Goal: Task Accomplishment & Management: Manage account settings

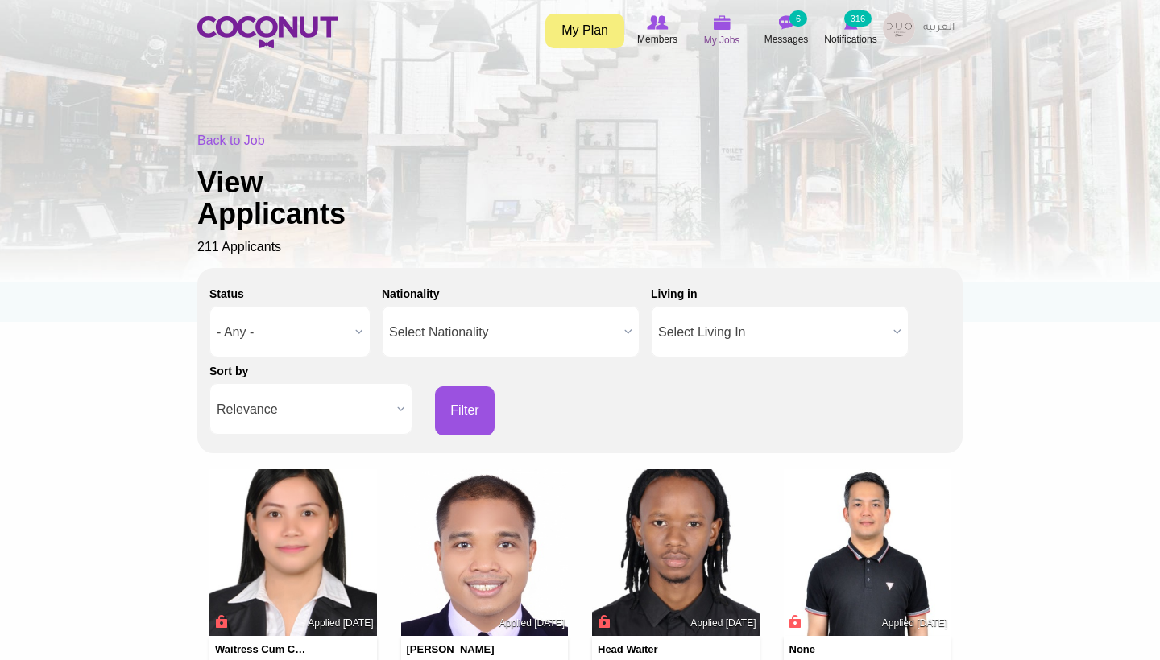
click at [726, 19] on img at bounding box center [722, 22] width 18 height 14
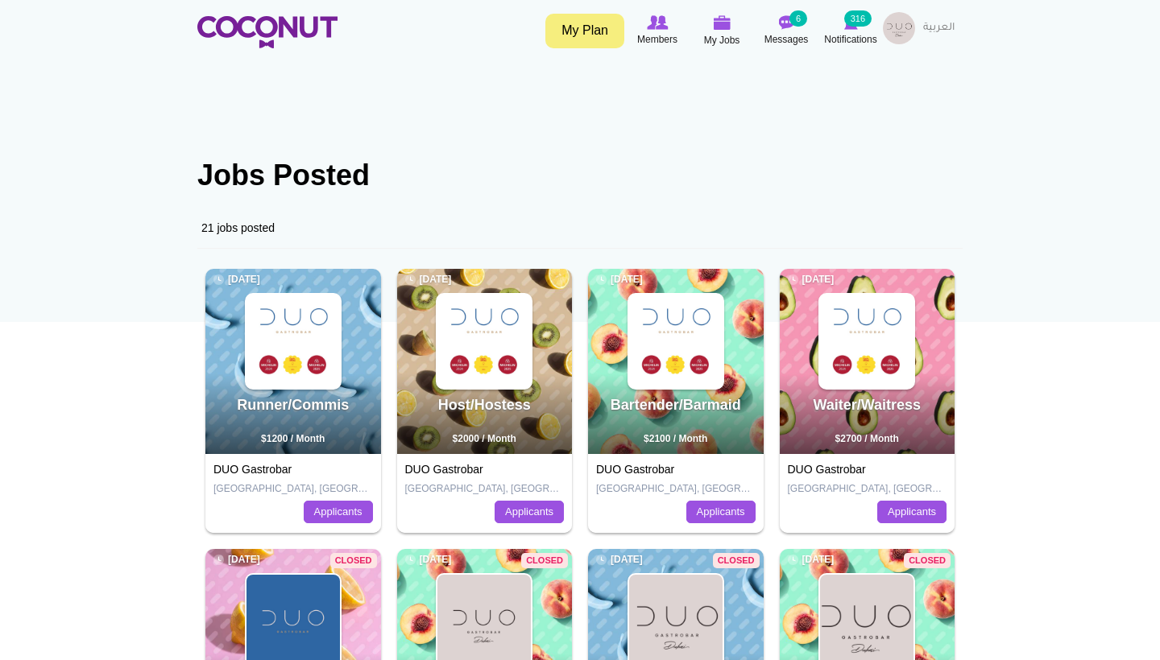
click at [657, 337] on img at bounding box center [675, 341] width 93 height 93
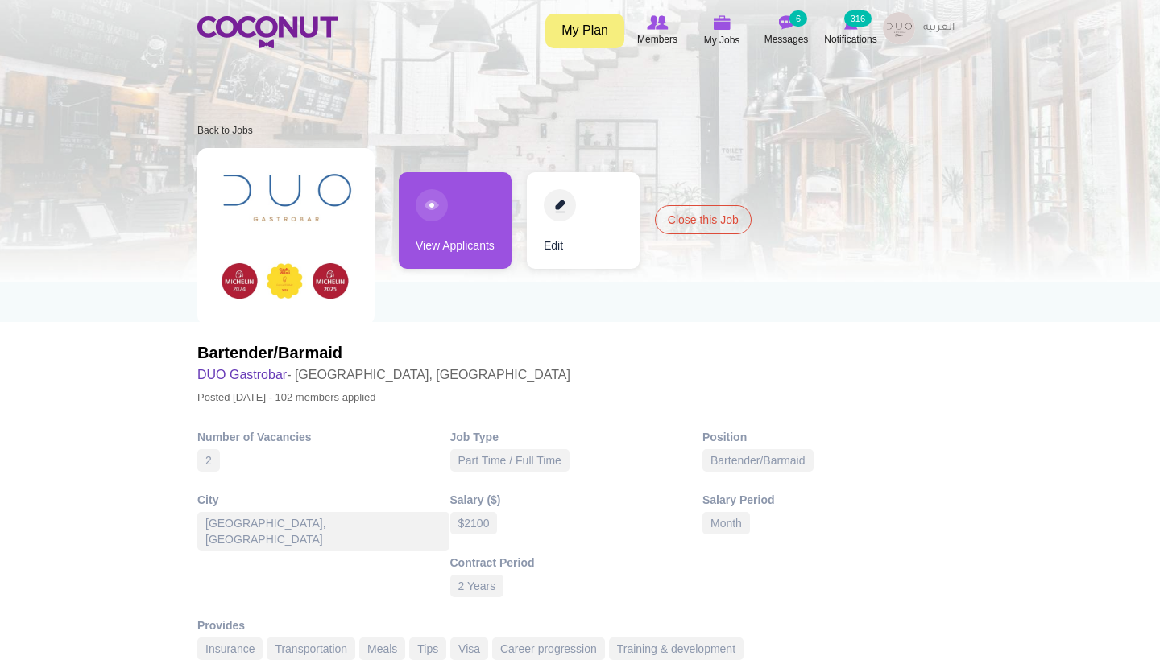
click at [688, 220] on link "Close this Job" at bounding box center [703, 219] width 97 height 29
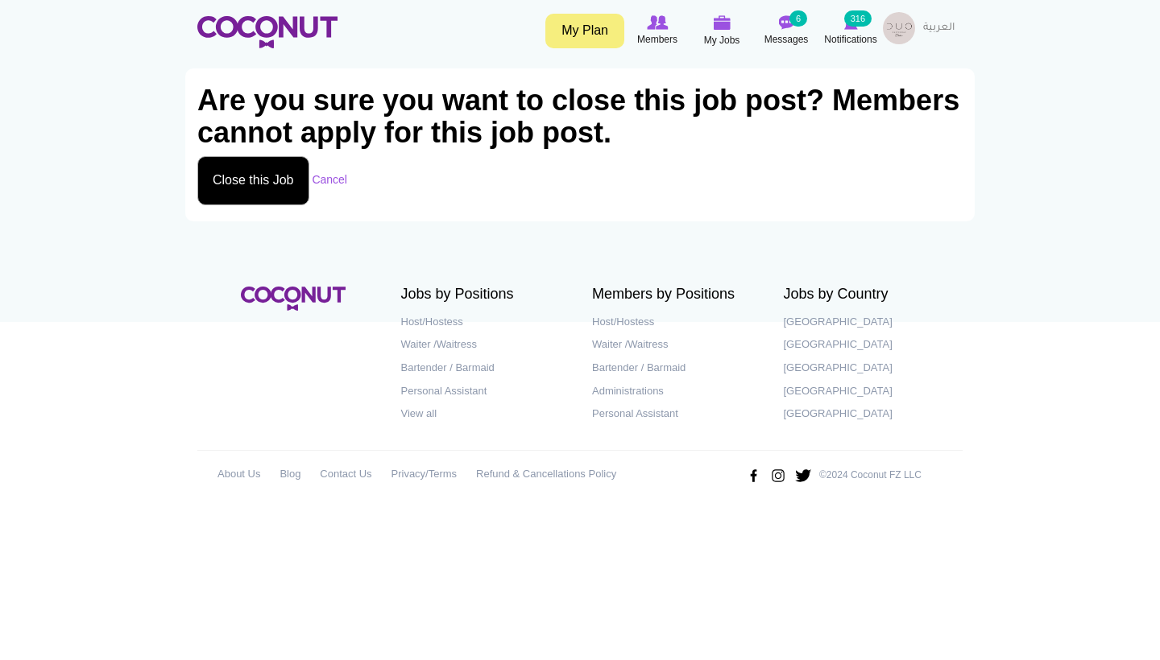
click at [275, 183] on button "Close this Job" at bounding box center [253, 180] width 112 height 49
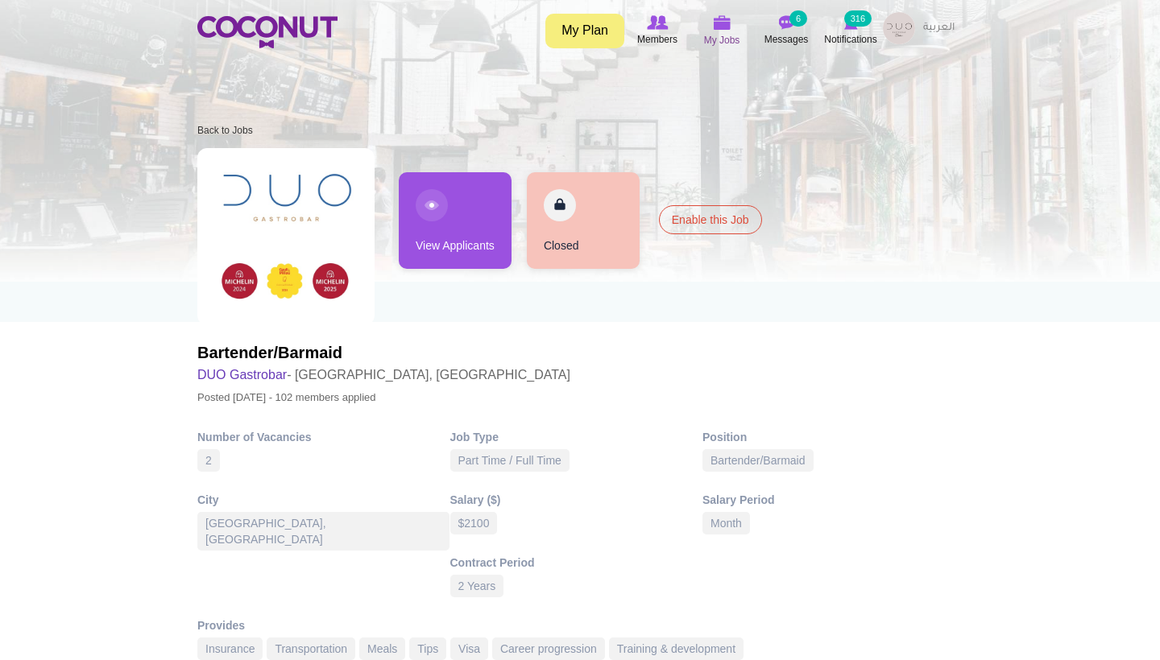
click at [715, 38] on span "My Jobs" at bounding box center [722, 40] width 36 height 16
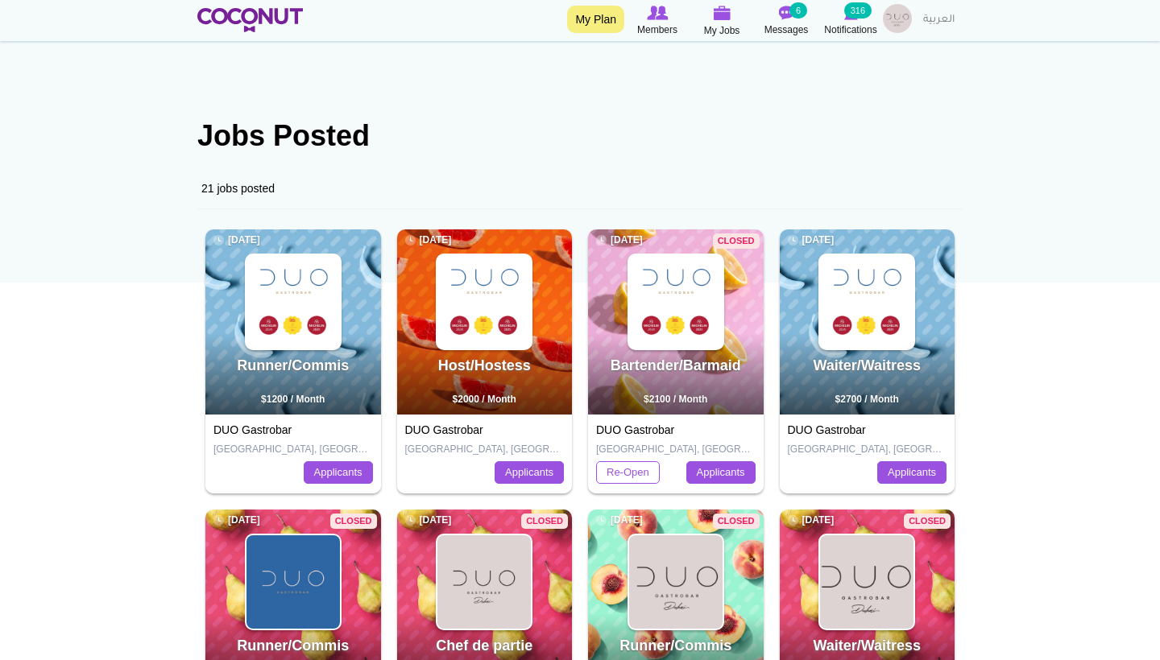
scroll to position [43, 0]
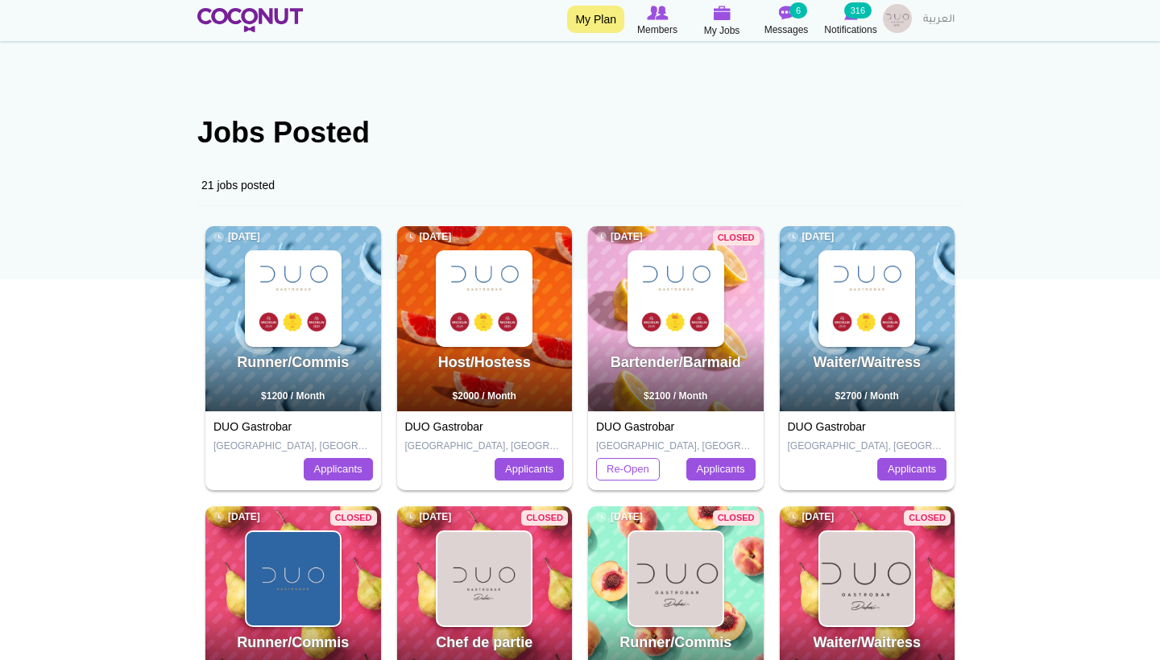
click at [879, 291] on img at bounding box center [866, 298] width 93 height 93
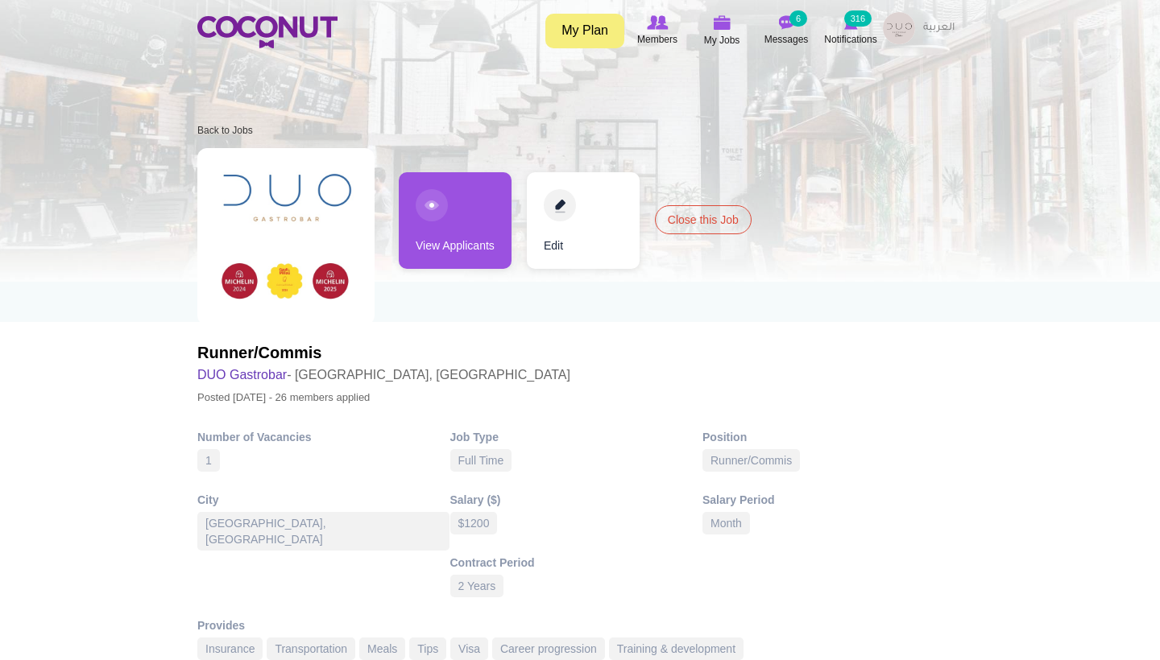
click at [458, 238] on link "View Applicants" at bounding box center [455, 220] width 113 height 97
click at [451, 186] on link "View Applicants" at bounding box center [455, 220] width 113 height 97
click at [459, 249] on link "View Applicants" at bounding box center [455, 220] width 113 height 97
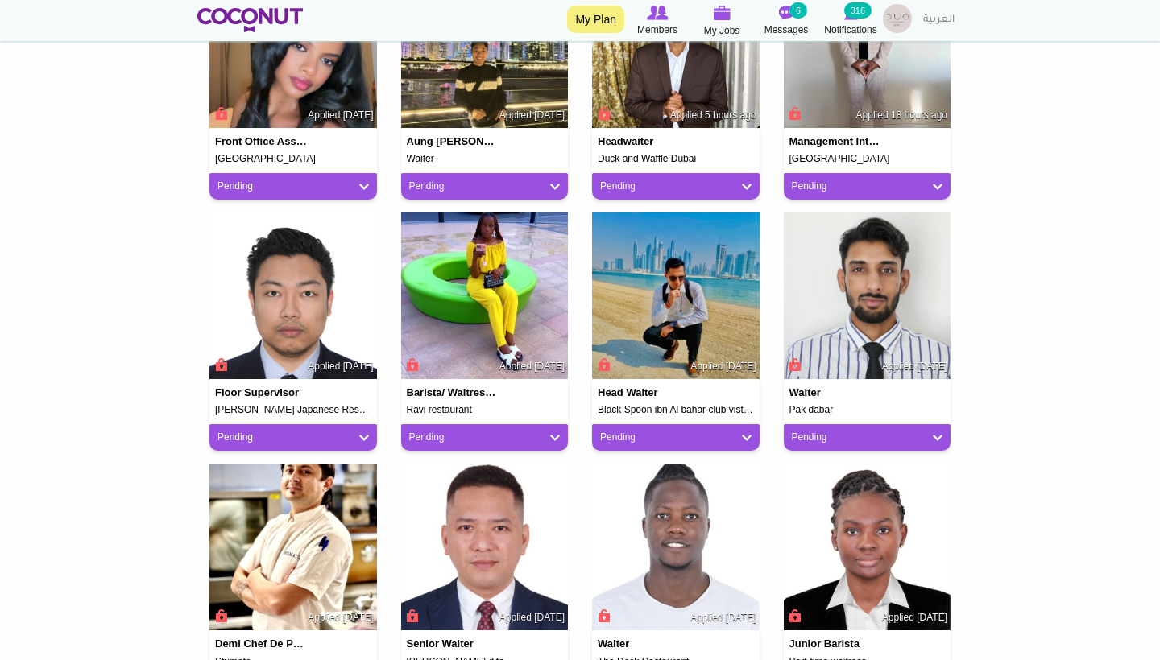
scroll to position [511, 0]
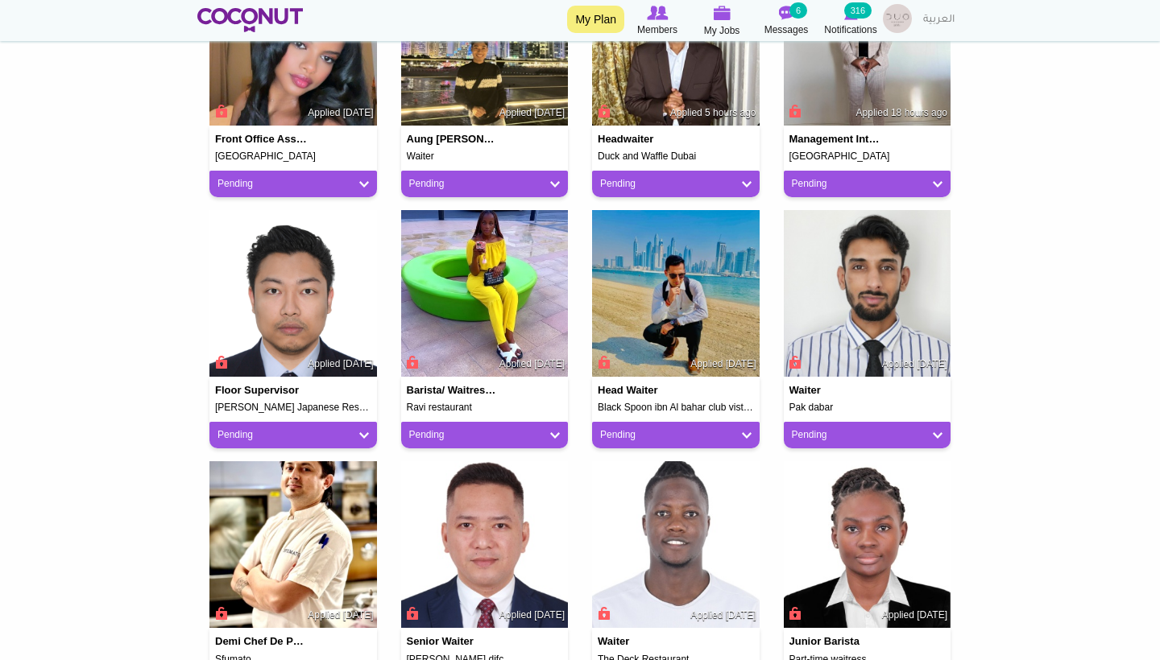
click at [495, 436] on link "Pending" at bounding box center [484, 435] width 151 height 14
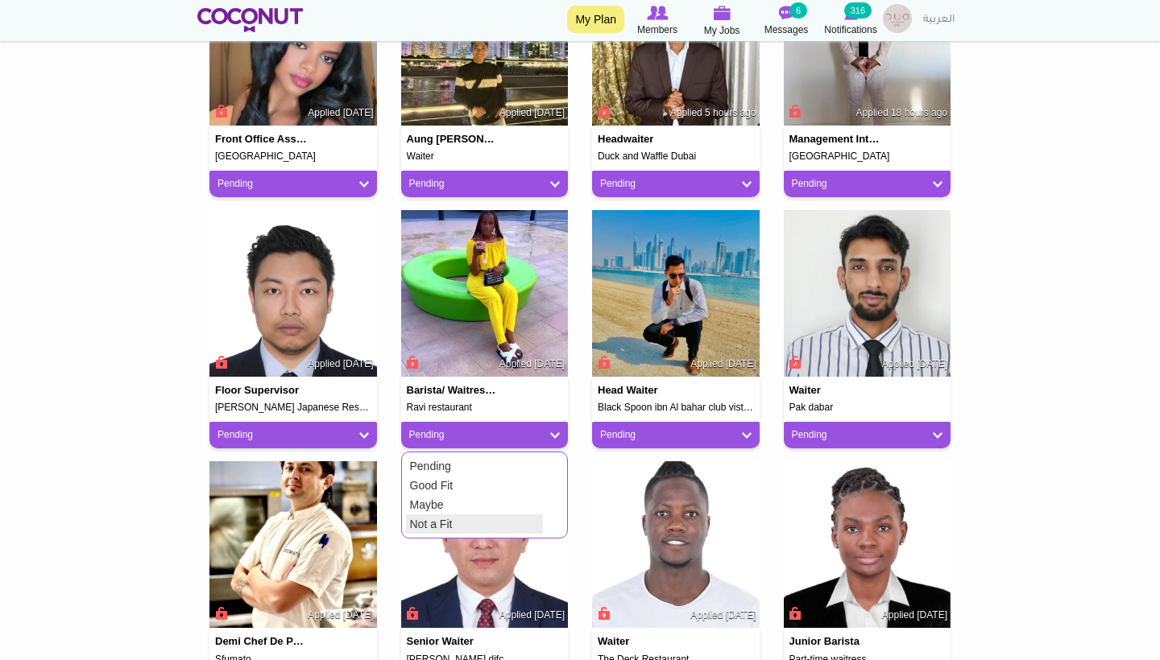
click at [470, 517] on link "Not a Fit" at bounding box center [474, 524] width 137 height 19
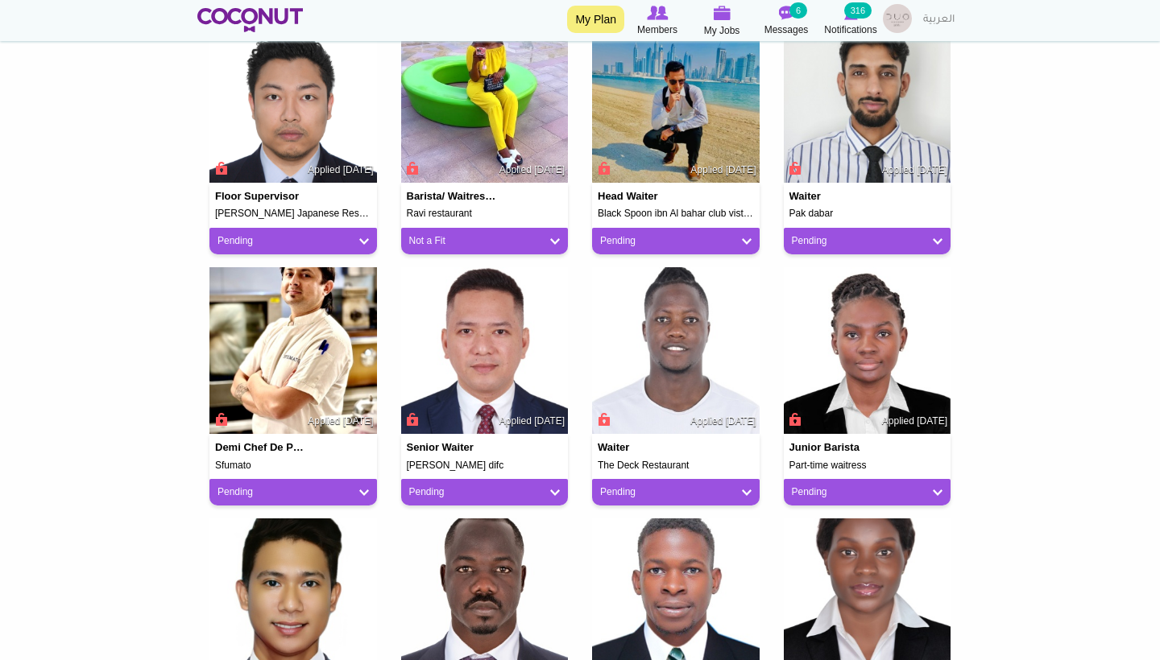
scroll to position [731, 0]
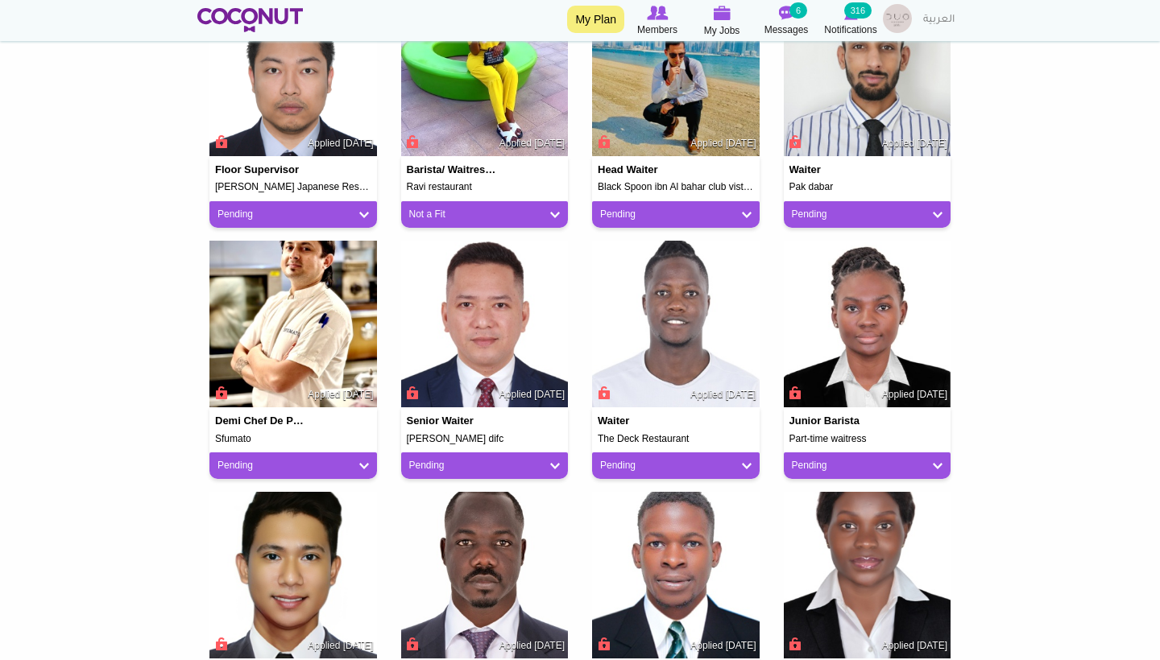
click at [624, 461] on link "Pending" at bounding box center [675, 466] width 151 height 14
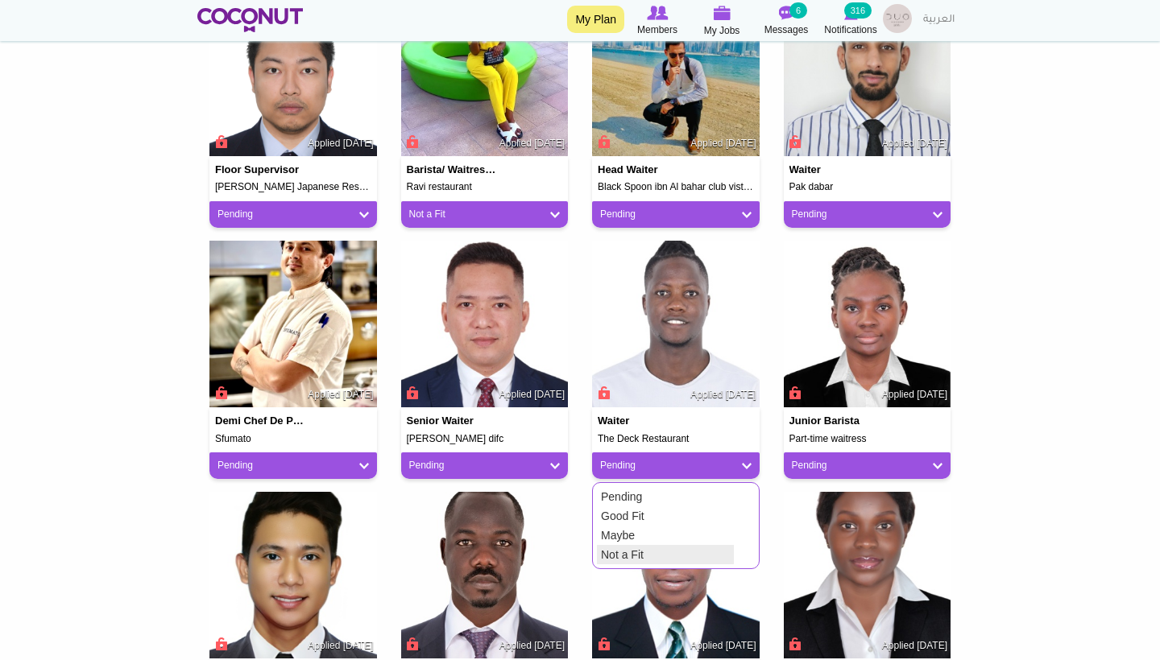
click at [622, 551] on link "Not a Fit" at bounding box center [665, 554] width 137 height 19
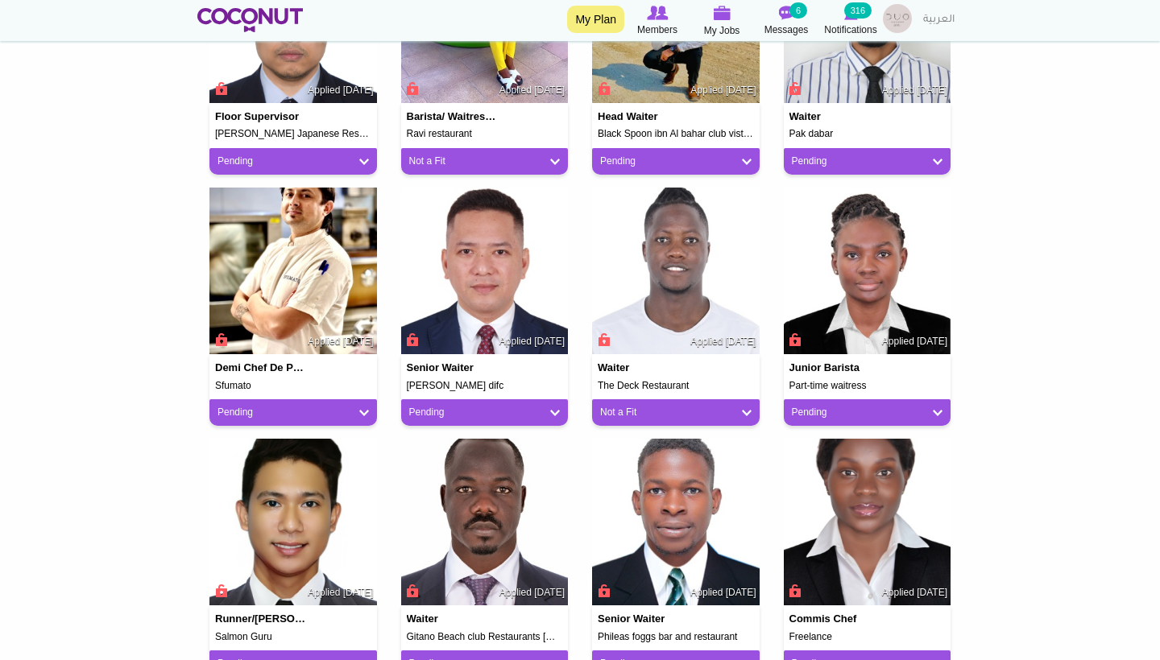
scroll to position [866, 0]
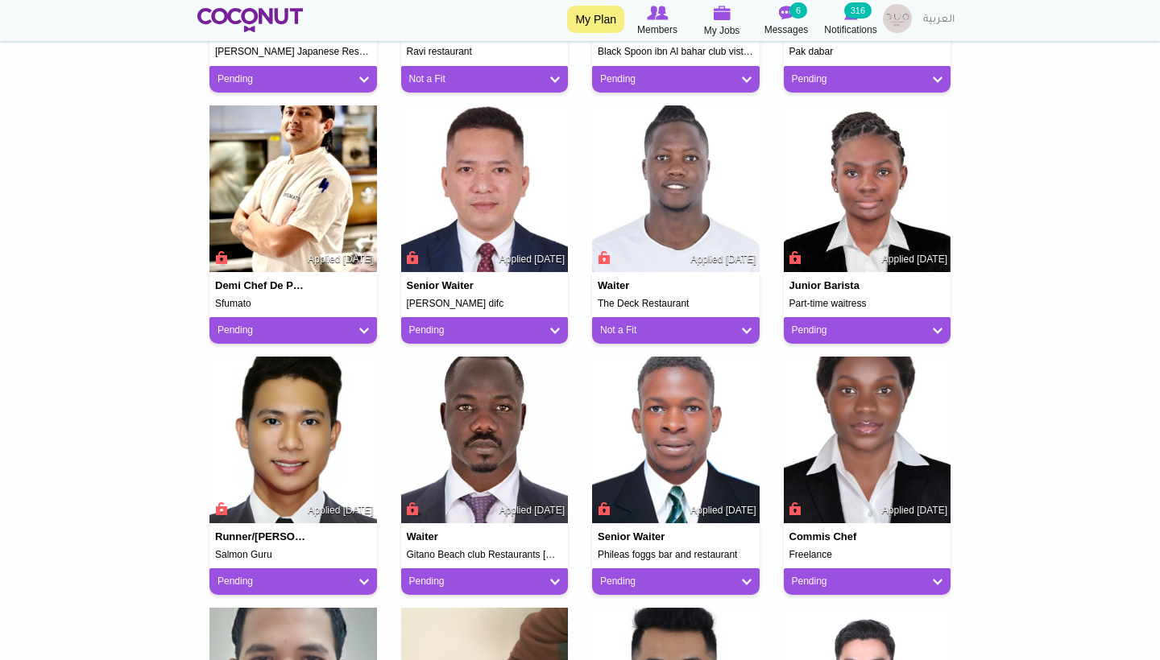
click at [823, 329] on link "Pending" at bounding box center [867, 331] width 151 height 14
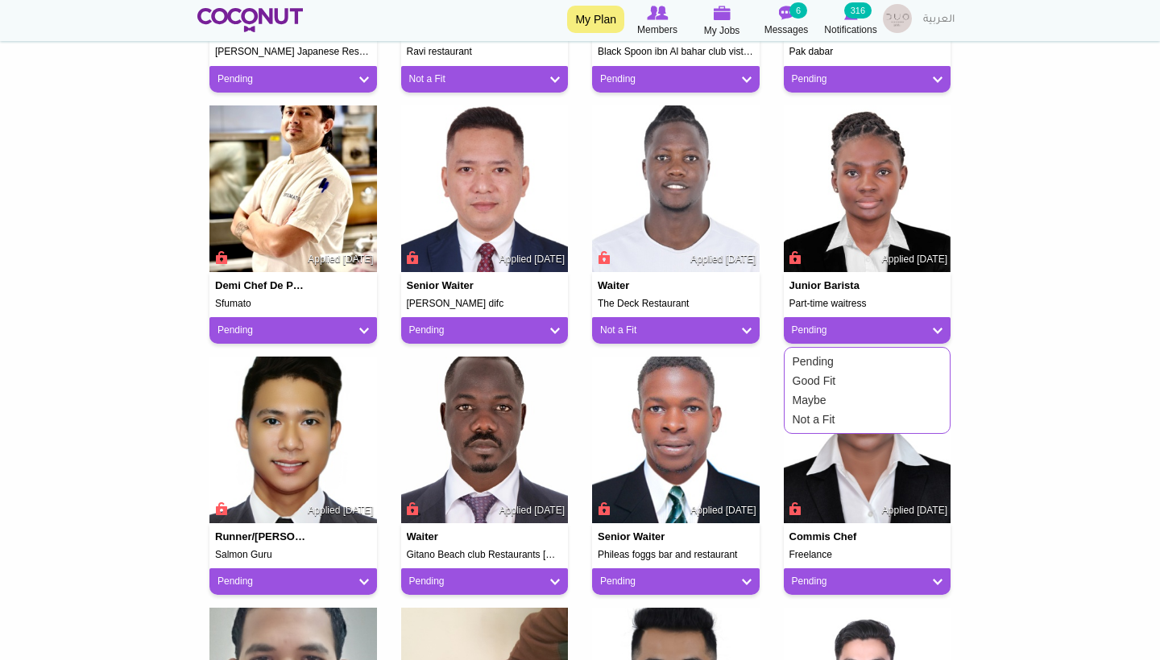
click at [821, 419] on link "Not a Fit" at bounding box center [856, 419] width 137 height 19
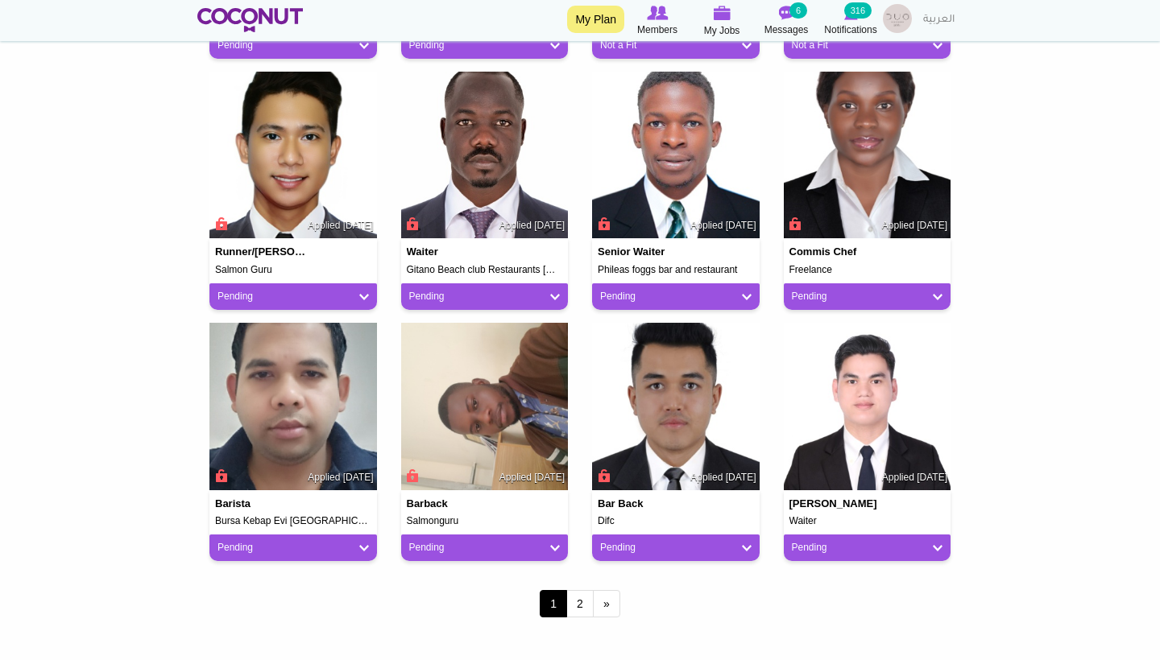
scroll to position [1169, 0]
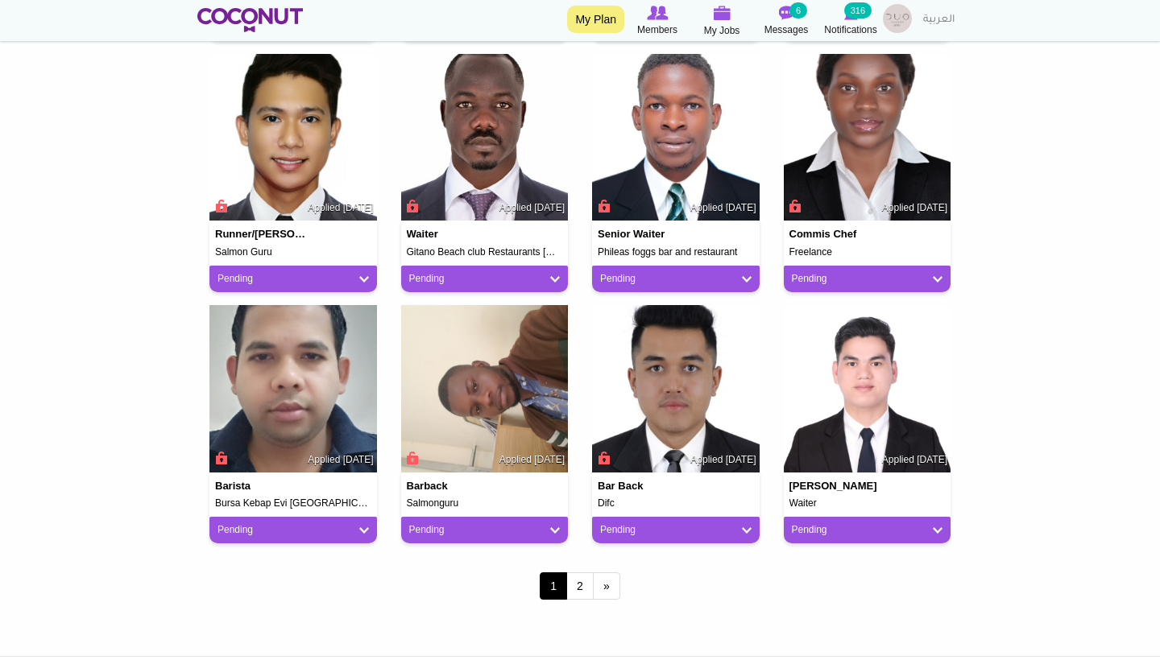
click at [873, 283] on div "Pending" at bounding box center [866, 279] width 167 height 27
click at [870, 282] on div "Pending" at bounding box center [866, 279] width 167 height 27
click at [840, 275] on link "Pending" at bounding box center [867, 279] width 151 height 14
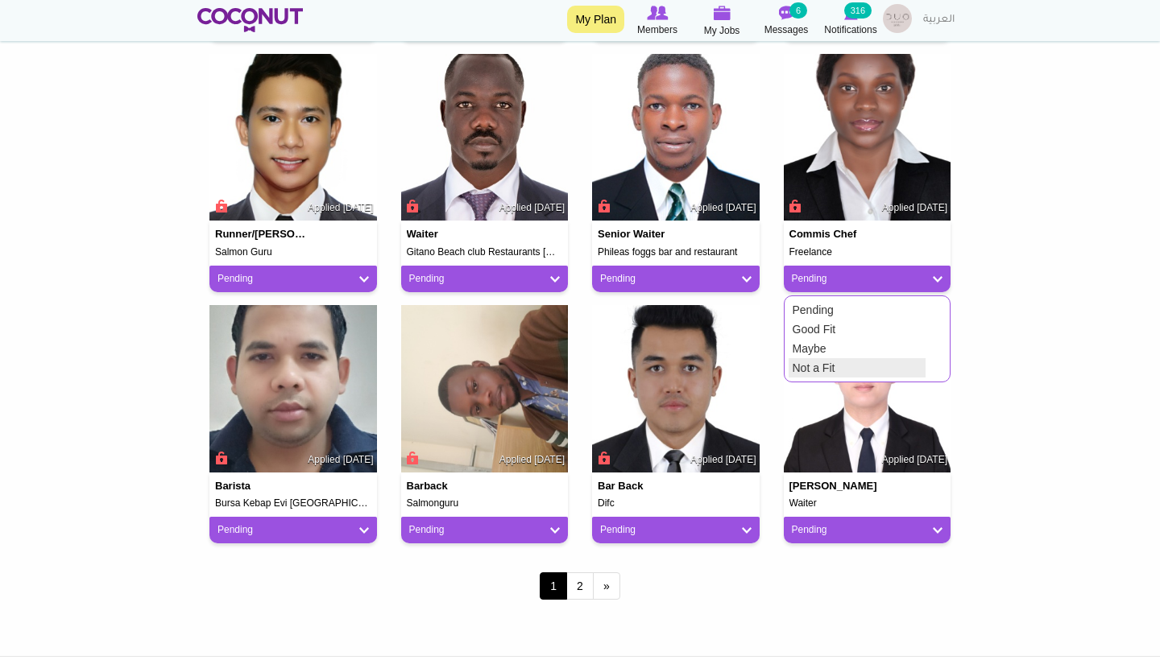
click at [808, 365] on link "Not a Fit" at bounding box center [856, 367] width 137 height 19
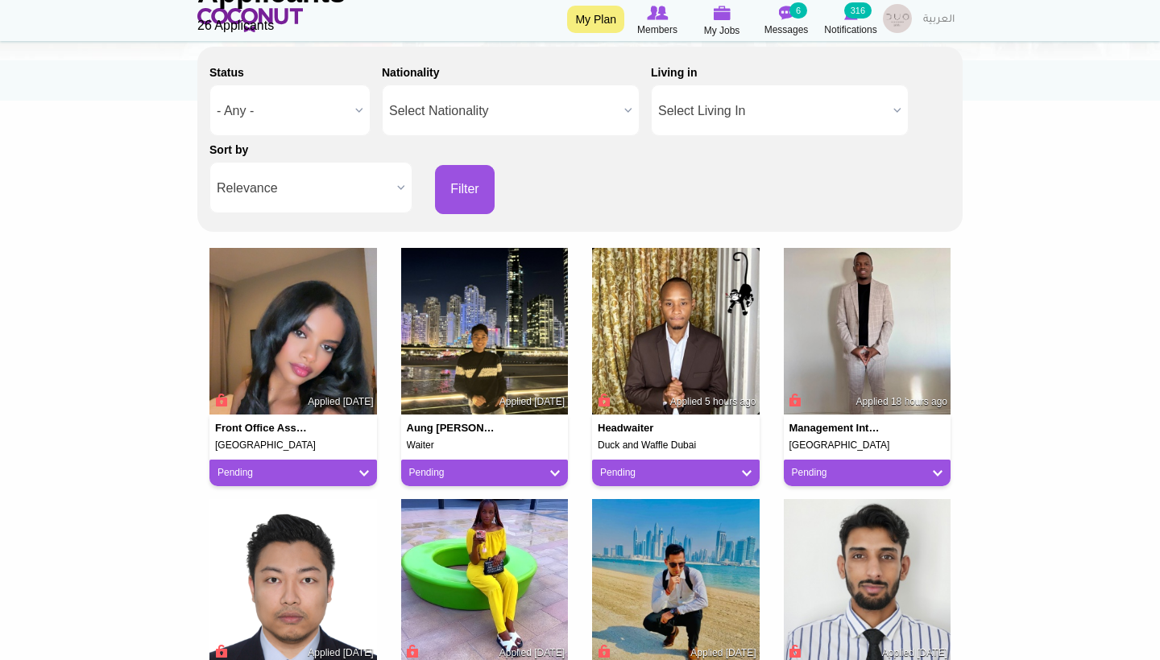
scroll to position [234, 0]
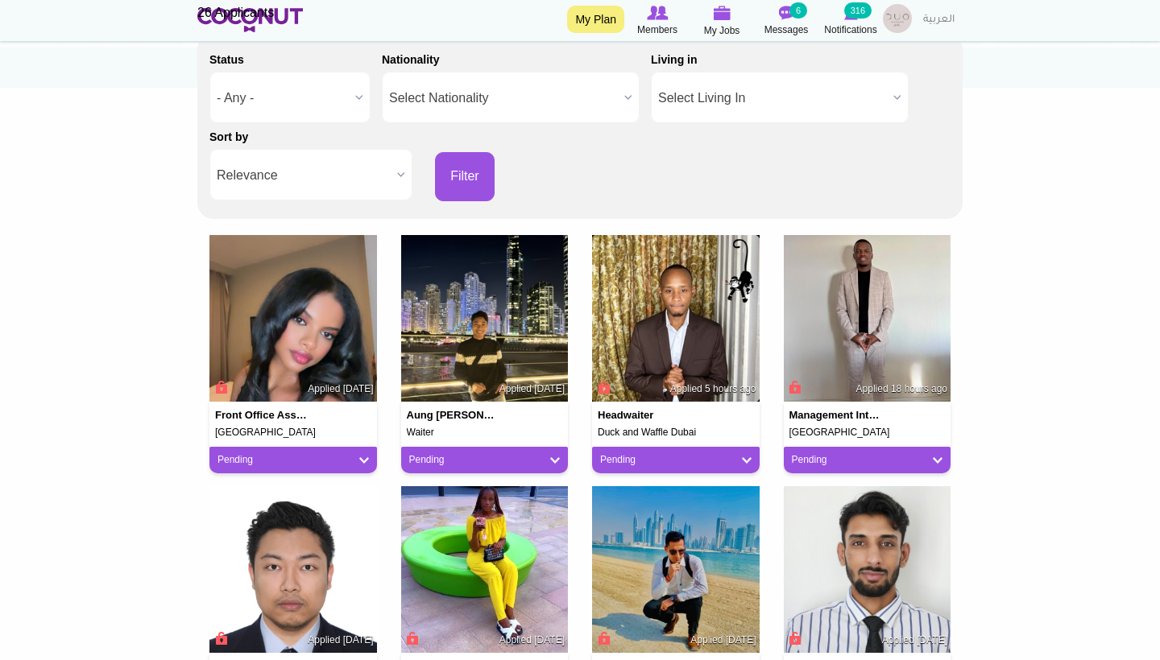
click at [815, 453] on link "Pending" at bounding box center [867, 460] width 151 height 14
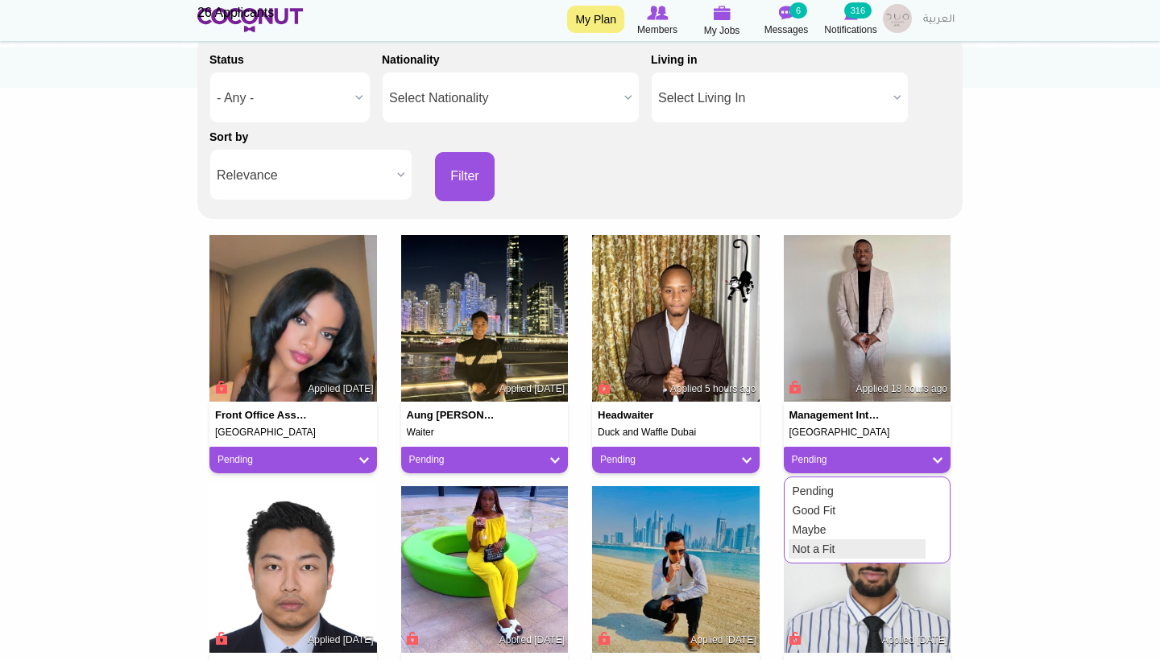
click at [803, 540] on link "Not a Fit" at bounding box center [856, 549] width 137 height 19
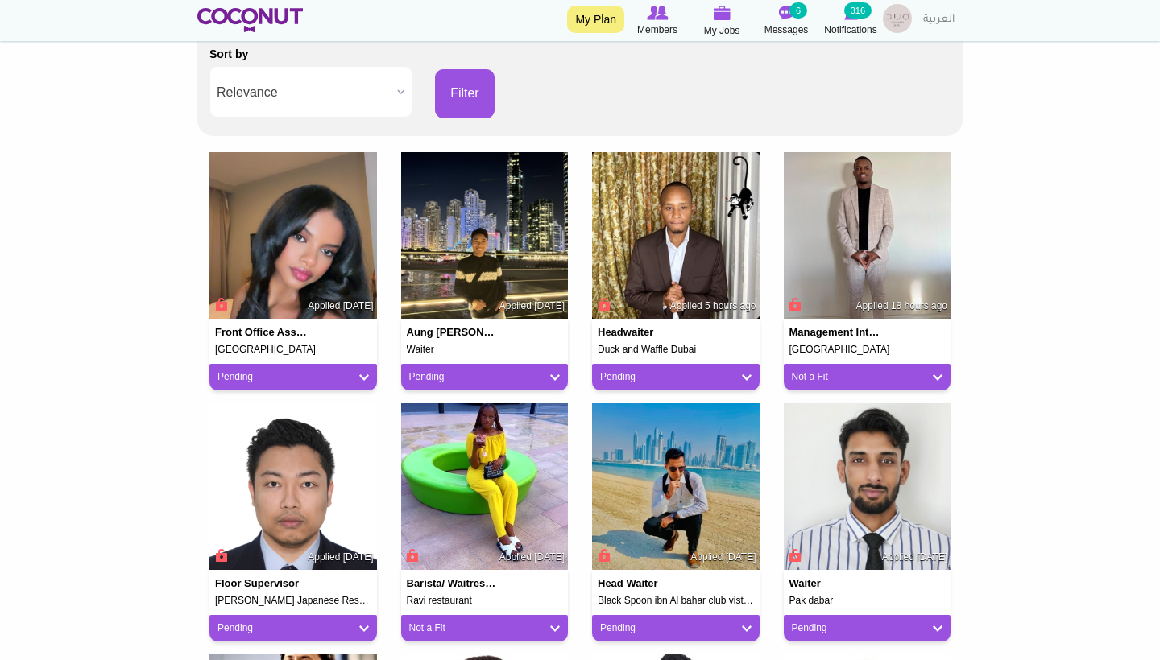
scroll to position [353, 0]
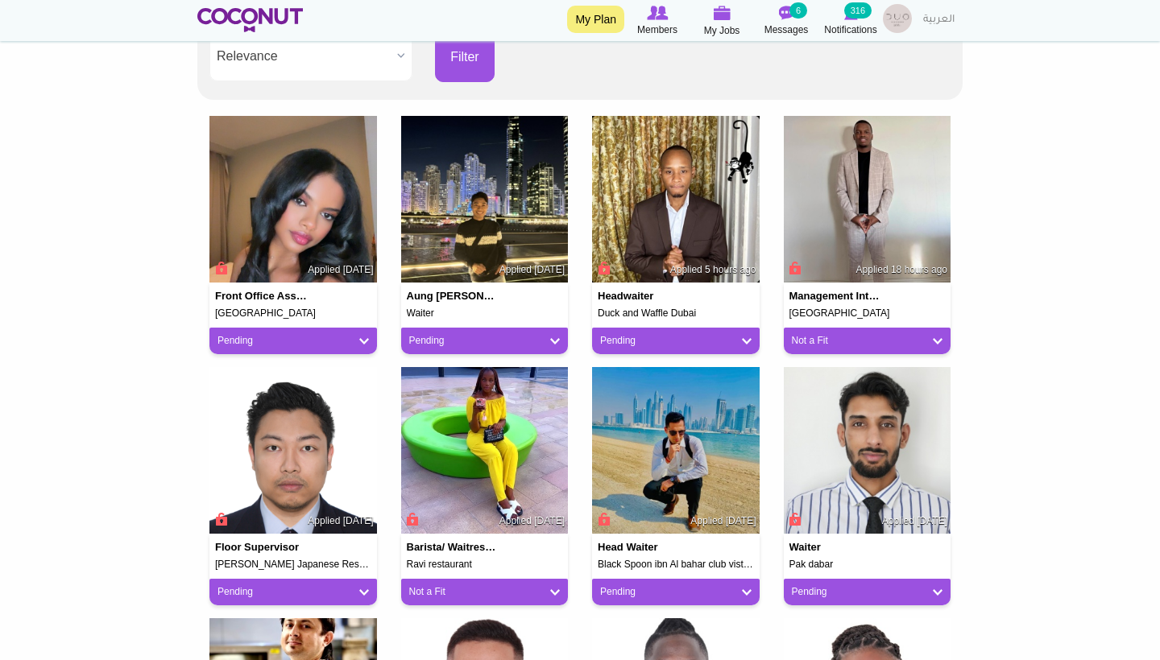
click at [350, 334] on link "Pending" at bounding box center [292, 341] width 151 height 14
click at [291, 424] on link "Not a Fit" at bounding box center [282, 429] width 137 height 19
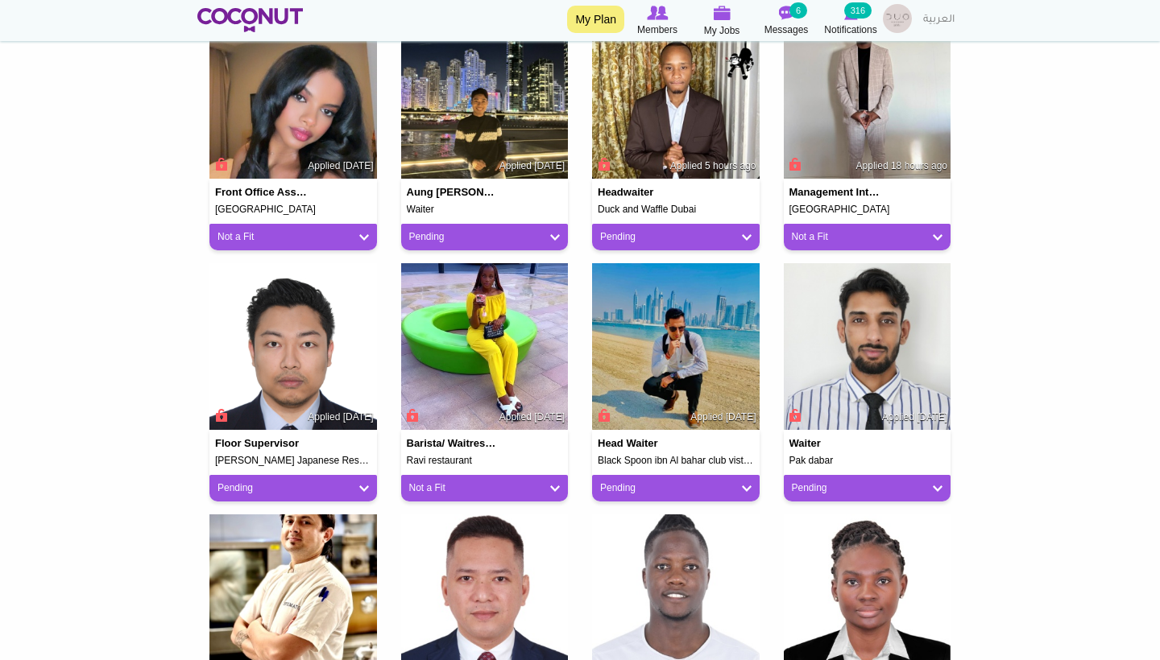
scroll to position [464, 0]
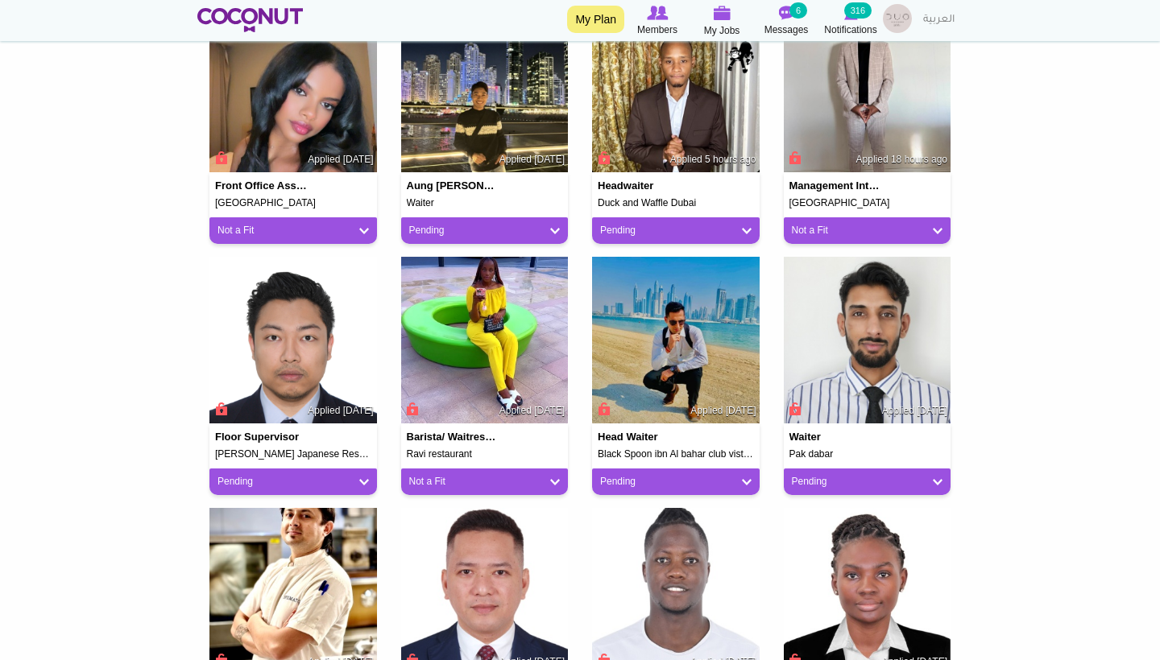
click at [655, 476] on link "Pending" at bounding box center [675, 482] width 151 height 14
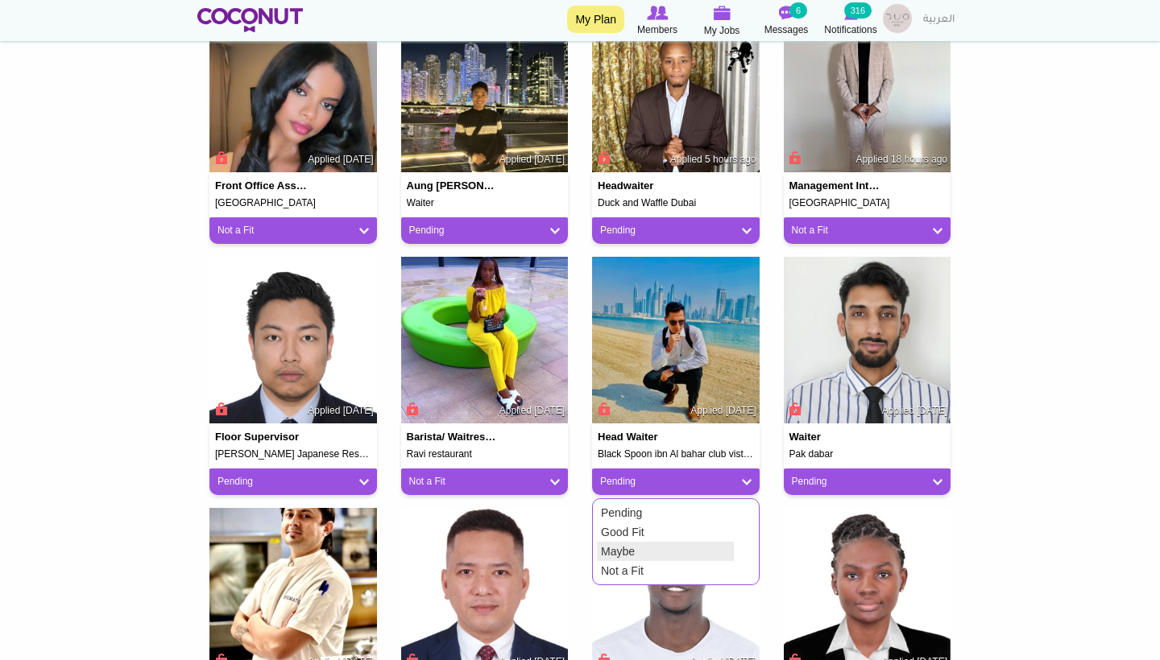
click at [652, 561] on link "Not a Fit" at bounding box center [665, 570] width 137 height 19
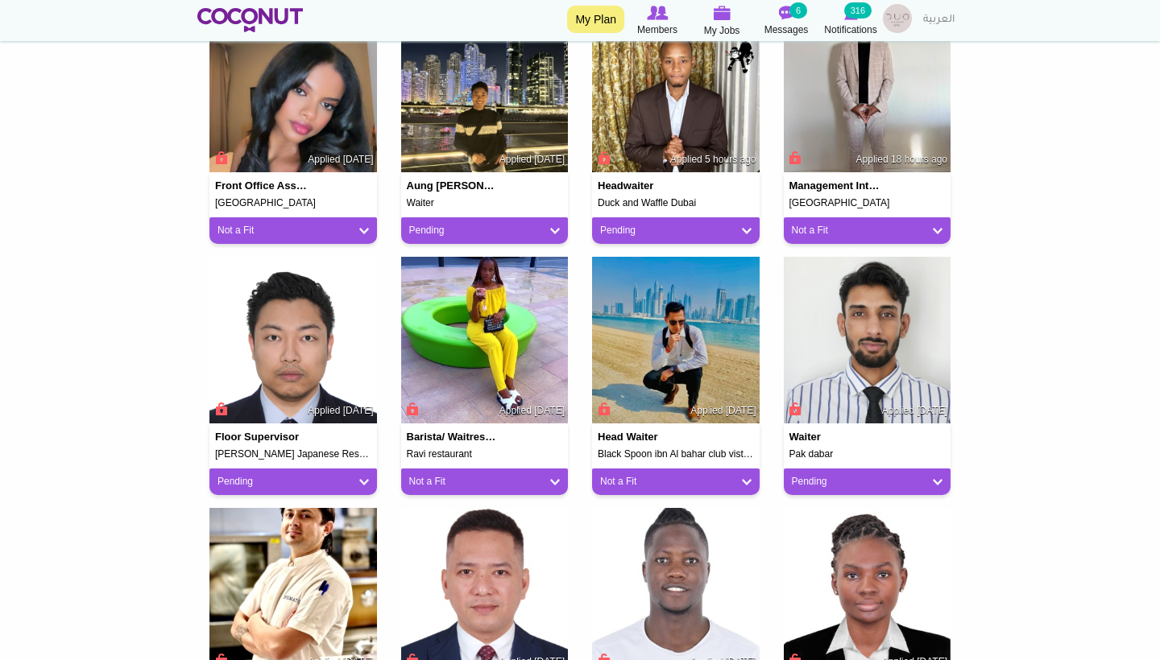
click at [818, 477] on link "Pending" at bounding box center [867, 482] width 151 height 14
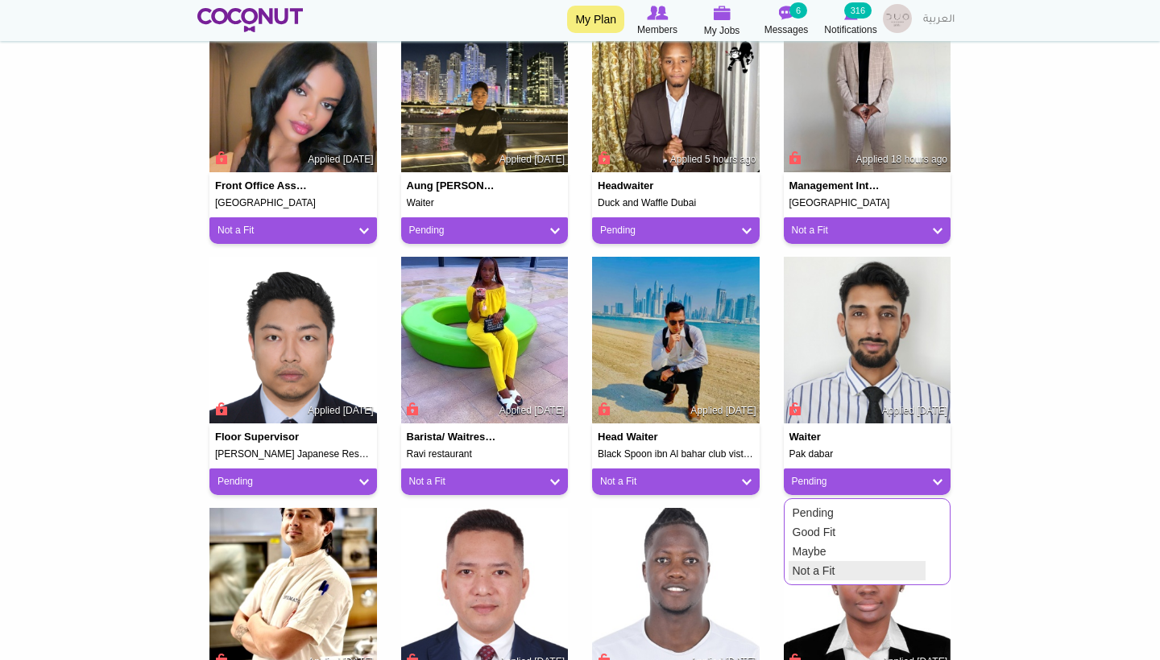
click at [800, 574] on link "Not a Fit" at bounding box center [856, 570] width 137 height 19
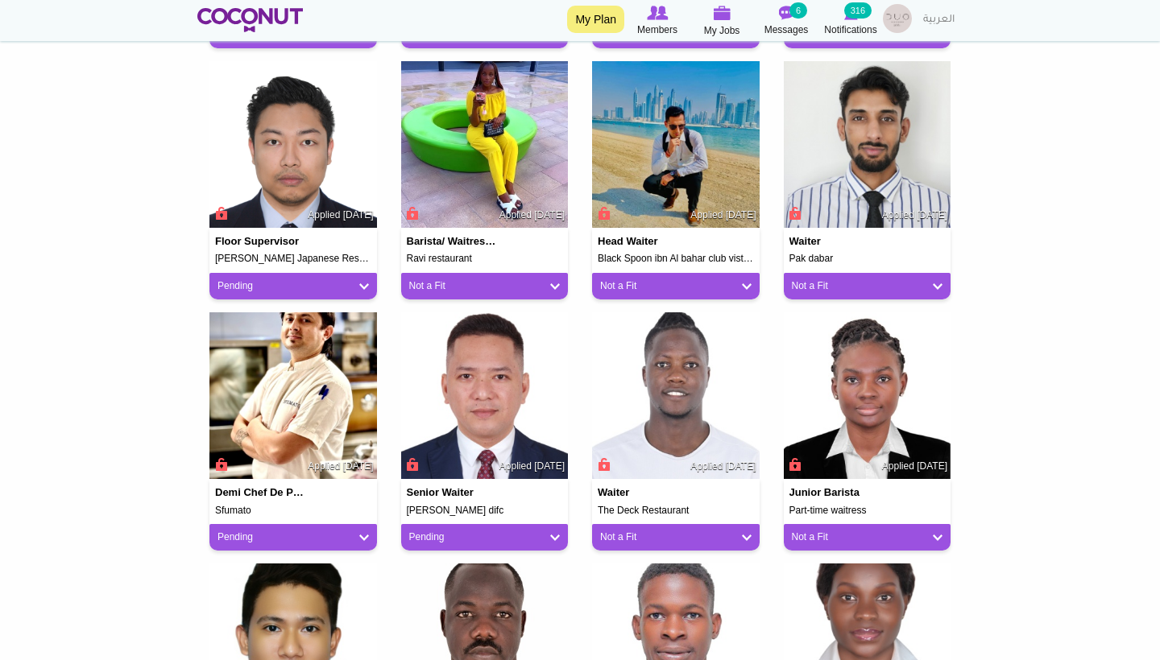
scroll to position [668, 0]
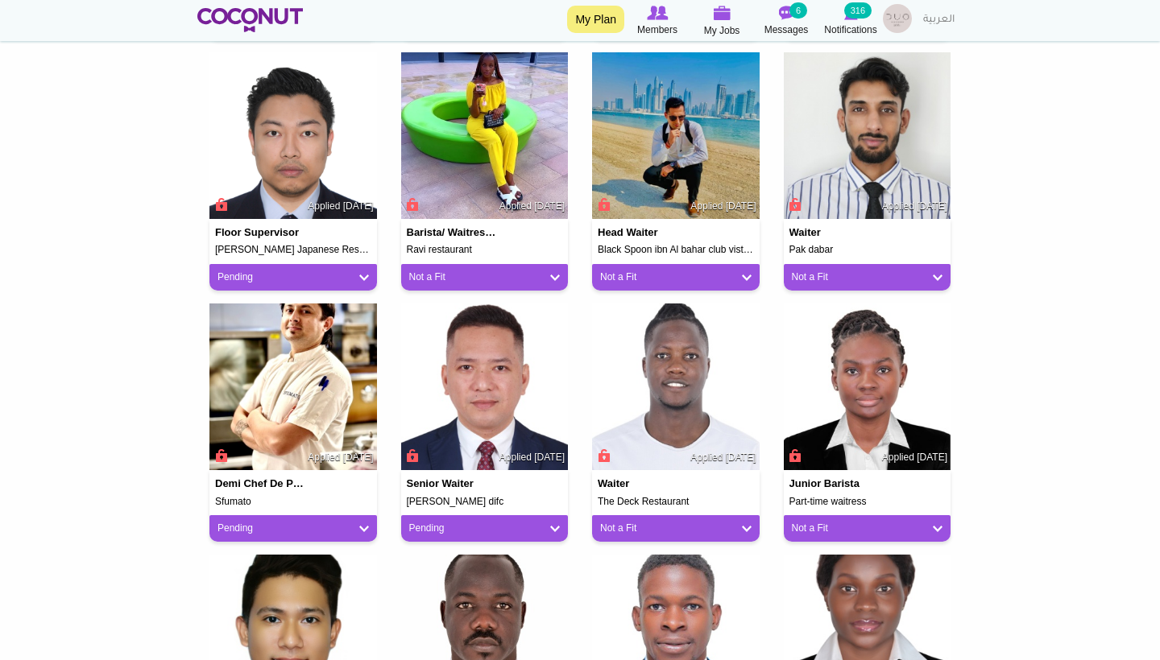
click at [312, 522] on link "Pending" at bounding box center [292, 529] width 151 height 14
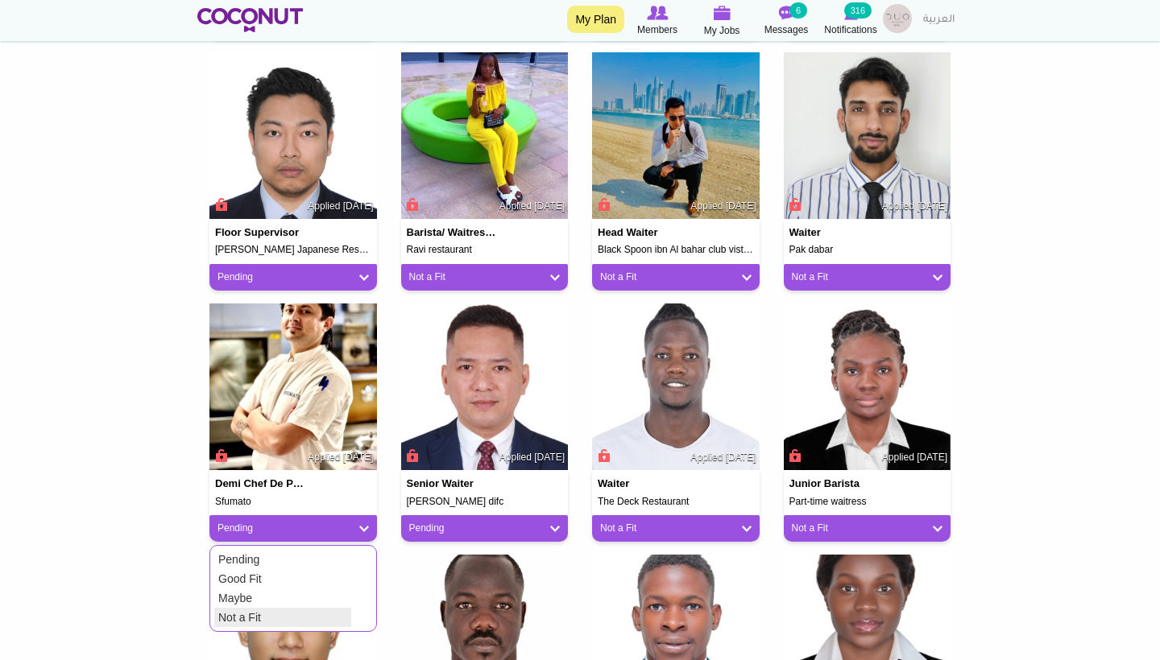
click at [300, 612] on link "Not a Fit" at bounding box center [282, 617] width 137 height 19
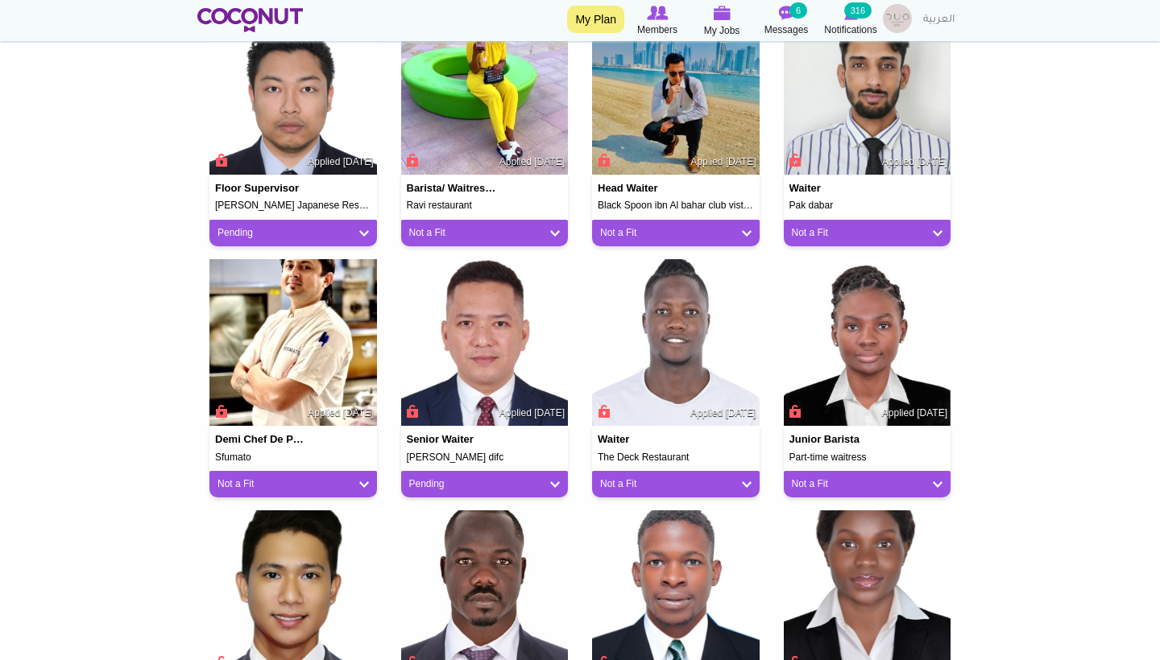
scroll to position [729, 0]
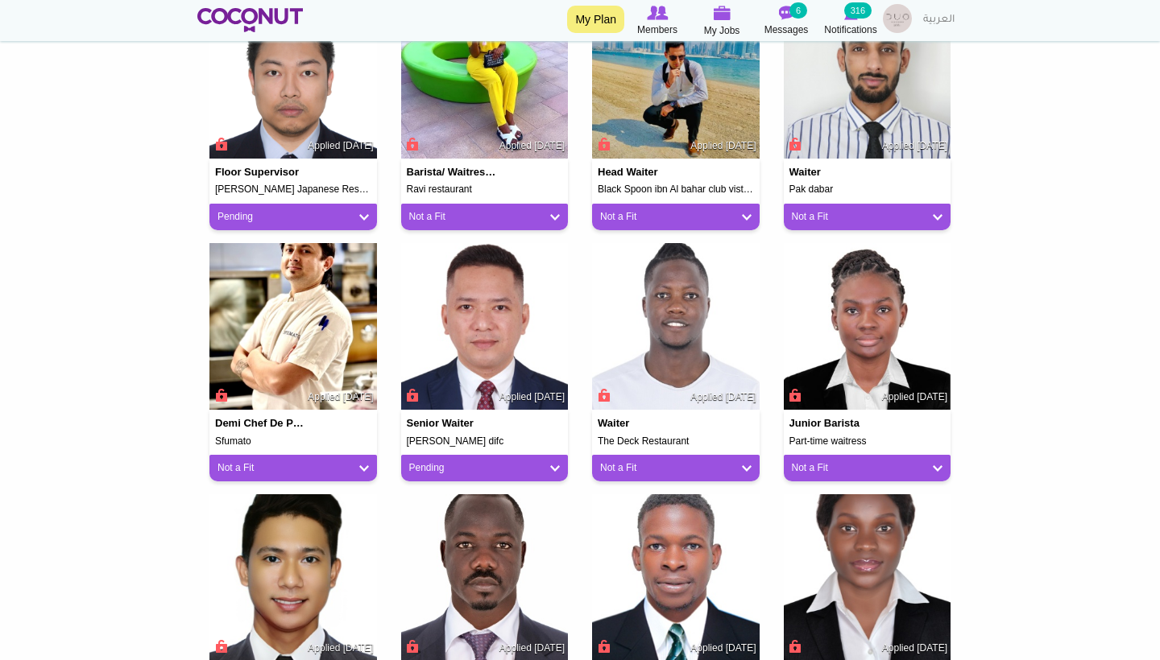
click at [477, 473] on div "Pending" at bounding box center [484, 468] width 167 height 27
click at [473, 467] on link "Pending" at bounding box center [484, 468] width 151 height 14
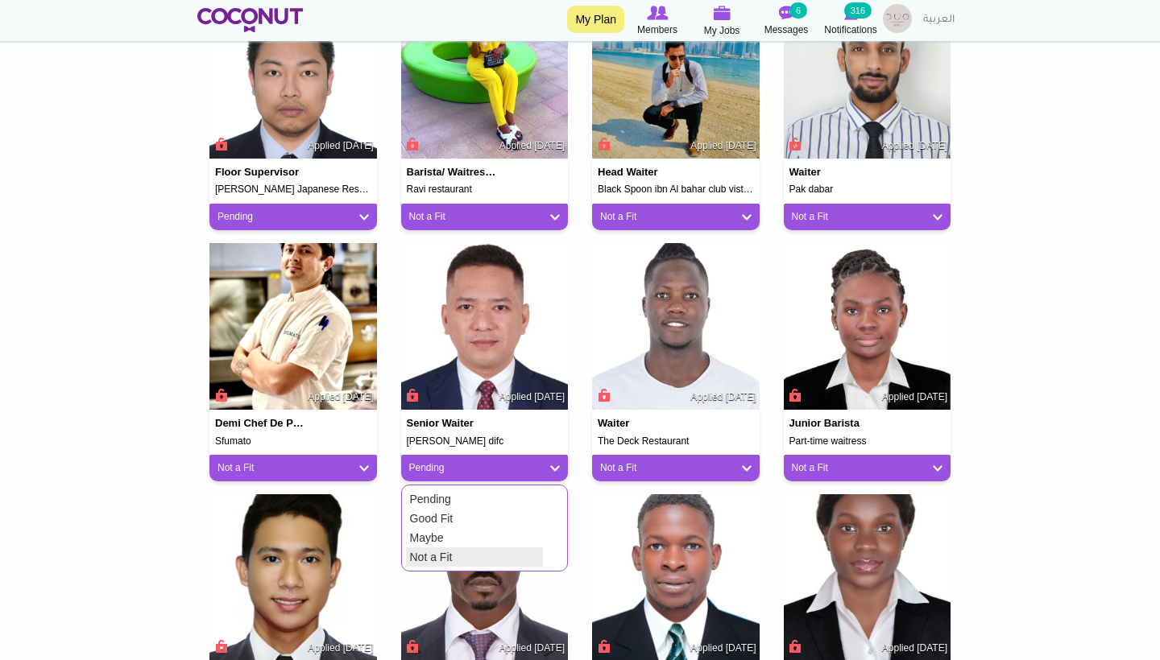
click at [449, 548] on link "Not a Fit" at bounding box center [474, 557] width 137 height 19
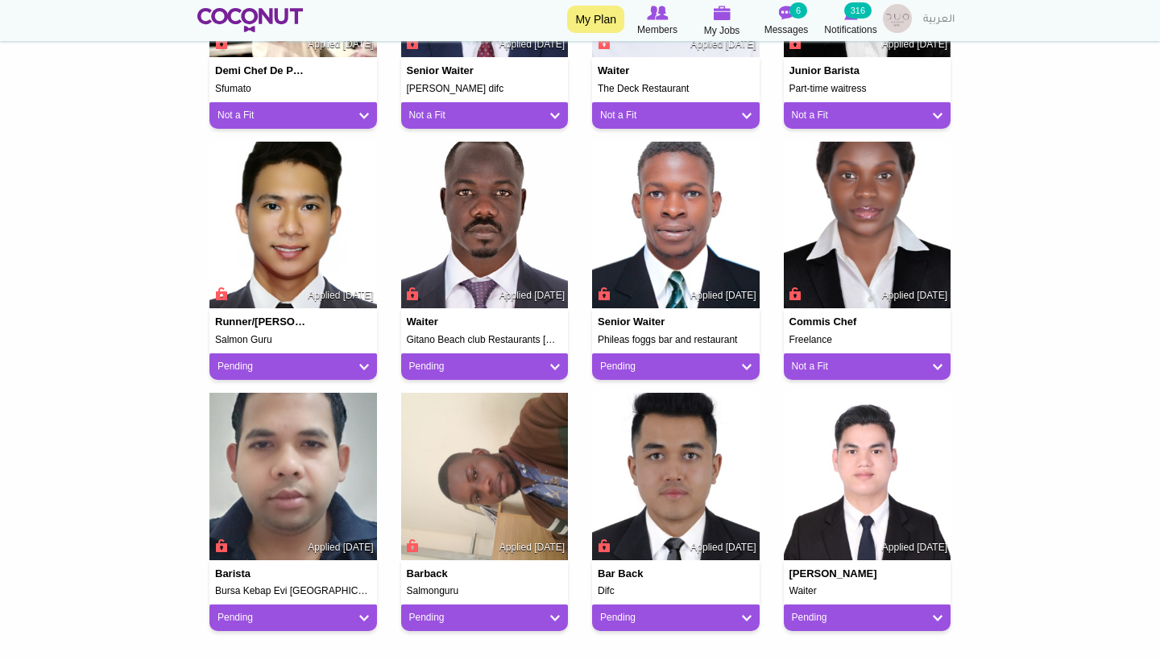
scroll to position [1097, 0]
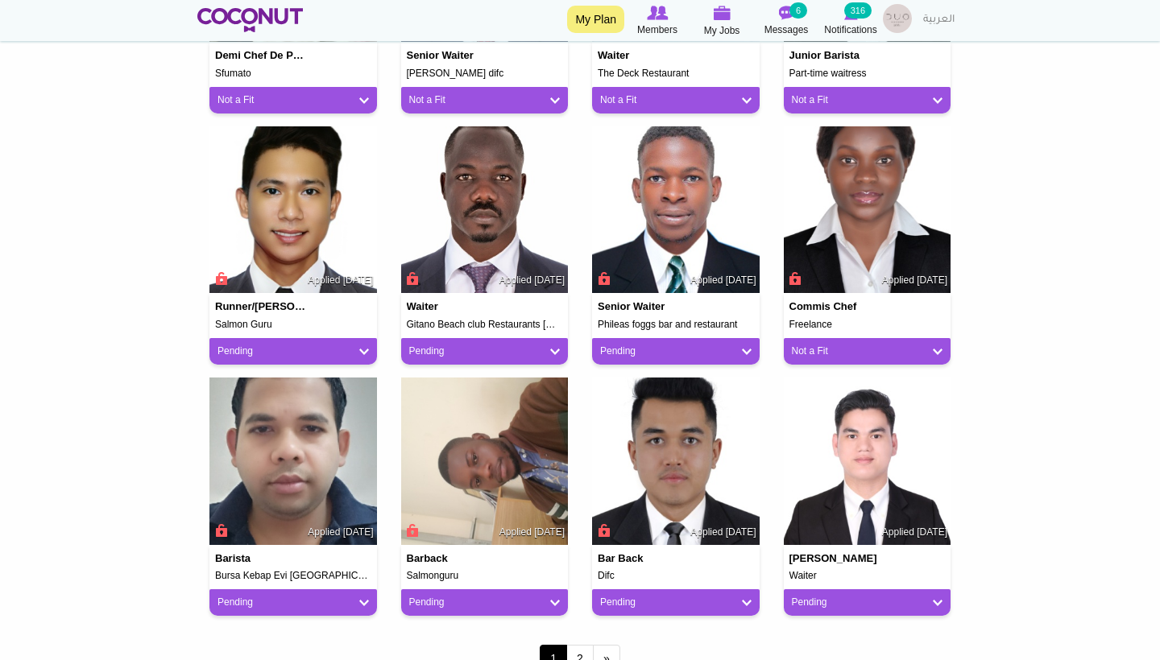
click at [503, 356] on div "Pending" at bounding box center [484, 351] width 167 height 27
click at [494, 338] on div "Pending" at bounding box center [484, 351] width 167 height 27
click at [494, 352] on link "Pending" at bounding box center [484, 352] width 151 height 14
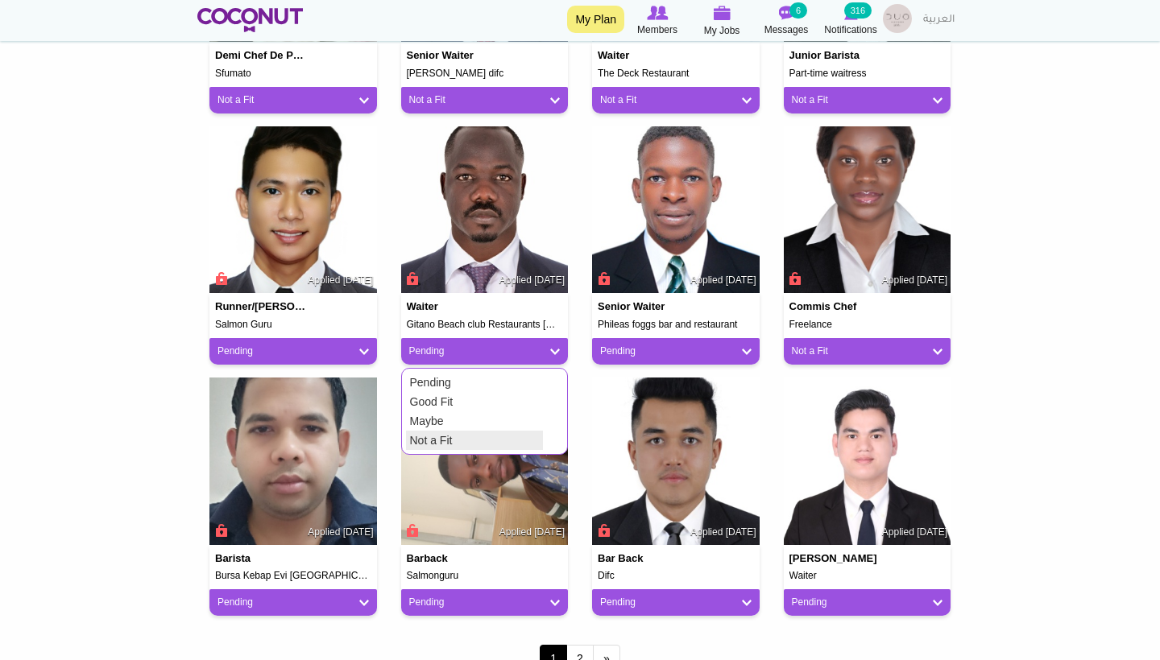
click at [473, 431] on link "Not a Fit" at bounding box center [474, 440] width 137 height 19
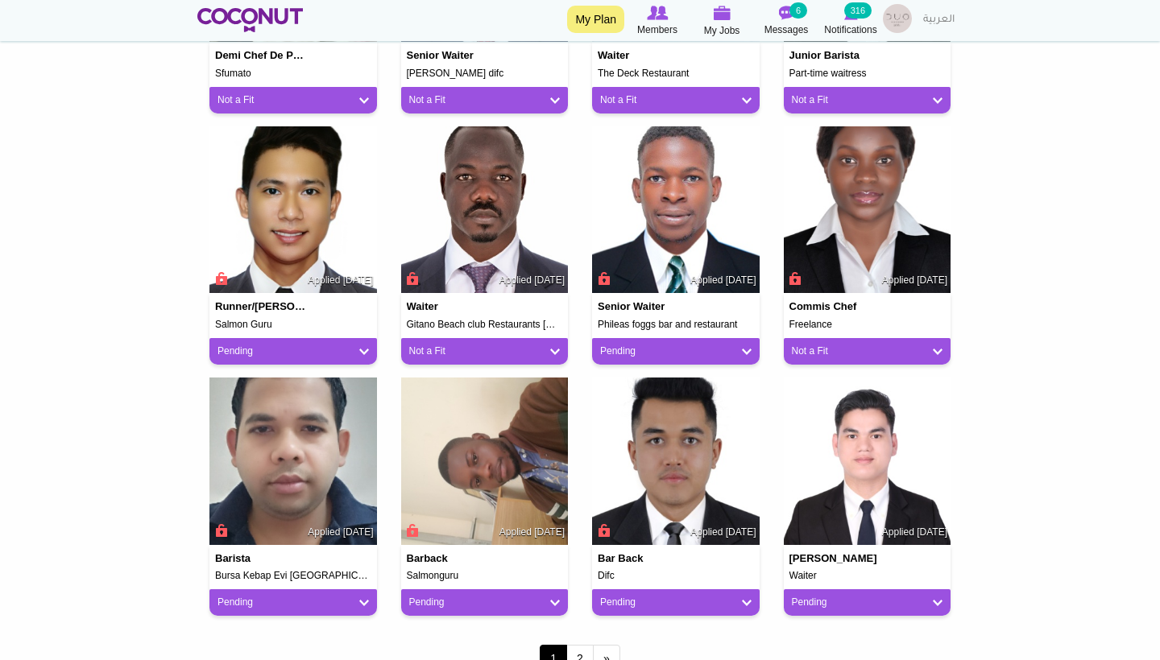
click at [659, 345] on link "Pending" at bounding box center [675, 352] width 151 height 14
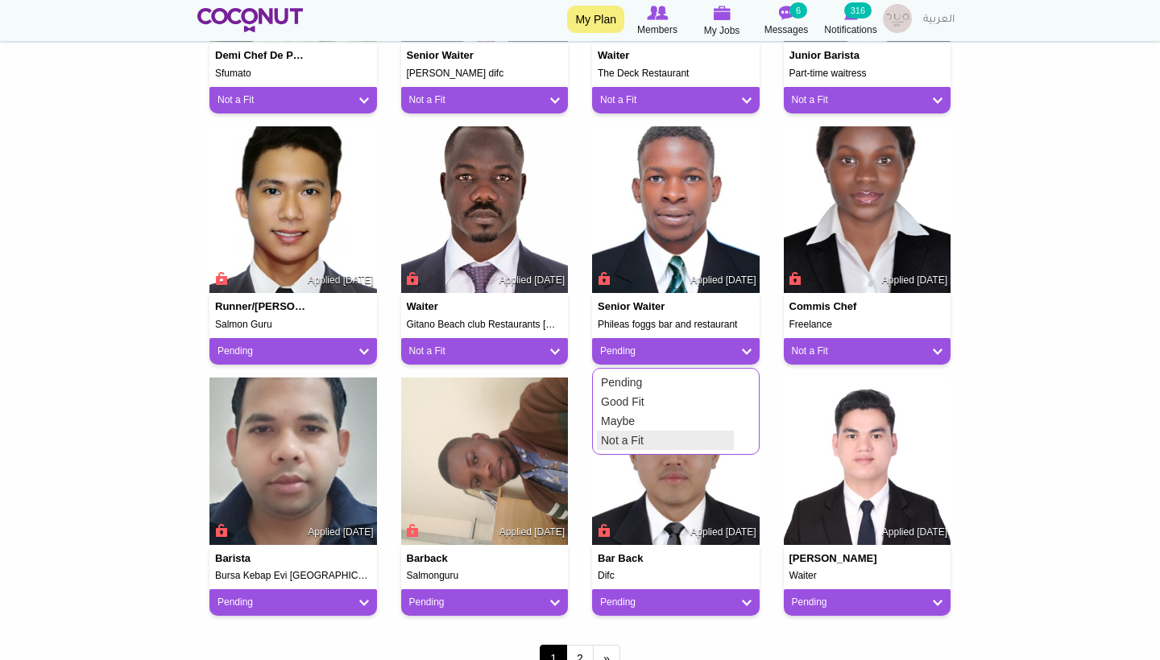
click at [652, 440] on link "Not a Fit" at bounding box center [665, 440] width 137 height 19
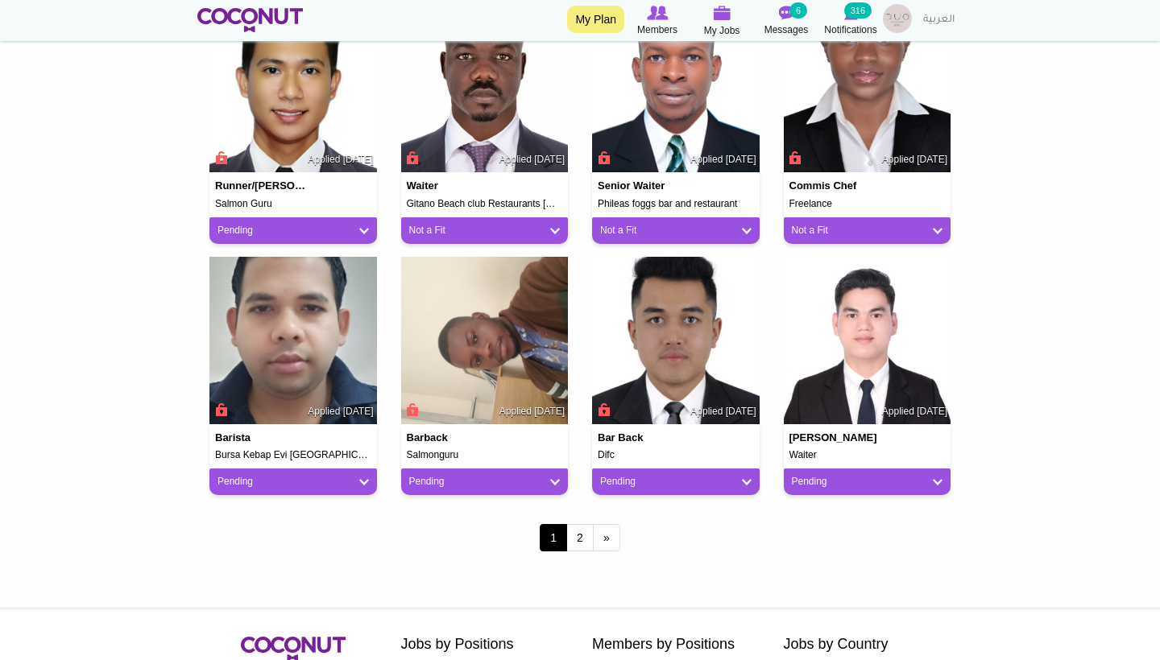
scroll to position [1216, 0]
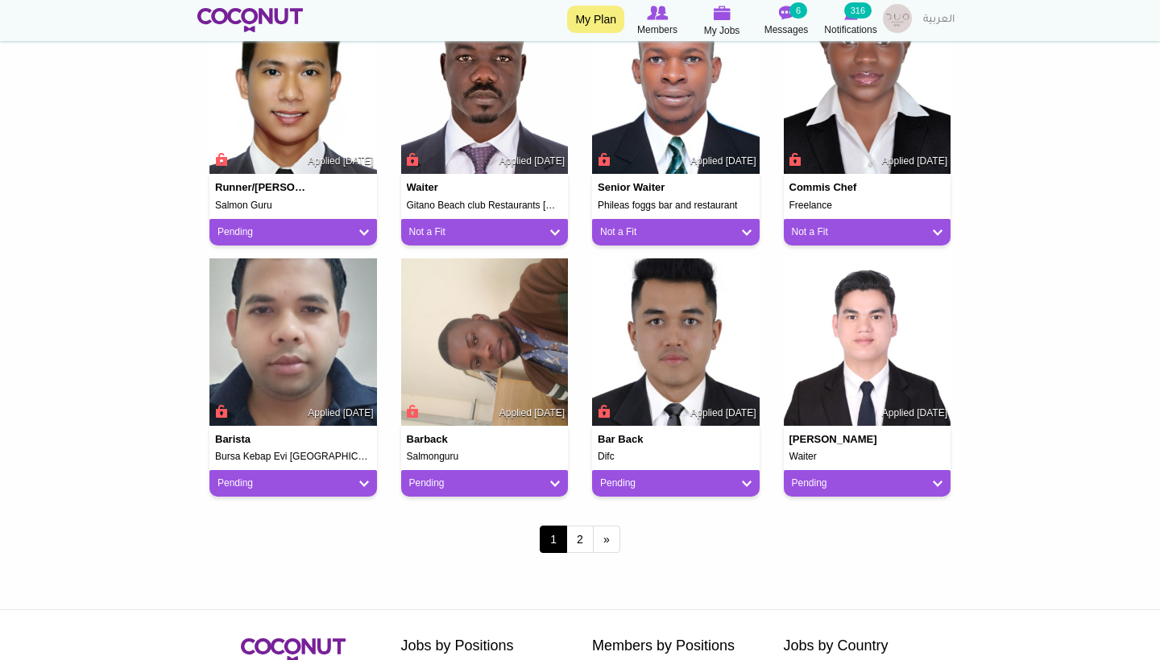
click at [352, 477] on link "Pending" at bounding box center [292, 484] width 151 height 14
click at [304, 573] on link "Not a Fit" at bounding box center [282, 572] width 137 height 19
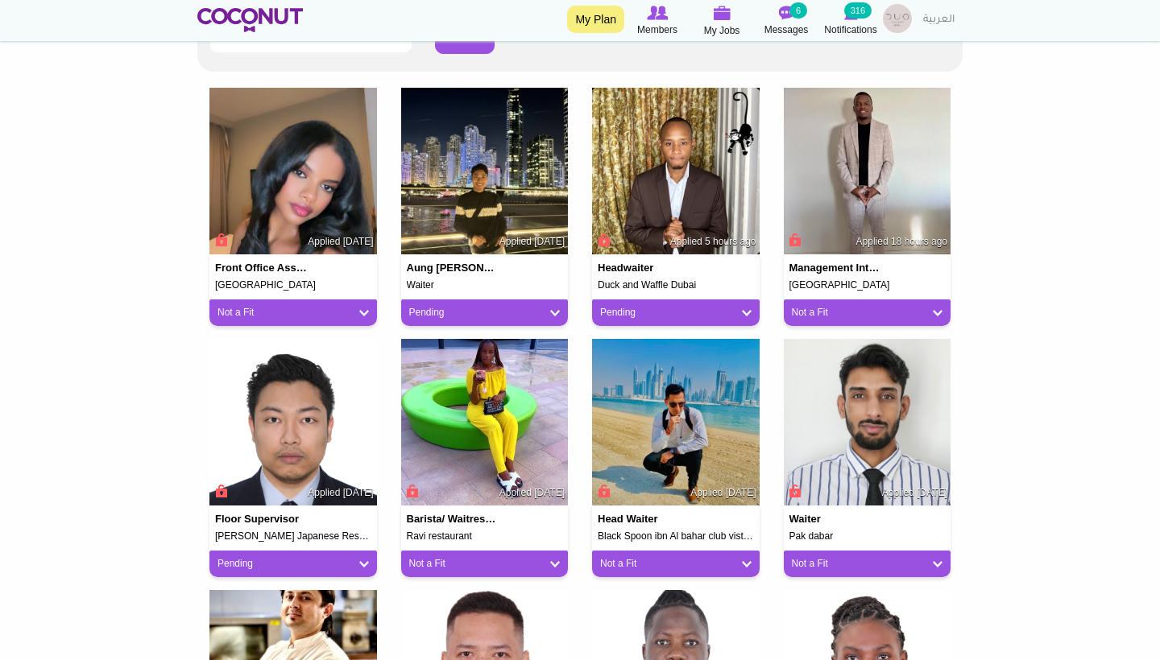
scroll to position [385, 0]
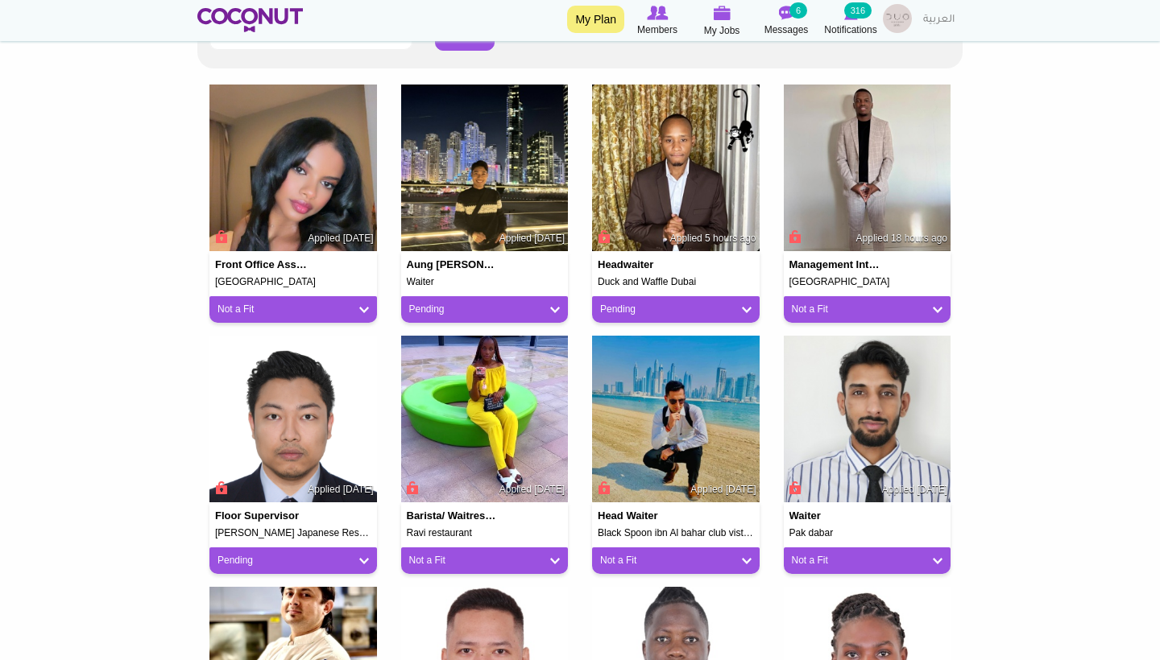
click at [675, 313] on div "Pending" at bounding box center [675, 309] width 167 height 27
click at [672, 310] on link "Pending" at bounding box center [675, 310] width 151 height 14
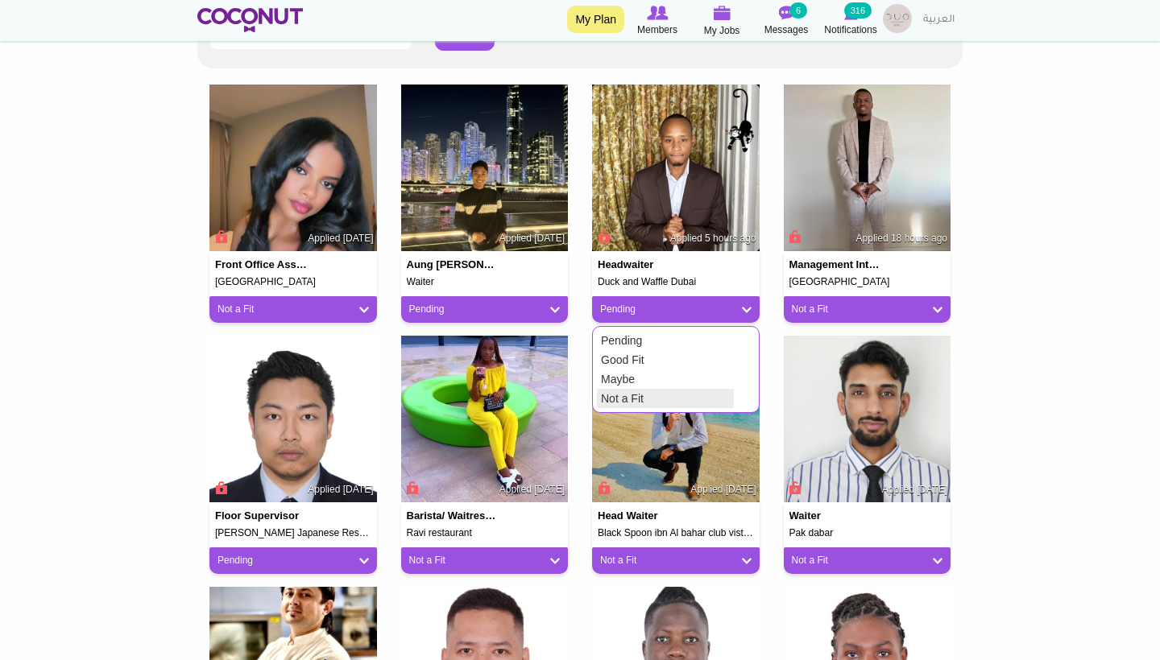
click at [641, 395] on link "Not a Fit" at bounding box center [665, 398] width 137 height 19
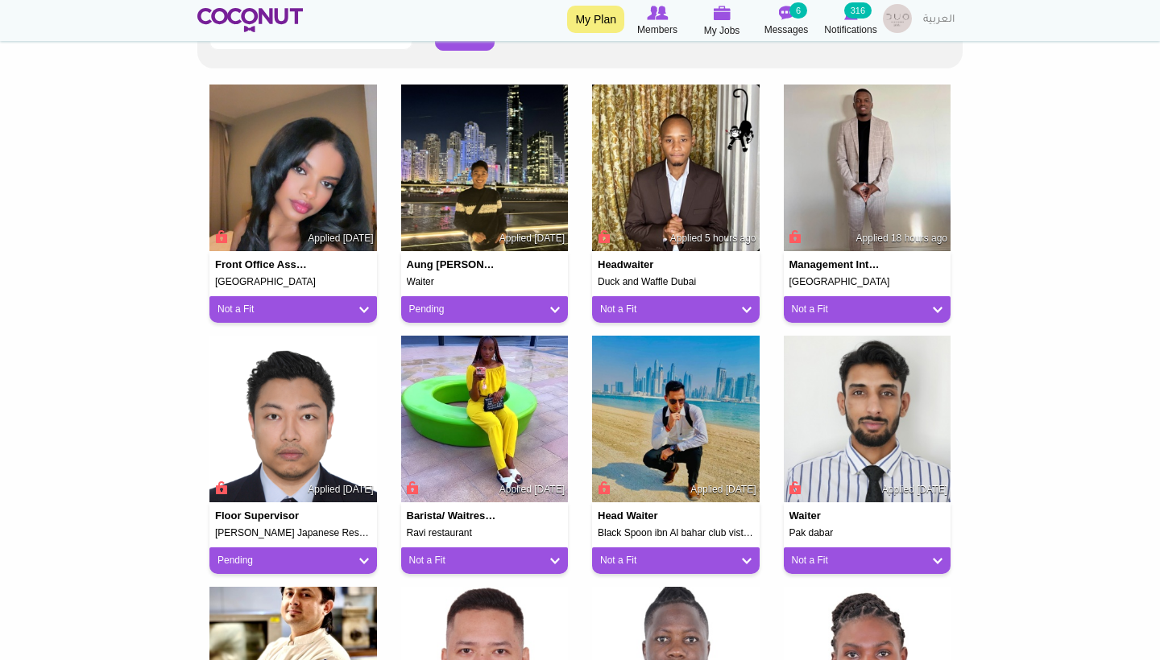
click at [796, 303] on link "Not a Fit" at bounding box center [867, 310] width 151 height 14
click at [1049, 296] on body "Toggle navigation My Plan Members My Jobs Post a Job Messages 6 Notifications 3…" at bounding box center [580, 658] width 1160 height 2086
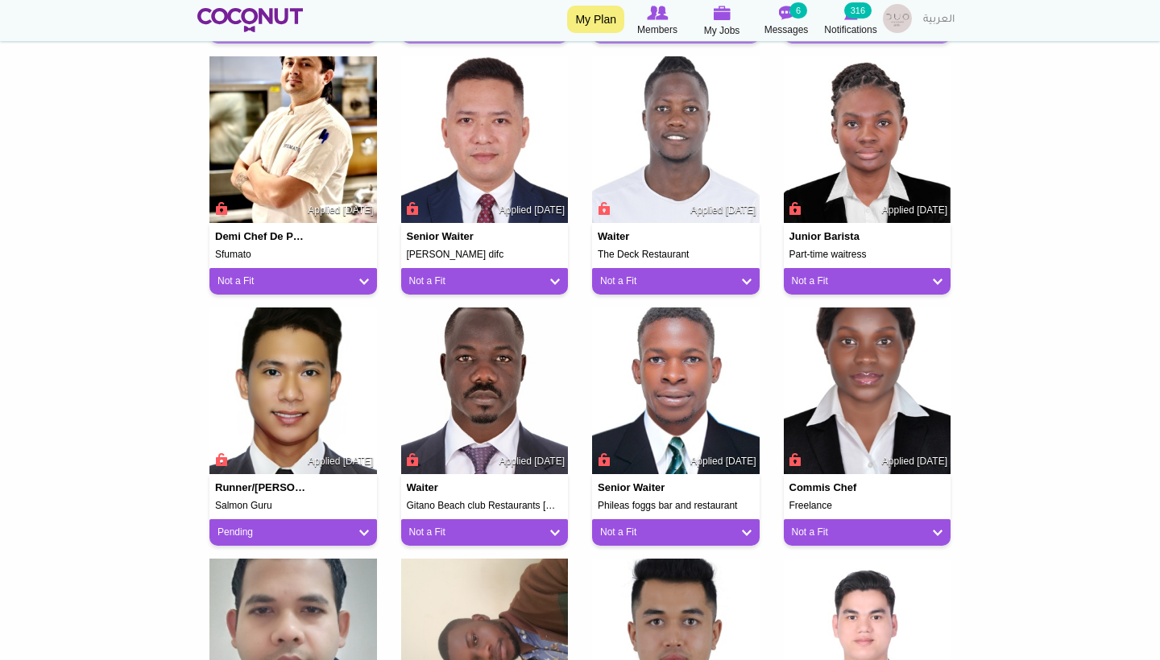
scroll to position [925, 0]
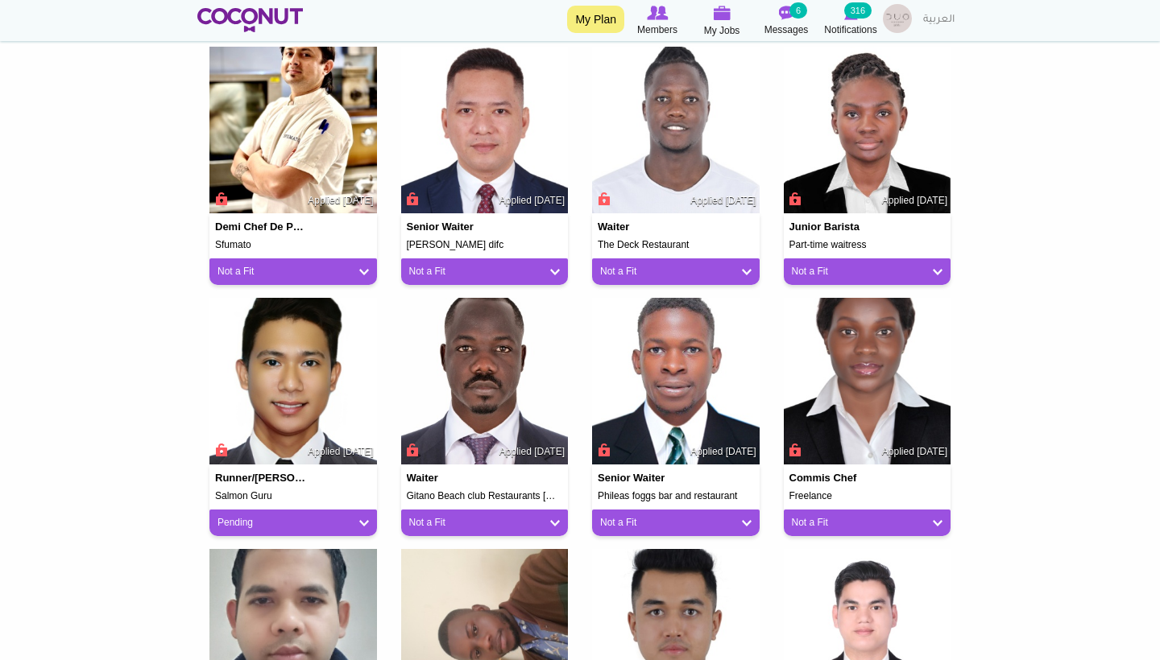
click at [356, 517] on link "Pending" at bounding box center [292, 523] width 151 height 14
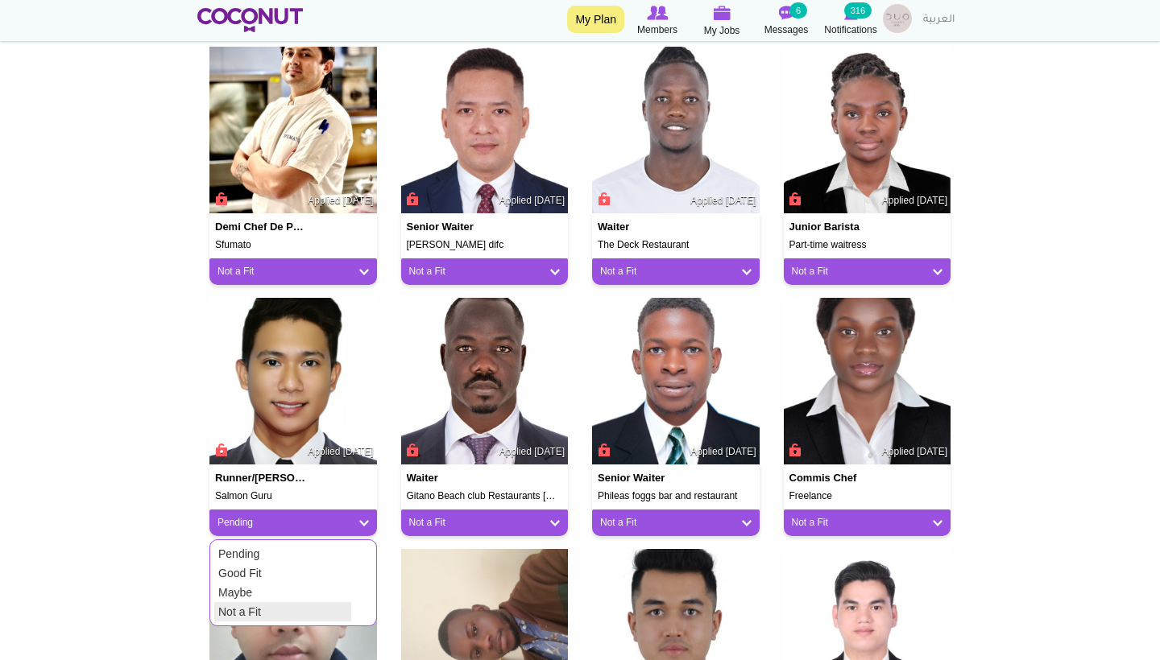
click at [259, 602] on link "Not a Fit" at bounding box center [282, 611] width 137 height 19
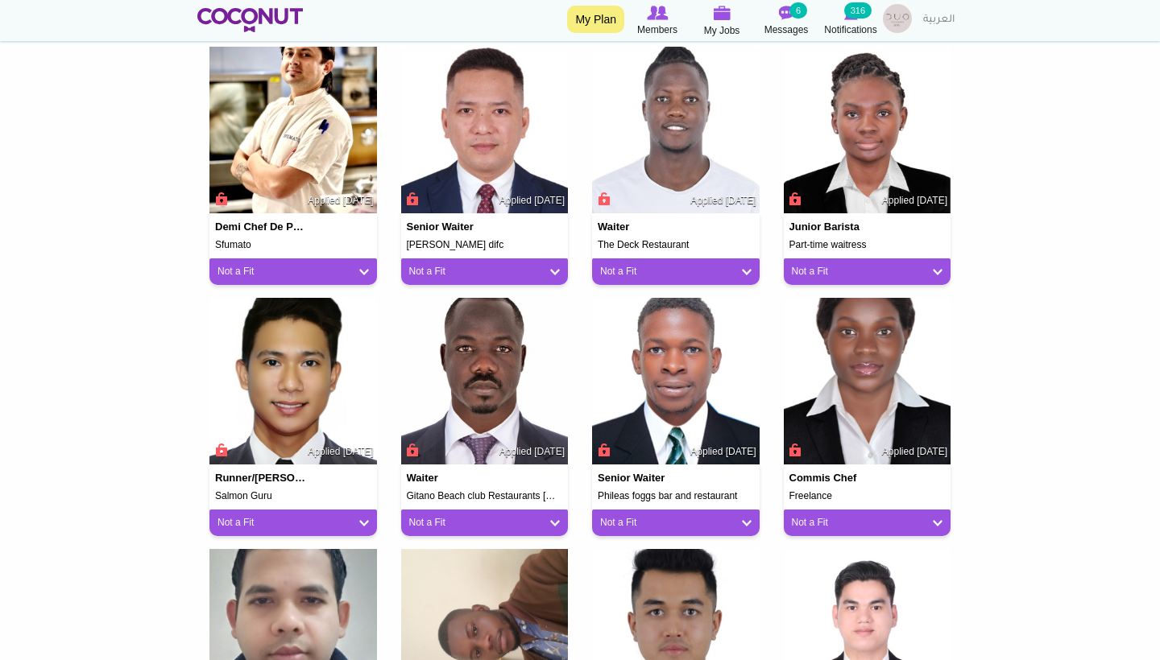
click at [282, 524] on link "Not a Fit" at bounding box center [292, 523] width 151 height 14
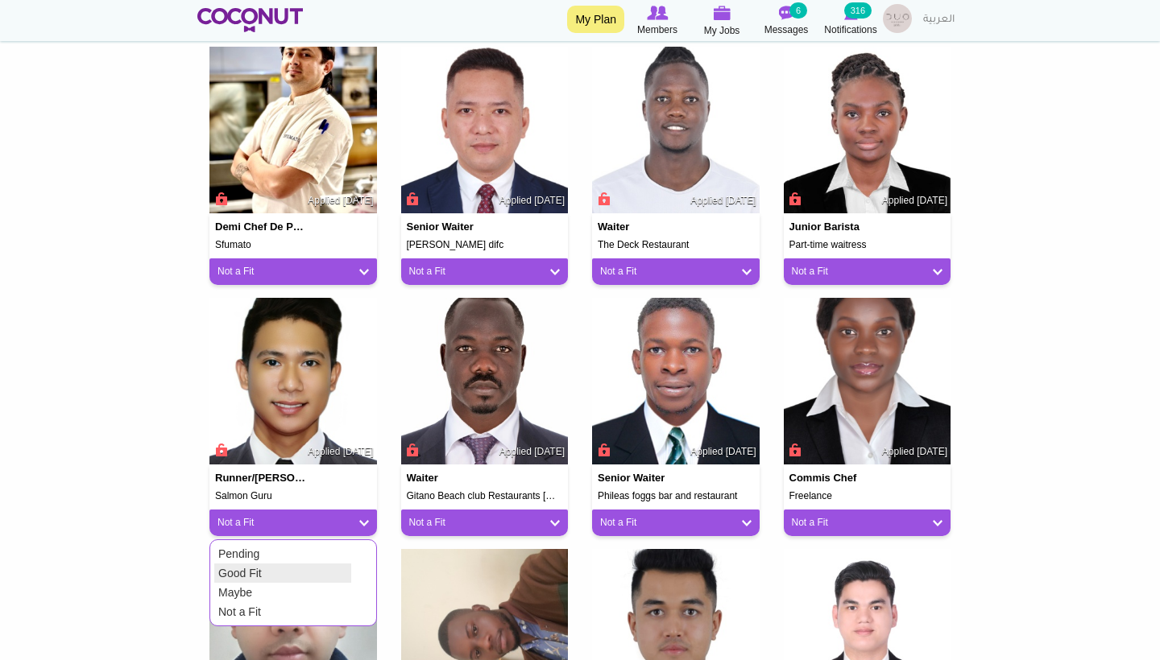
click at [263, 567] on link "Good Fit" at bounding box center [282, 573] width 137 height 19
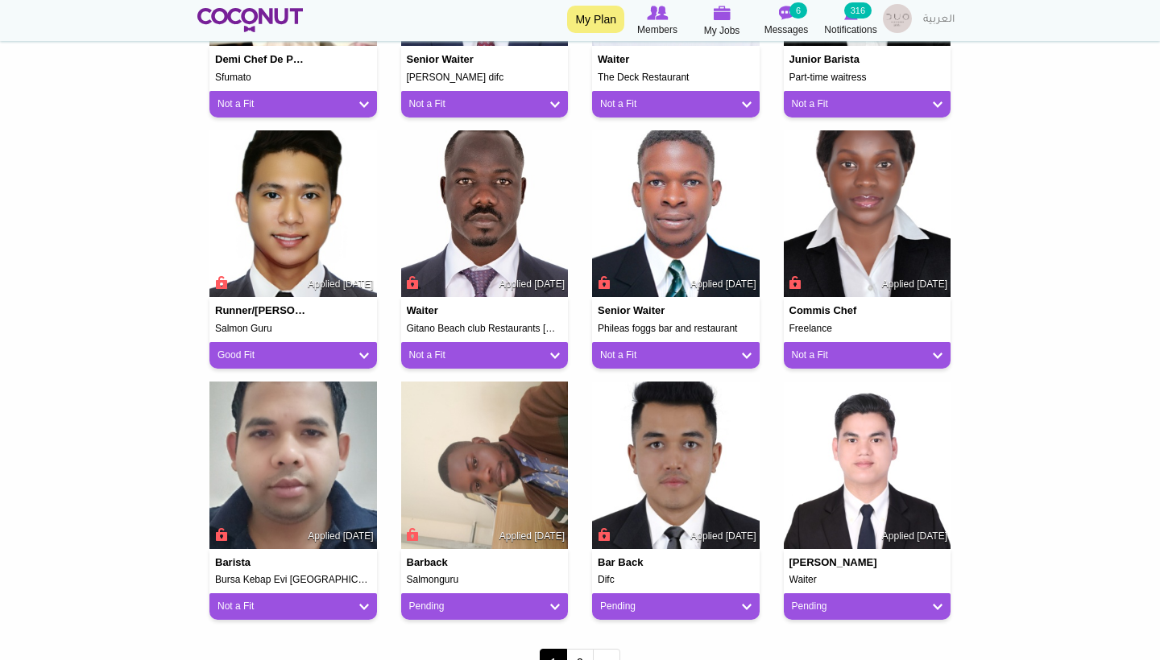
scroll to position [1118, 0]
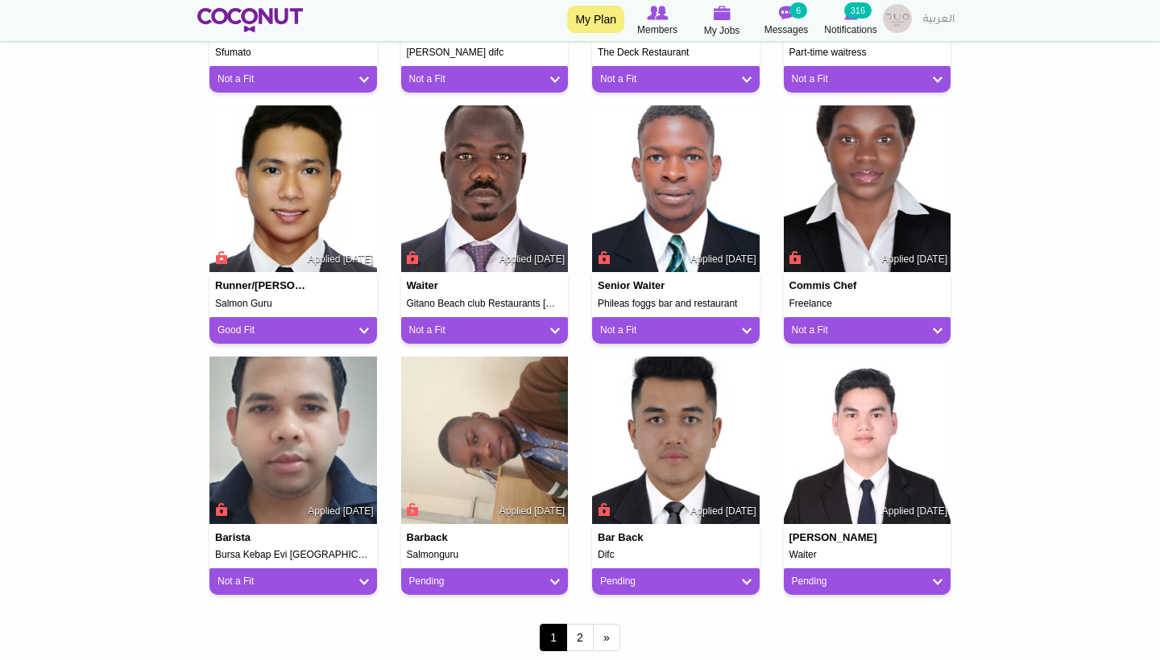
click at [488, 578] on link "Pending" at bounding box center [484, 582] width 151 height 14
click at [441, 647] on link "Maybe" at bounding box center [474, 651] width 137 height 19
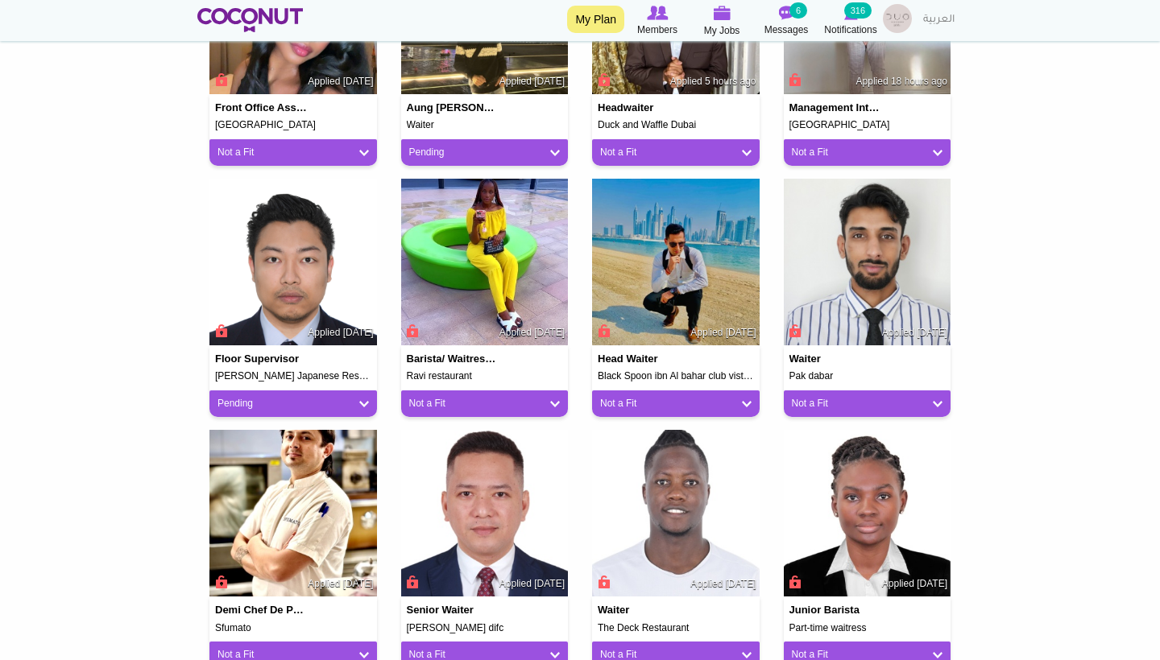
scroll to position [410, 0]
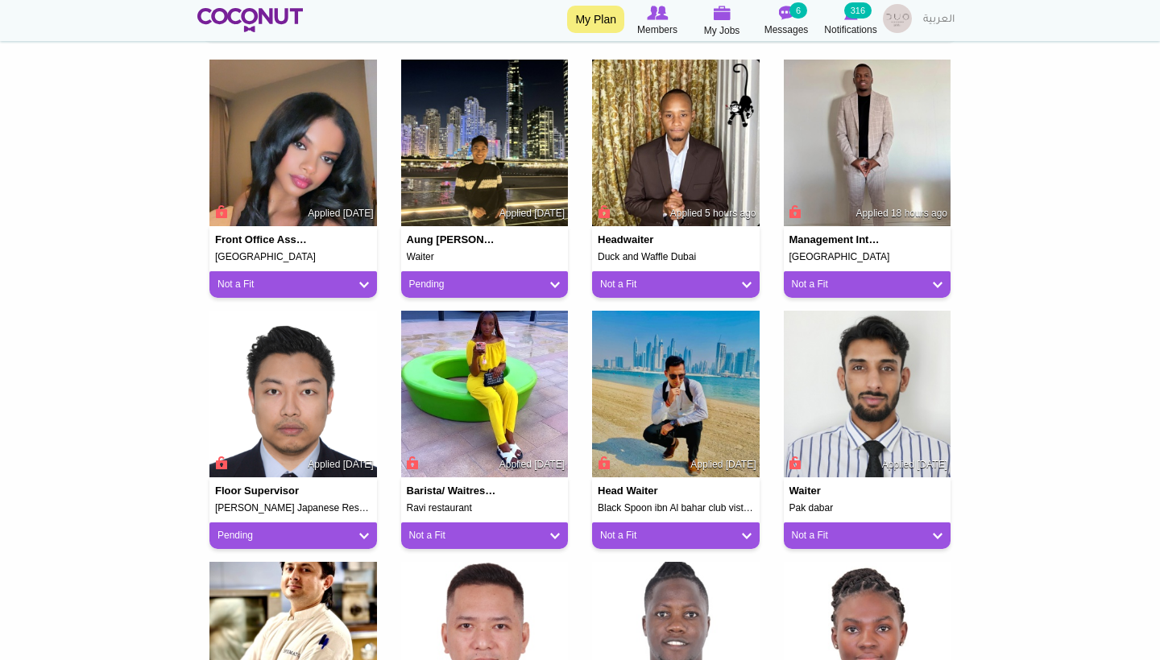
click at [486, 278] on link "Pending" at bounding box center [484, 285] width 151 height 14
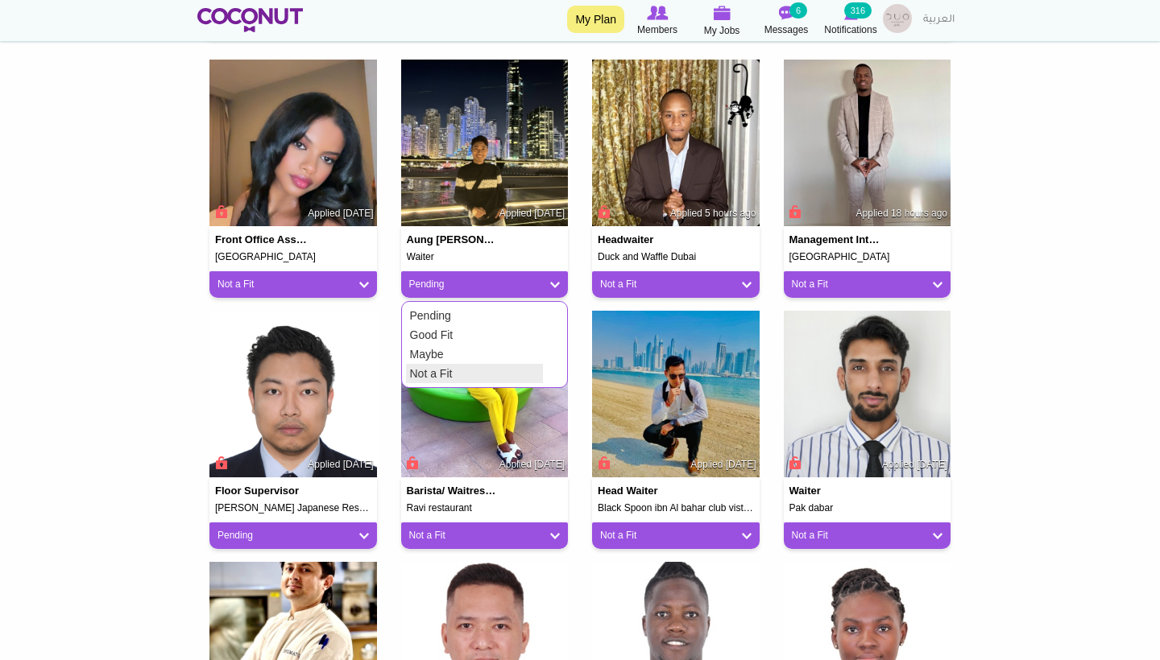
click at [457, 374] on link "Not a Fit" at bounding box center [474, 373] width 137 height 19
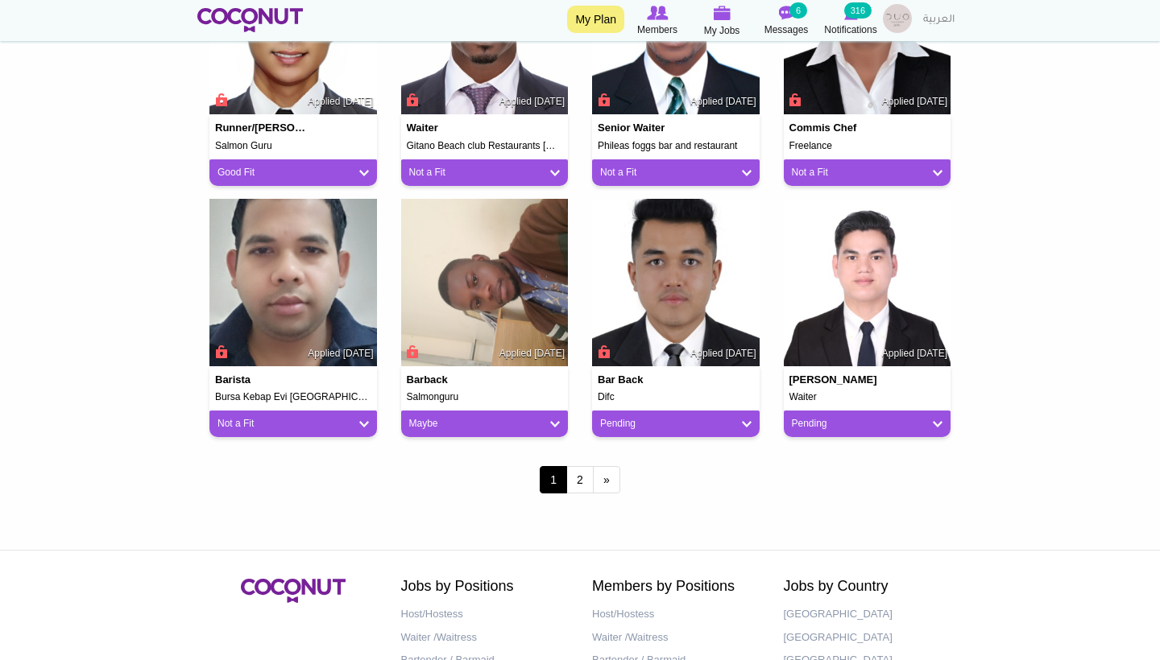
scroll to position [1287, 0]
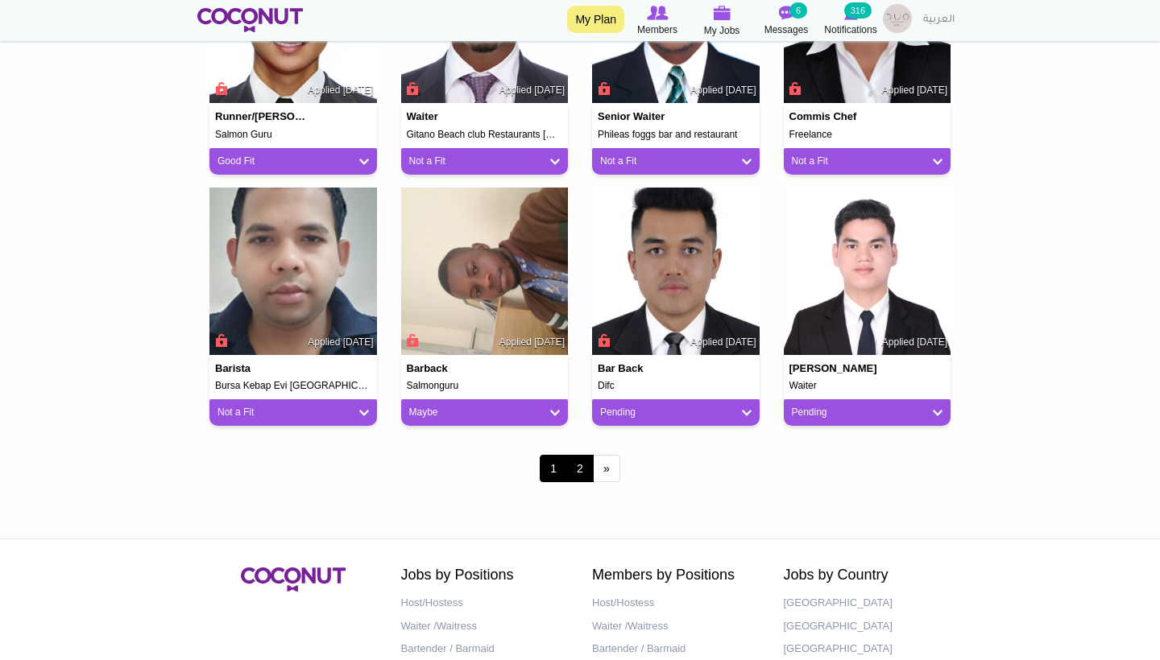
click at [577, 464] on link "2" at bounding box center [579, 468] width 27 height 27
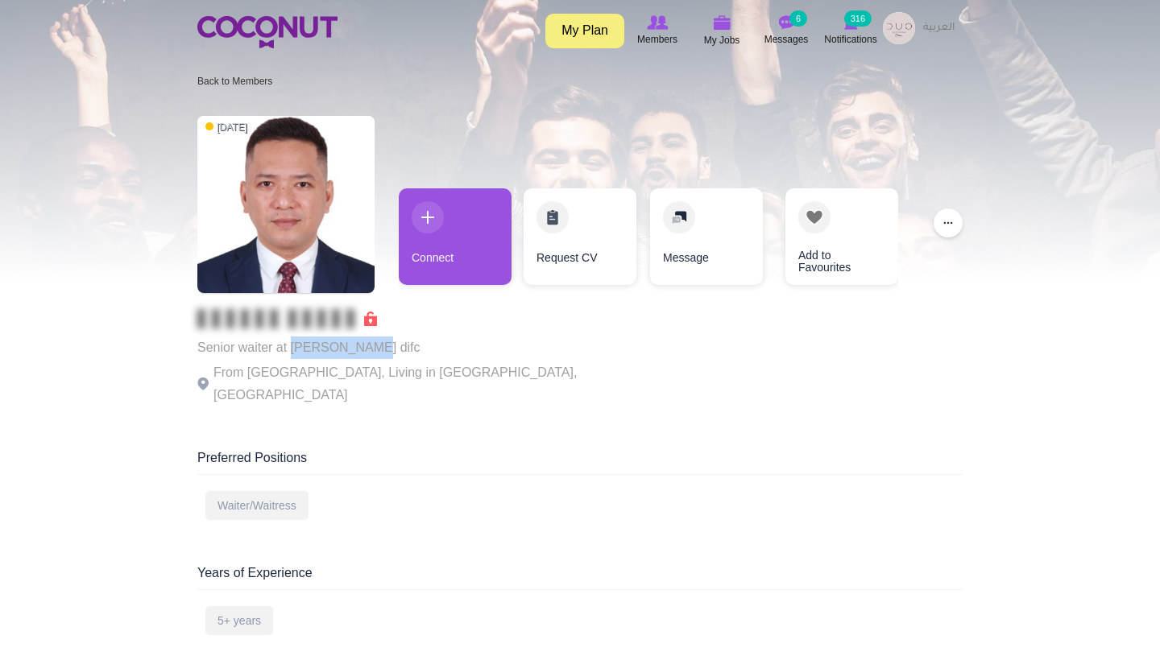
drag, startPoint x: 315, startPoint y: 343, endPoint x: 291, endPoint y: 345, distance: 23.4
click at [291, 345] on p "Senior waiter at [PERSON_NAME] difc" at bounding box center [418, 348] width 443 height 23
copy p "[PERSON_NAME] difc"
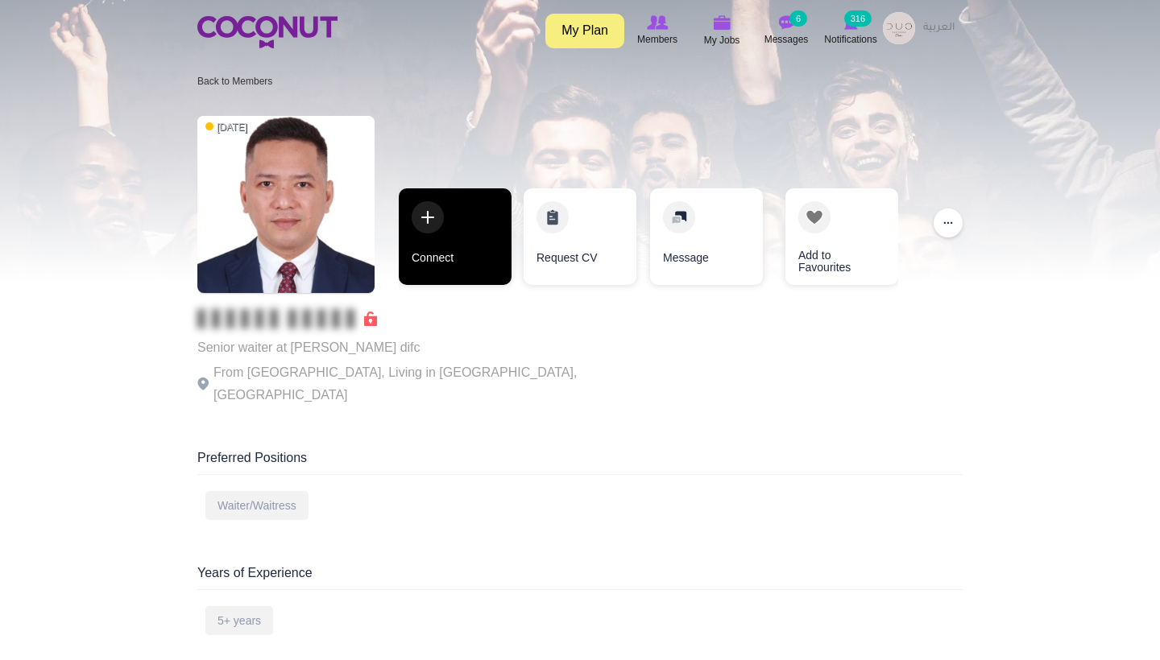
click at [432, 268] on link "Connect" at bounding box center [455, 236] width 113 height 97
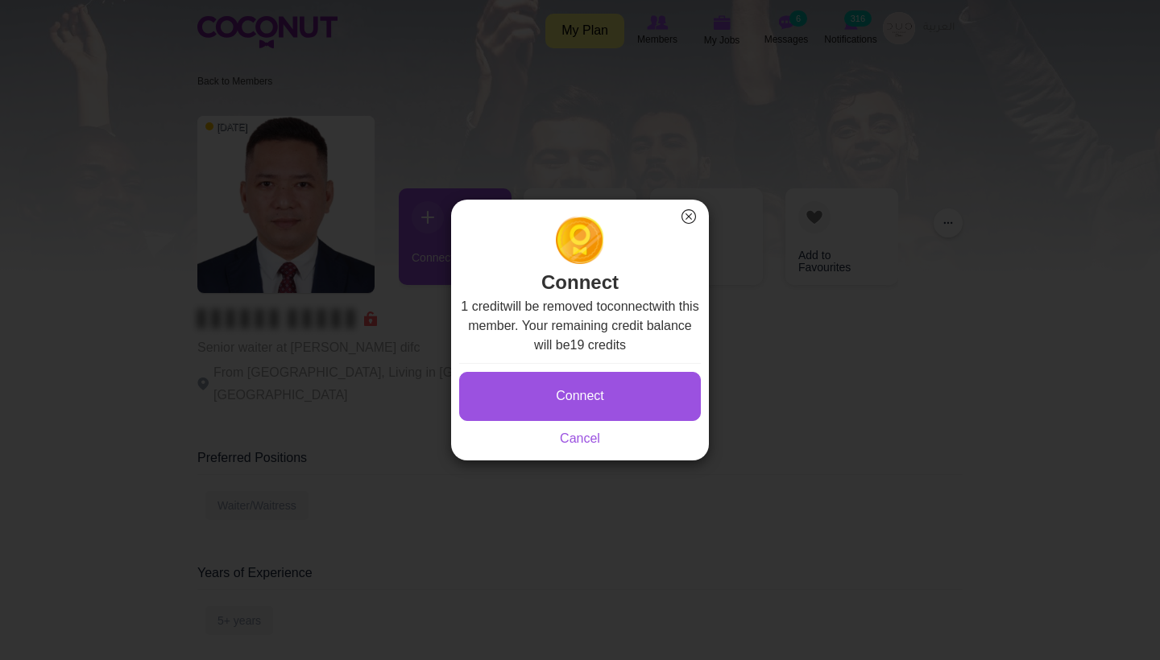
click at [556, 384] on button "Connect" at bounding box center [580, 396] width 242 height 49
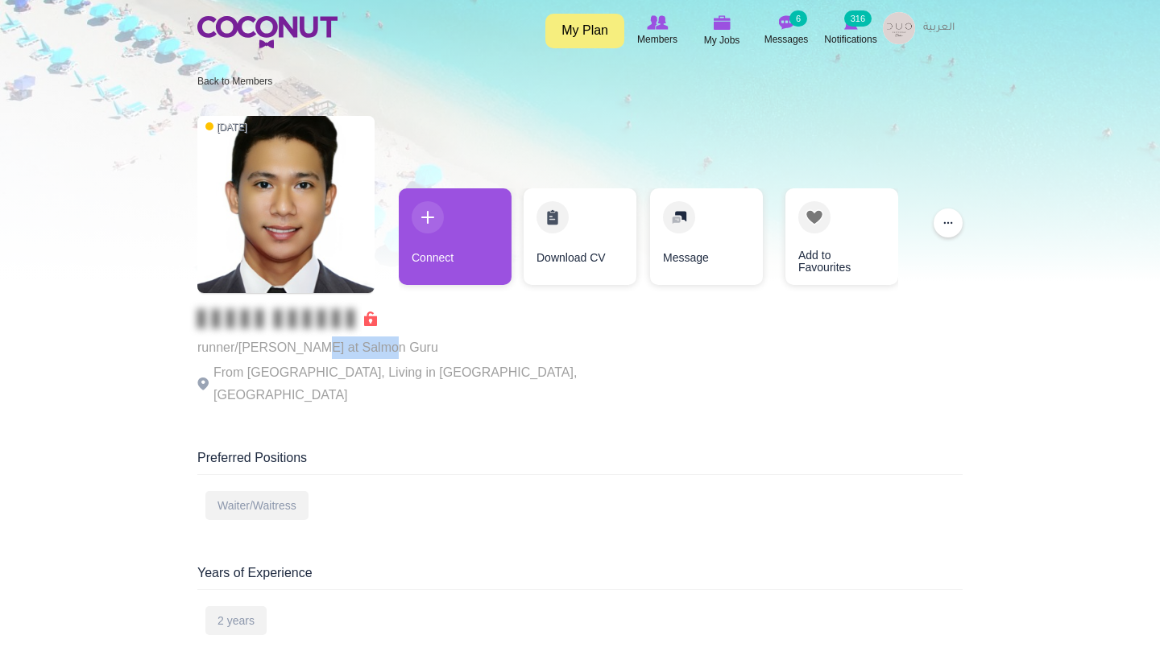
drag, startPoint x: 304, startPoint y: 347, endPoint x: 387, endPoint y: 347, distance: 82.1
click at [388, 347] on p "runner/barback at Salmon Guru" at bounding box center [418, 348] width 443 height 23
click at [515, 361] on div "runner/barback at Salmon Guru From Philippines, Living in Dubai, United Arab Em…" at bounding box center [418, 357] width 443 height 97
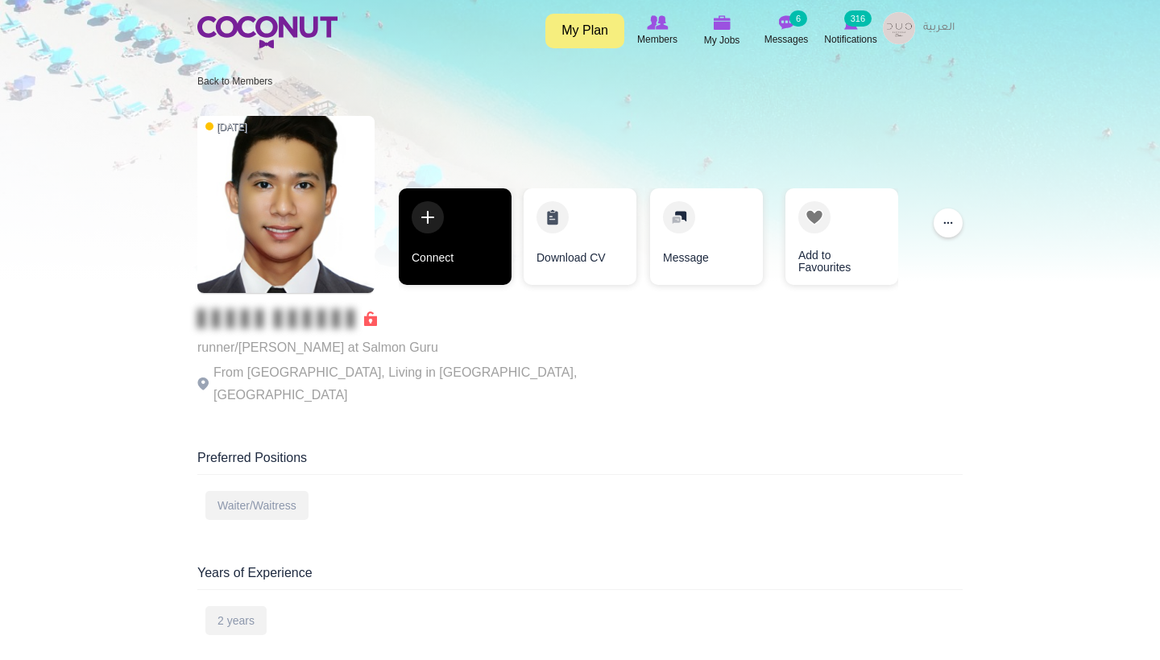
click at [463, 245] on link "Connect" at bounding box center [455, 236] width 113 height 97
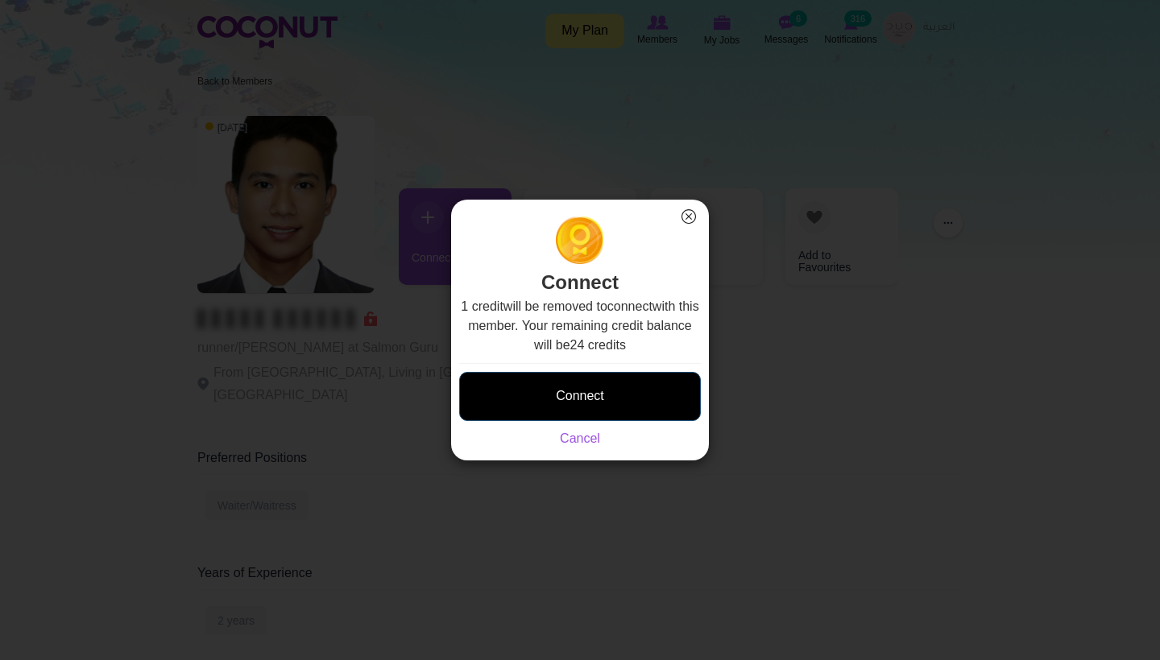
click at [613, 379] on button "Connect" at bounding box center [580, 396] width 242 height 49
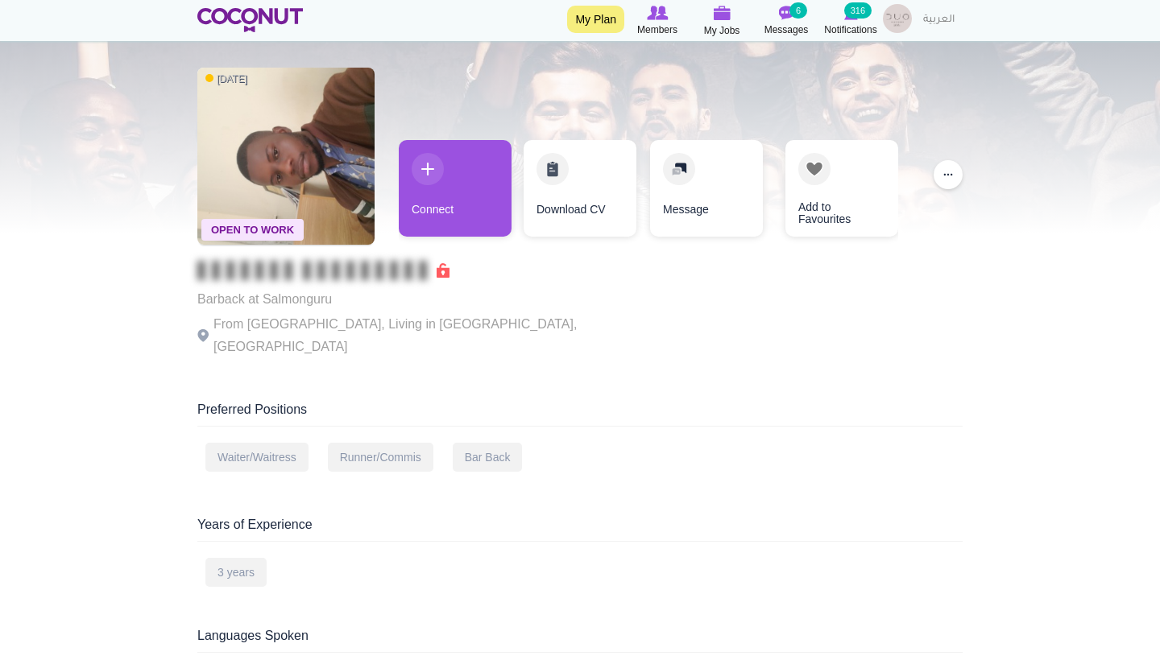
scroll to position [48, 0]
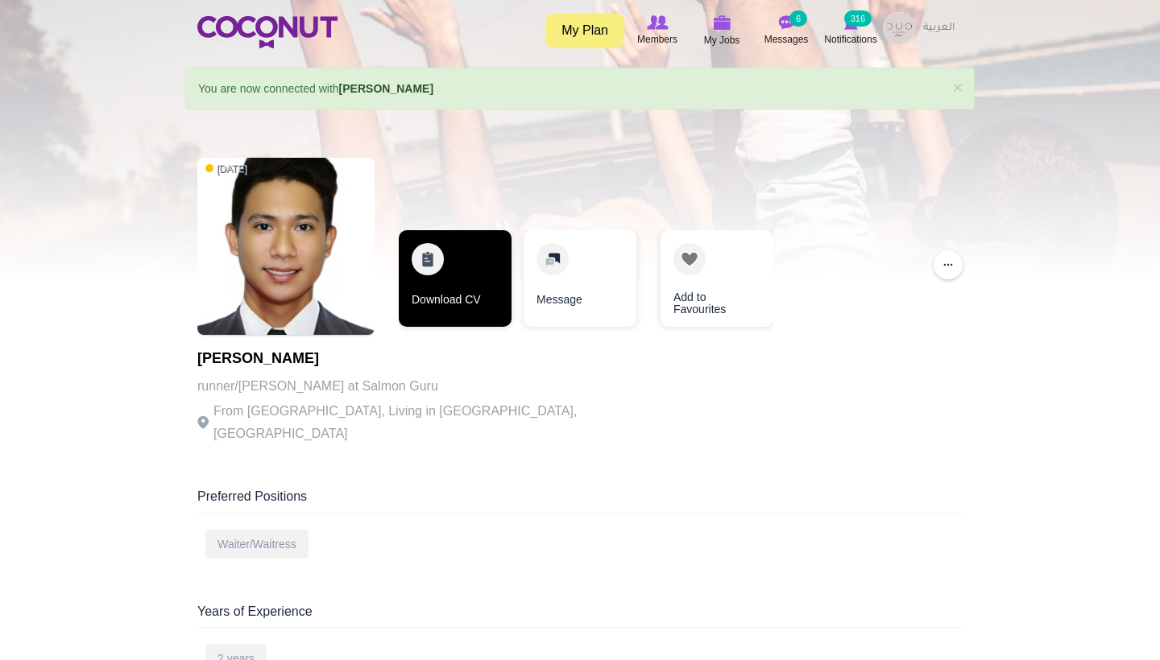
click at [473, 283] on link "Download CV" at bounding box center [455, 278] width 113 height 97
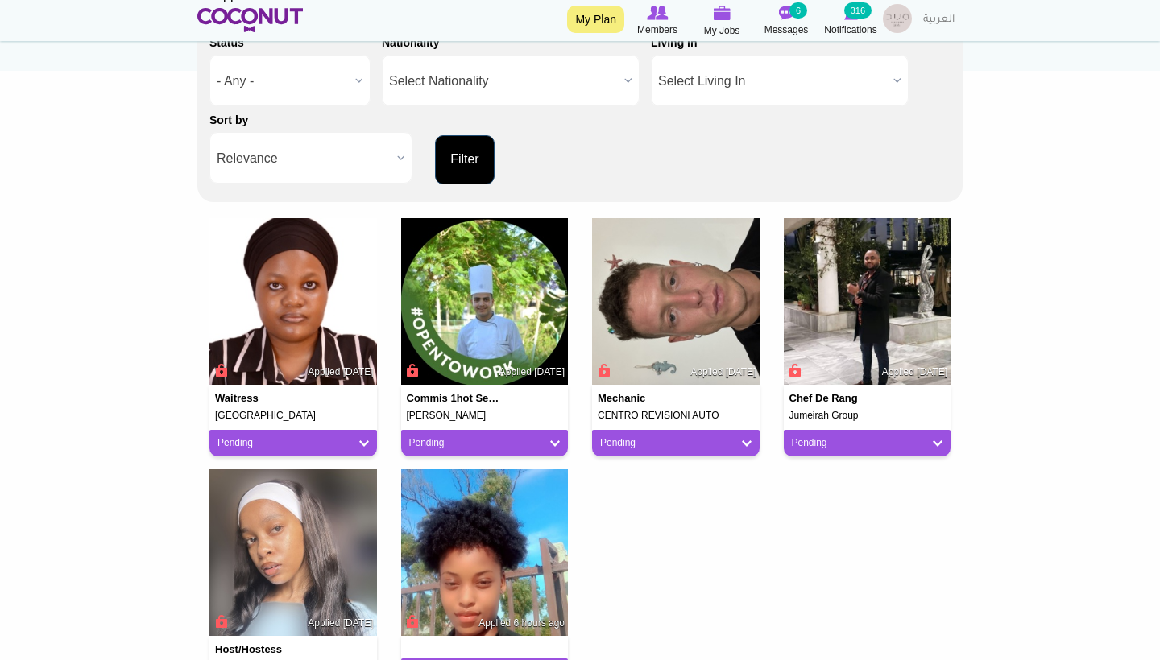
scroll to position [266, 0]
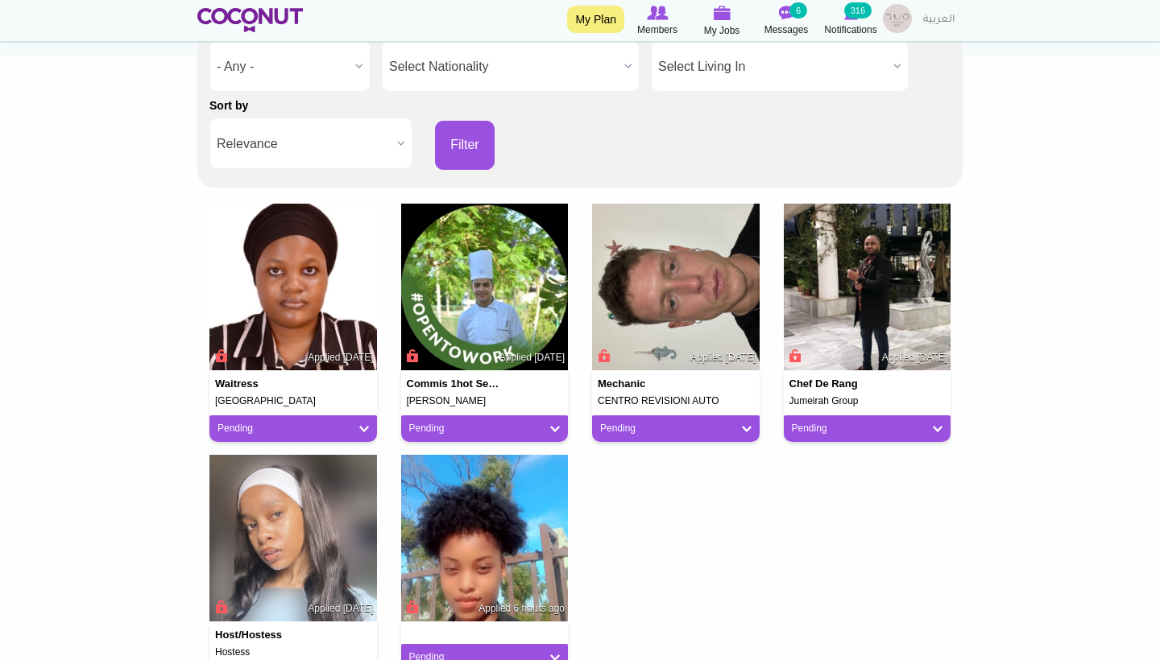
click at [362, 423] on link "Pending" at bounding box center [292, 429] width 151 height 14
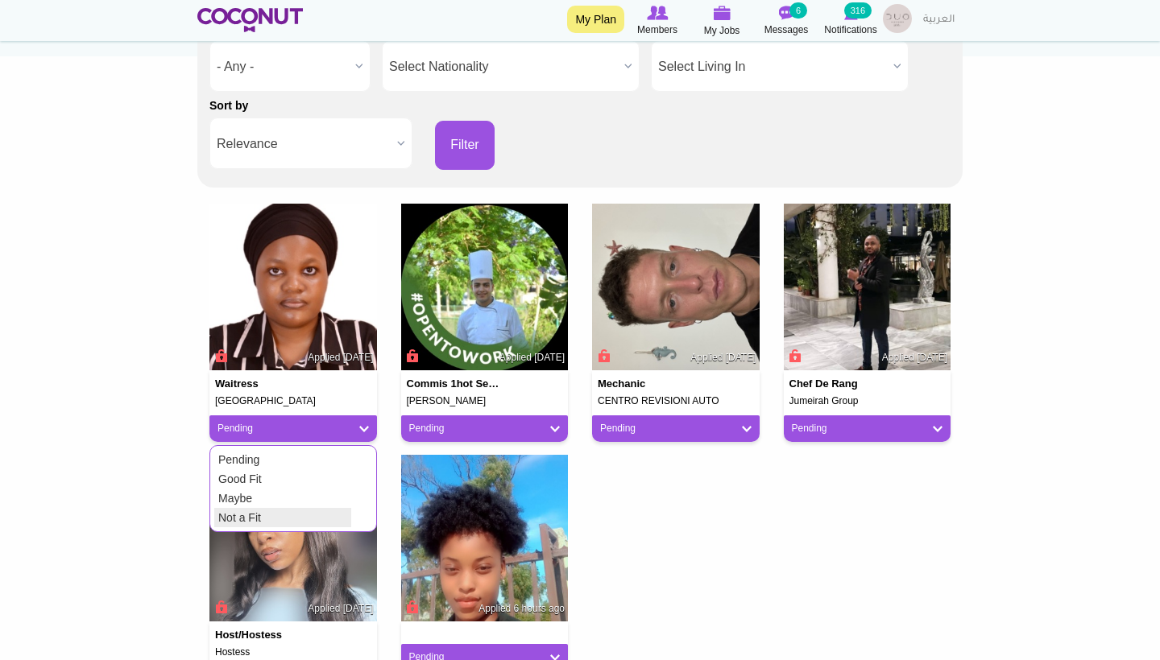
click at [349, 512] on link "Not a Fit" at bounding box center [282, 517] width 137 height 19
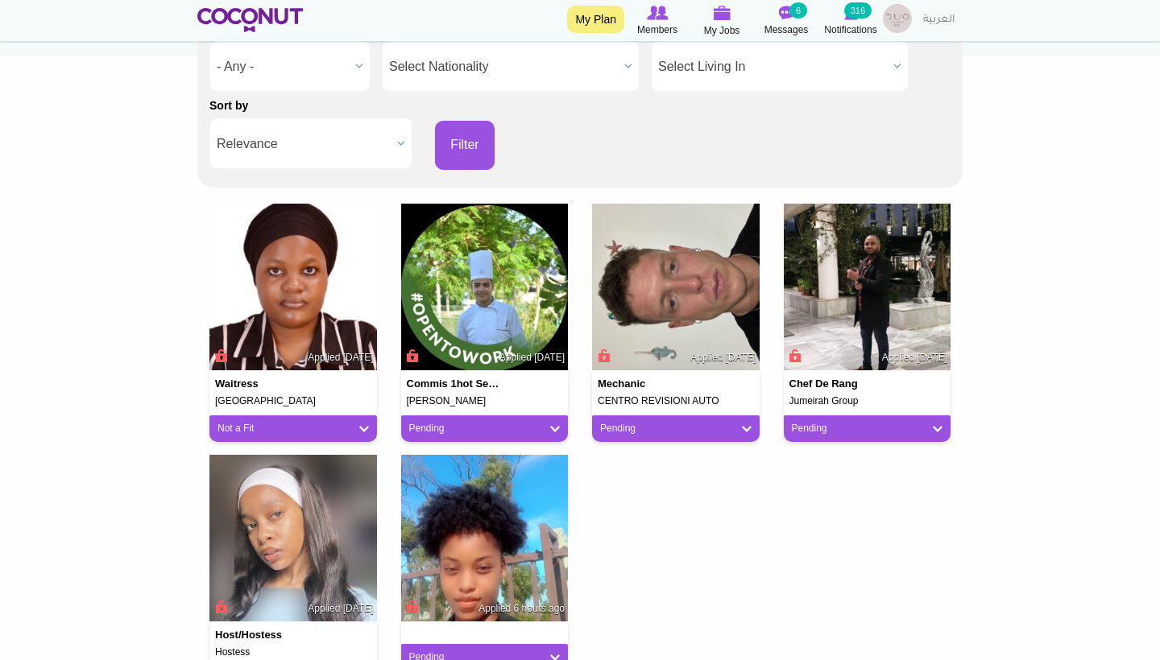
click at [504, 428] on link "Pending" at bounding box center [484, 429] width 151 height 14
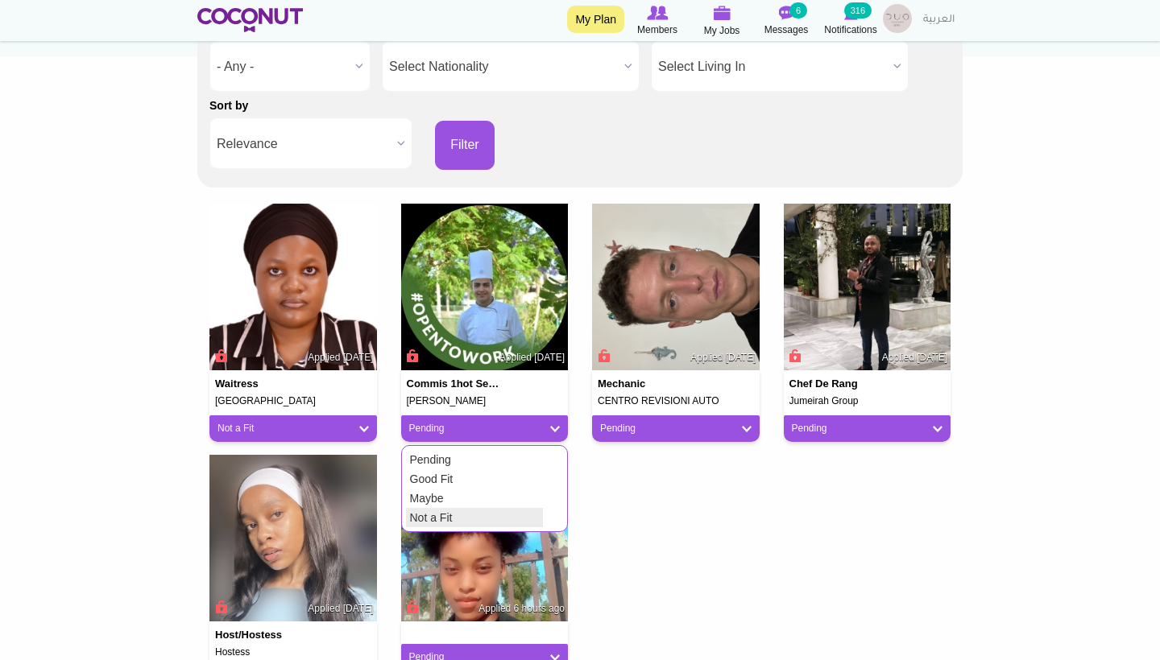
click at [482, 517] on link "Not a Fit" at bounding box center [474, 517] width 137 height 19
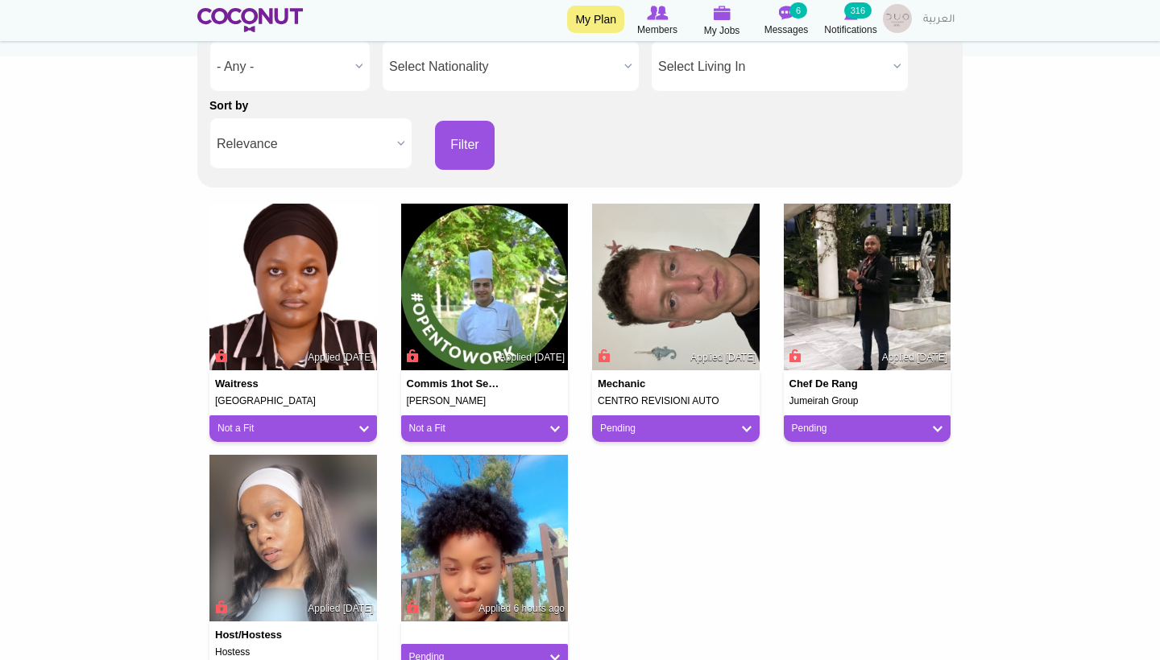
click at [623, 424] on link "Pending" at bounding box center [675, 429] width 151 height 14
click at [628, 515] on link "Not a Fit" at bounding box center [665, 517] width 137 height 19
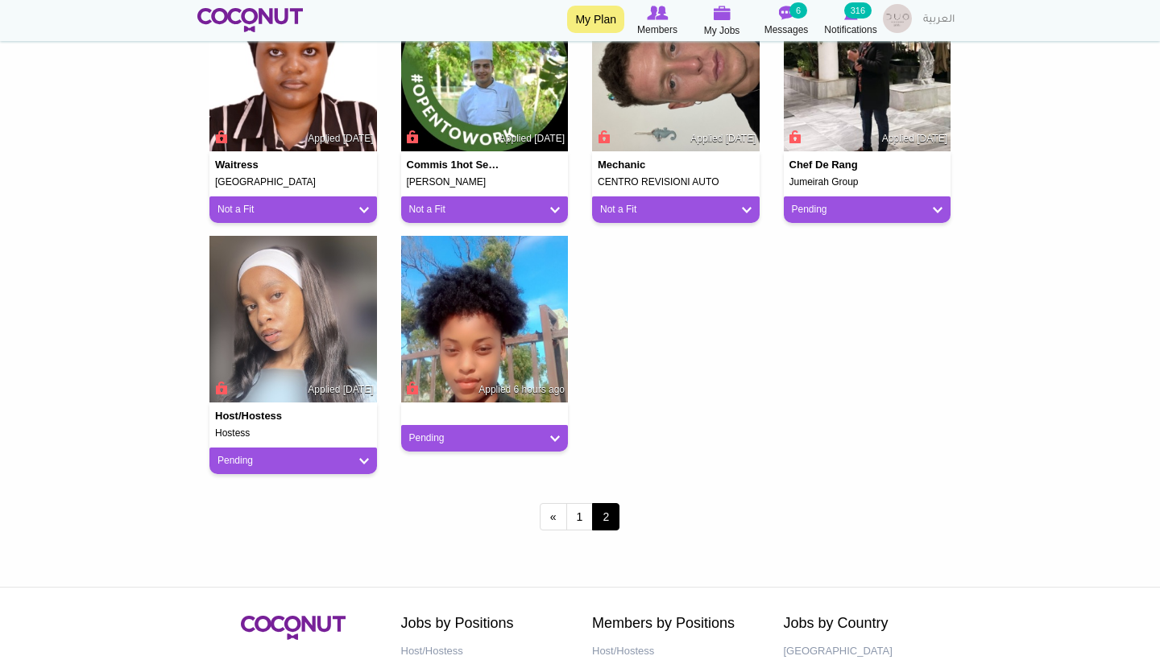
scroll to position [577, 0]
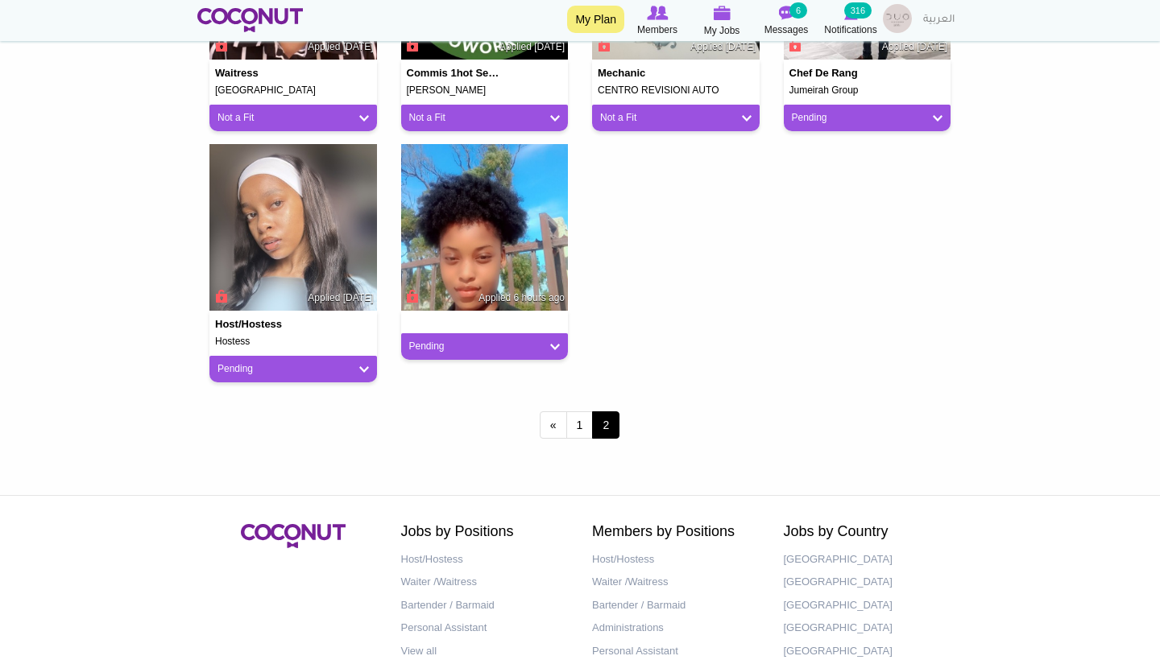
click at [827, 116] on link "Pending" at bounding box center [867, 118] width 151 height 14
click at [804, 199] on link "Not a Fit" at bounding box center [856, 206] width 137 height 19
click at [469, 345] on link "Pending" at bounding box center [484, 347] width 151 height 14
click at [460, 429] on link "Not a Fit" at bounding box center [474, 435] width 137 height 19
click at [296, 365] on link "Pending" at bounding box center [292, 369] width 151 height 14
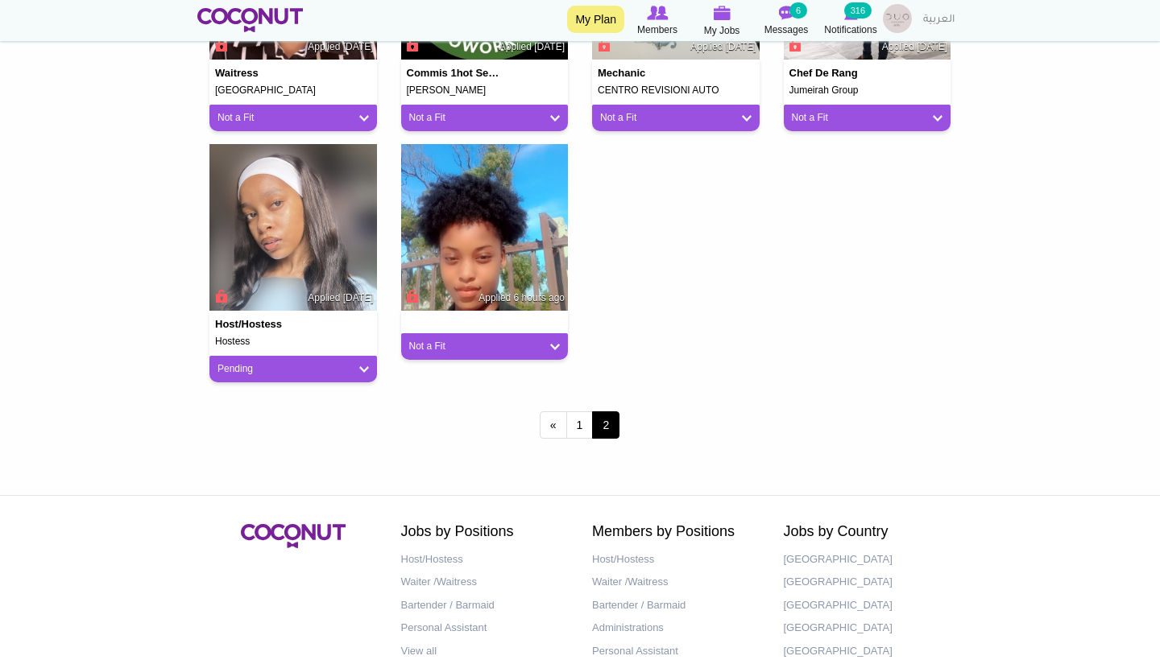
click at [289, 371] on link "Pending" at bounding box center [292, 369] width 151 height 14
click at [273, 449] on link "Not a Fit" at bounding box center [282, 458] width 137 height 19
click at [573, 418] on link "1" at bounding box center [579, 424] width 27 height 27
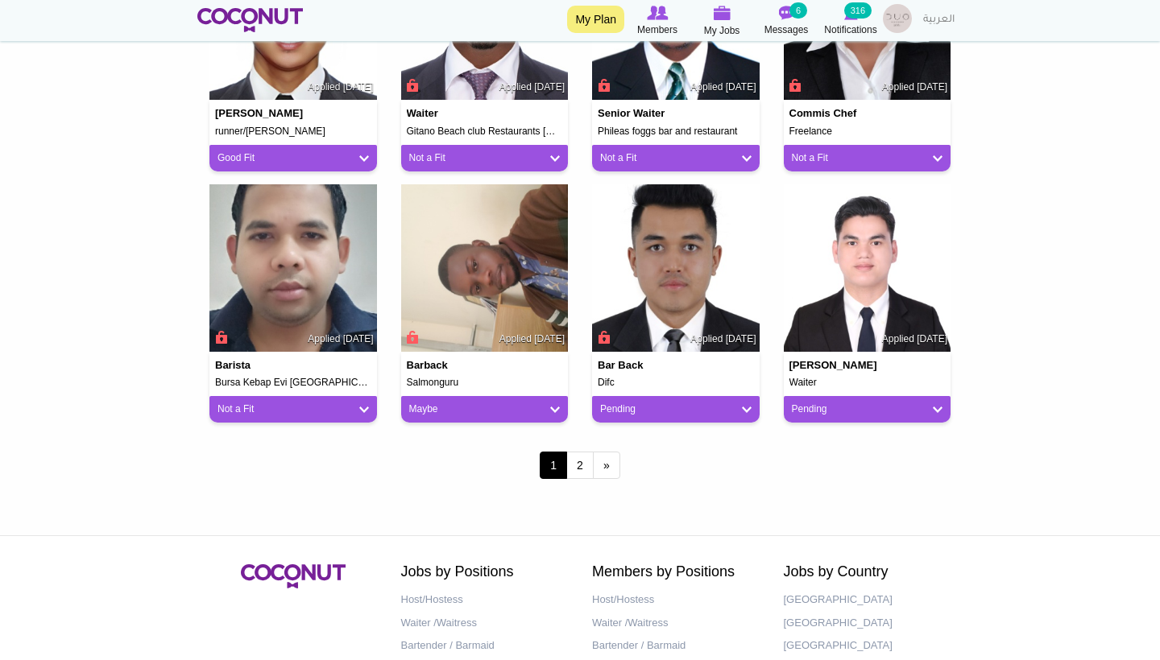
scroll to position [1184, 0]
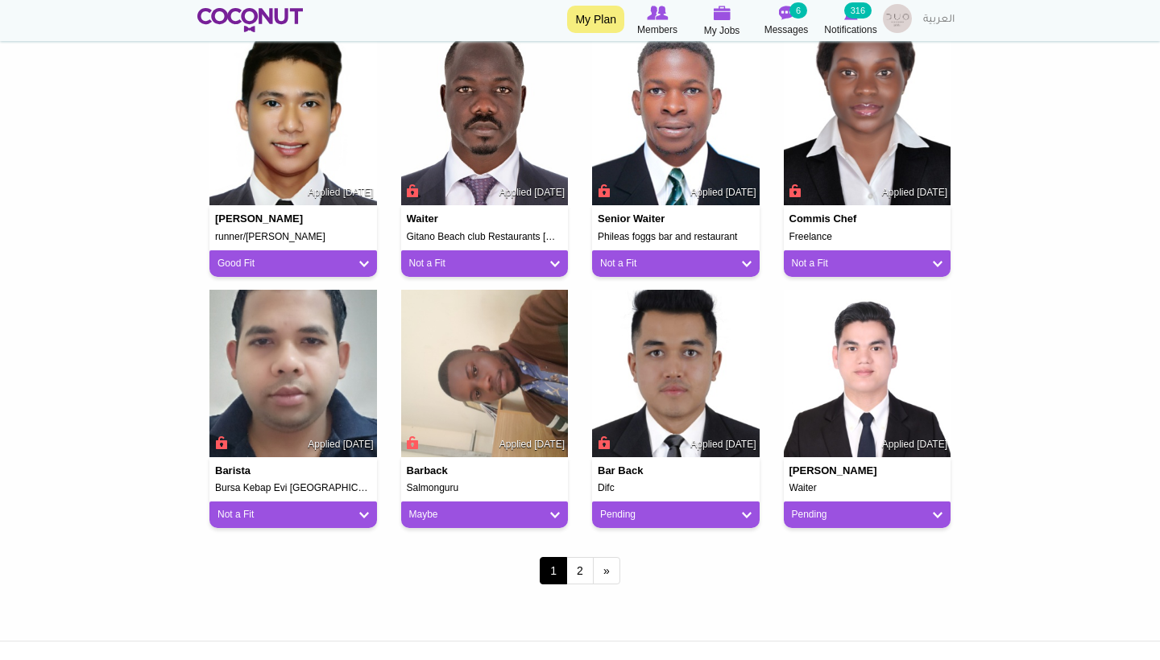
click at [664, 495] on div "Bar Back Difc Applied 3 days ago Pending Pending Good Fit Maybe Not a Fit" at bounding box center [675, 493] width 167 height 72
click at [664, 508] on link "Pending" at bounding box center [675, 515] width 151 height 14
click at [603, 603] on link "Not a Fit" at bounding box center [665, 603] width 137 height 19
click at [916, 509] on link "Pending" at bounding box center [867, 515] width 151 height 14
click at [818, 556] on link "Good Fit" at bounding box center [856, 565] width 137 height 19
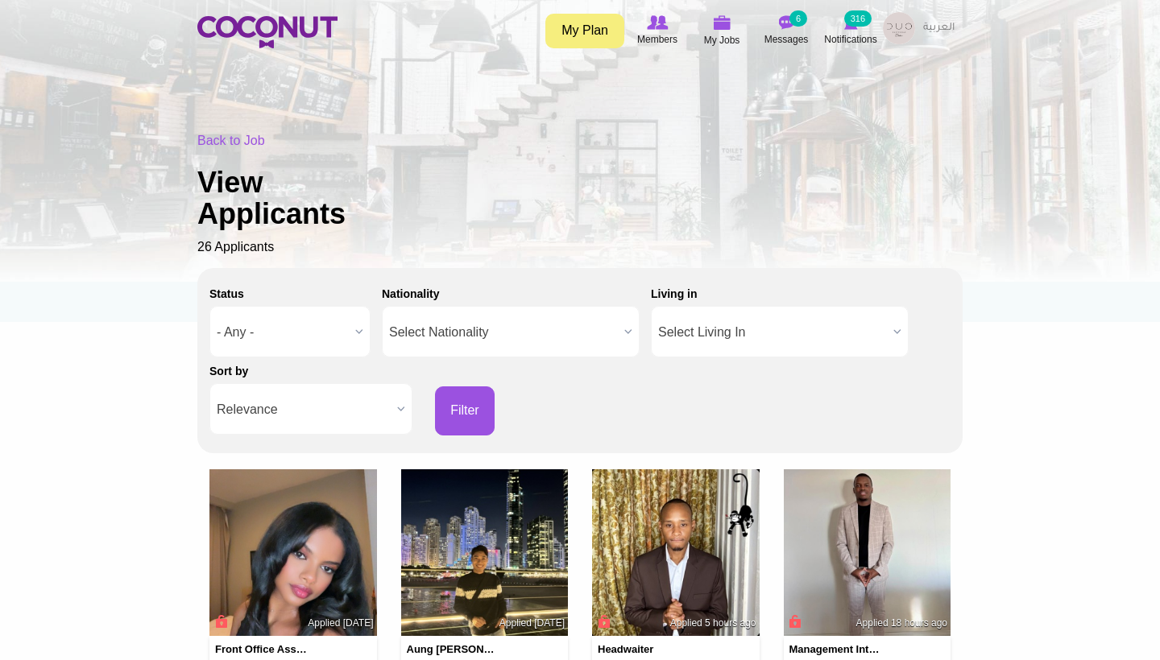
scroll to position [0, 0]
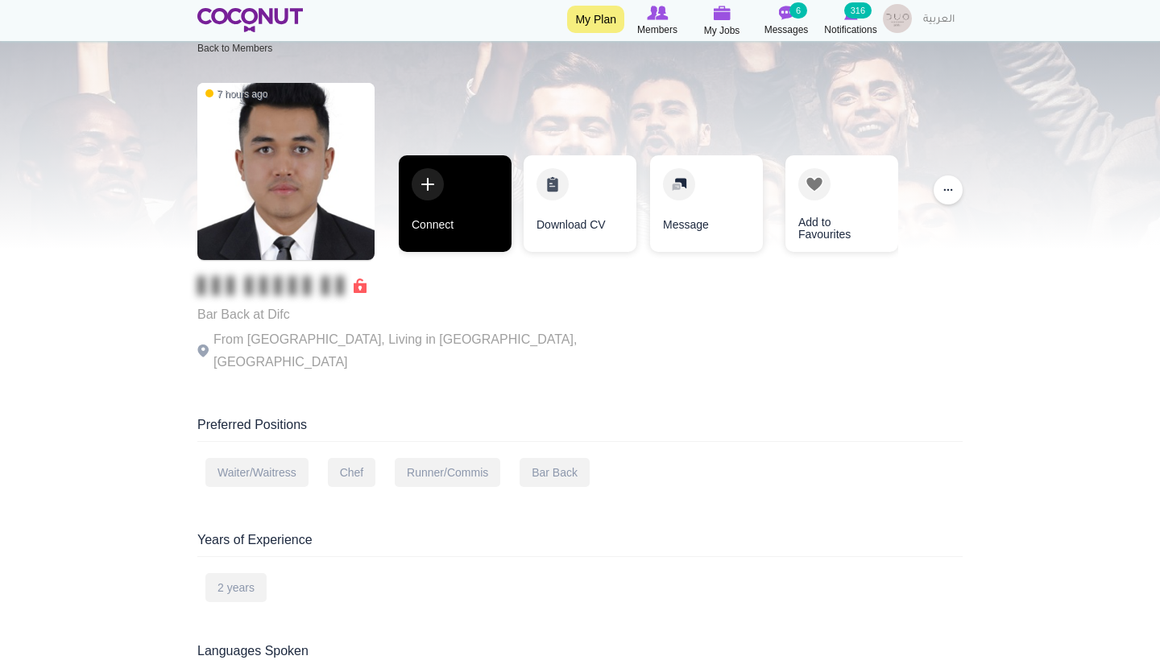
scroll to position [60, 0]
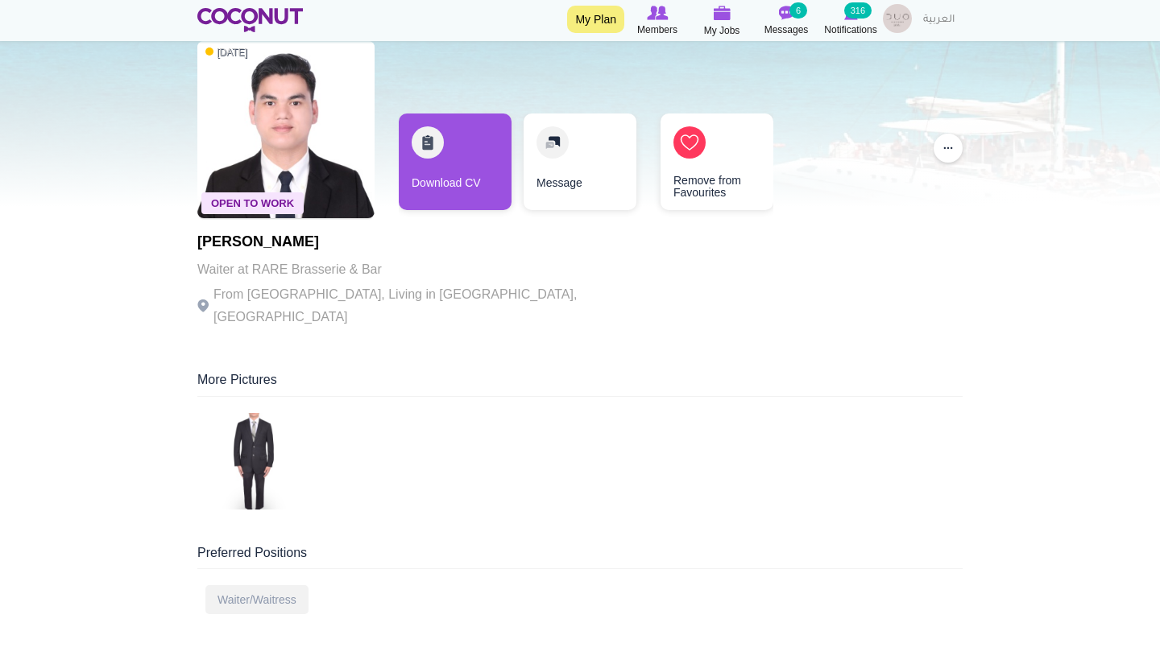
scroll to position [104, 0]
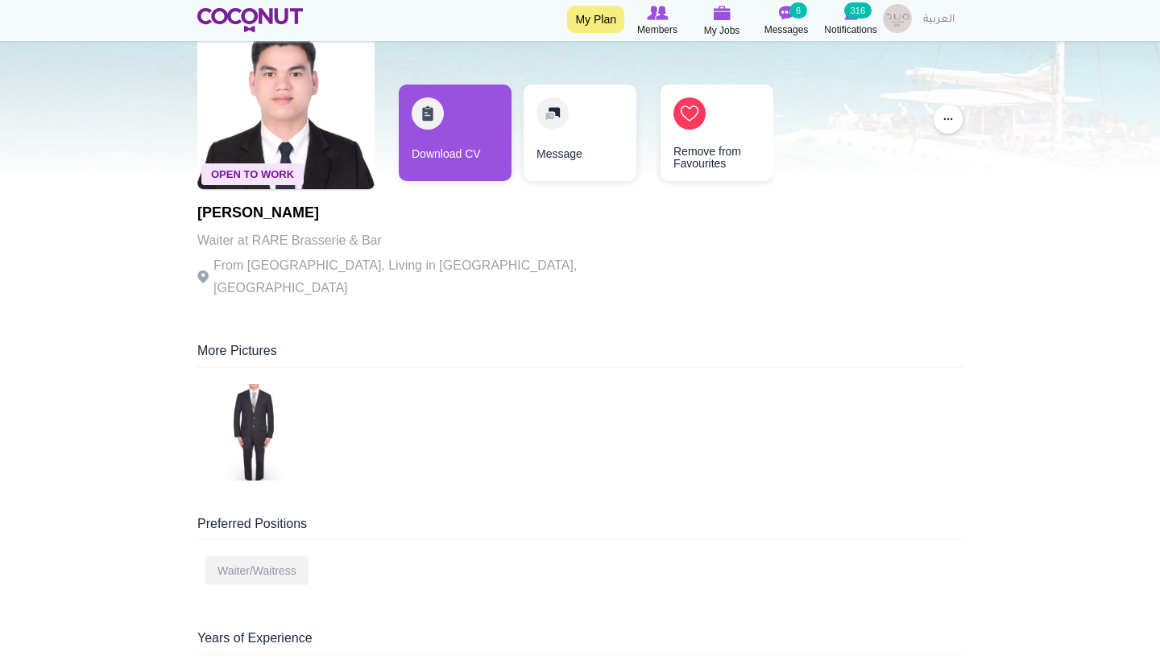
click at [264, 406] on img at bounding box center [253, 432] width 97 height 97
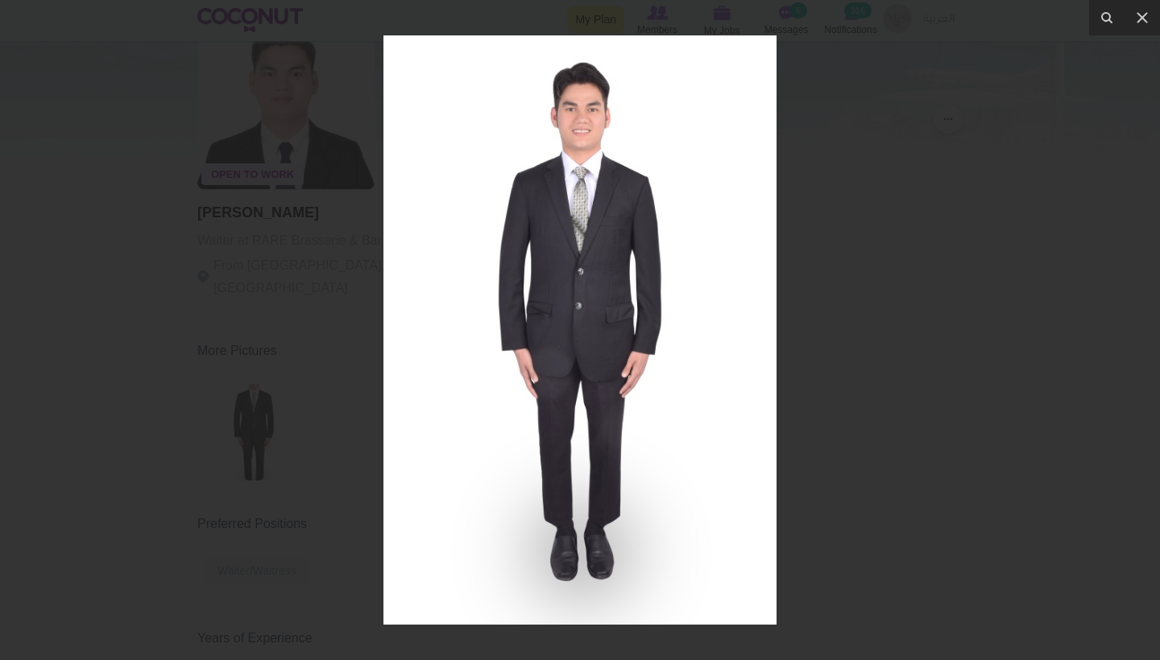
click at [878, 130] on div at bounding box center [580, 330] width 1160 height 660
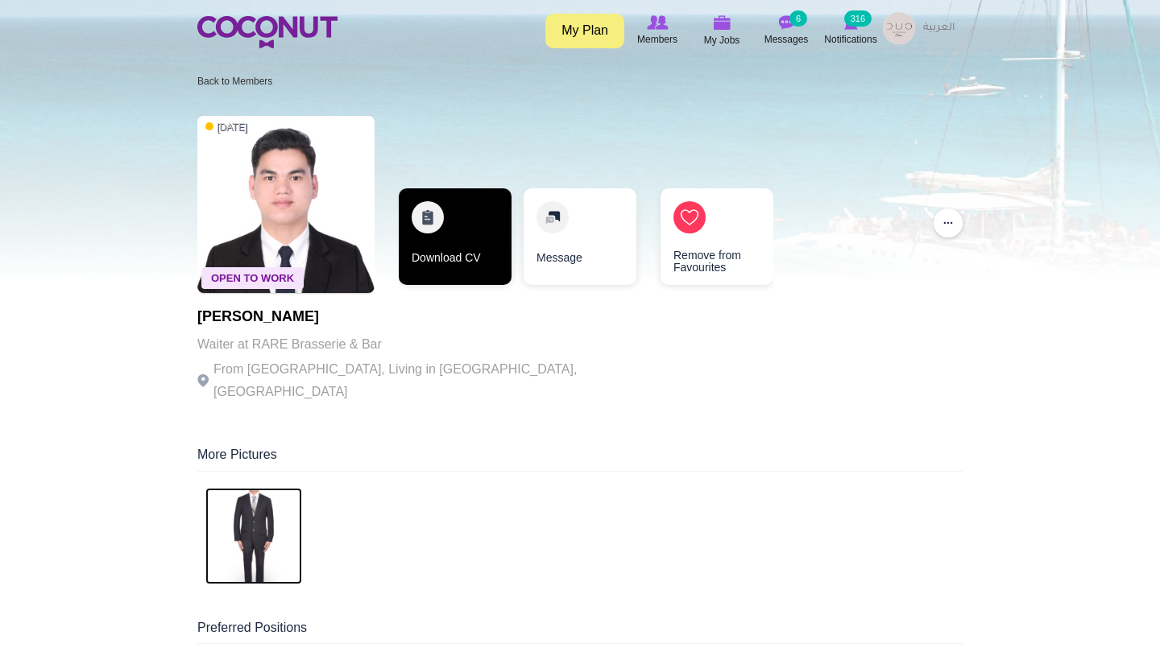
scroll to position [-2, 0]
click at [475, 269] on link "Download CV" at bounding box center [455, 236] width 113 height 97
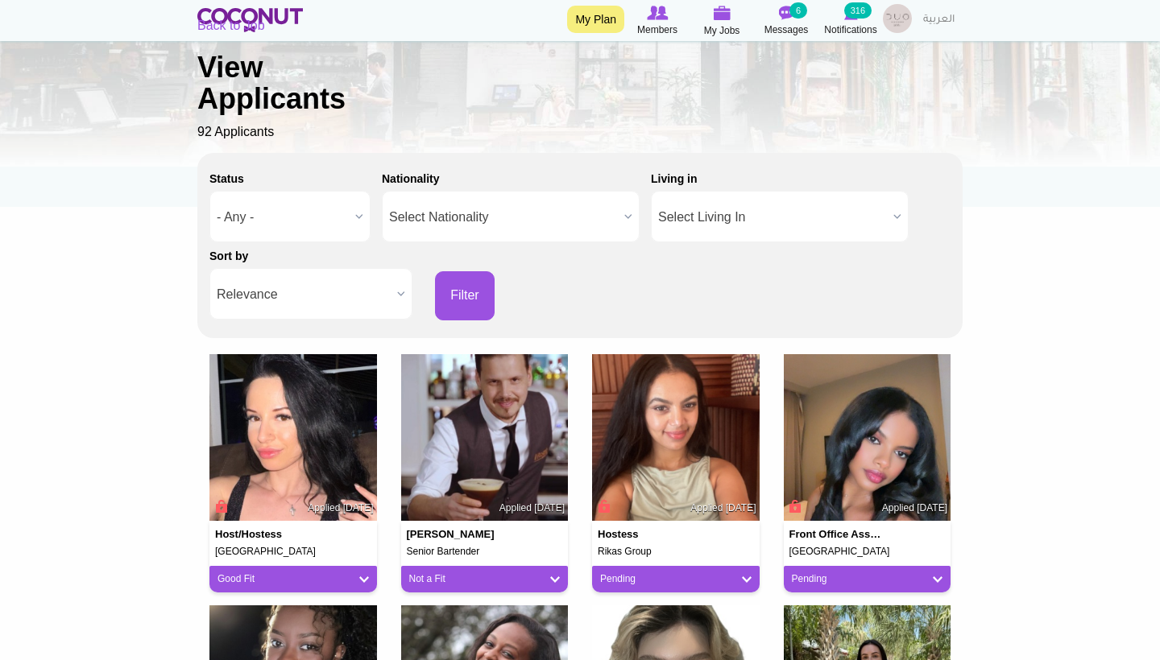
scroll to position [114, 0]
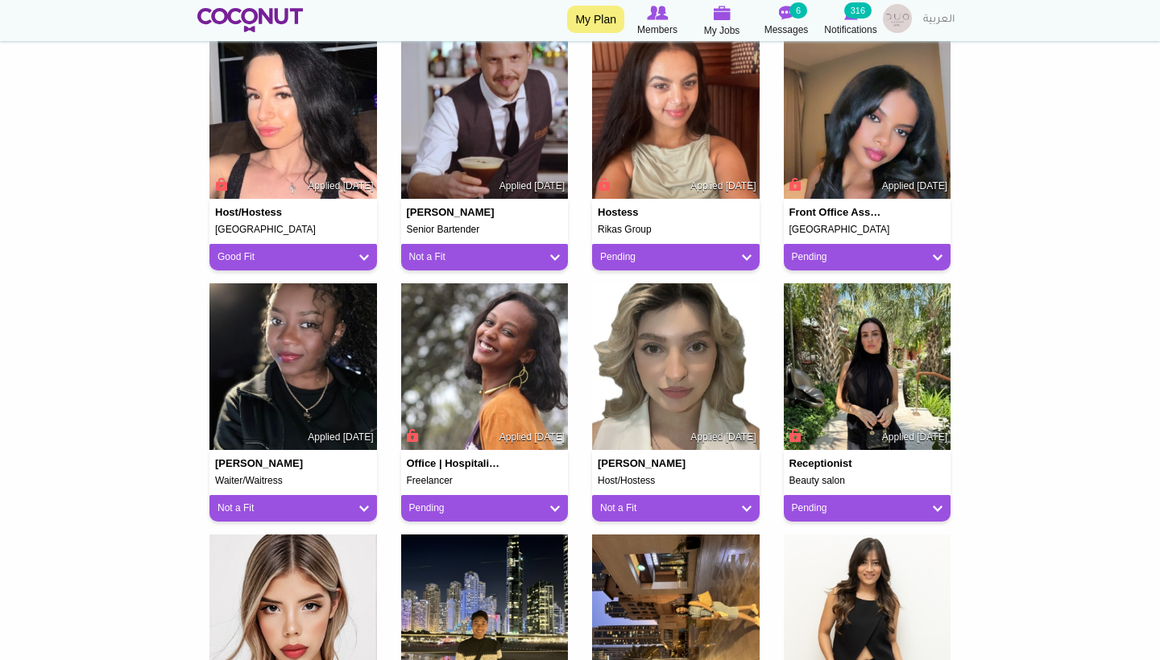
scroll to position [436, 0]
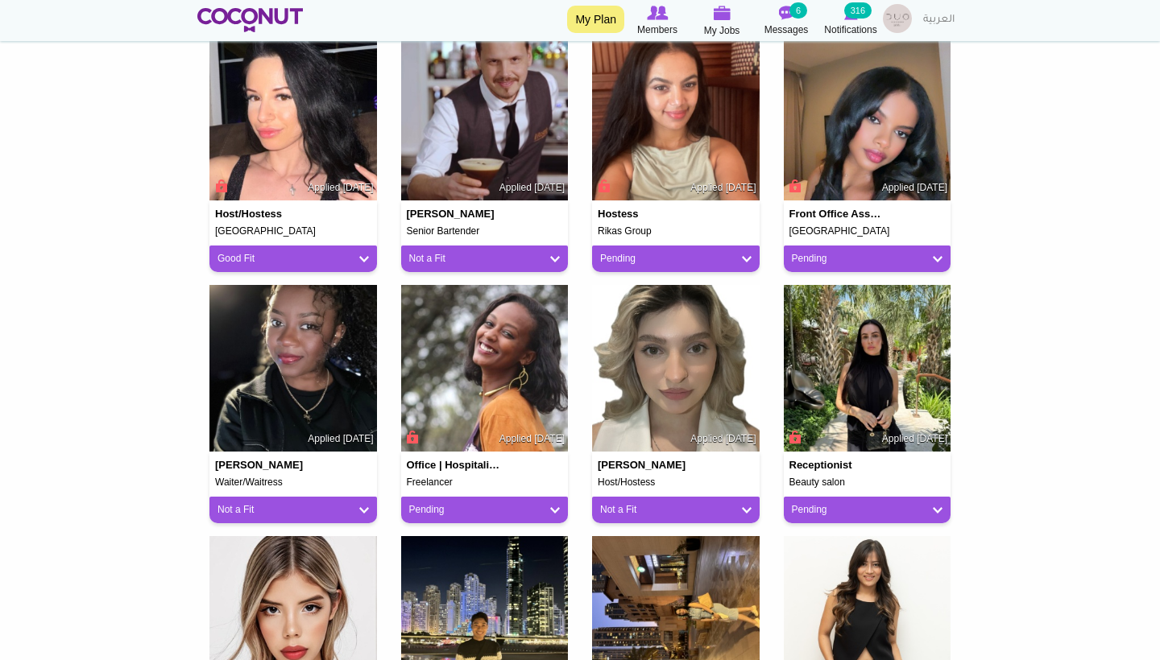
click at [312, 253] on link "Good Fit" at bounding box center [292, 259] width 151 height 14
drag, startPoint x: 249, startPoint y: 253, endPoint x: 249, endPoint y: 280, distance: 27.4
click at [249, 253] on link "Good Fit" at bounding box center [292, 259] width 151 height 14
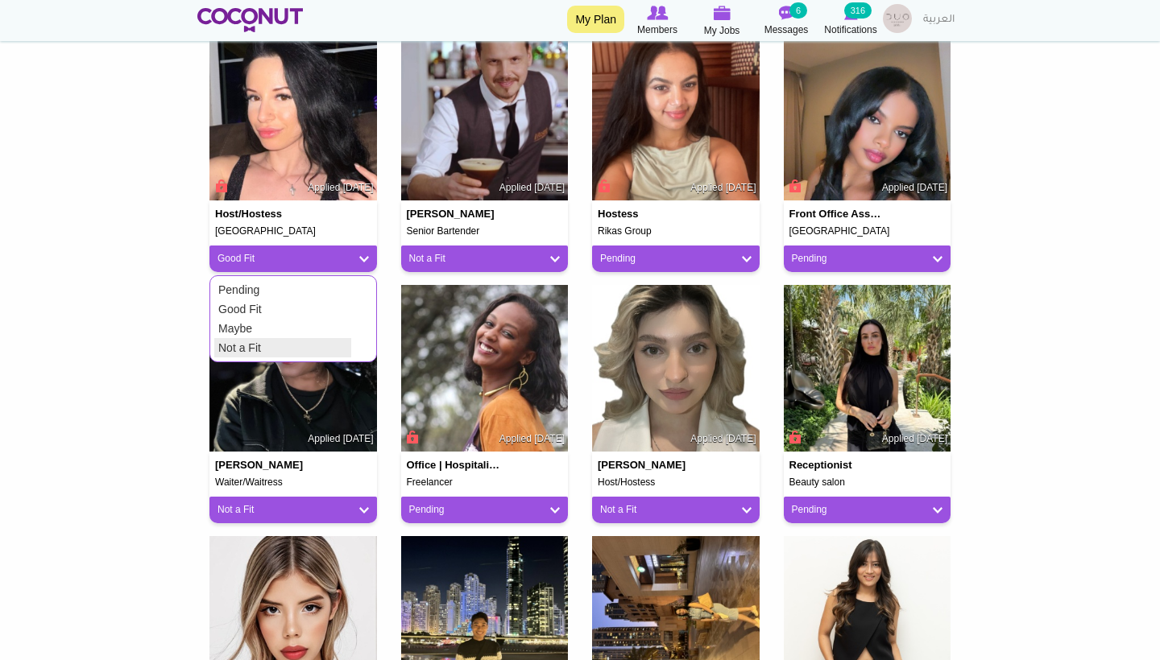
click at [247, 345] on link "Not a Fit" at bounding box center [282, 347] width 137 height 19
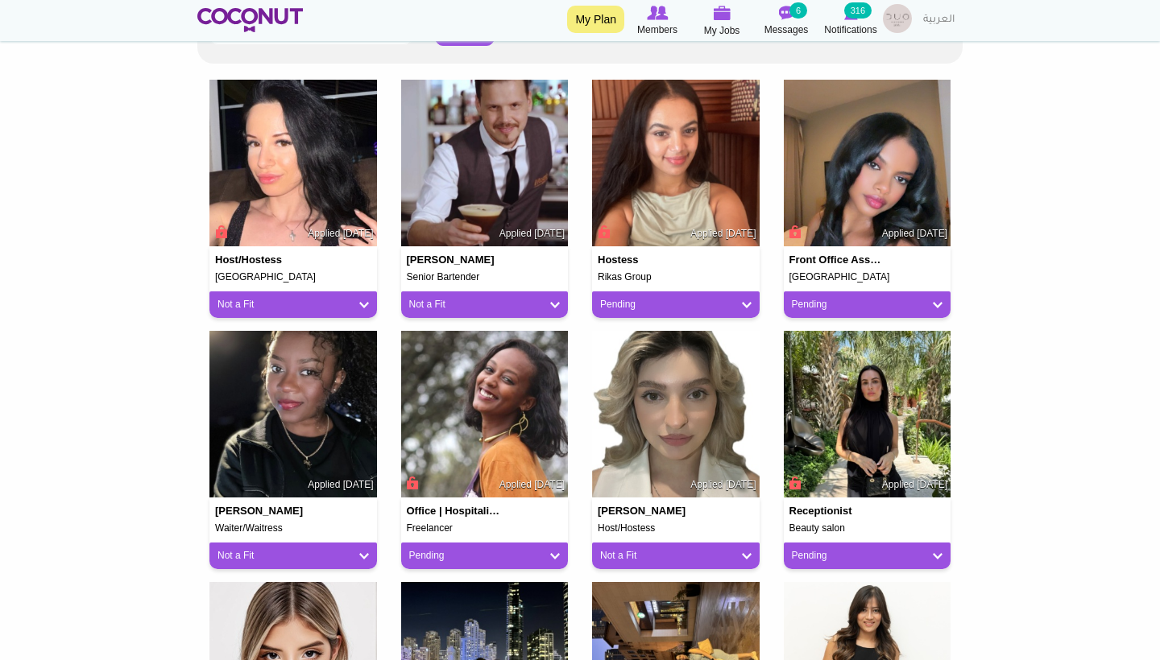
scroll to position [388, 0]
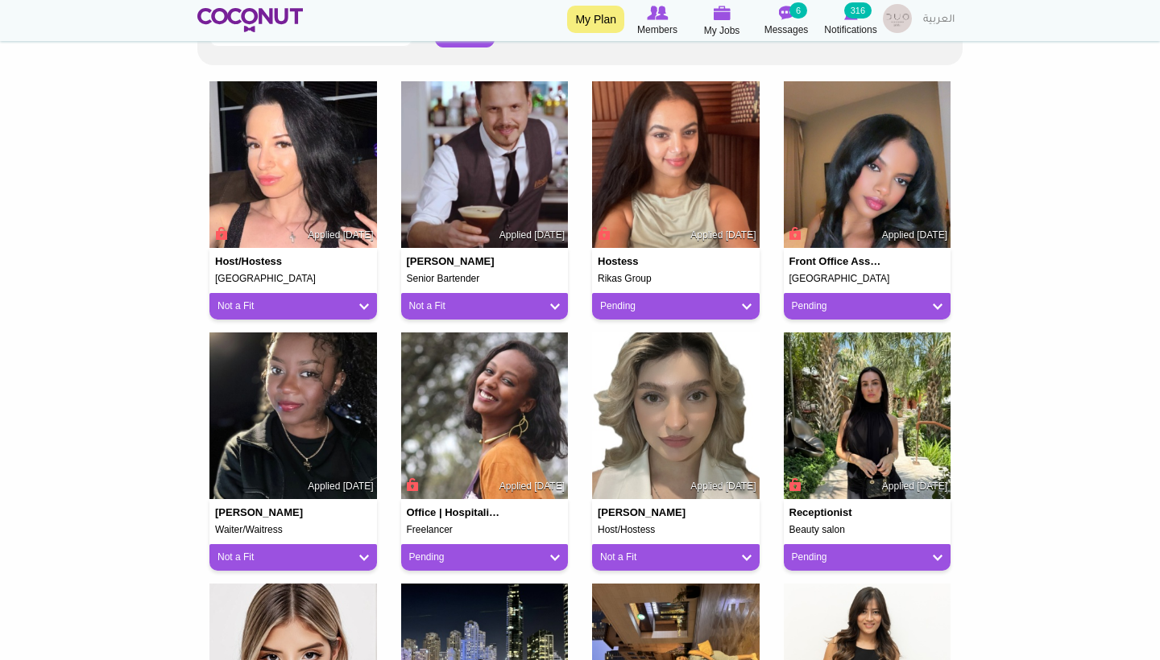
click at [734, 308] on link "Pending" at bounding box center [675, 307] width 151 height 14
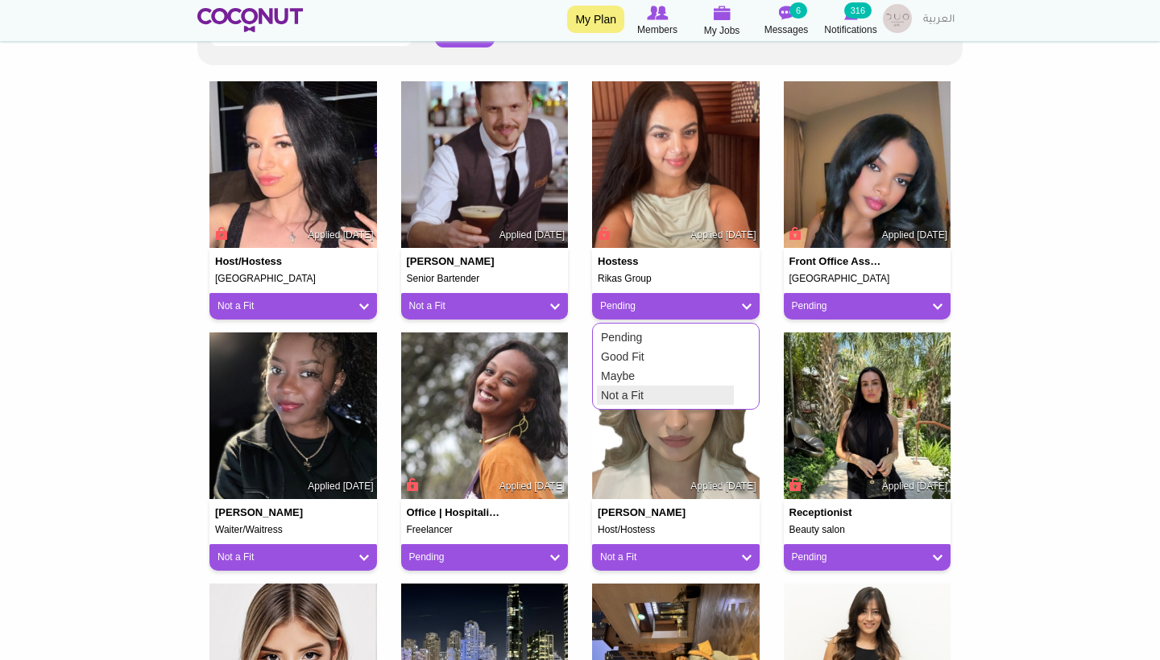
click at [684, 394] on link "Not a Fit" at bounding box center [665, 395] width 137 height 19
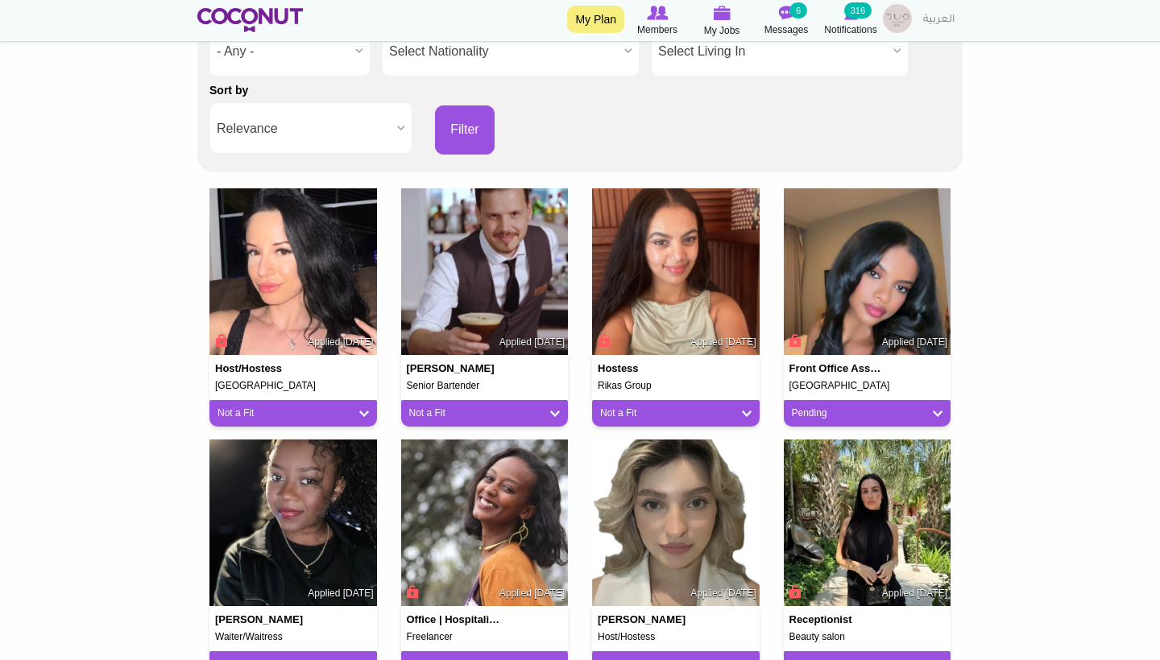
scroll to position [0, 0]
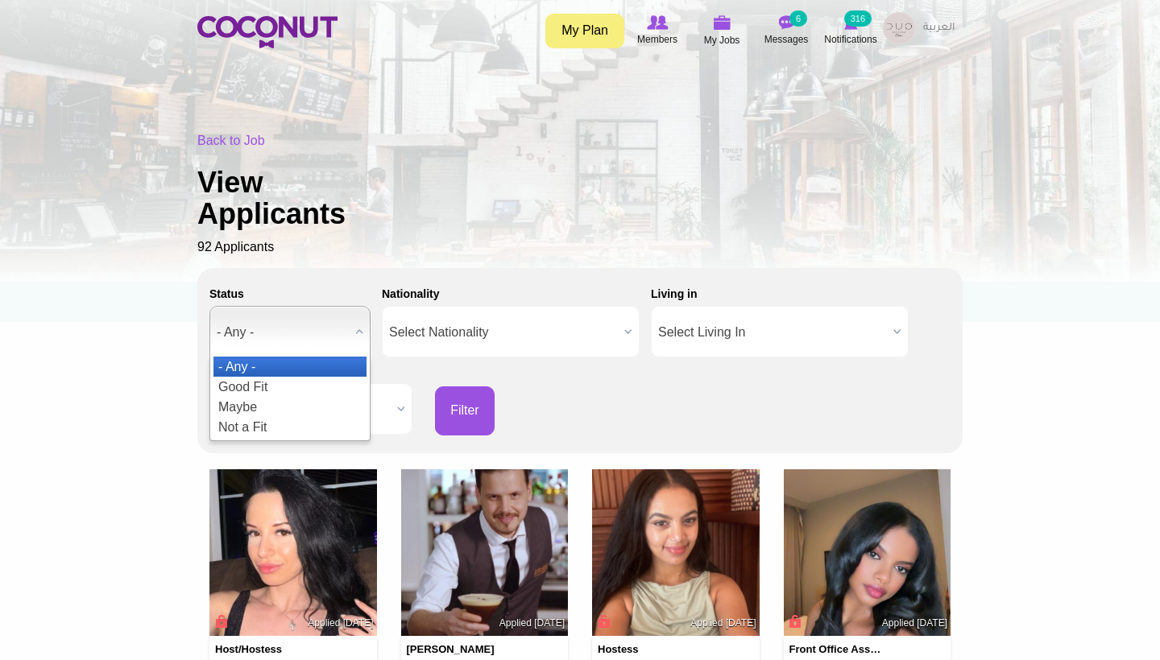
click at [344, 328] on span "- Any -" at bounding box center [283, 333] width 132 height 52
click at [665, 403] on div "Status - Any - Good Fit Maybe Not a Fit - Any - - Any - Good Fit Maybe Not a Fi…" at bounding box center [579, 357] width 741 height 155
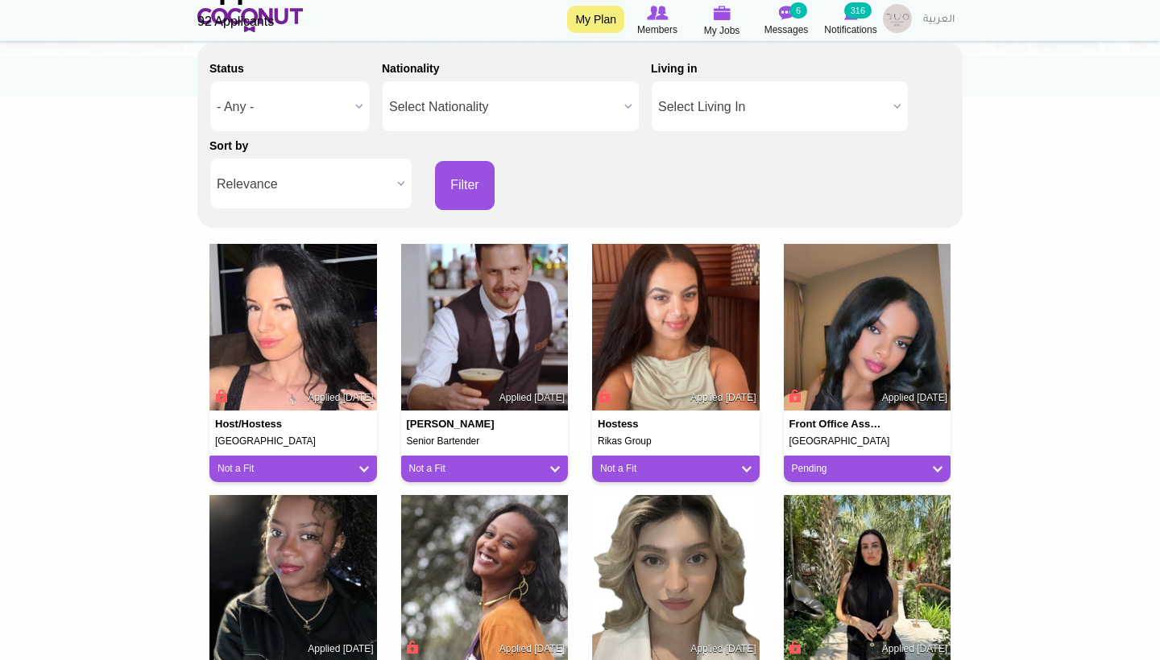
scroll to position [247, 0]
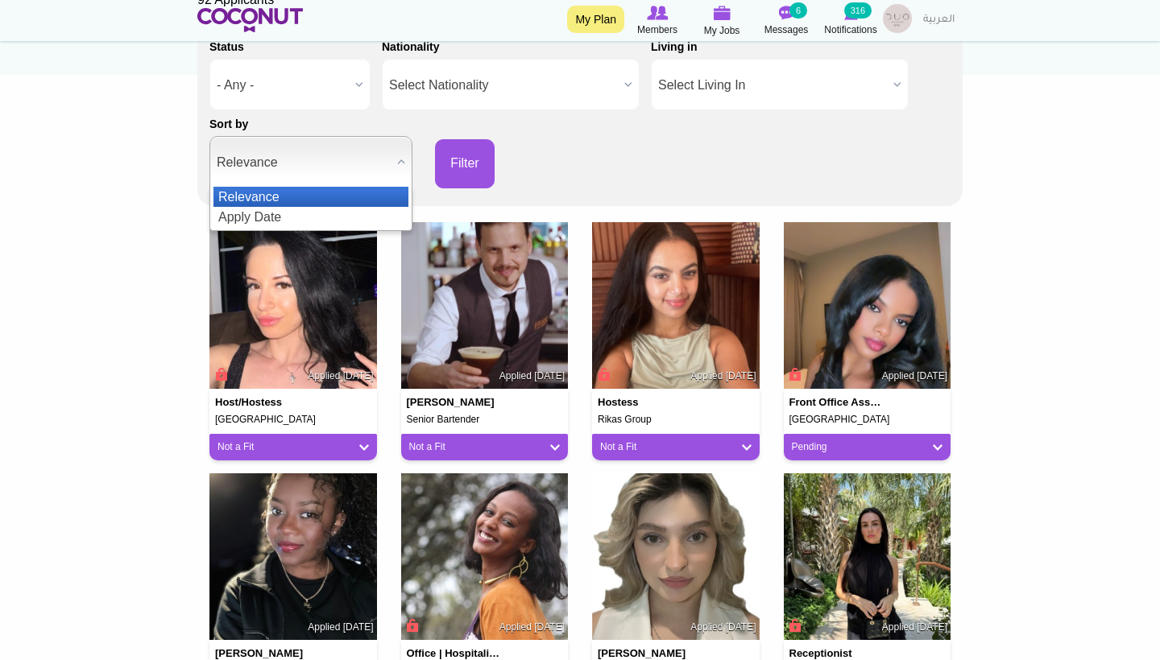
click at [335, 159] on span "Relevance" at bounding box center [304, 163] width 174 height 52
click at [705, 163] on div "Status - Any - Good Fit Maybe Not a Fit - Any - - Any - Good Fit Maybe Not a Fi…" at bounding box center [579, 110] width 741 height 155
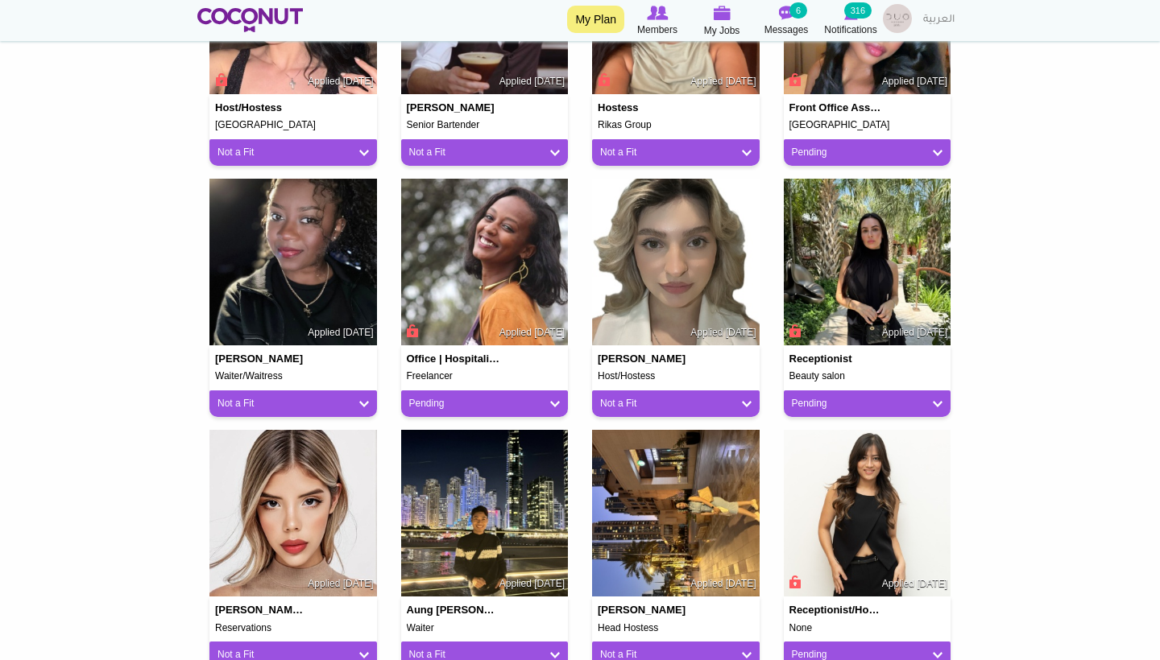
scroll to position [547, 0]
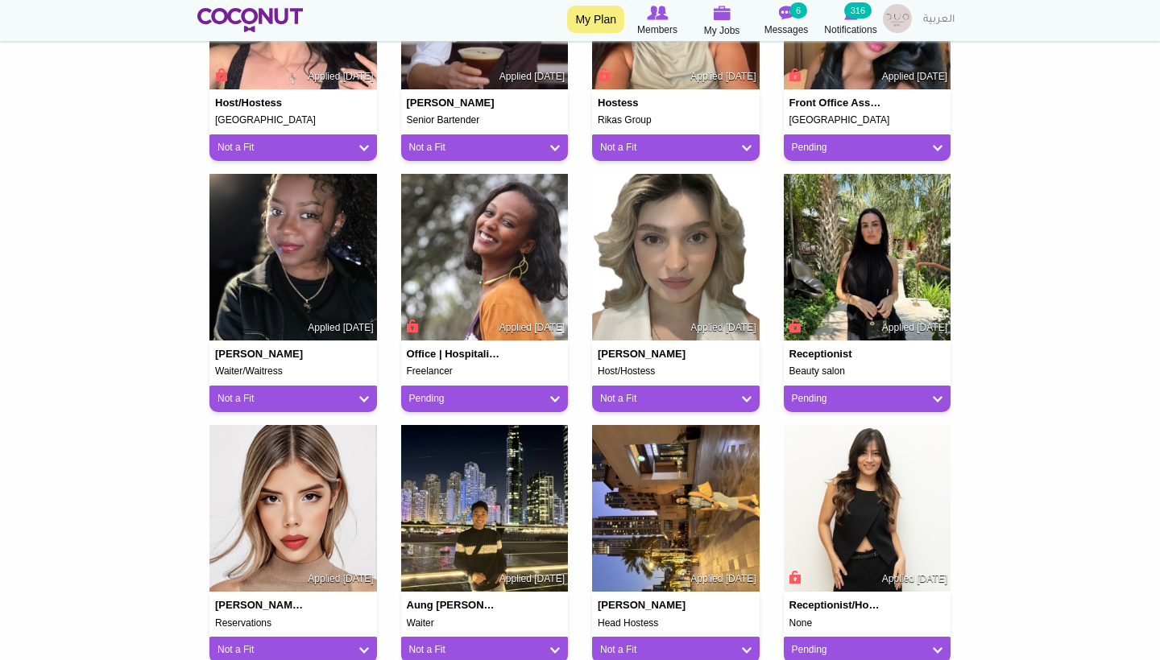
click at [543, 392] on link "Pending" at bounding box center [484, 399] width 151 height 14
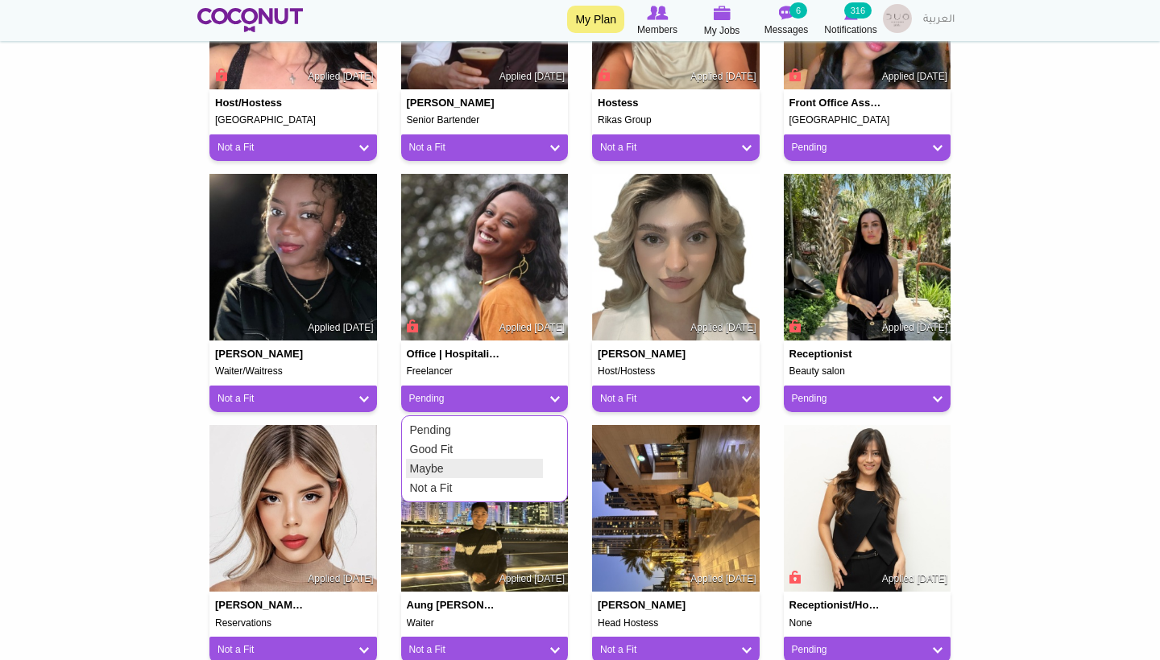
click at [488, 473] on link "Maybe" at bounding box center [474, 468] width 137 height 19
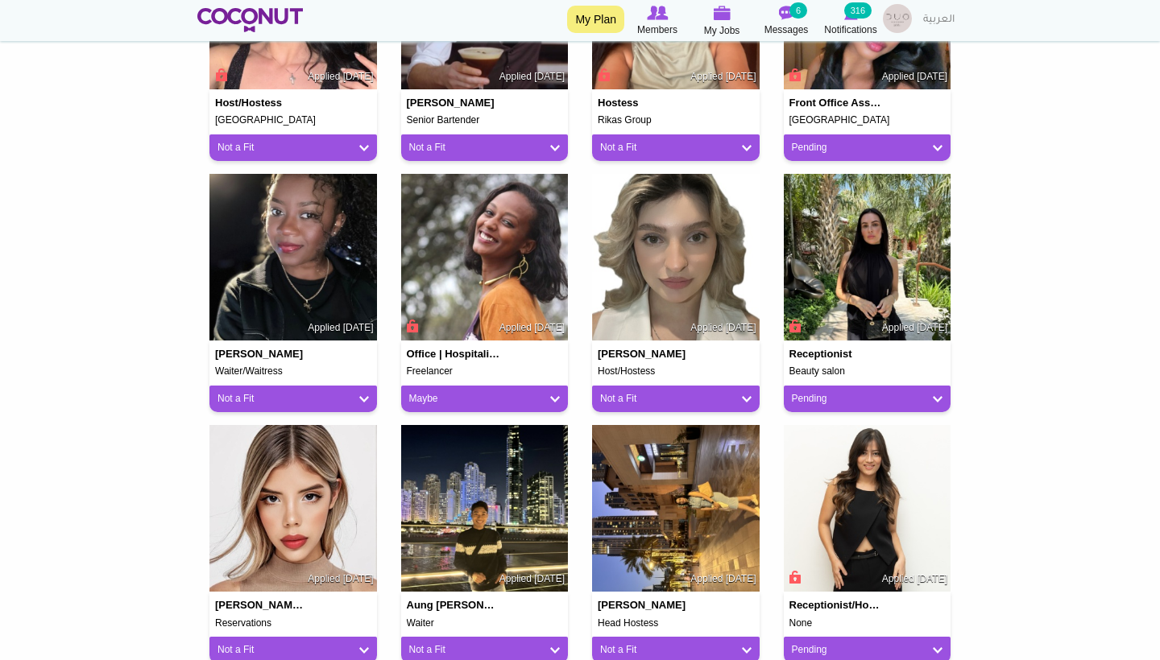
click at [461, 395] on link "Maybe" at bounding box center [484, 399] width 151 height 14
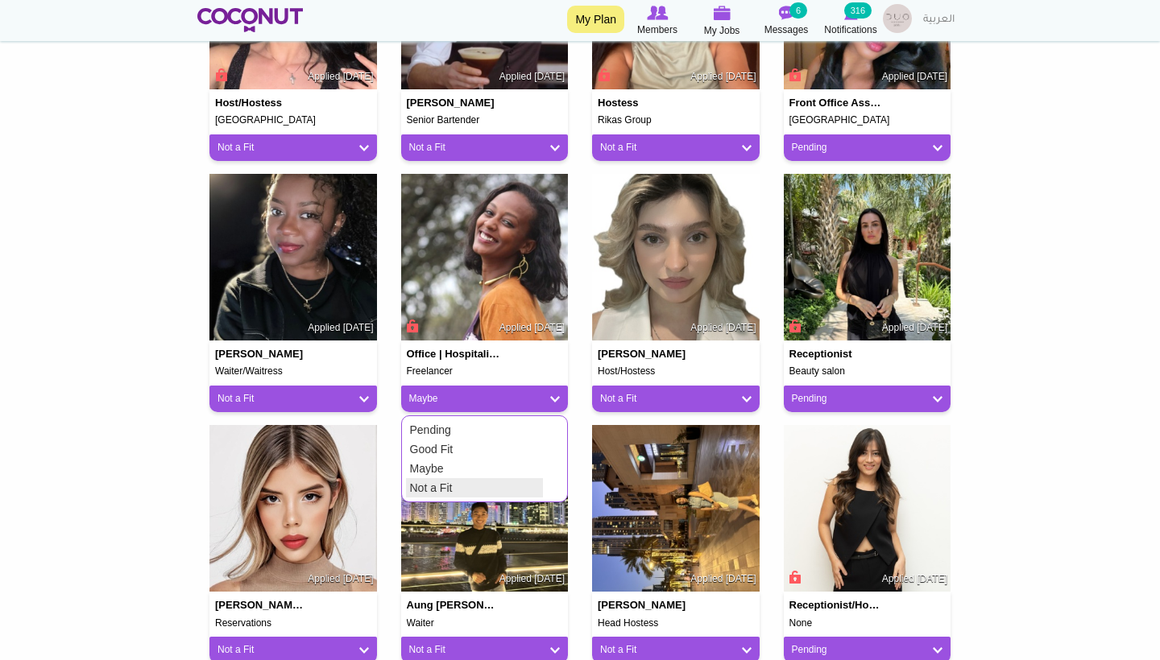
click at [456, 487] on link "Not a Fit" at bounding box center [474, 487] width 137 height 19
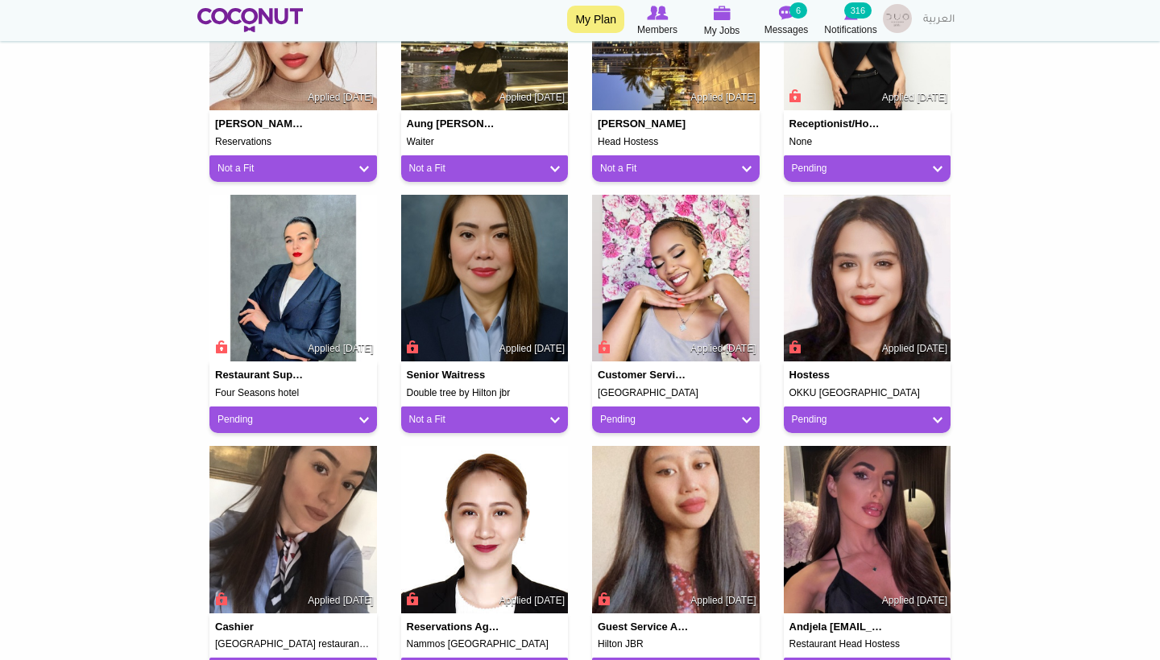
scroll to position [1080, 0]
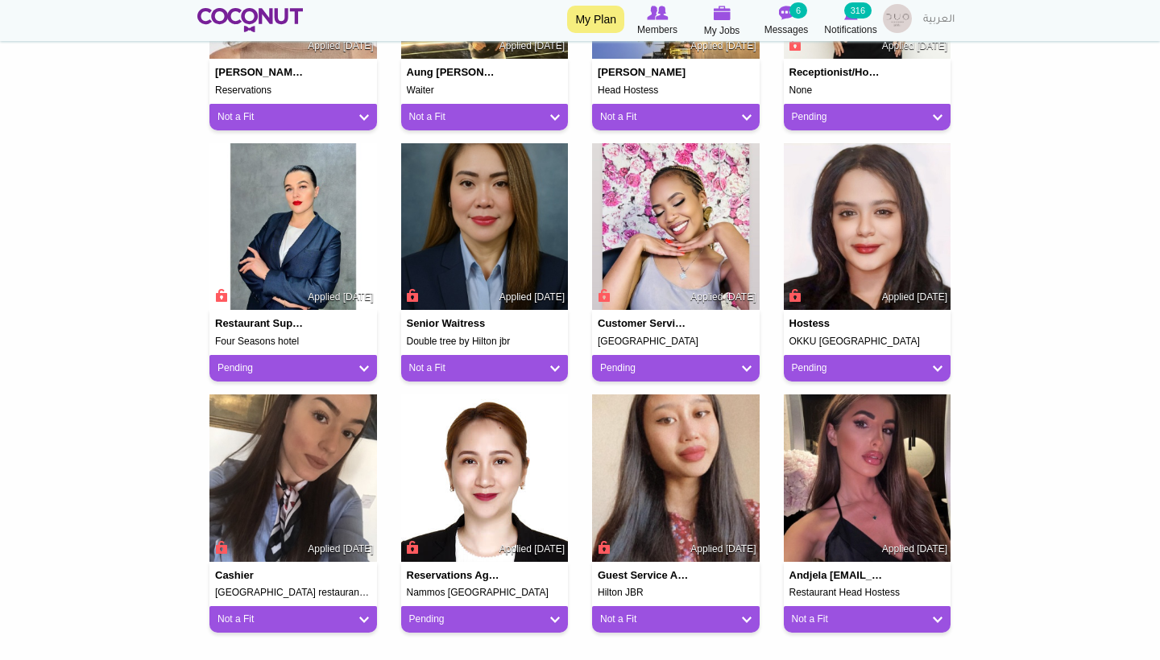
click at [687, 362] on link "Pending" at bounding box center [675, 369] width 151 height 14
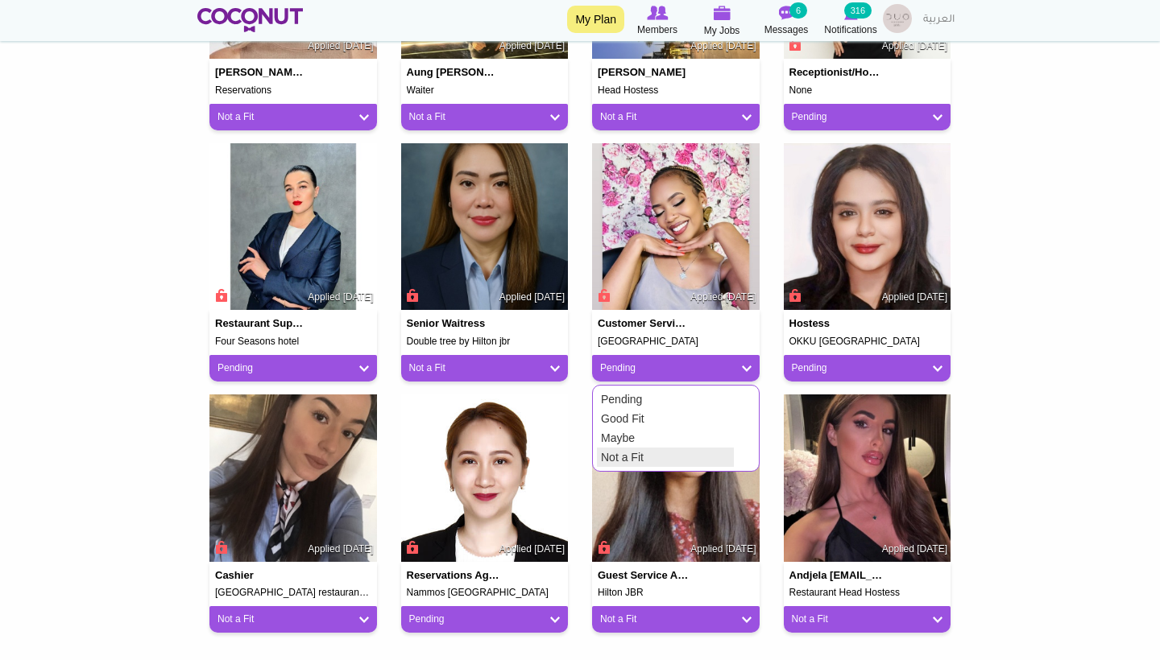
click at [623, 457] on link "Not a Fit" at bounding box center [665, 457] width 137 height 19
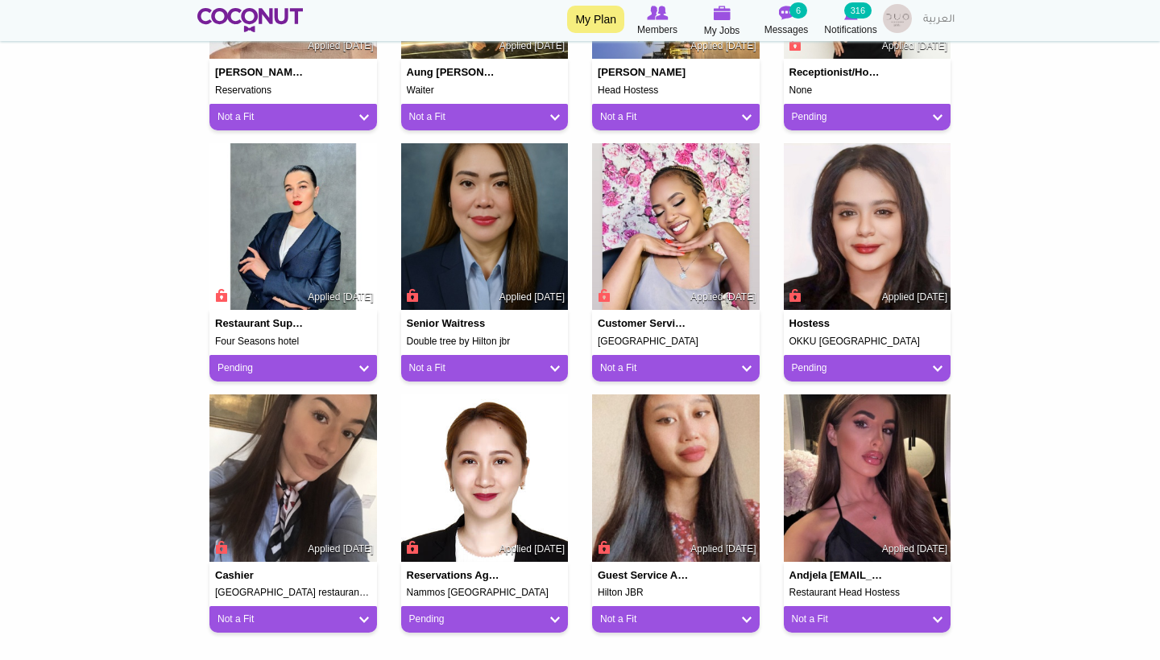
click at [817, 363] on link "Pending" at bounding box center [867, 369] width 151 height 14
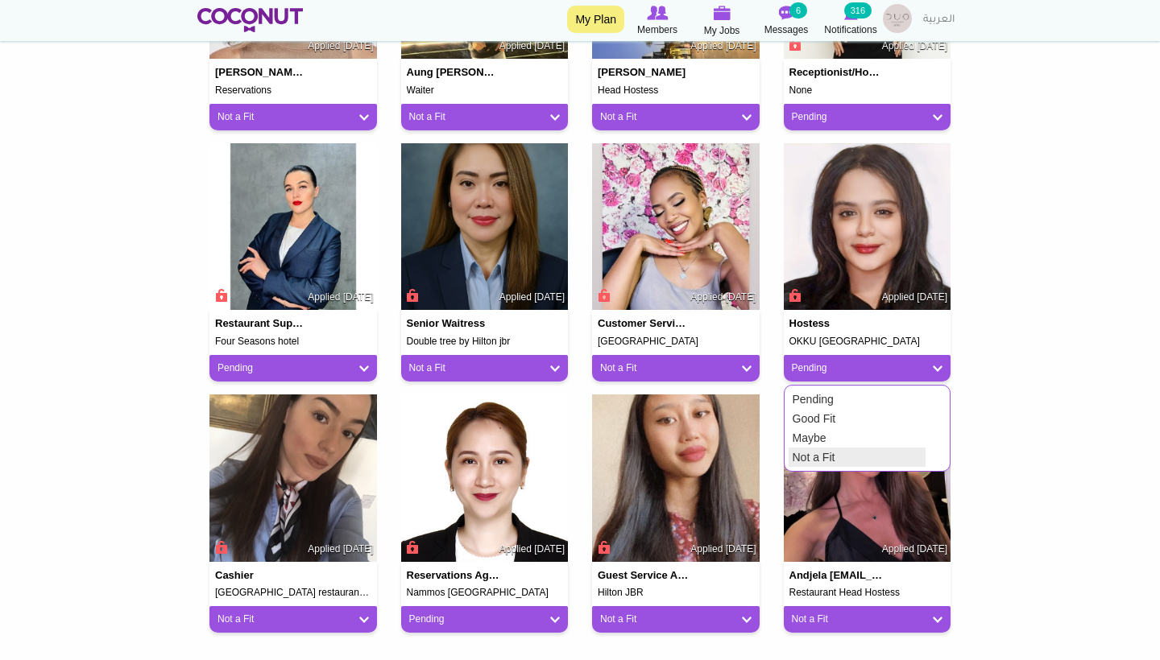
click at [807, 451] on link "Not a Fit" at bounding box center [856, 457] width 137 height 19
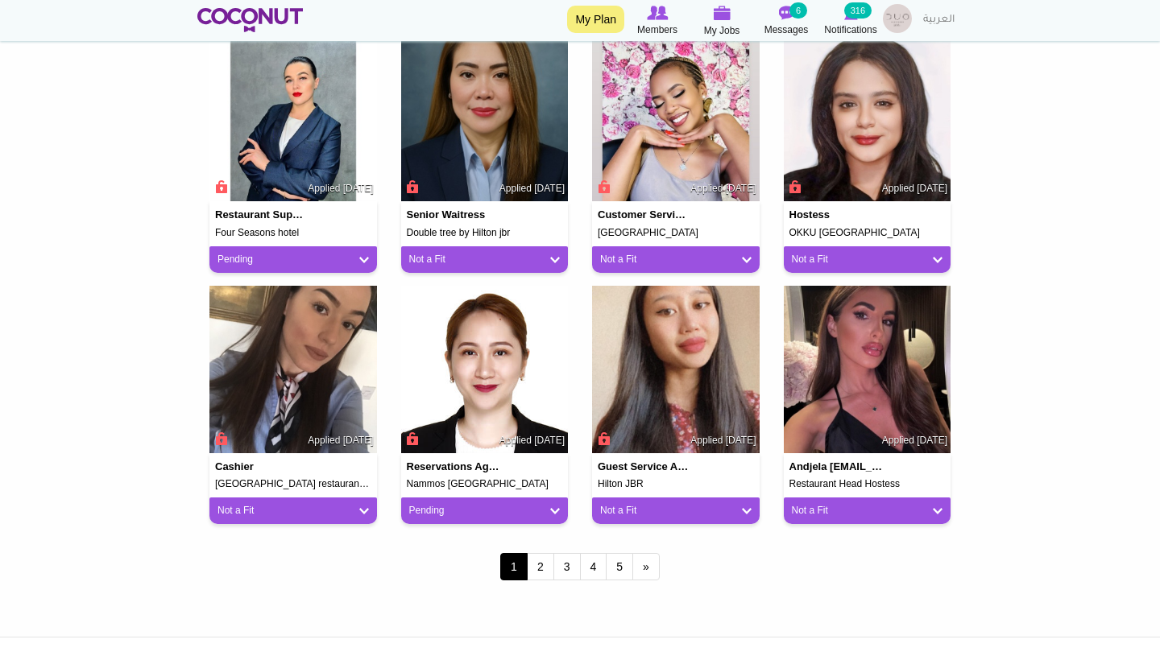
scroll to position [1327, 0]
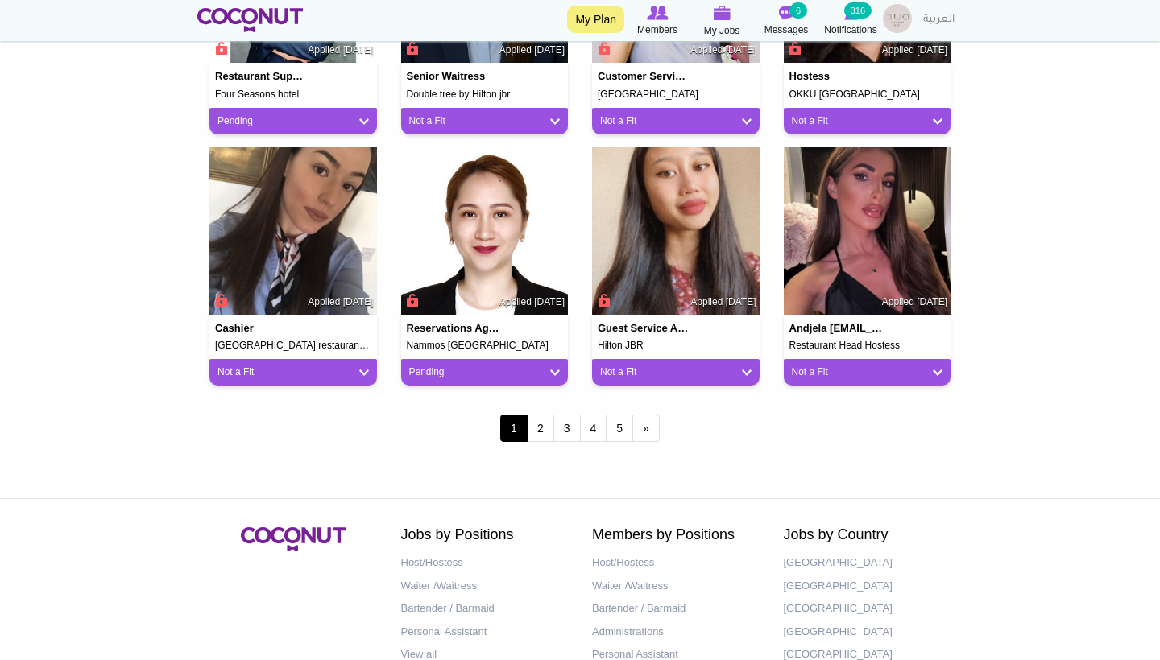
click at [451, 366] on link "Pending" at bounding box center [484, 373] width 151 height 14
click at [486, 455] on link "Not a Fit" at bounding box center [474, 461] width 137 height 19
click at [537, 430] on link "2" at bounding box center [540, 428] width 27 height 27
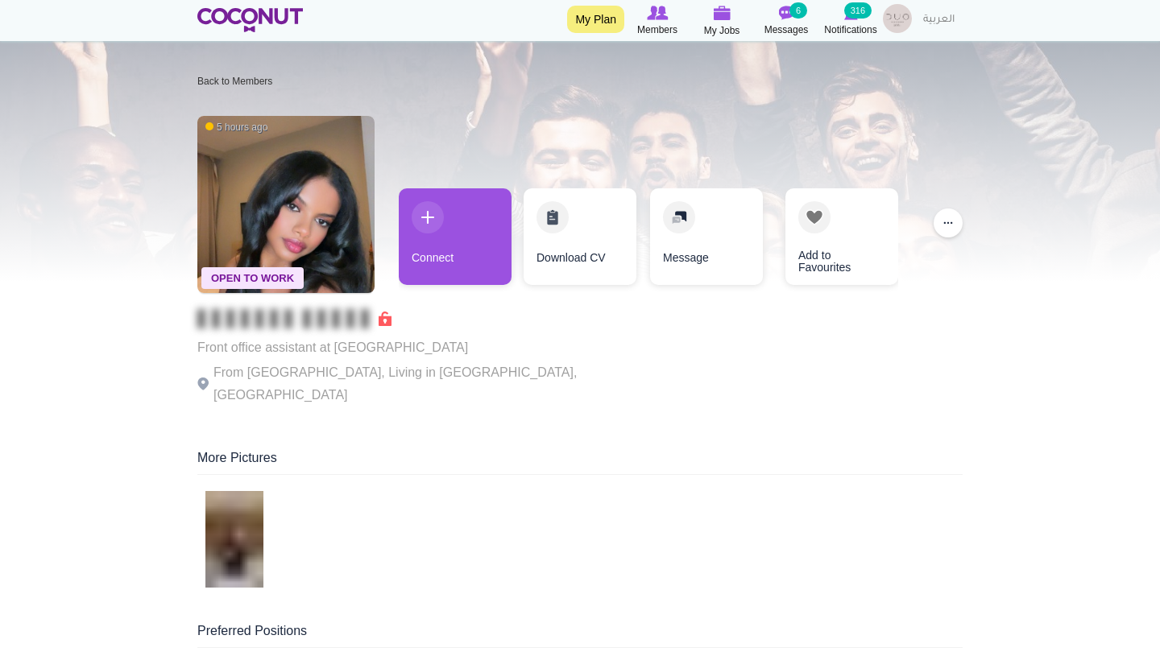
scroll to position [27, 0]
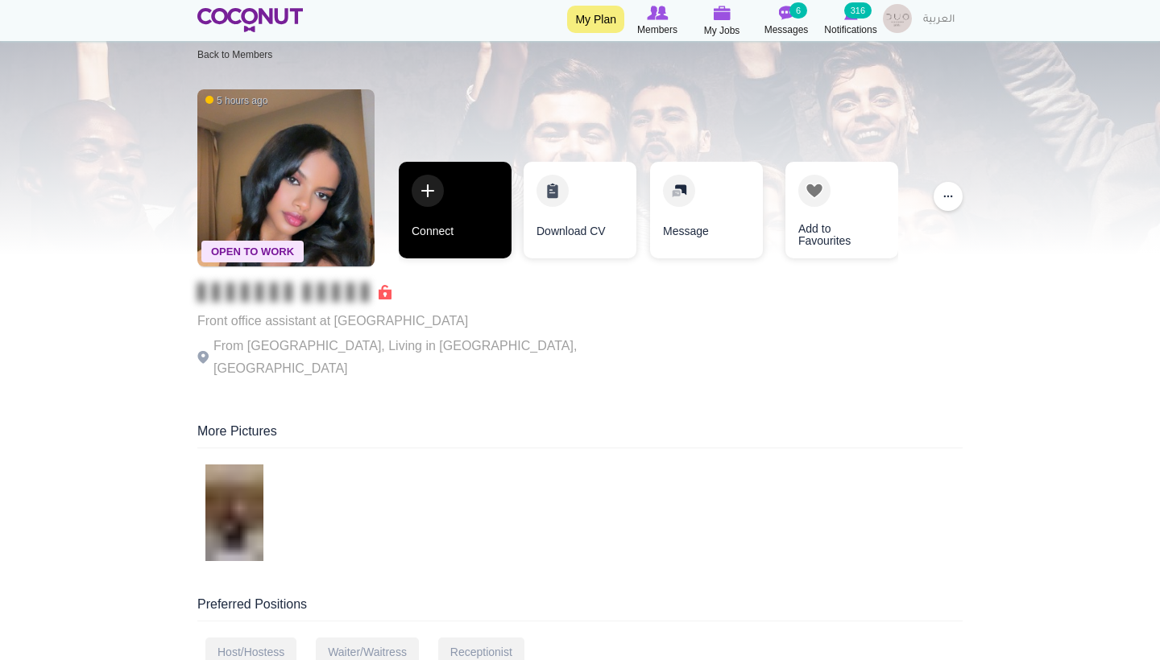
click at [459, 233] on link "Connect" at bounding box center [455, 210] width 113 height 97
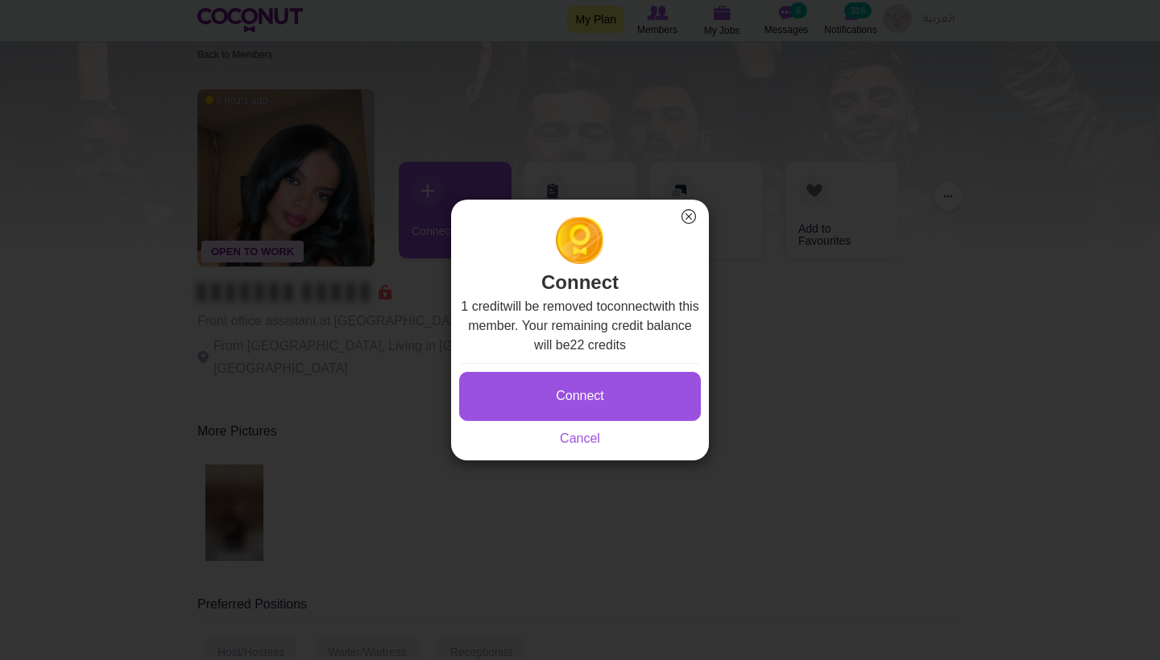
click at [581, 369] on div "Connect Saving... Cancel" at bounding box center [580, 405] width 242 height 85
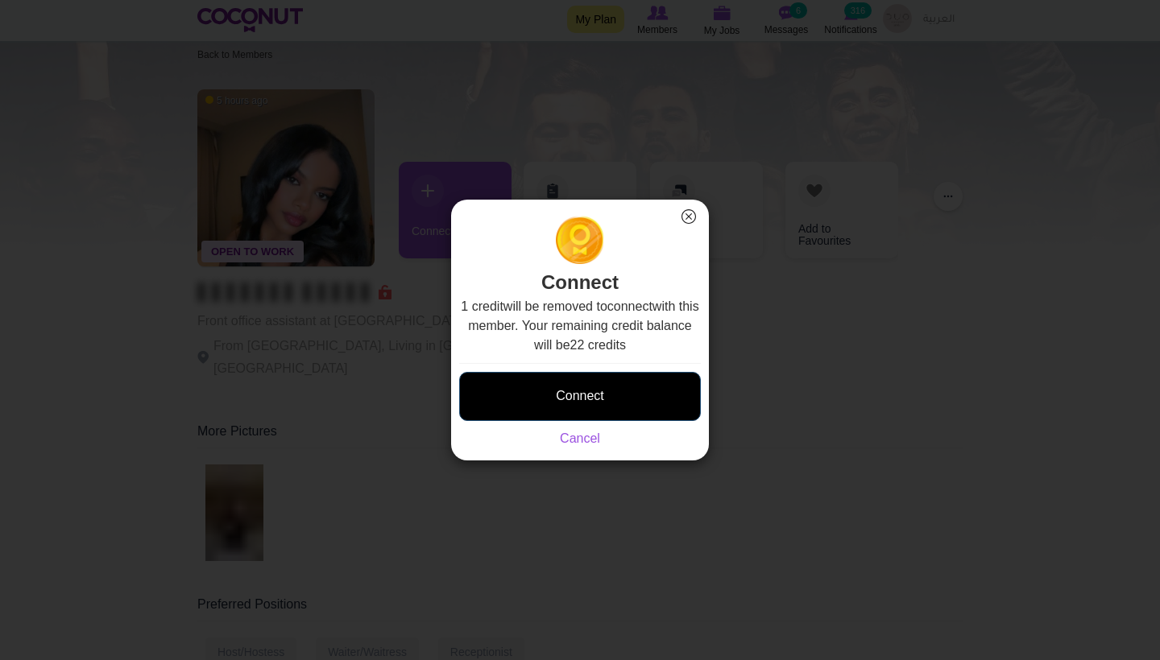
click at [581, 392] on button "Connect" at bounding box center [580, 396] width 242 height 49
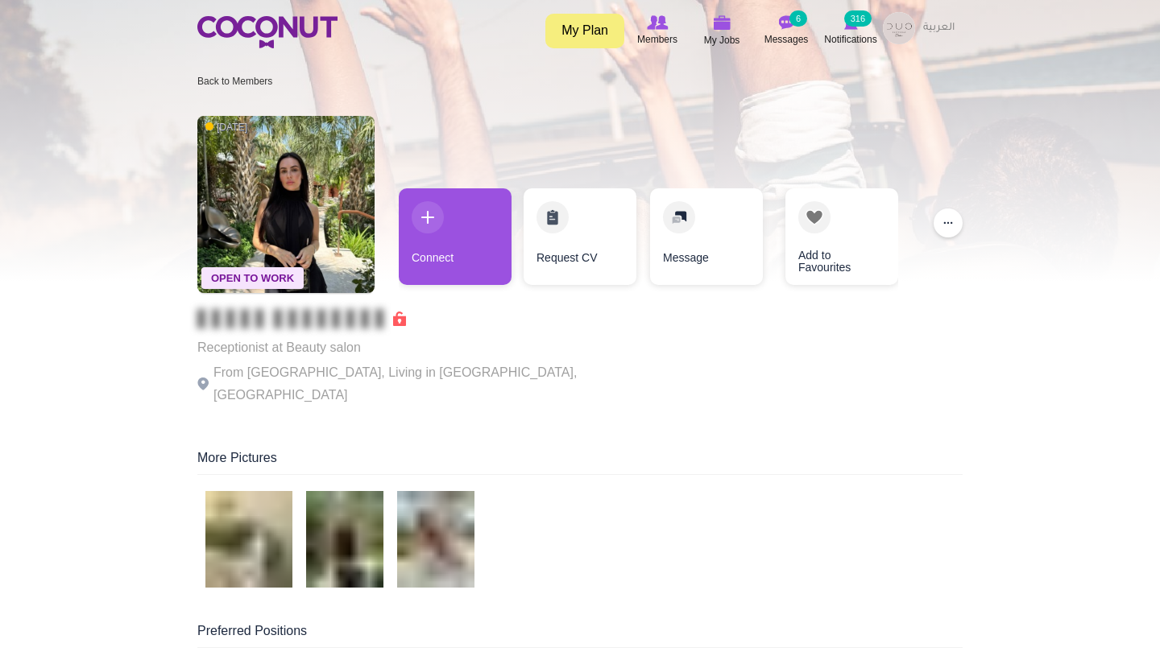
click at [422, 286] on div "Connect" at bounding box center [455, 240] width 113 height 105
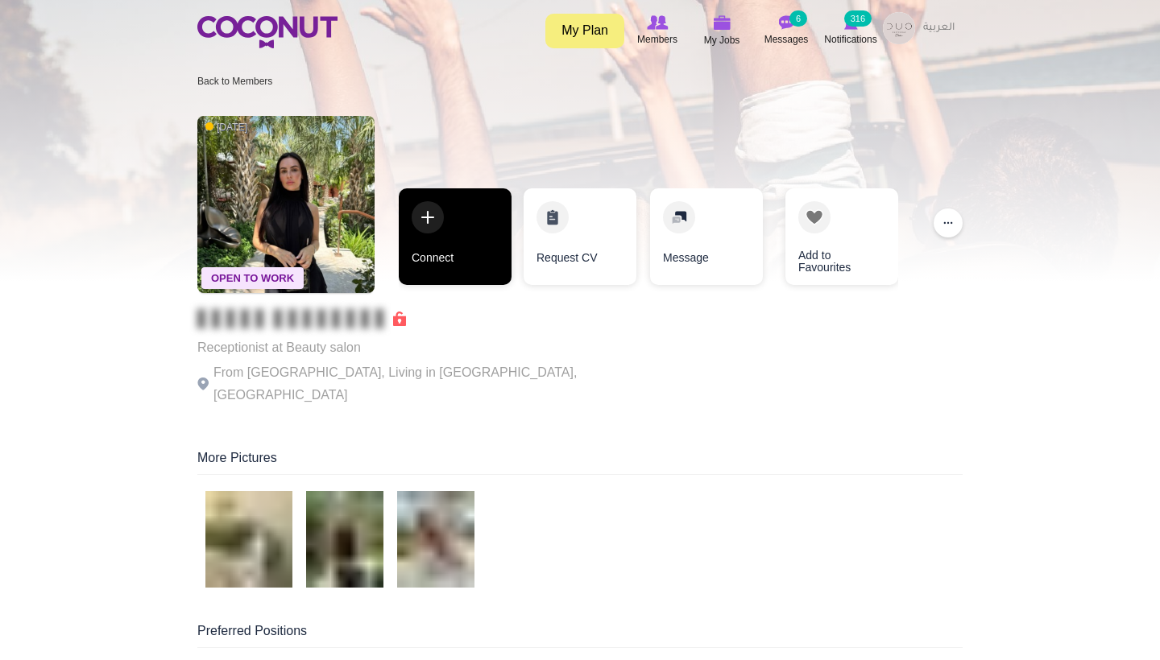
click at [425, 258] on link "Connect" at bounding box center [455, 236] width 113 height 97
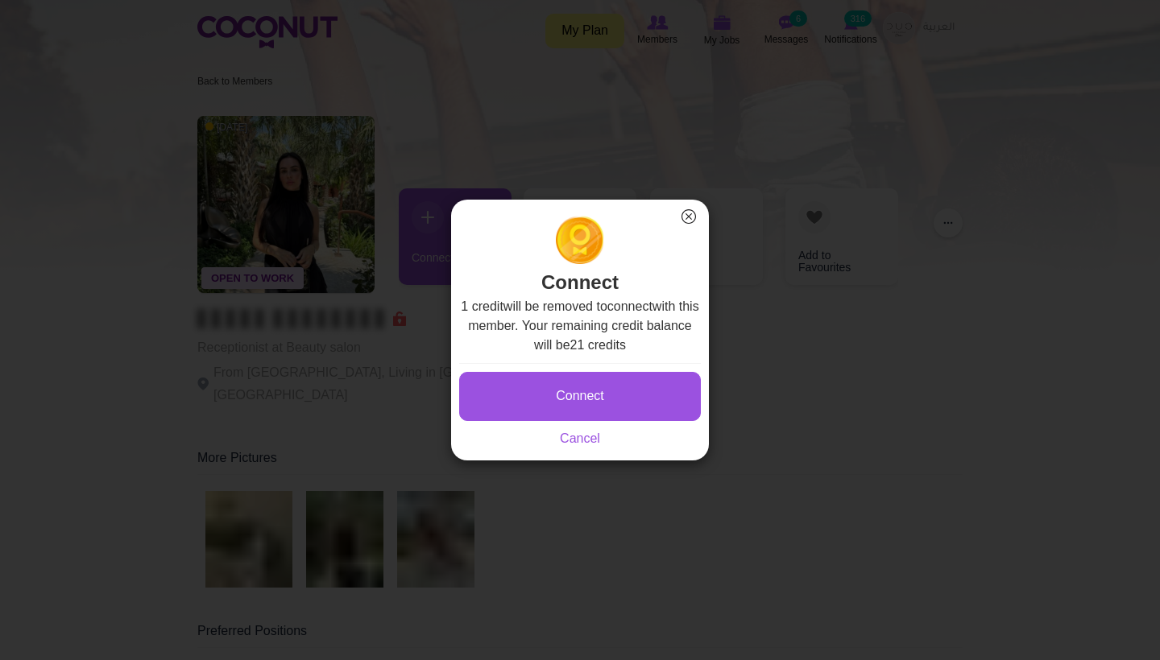
click at [559, 387] on button "Connect" at bounding box center [580, 396] width 242 height 49
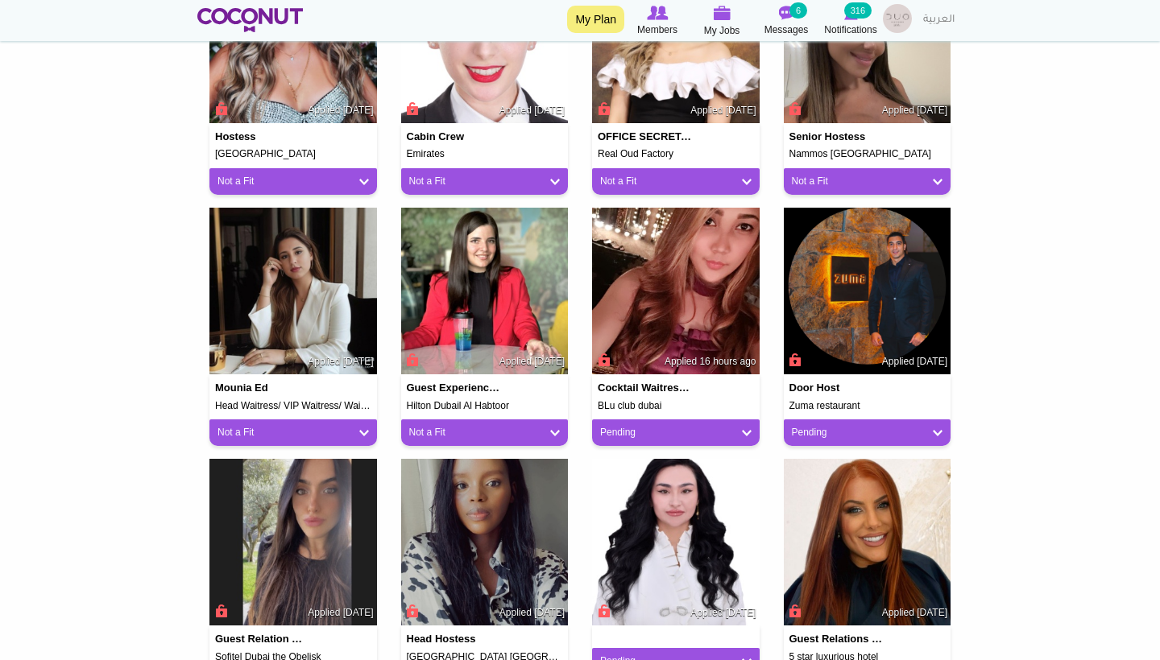
scroll to position [767, 0]
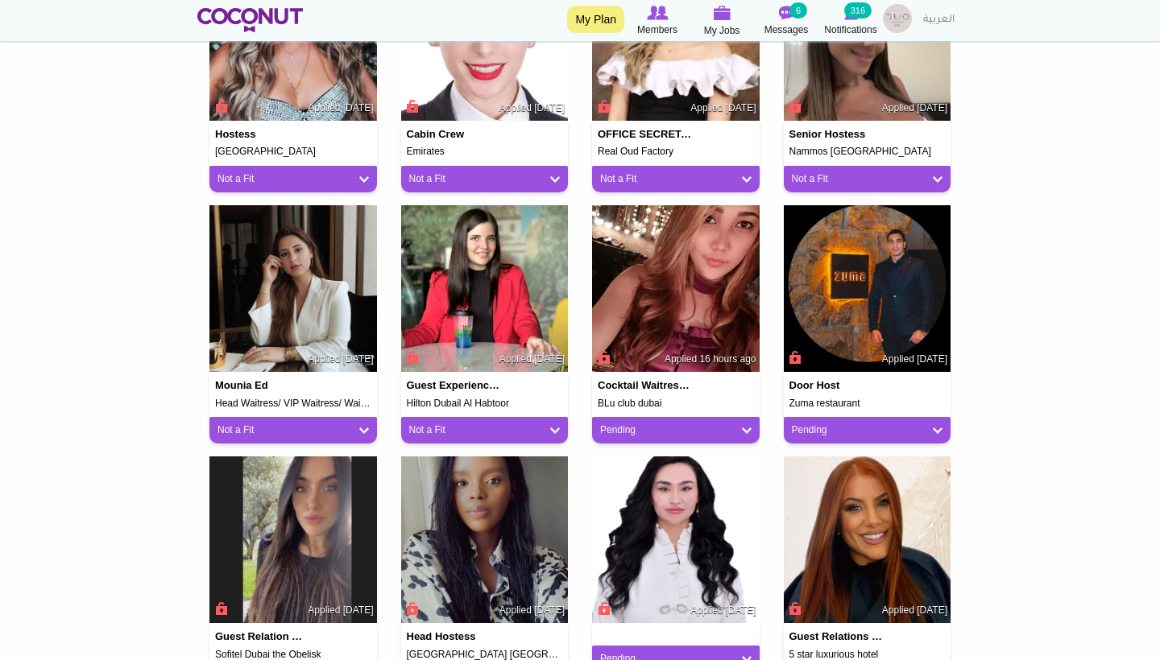
click at [626, 425] on link "Pending" at bounding box center [675, 431] width 151 height 14
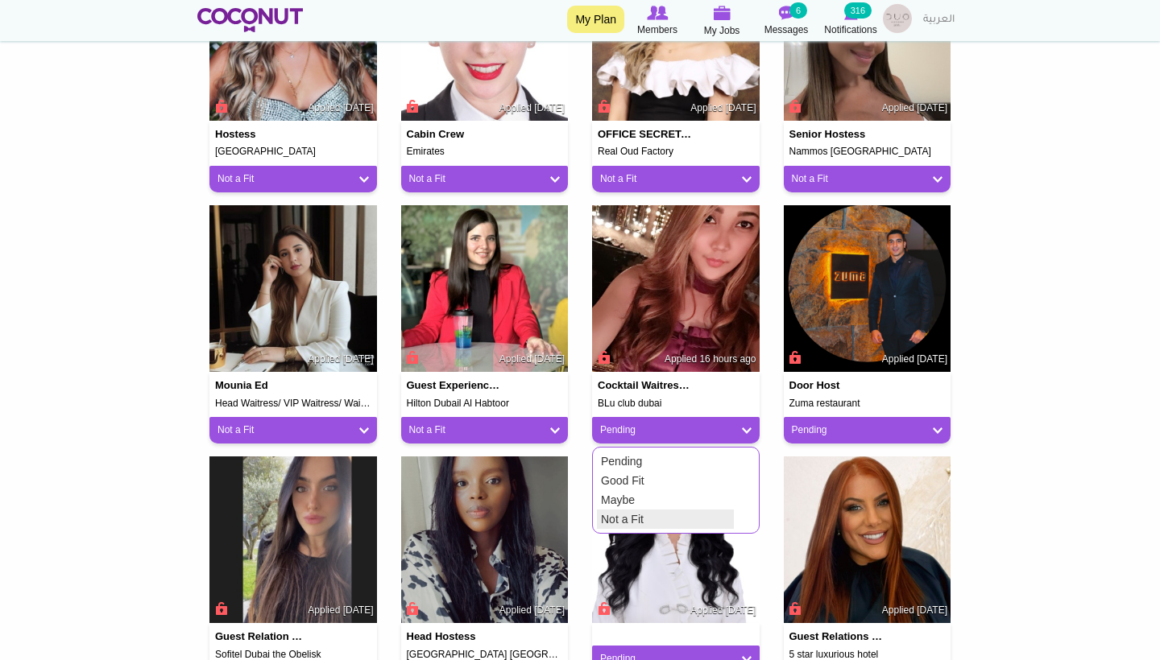
click at [617, 515] on link "Not a Fit" at bounding box center [665, 519] width 137 height 19
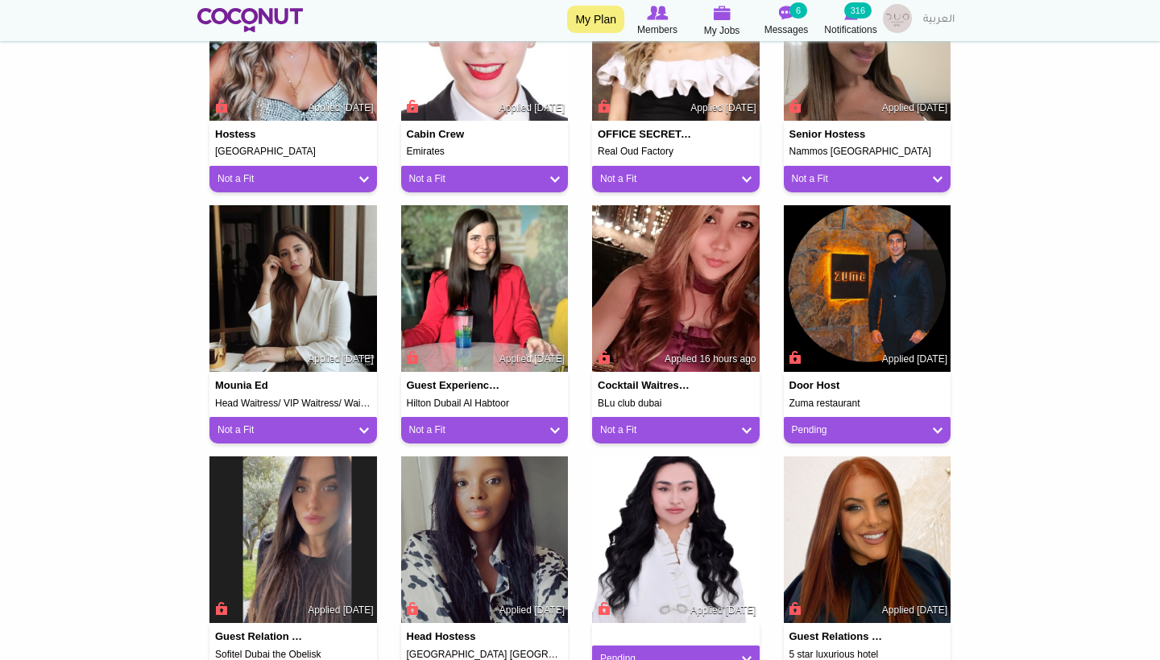
click at [804, 424] on link "Pending" at bounding box center [867, 431] width 151 height 14
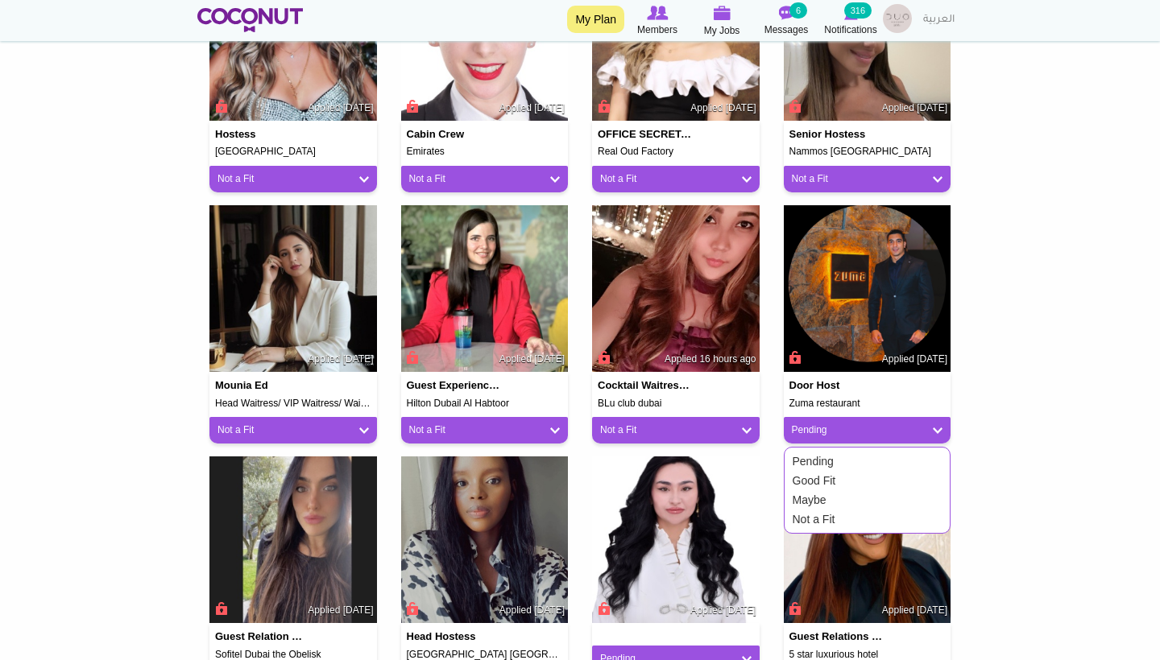
click at [984, 377] on body "Toggle navigation My Plan Members My Jobs Post a Job Messages 6 Notifications 3…" at bounding box center [580, 276] width 1160 height 2086
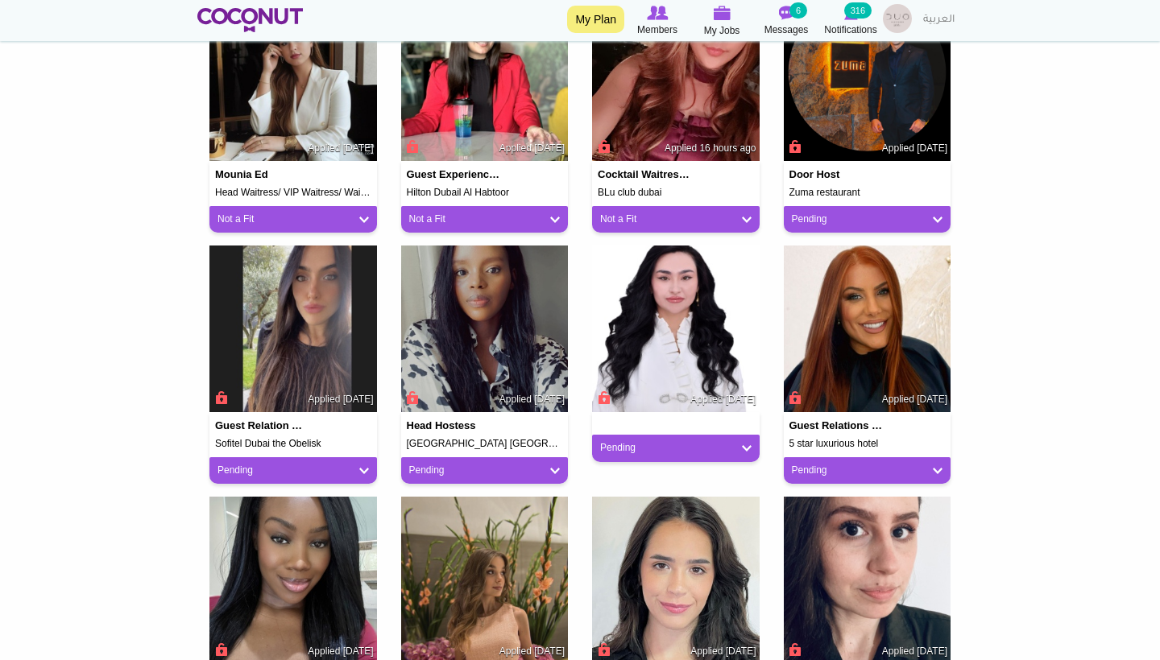
scroll to position [990, 0]
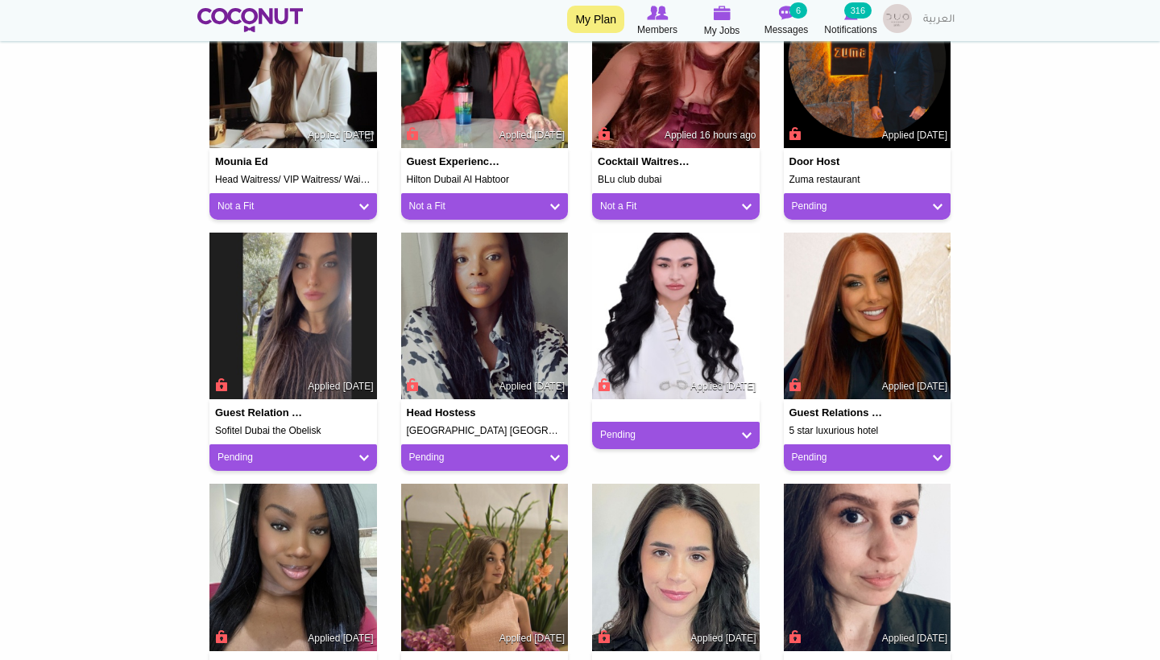
click at [706, 423] on div "Pending" at bounding box center [675, 435] width 167 height 27
click at [706, 431] on link "Pending" at bounding box center [675, 435] width 151 height 14
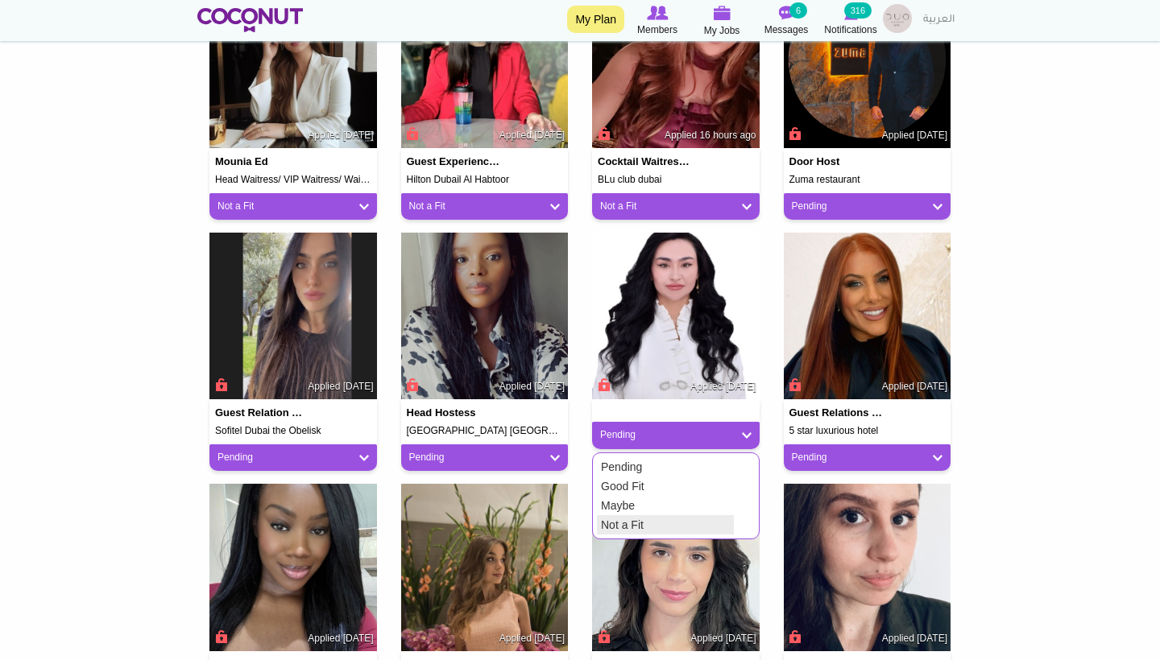
click at [640, 523] on link "Not a Fit" at bounding box center [665, 524] width 137 height 19
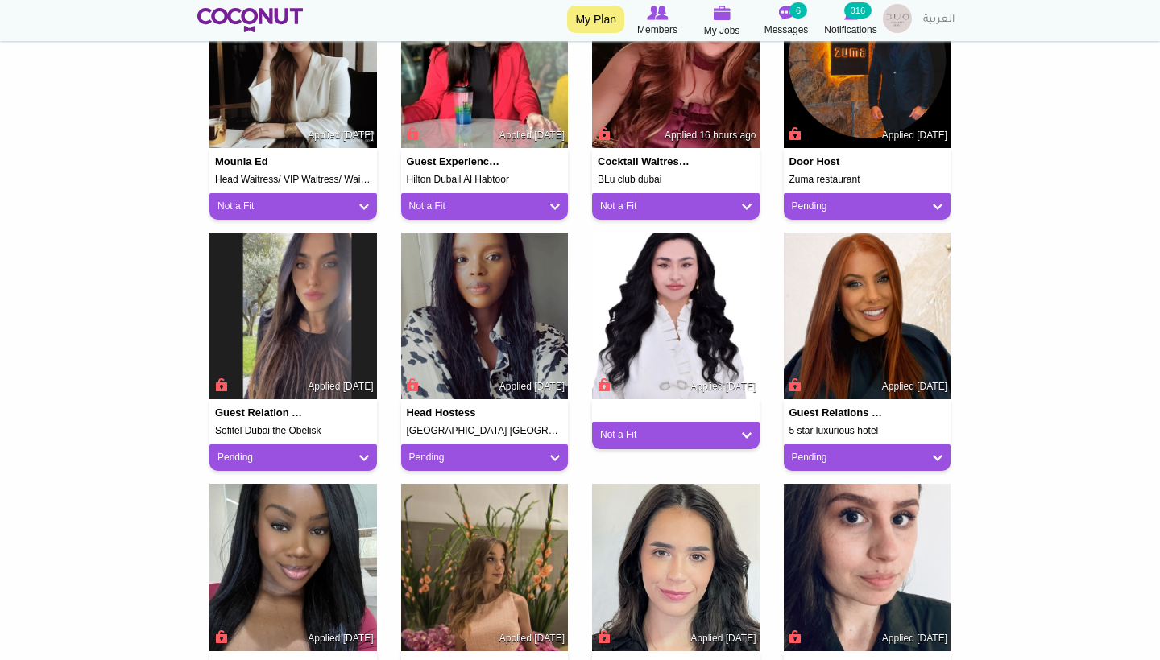
click at [829, 457] on link "Pending" at bounding box center [867, 458] width 151 height 14
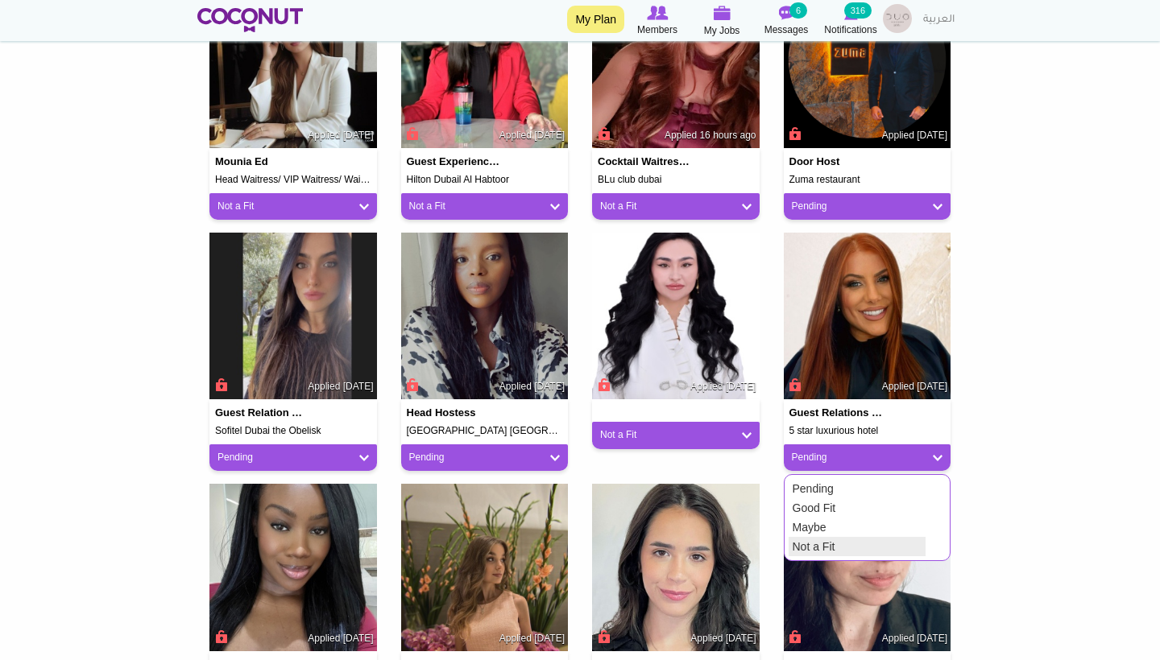
click at [804, 538] on link "Not a Fit" at bounding box center [856, 546] width 137 height 19
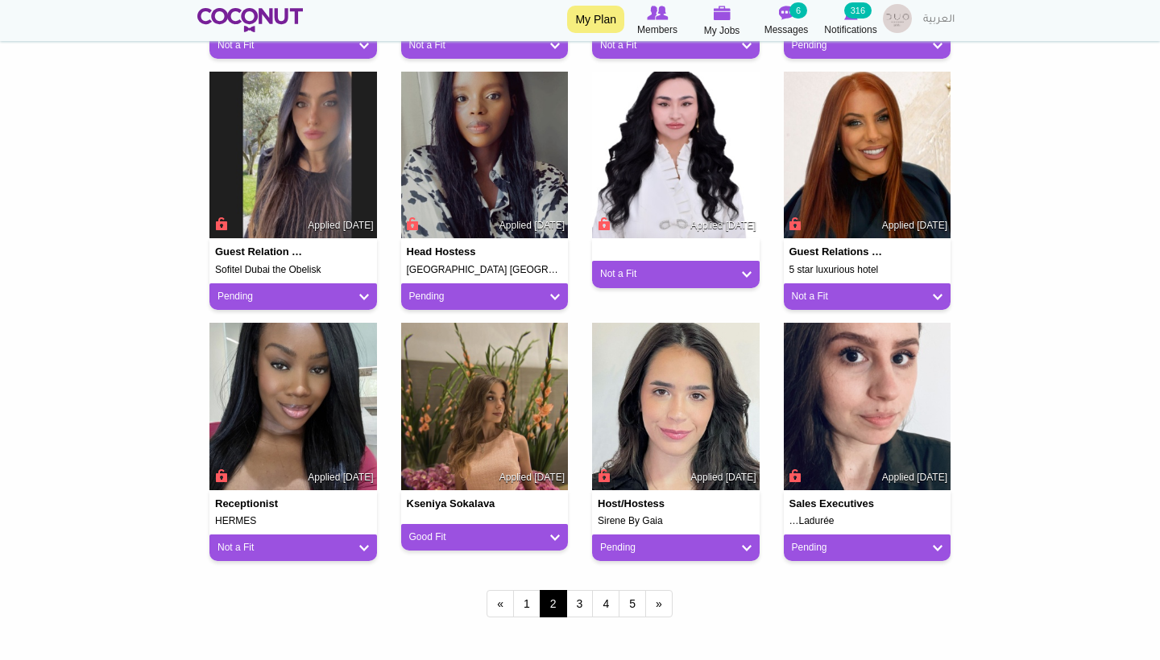
scroll to position [1184, 0]
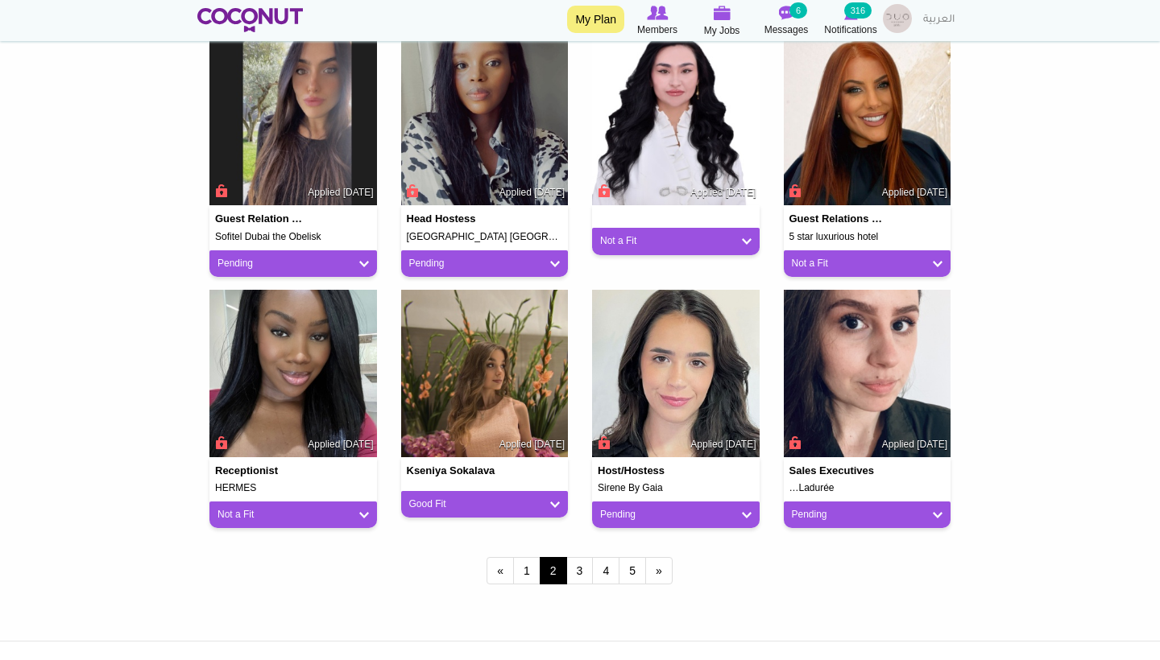
click at [803, 514] on link "Pending" at bounding box center [867, 515] width 151 height 14
click at [799, 599] on link "Not a Fit" at bounding box center [856, 603] width 137 height 19
click at [617, 514] on link "Pending" at bounding box center [675, 515] width 151 height 14
click at [630, 602] on link "Not a Fit" at bounding box center [665, 603] width 137 height 19
click at [573, 564] on link "3" at bounding box center [579, 570] width 27 height 27
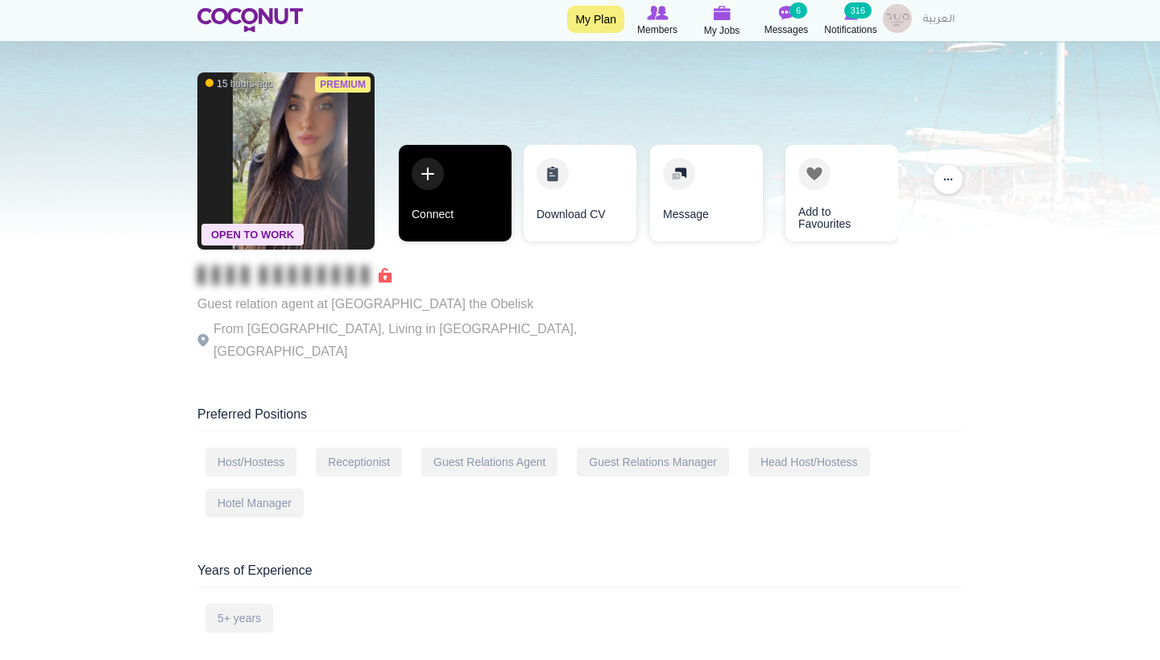
scroll to position [50, 0]
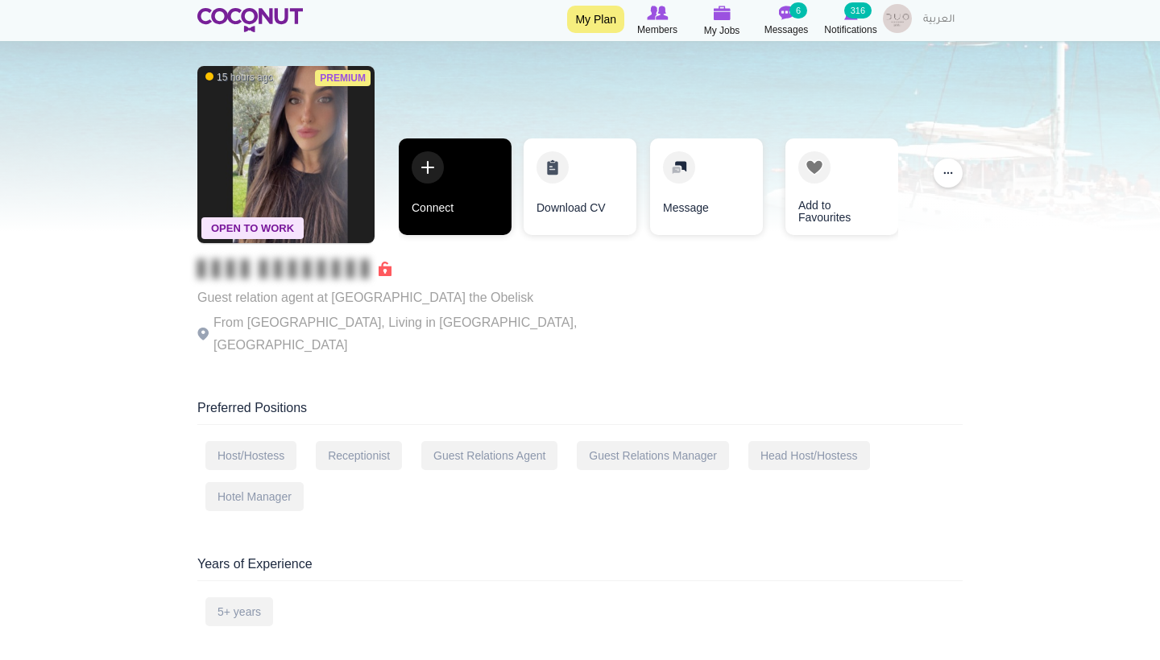
click at [447, 213] on link "Connect" at bounding box center [455, 186] width 113 height 97
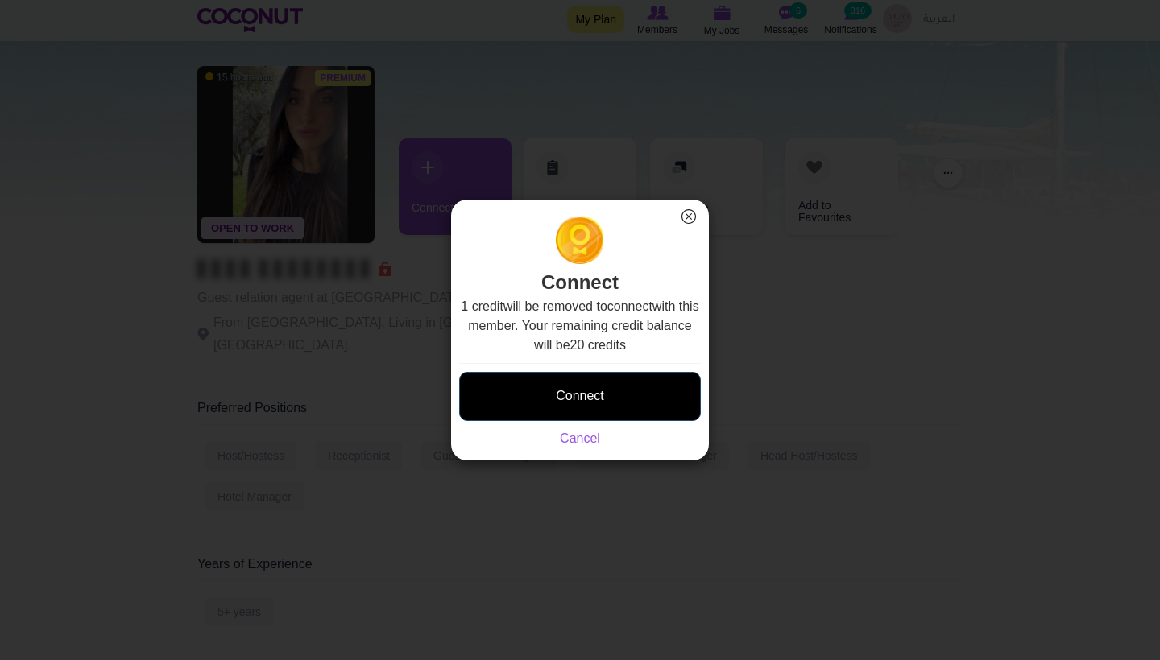
click at [648, 391] on button "Connect" at bounding box center [580, 396] width 242 height 49
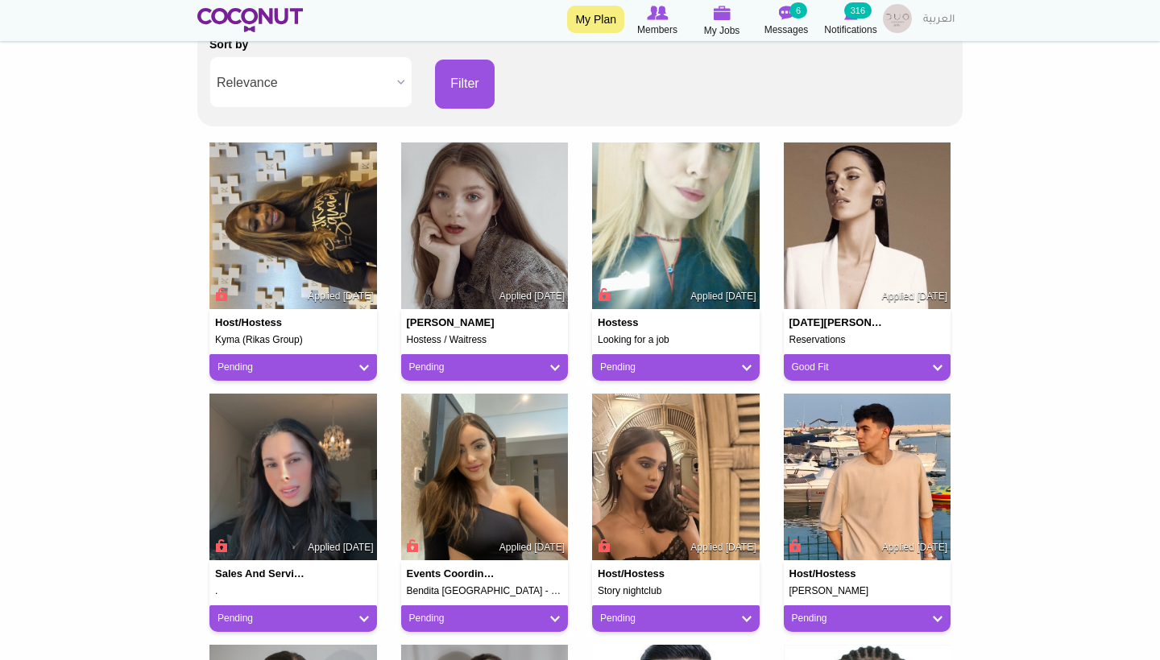
scroll to position [330, 0]
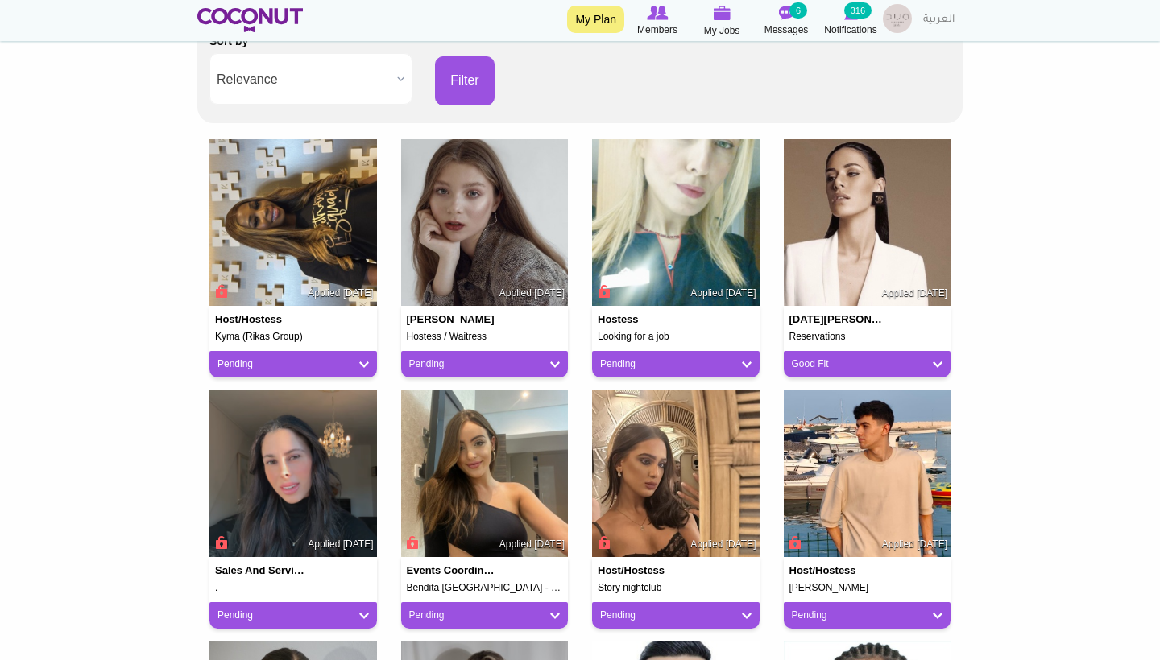
click at [811, 358] on link "Good Fit" at bounding box center [867, 365] width 151 height 14
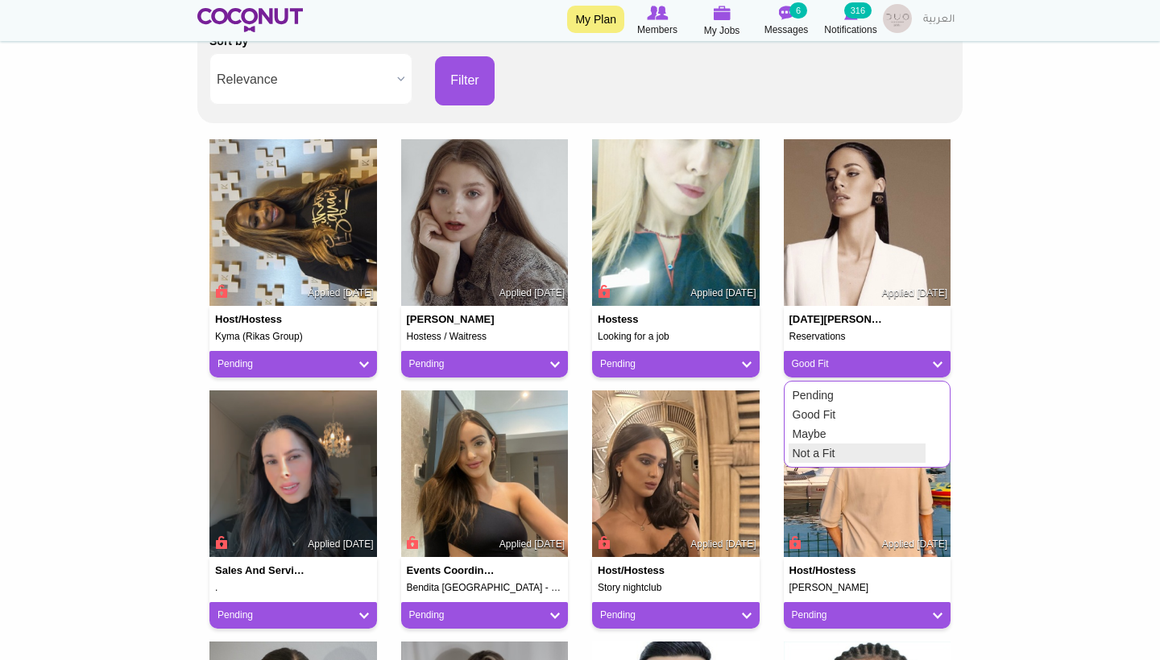
click at [812, 445] on link "Not a Fit" at bounding box center [856, 453] width 137 height 19
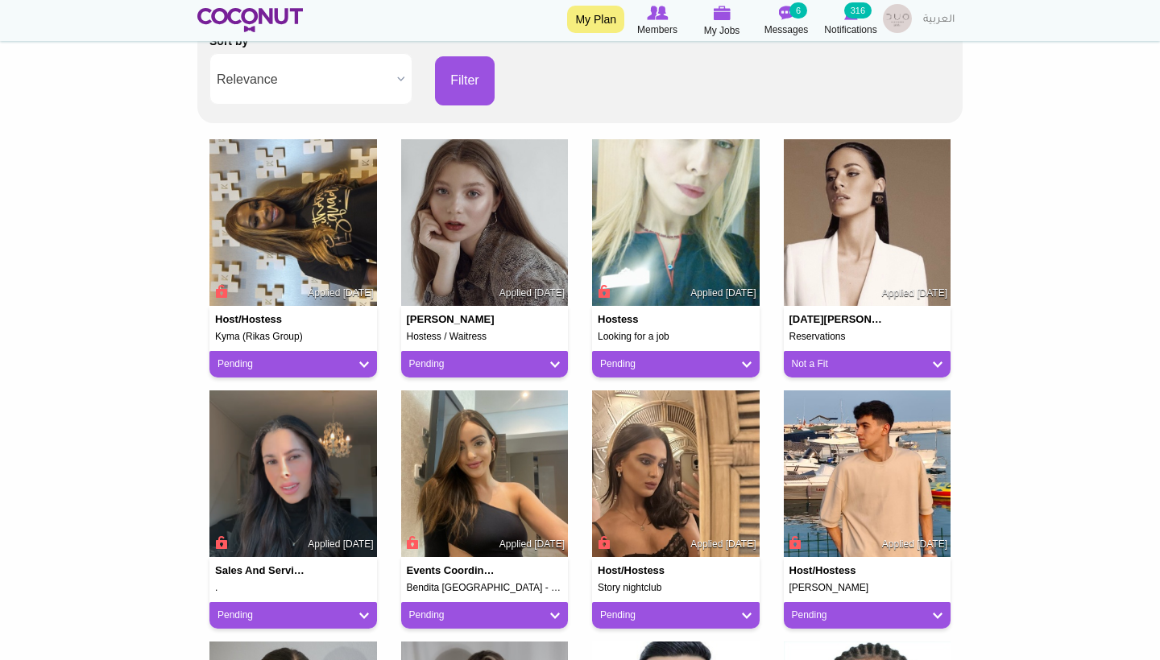
click at [318, 370] on div "Pending" at bounding box center [292, 364] width 167 height 27
click at [318, 361] on link "Pending" at bounding box center [292, 365] width 151 height 14
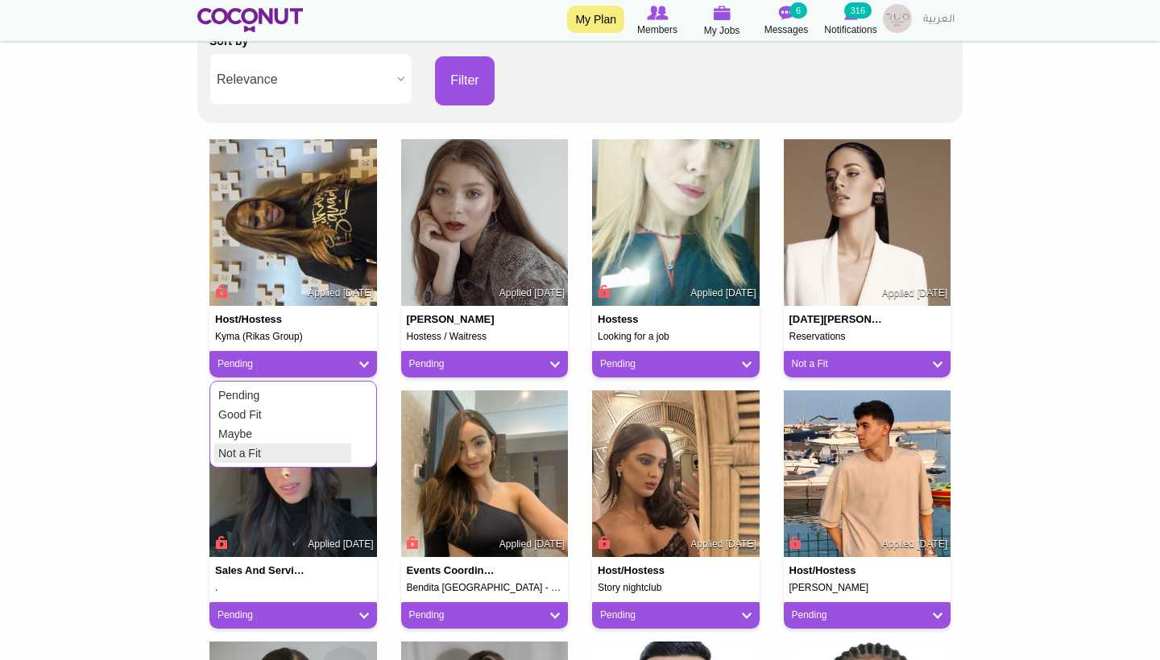
click at [314, 446] on link "Not a Fit" at bounding box center [282, 453] width 137 height 19
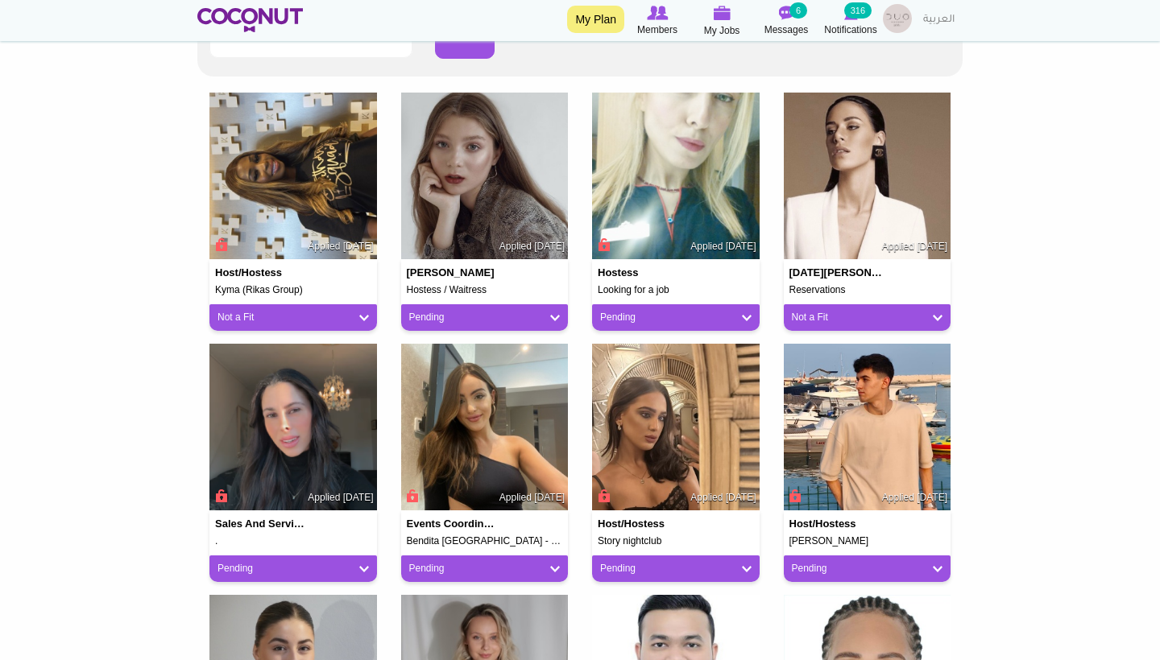
scroll to position [381, 0]
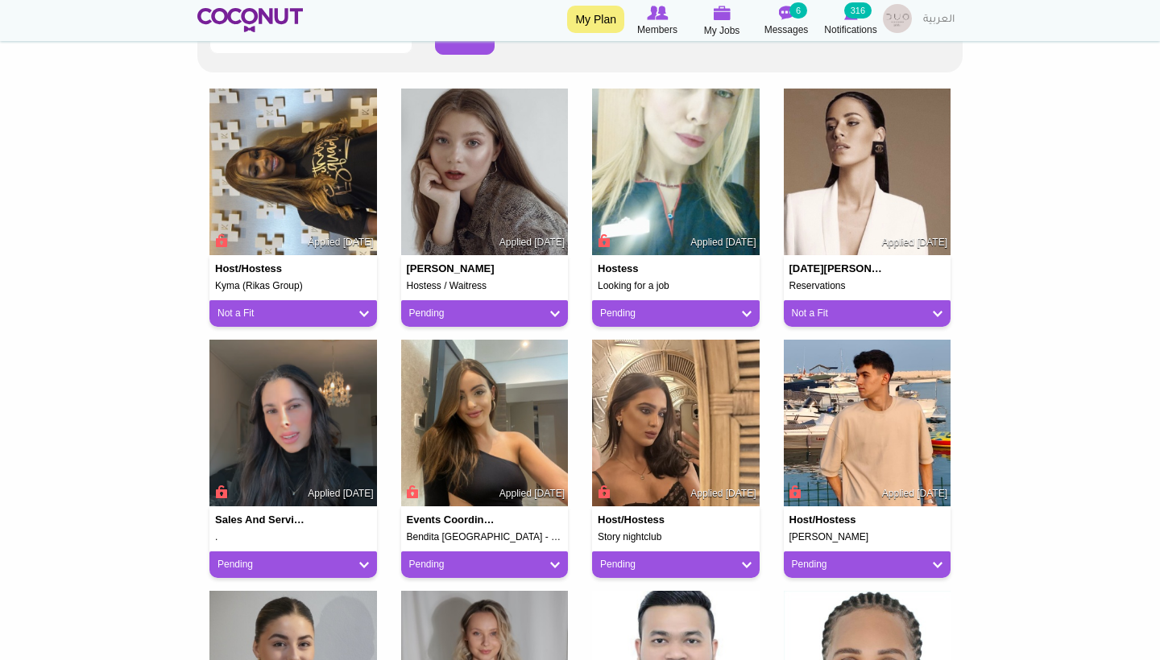
click at [618, 307] on link "Pending" at bounding box center [675, 314] width 151 height 14
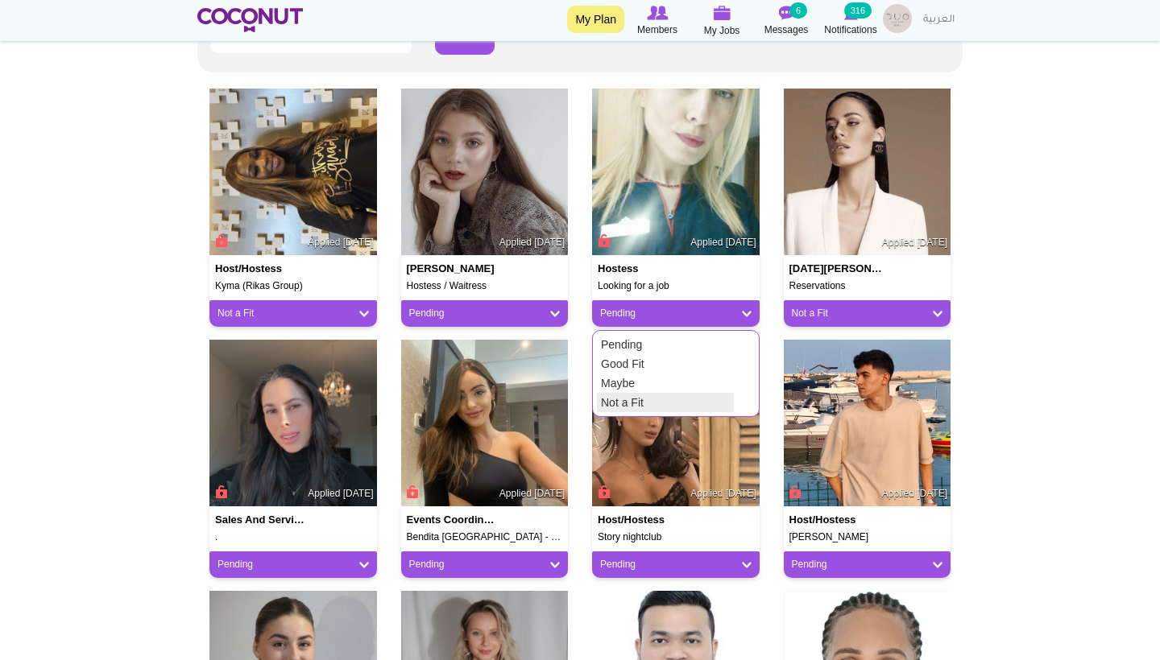
click at [630, 405] on link "Not a Fit" at bounding box center [665, 402] width 137 height 19
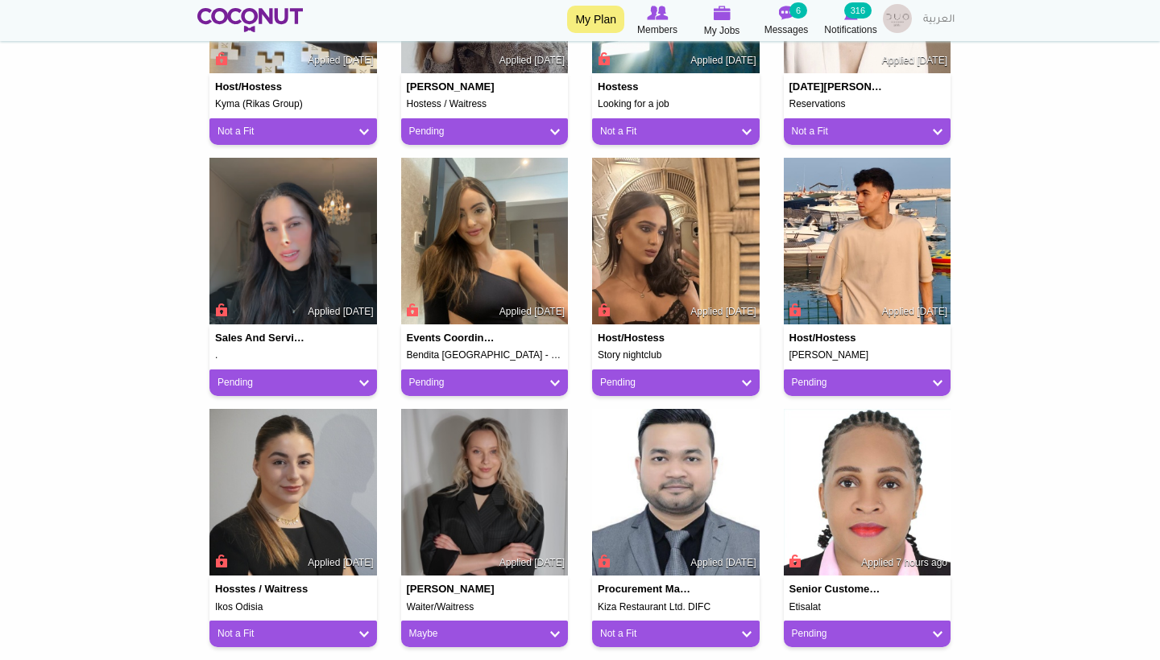
scroll to position [568, 0]
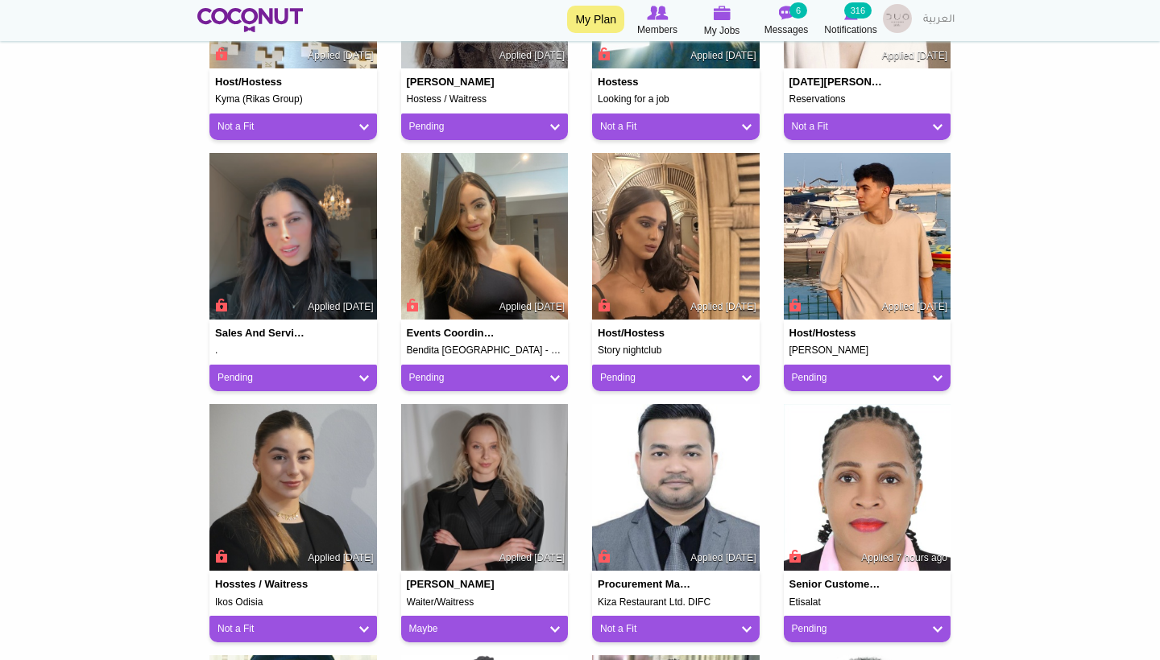
click at [300, 380] on link "Pending" at bounding box center [292, 378] width 151 height 14
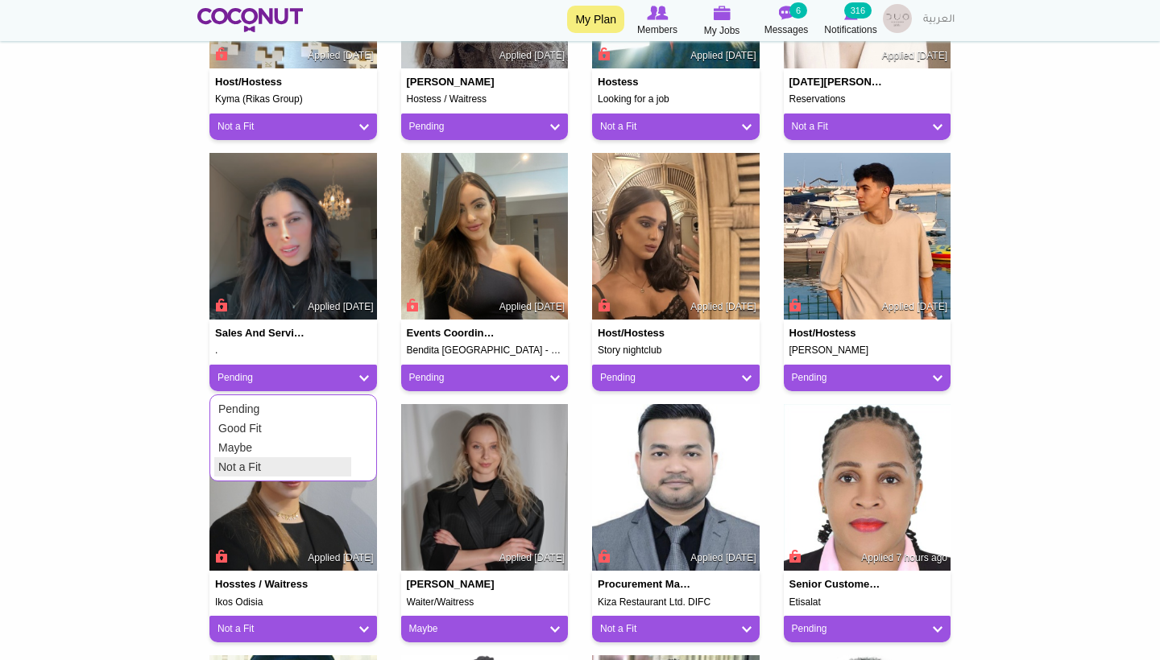
click at [302, 468] on link "Not a Fit" at bounding box center [282, 466] width 137 height 19
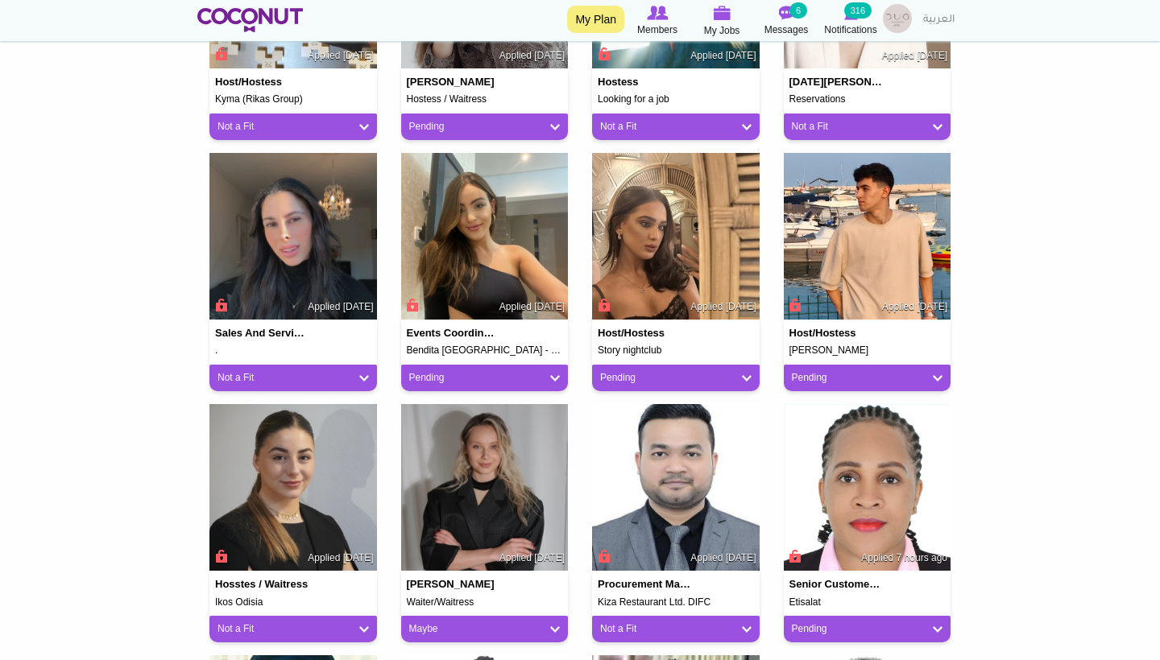
click at [440, 379] on link "Pending" at bounding box center [484, 378] width 151 height 14
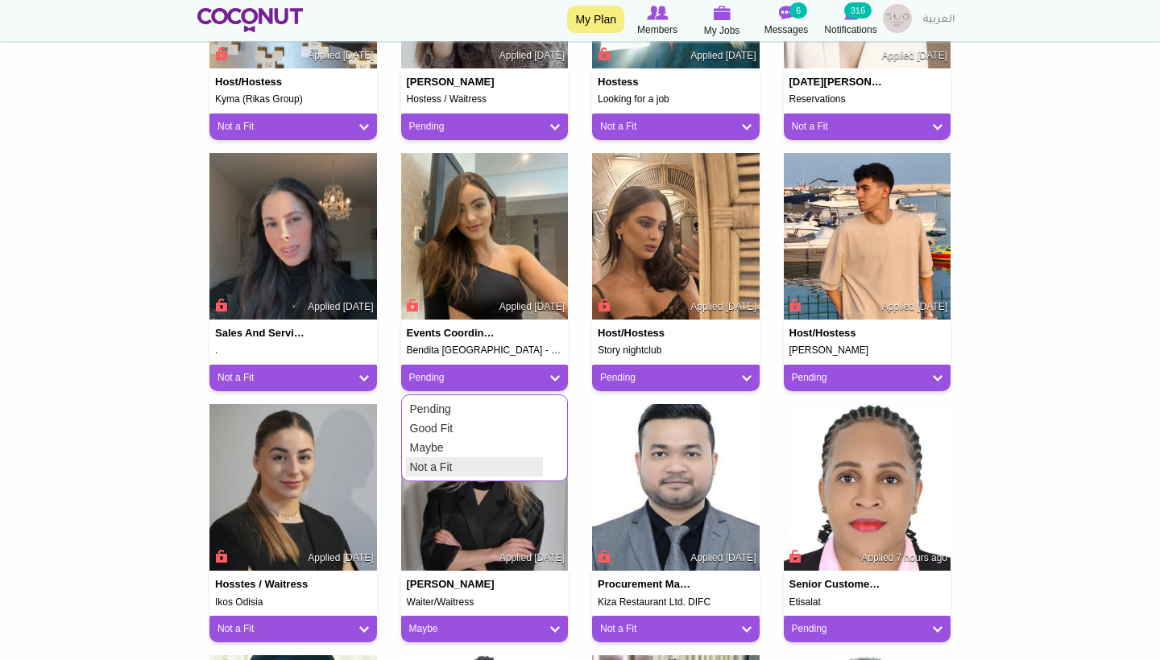
click at [444, 457] on link "Not a Fit" at bounding box center [474, 466] width 137 height 19
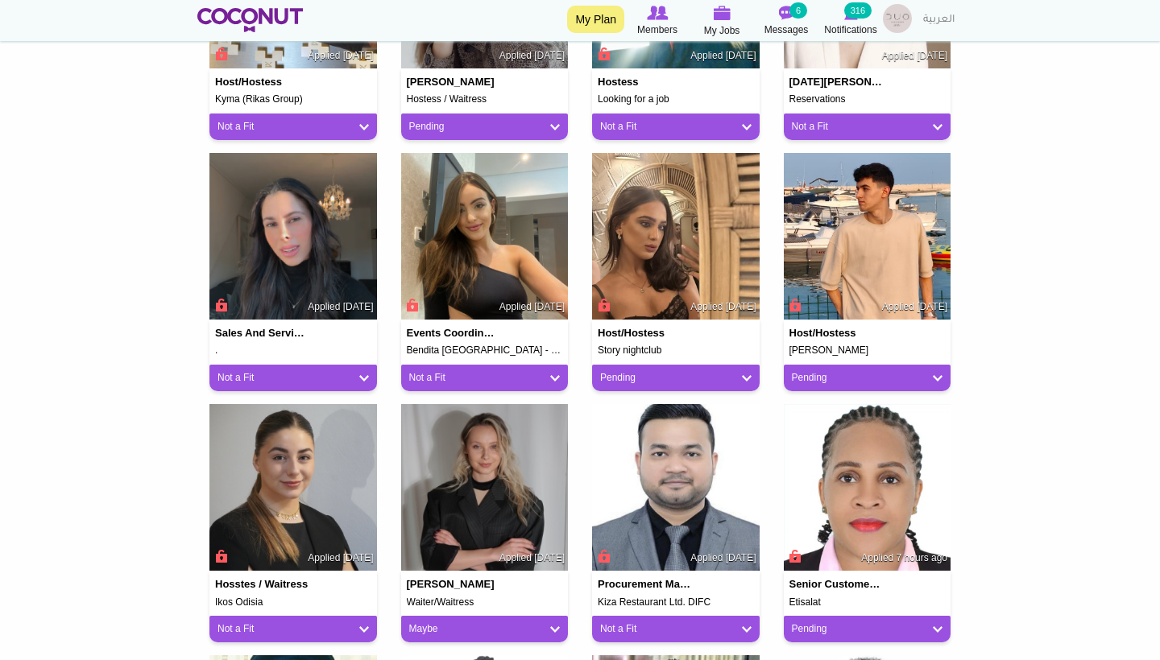
click at [622, 374] on link "Pending" at bounding box center [675, 378] width 151 height 14
click at [812, 371] on link "Pending" at bounding box center [867, 378] width 151 height 14
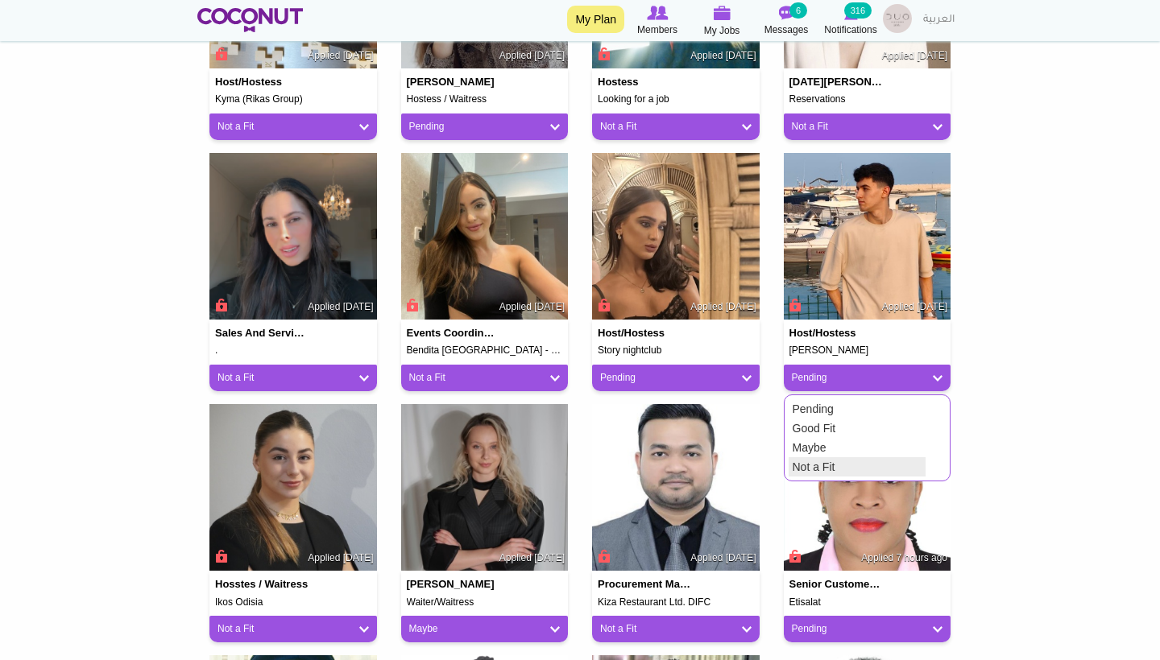
click at [821, 462] on link "Not a Fit" at bounding box center [856, 466] width 137 height 19
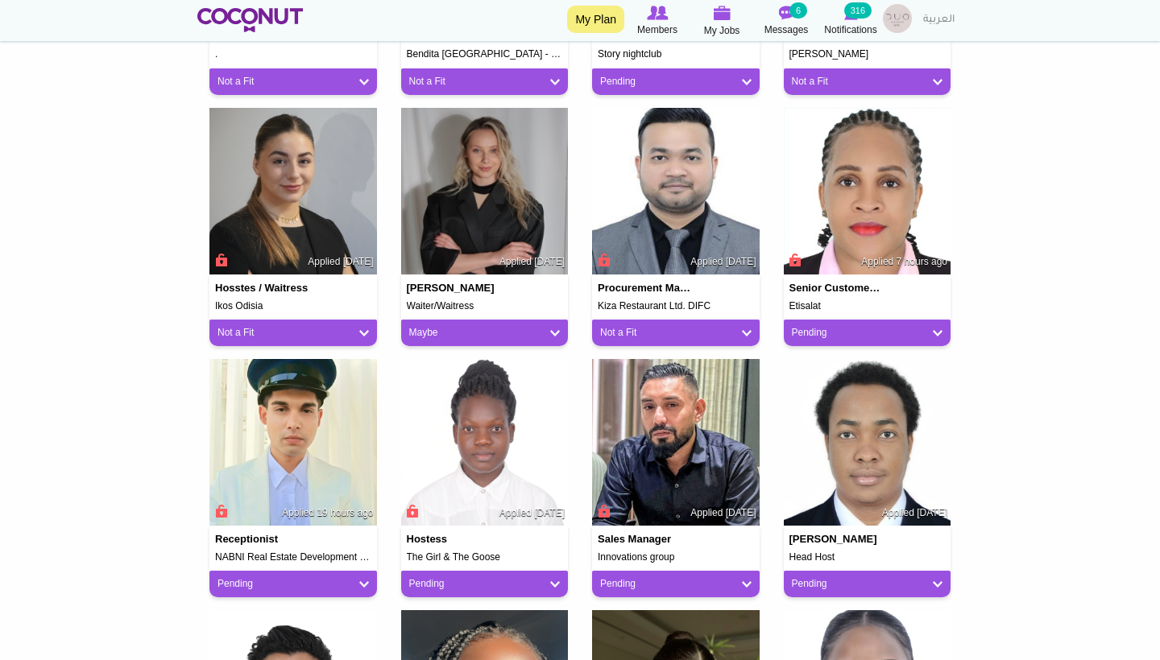
scroll to position [874, 0]
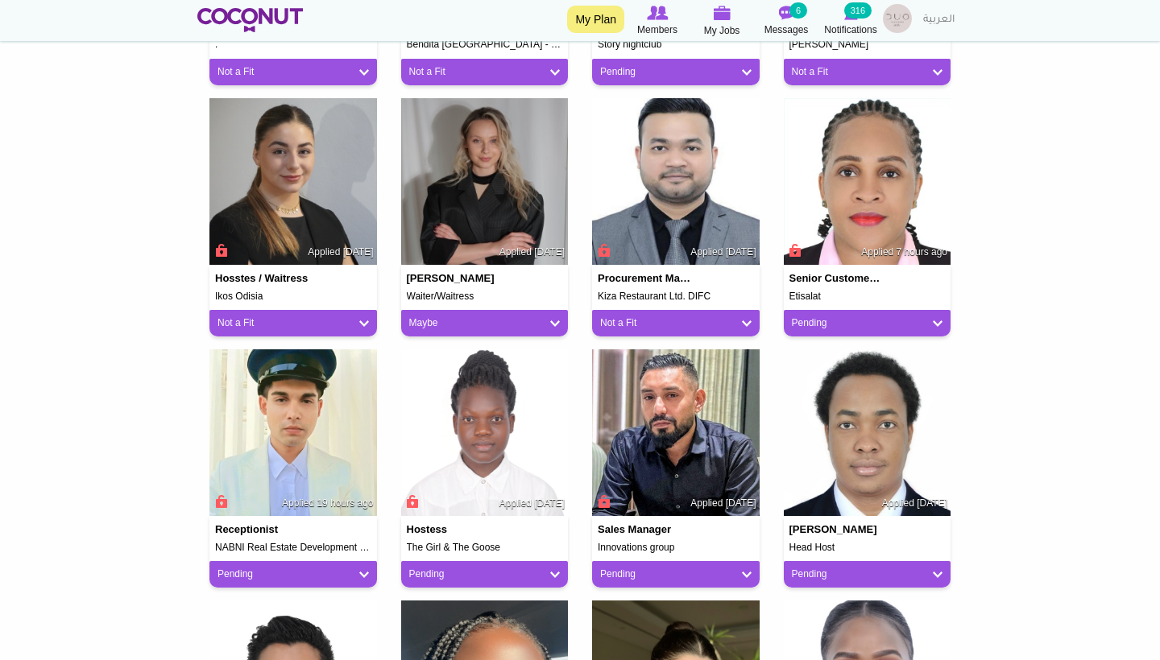
click at [810, 318] on link "Pending" at bounding box center [867, 323] width 151 height 14
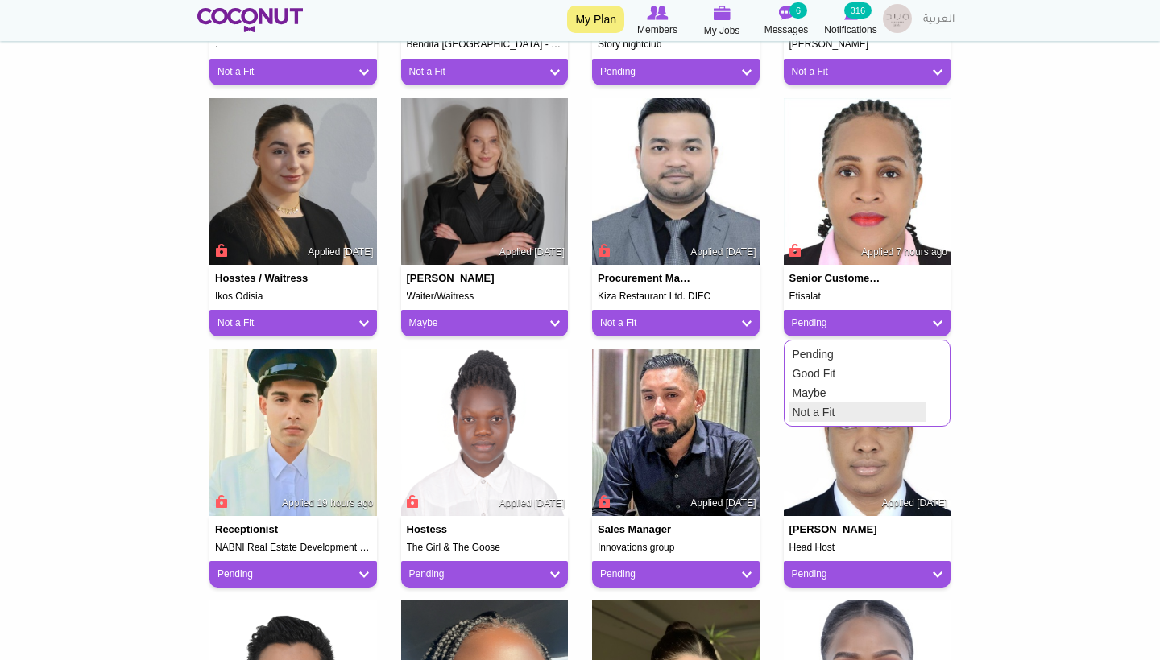
click at [801, 404] on link "Not a Fit" at bounding box center [856, 412] width 137 height 19
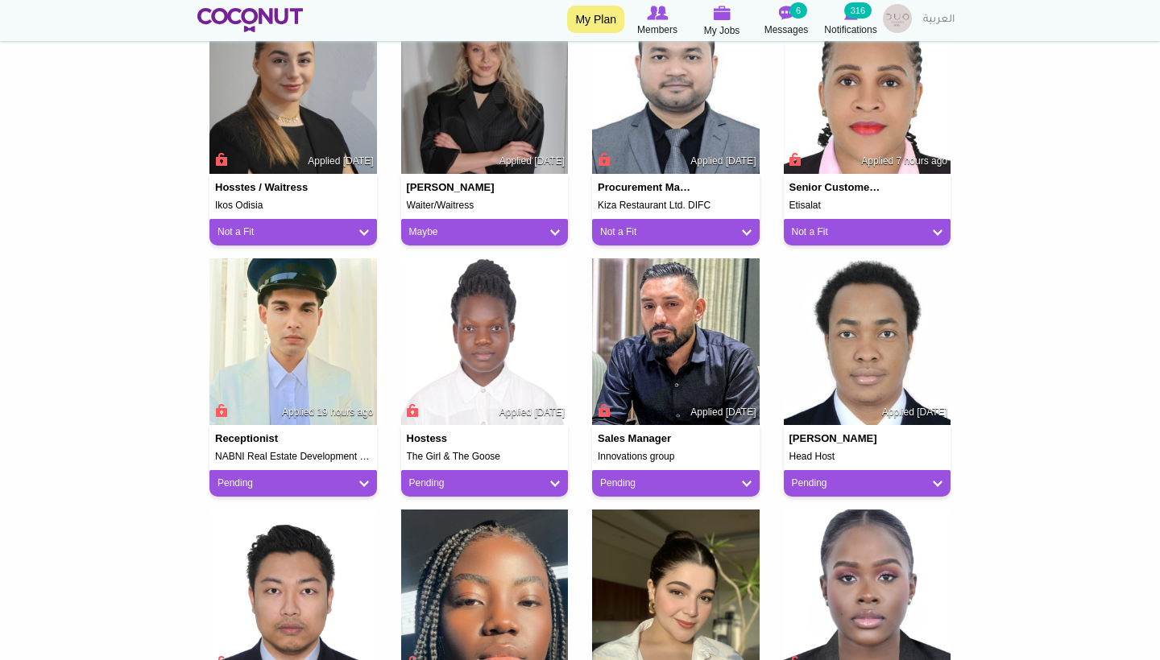
scroll to position [978, 0]
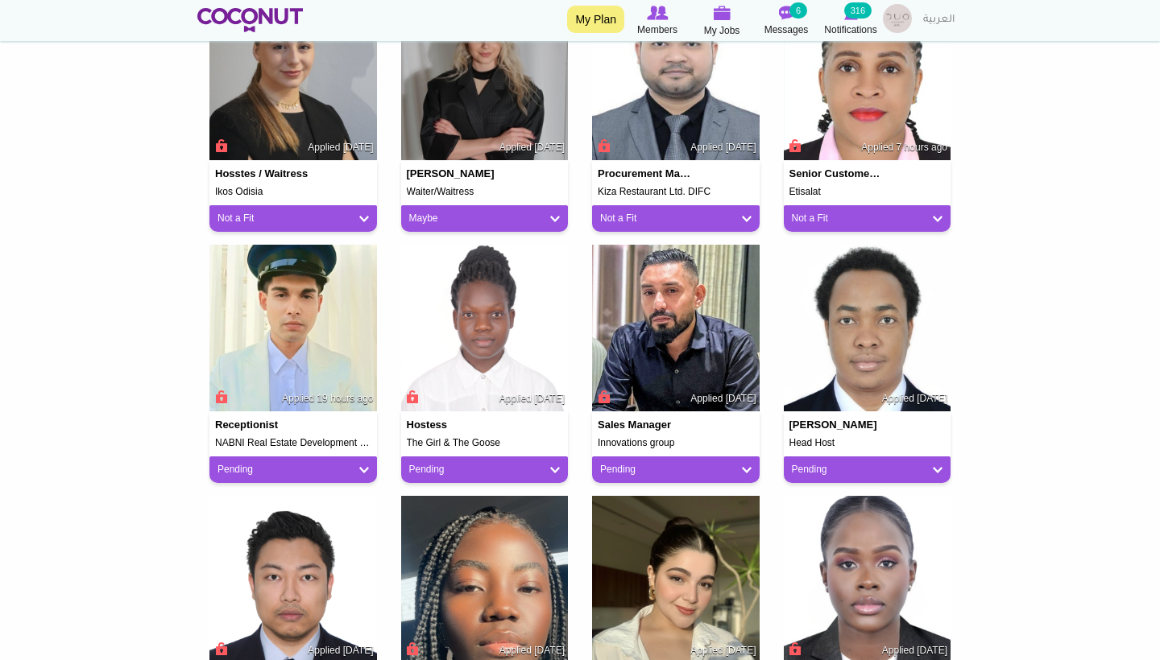
click at [353, 463] on link "Pending" at bounding box center [292, 470] width 151 height 14
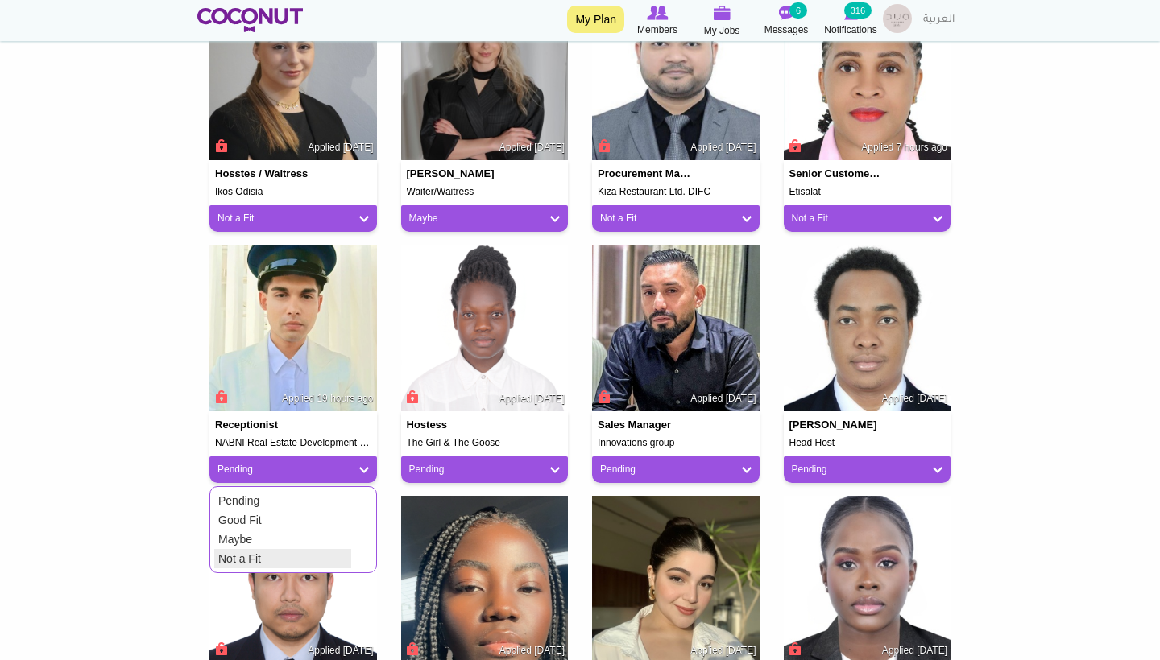
click at [283, 550] on link "Not a Fit" at bounding box center [282, 558] width 137 height 19
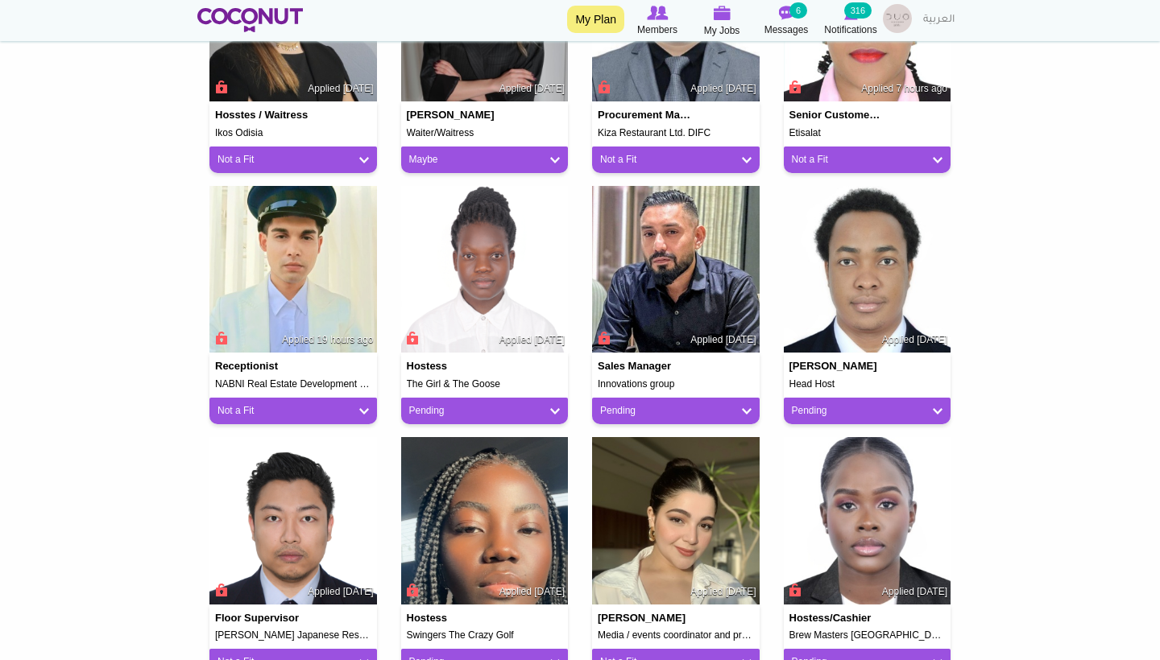
scroll to position [1121, 0]
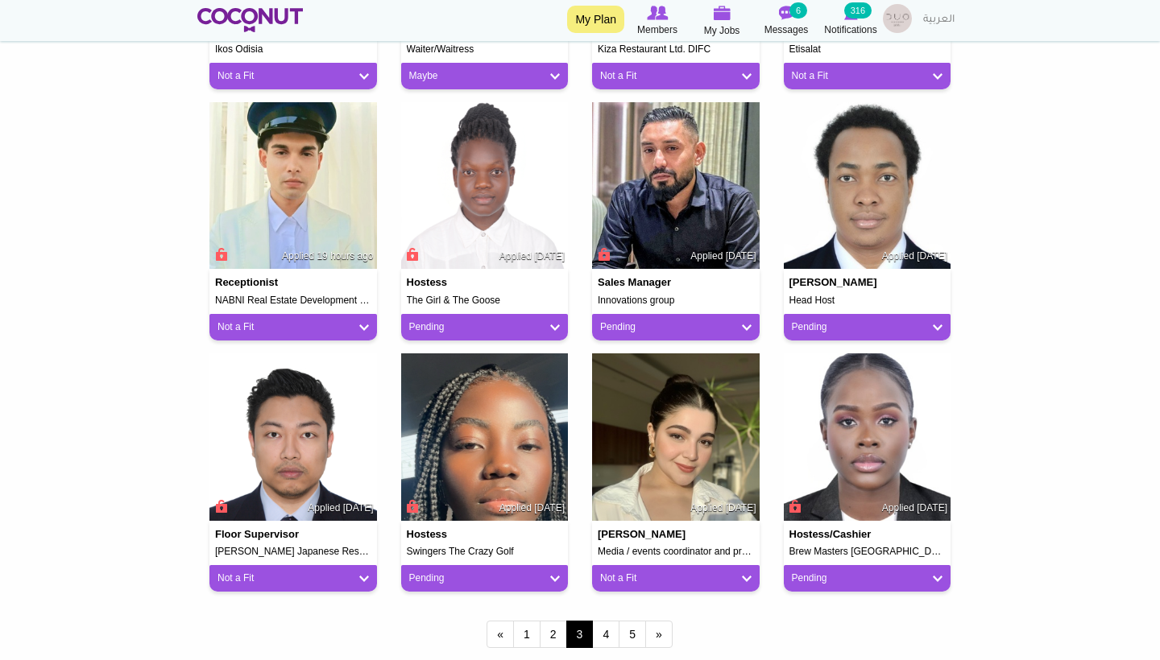
click at [459, 327] on link "Pending" at bounding box center [484, 327] width 151 height 14
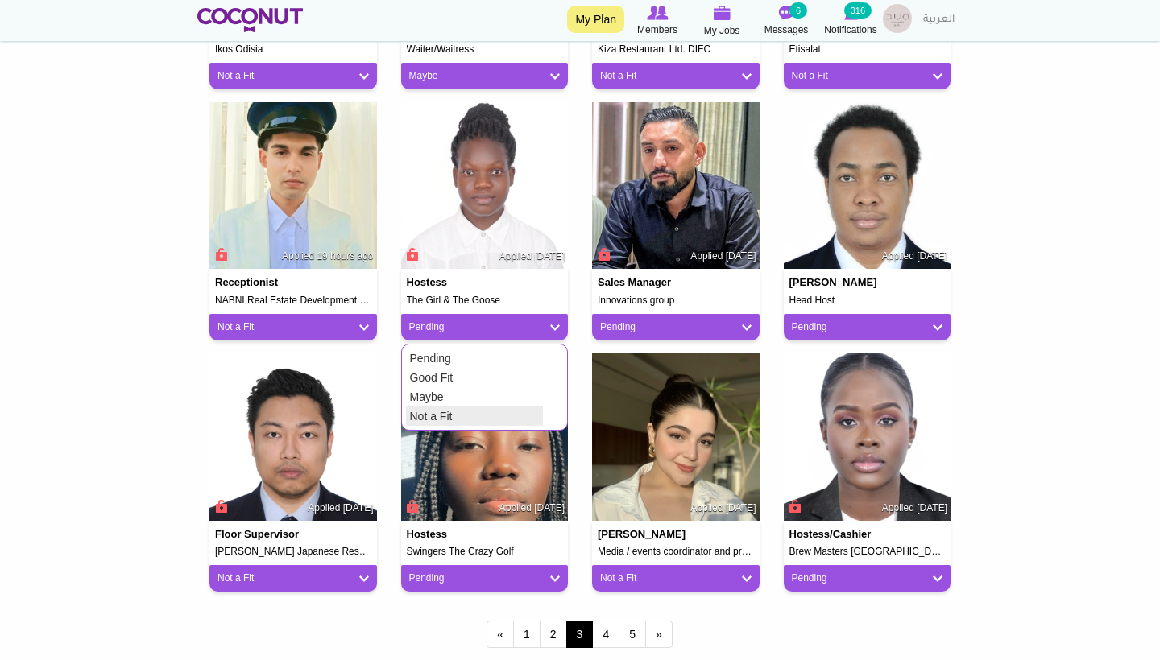
click at [457, 415] on link "Not a Fit" at bounding box center [474, 416] width 137 height 19
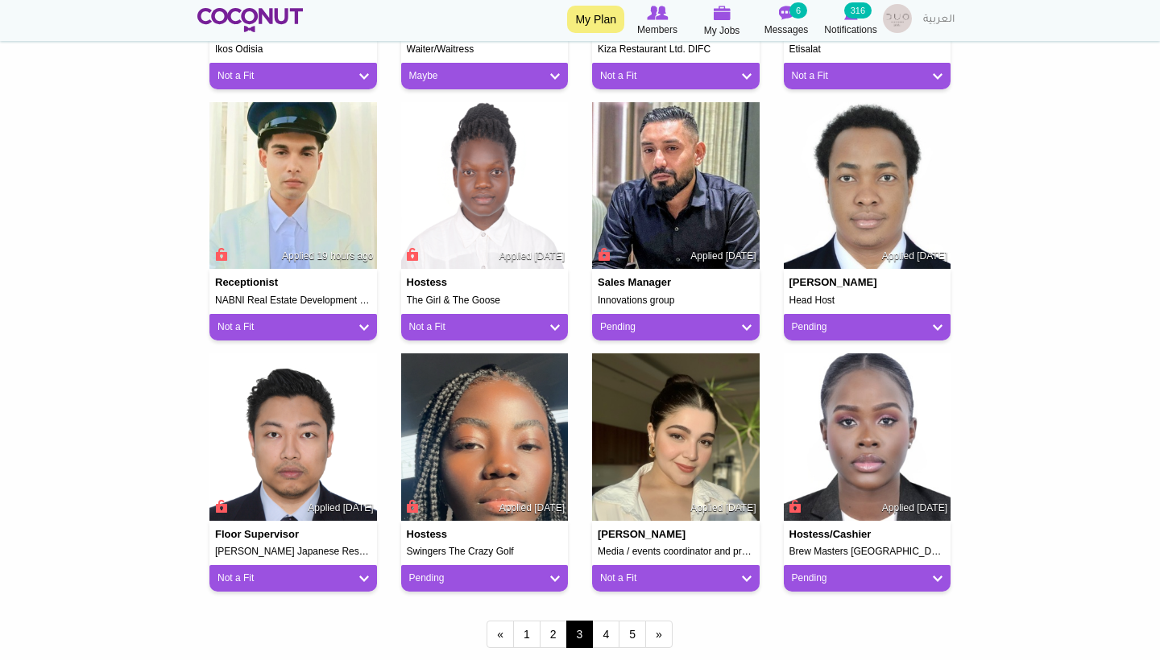
click at [626, 321] on link "Pending" at bounding box center [675, 327] width 151 height 14
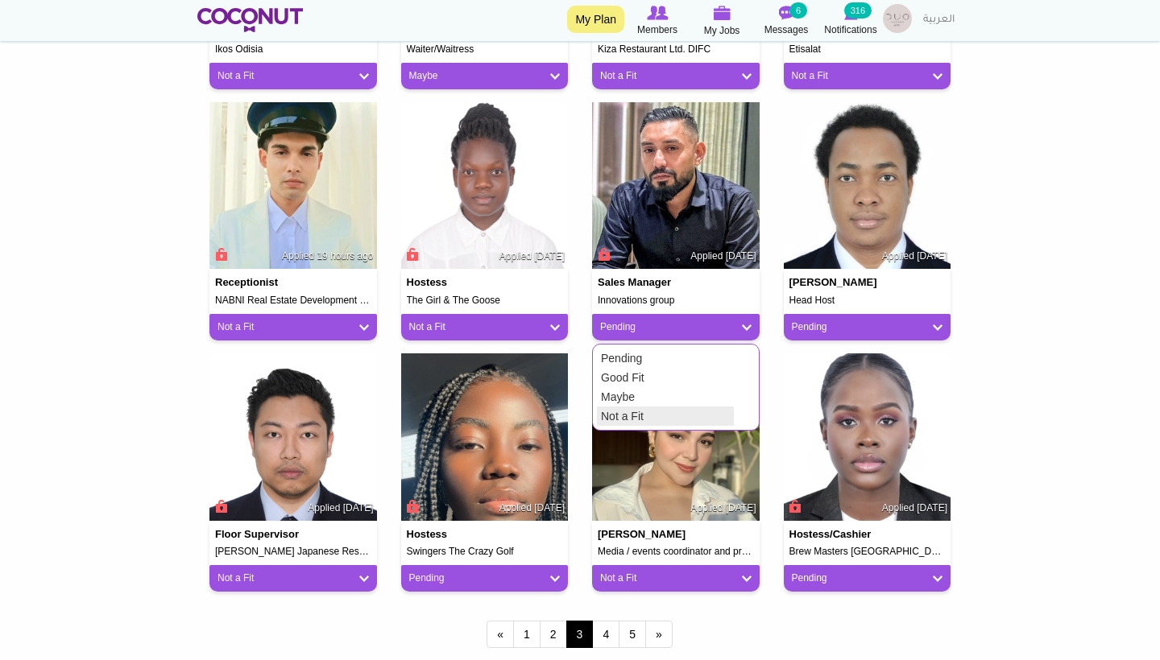
click at [614, 411] on link "Not a Fit" at bounding box center [665, 416] width 137 height 19
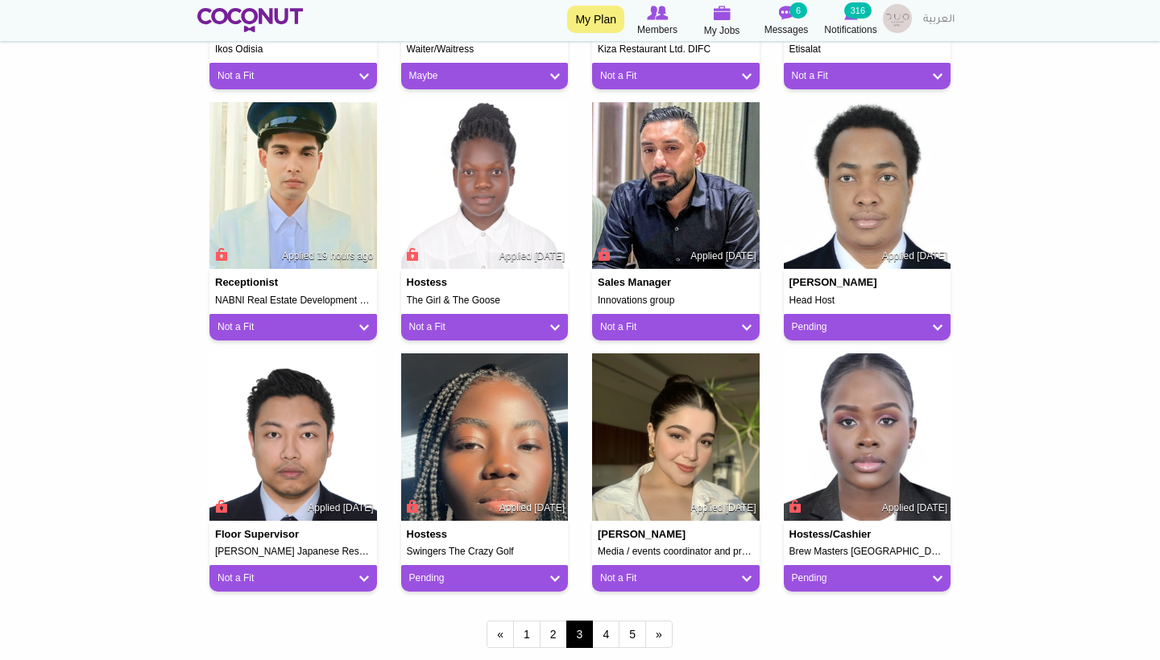
click at [812, 320] on link "Pending" at bounding box center [867, 327] width 151 height 14
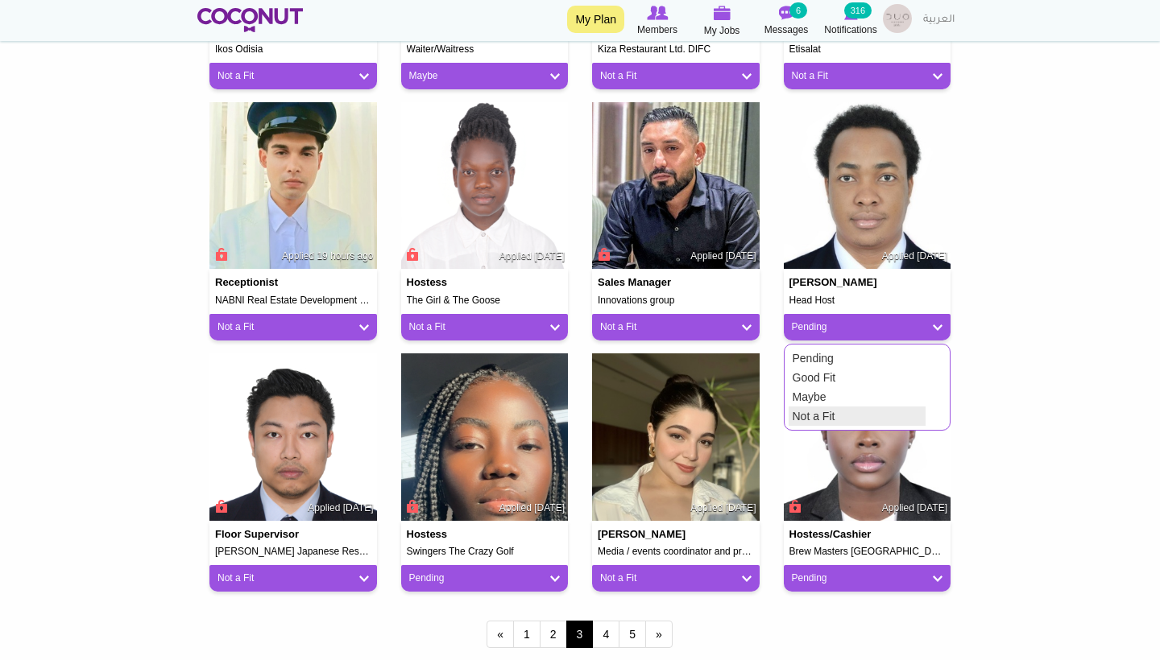
click at [792, 407] on link "Not a Fit" at bounding box center [856, 416] width 137 height 19
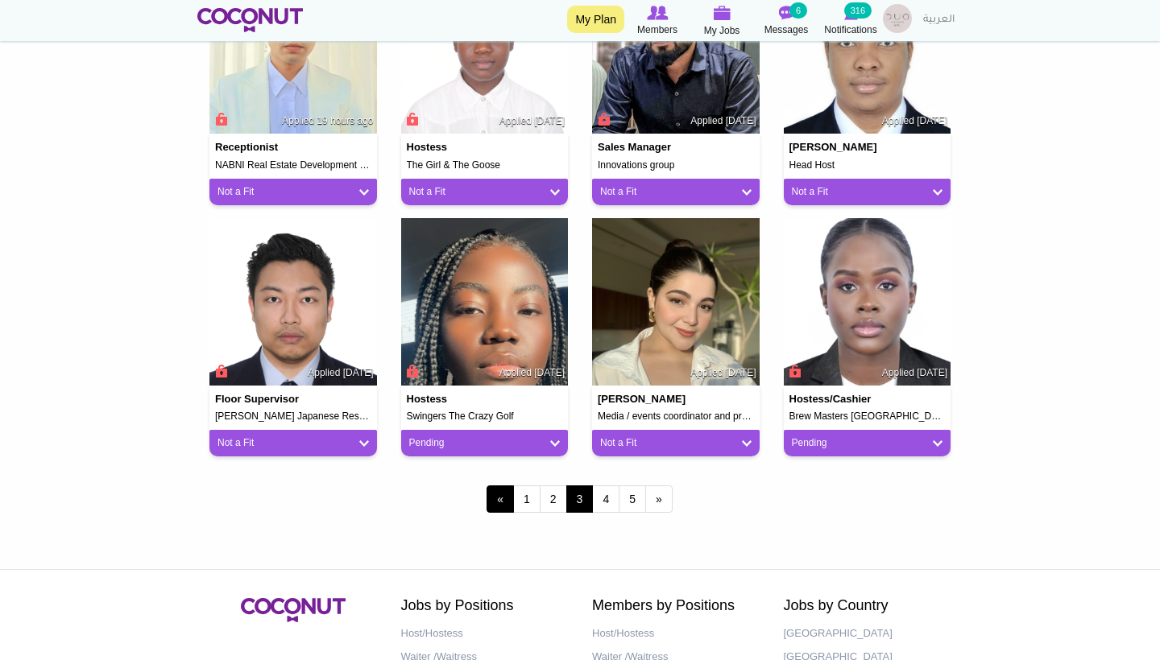
scroll to position [1259, 0]
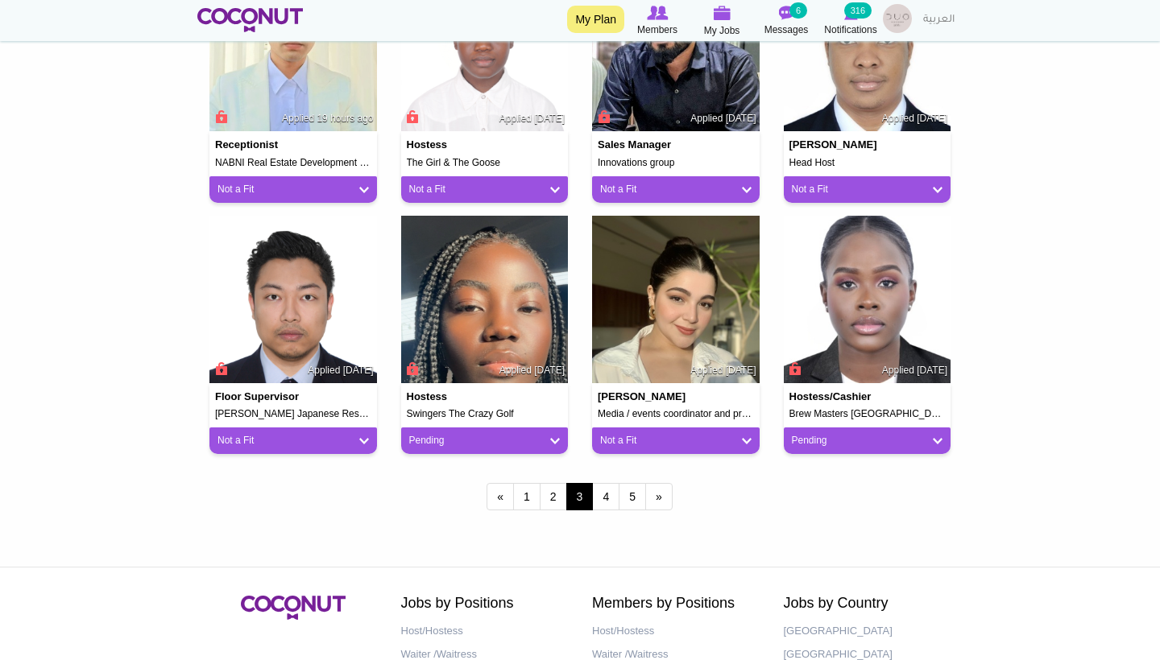
click at [534, 442] on link "Pending" at bounding box center [484, 441] width 151 height 14
click at [473, 523] on link "Not a Fit" at bounding box center [474, 529] width 137 height 19
click at [815, 436] on link "Pending" at bounding box center [867, 441] width 151 height 14
click at [607, 490] on link "4" at bounding box center [605, 496] width 27 height 27
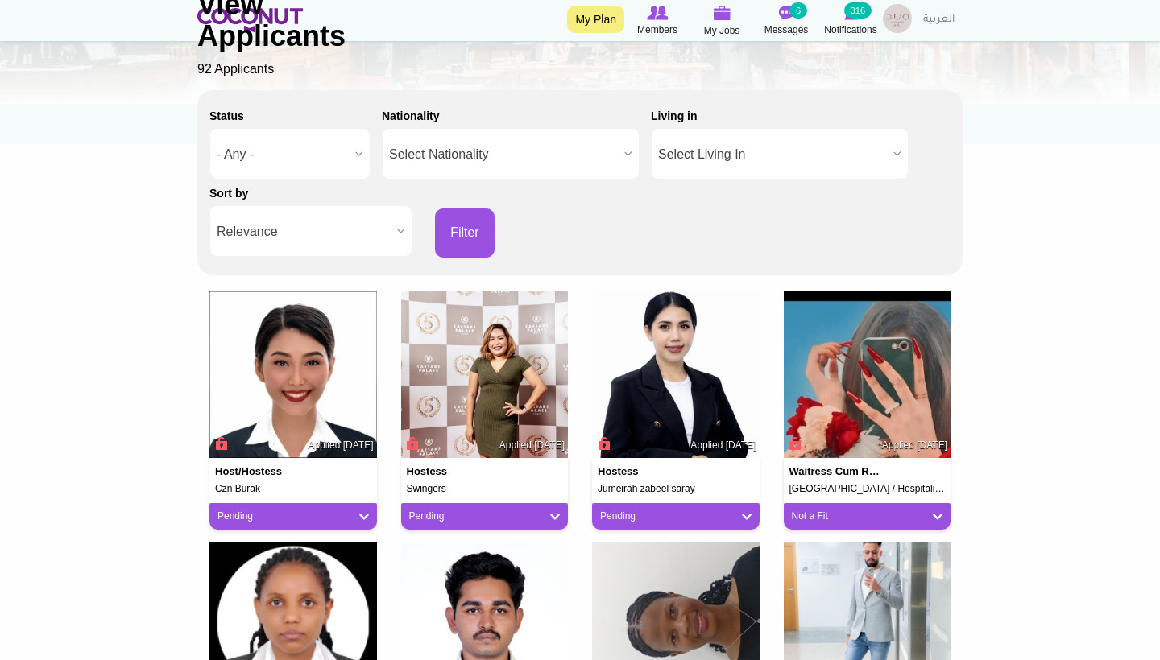
scroll to position [259, 0]
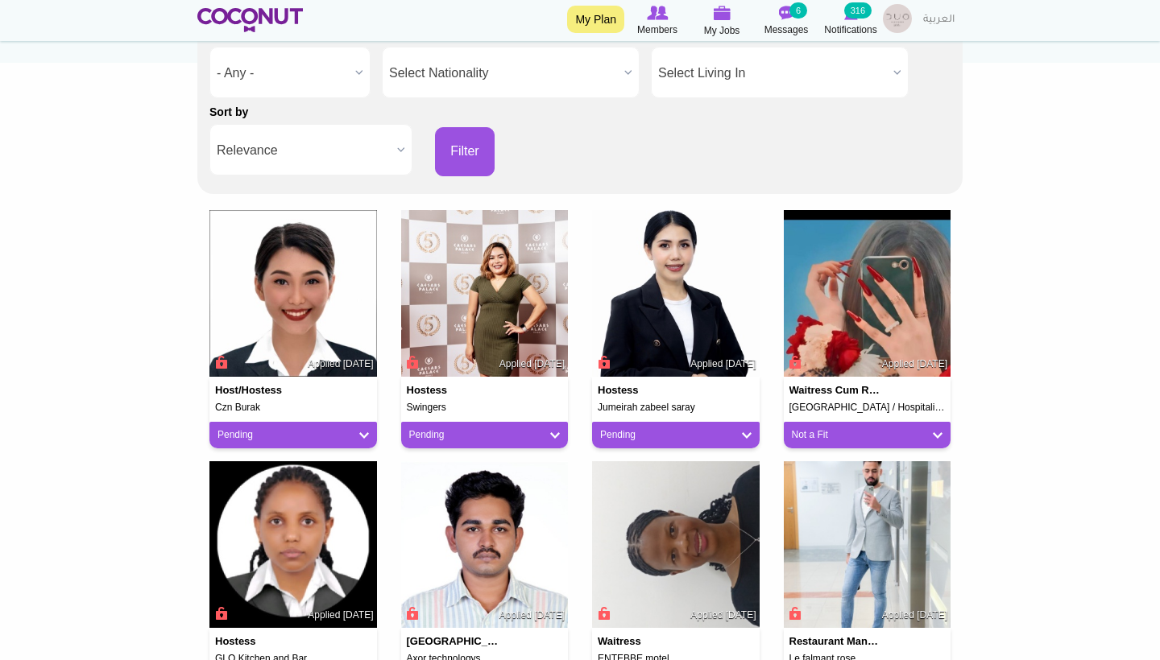
click at [323, 442] on div "Pending" at bounding box center [292, 435] width 167 height 27
click at [323, 439] on div "Pending" at bounding box center [292, 435] width 167 height 27
click at [316, 432] on link "Pending" at bounding box center [292, 435] width 151 height 14
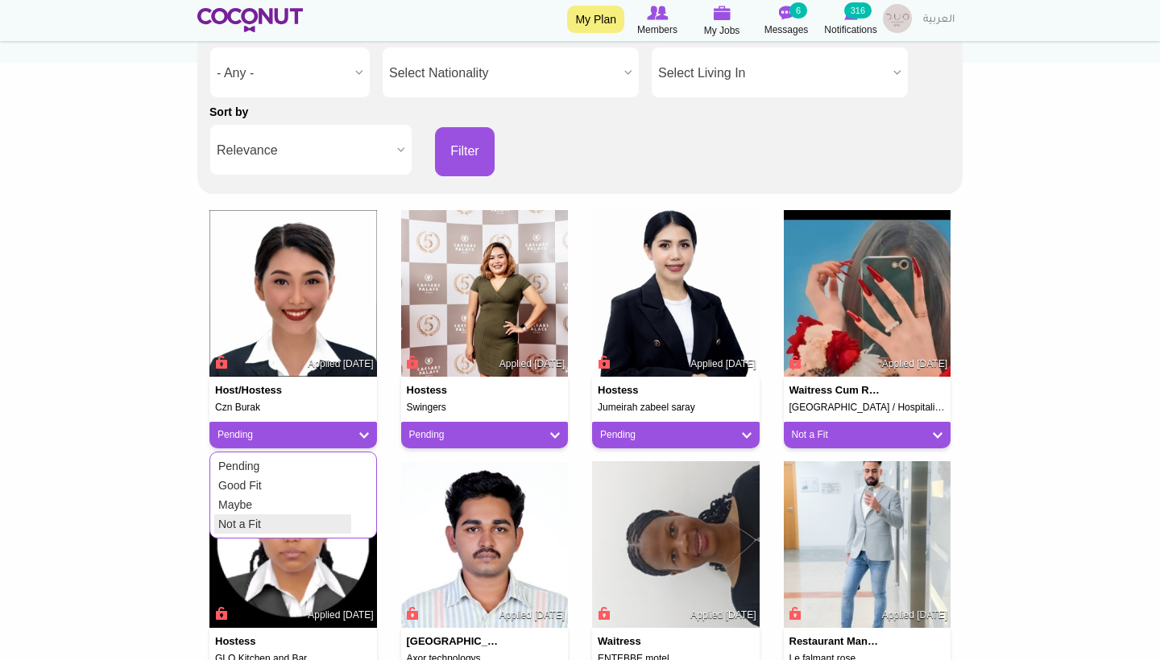
click at [300, 519] on link "Not a Fit" at bounding box center [282, 524] width 137 height 19
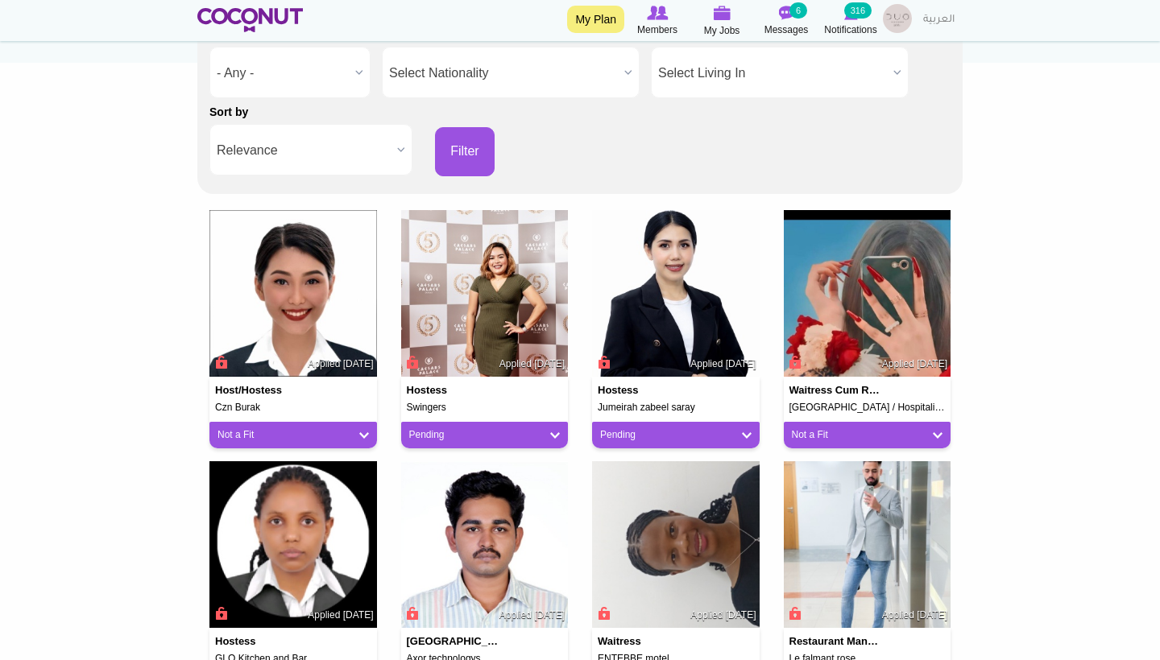
click at [459, 440] on div "Pending" at bounding box center [484, 435] width 167 height 27
click at [444, 436] on link "Pending" at bounding box center [484, 435] width 151 height 14
click at [449, 519] on link "Not a Fit" at bounding box center [474, 524] width 137 height 19
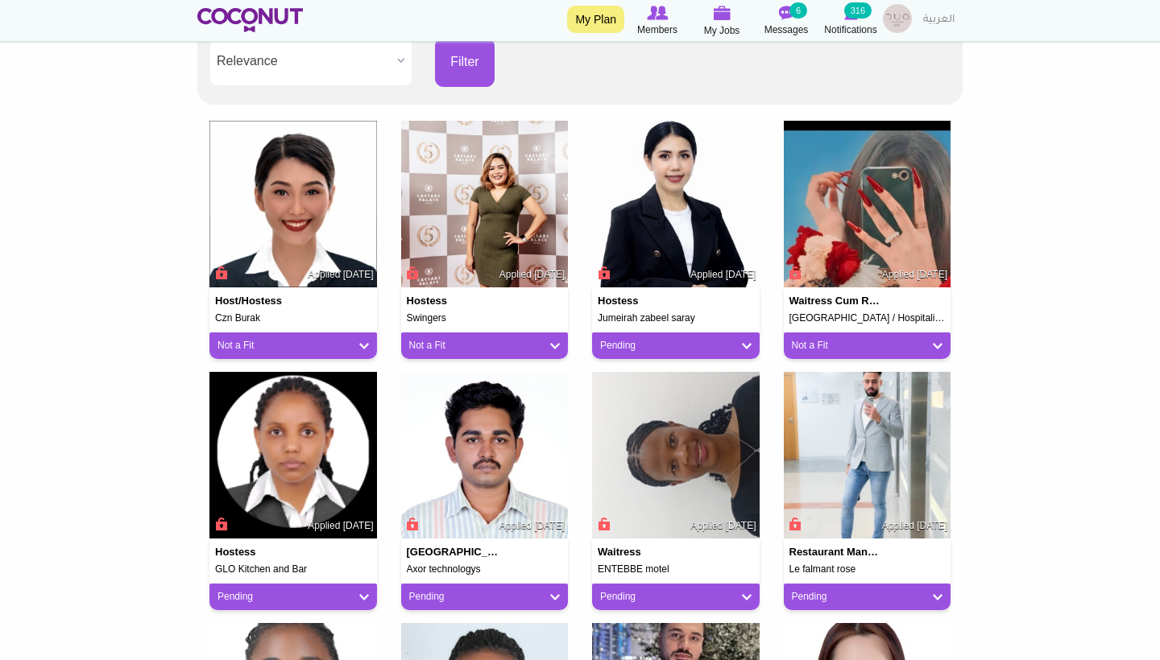
scroll to position [357, 0]
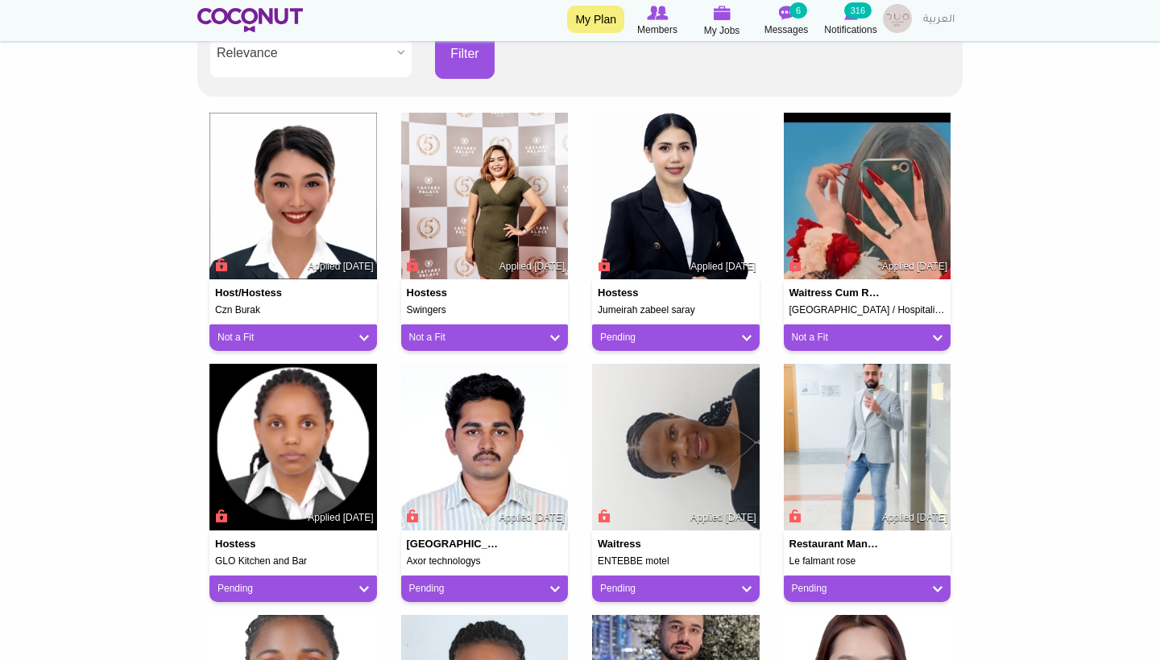
click at [626, 341] on div "Pending" at bounding box center [675, 338] width 167 height 27
click at [626, 338] on link "Pending" at bounding box center [675, 338] width 151 height 14
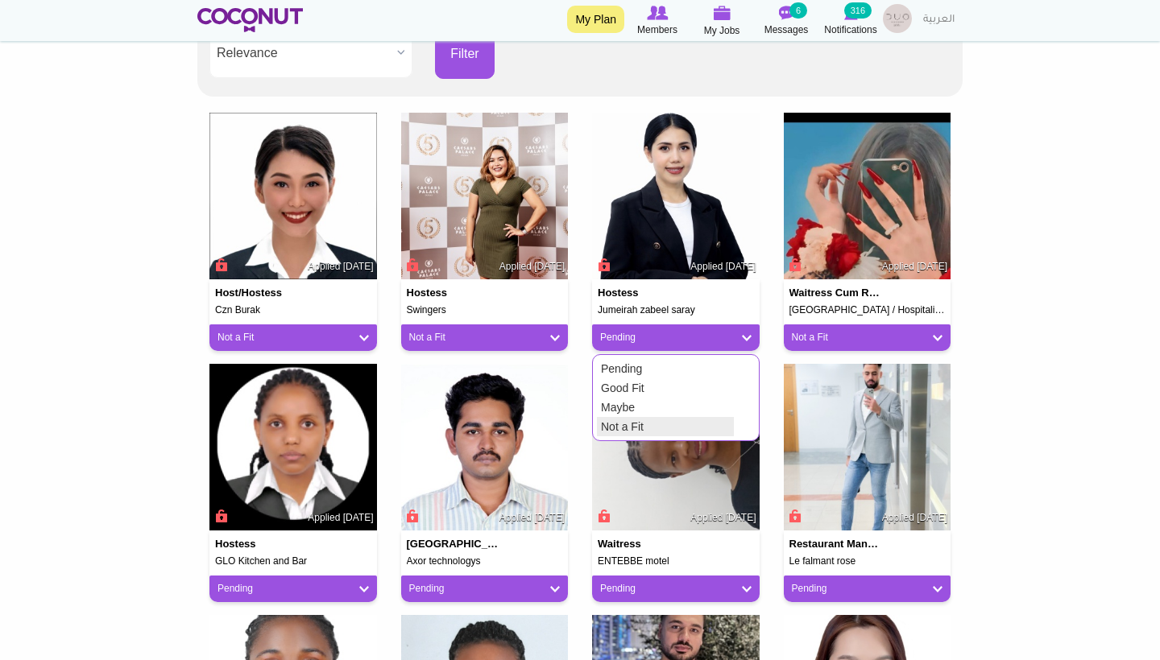
click at [626, 418] on link "Not a Fit" at bounding box center [665, 426] width 137 height 19
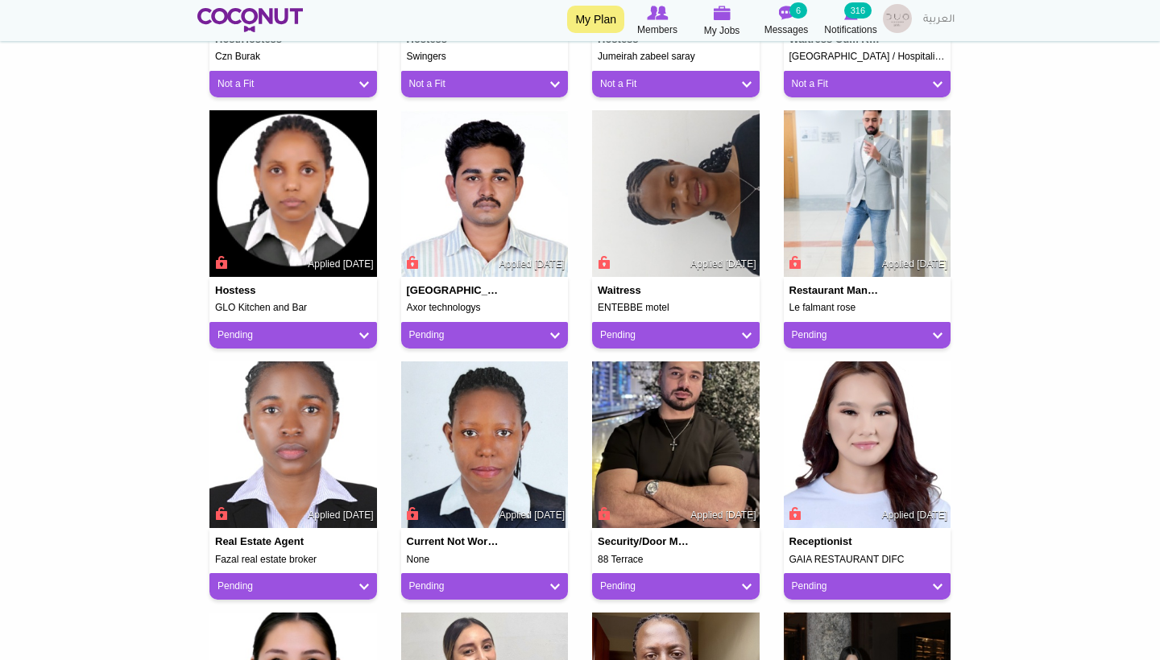
scroll to position [618, 0]
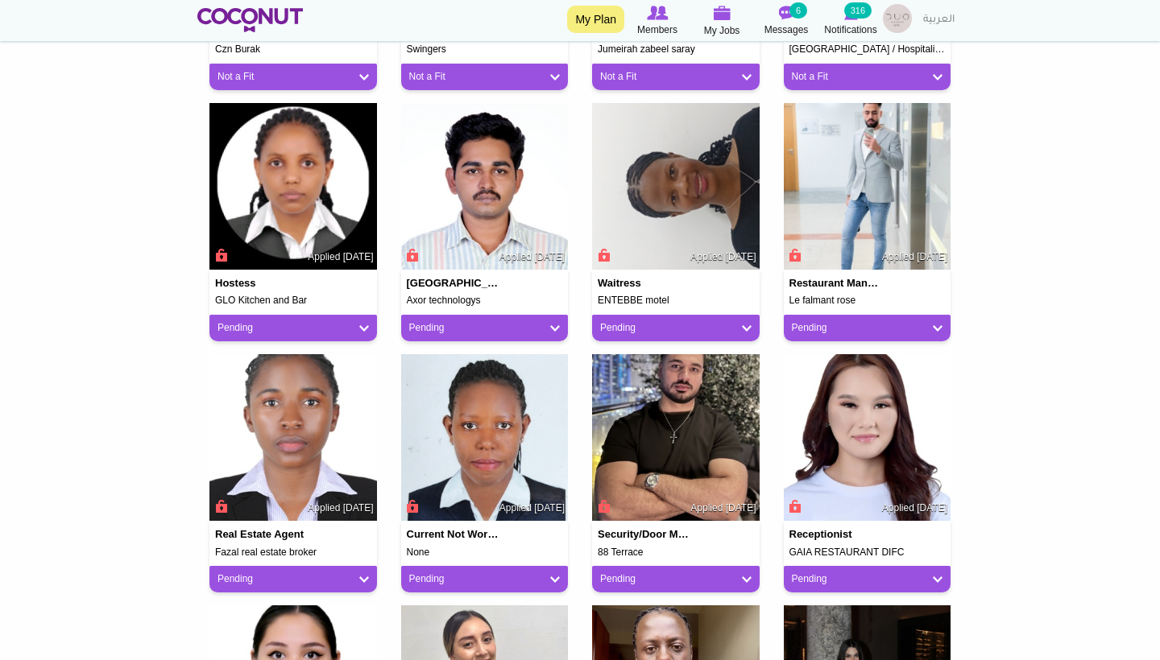
click at [517, 325] on link "Pending" at bounding box center [484, 328] width 151 height 14
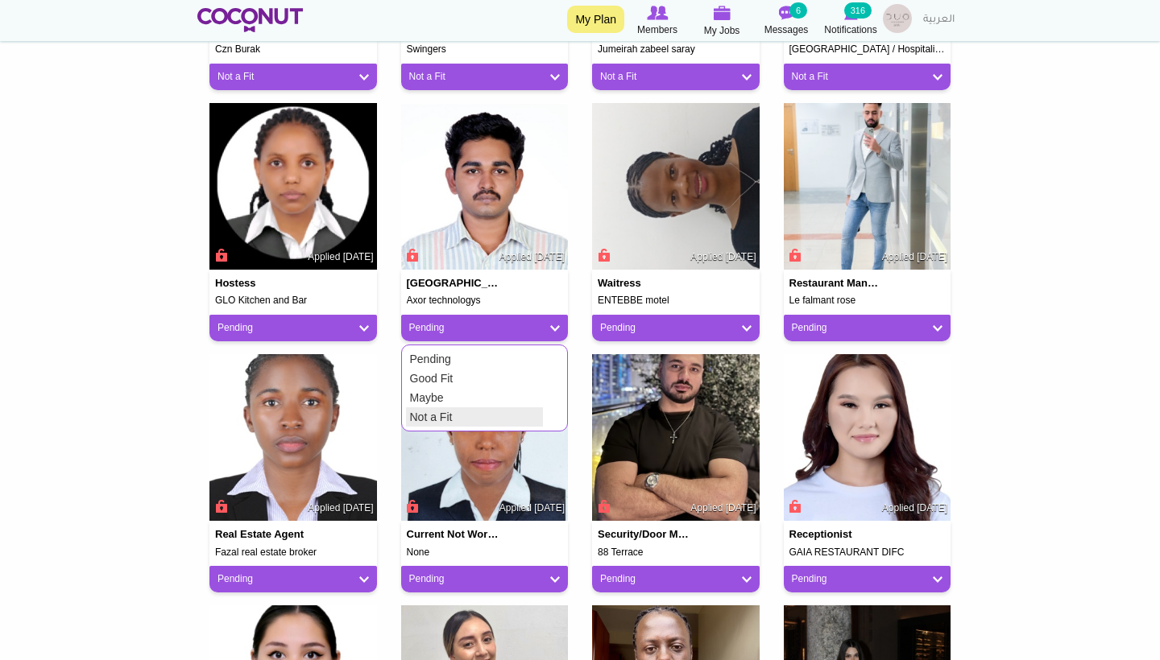
click at [486, 420] on link "Not a Fit" at bounding box center [474, 416] width 137 height 19
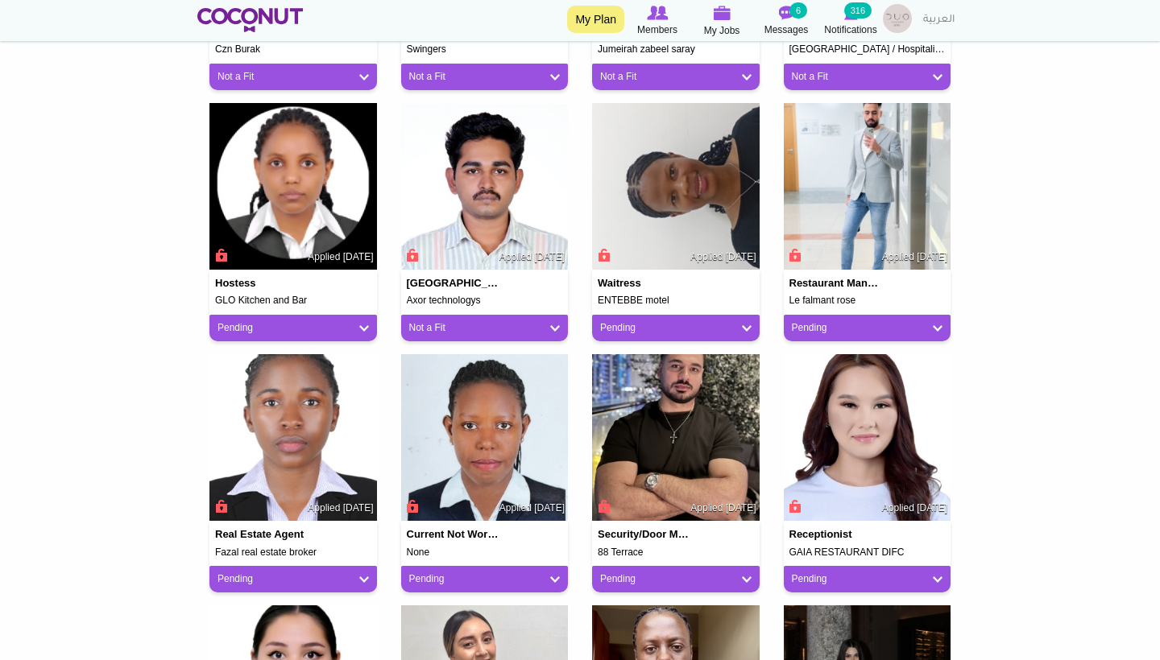
click at [626, 321] on link "Pending" at bounding box center [675, 328] width 151 height 14
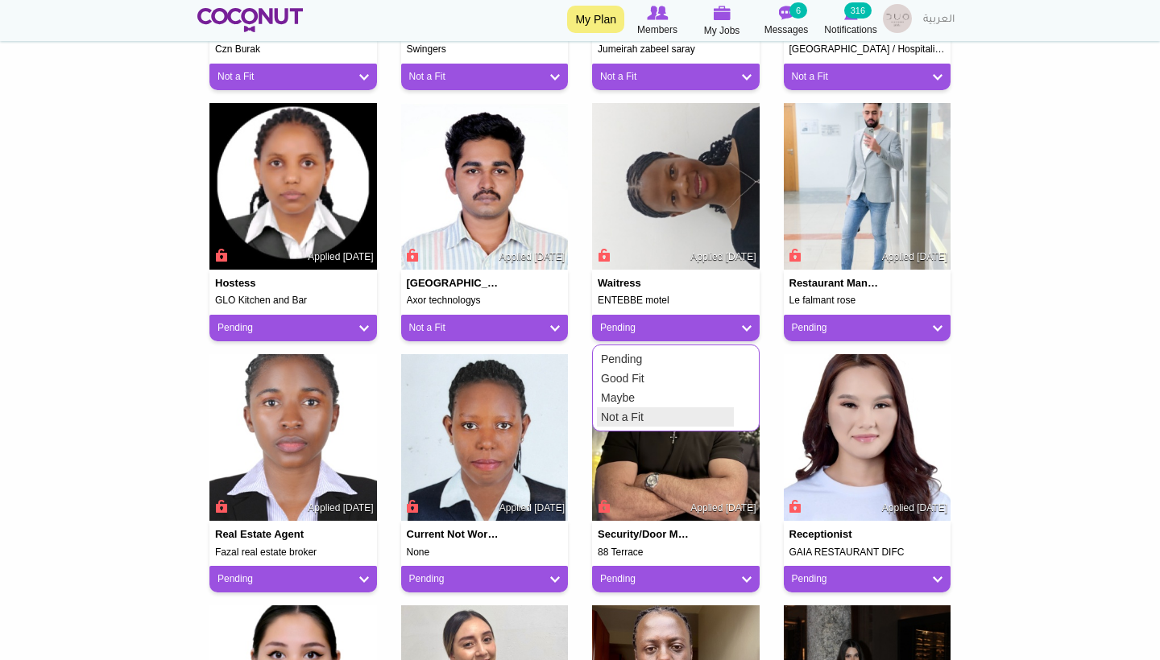
click at [637, 413] on link "Not a Fit" at bounding box center [665, 416] width 137 height 19
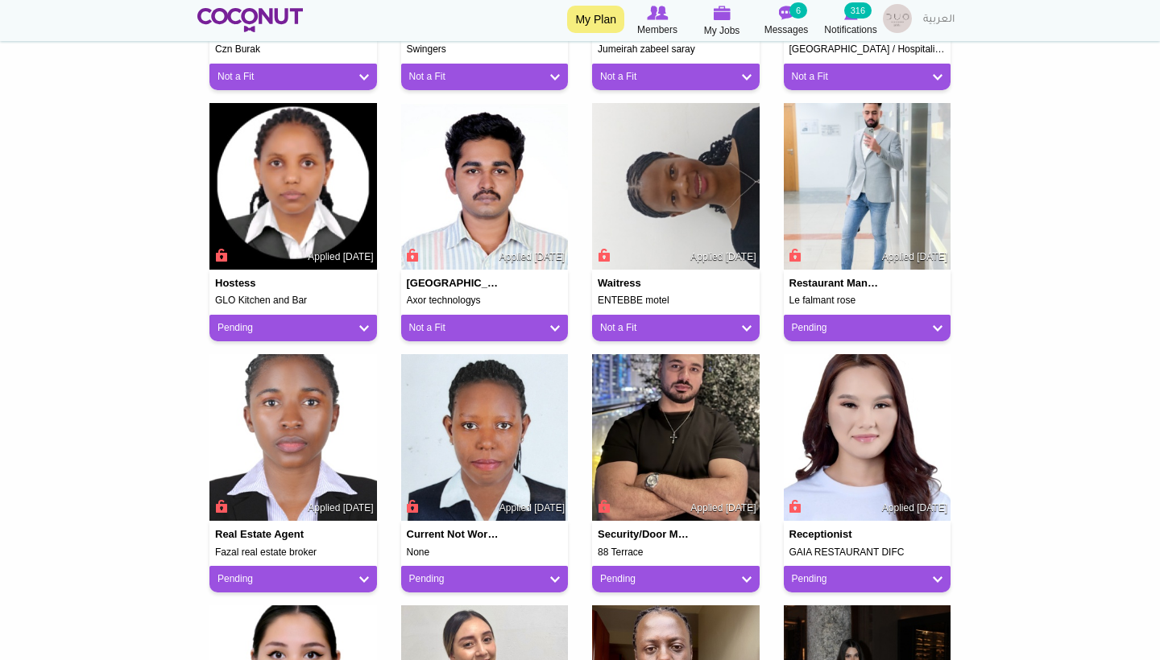
click at [808, 325] on link "Pending" at bounding box center [867, 328] width 151 height 14
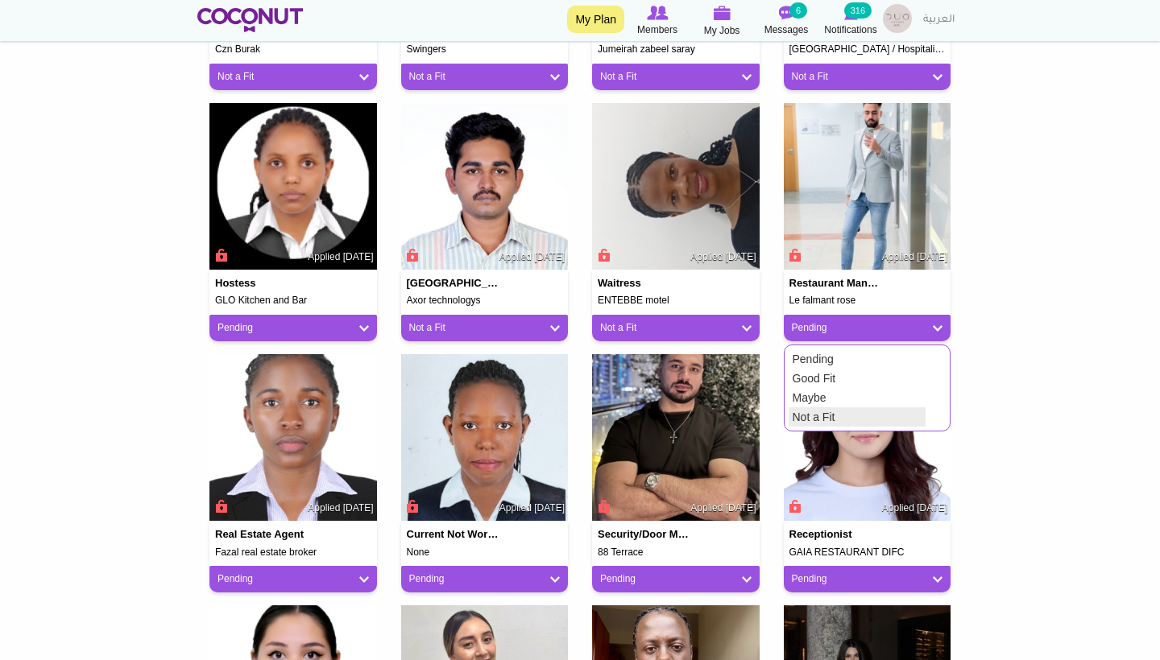
click at [804, 408] on link "Not a Fit" at bounding box center [856, 416] width 137 height 19
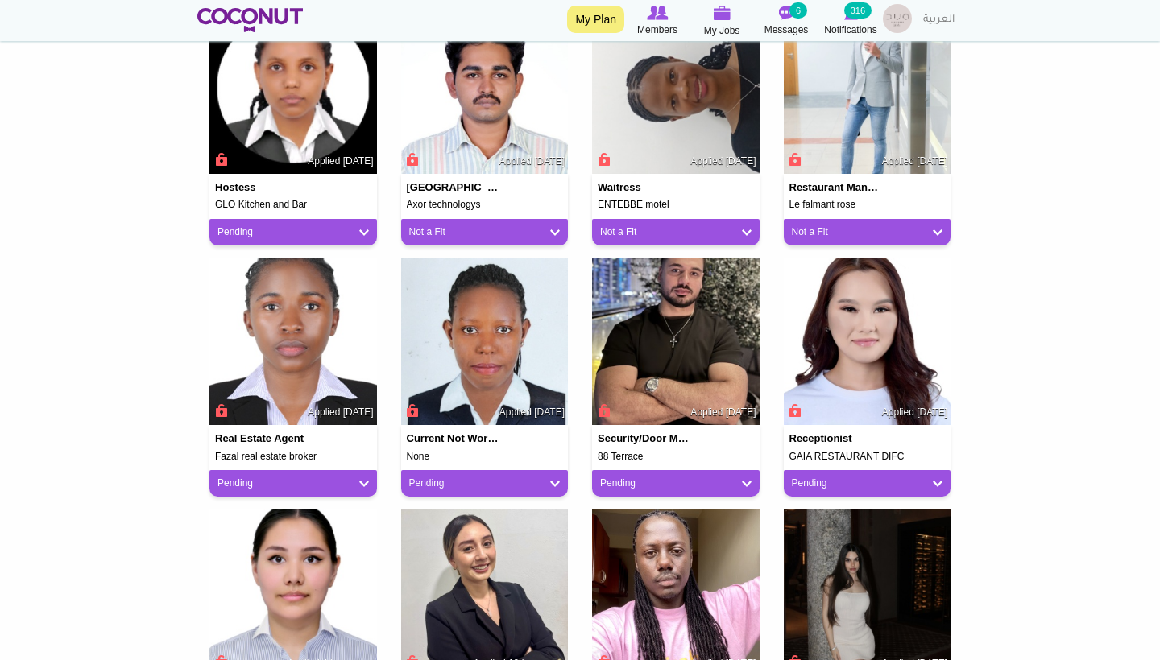
scroll to position [716, 0]
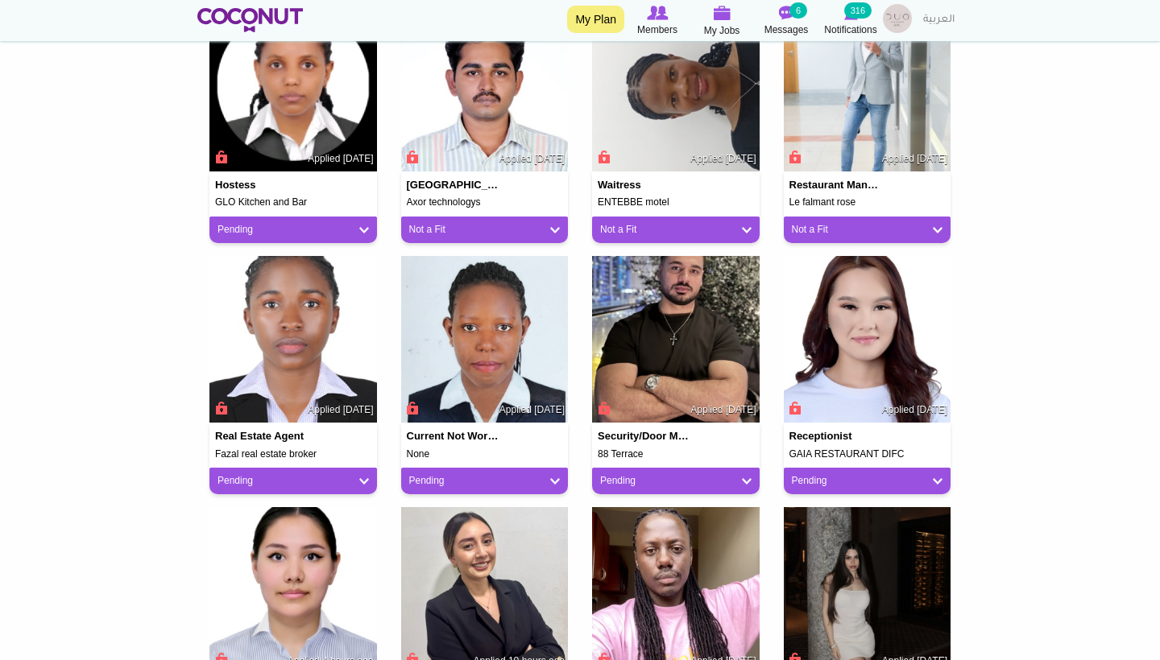
click at [667, 475] on link "Pending" at bounding box center [675, 481] width 151 height 14
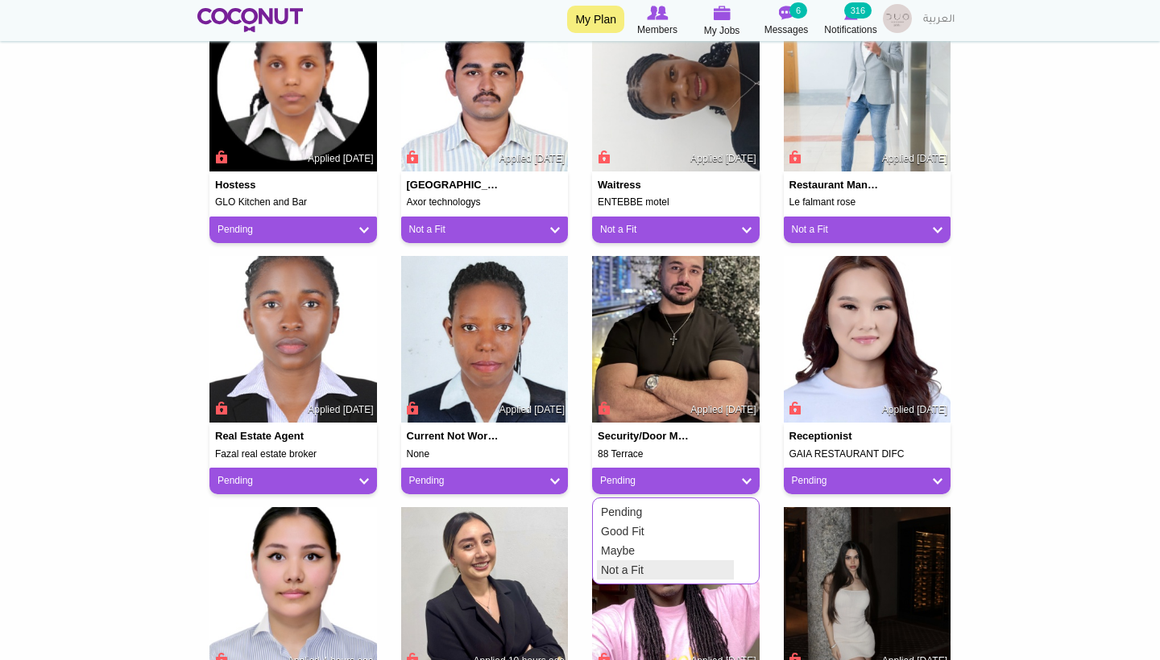
click at [648, 560] on link "Not a Fit" at bounding box center [665, 569] width 137 height 19
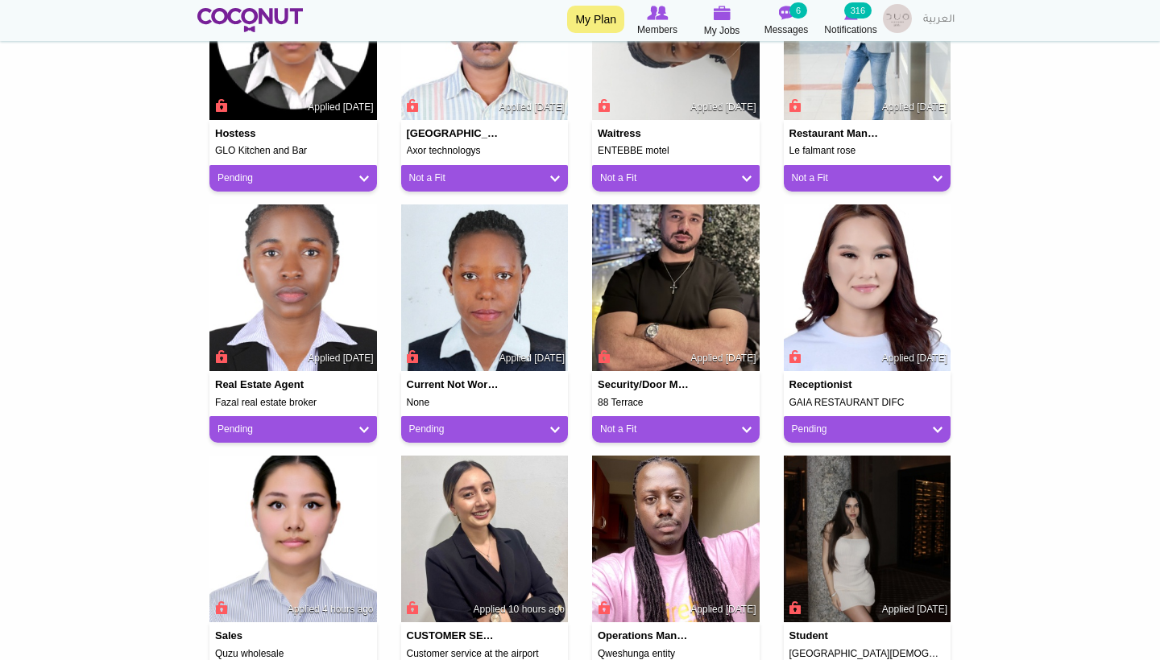
scroll to position [797, 0]
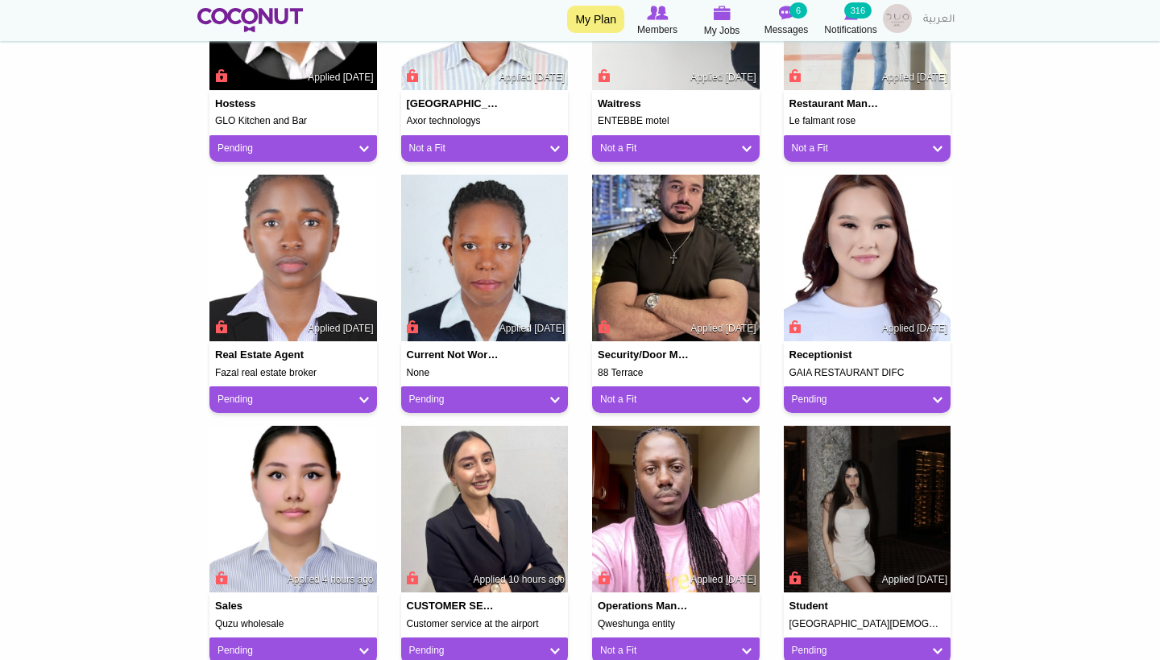
click at [340, 387] on div "Pending" at bounding box center [292, 400] width 167 height 27
click at [341, 397] on link "Pending" at bounding box center [292, 400] width 151 height 14
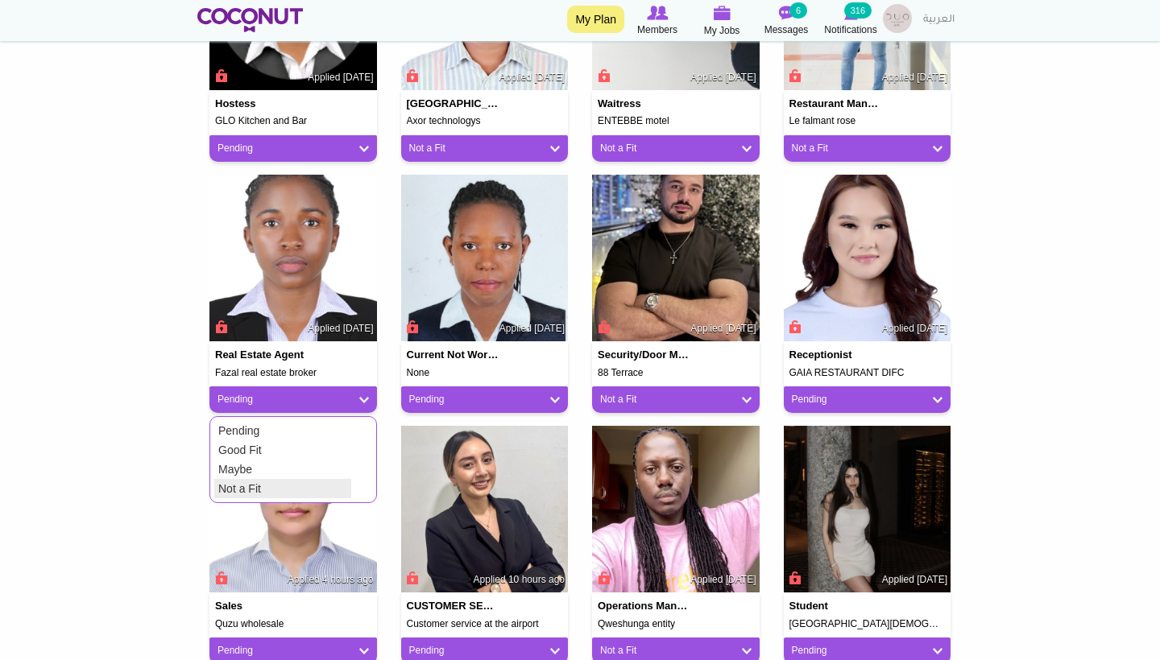
click at [307, 484] on link "Not a Fit" at bounding box center [282, 488] width 137 height 19
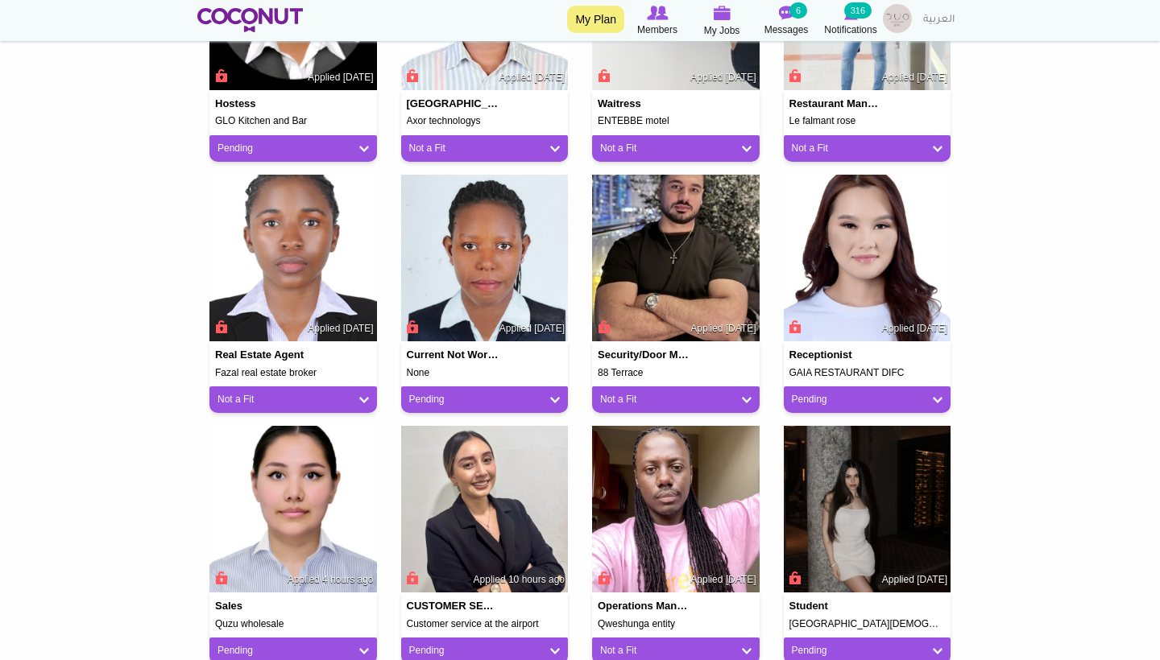
click at [441, 395] on link "Pending" at bounding box center [484, 400] width 151 height 14
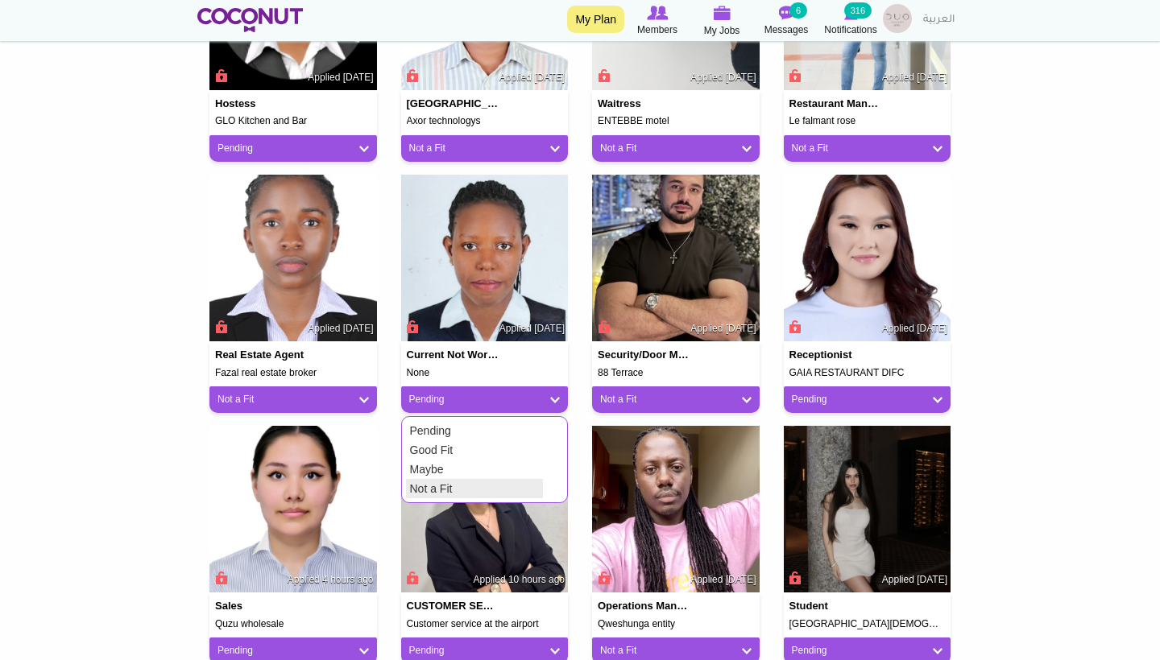
click at [429, 481] on link "Not a Fit" at bounding box center [474, 488] width 137 height 19
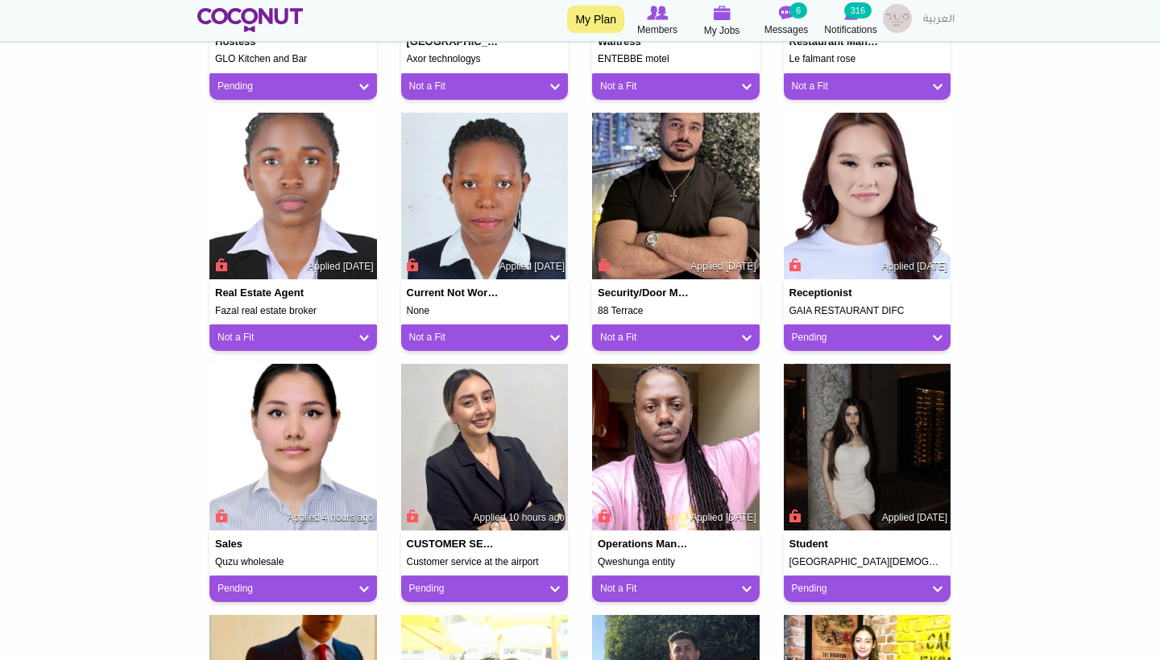
scroll to position [889, 0]
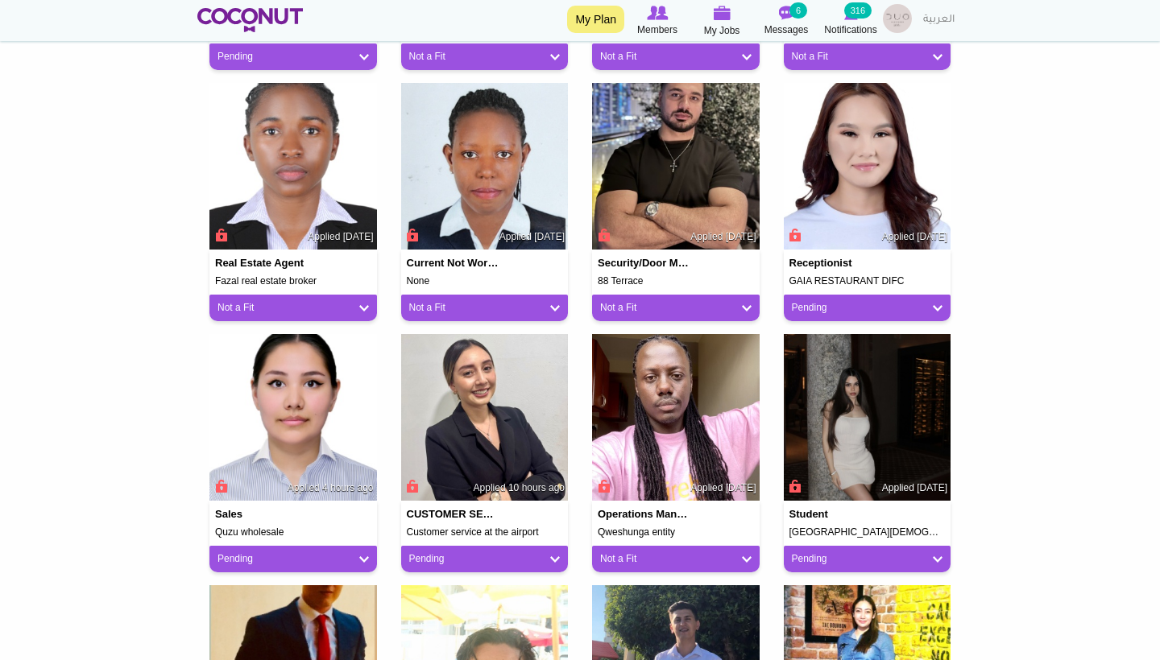
click at [805, 301] on link "Pending" at bounding box center [867, 308] width 151 height 14
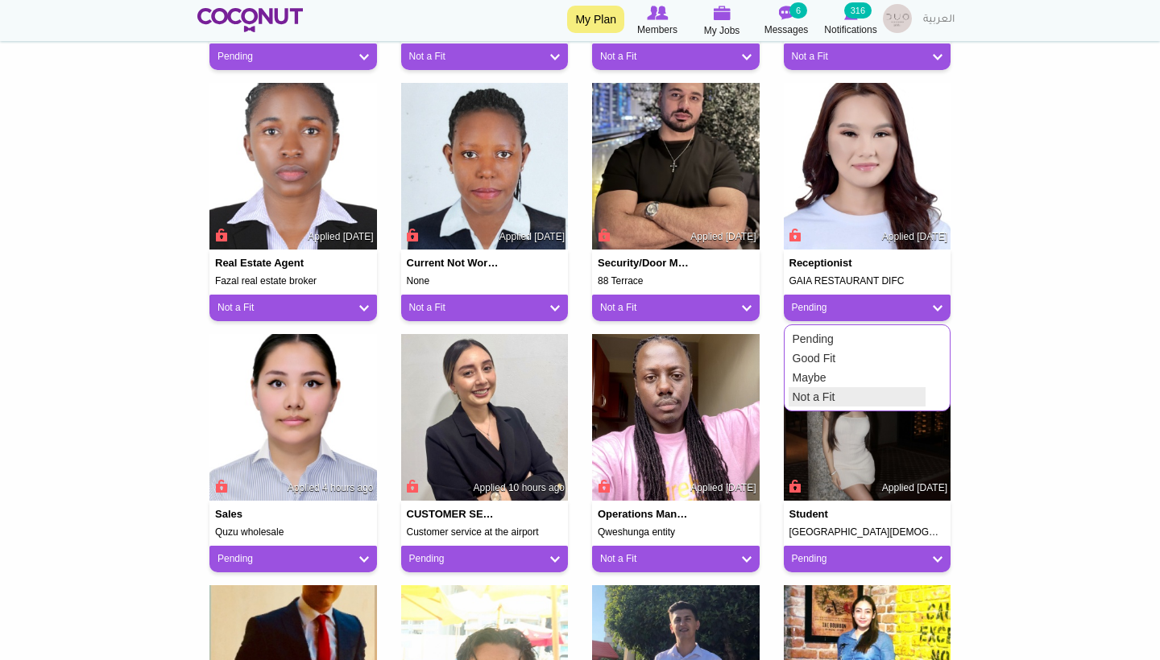
click at [799, 388] on link "Not a Fit" at bounding box center [856, 396] width 137 height 19
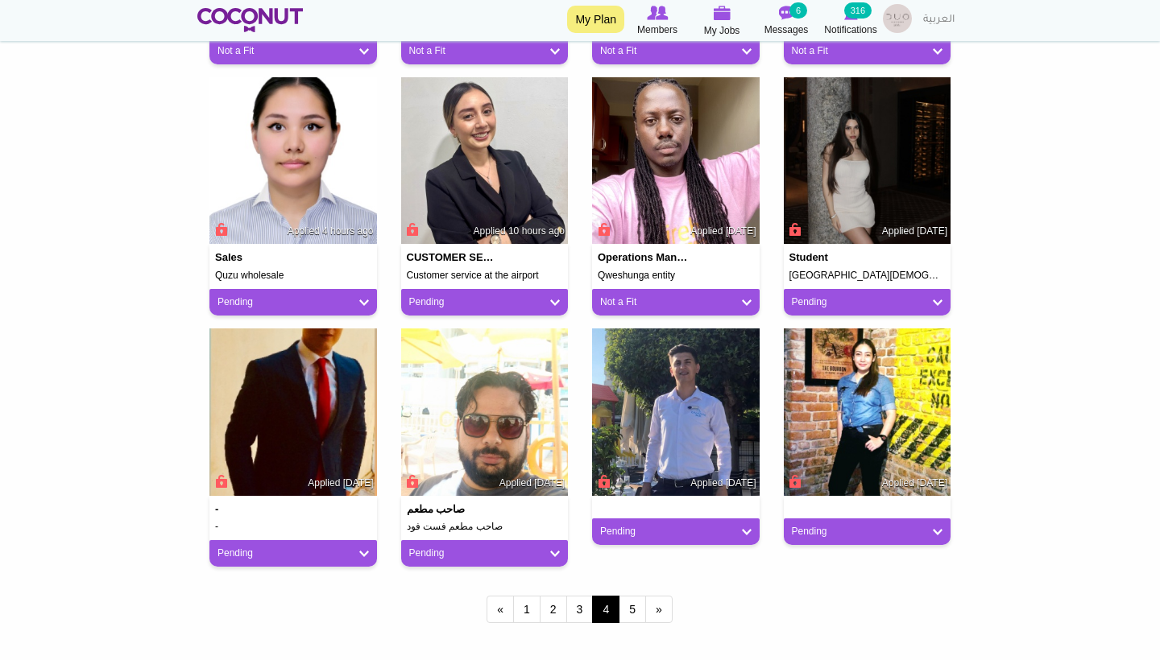
scroll to position [1213, 0]
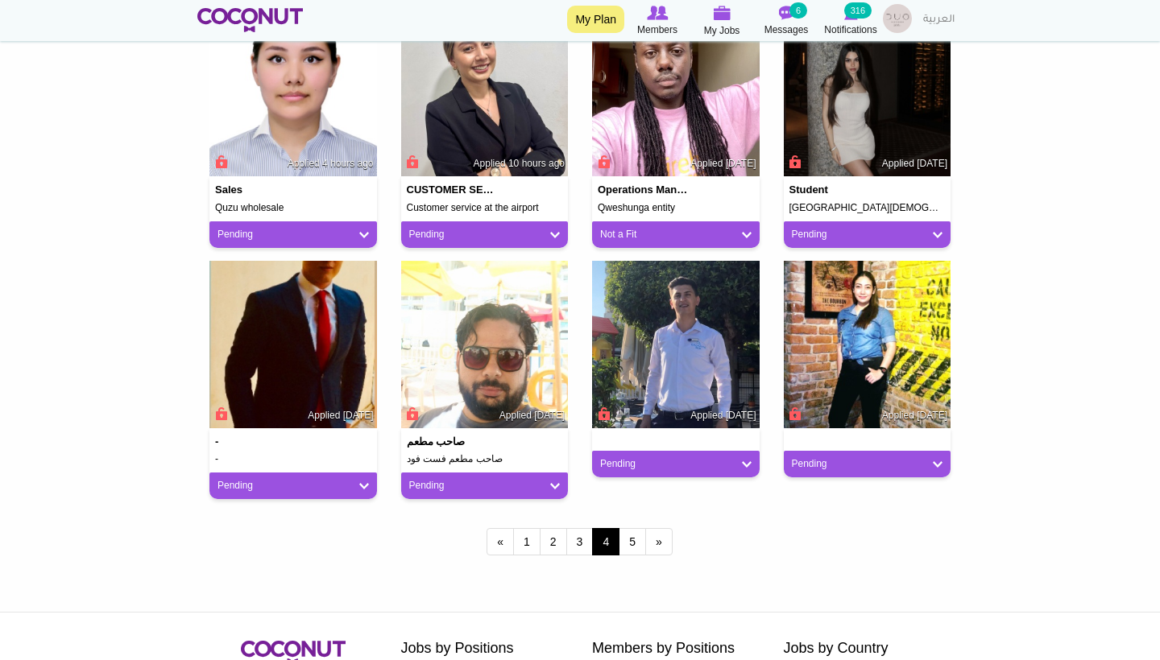
click at [310, 479] on link "Pending" at bounding box center [292, 486] width 151 height 14
click at [270, 565] on link "Not a Fit" at bounding box center [282, 574] width 137 height 19
click at [455, 479] on link "Pending" at bounding box center [484, 486] width 151 height 14
click at [448, 573] on link "Not a Fit" at bounding box center [474, 574] width 137 height 19
click at [614, 461] on link "Pending" at bounding box center [675, 464] width 151 height 14
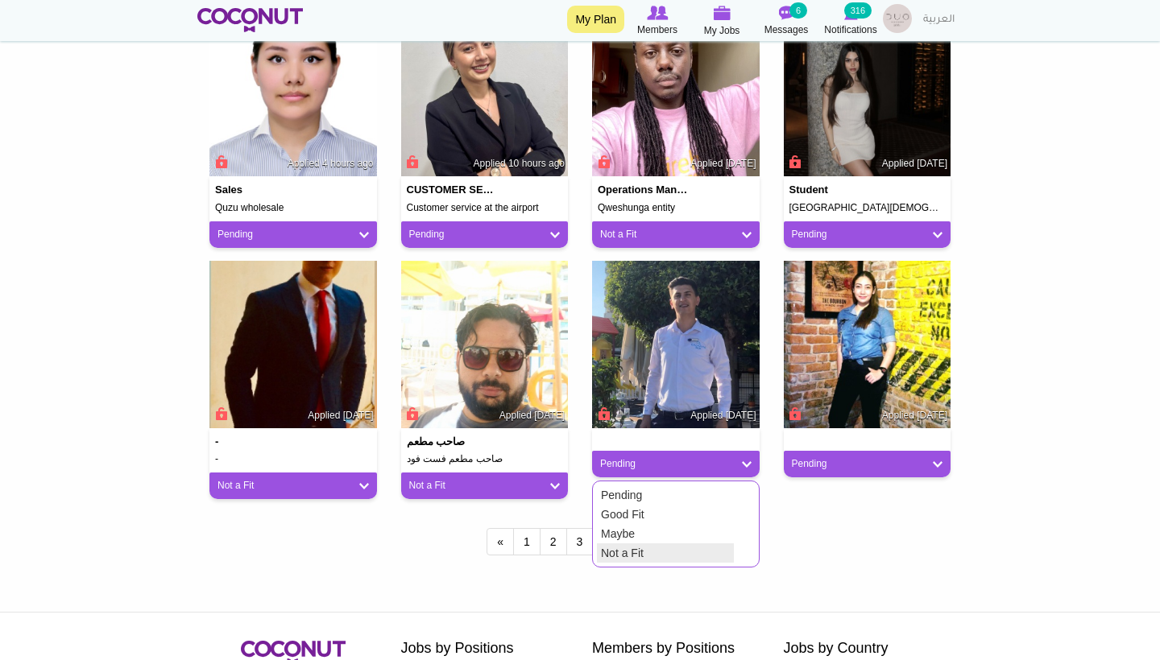
click at [620, 544] on link "Not a Fit" at bounding box center [665, 553] width 137 height 19
click at [826, 451] on div "Pending" at bounding box center [866, 464] width 167 height 27
click at [819, 451] on div "Pending" at bounding box center [866, 464] width 167 height 27
click at [819, 457] on link "Pending" at bounding box center [867, 464] width 151 height 14
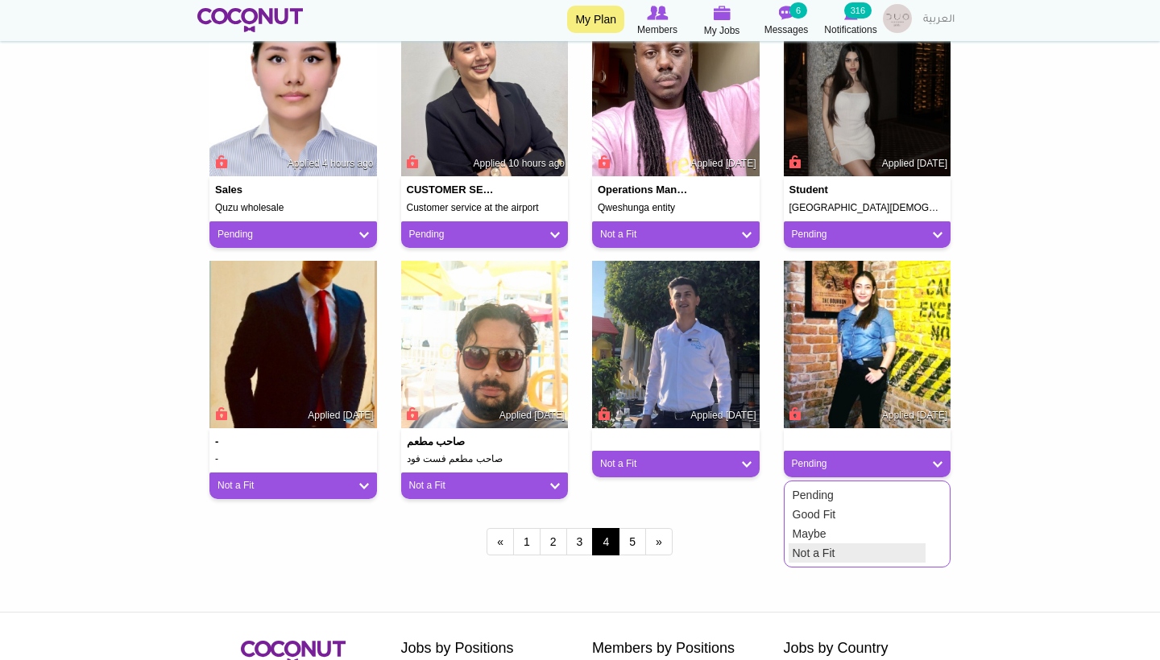
click at [812, 544] on link "Not a Fit" at bounding box center [856, 553] width 137 height 19
click at [629, 537] on link "5" at bounding box center [631, 541] width 27 height 27
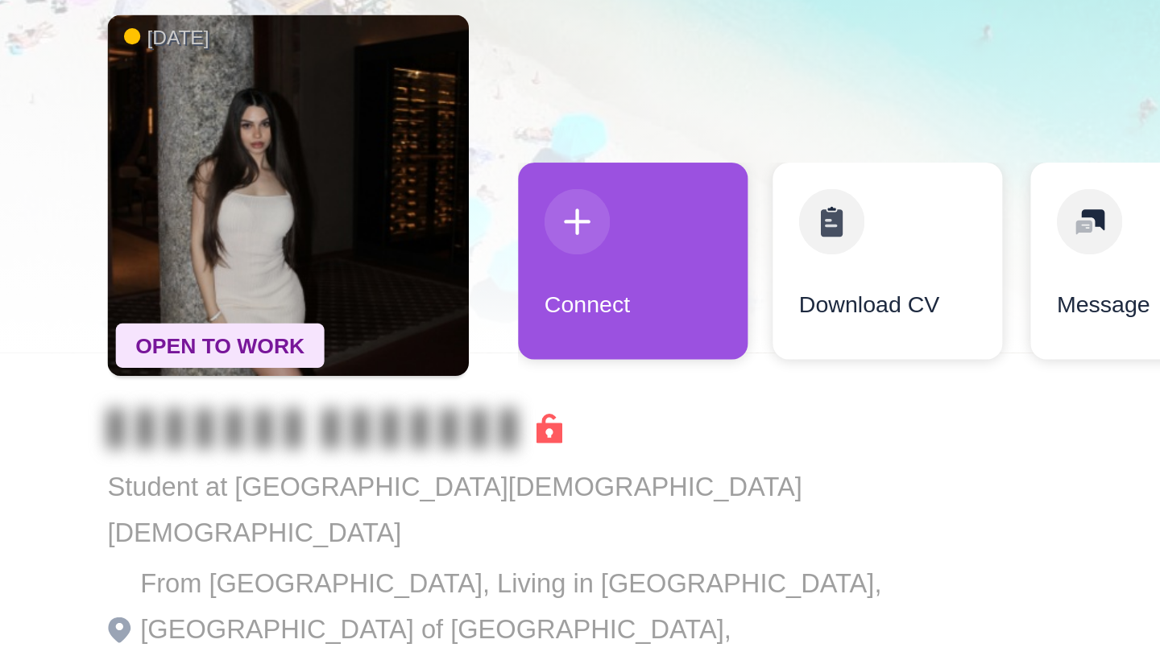
scroll to position [19, 0]
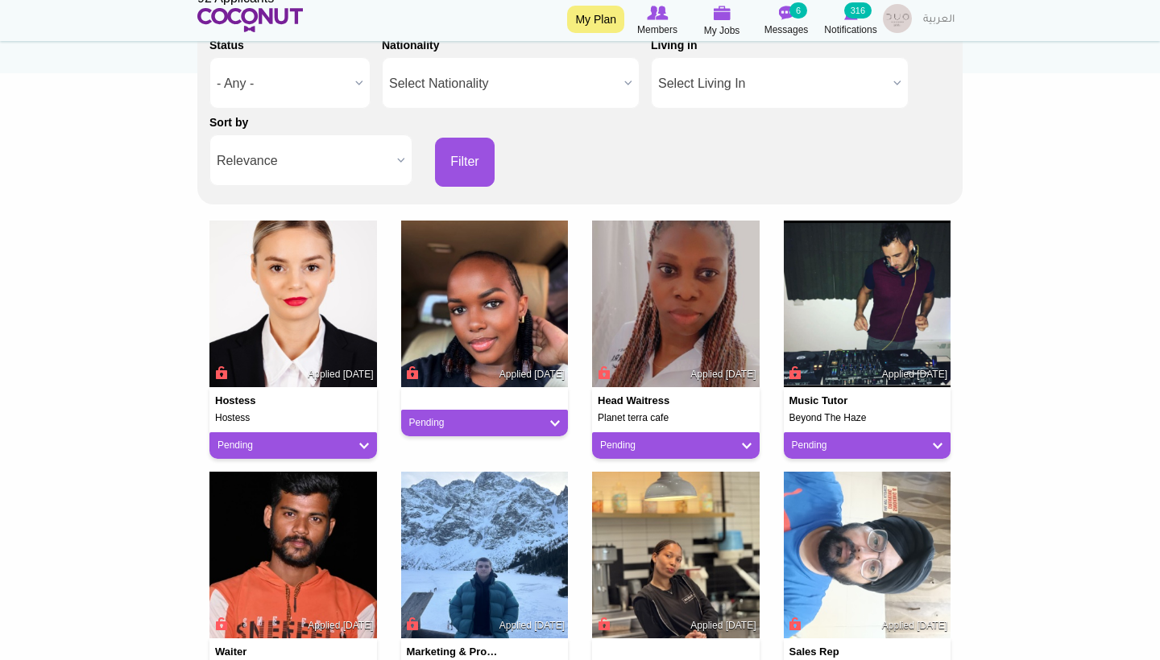
scroll to position [294, 0]
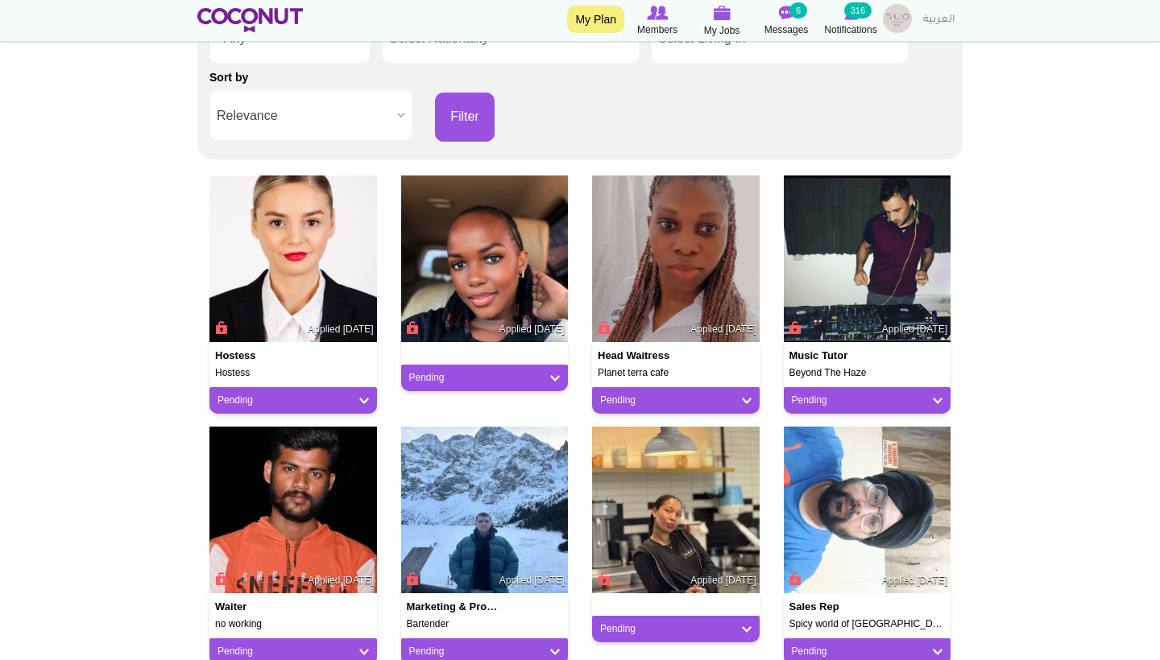
click at [806, 398] on link "Pending" at bounding box center [867, 401] width 151 height 14
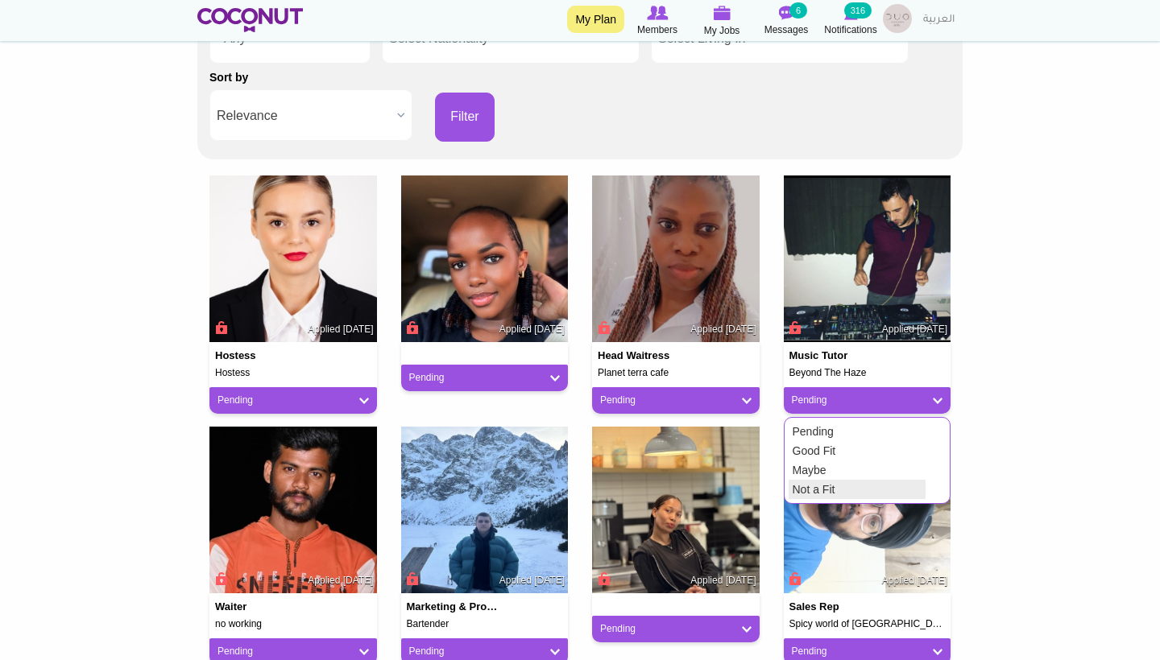
drag, startPoint x: 805, startPoint y: 491, endPoint x: 745, endPoint y: 470, distance: 63.9
click at [805, 491] on link "Not a Fit" at bounding box center [856, 489] width 137 height 19
click at [661, 394] on link "Pending" at bounding box center [675, 401] width 151 height 14
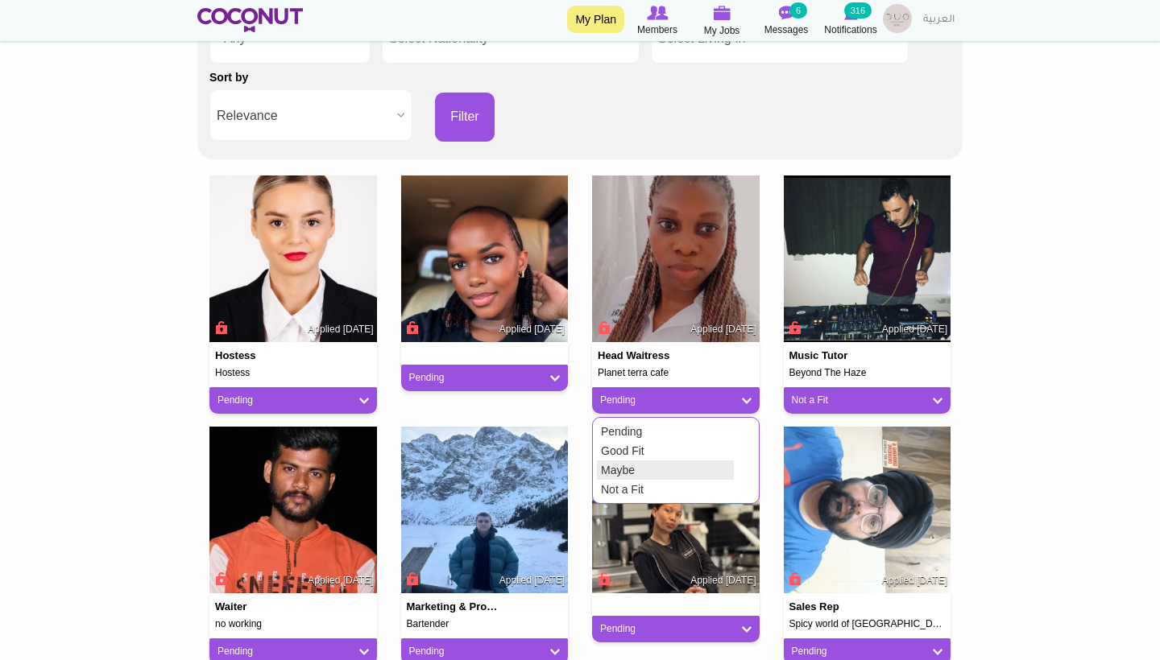
click at [640, 484] on link "Not a Fit" at bounding box center [665, 489] width 137 height 19
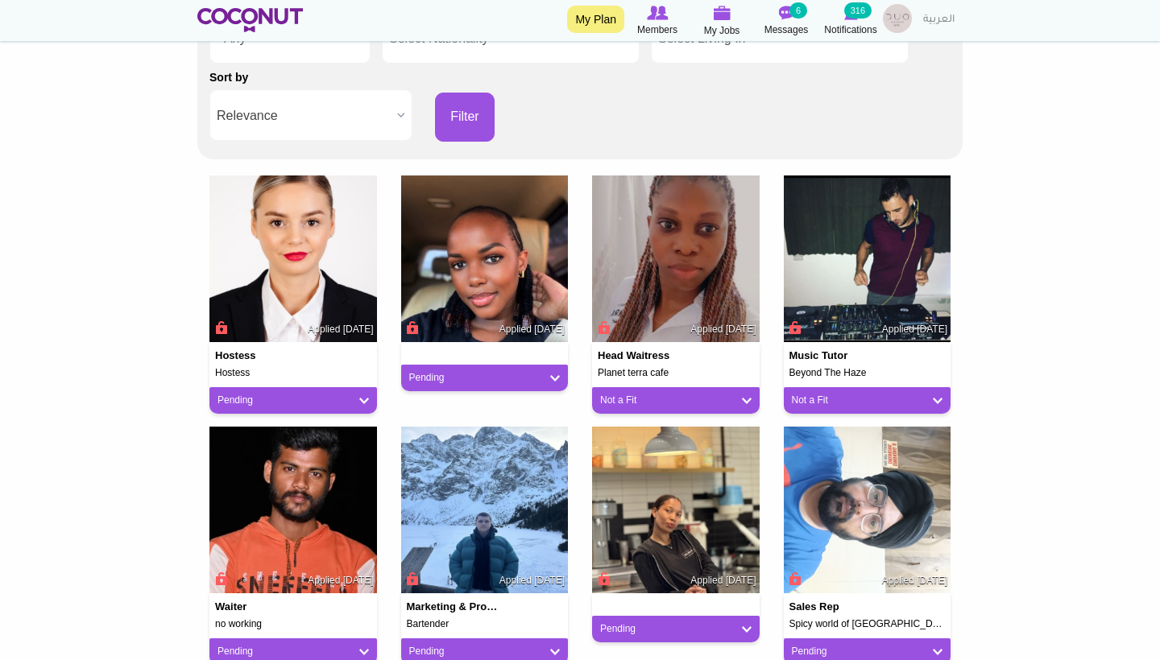
click at [513, 374] on link "Pending" at bounding box center [484, 378] width 151 height 14
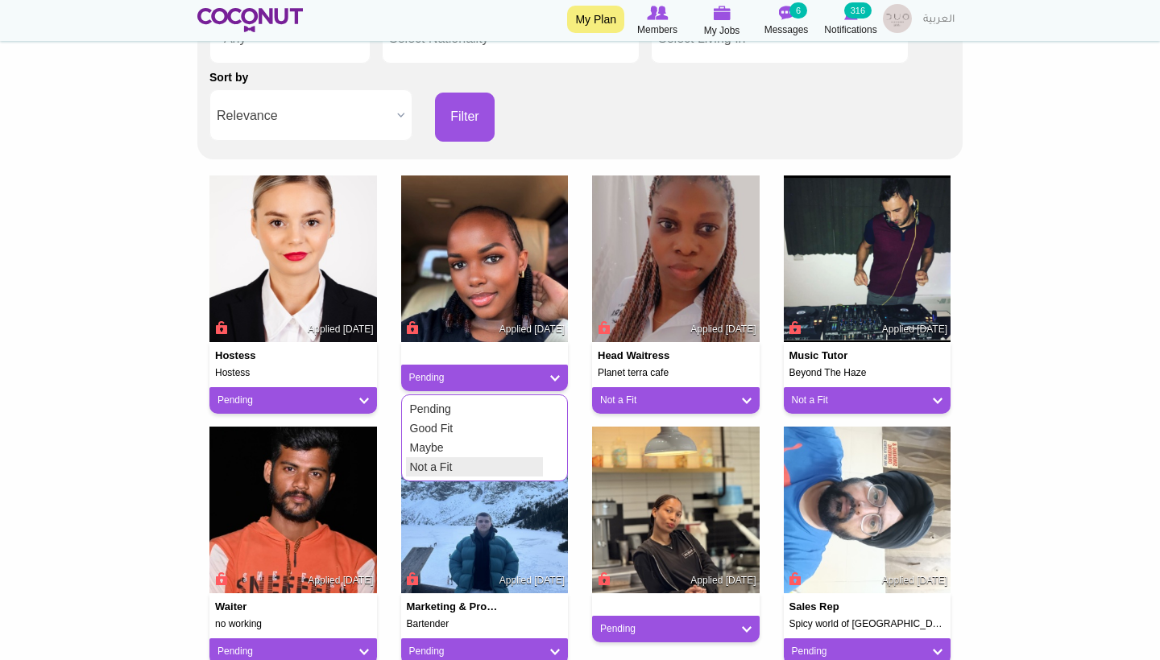
click at [483, 463] on link "Not a Fit" at bounding box center [474, 466] width 137 height 19
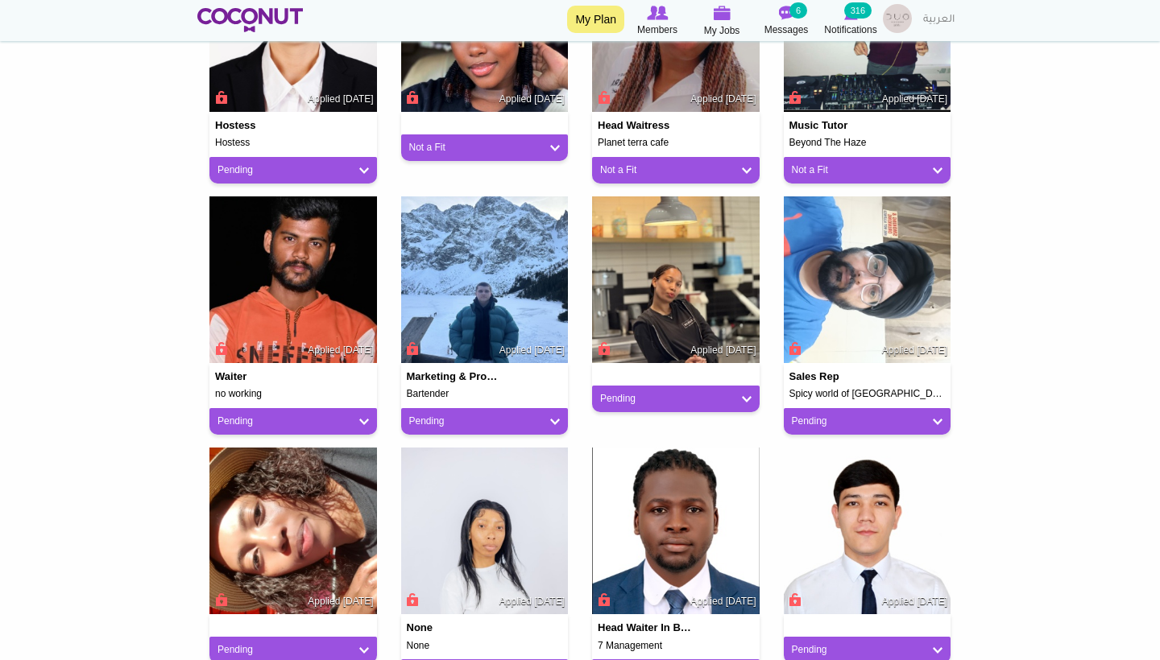
scroll to position [585, 0]
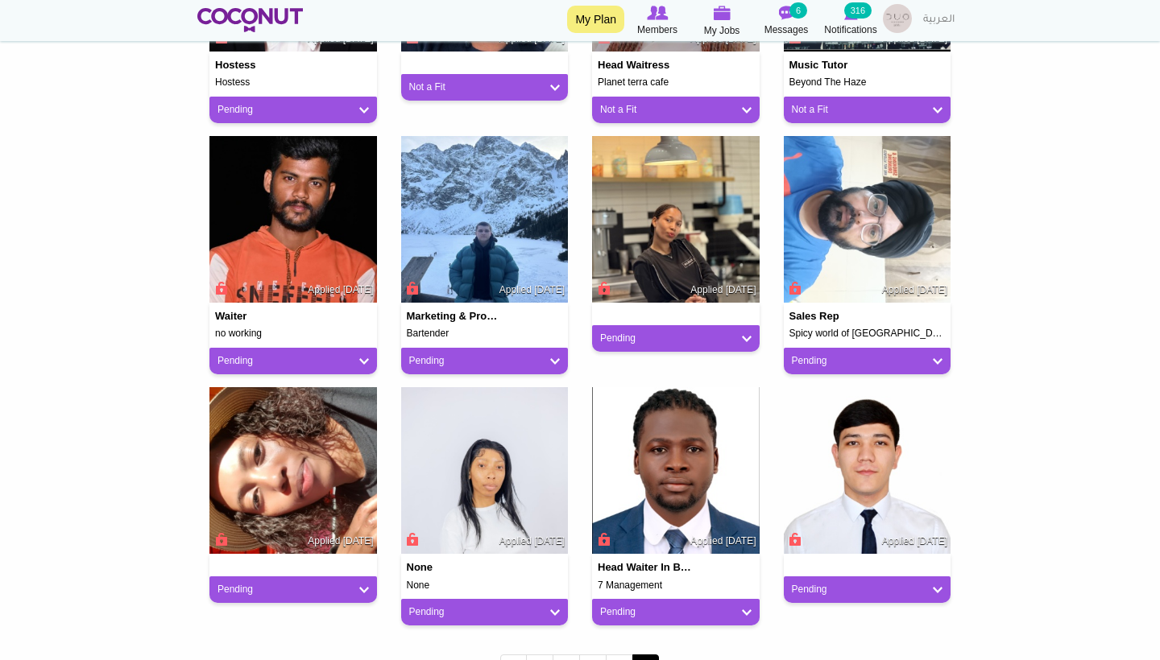
click at [345, 357] on link "Pending" at bounding box center [292, 361] width 151 height 14
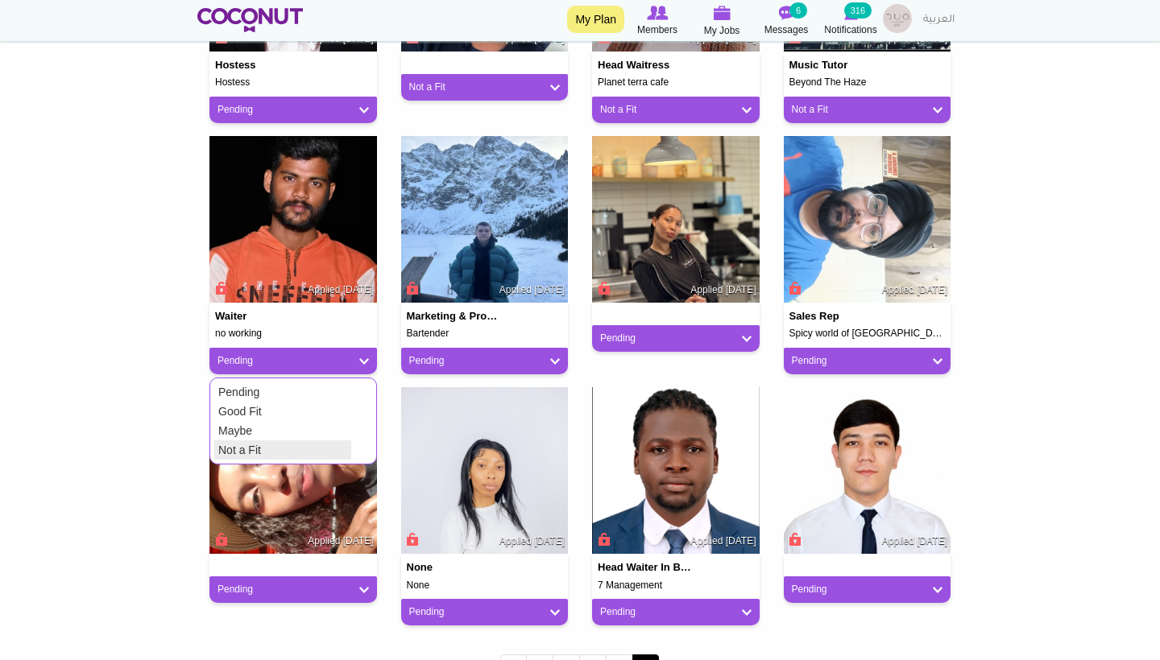
click at [327, 443] on link "Not a Fit" at bounding box center [282, 449] width 137 height 19
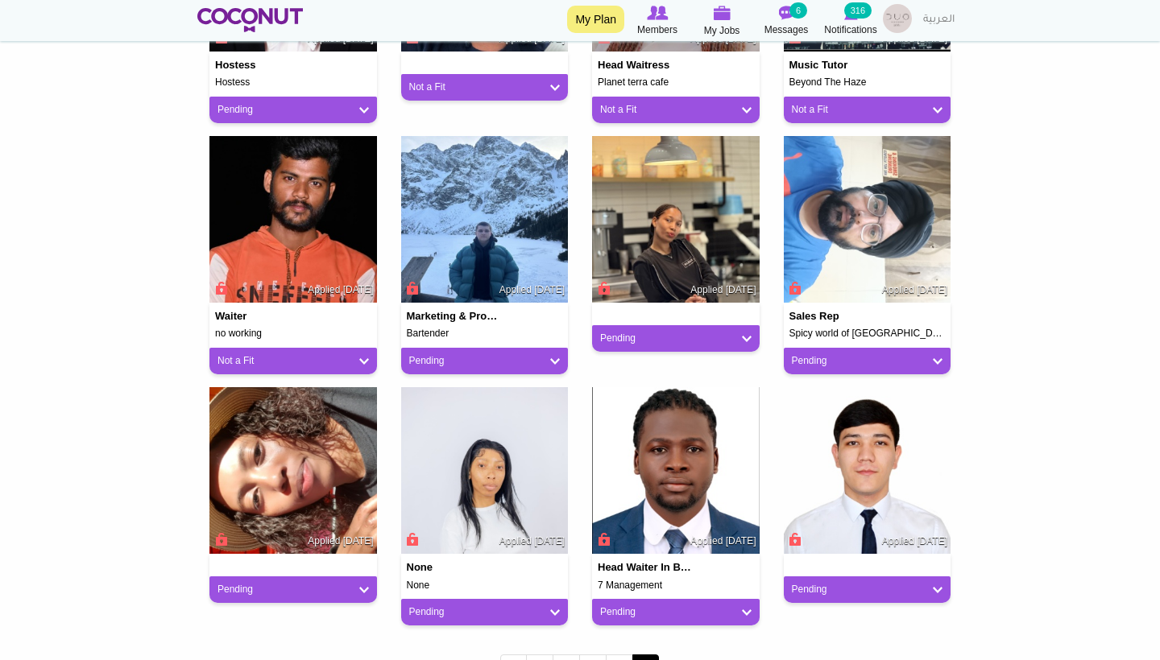
click at [456, 362] on link "Pending" at bounding box center [484, 361] width 151 height 14
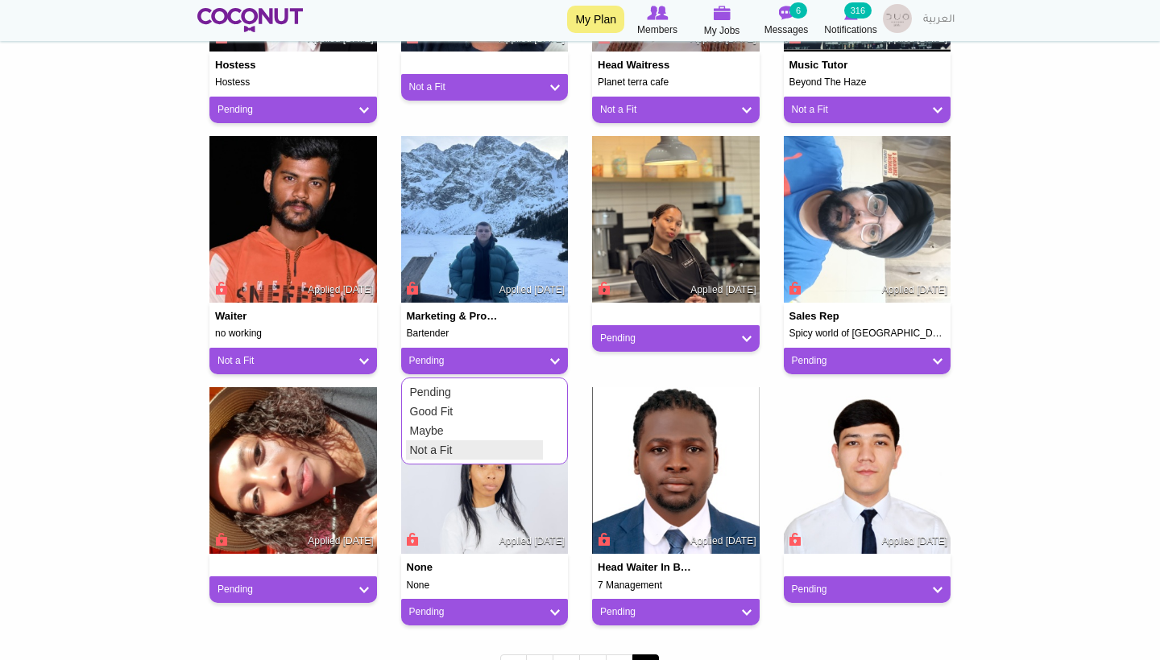
click at [438, 447] on link "Not a Fit" at bounding box center [474, 449] width 137 height 19
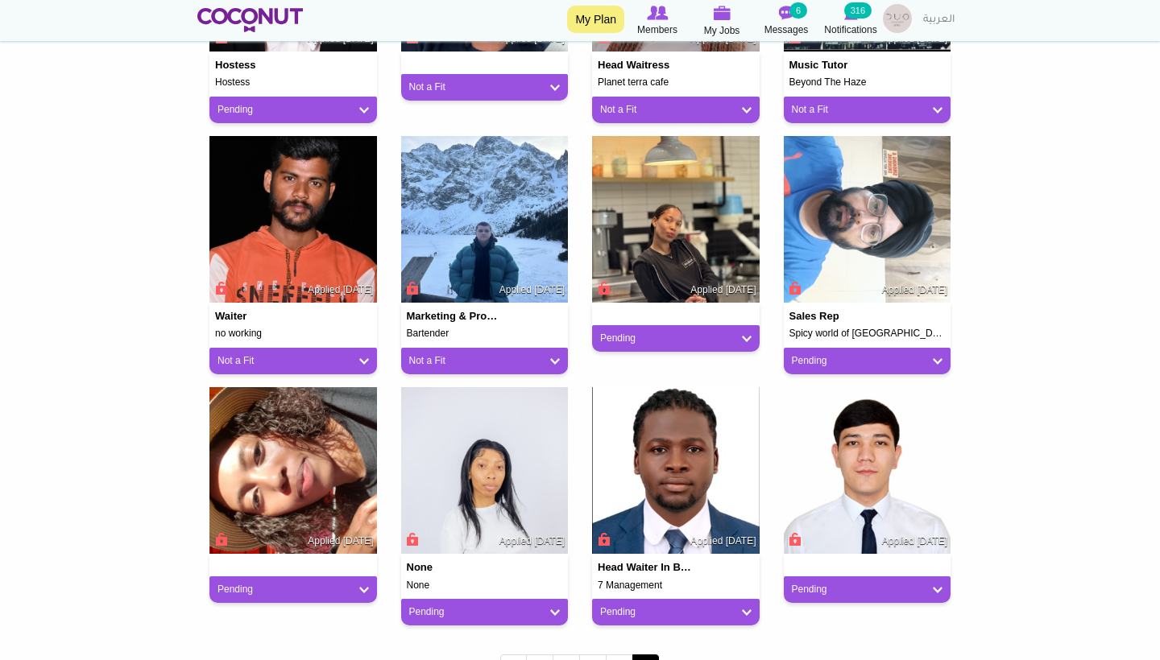
click at [676, 327] on div "Pending" at bounding box center [675, 338] width 167 height 27
click at [883, 366] on div "Pending" at bounding box center [866, 361] width 167 height 27
click at [858, 358] on link "Pending" at bounding box center [867, 361] width 151 height 14
click at [810, 441] on link "Not a Fit" at bounding box center [856, 449] width 137 height 19
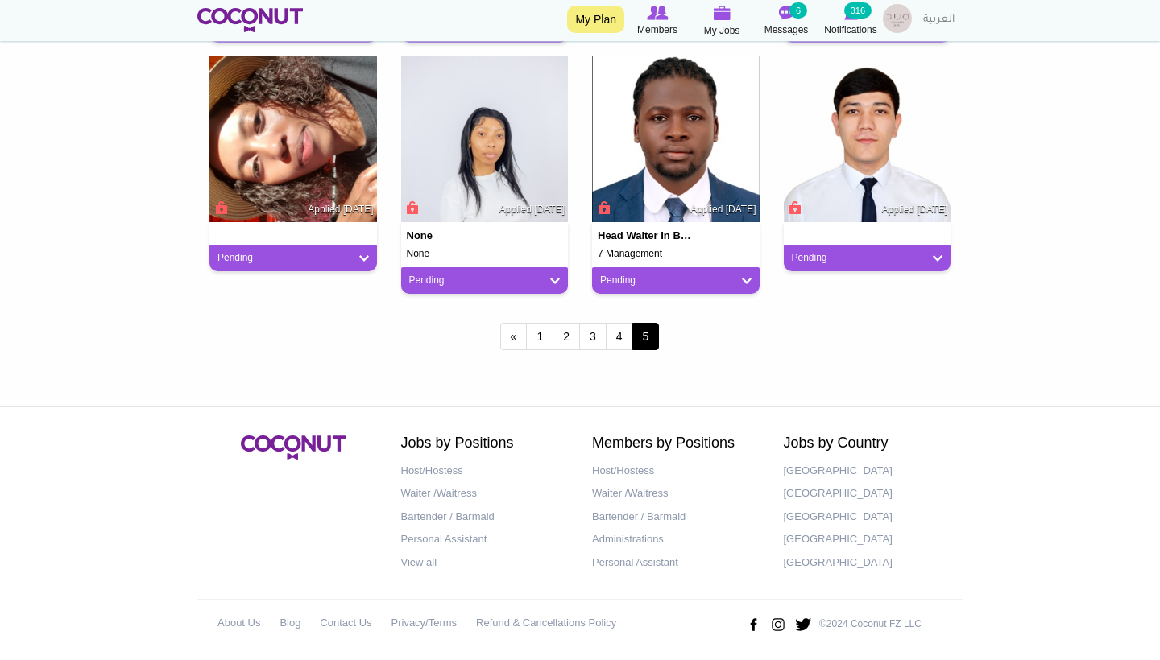
scroll to position [916, 0]
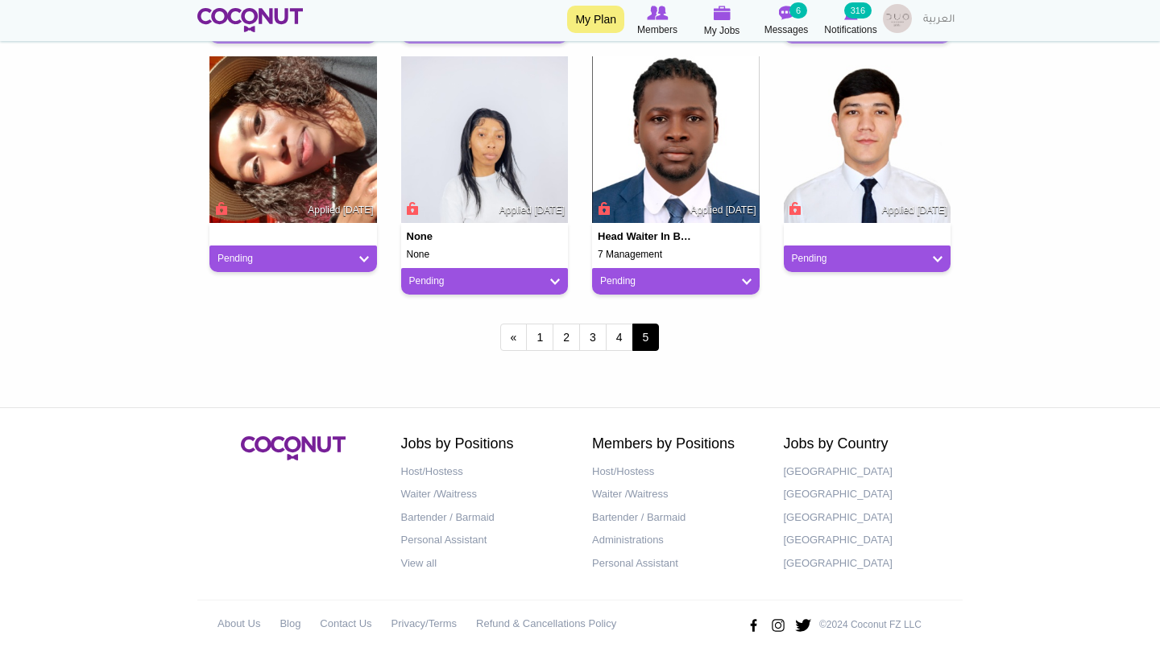
click at [363, 253] on link "Pending" at bounding box center [292, 259] width 151 height 14
click at [292, 342] on link "Not a Fit" at bounding box center [282, 347] width 137 height 19
click at [417, 277] on link "Pending" at bounding box center [484, 282] width 151 height 14
click at [450, 361] on link "Not a Fit" at bounding box center [474, 370] width 137 height 19
click at [618, 287] on div "Pending" at bounding box center [675, 281] width 167 height 27
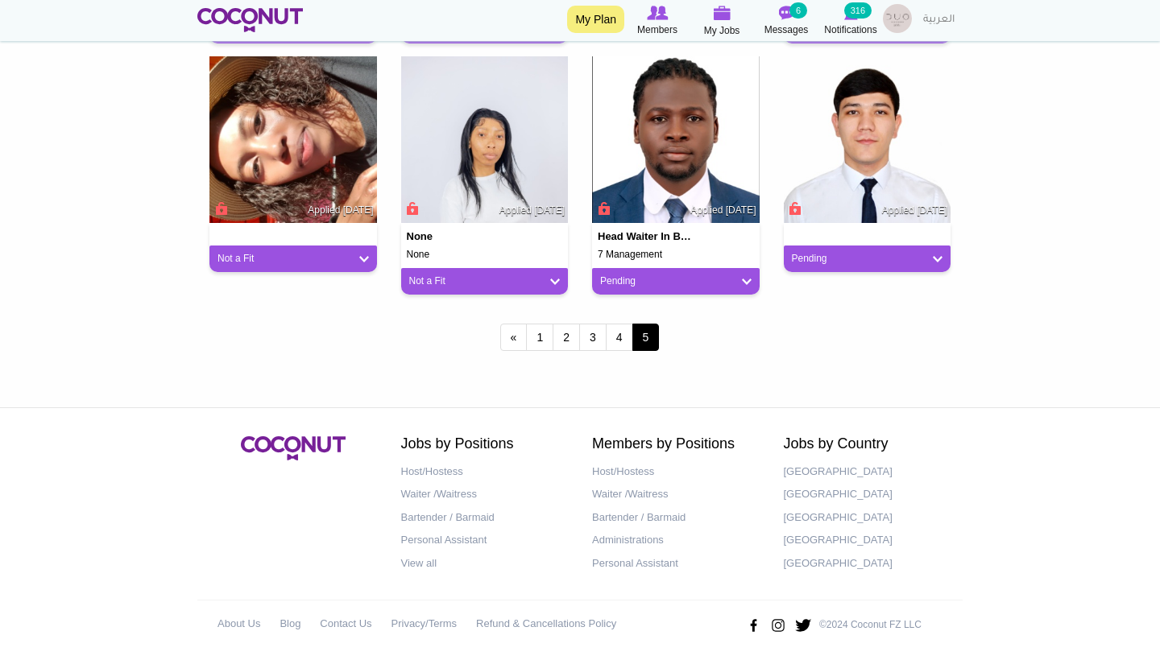
click at [612, 279] on link "Pending" at bounding box center [675, 282] width 151 height 14
click at [612, 361] on link "Not a Fit" at bounding box center [665, 370] width 137 height 19
click at [810, 254] on link "Pending" at bounding box center [867, 259] width 151 height 14
click at [821, 342] on link "Not a Fit" at bounding box center [856, 347] width 137 height 19
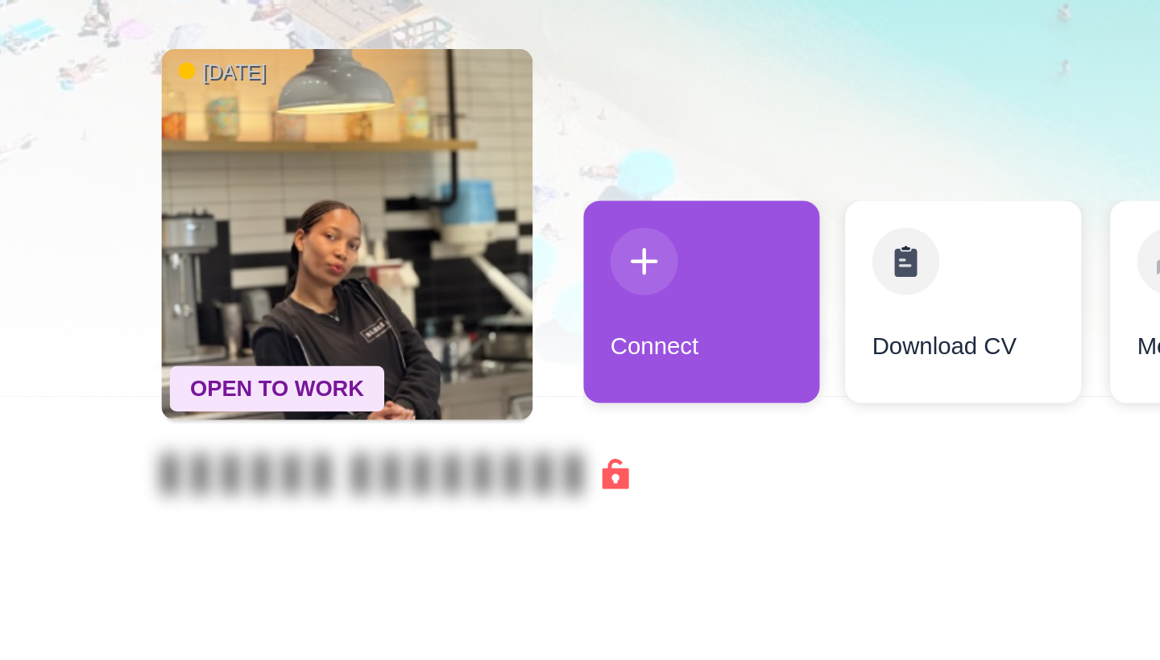
scroll to position [8, 0]
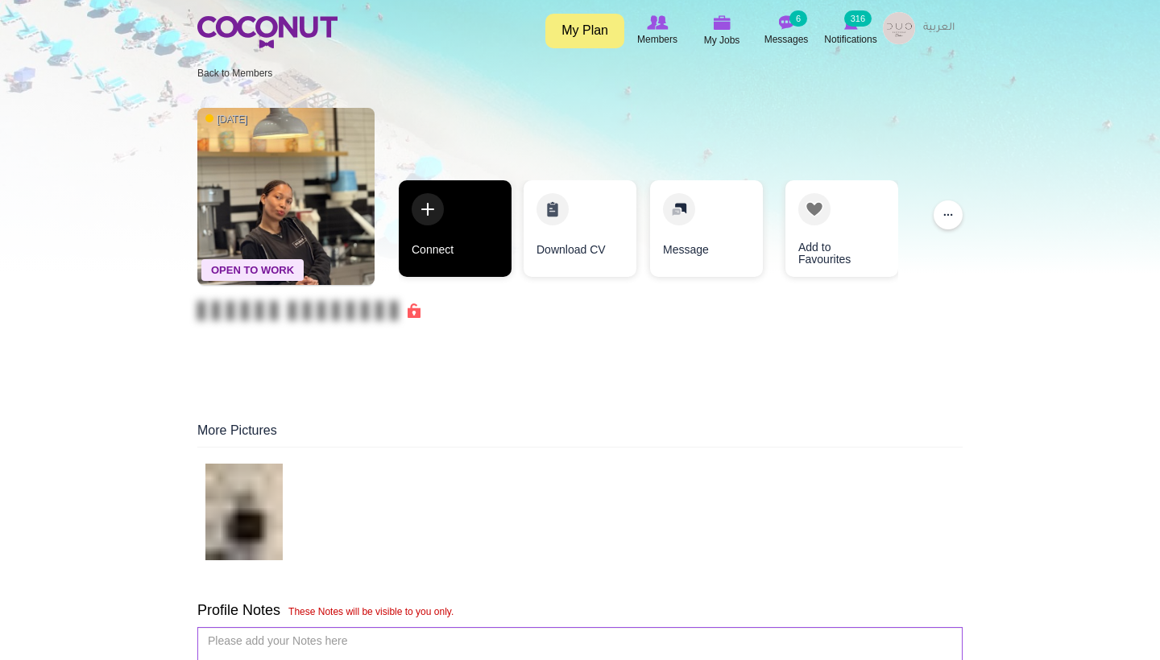
click at [468, 236] on link "Connect" at bounding box center [455, 228] width 113 height 97
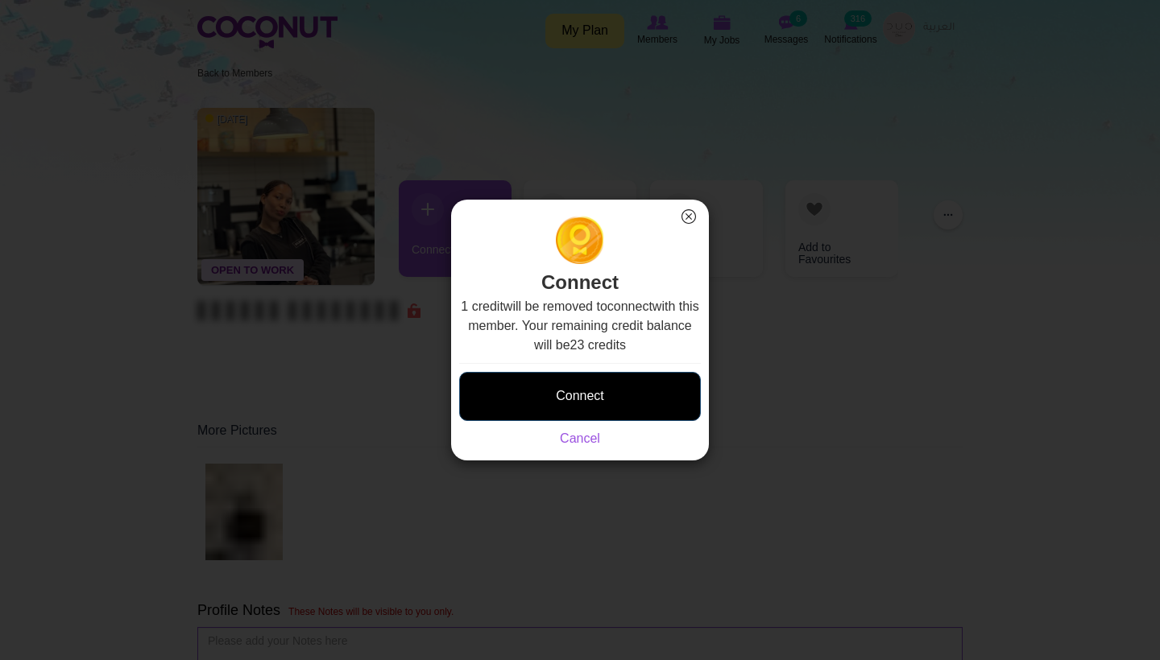
click at [555, 391] on button "Connect" at bounding box center [580, 396] width 242 height 49
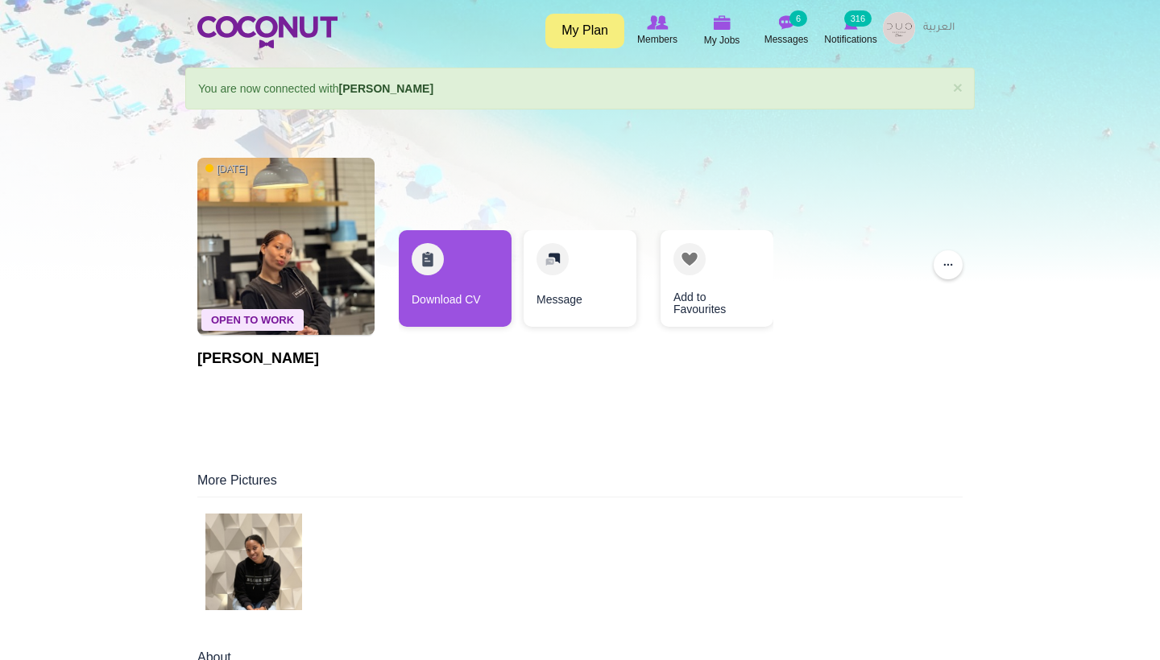
click at [270, 540] on img at bounding box center [253, 562] width 97 height 97
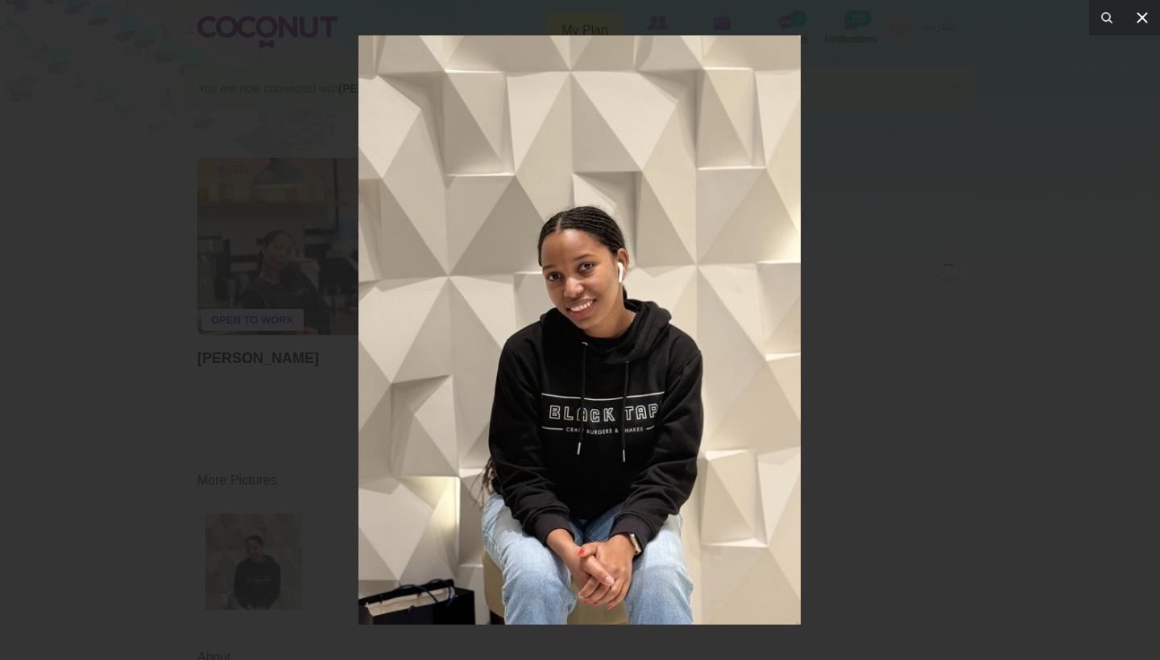
click at [1144, 13] on icon at bounding box center [1141, 17] width 19 height 19
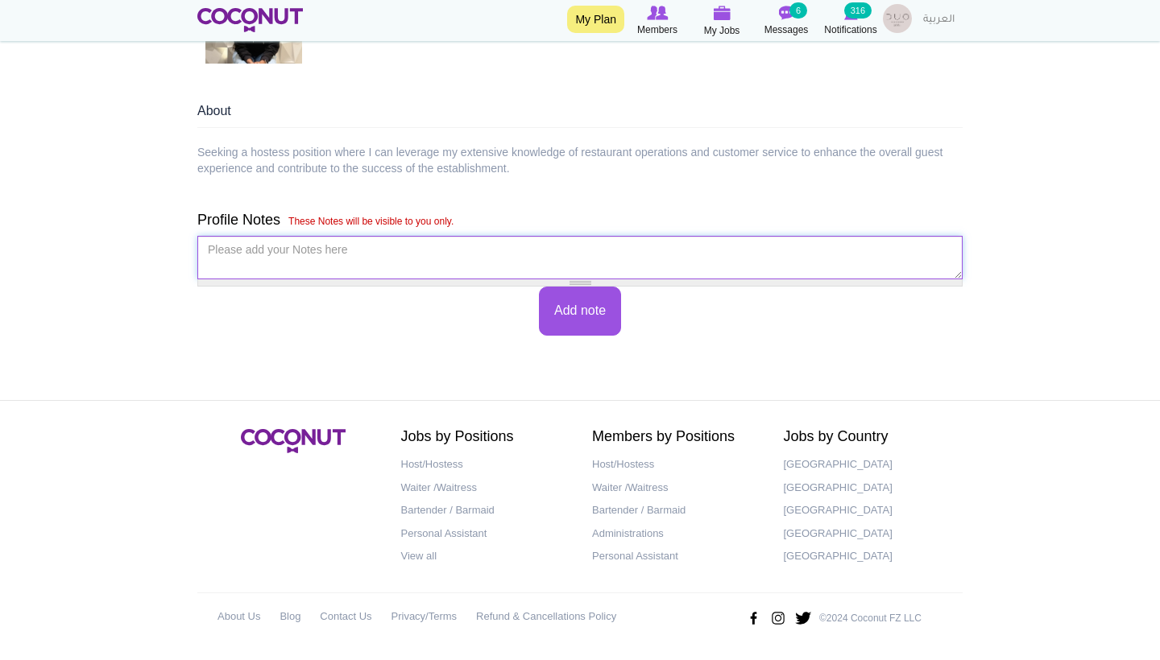
click at [341, 267] on textarea "Please add your Notes here *" at bounding box center [579, 257] width 765 height 43
type textarea "нет"
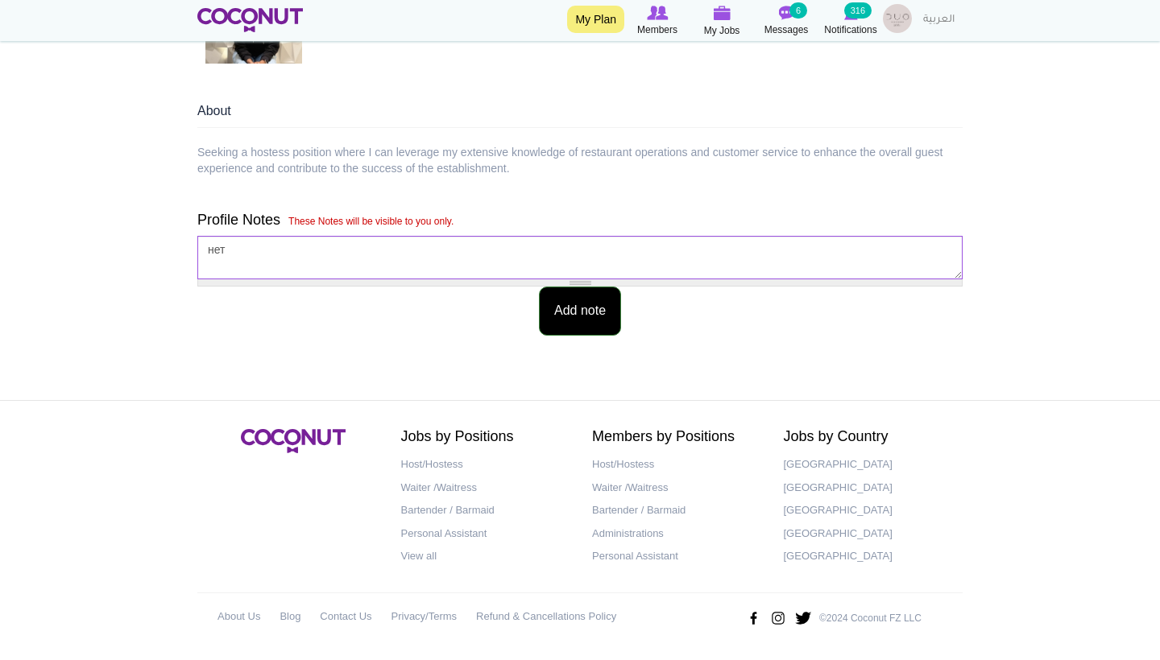
click at [612, 320] on button "Add note" at bounding box center [580, 311] width 82 height 49
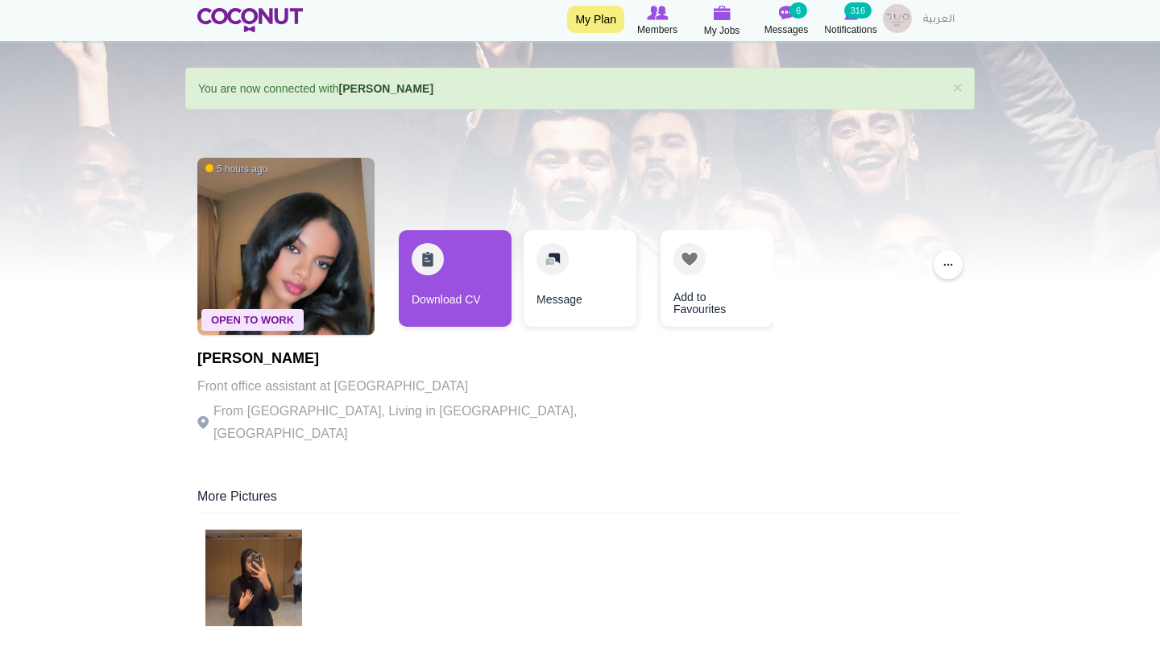
scroll to position [169, 0]
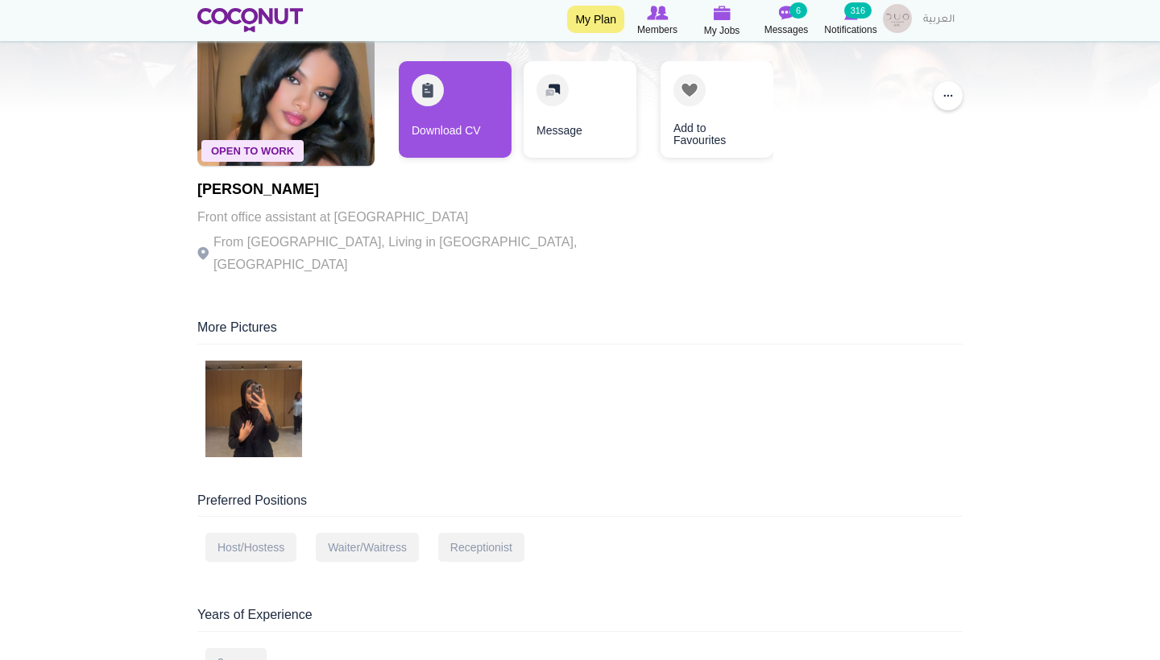
click at [246, 399] on img at bounding box center [253, 409] width 97 height 97
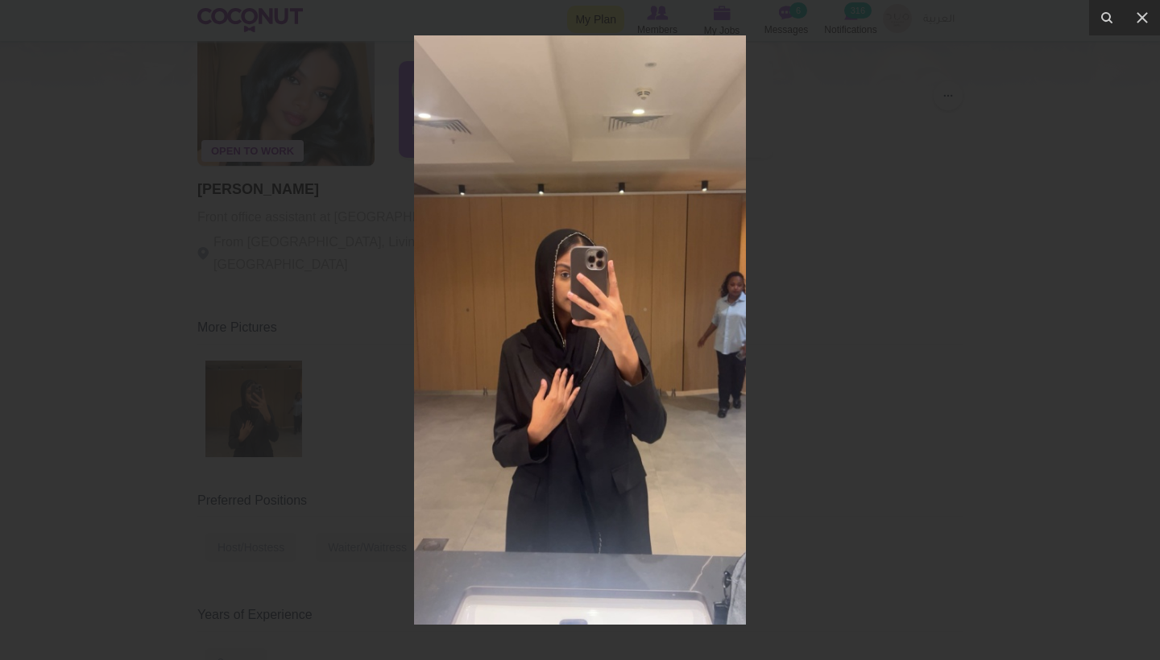
scroll to position [56, 0]
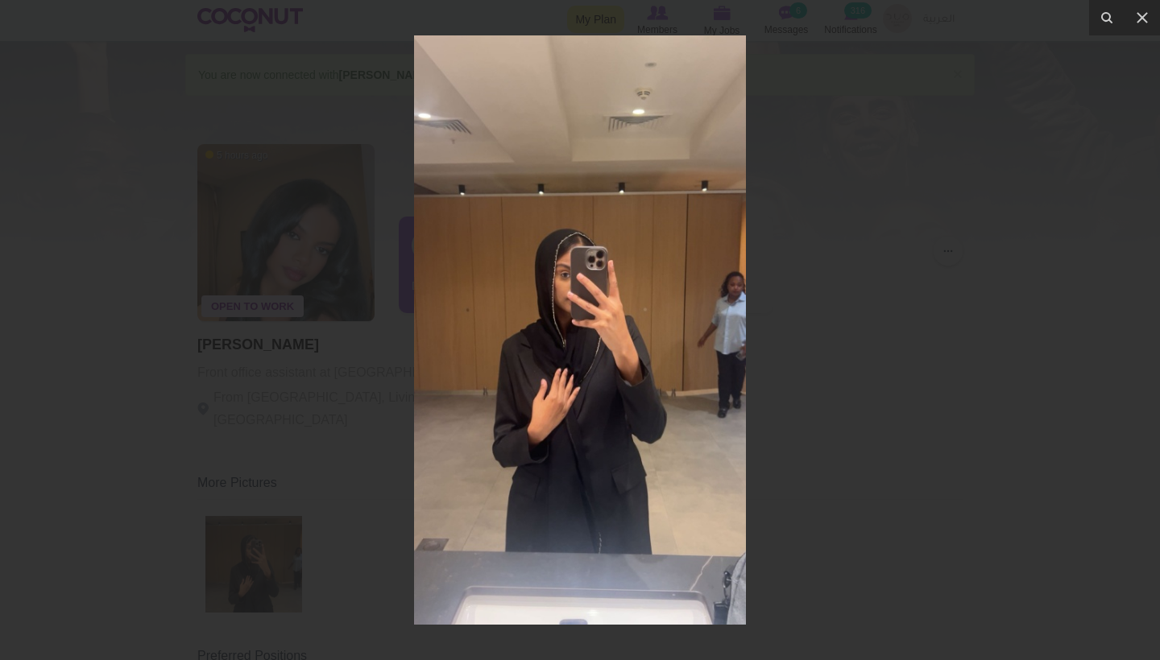
click at [939, 353] on div at bounding box center [580, 330] width 1160 height 660
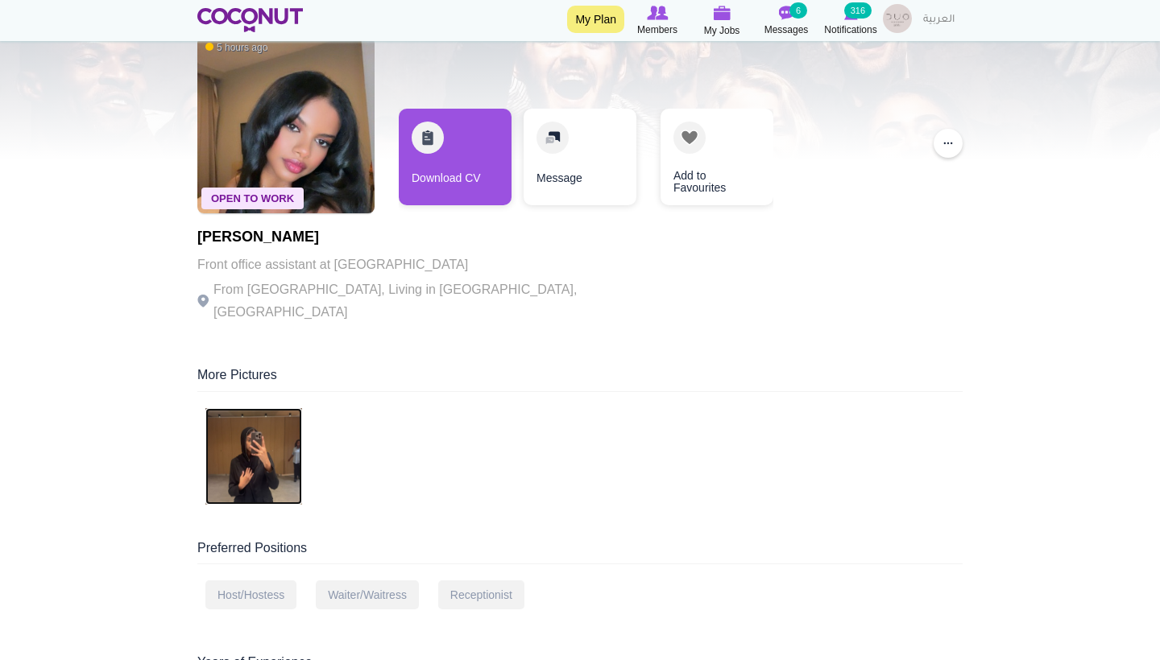
scroll to position [107, 0]
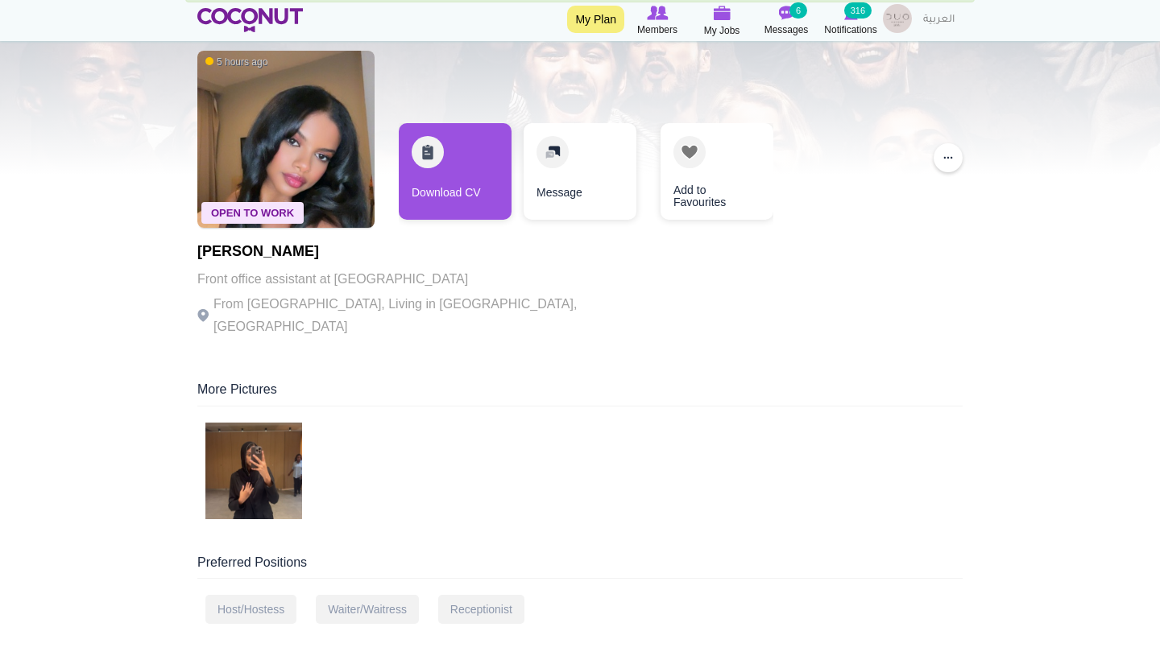
click at [294, 143] on img at bounding box center [285, 139] width 177 height 177
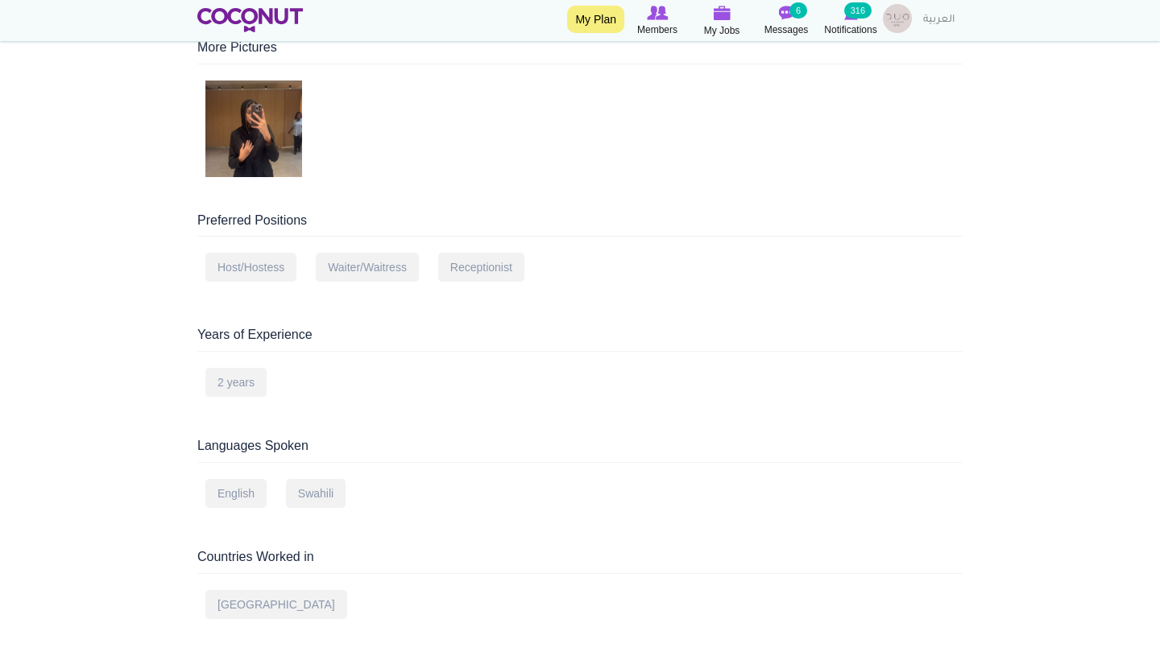
scroll to position [498, 0]
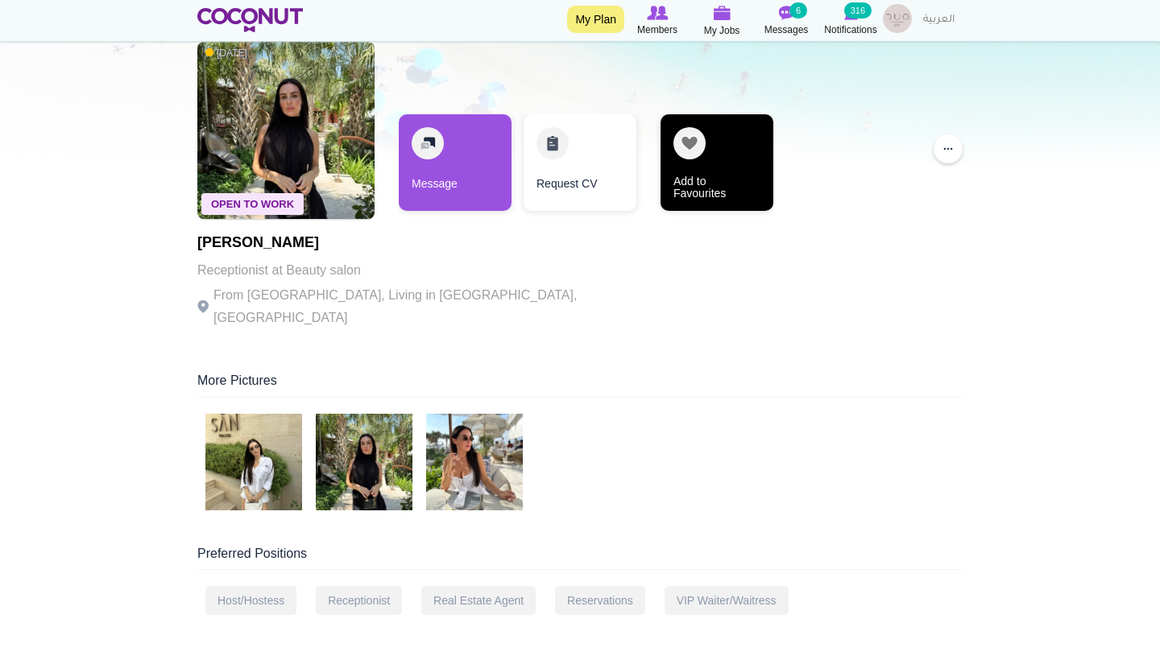
scroll to position [125, 0]
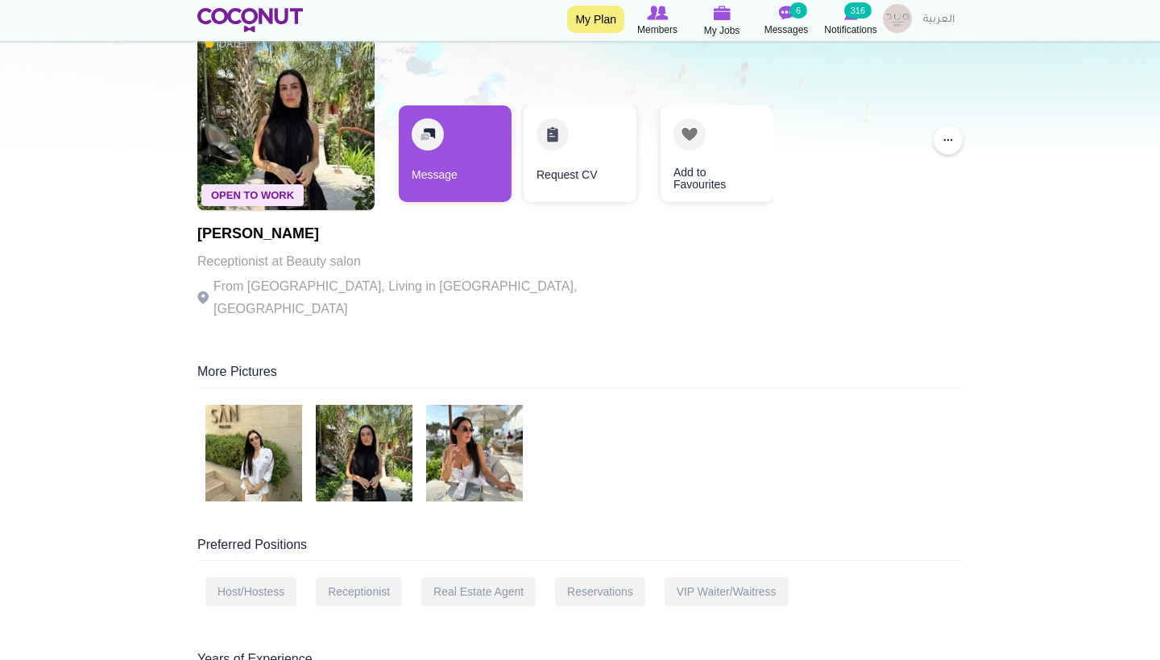
click at [223, 411] on img at bounding box center [253, 453] width 97 height 97
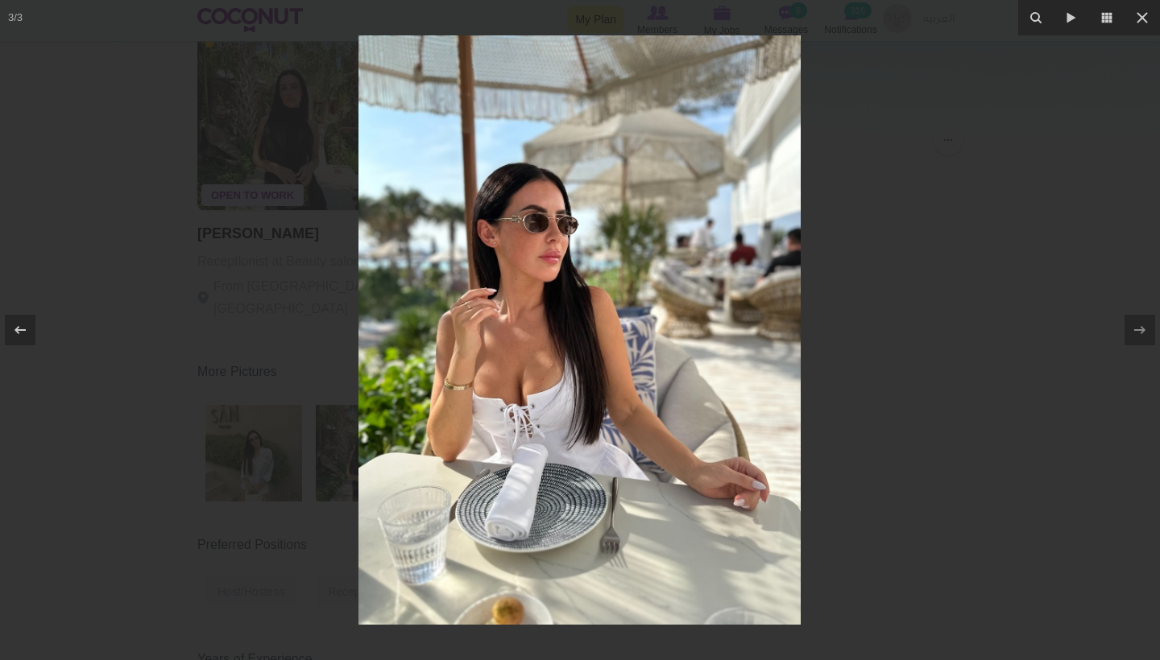
click at [283, 455] on div at bounding box center [580, 330] width 1160 height 660
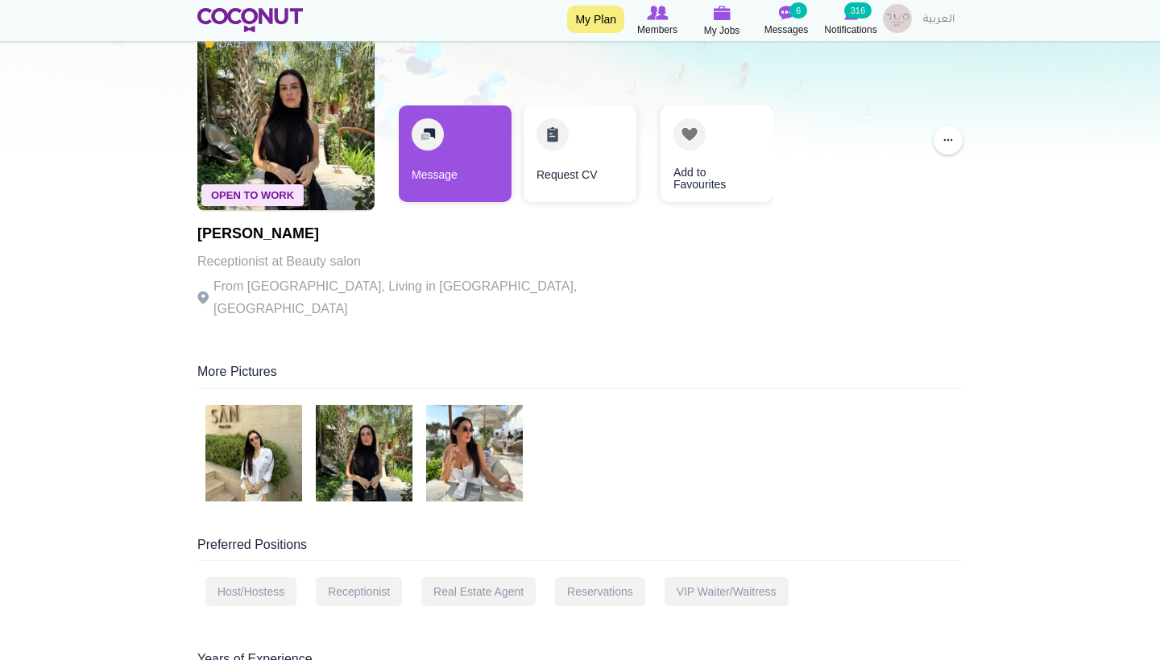
click at [322, 462] on img at bounding box center [364, 453] width 97 height 97
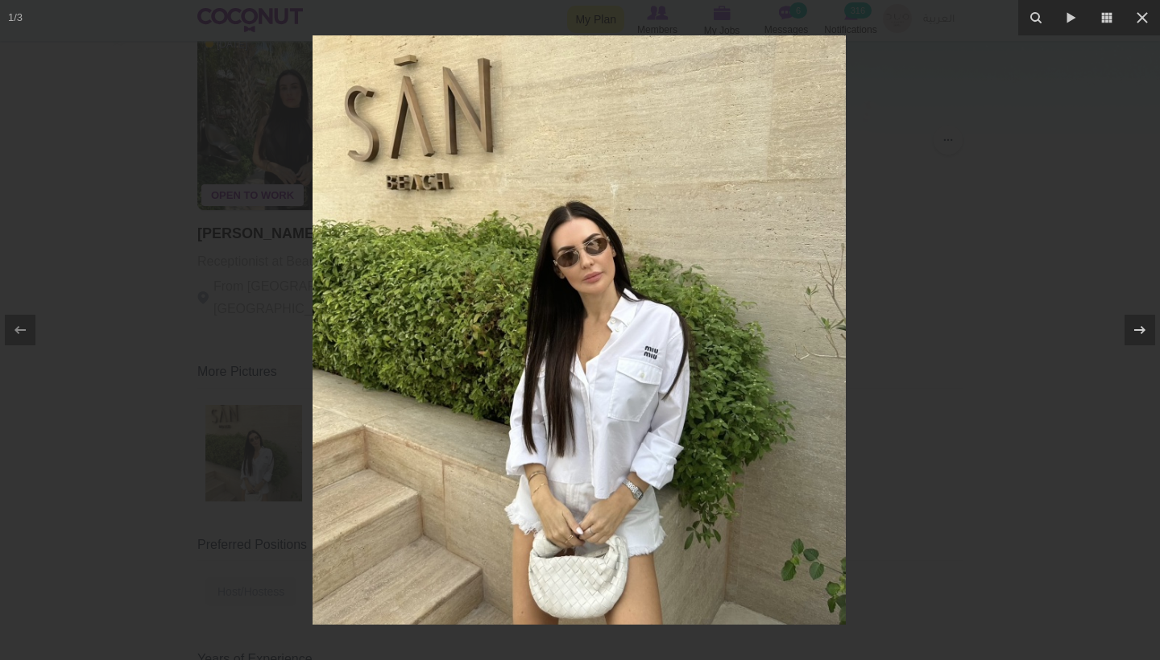
click at [485, 436] on img at bounding box center [578, 329] width 533 height 589
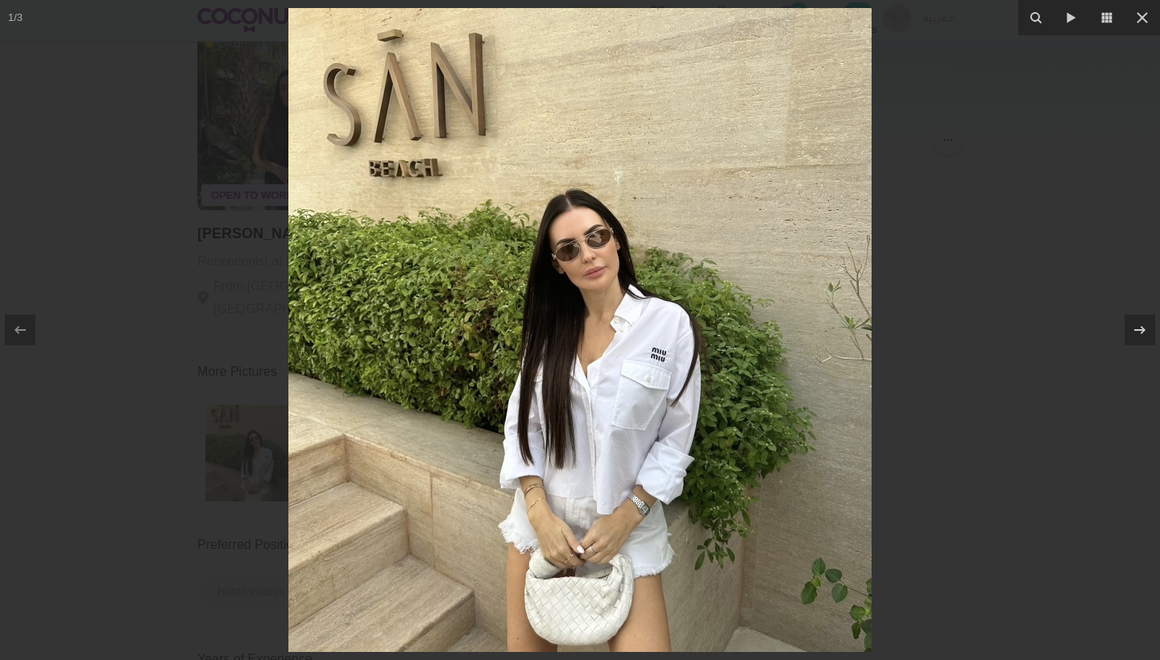
click at [271, 391] on div at bounding box center [580, 330] width 1160 height 660
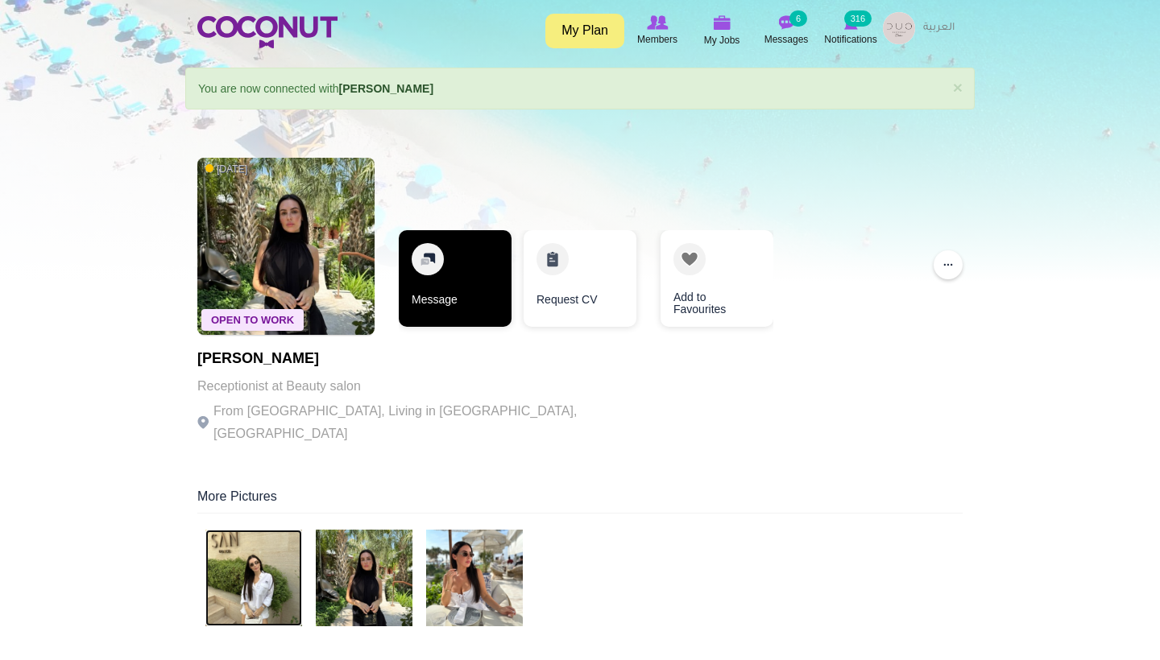
click at [443, 316] on link "Message" at bounding box center [455, 278] width 113 height 97
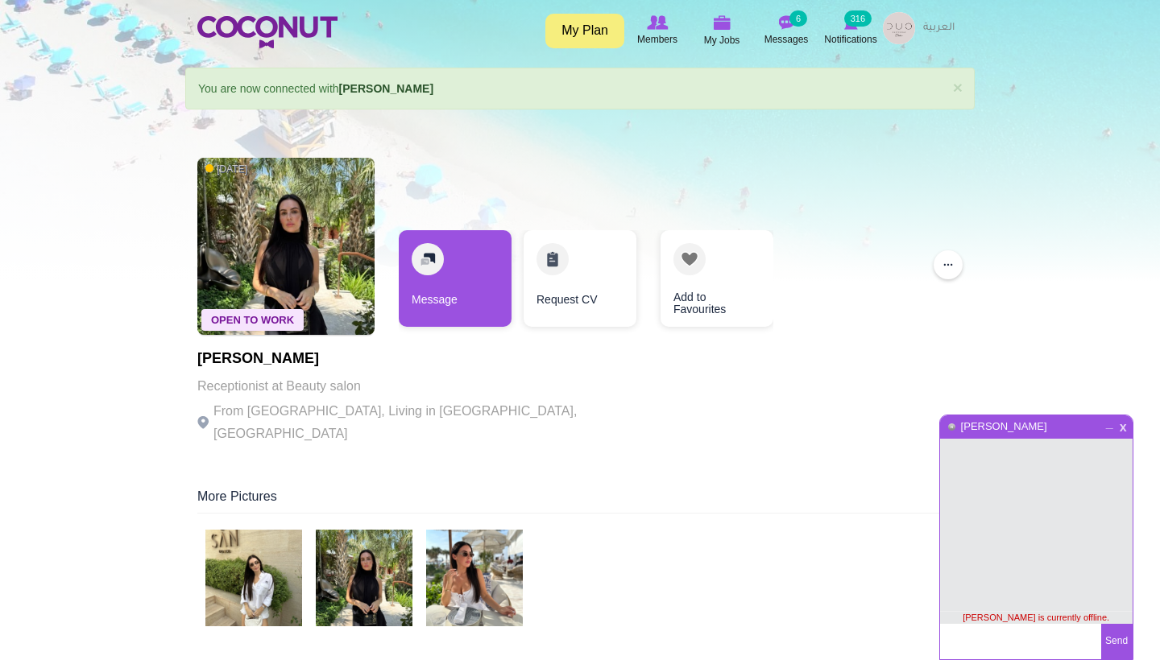
click at [1122, 432] on span "x" at bounding box center [1123, 426] width 14 height 12
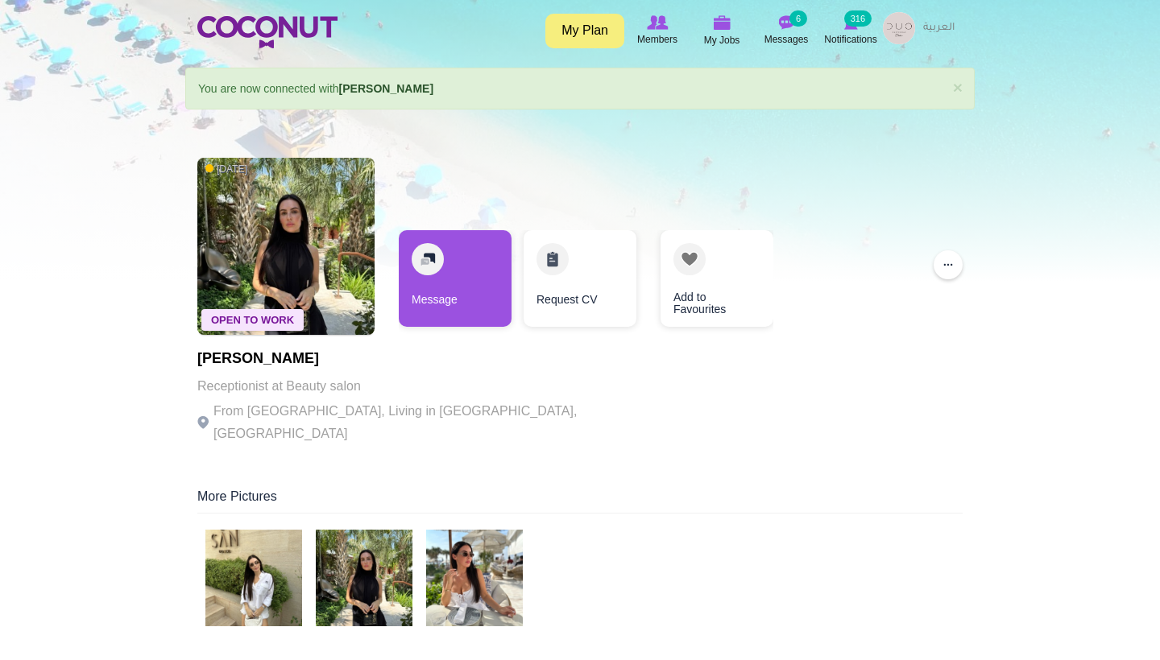
click at [509, 540] on img at bounding box center [474, 578] width 97 height 97
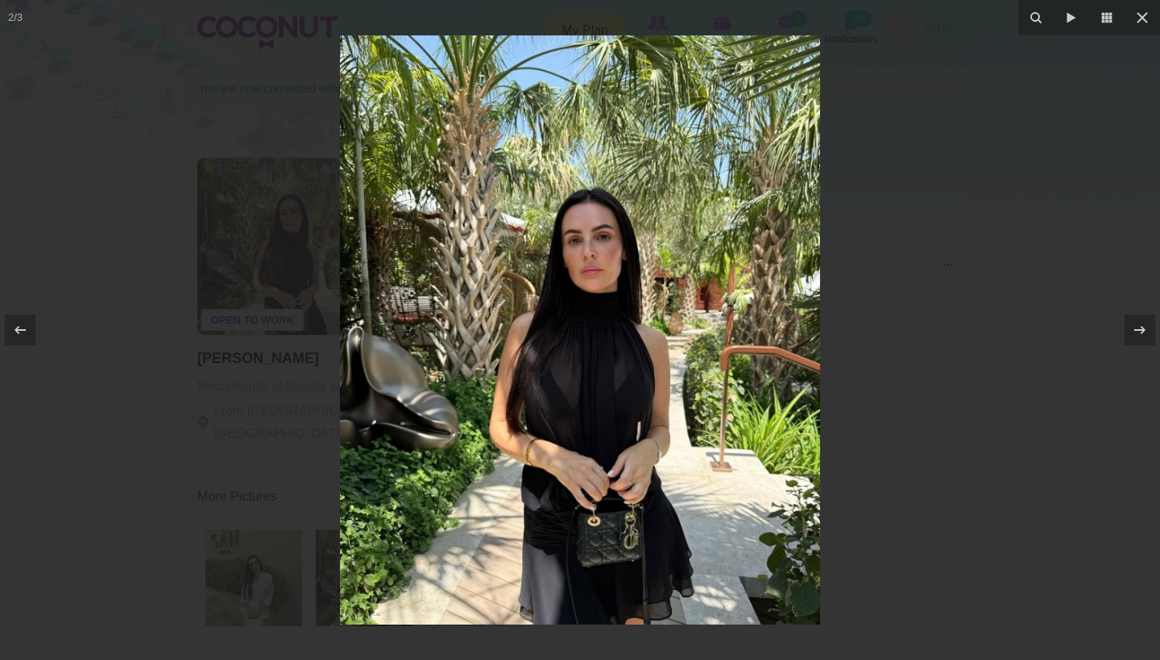
click at [960, 502] on div at bounding box center [580, 330] width 1160 height 660
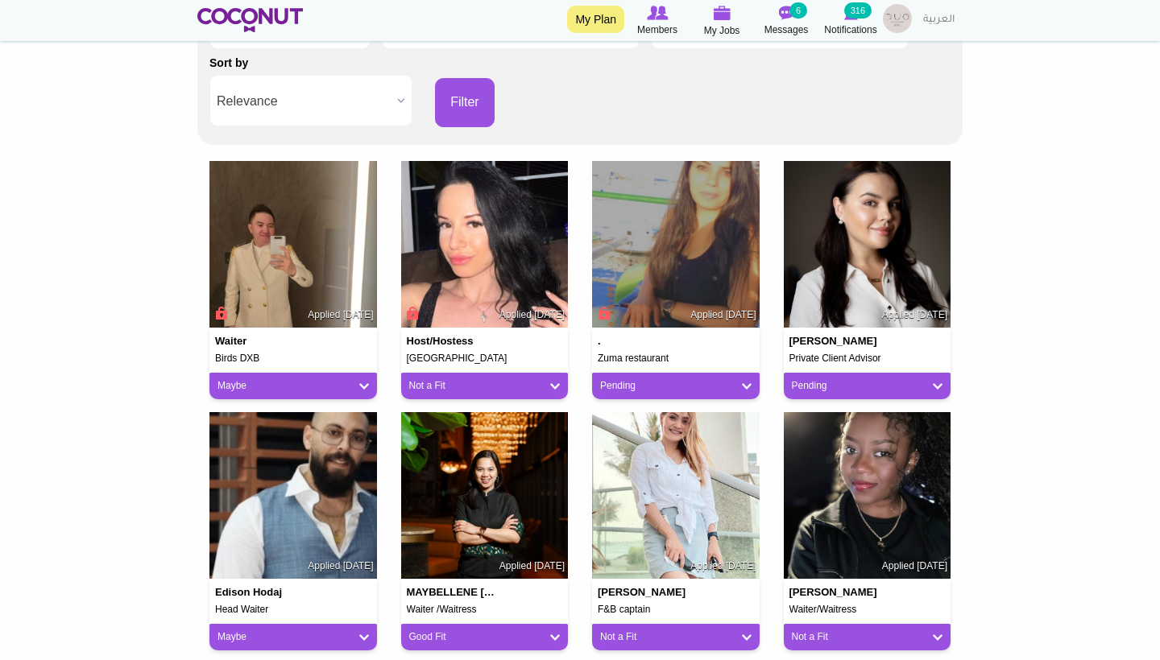
scroll to position [273, 0]
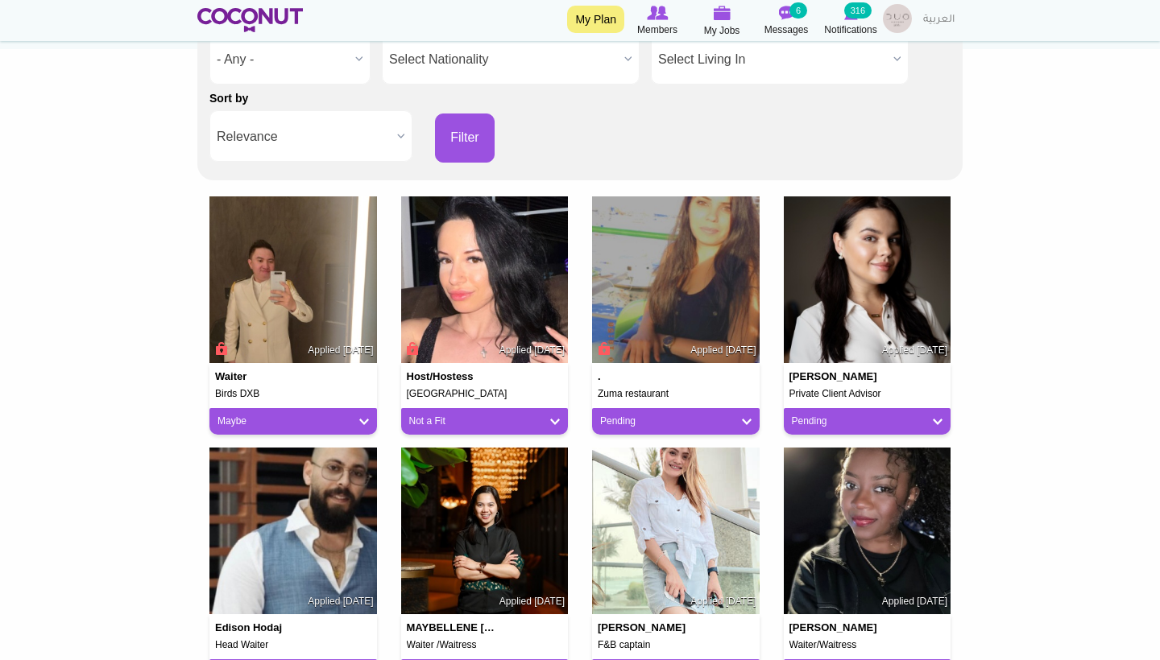
click at [306, 60] on span "- Any -" at bounding box center [283, 60] width 132 height 52
click at [633, 127] on div "Status - Any - Good Fit Maybe Not a Fit - Any - - Any - Good Fit Maybe Not a Fi…" at bounding box center [579, 84] width 741 height 155
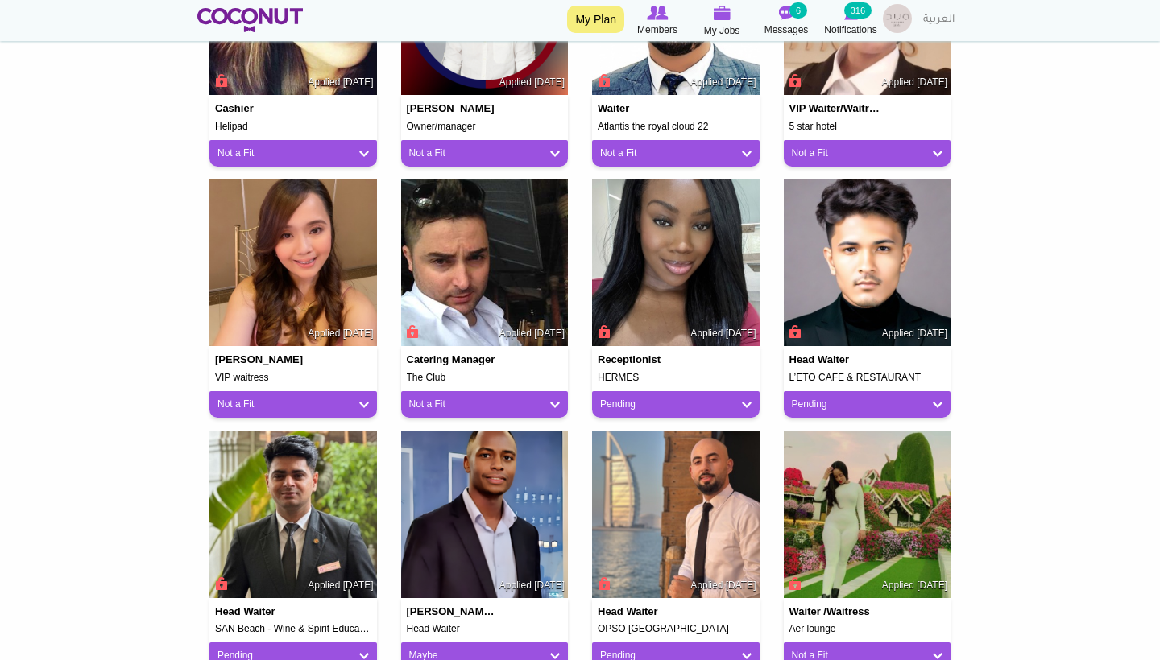
scroll to position [1046, 0]
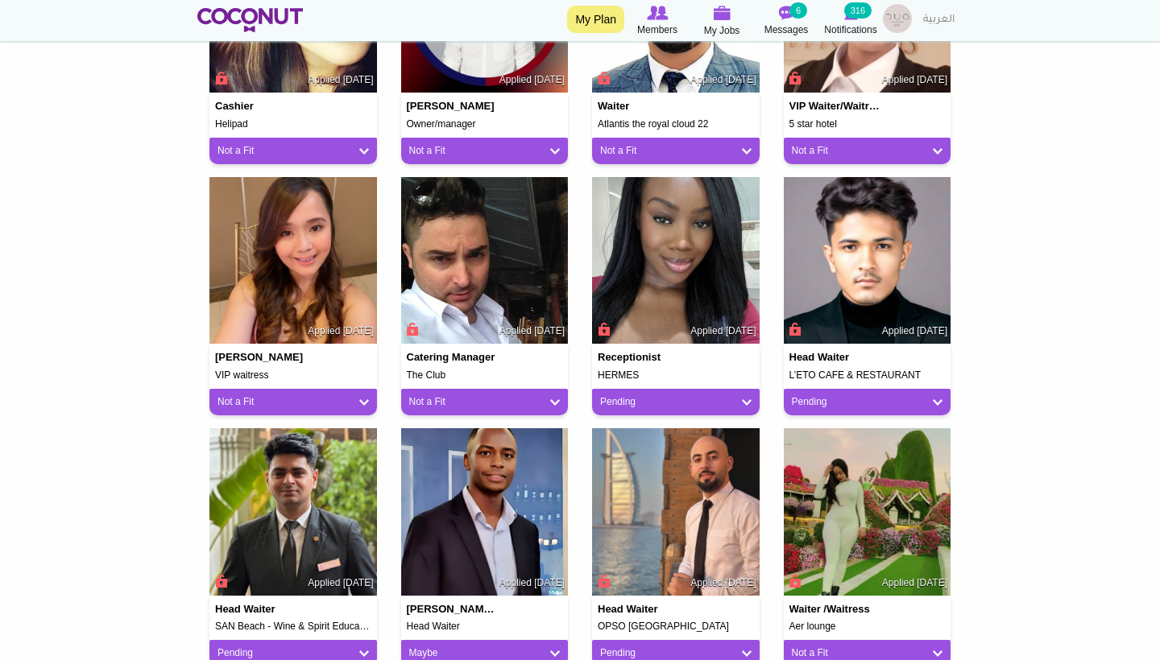
click at [711, 397] on link "Pending" at bounding box center [675, 402] width 151 height 14
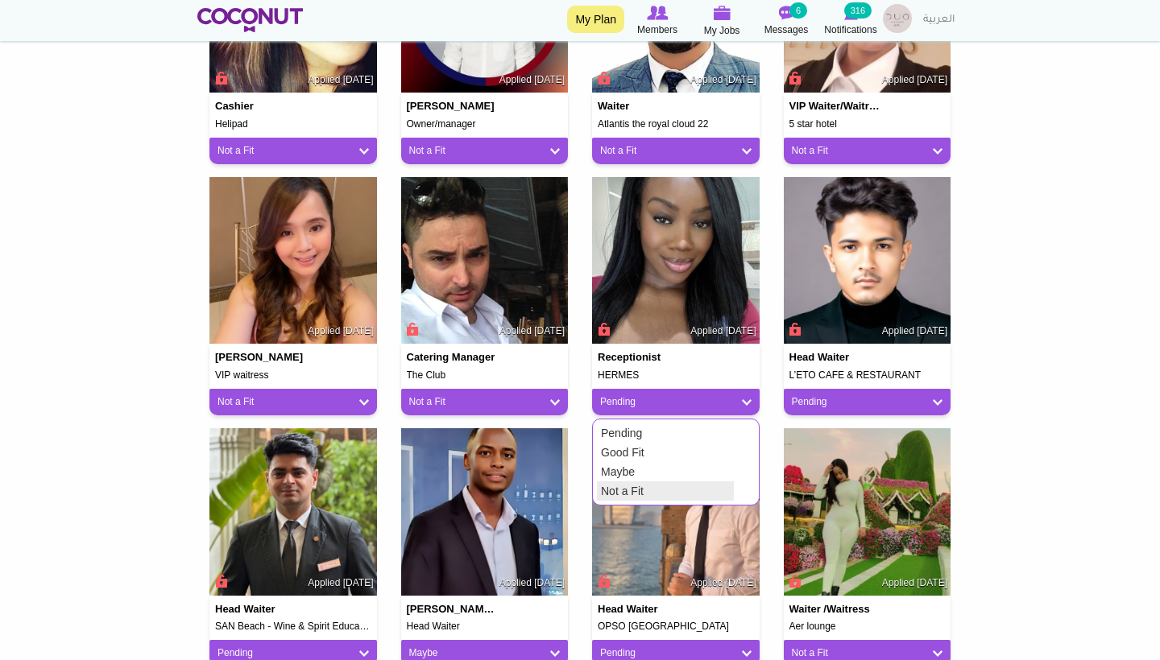
click at [663, 486] on link "Not a Fit" at bounding box center [665, 491] width 137 height 19
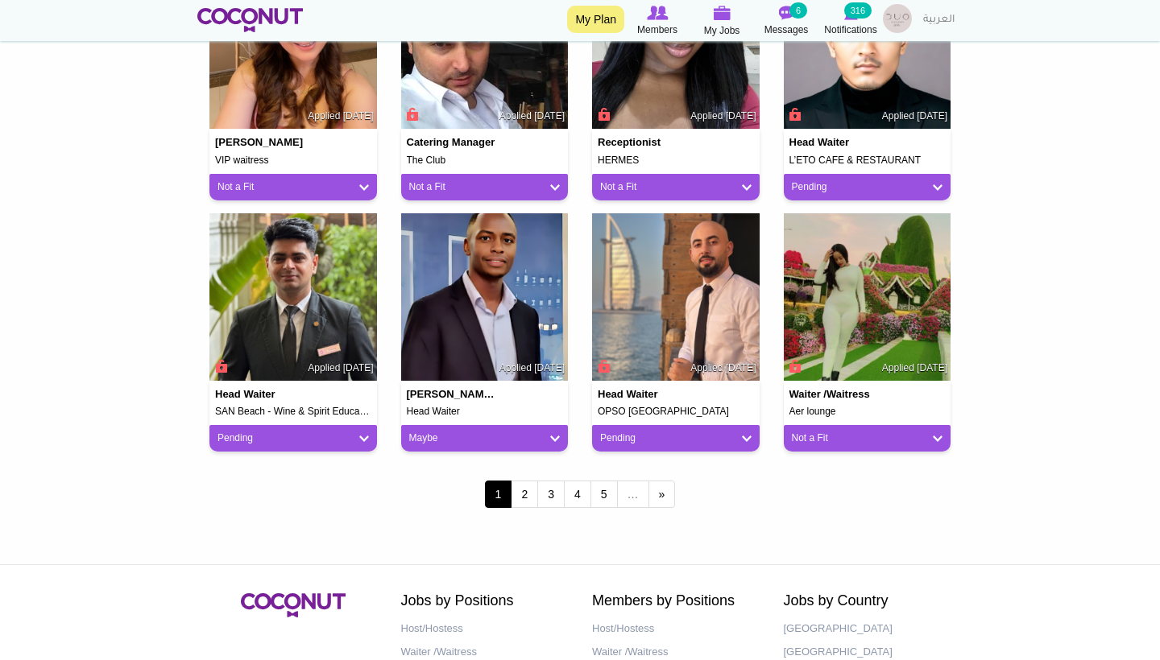
scroll to position [1279, 0]
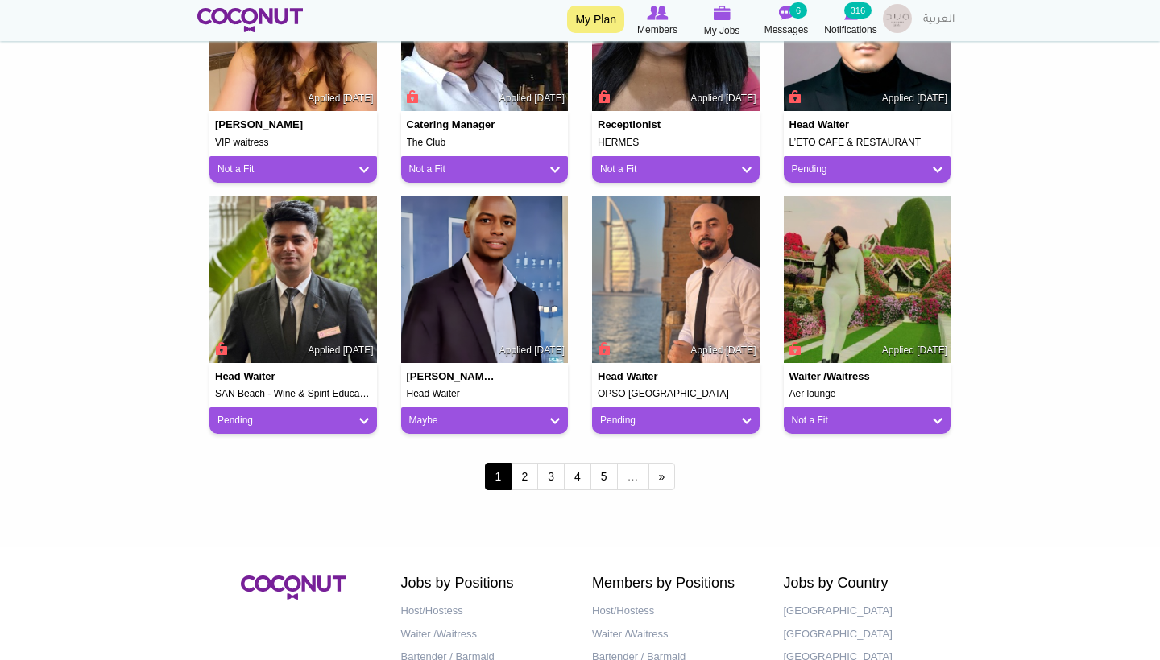
click at [341, 415] on link "Pending" at bounding box center [292, 421] width 151 height 14
click at [328, 505] on link "Not a Fit" at bounding box center [282, 509] width 137 height 19
drag, startPoint x: 672, startPoint y: 386, endPoint x: 598, endPoint y: 387, distance: 74.1
click at [598, 389] on h5 "OPSO Dubai Mall" at bounding box center [675, 394] width 156 height 10
copy h5 "OPSO Dubai Mall"
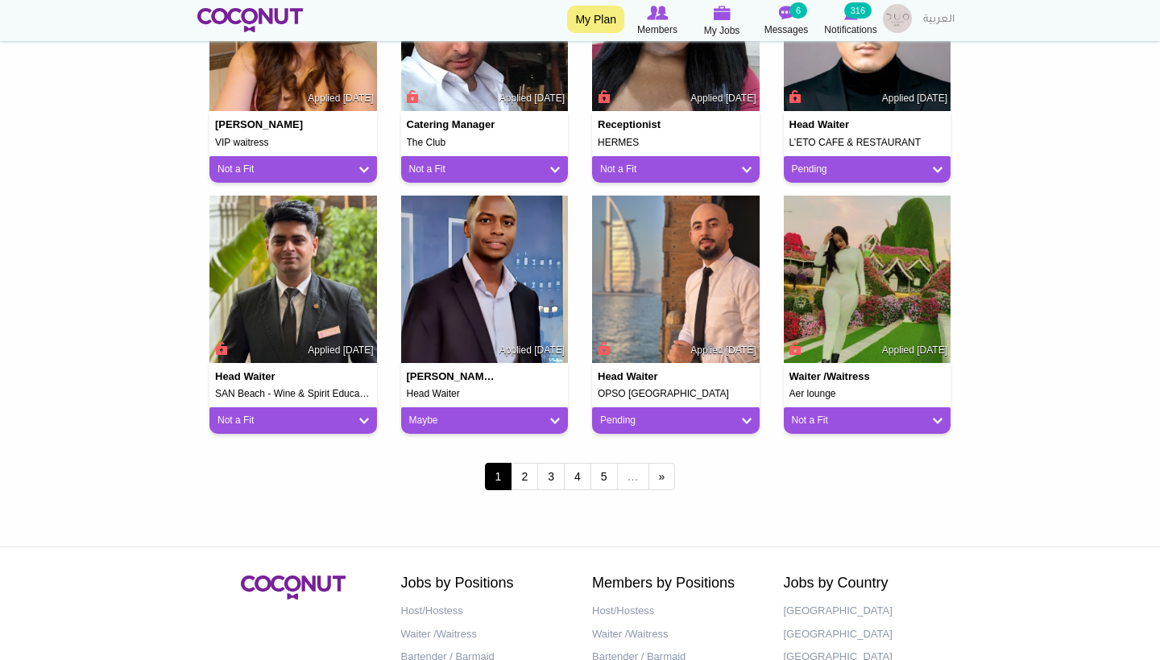
click at [699, 424] on div "Pending" at bounding box center [675, 420] width 167 height 27
click at [683, 422] on link "Pending" at bounding box center [675, 421] width 151 height 14
click at [612, 481] on link "Maybe" at bounding box center [665, 490] width 137 height 19
click at [528, 469] on link "2" at bounding box center [524, 476] width 27 height 27
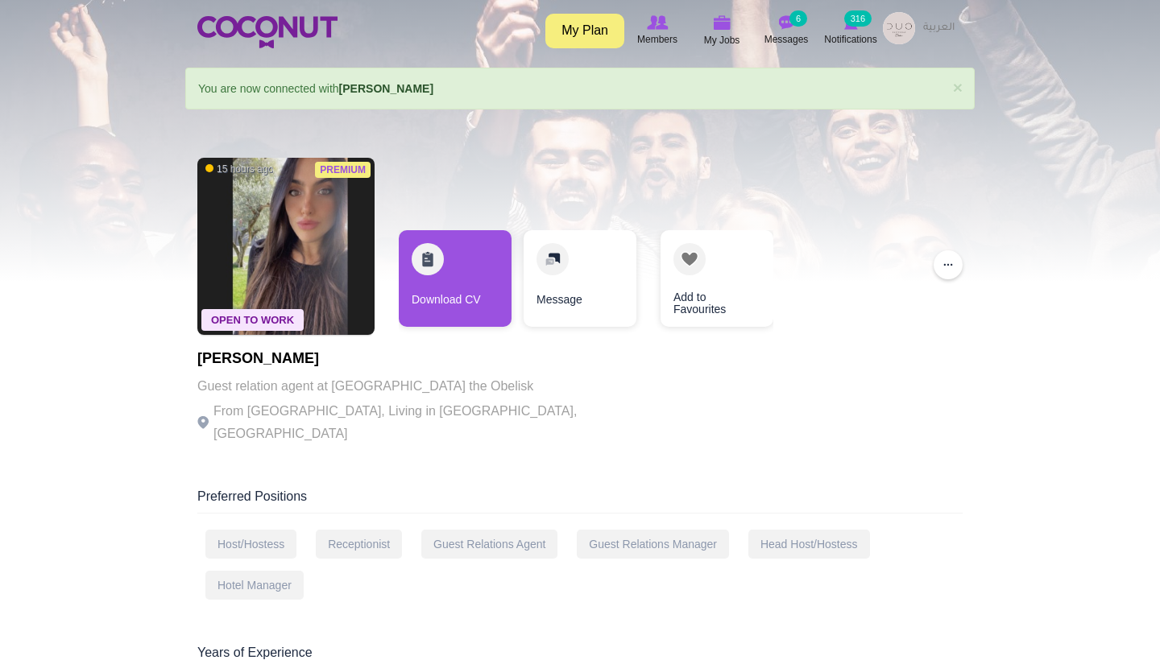
click at [304, 245] on img at bounding box center [285, 246] width 177 height 177
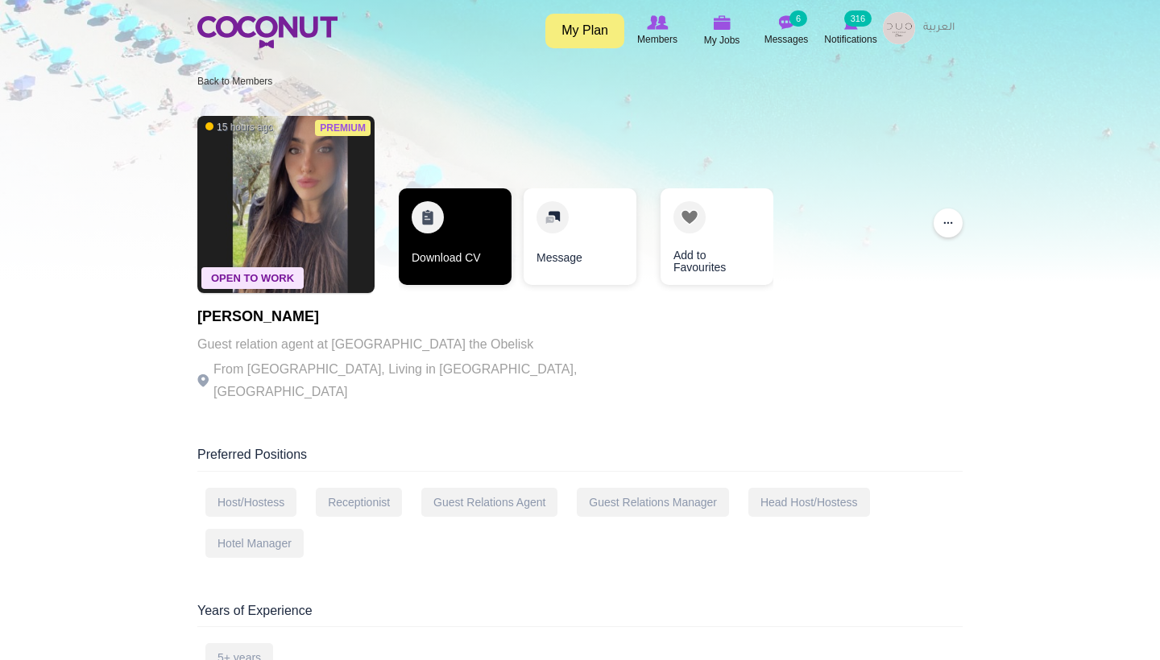
click at [483, 270] on link "Download CV" at bounding box center [455, 236] width 113 height 97
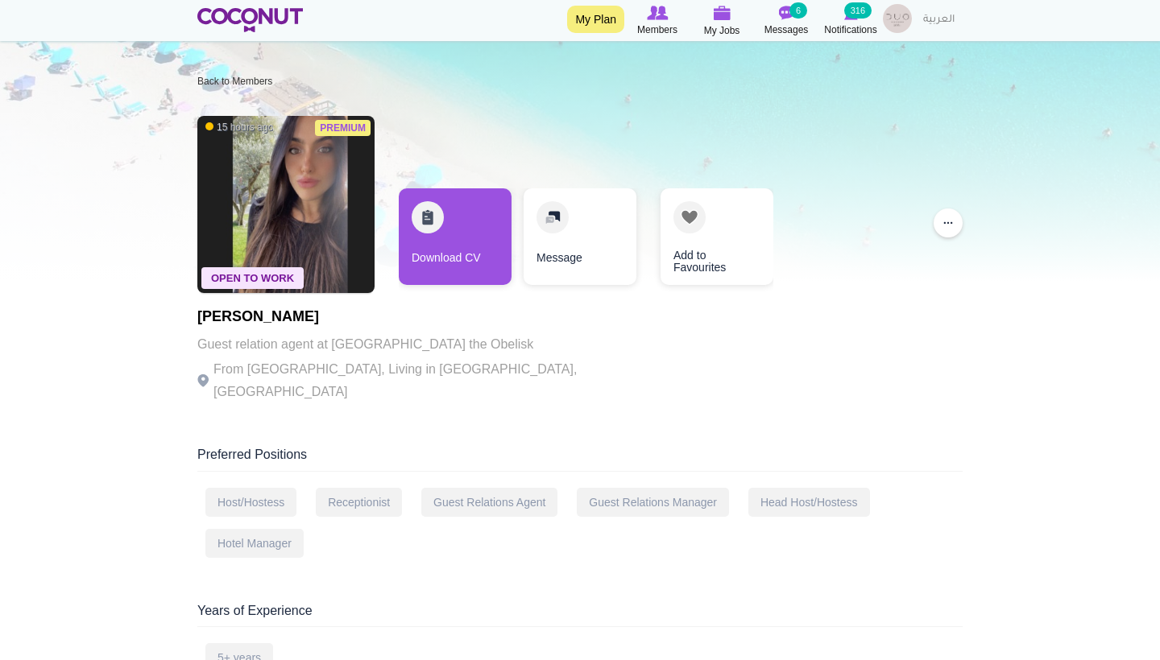
scroll to position [729, 0]
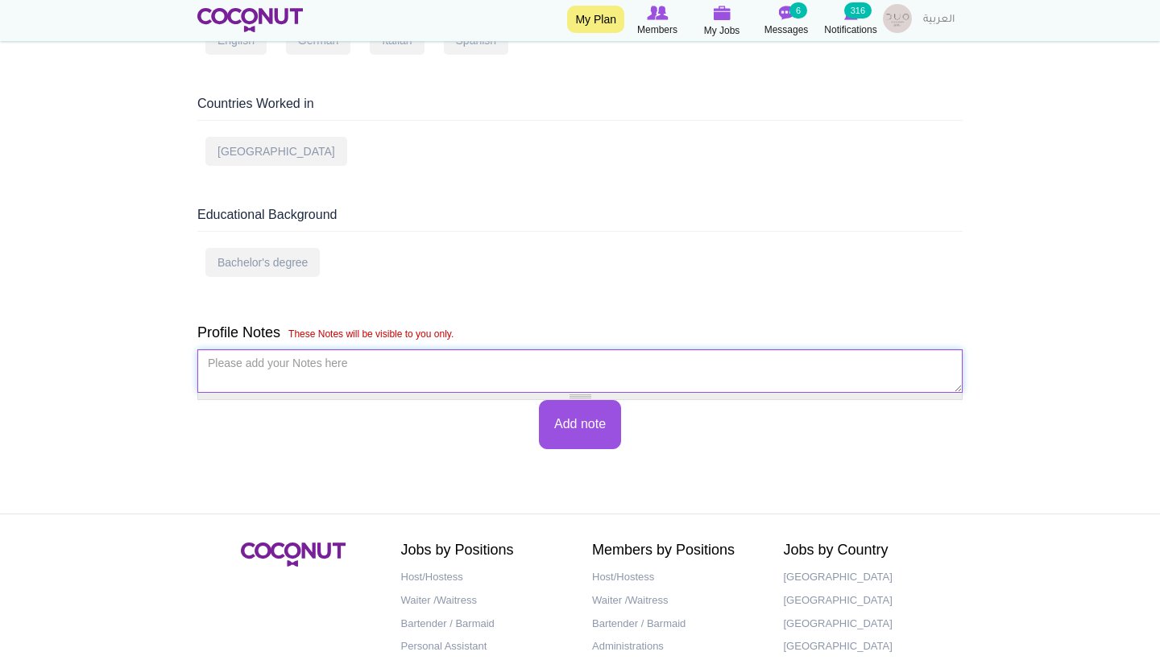
click at [344, 374] on textarea "Please add your Notes here *" at bounding box center [579, 370] width 765 height 43
type textarea "нет"
click at [581, 400] on button "Add note" at bounding box center [580, 424] width 82 height 49
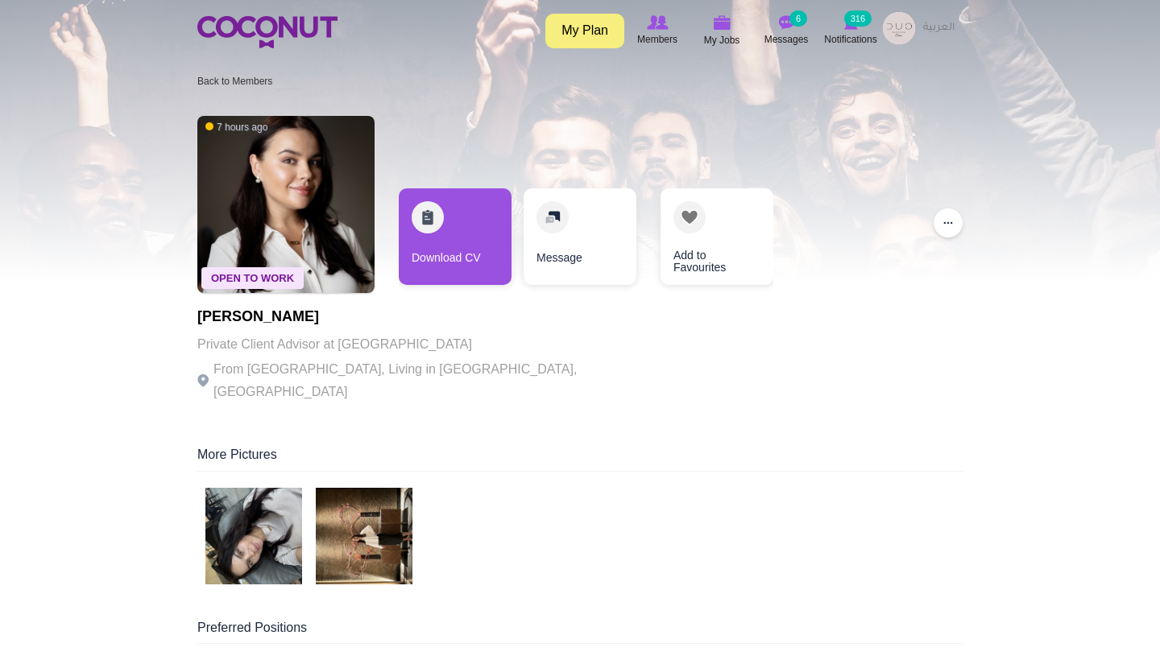
click at [255, 515] on img at bounding box center [253, 536] width 97 height 97
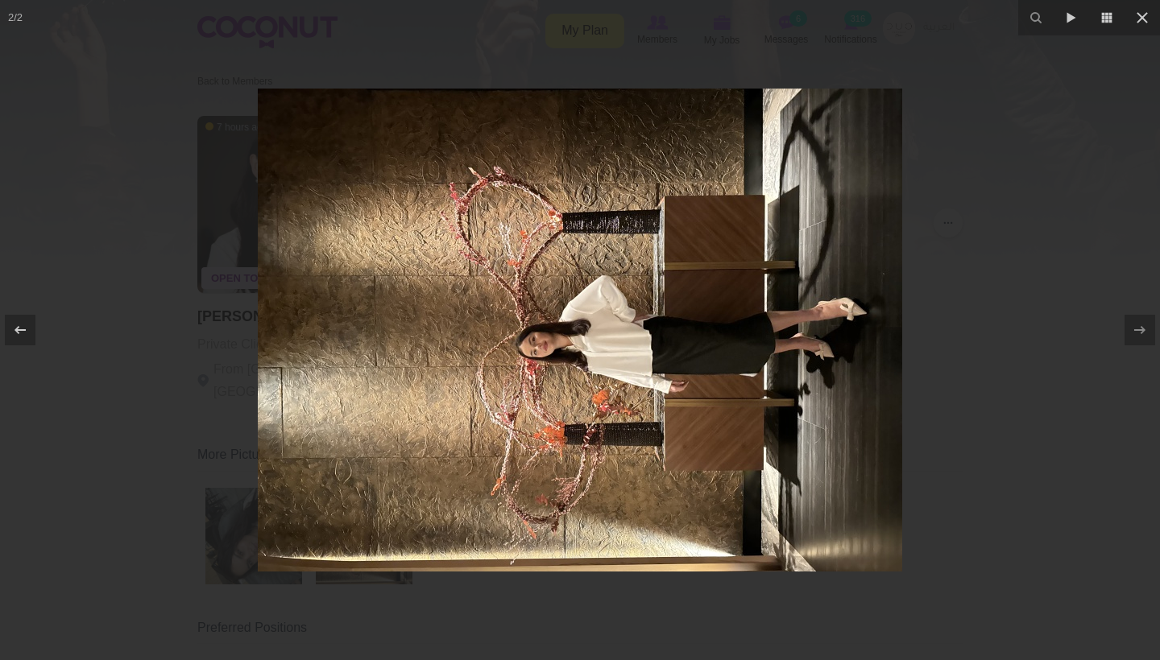
click at [315, 495] on img at bounding box center [580, 330] width 644 height 483
click at [205, 401] on div at bounding box center [580, 330] width 1160 height 660
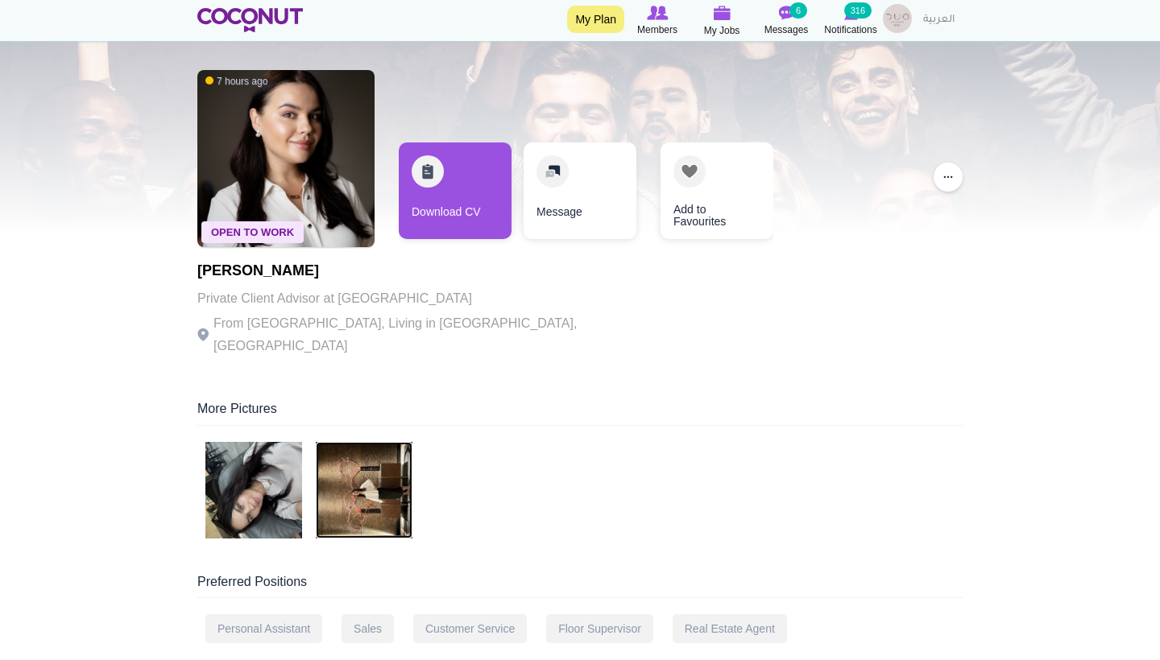
scroll to position [52, 0]
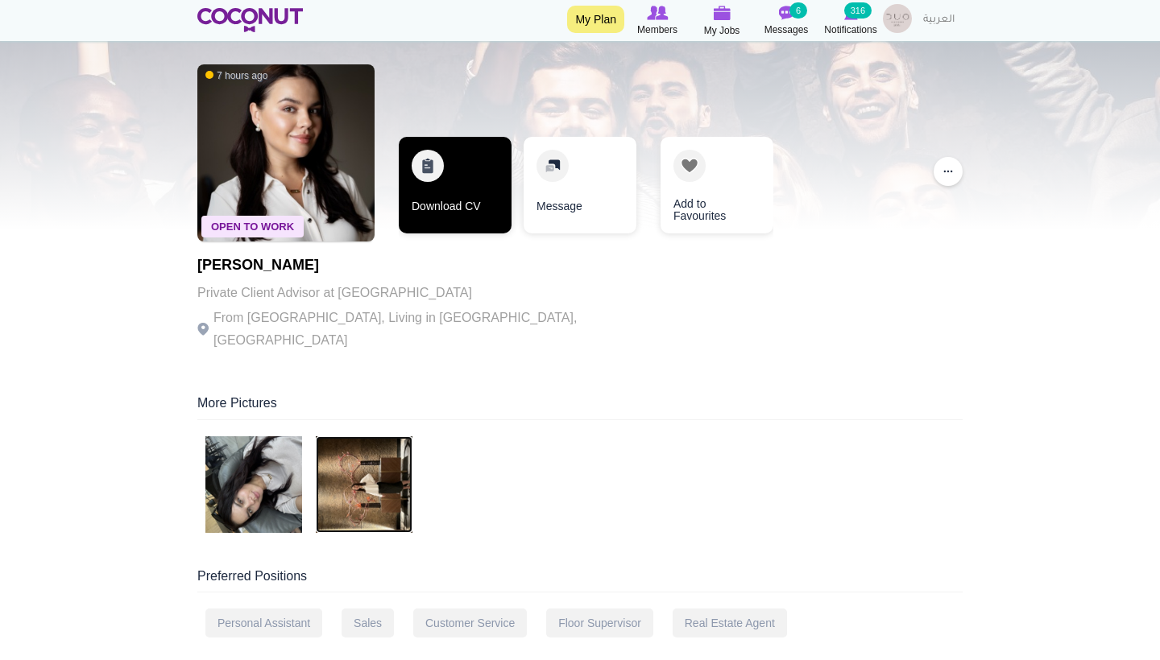
click at [459, 218] on link "Download CV" at bounding box center [455, 185] width 113 height 97
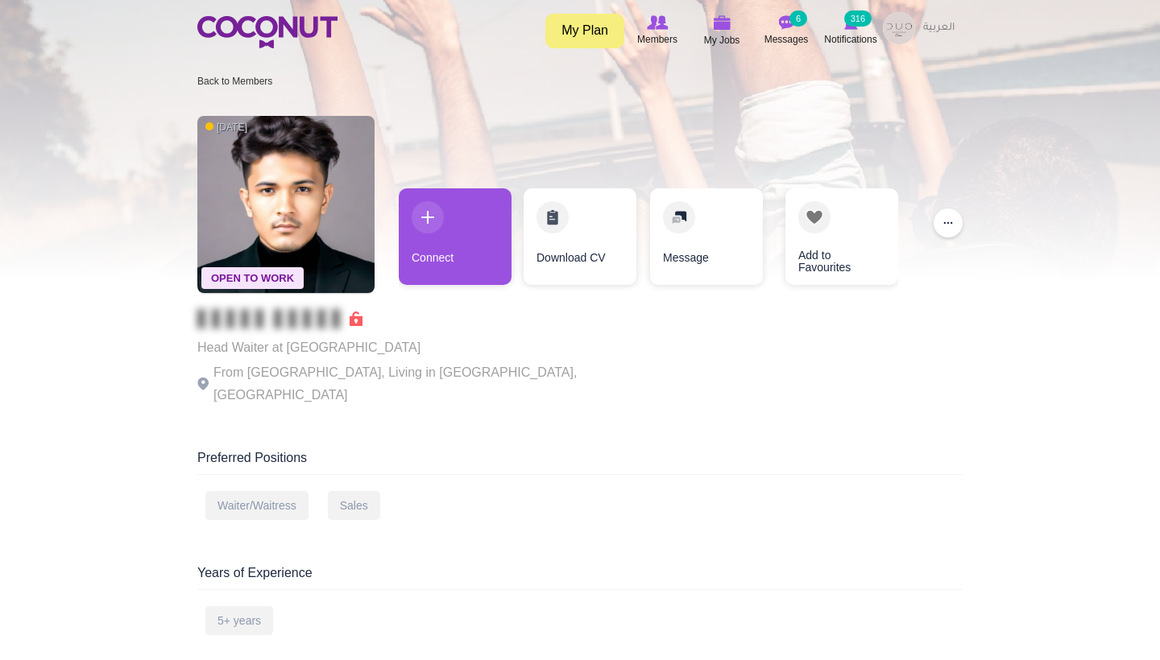
drag, startPoint x: 464, startPoint y: 344, endPoint x: 400, endPoint y: 344, distance: 63.6
click at [400, 344] on p "Head Waiter at L’ETO CAFE & RESTAURANT" at bounding box center [418, 348] width 443 height 23
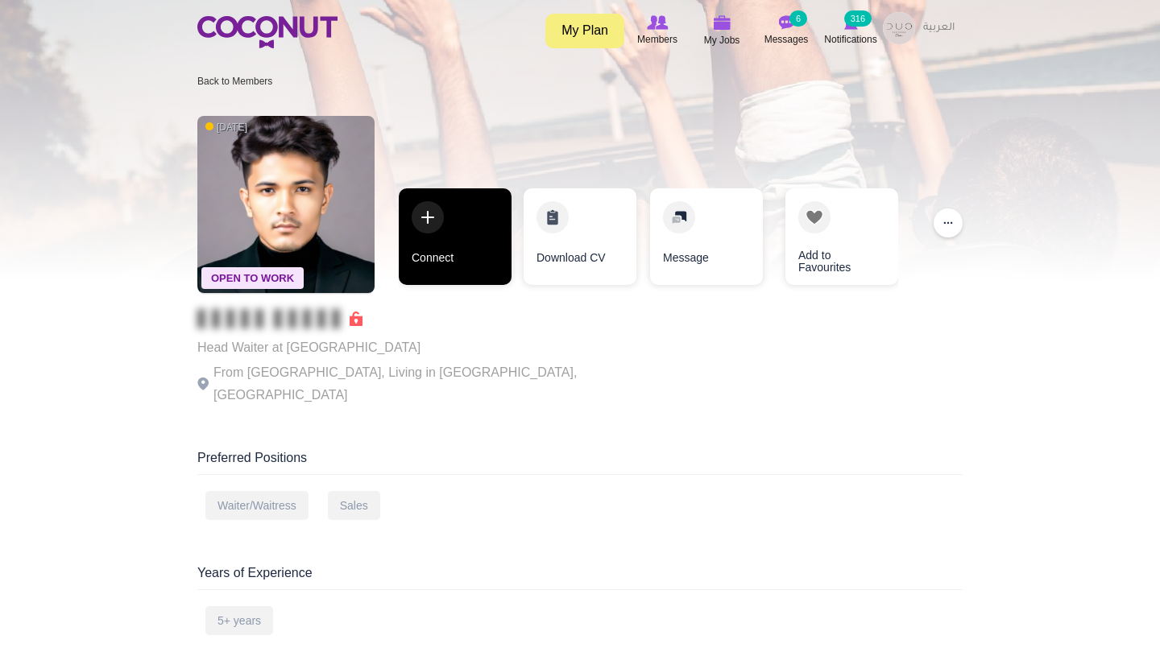
click at [457, 267] on link "Connect" at bounding box center [455, 236] width 113 height 97
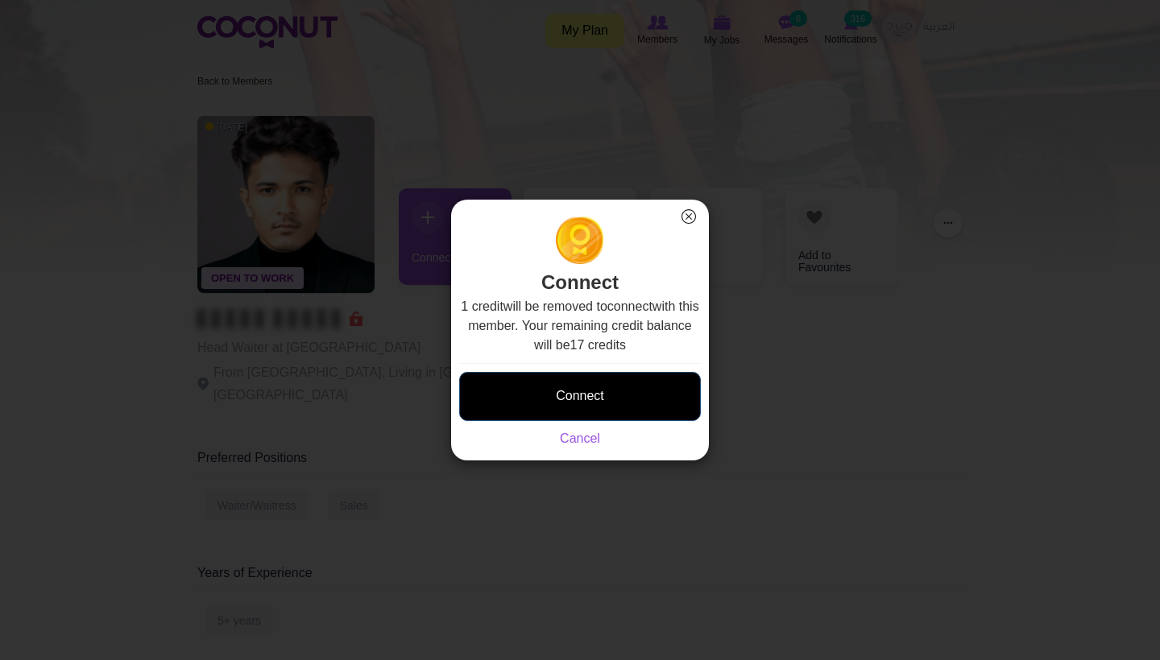
click at [623, 393] on button "Connect" at bounding box center [580, 396] width 242 height 49
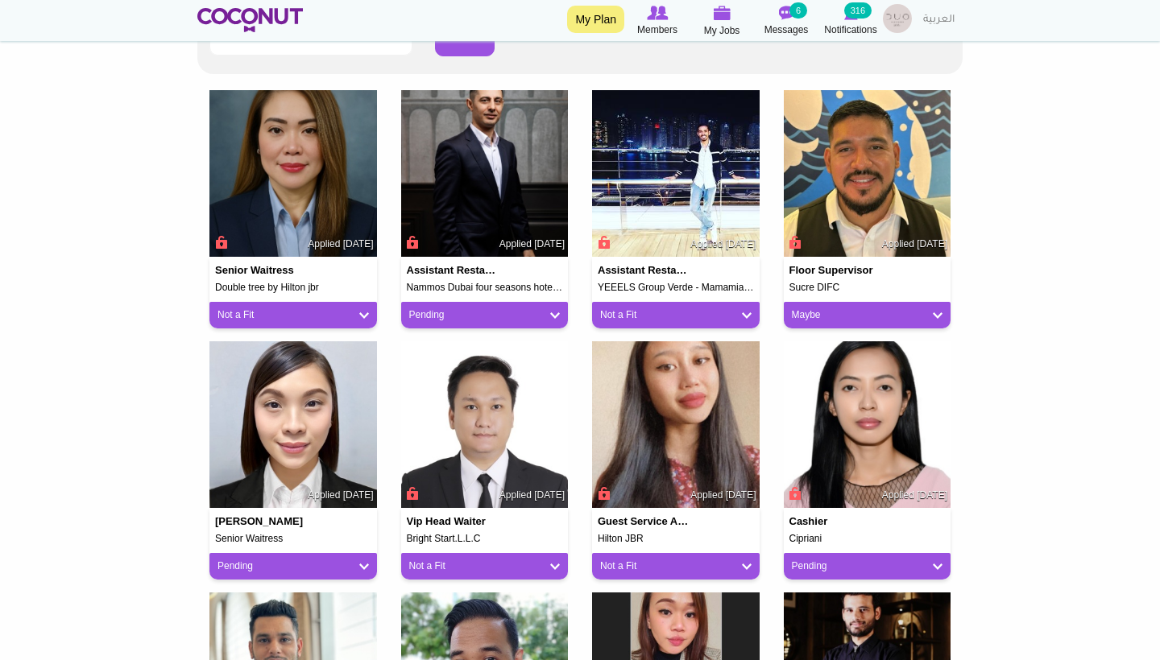
scroll to position [382, 0]
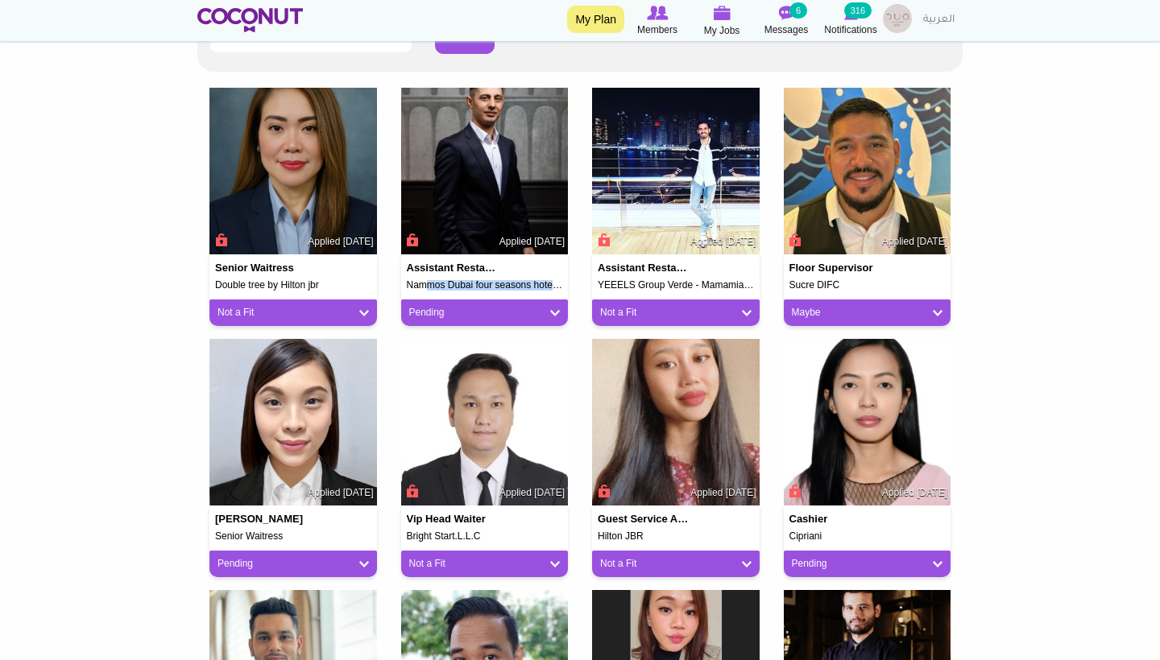
drag, startPoint x: 403, startPoint y: 283, endPoint x: 553, endPoint y: 282, distance: 150.6
click at [553, 282] on div "Assistant Restaurant Manager Nammos Dubai four seasons hotel &celavi Applied [D…" at bounding box center [484, 272] width 167 height 36
copy h5 "Nammos Dubai four seasons hot"
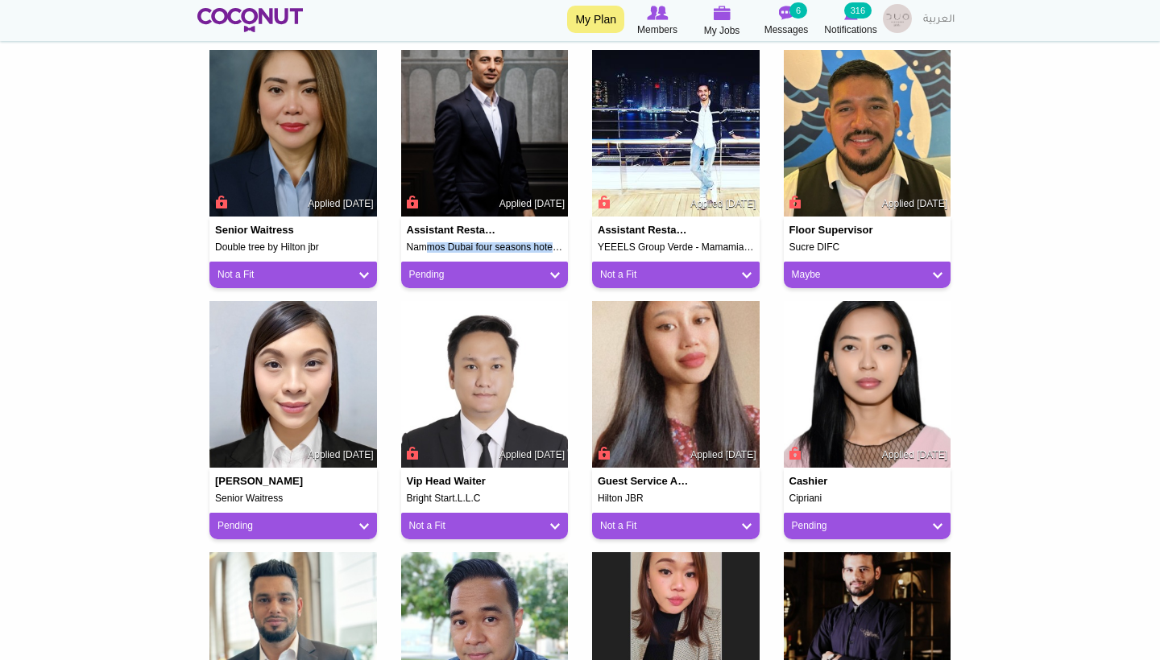
scroll to position [428, 0]
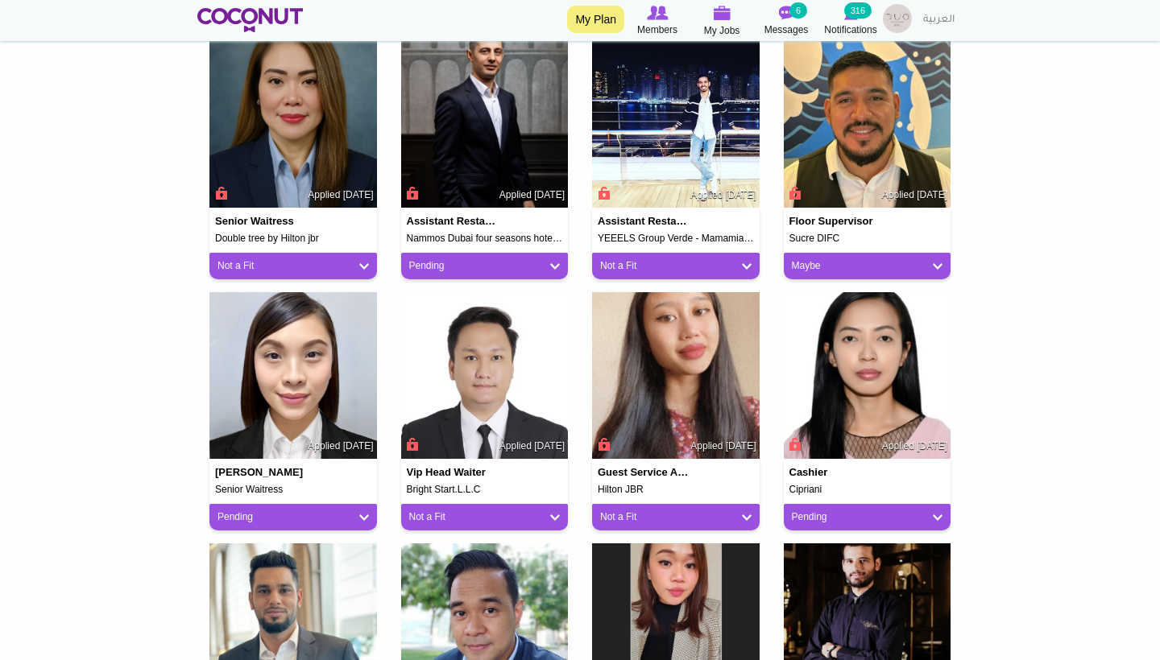
click at [563, 263] on div "Pending" at bounding box center [484, 266] width 167 height 27
click at [543, 263] on link "Pending" at bounding box center [484, 266] width 151 height 14
click at [461, 353] on link "Not a Fit" at bounding box center [474, 354] width 137 height 19
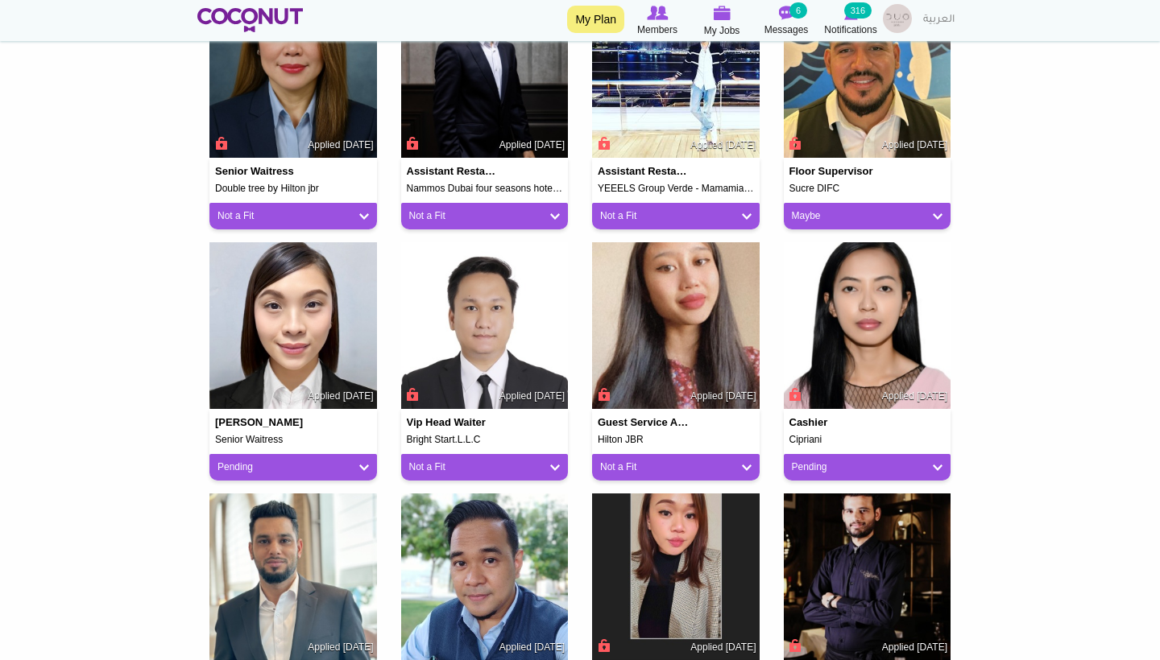
scroll to position [480, 0]
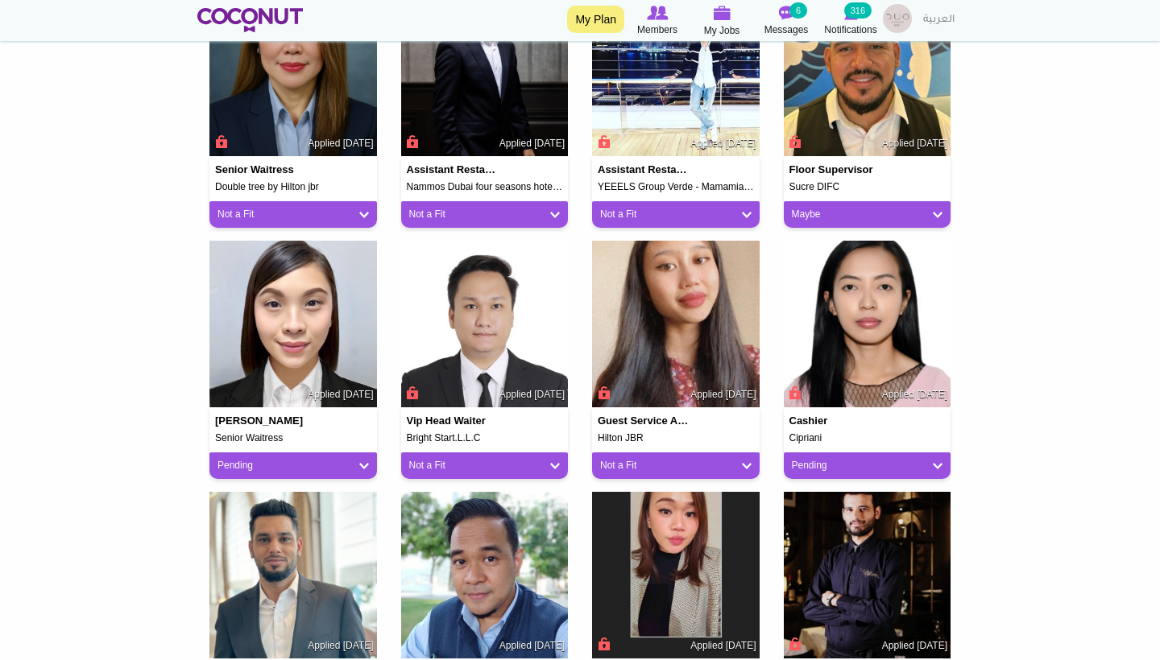
click at [358, 459] on link "Pending" at bounding box center [292, 466] width 151 height 14
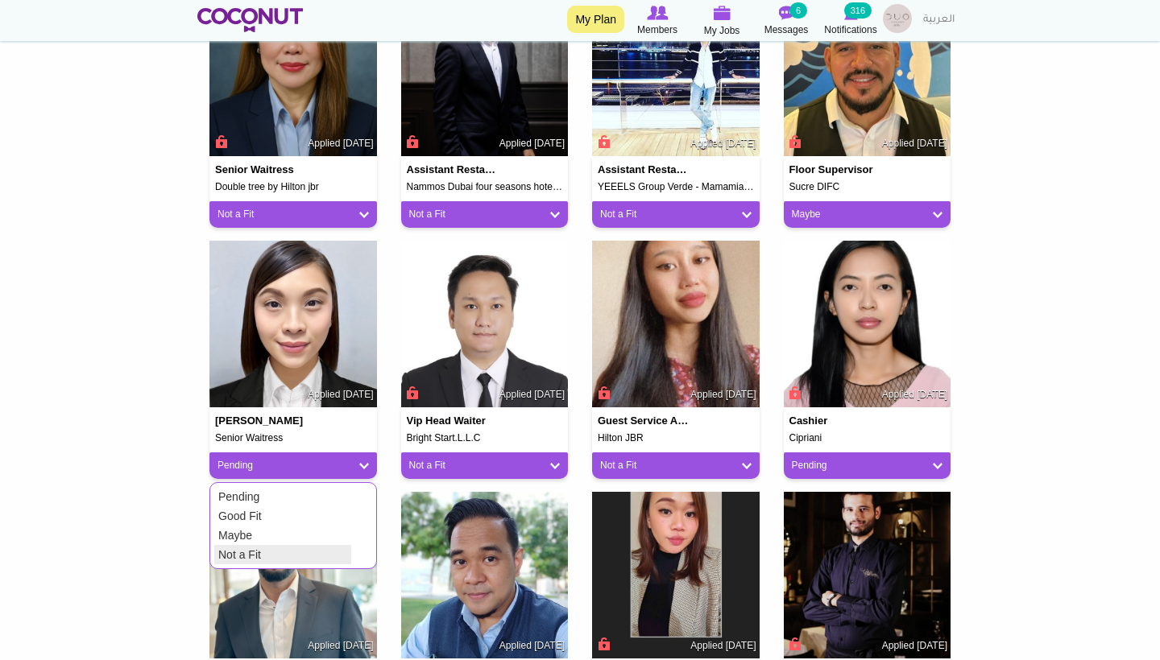
click at [319, 545] on link "Not a Fit" at bounding box center [282, 554] width 137 height 19
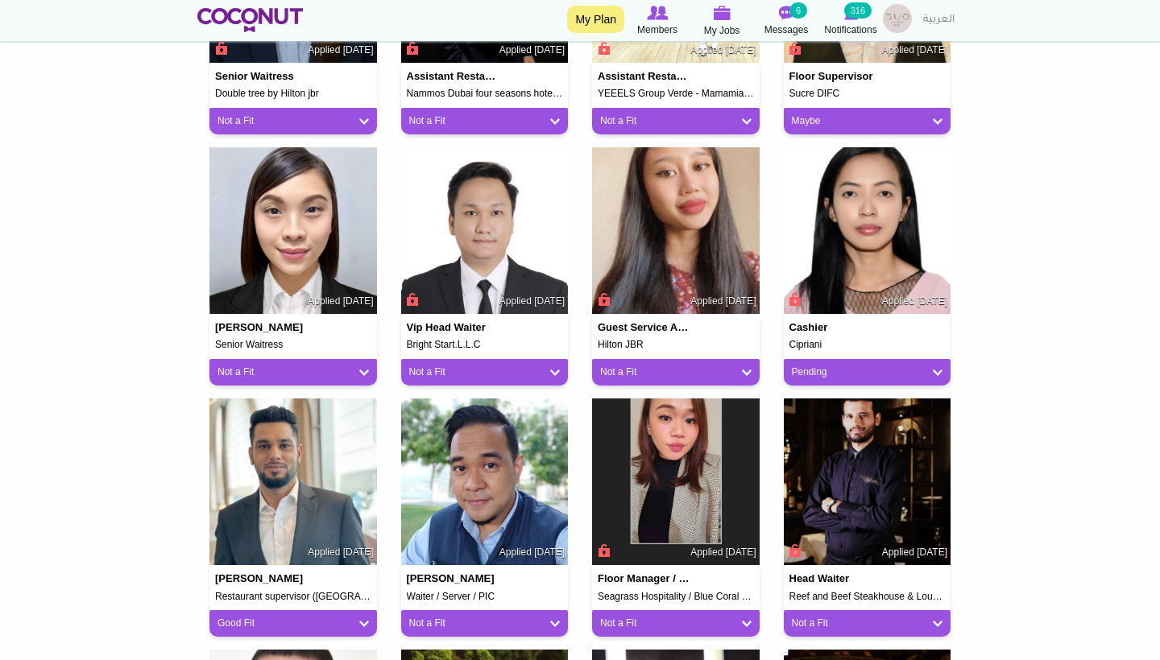
scroll to position [577, 0]
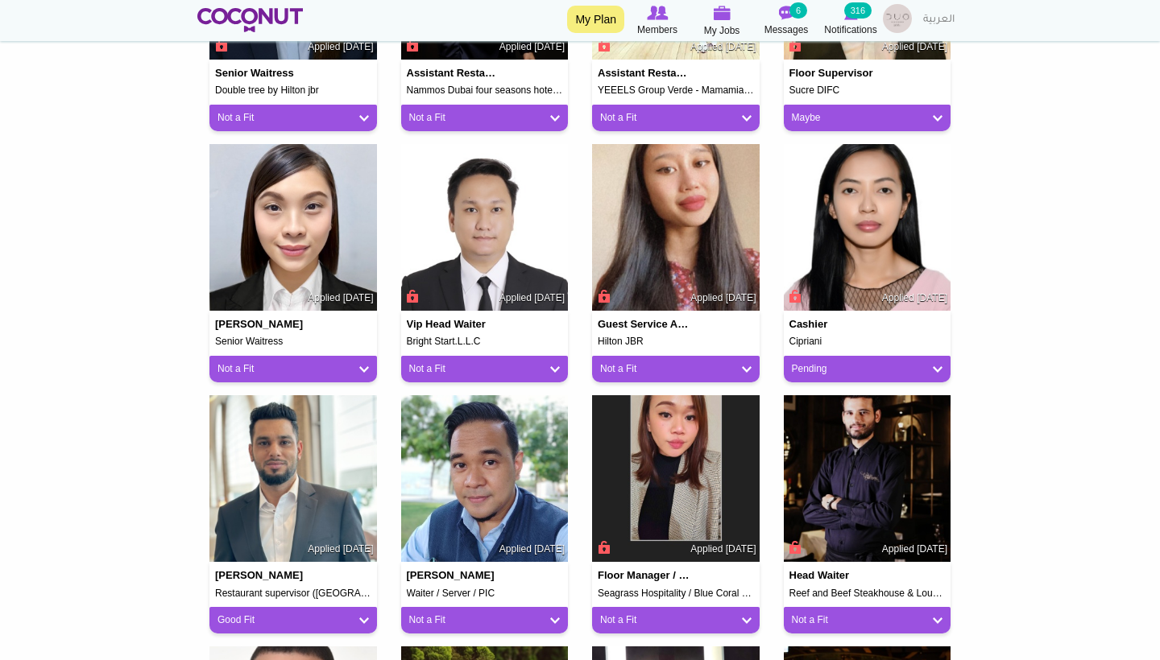
click at [550, 364] on link "Not a Fit" at bounding box center [484, 369] width 151 height 14
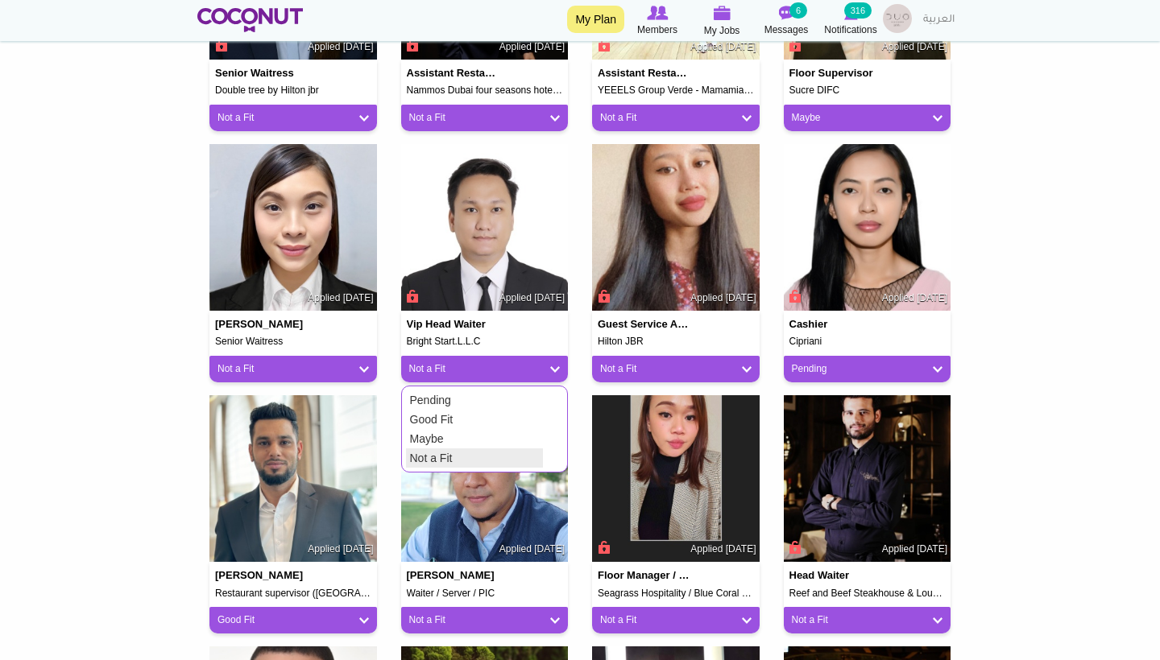
click at [525, 449] on link "Not a Fit" at bounding box center [474, 458] width 137 height 19
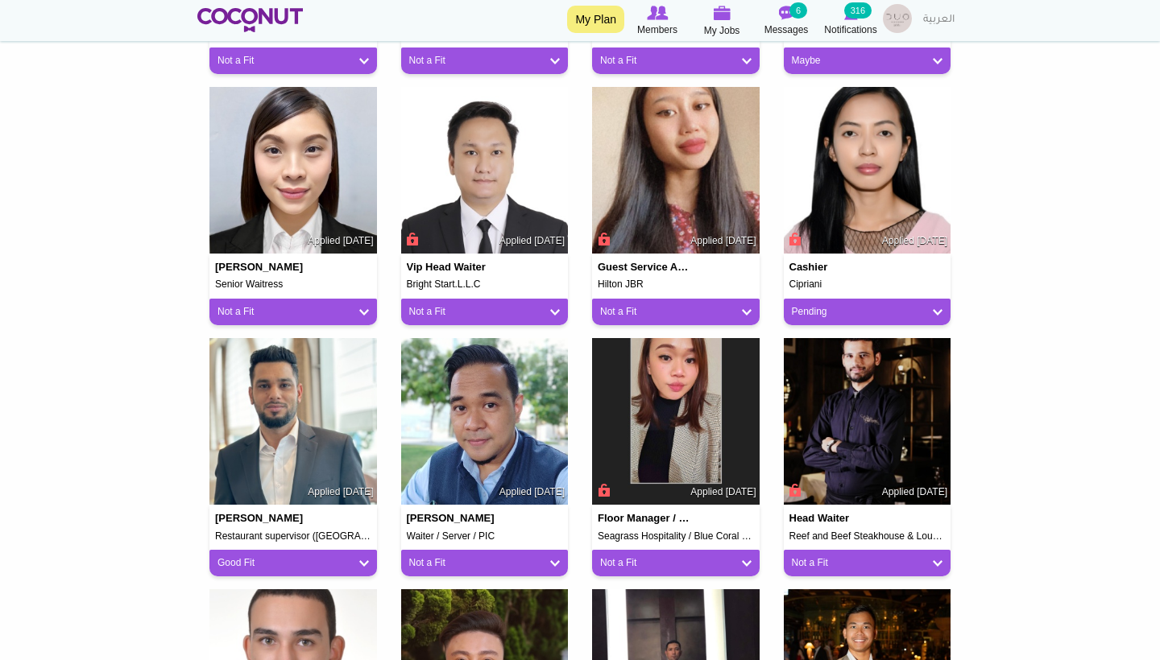
scroll to position [637, 0]
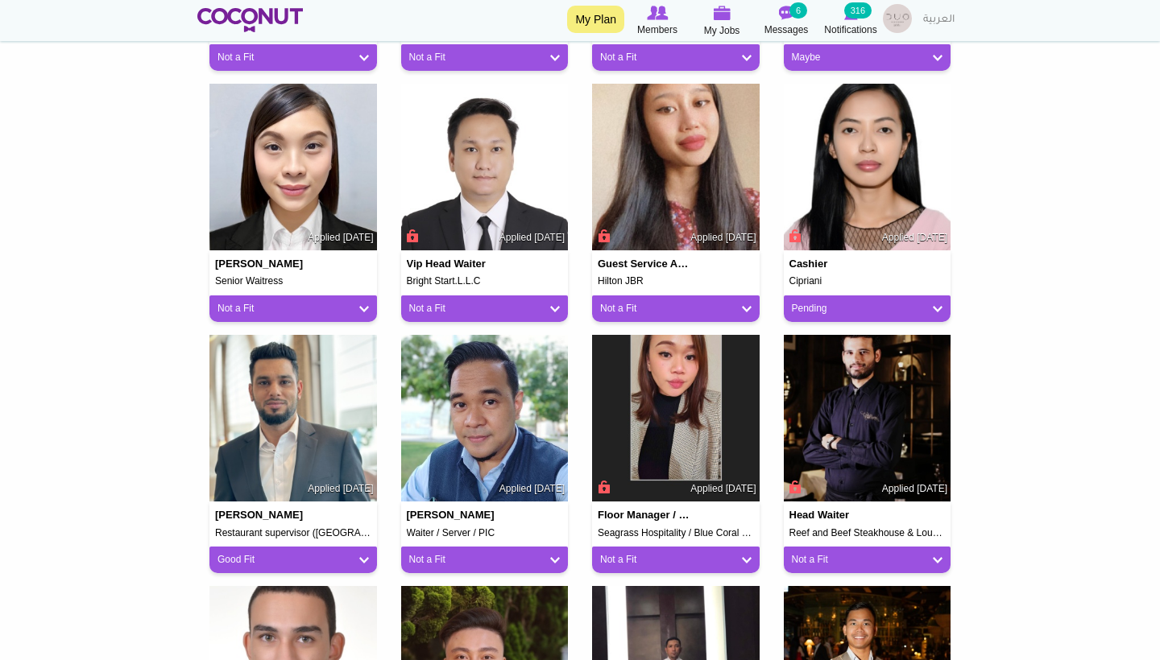
click at [860, 304] on link "Pending" at bounding box center [867, 309] width 151 height 14
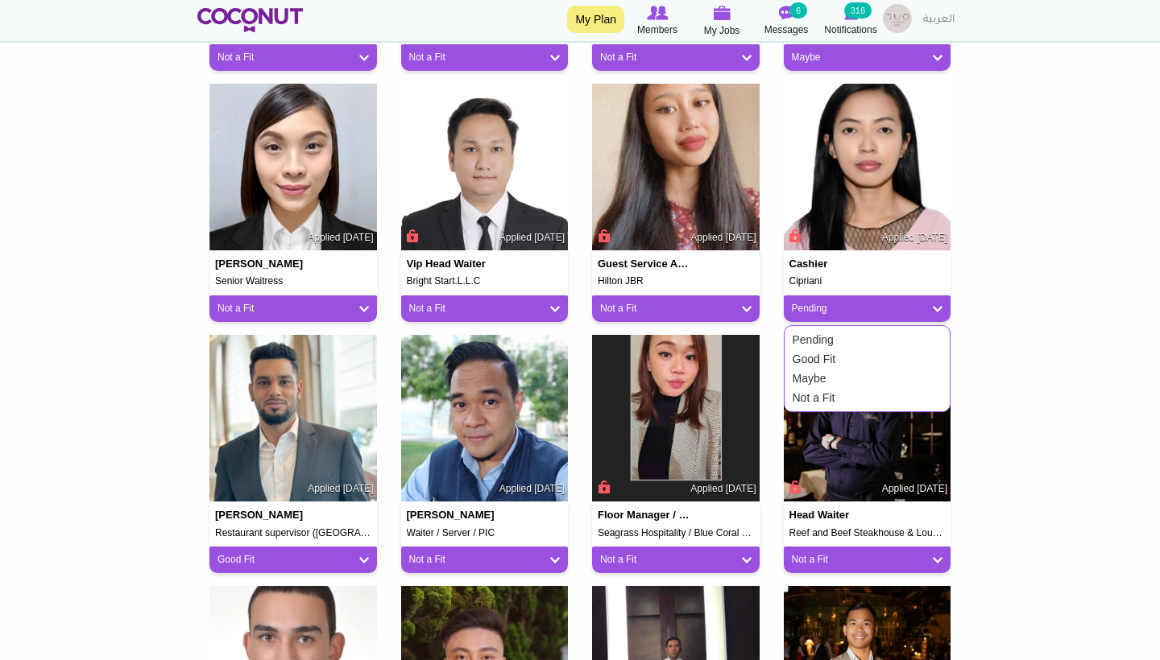
click at [950, 305] on div "Cashier Cipriani Applied 6 days ago Pending Pending Good Fit Maybe Not a Fit" at bounding box center [867, 209] width 192 height 251
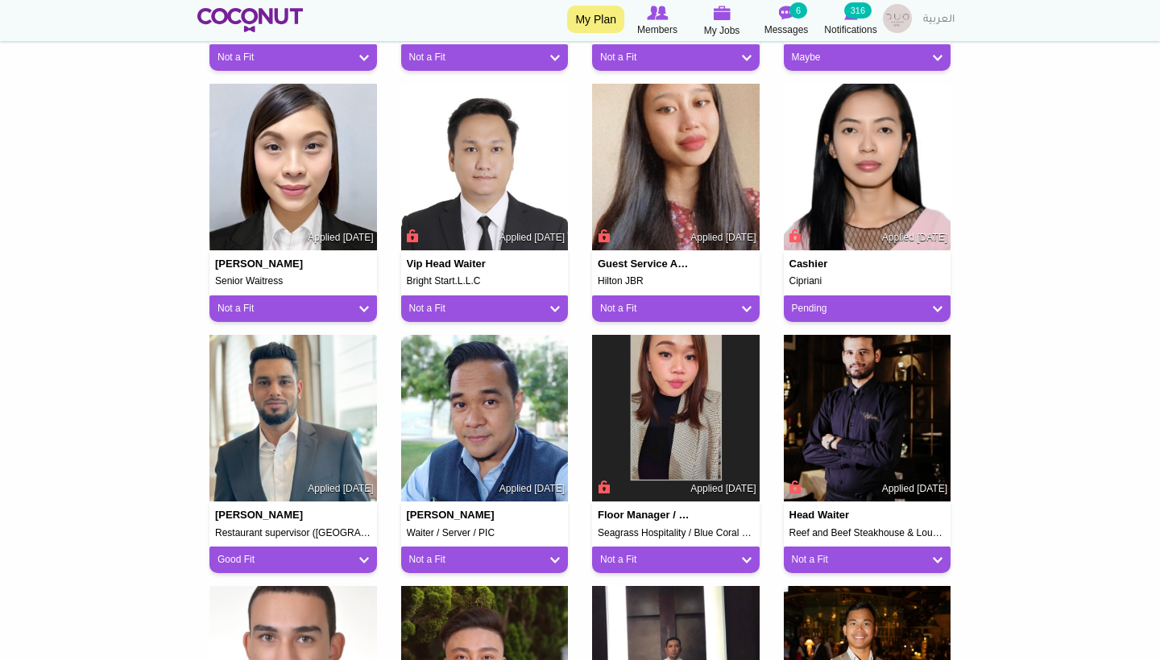
click at [907, 304] on link "Pending" at bounding box center [867, 309] width 151 height 14
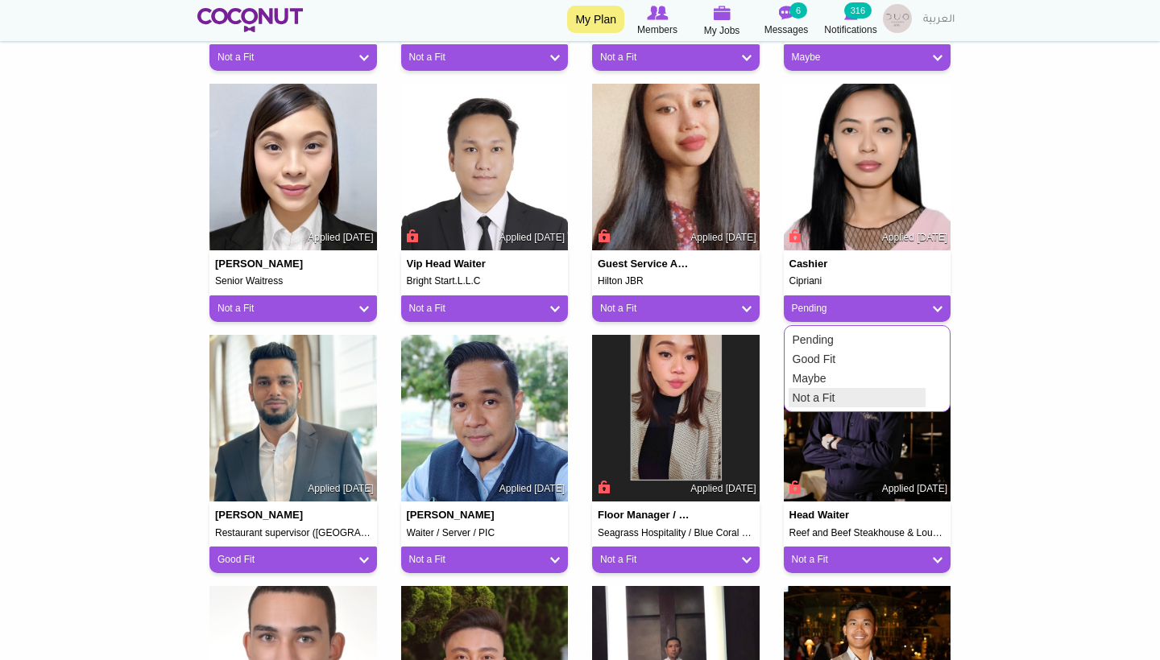
click at [839, 395] on link "Not a Fit" at bounding box center [856, 397] width 137 height 19
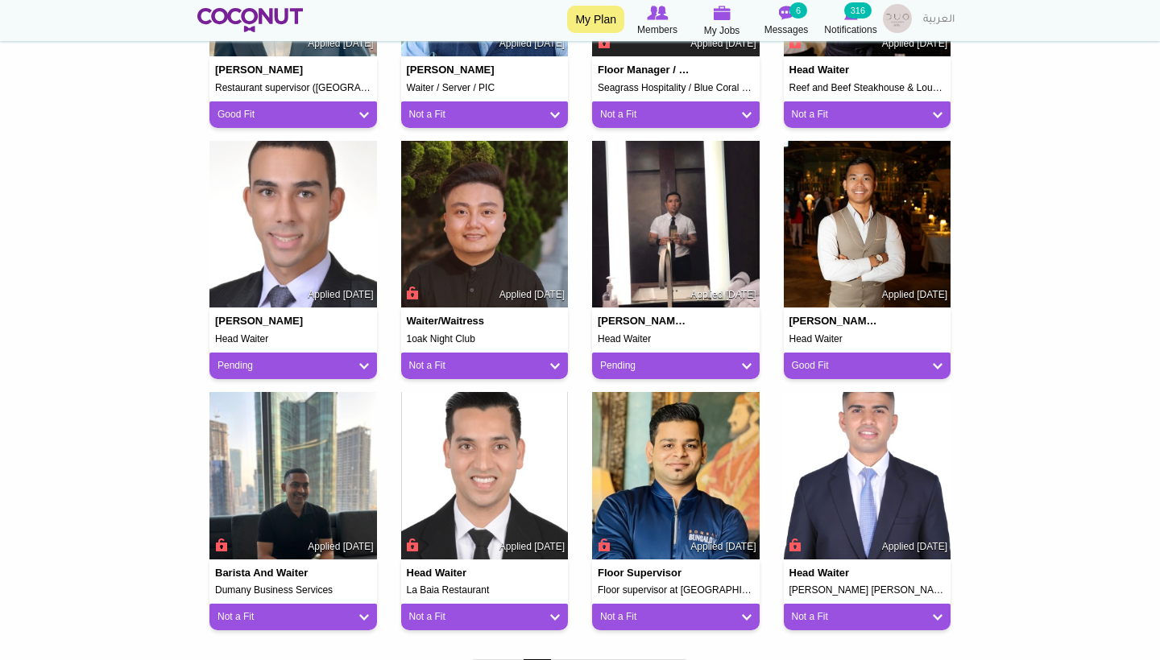
scroll to position [1083, 0]
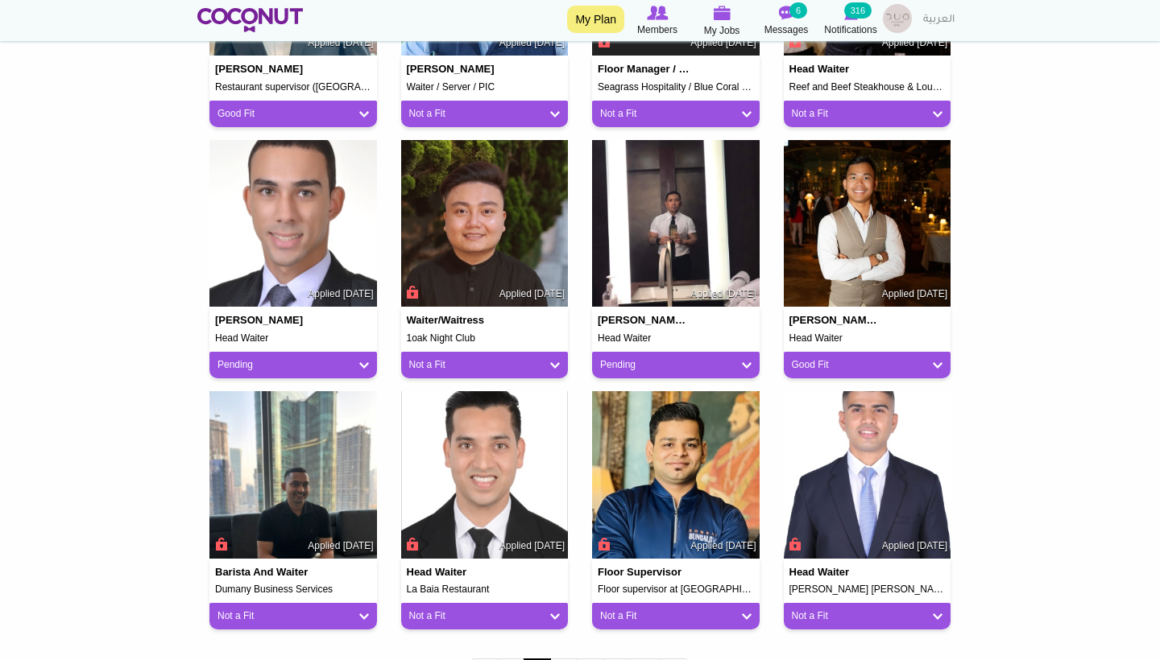
click at [363, 360] on link "Pending" at bounding box center [292, 365] width 151 height 14
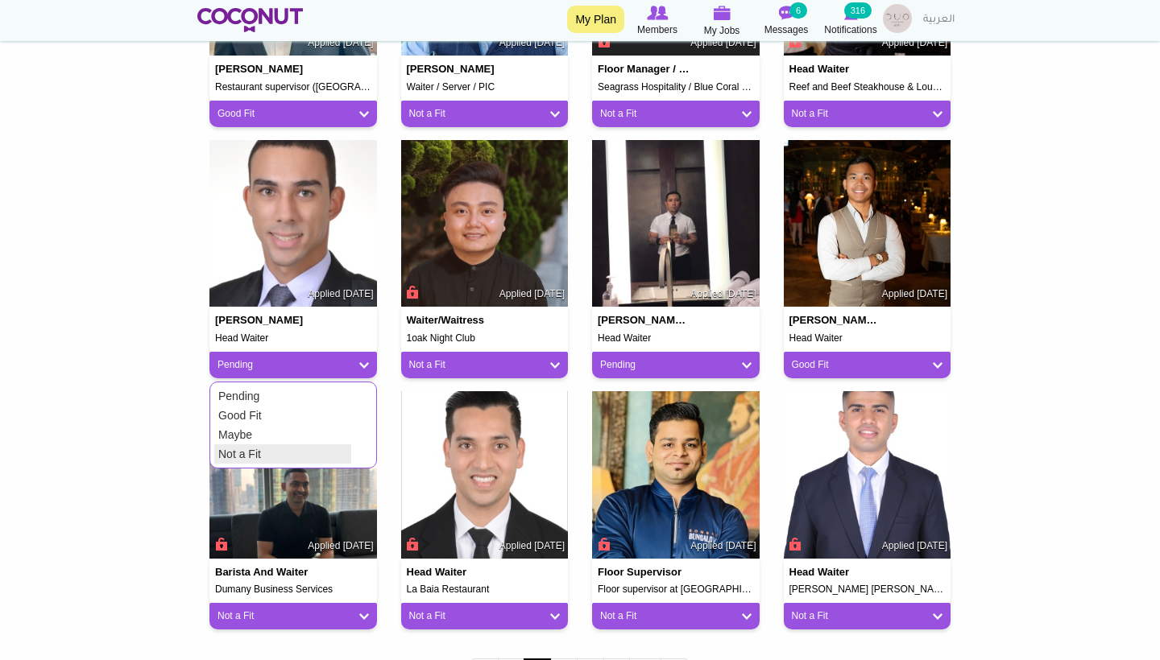
click at [320, 446] on link "Not a Fit" at bounding box center [282, 453] width 137 height 19
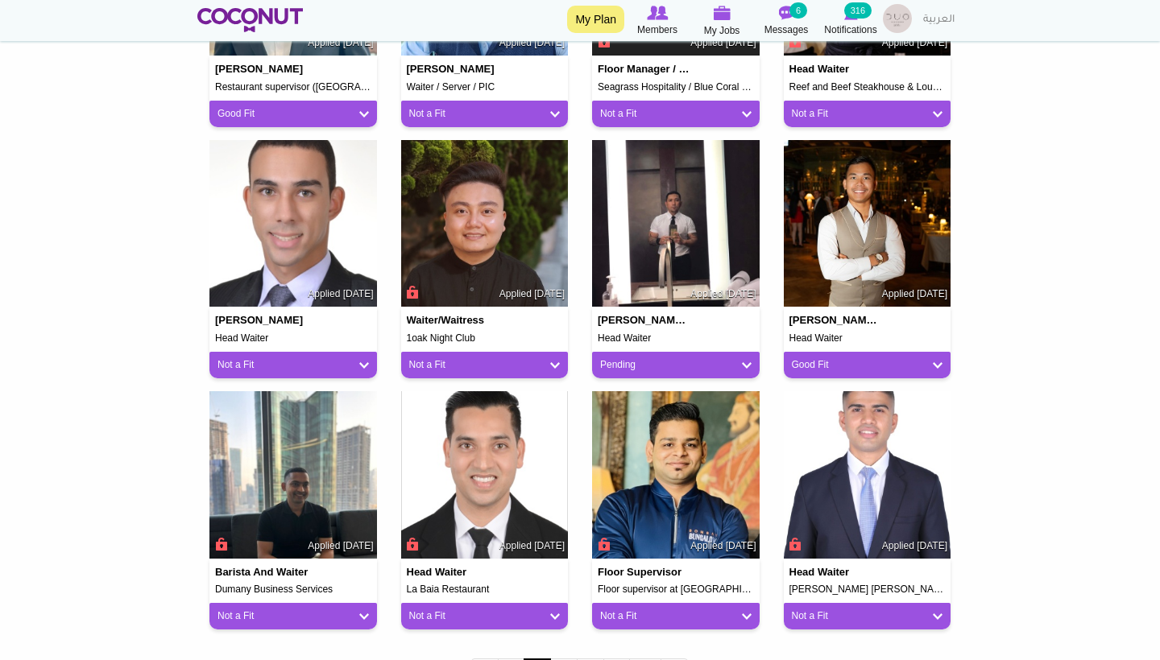
click at [286, 366] on link "Not a Fit" at bounding box center [292, 365] width 151 height 14
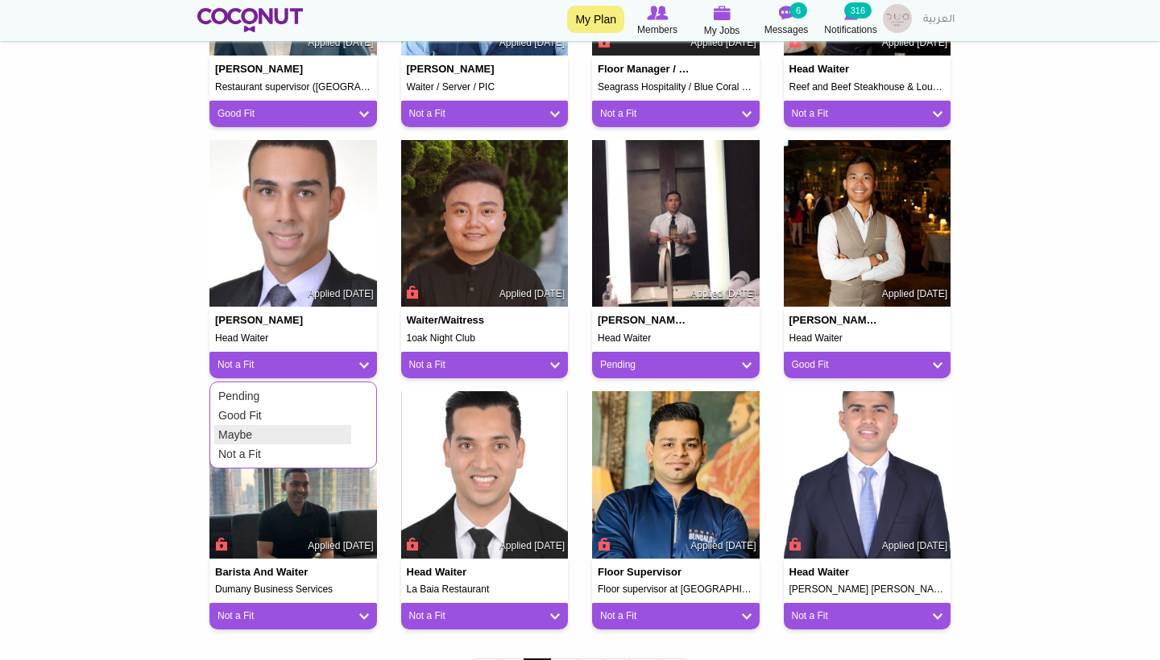
click at [269, 425] on link "Maybe" at bounding box center [282, 434] width 137 height 19
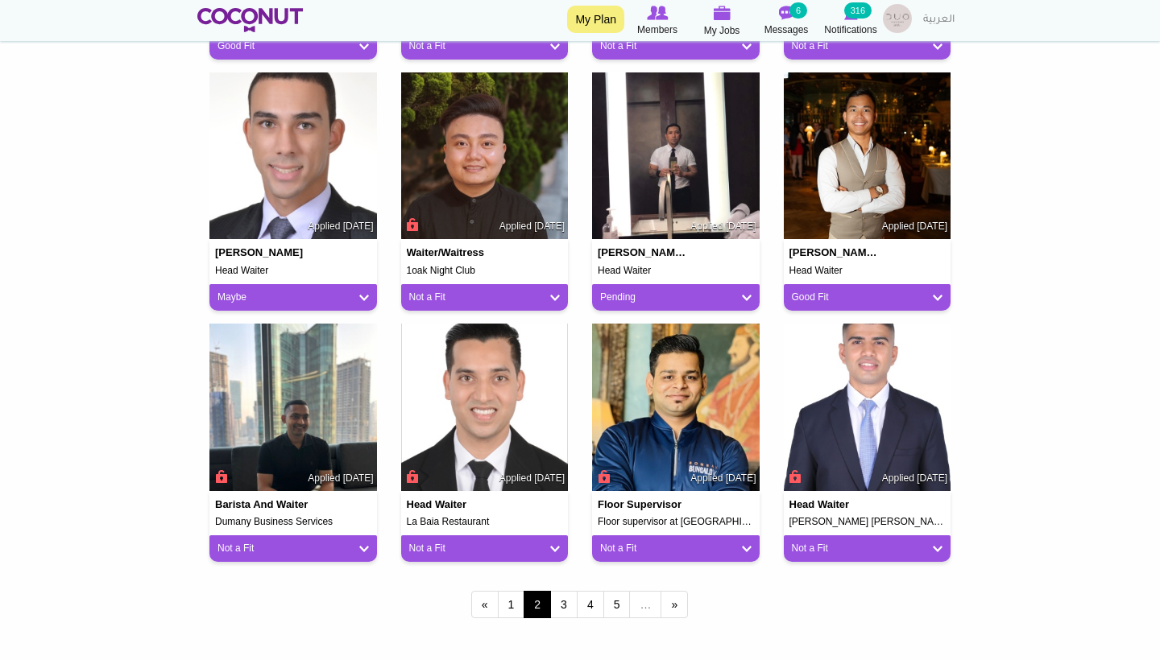
scroll to position [1151, 0]
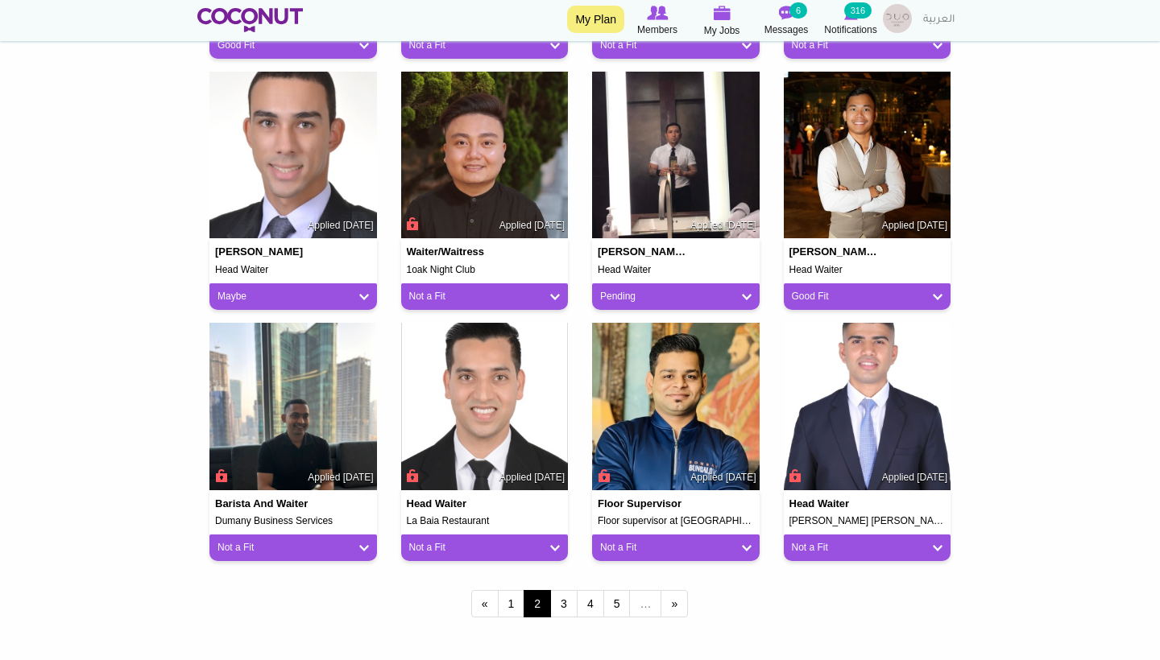
drag, startPoint x: 488, startPoint y: 258, endPoint x: 403, endPoint y: 260, distance: 84.6
click at [402, 260] on div "Waiter/Waitress 1oak Night Club Applied 1 week ago" at bounding box center [484, 256] width 167 height 36
drag, startPoint x: 403, startPoint y: 260, endPoint x: 477, endPoint y: 264, distance: 73.4
click at [477, 264] on div "Waiter/Waitress 1oak Night Club Applied 1 week ago" at bounding box center [484, 256] width 167 height 36
copy h5 "1oak Night Club"
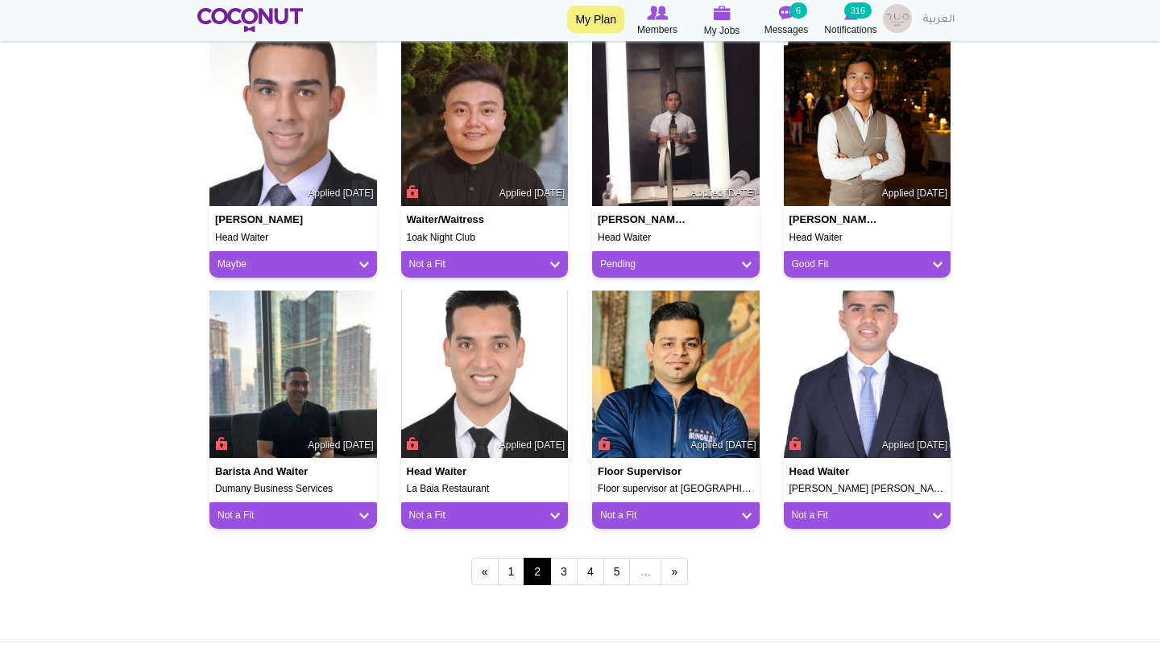
scroll to position [1188, 0]
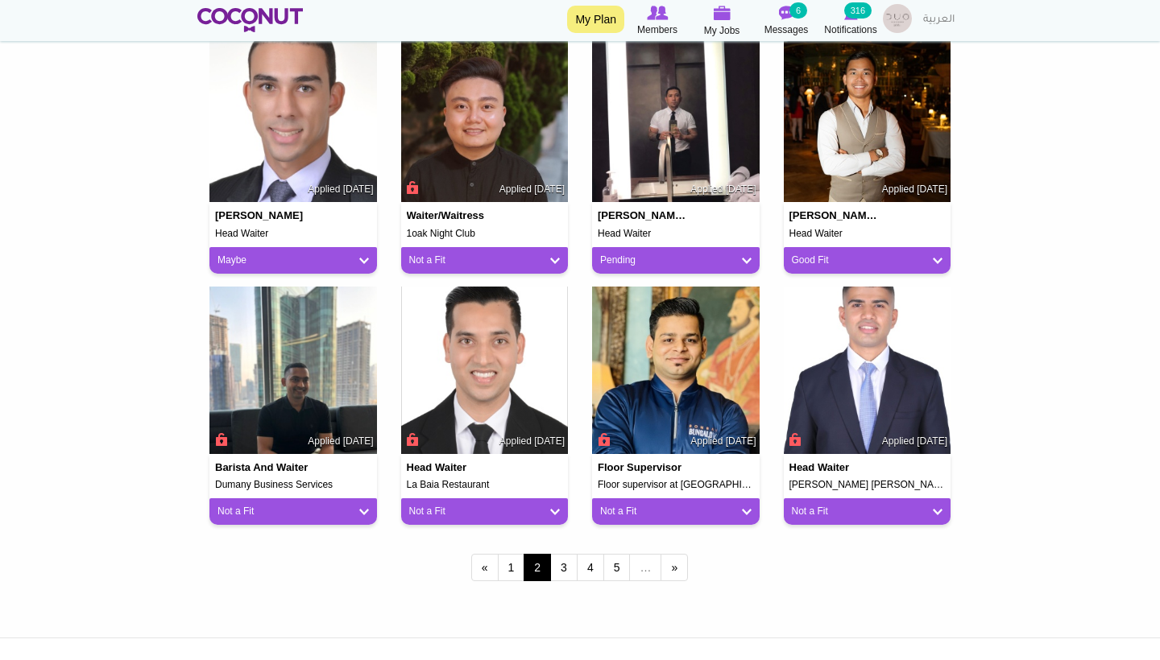
click at [552, 254] on link "Not a Fit" at bounding box center [484, 261] width 151 height 14
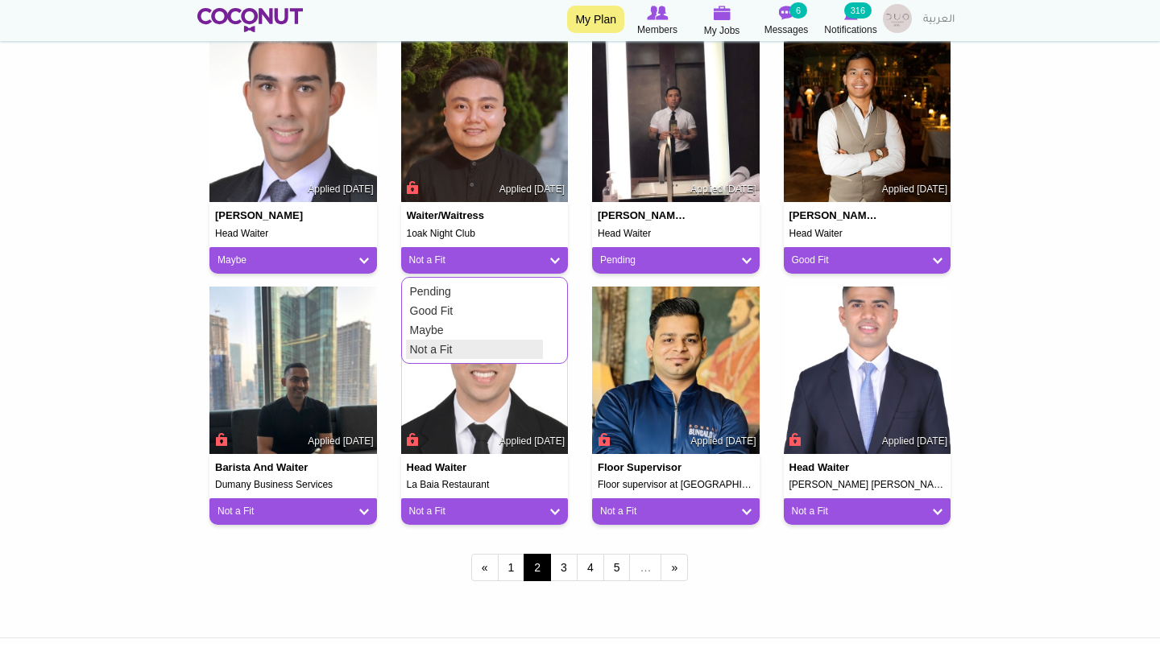
click at [442, 346] on link "Not a Fit" at bounding box center [474, 349] width 137 height 19
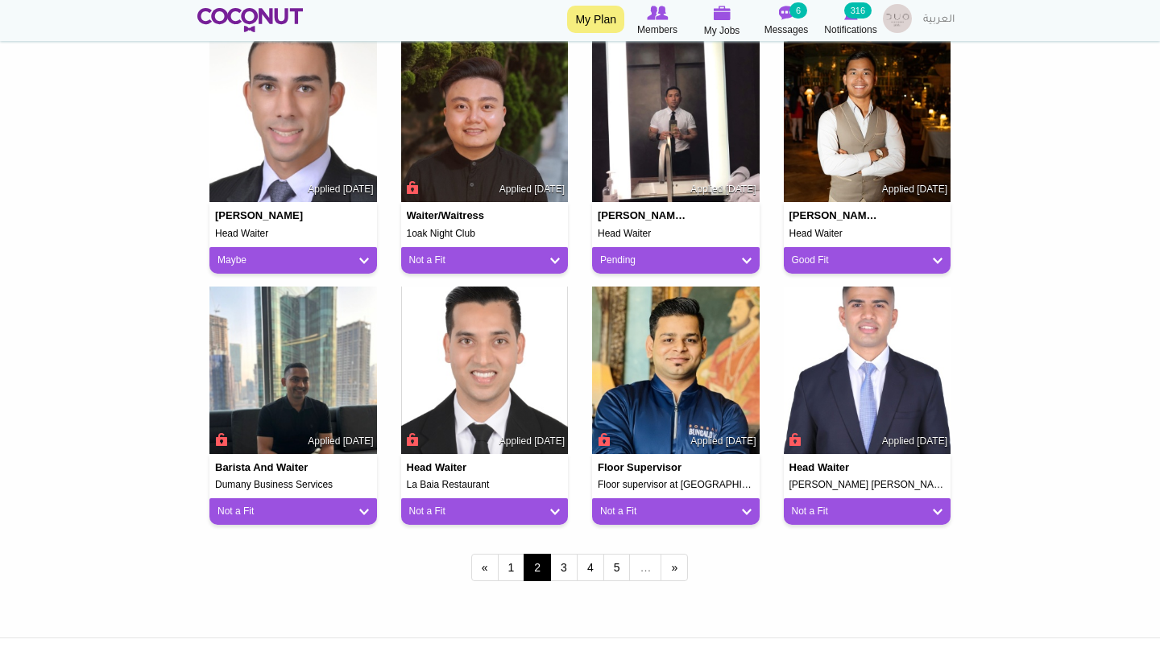
click at [750, 254] on link "Pending" at bounding box center [675, 261] width 151 height 14
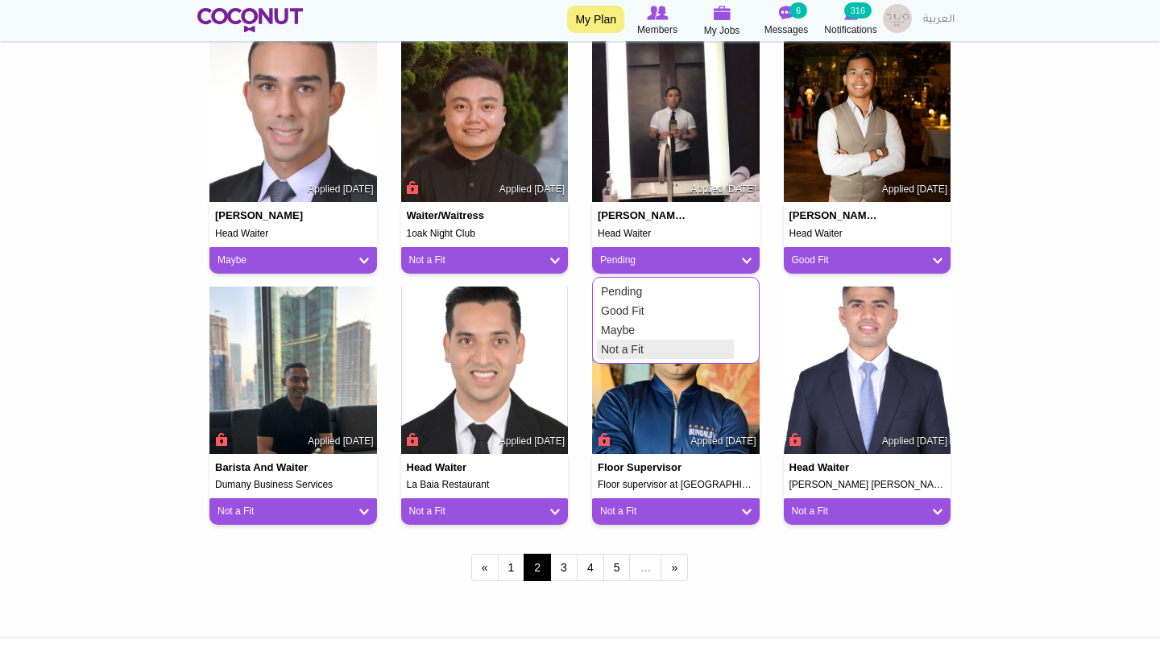
click at [626, 345] on link "Not a Fit" at bounding box center [665, 349] width 137 height 19
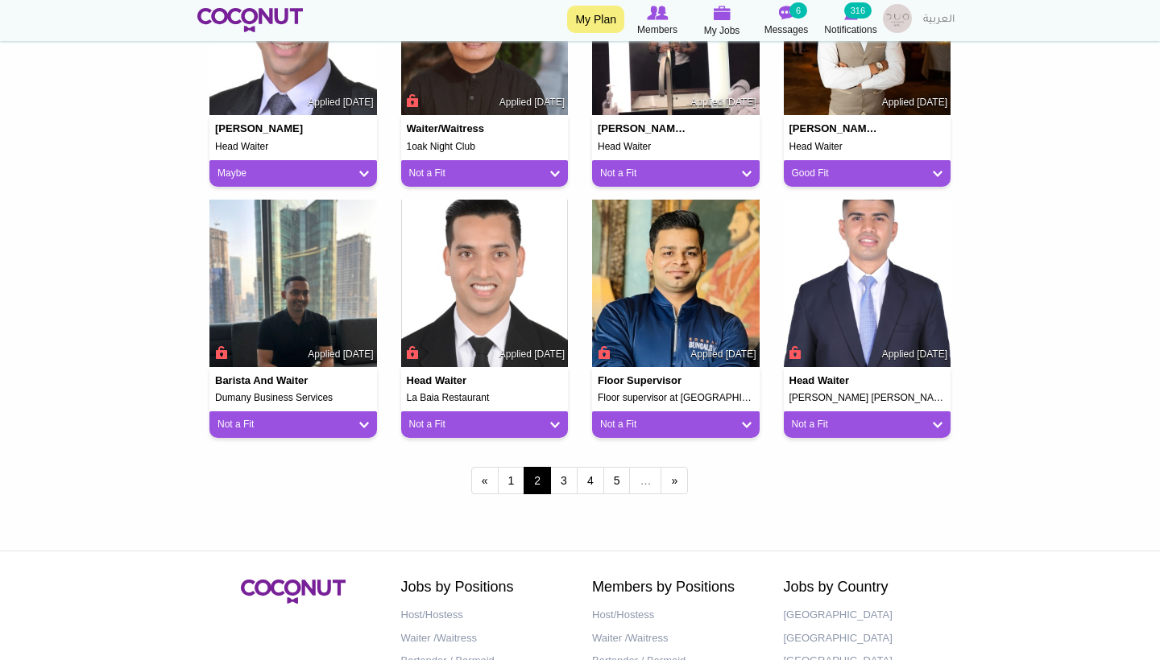
scroll to position [1280, 0]
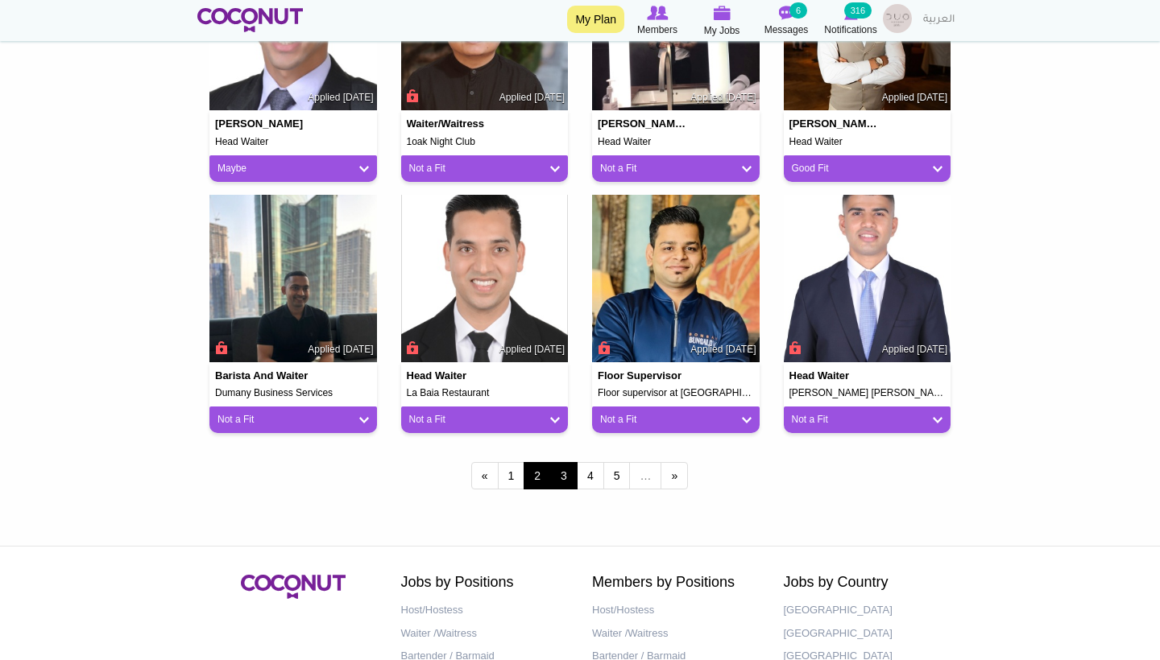
click at [561, 465] on link "3" at bounding box center [563, 475] width 27 height 27
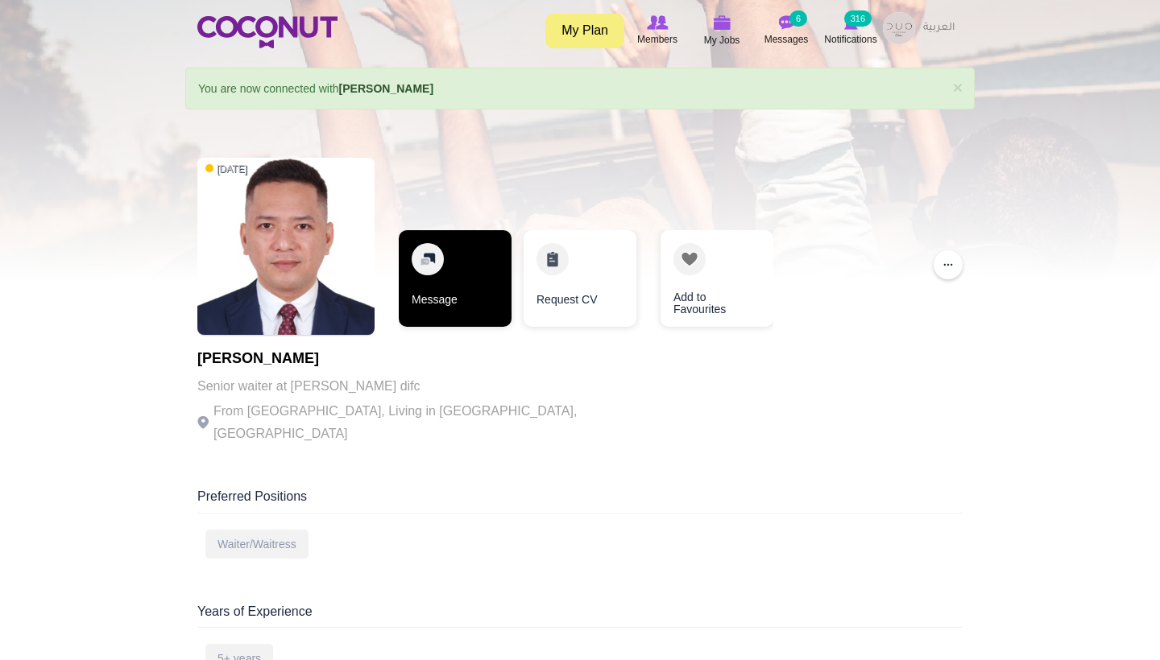
click at [465, 306] on link "Message" at bounding box center [455, 278] width 113 height 97
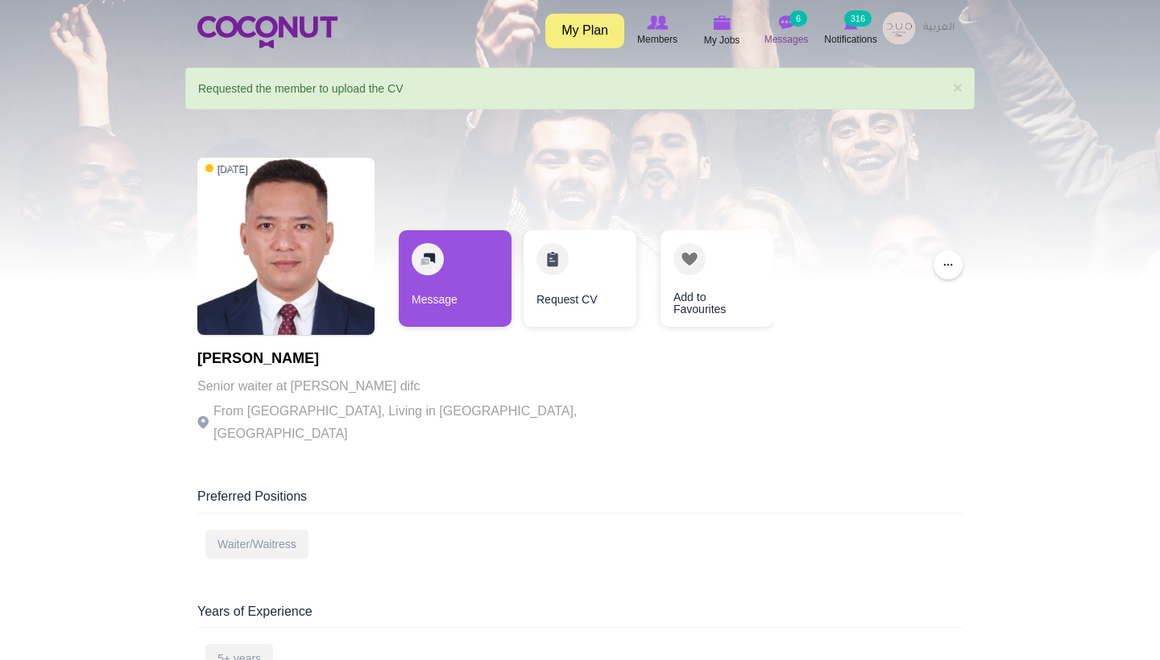
click at [786, 23] on img at bounding box center [786, 22] width 16 height 14
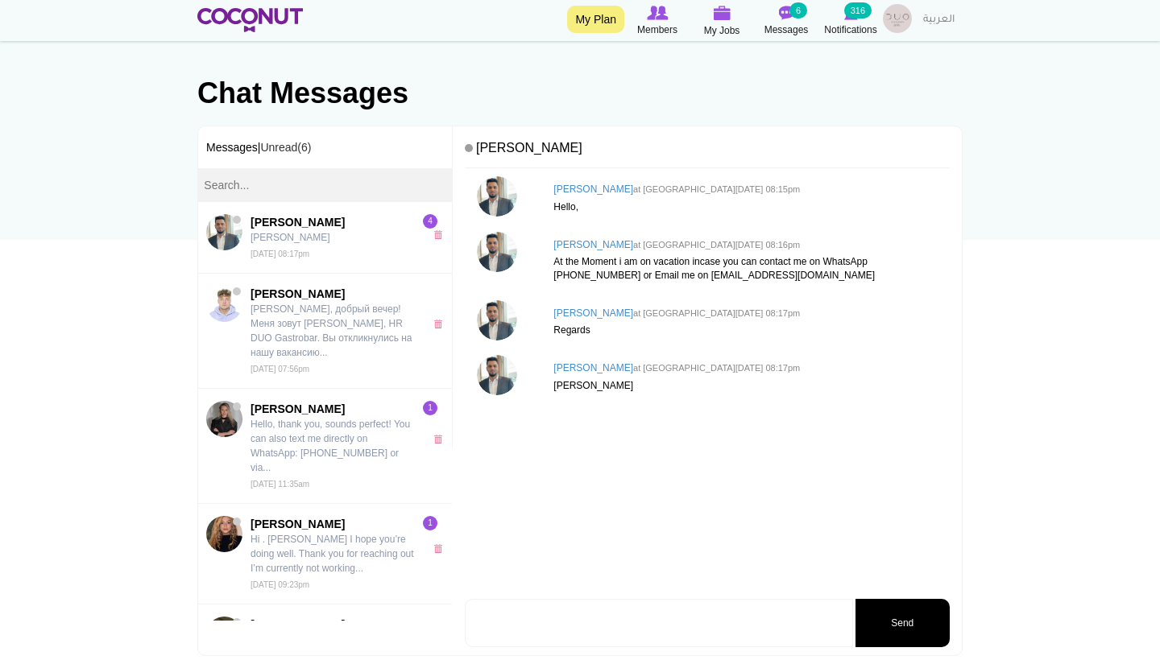
scroll to position [117, 0]
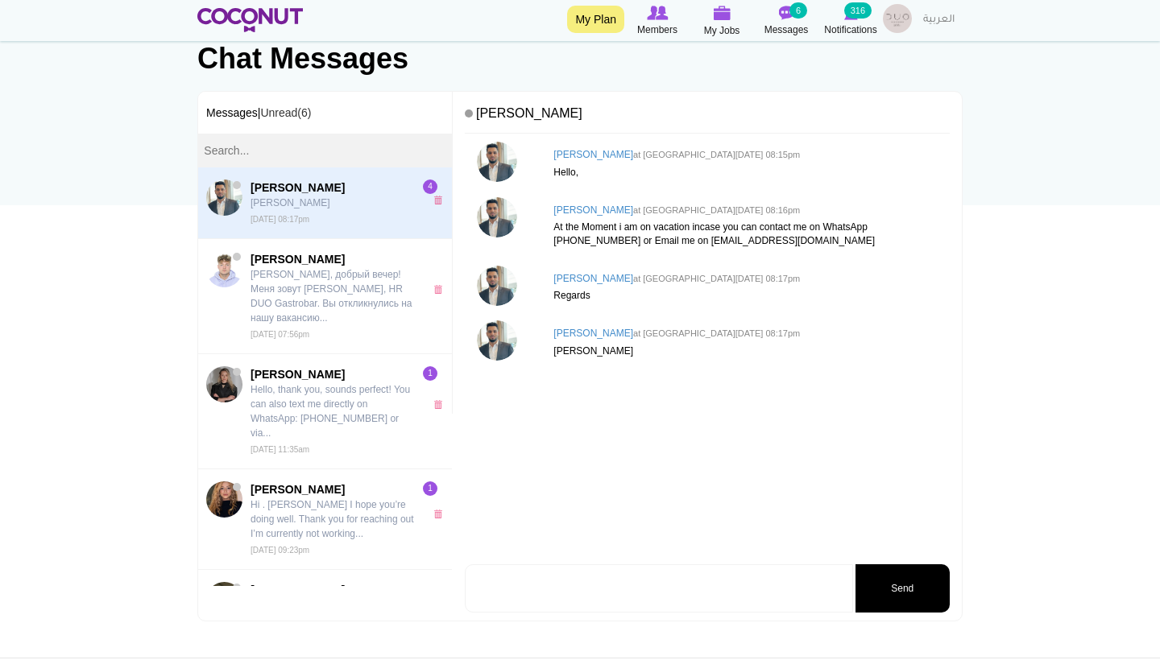
click at [369, 212] on span "[PERSON_NAME] [PERSON_NAME] [DATE] 08:17pm" at bounding box center [333, 203] width 166 height 47
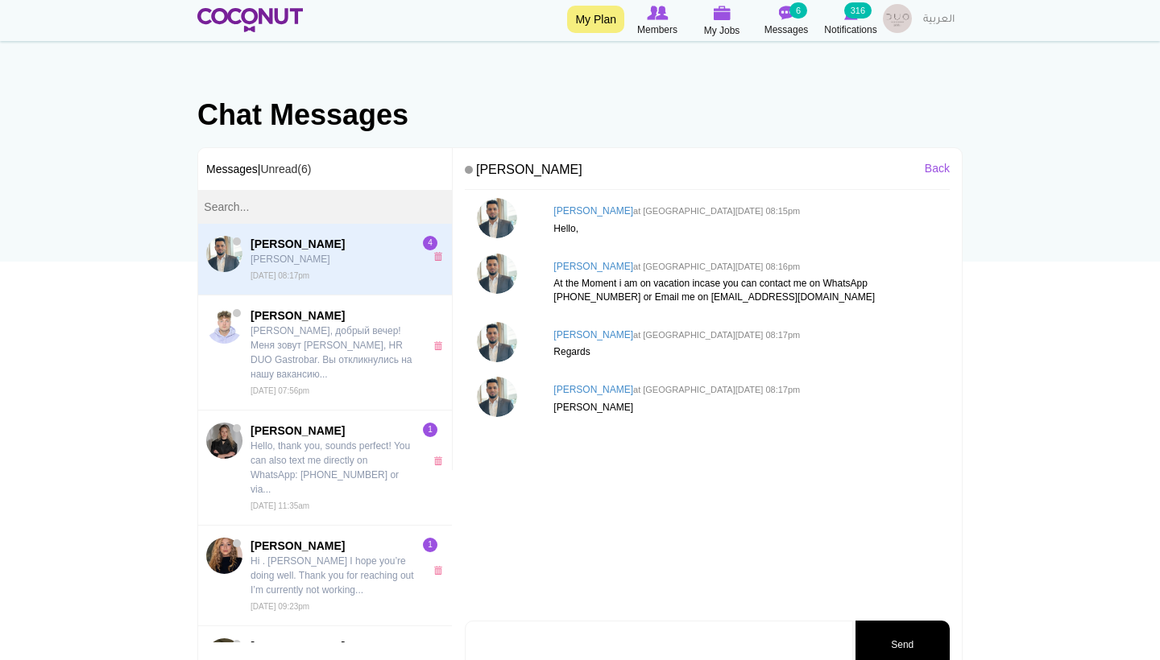
scroll to position [87, 0]
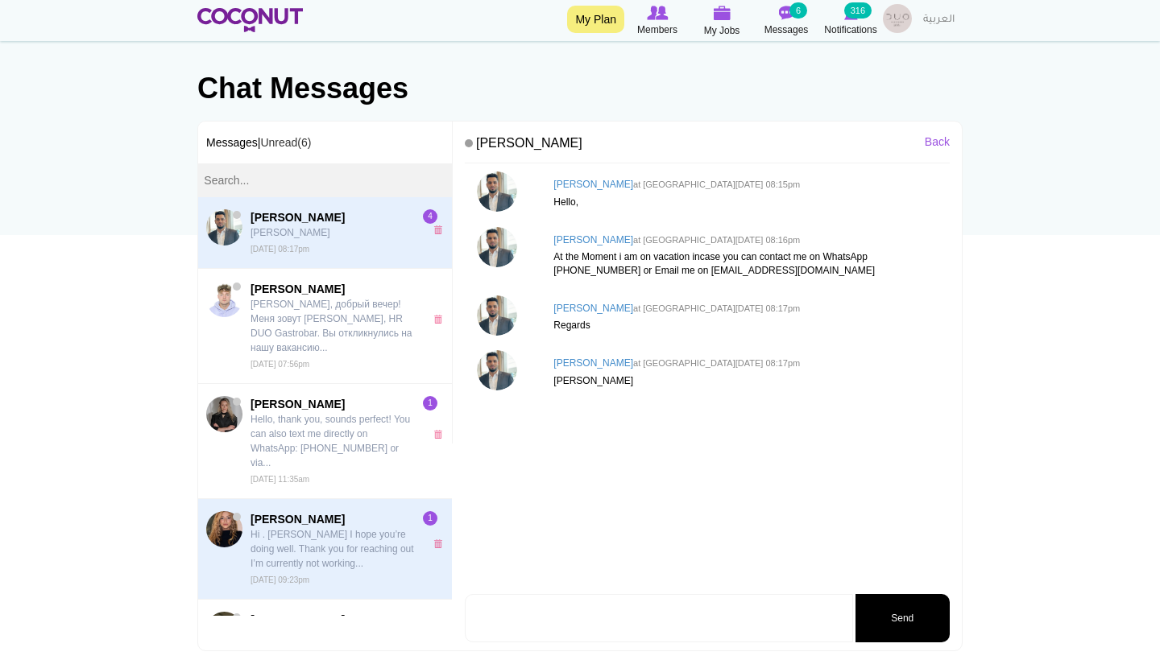
click at [342, 527] on p "Hi . [PERSON_NAME] I hope you’re doing well. Thank you for reaching out I’m cur…" at bounding box center [333, 548] width 166 height 43
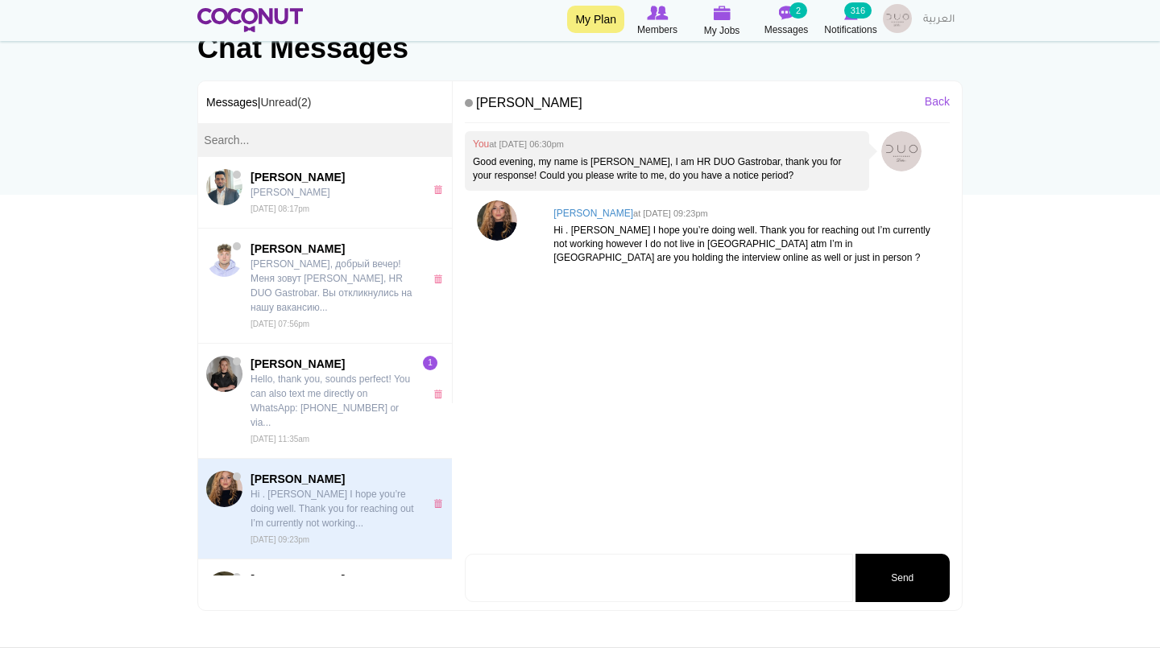
scroll to position [123, 0]
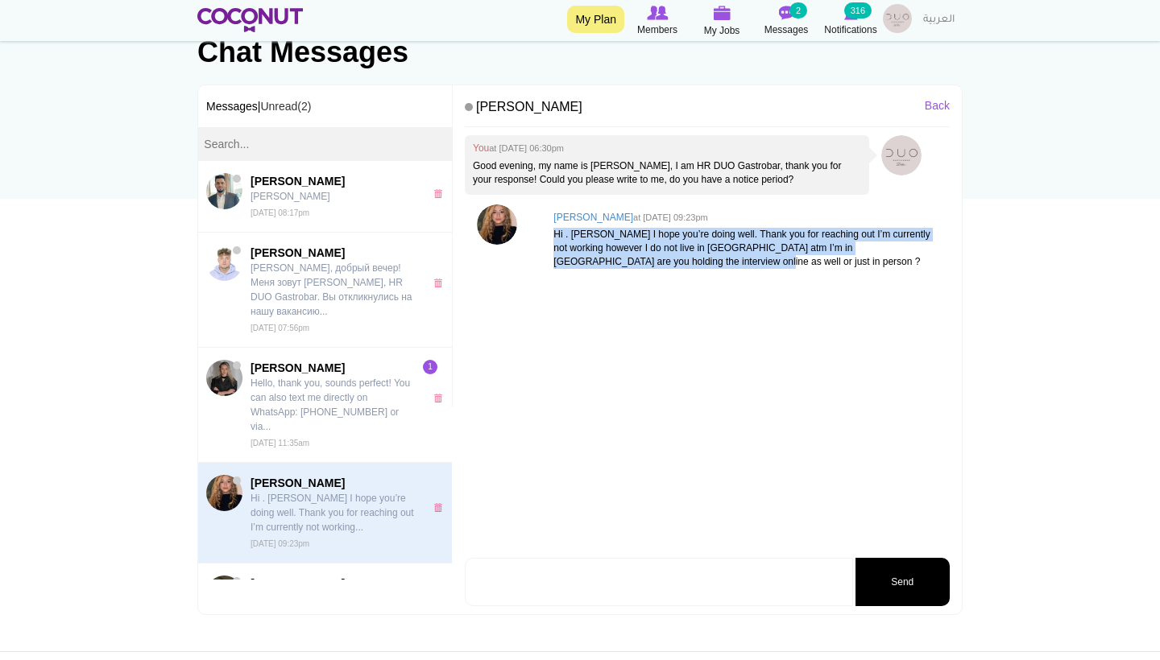
drag, startPoint x: 734, startPoint y: 267, endPoint x: 554, endPoint y: 233, distance: 183.7
click at [554, 233] on div "[PERSON_NAME] at [DATE] 09:23pm Hi . [PERSON_NAME] I hope you’re doing well. Th…" at bounding box center [747, 241] width 404 height 73
copy p "Hi . [PERSON_NAME] I hope you’re doing well. Thank you for reaching out I’m cur…"
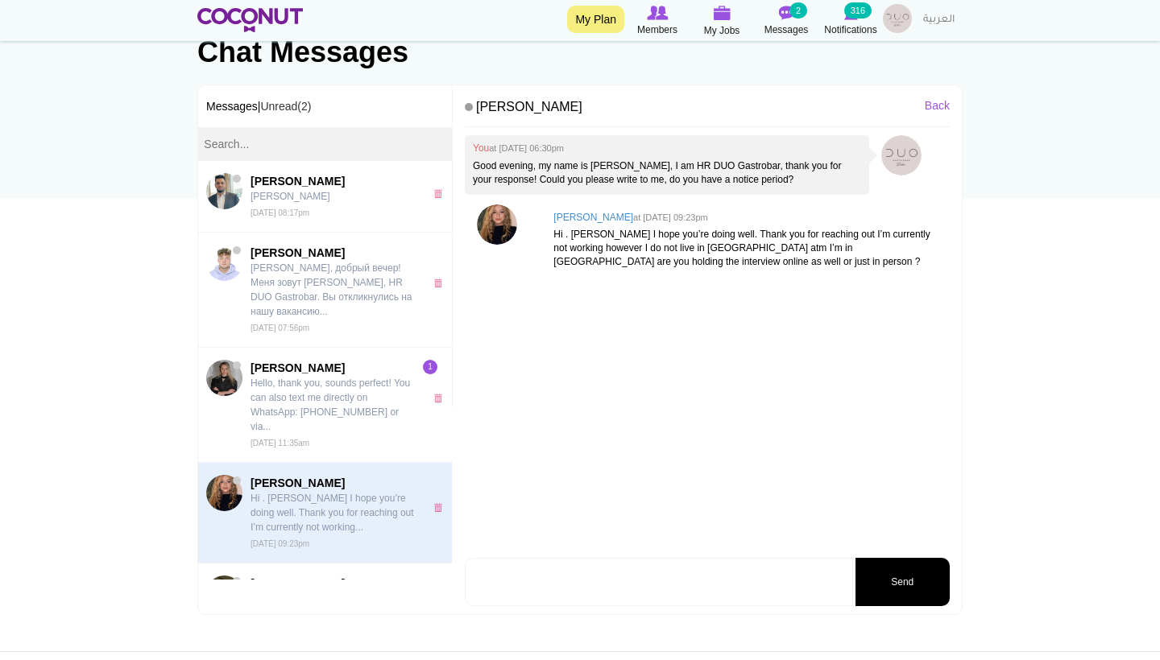
click at [633, 337] on div "You at [DATE] 06:30pm Good evening, my name is [PERSON_NAME], I am HR DUO Gastr…" at bounding box center [707, 344] width 485 height 419
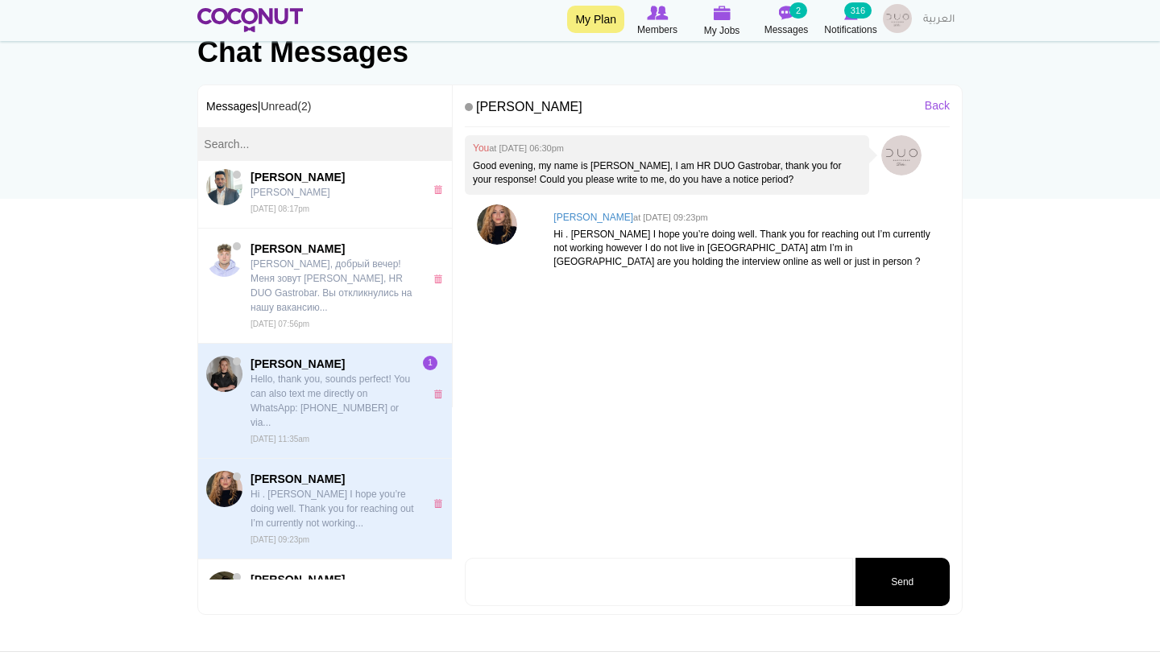
click at [283, 424] on link "[PERSON_NAME] Hello, thank you, sounds perfect! You can also text me directly o…" at bounding box center [325, 401] width 254 height 115
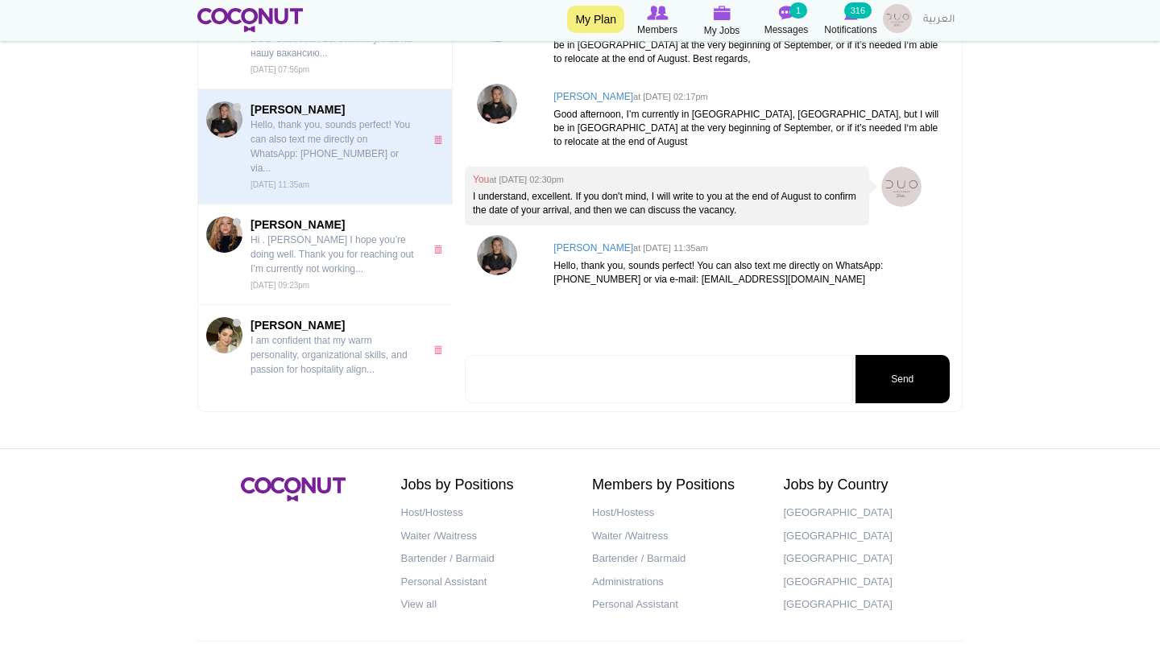
scroll to position [327, 0]
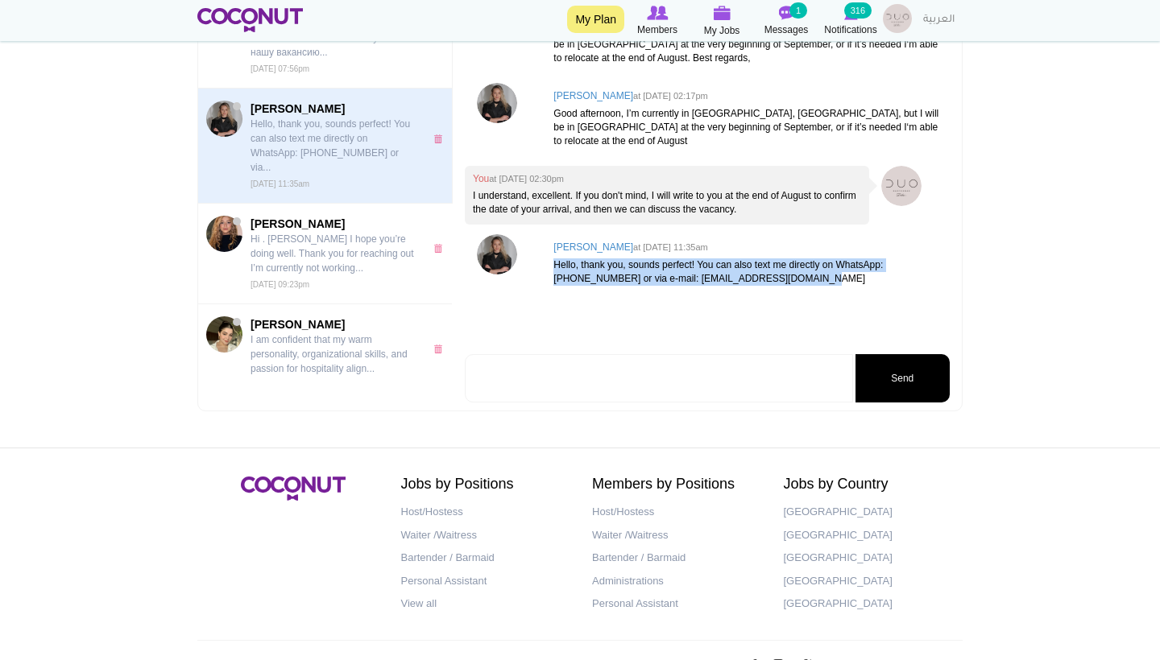
drag, startPoint x: 801, startPoint y: 256, endPoint x: 549, endPoint y: 232, distance: 253.2
click at [549, 234] on div "Klaudia Bąk at Fri, Aug 15th, 2025 11:35am Hello, thank you, sounds perfect! Yo…" at bounding box center [747, 263] width 404 height 59
copy p "Hello, thank you, sounds perfect! You can also text me directly on WhatsApp: +4…"
click at [796, 283] on div "You at Thu, Aug 14th, 2025 02:08pm Good afternoon, could you tell me if you are…" at bounding box center [707, 141] width 485 height 419
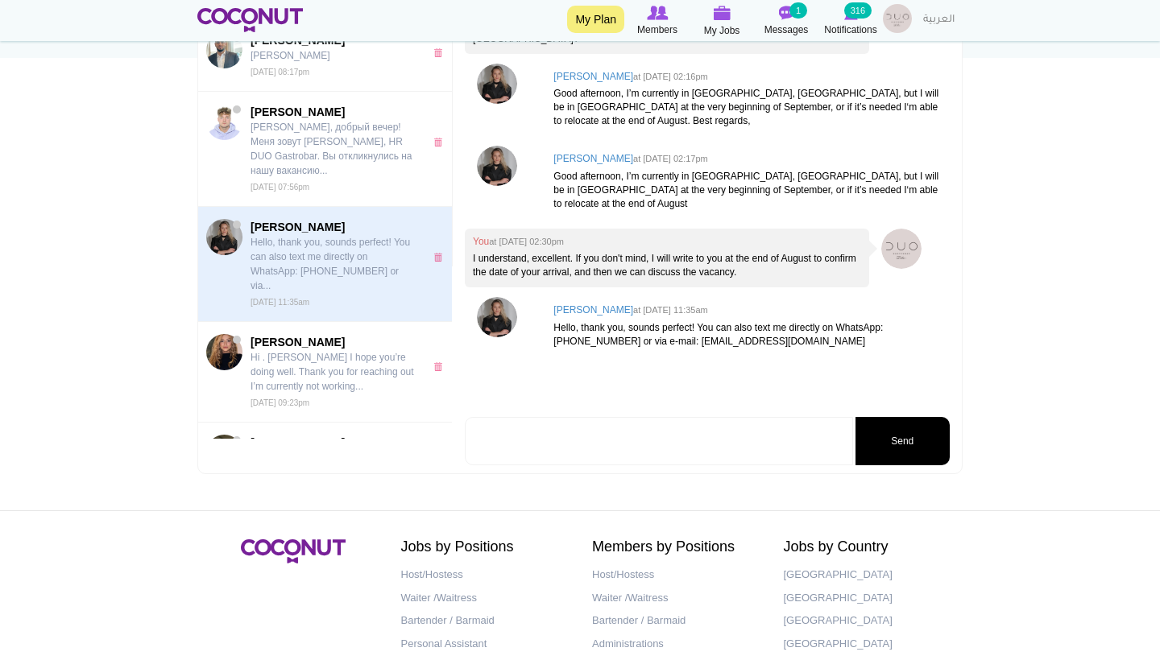
scroll to position [347, 0]
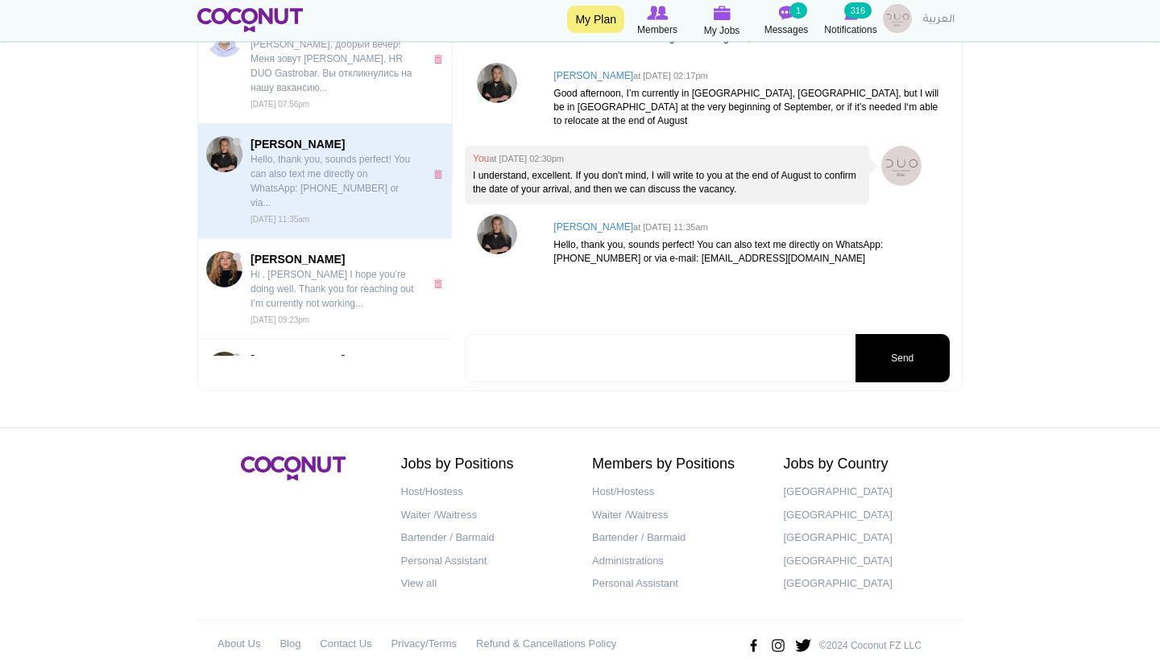
click at [604, 353] on textarea at bounding box center [659, 358] width 388 height 48
type textarea "Е"
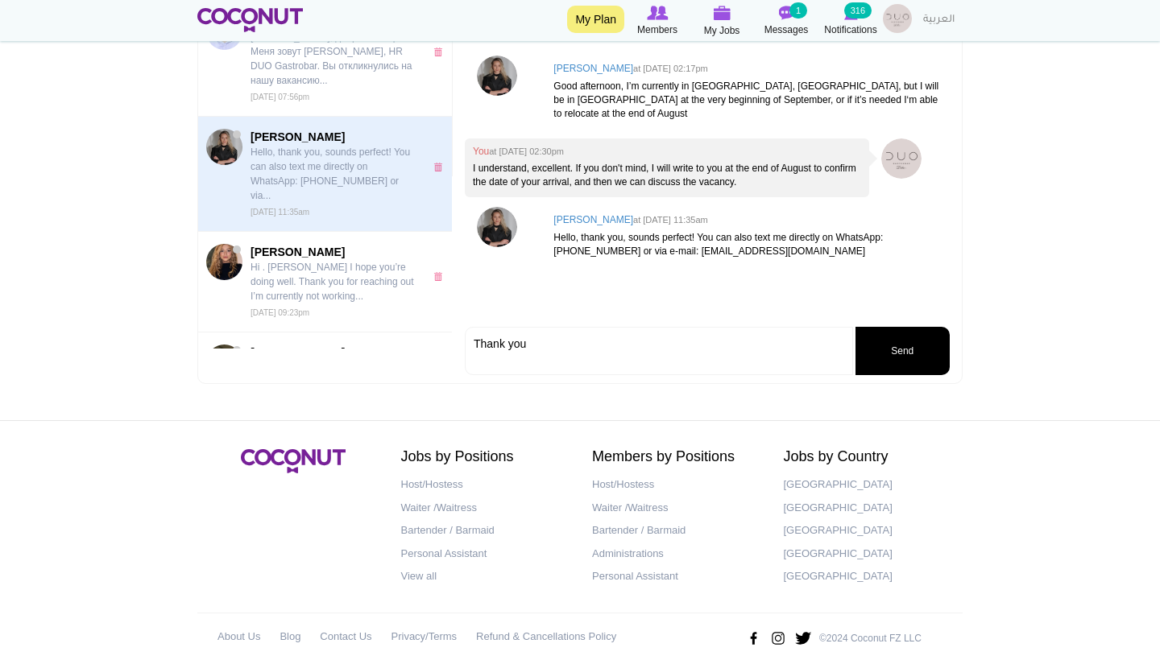
scroll to position [359, 0]
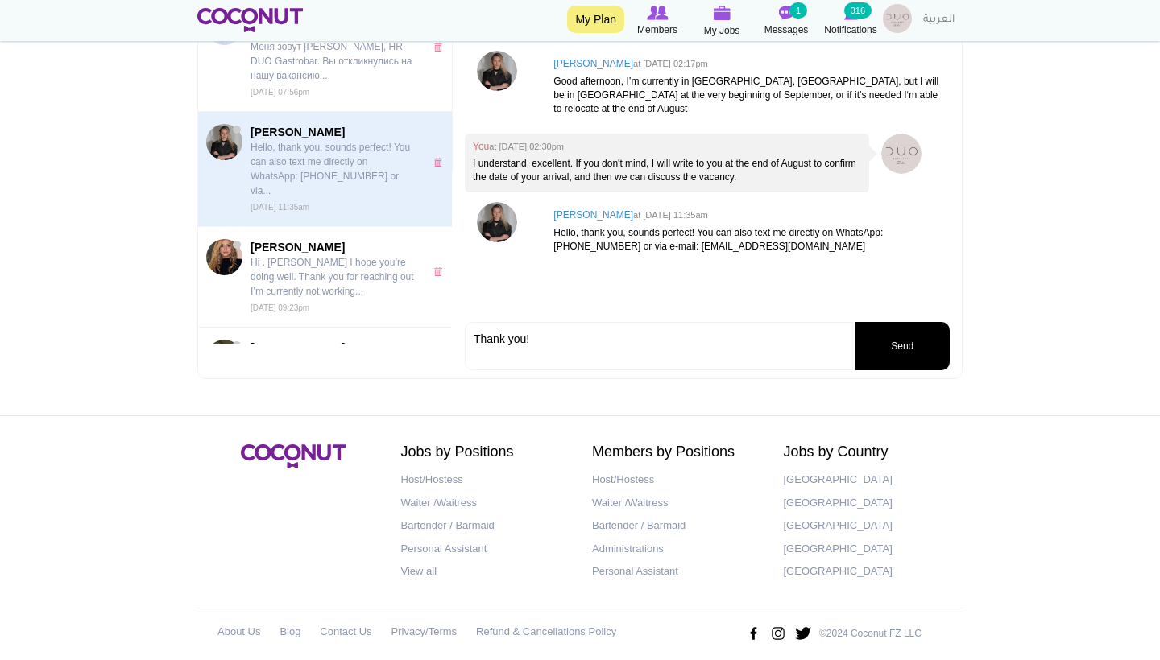
type textarea "Thank you!"
click at [887, 348] on button "Send" at bounding box center [902, 346] width 94 height 48
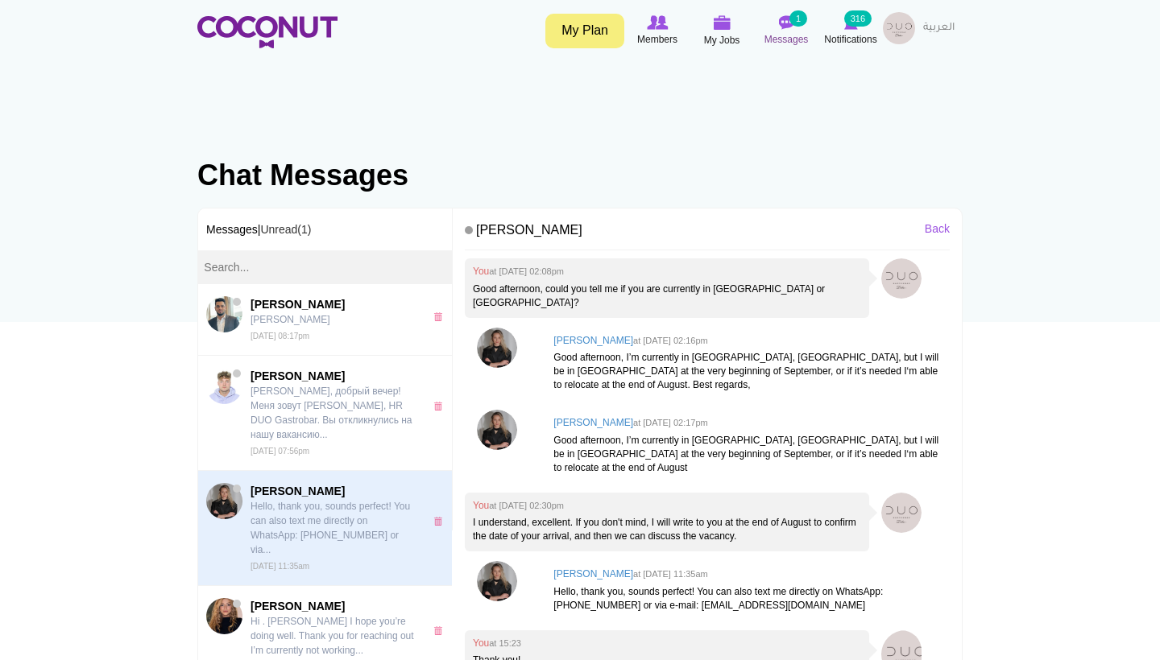
scroll to position [0, 0]
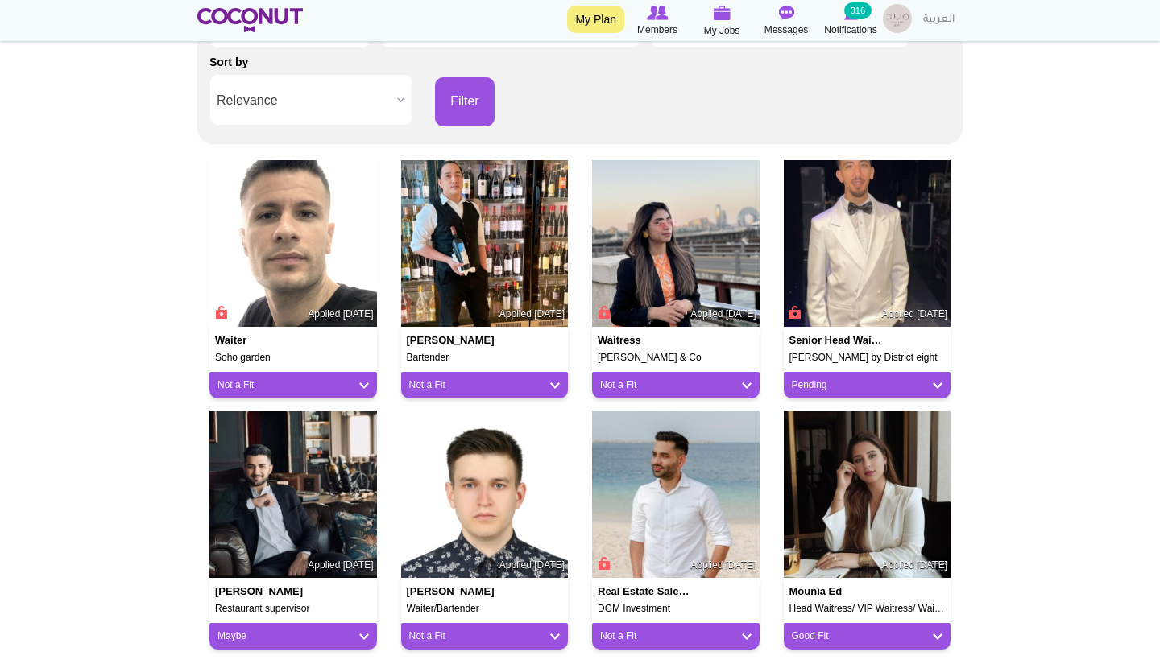
scroll to position [315, 0]
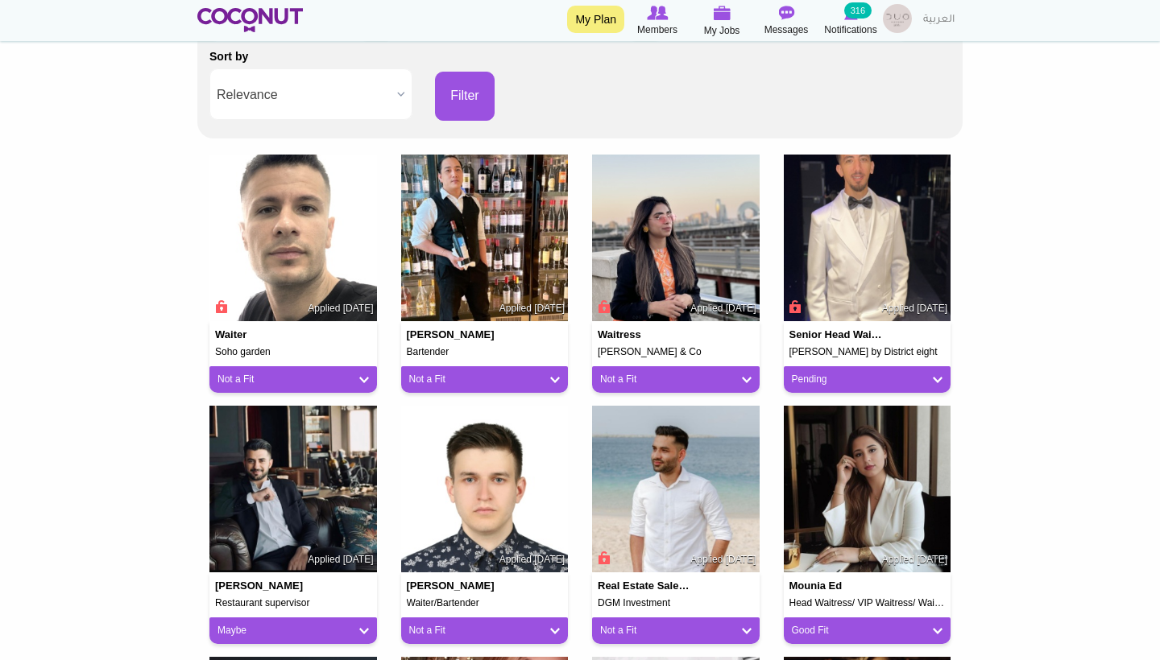
click at [834, 377] on link "Pending" at bounding box center [867, 380] width 151 height 14
drag, startPoint x: 914, startPoint y: 348, endPoint x: 787, endPoint y: 346, distance: 127.2
click at [787, 347] on div "Senior Head Waiter Blume by District eight Applied 1 week ago" at bounding box center [866, 339] width 167 height 36
click at [972, 334] on section "Members applied to this Job Back to Job View Applicants 211 Applicants Status -…" at bounding box center [579, 640] width 789 height 1668
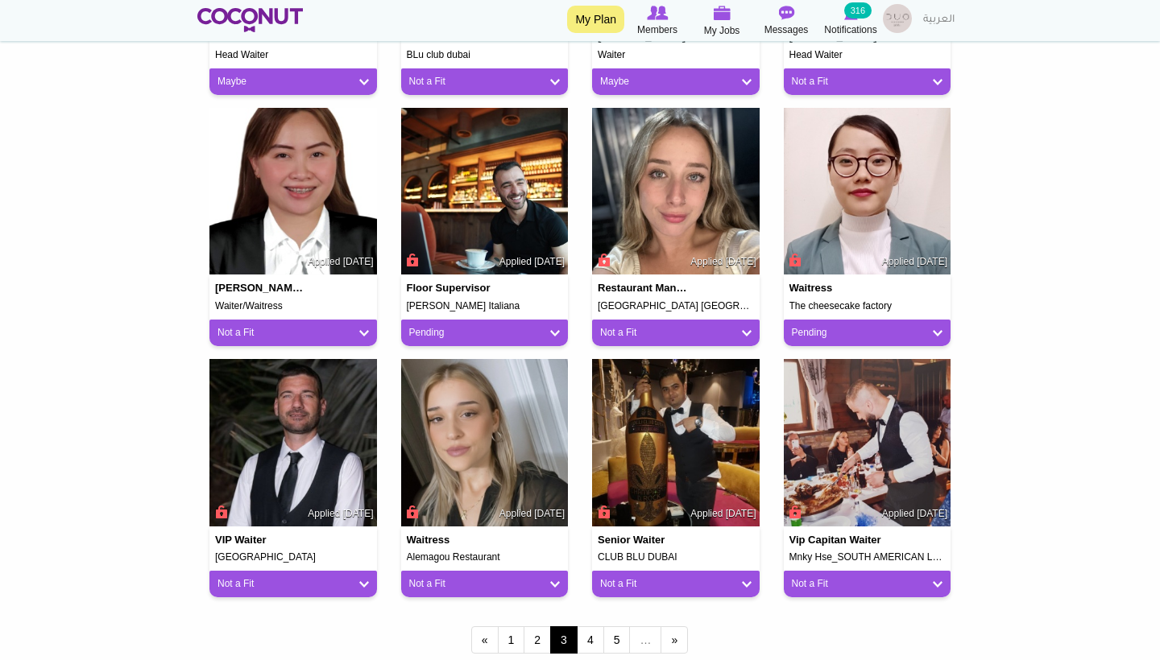
scroll to position [1127, 0]
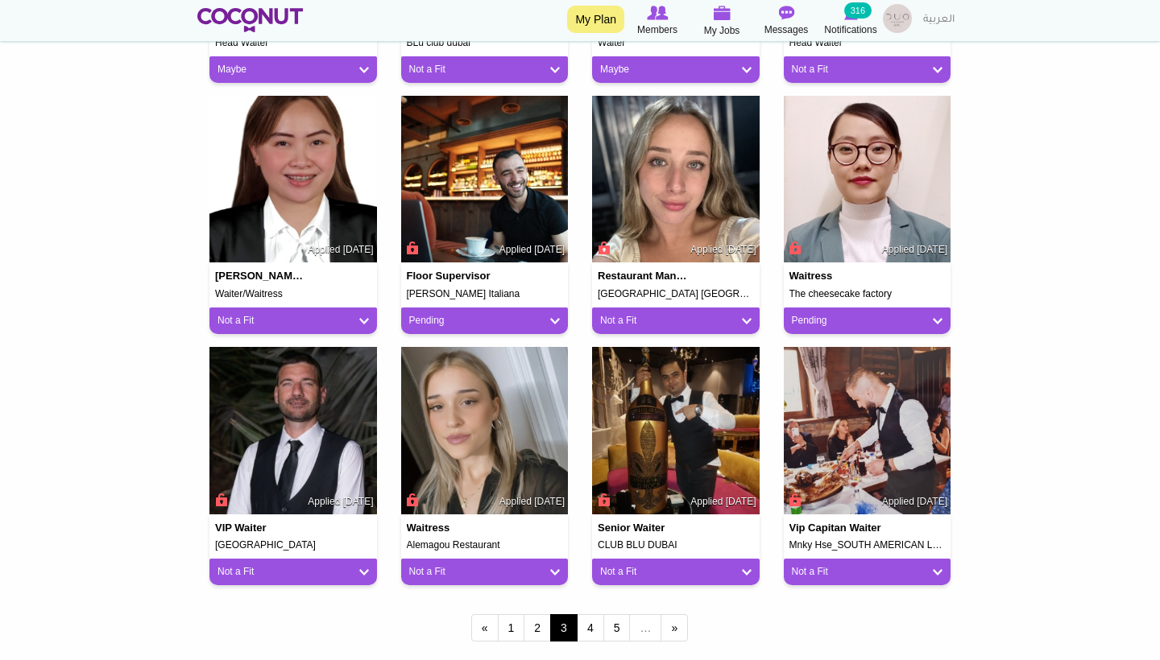
click at [899, 308] on div "Pending" at bounding box center [866, 321] width 167 height 27
click at [897, 314] on link "Pending" at bounding box center [867, 321] width 151 height 14
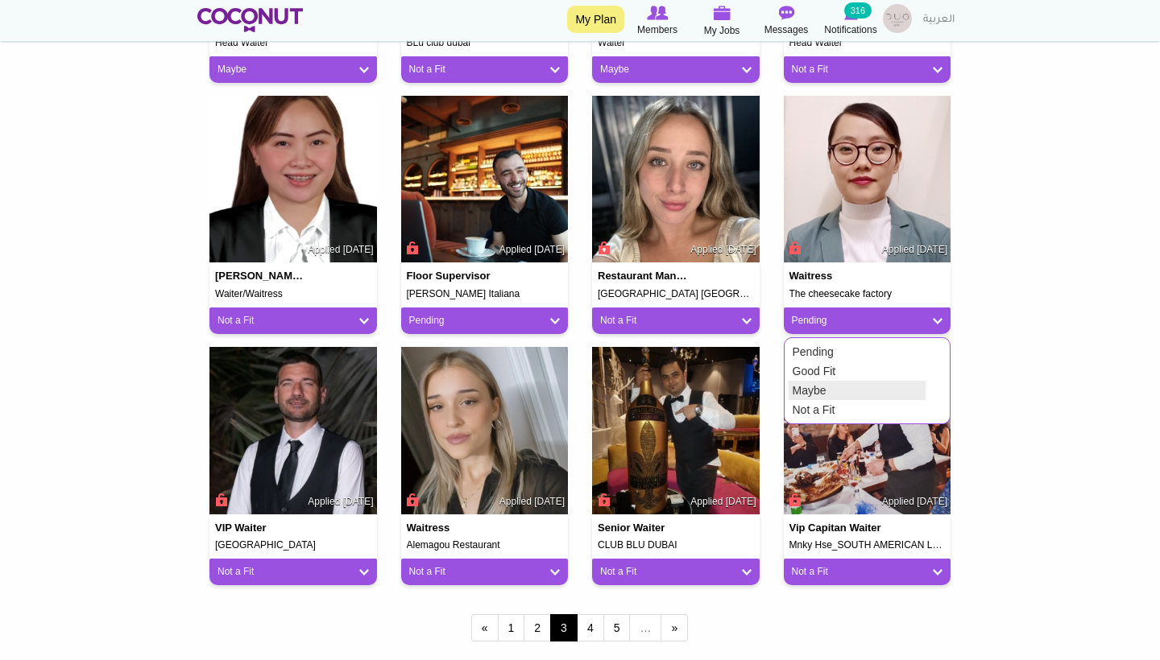
click at [844, 394] on link "Maybe" at bounding box center [856, 390] width 137 height 19
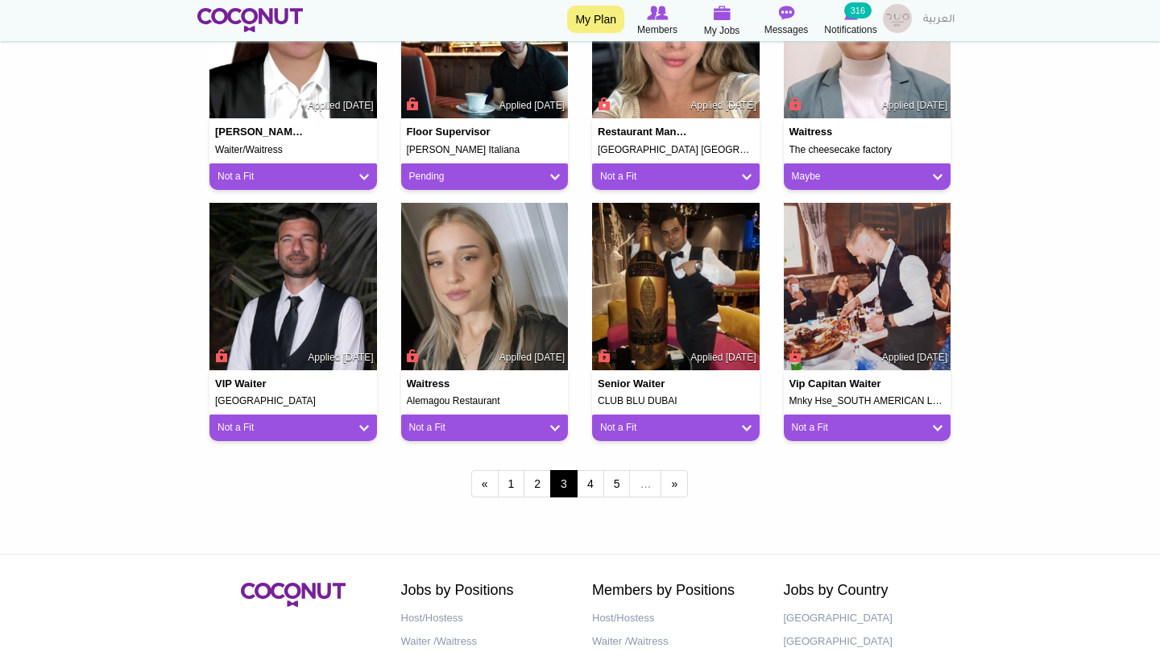
scroll to position [1275, 0]
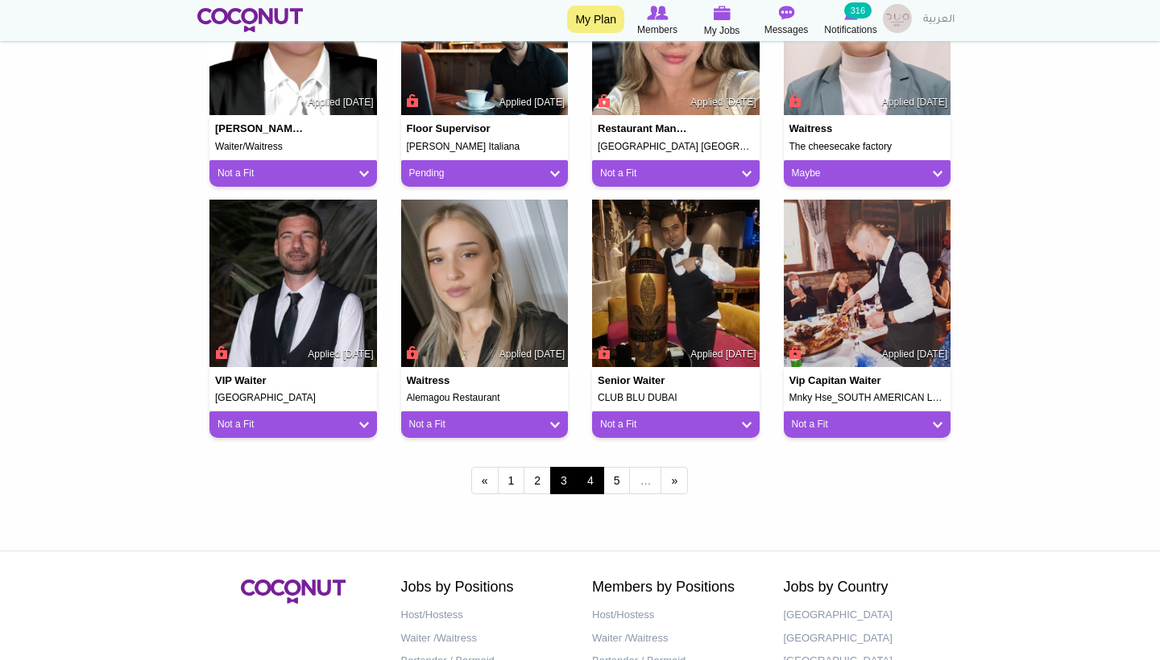
click at [593, 484] on link "4" at bounding box center [590, 480] width 27 height 27
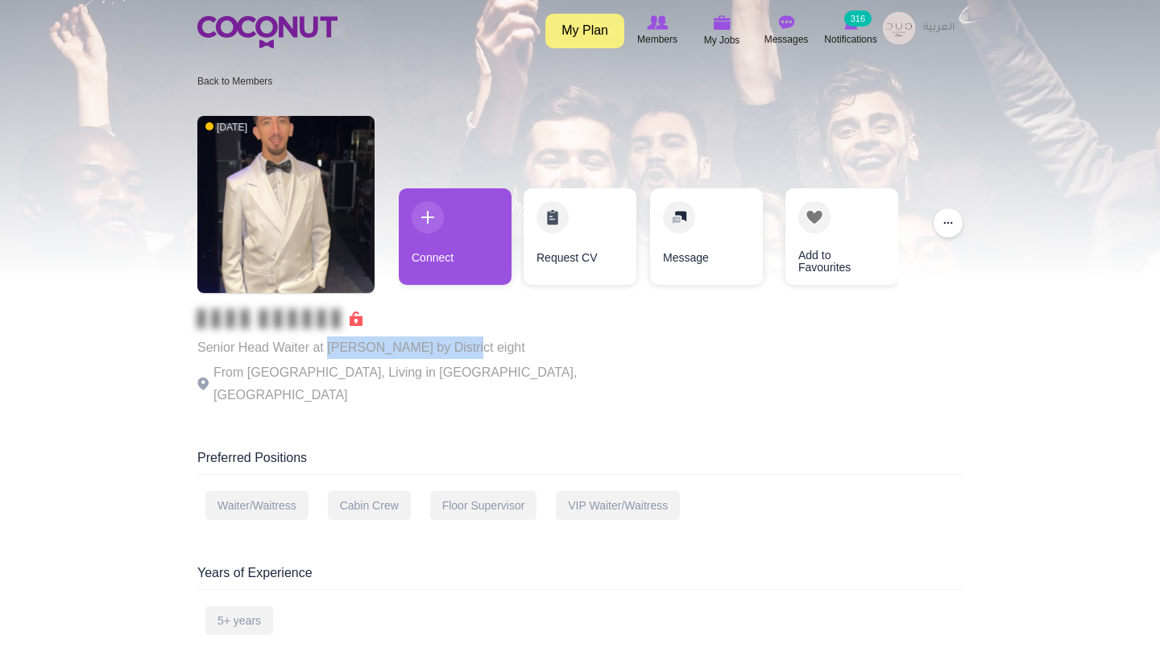
drag, startPoint x: 490, startPoint y: 345, endPoint x: 329, endPoint y: 345, distance: 161.0
click at [329, 345] on p "Senior Head Waiter at [PERSON_NAME] by District eight" at bounding box center [418, 348] width 443 height 23
click at [459, 388] on div "Senior Head Waiter at [PERSON_NAME] by District eight From [GEOGRAPHIC_DATA], L…" at bounding box center [418, 357] width 443 height 97
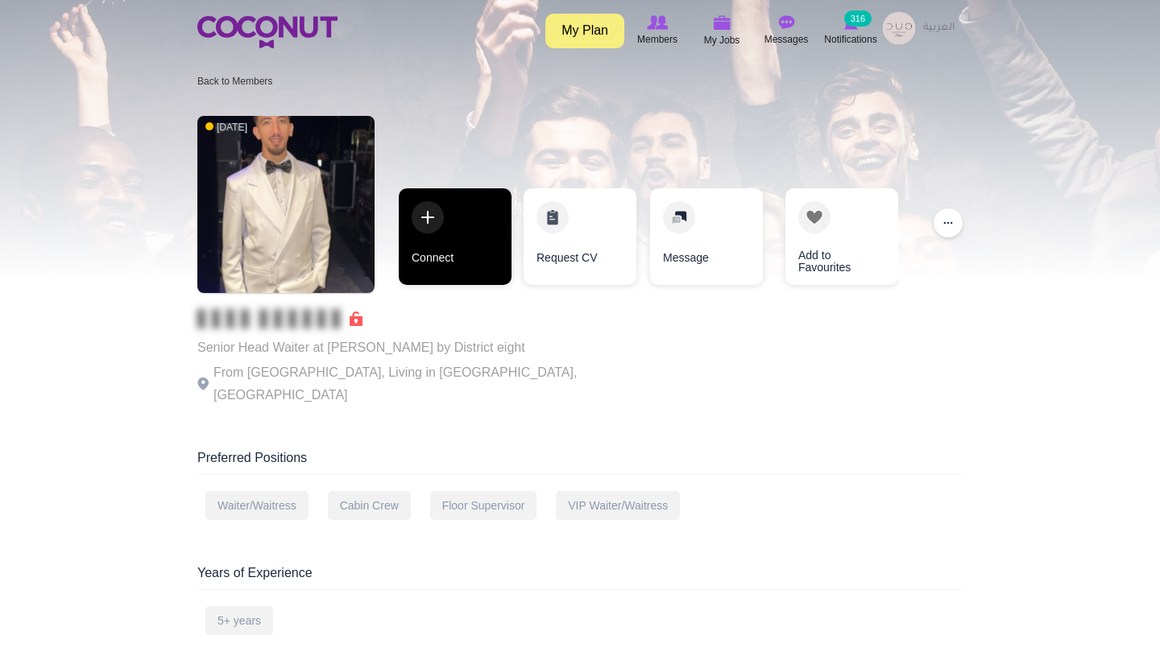
click at [453, 272] on link "Connect" at bounding box center [455, 236] width 113 height 97
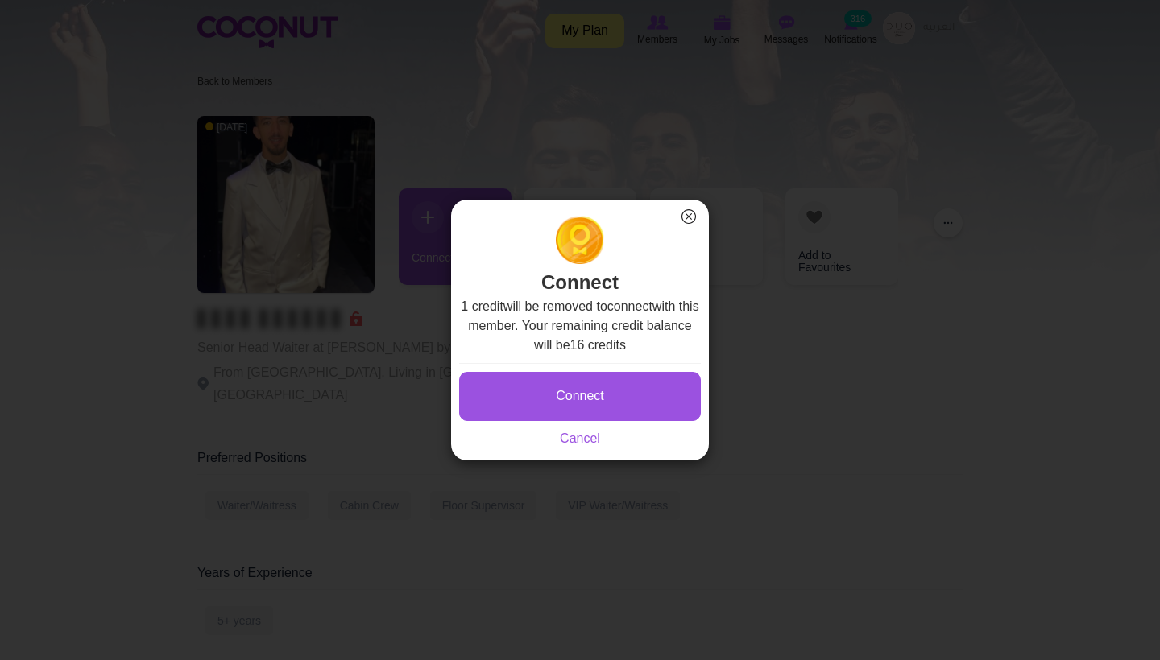
click at [600, 403] on button "Connect" at bounding box center [580, 396] width 242 height 49
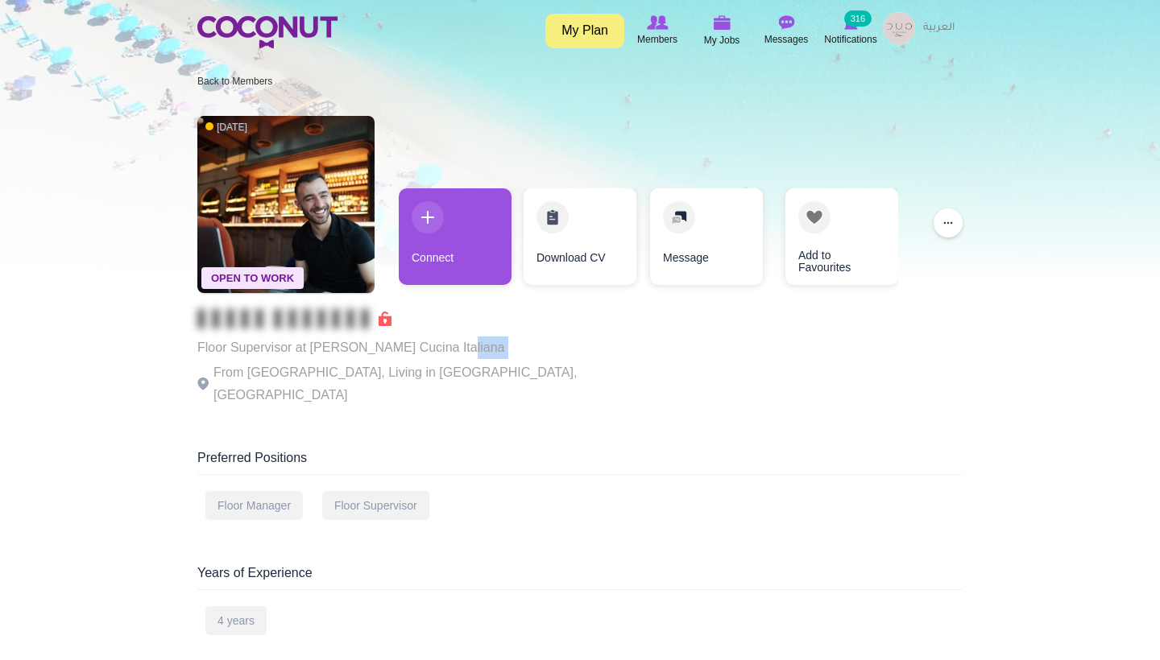
drag, startPoint x: 459, startPoint y: 360, endPoint x: 314, endPoint y: 355, distance: 145.0
click at [314, 355] on div "Floor Supervisor at Isabella Cucina Italiana From Turkey, Living in Dubai, Unit…" at bounding box center [418, 357] width 443 height 97
drag, startPoint x: 441, startPoint y: 352, endPoint x: 308, endPoint y: 349, distance: 133.7
click at [306, 349] on p "Floor Supervisor at Isabella Cucina Italiana" at bounding box center [418, 348] width 443 height 23
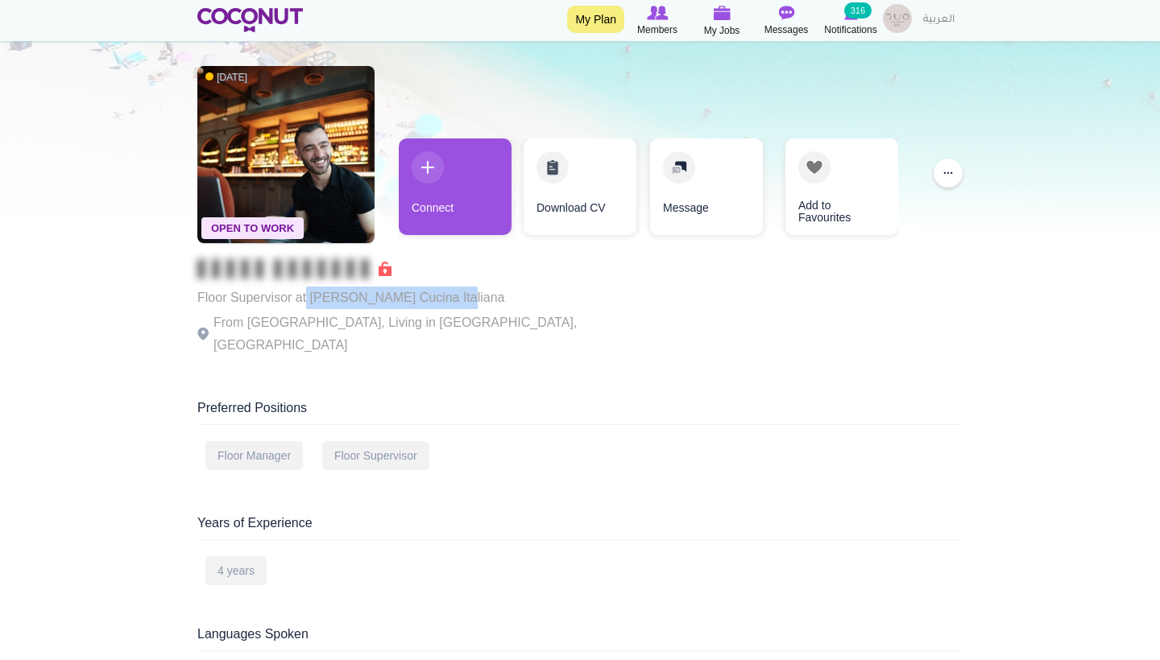
scroll to position [49, 0]
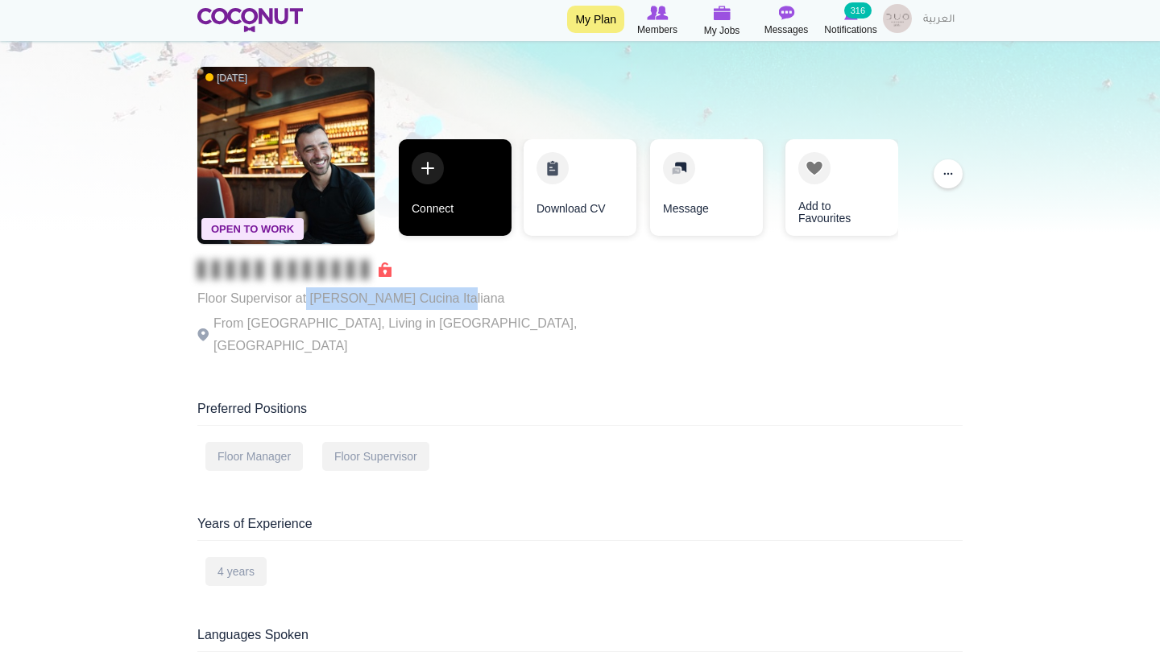
click at [444, 203] on link "Connect" at bounding box center [455, 187] width 113 height 97
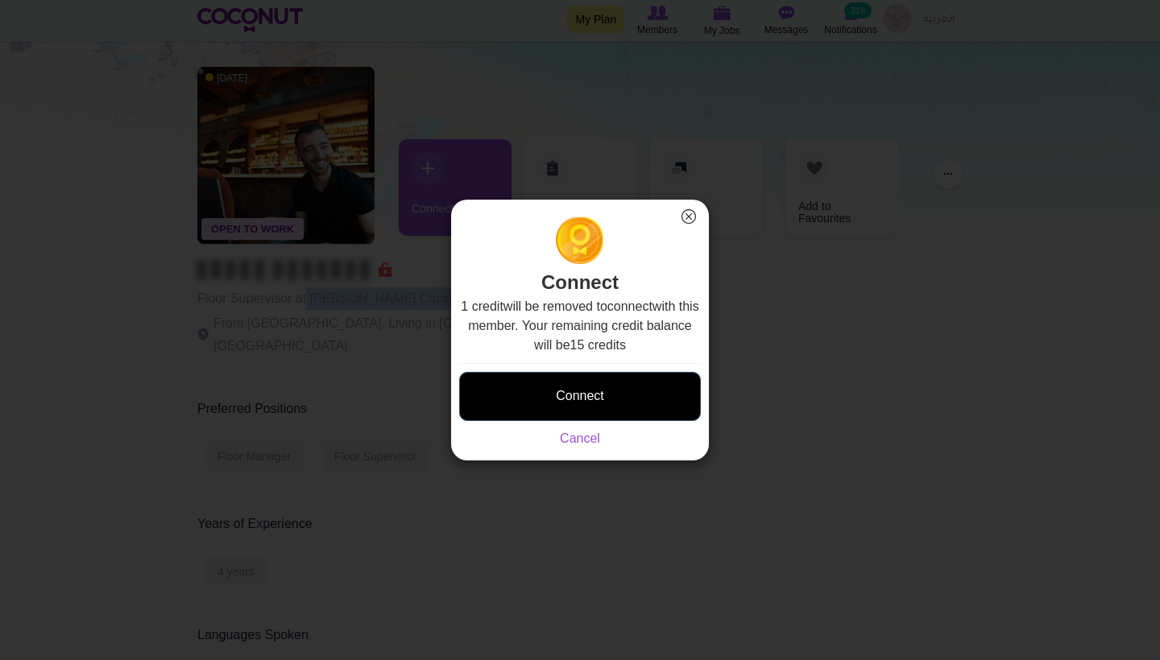
click at [616, 392] on button "Connect" at bounding box center [580, 396] width 242 height 49
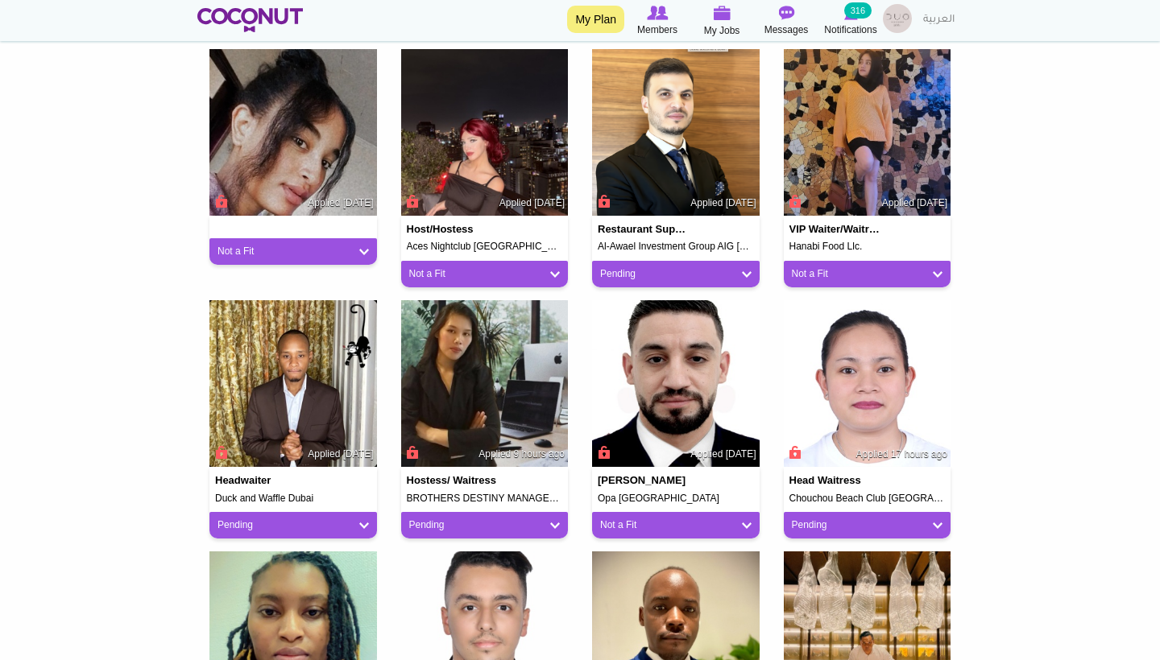
scroll to position [676, 0]
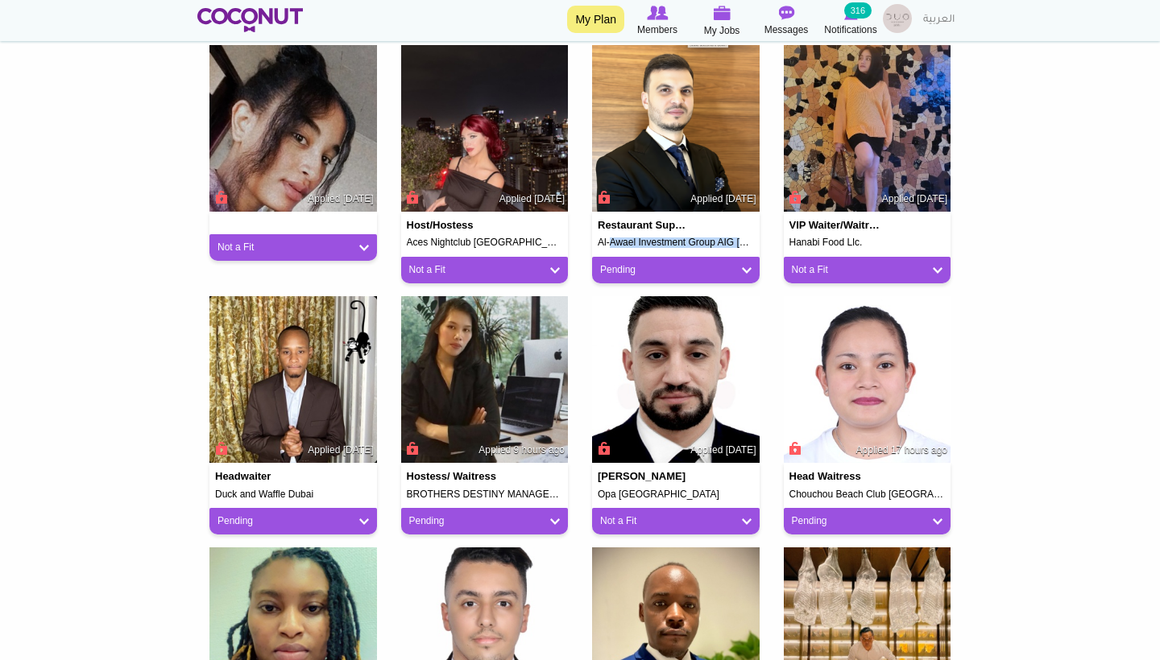
drag, startPoint x: 596, startPoint y: 240, endPoint x: 742, endPoint y: 240, distance: 145.7
click at [742, 240] on div "Restaurant supervisor Al-Awael Investment Group AIG Dubai UAE Applied 1 week ago" at bounding box center [675, 230] width 167 height 36
copy h5 "Al-Awael Investment Group AIG"
click at [714, 275] on div "Pending" at bounding box center [675, 270] width 167 height 27
click at [699, 266] on link "Pending" at bounding box center [675, 270] width 151 height 14
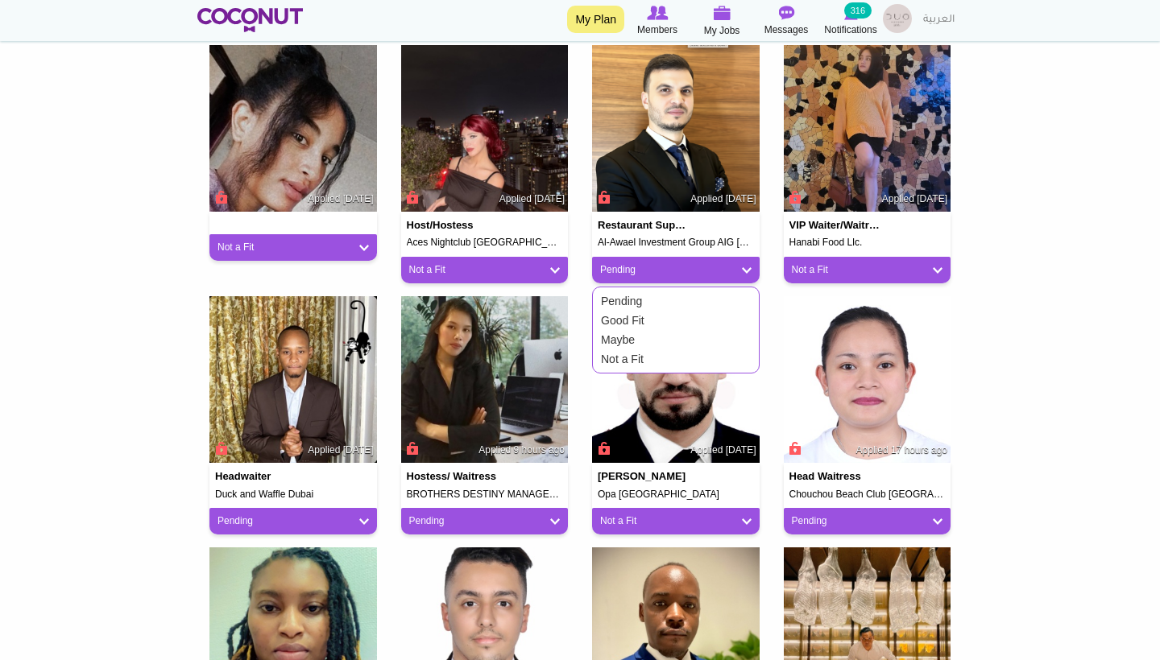
click at [651, 353] on link "Not a Fit" at bounding box center [665, 358] width 137 height 19
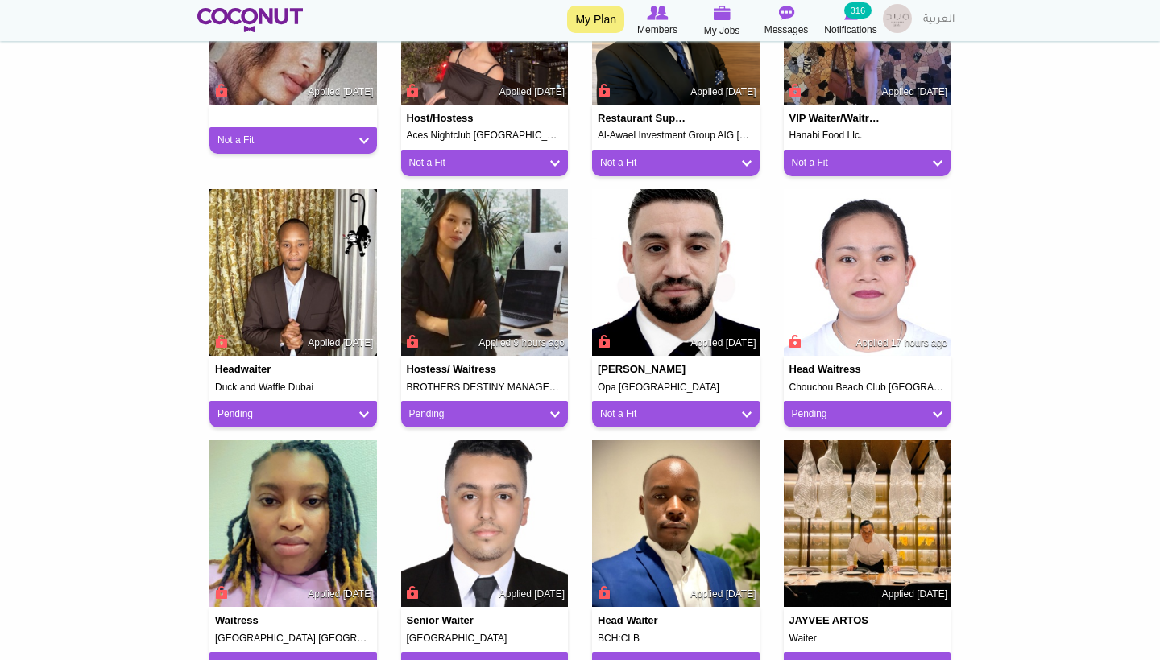
scroll to position [791, 0]
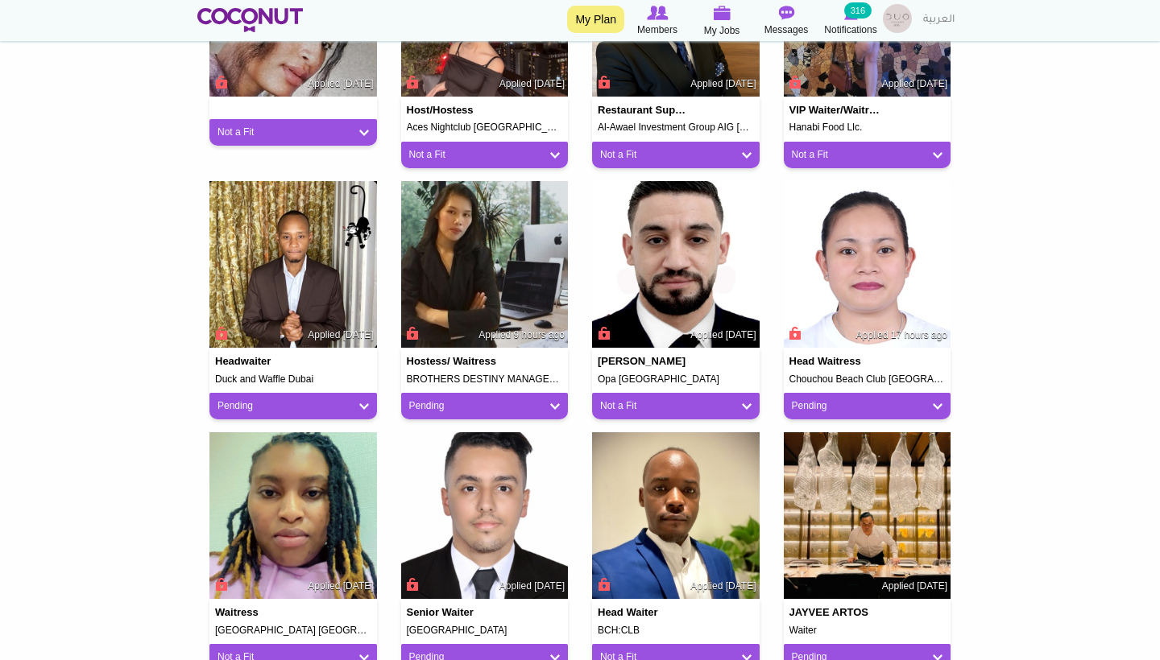
click at [807, 404] on link "Pending" at bounding box center [867, 406] width 151 height 14
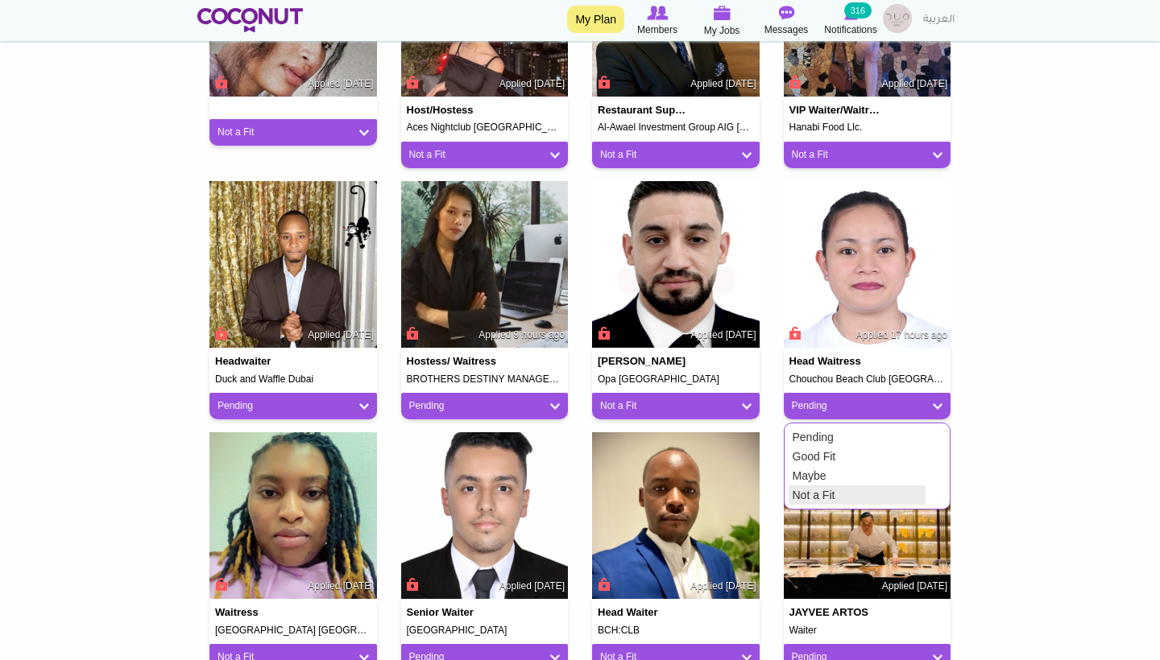
click at [800, 488] on link "Not a Fit" at bounding box center [856, 495] width 137 height 19
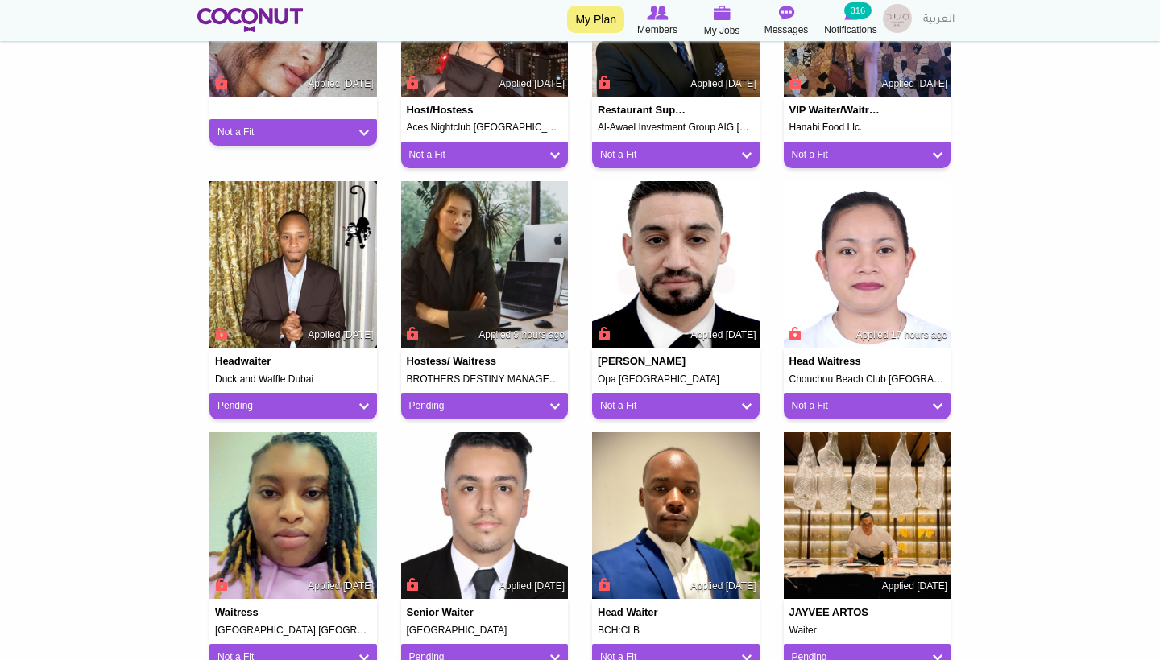
click at [530, 399] on link "Pending" at bounding box center [484, 406] width 151 height 14
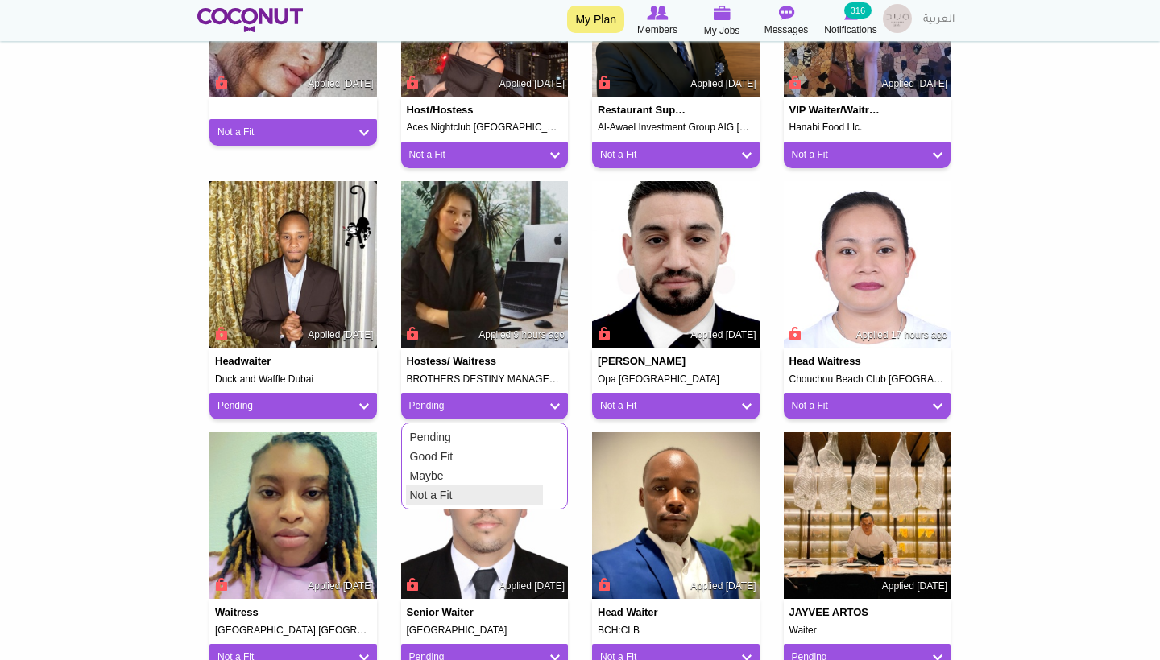
click at [436, 490] on link "Not a Fit" at bounding box center [474, 495] width 137 height 19
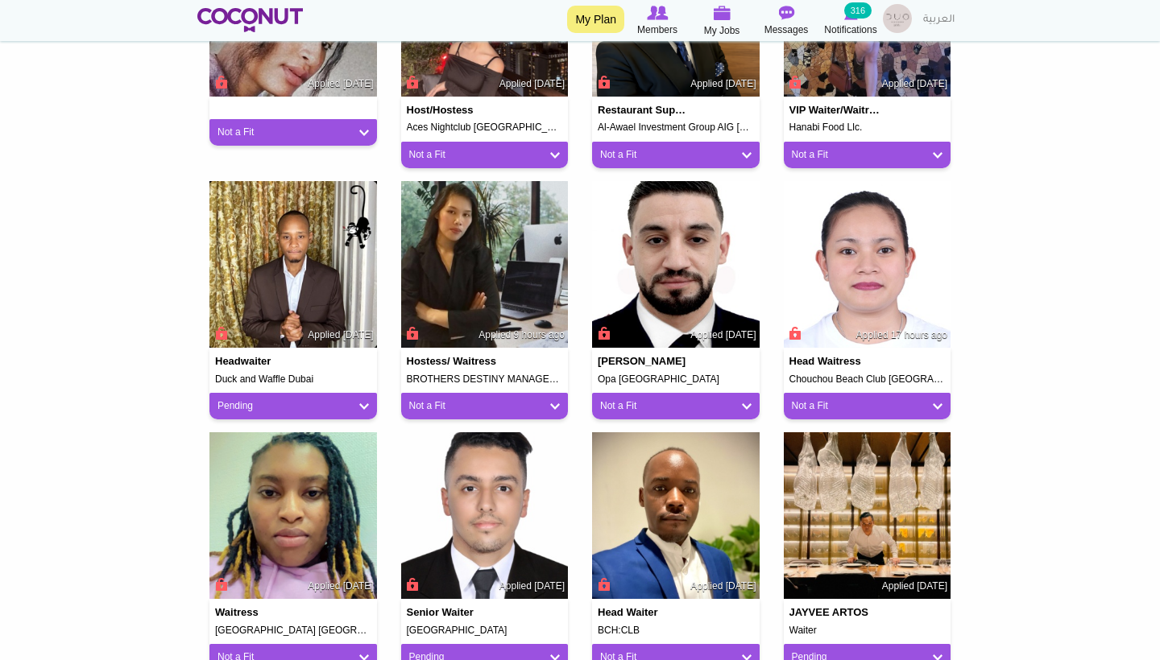
click at [361, 399] on link "Pending" at bounding box center [292, 406] width 151 height 14
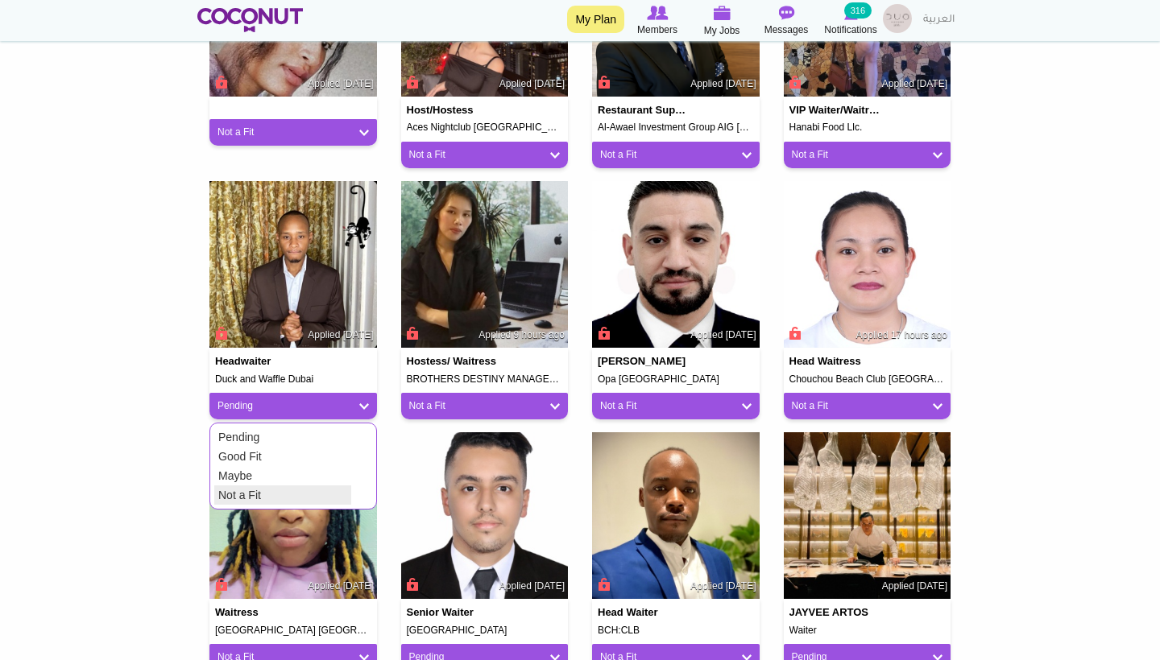
click at [319, 495] on link "Not a Fit" at bounding box center [282, 495] width 137 height 19
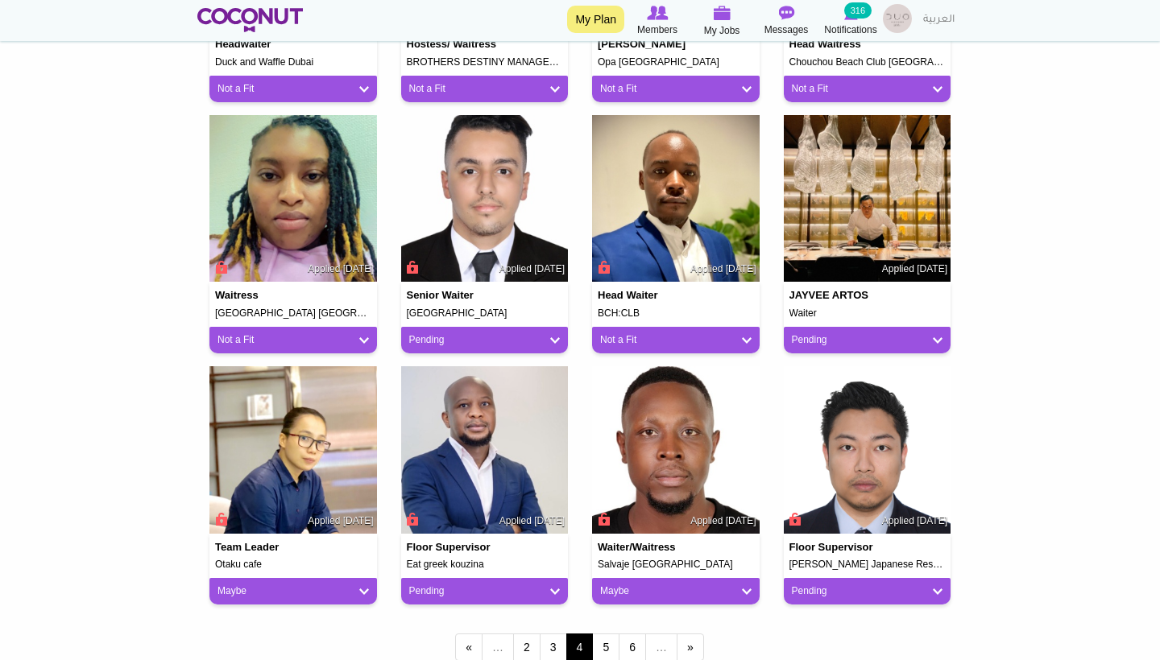
scroll to position [1123, 0]
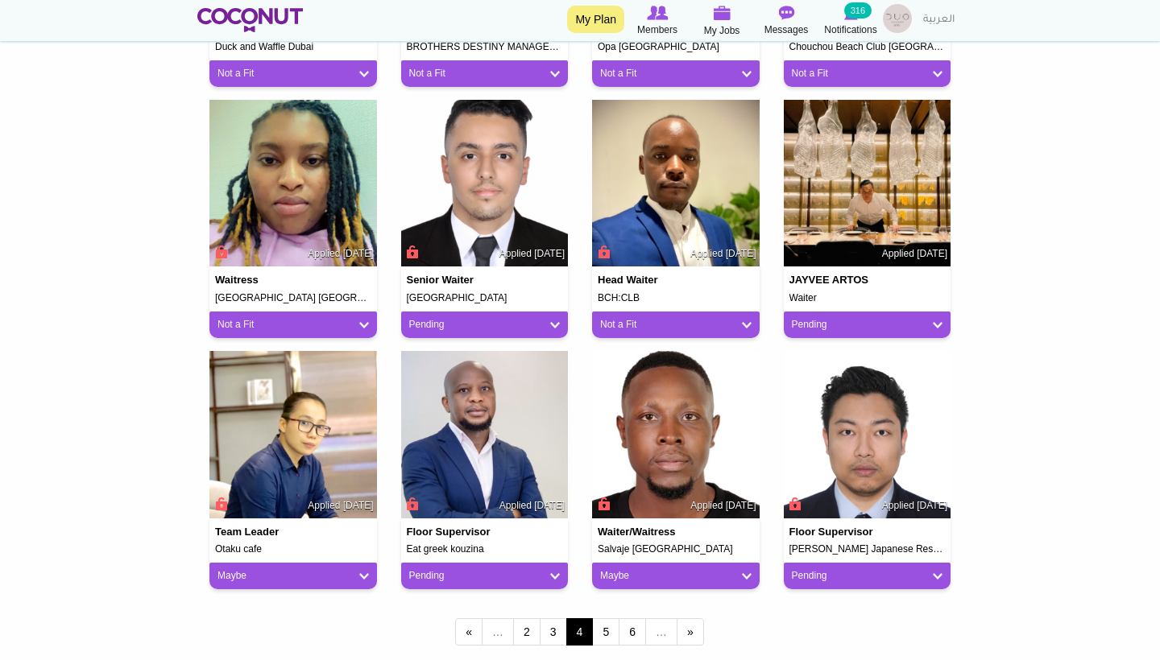
drag, startPoint x: 482, startPoint y: 287, endPoint x: 404, endPoint y: 289, distance: 78.1
click at [404, 291] on div "Senior waiter Café del Mar Abu Dhabi Applied 2 weeks ago" at bounding box center [484, 285] width 167 height 36
copy h5 "Café del Mar Abu Dhabi"
click at [558, 318] on link "Pending" at bounding box center [484, 325] width 151 height 14
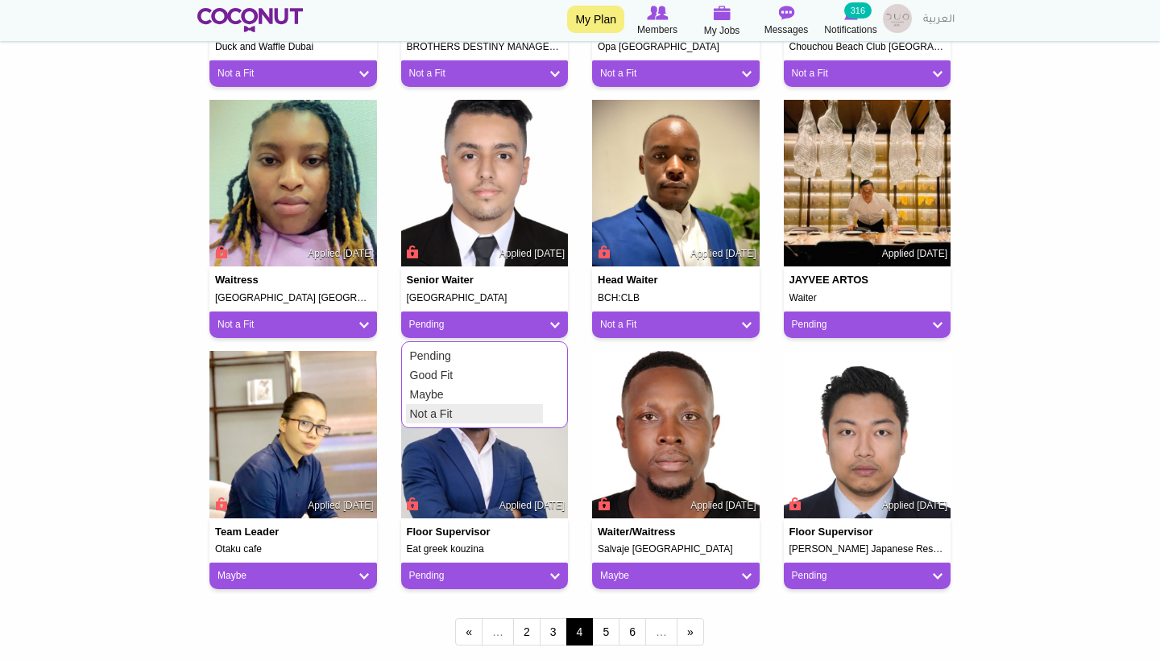
click at [437, 404] on link "Not a Fit" at bounding box center [474, 413] width 137 height 19
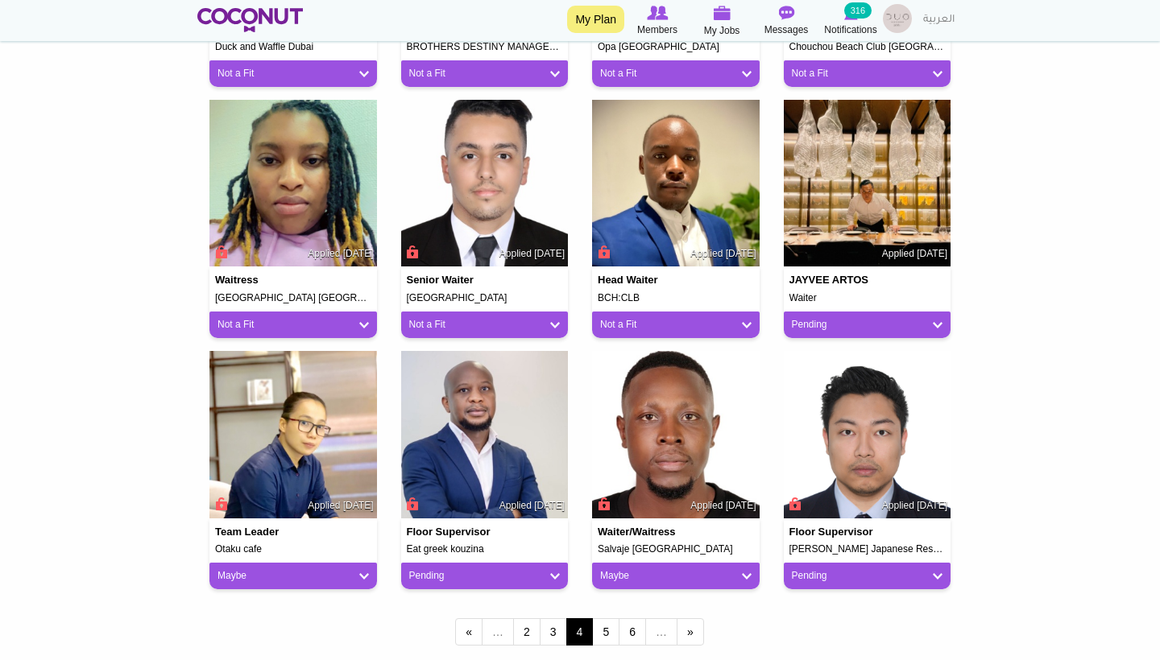
click at [553, 318] on link "Not a Fit" at bounding box center [484, 325] width 151 height 14
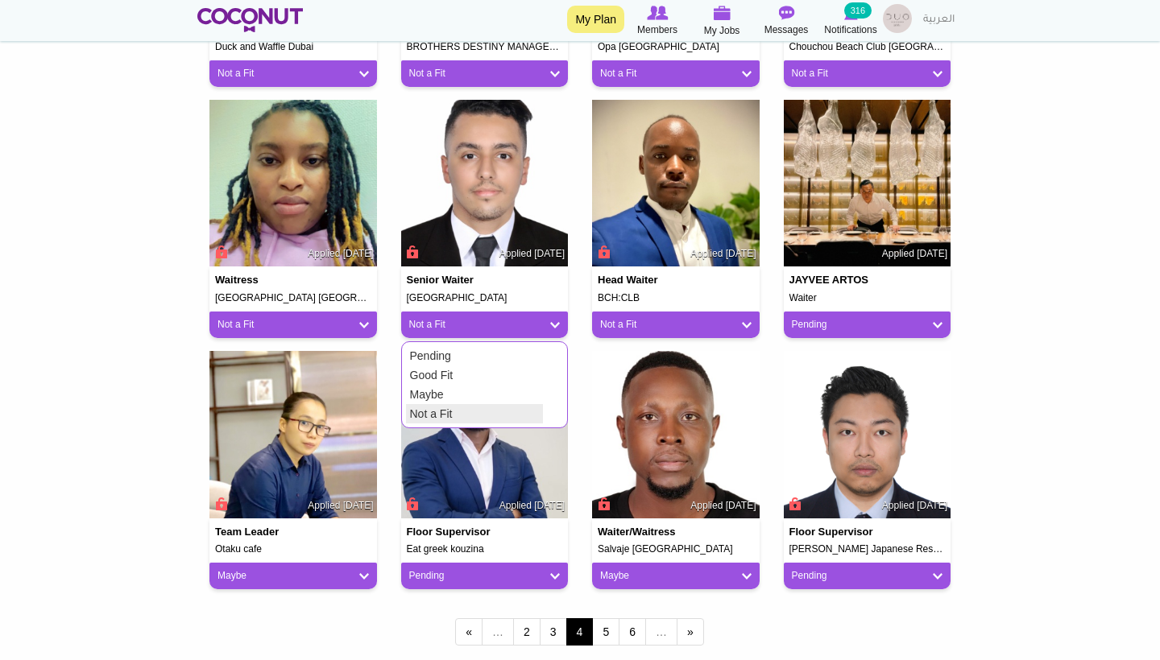
click at [477, 412] on link "Not a Fit" at bounding box center [474, 413] width 137 height 19
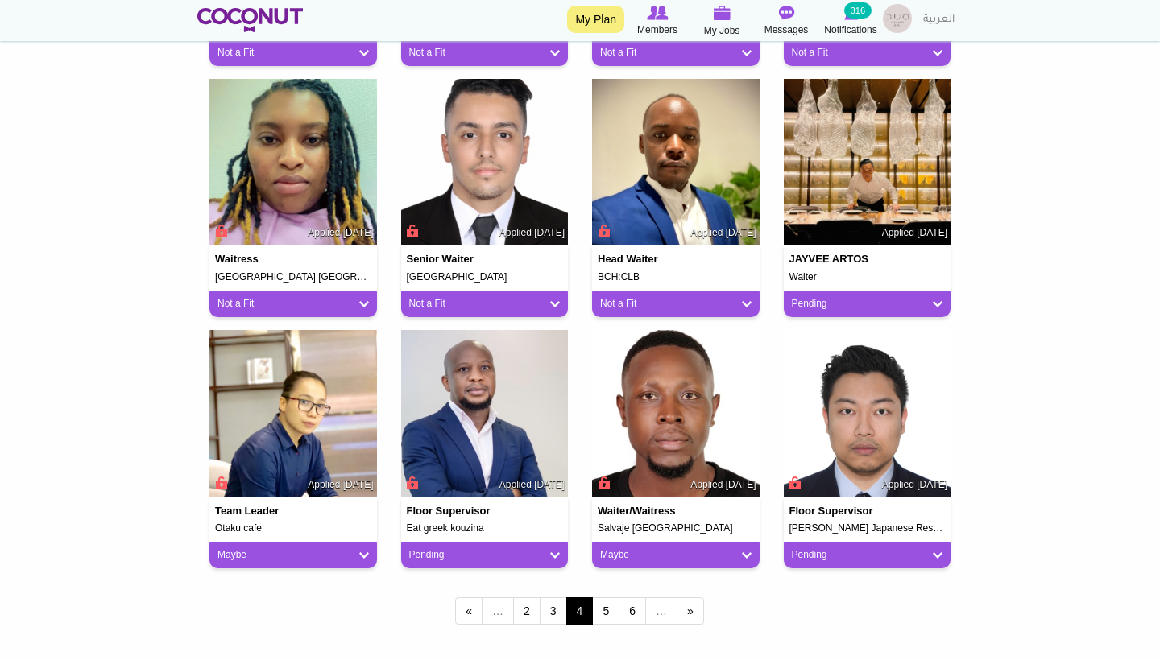
scroll to position [1147, 0]
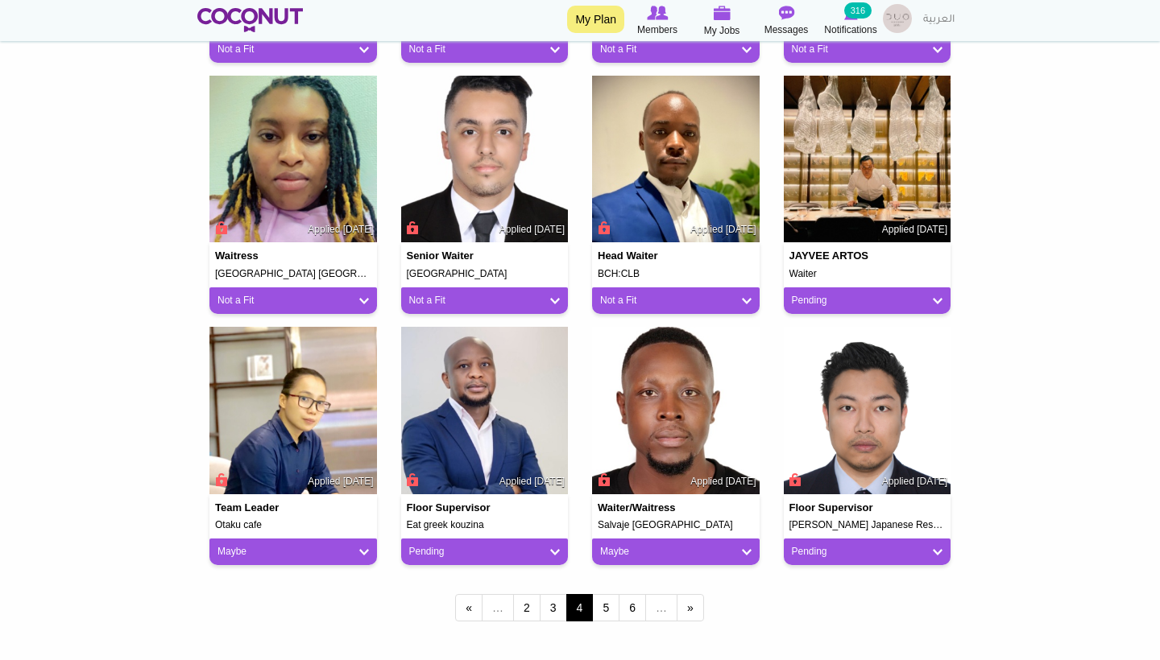
click at [850, 295] on link "Pending" at bounding box center [867, 301] width 151 height 14
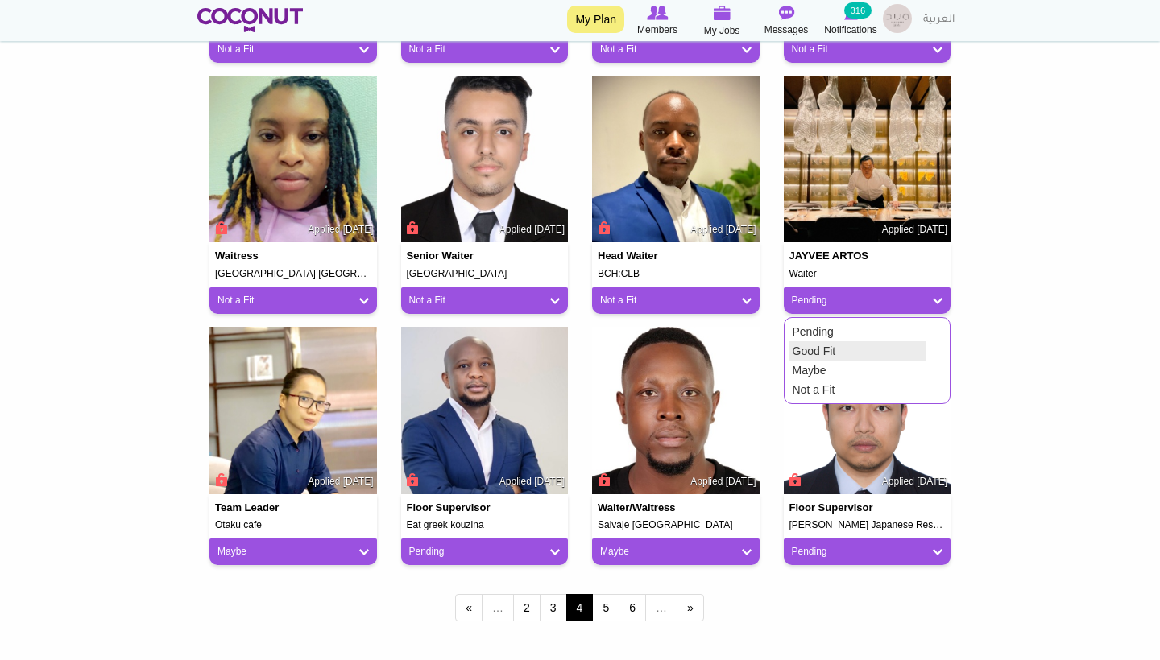
click at [824, 345] on link "Good Fit" at bounding box center [856, 350] width 137 height 19
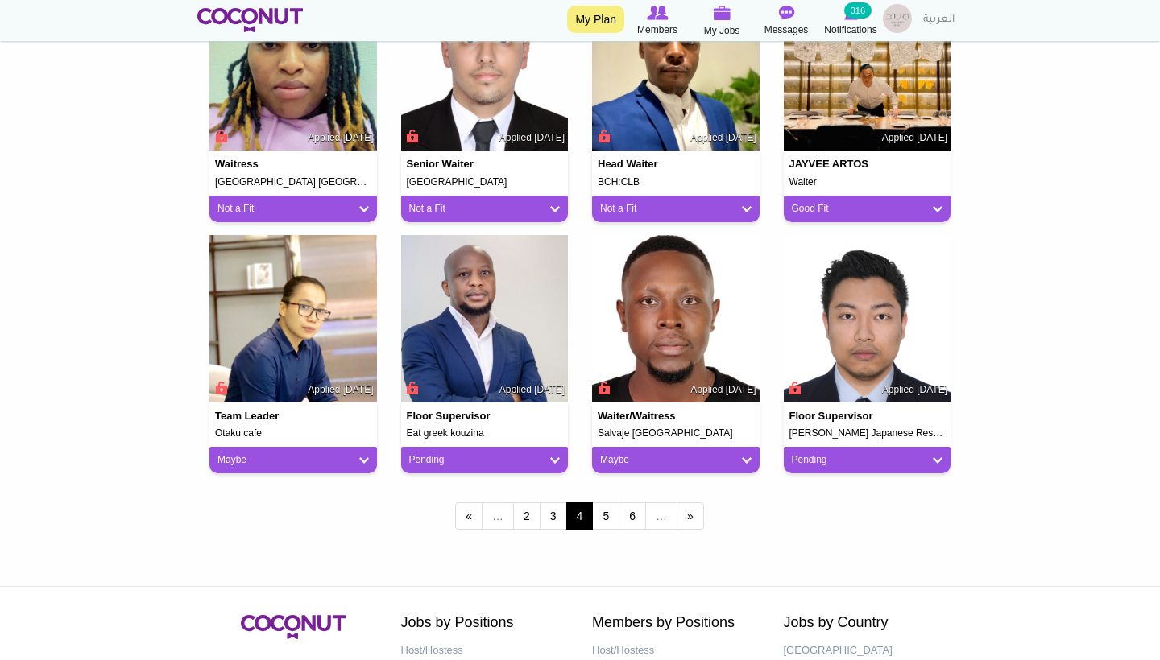
scroll to position [1247, 0]
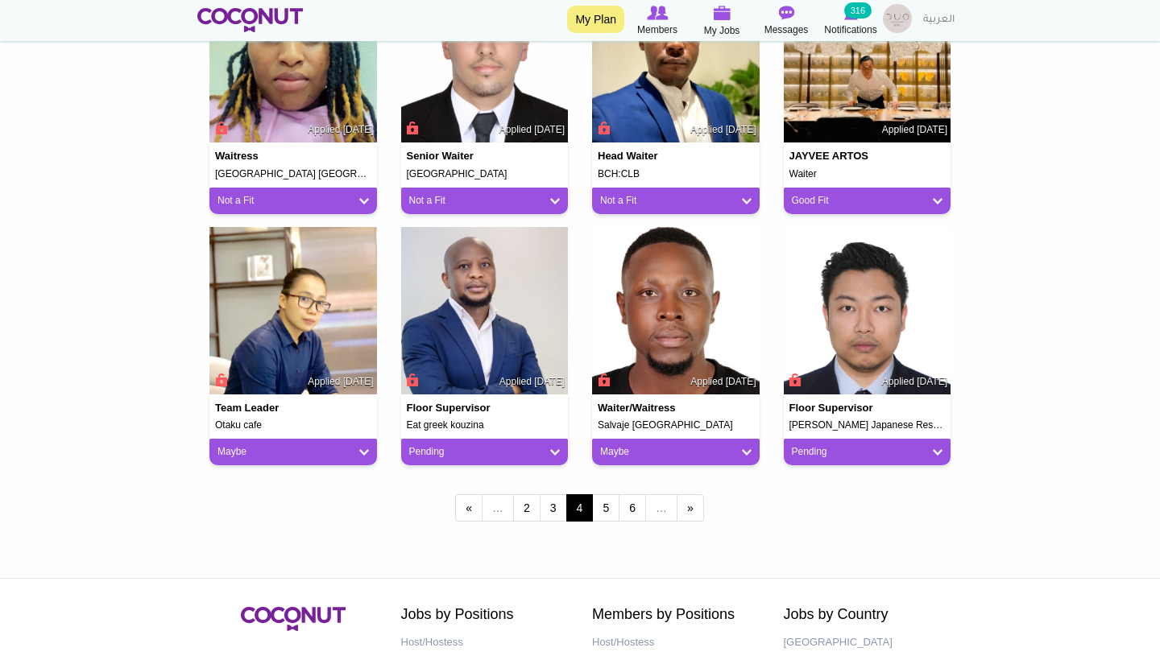
click at [549, 445] on link "Pending" at bounding box center [484, 452] width 151 height 14
click at [469, 534] on link "Not a Fit" at bounding box center [474, 540] width 137 height 19
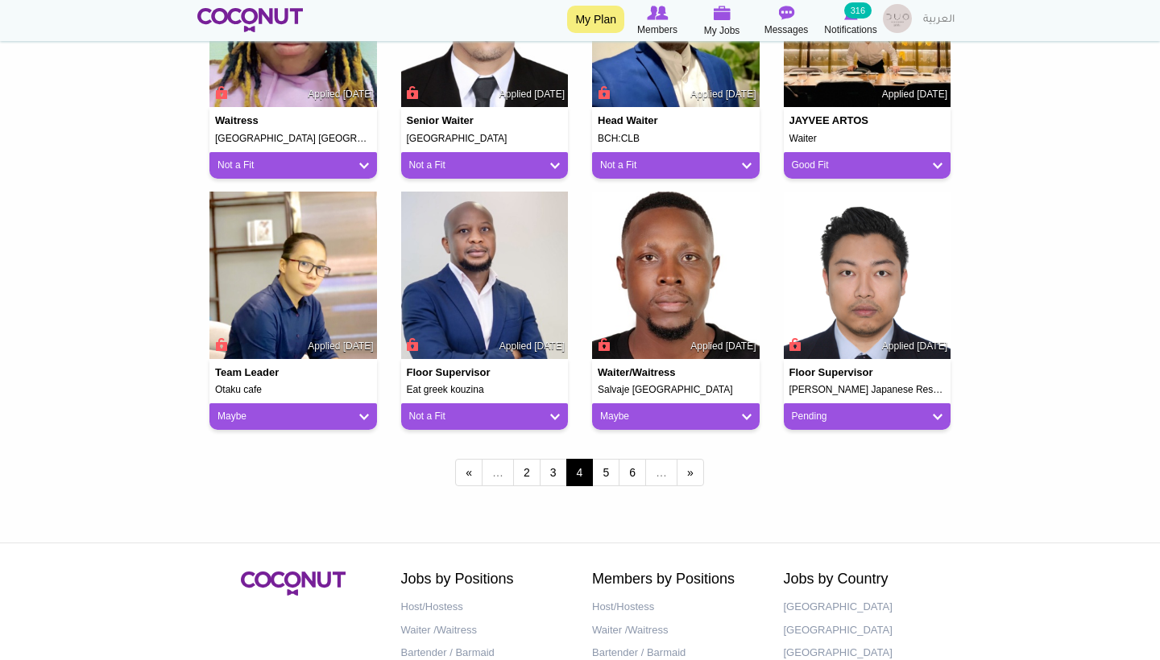
scroll to position [1286, 0]
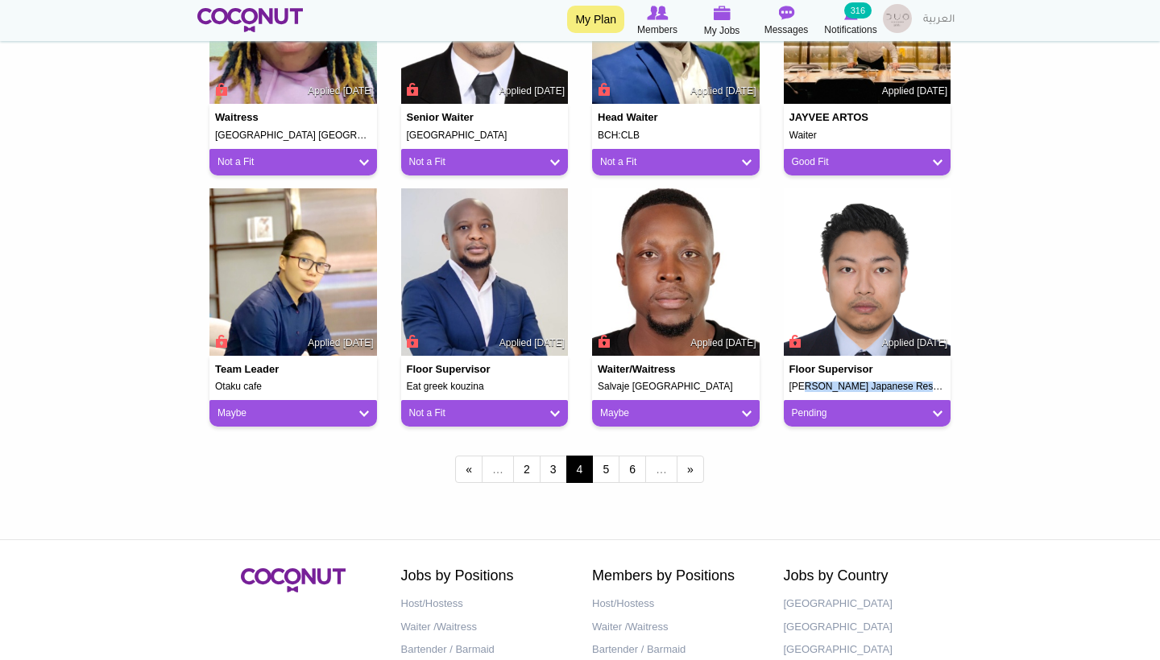
drag, startPoint x: 789, startPoint y: 385, endPoint x: 934, endPoint y: 382, distance: 145.0
click at [934, 382] on h5 "Akiba Dori Japanese Restaurant" at bounding box center [867, 387] width 156 height 10
copy h5 "Akiba Dori Japanese Restaurant"
click at [828, 416] on div "Pending" at bounding box center [866, 413] width 167 height 27
click at [812, 415] on link "Pending" at bounding box center [867, 414] width 151 height 14
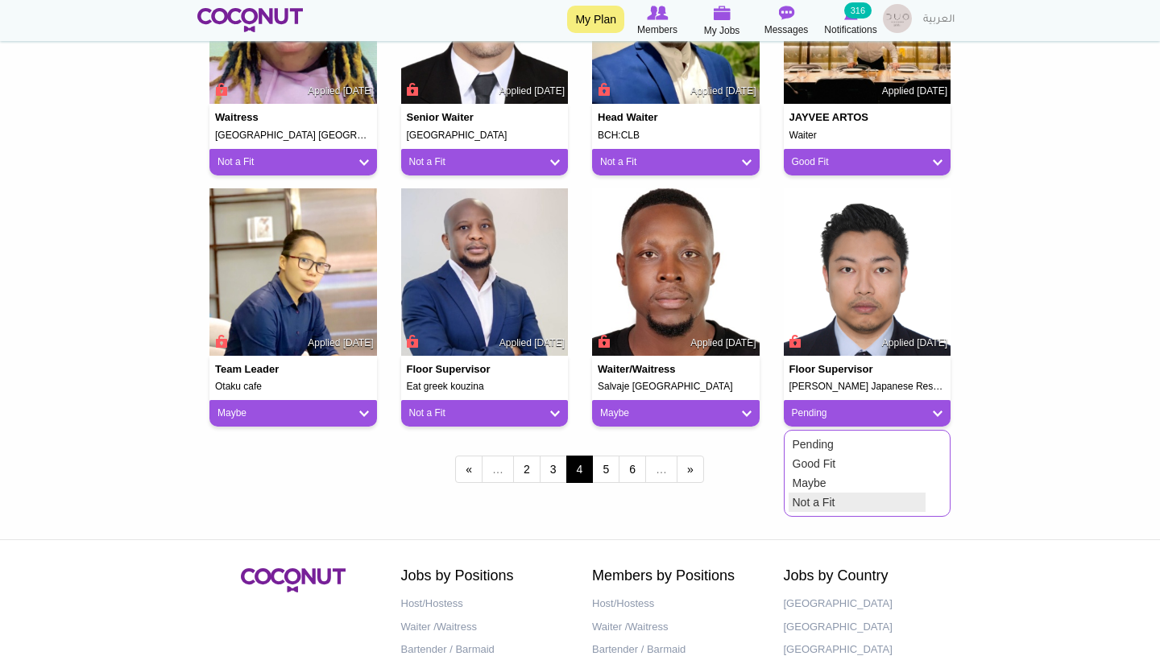
click at [815, 493] on link "Not a Fit" at bounding box center [856, 502] width 137 height 19
click at [605, 467] on link "5" at bounding box center [605, 469] width 27 height 27
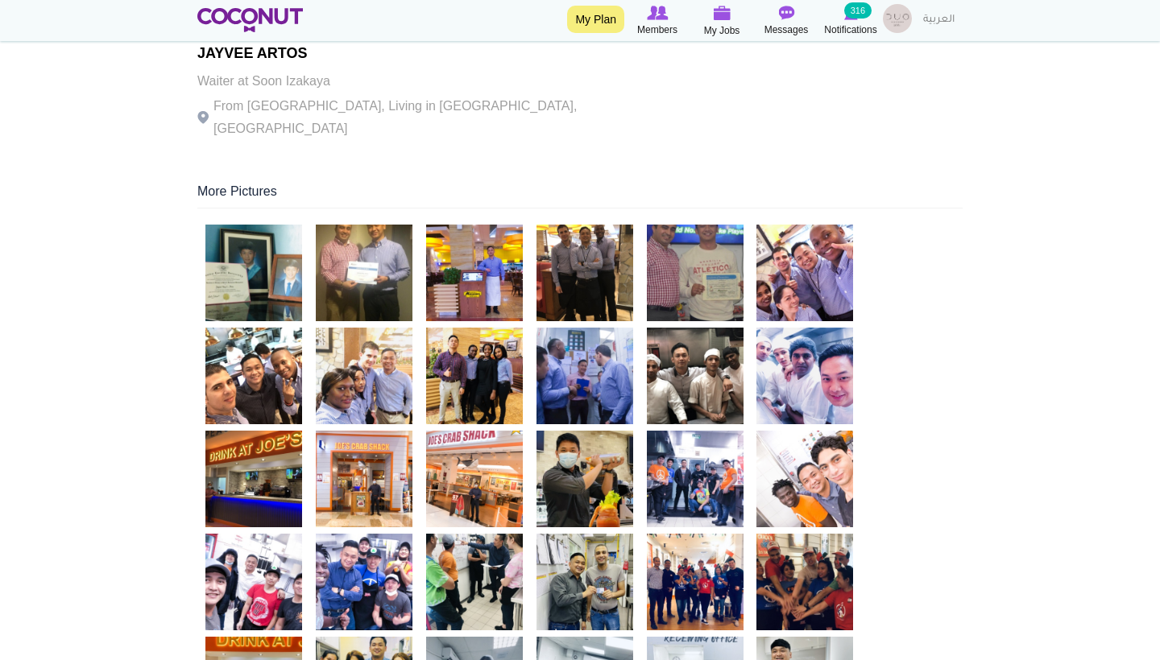
scroll to position [283, 0]
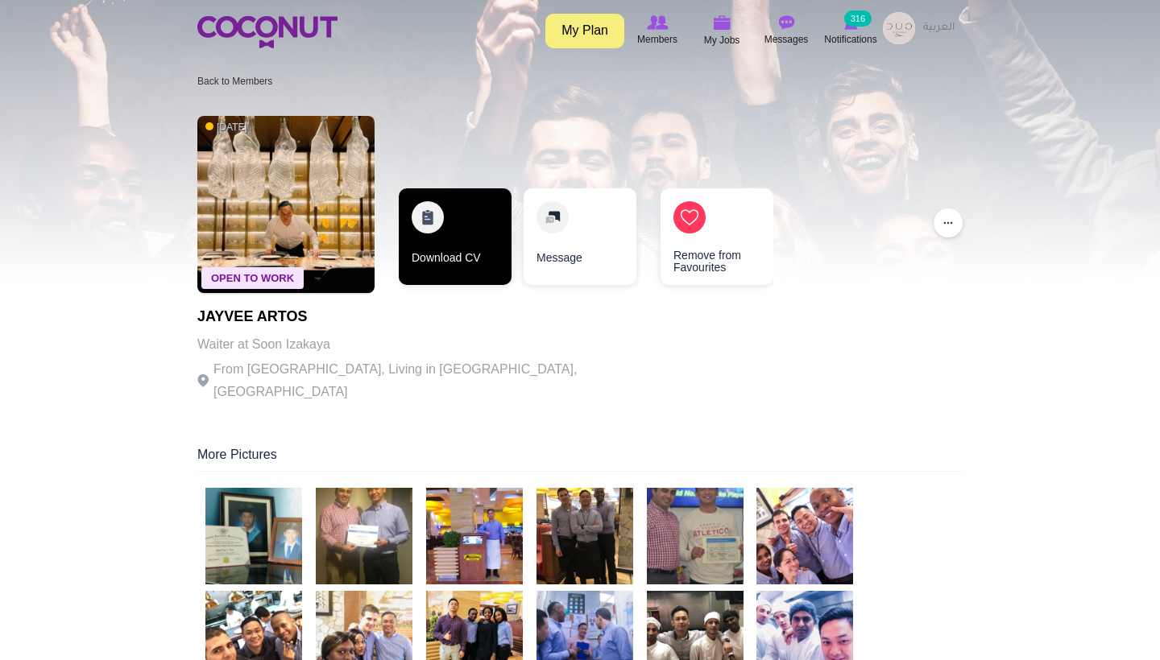
click at [465, 267] on link "Download CV" at bounding box center [455, 236] width 113 height 97
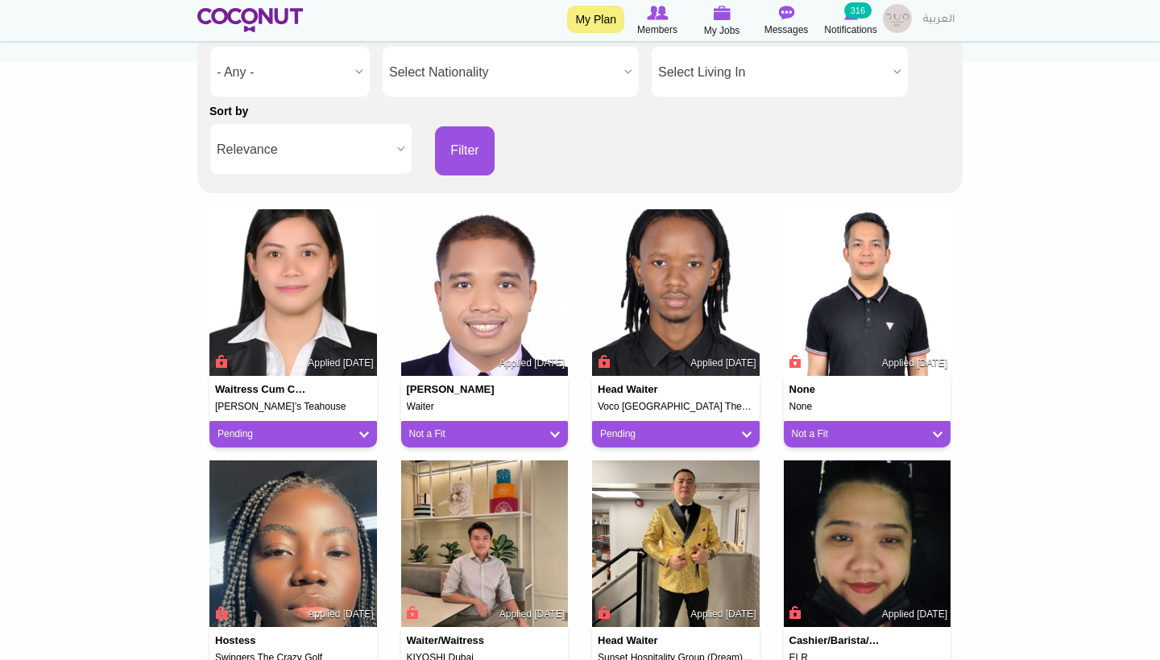
scroll to position [262, 0]
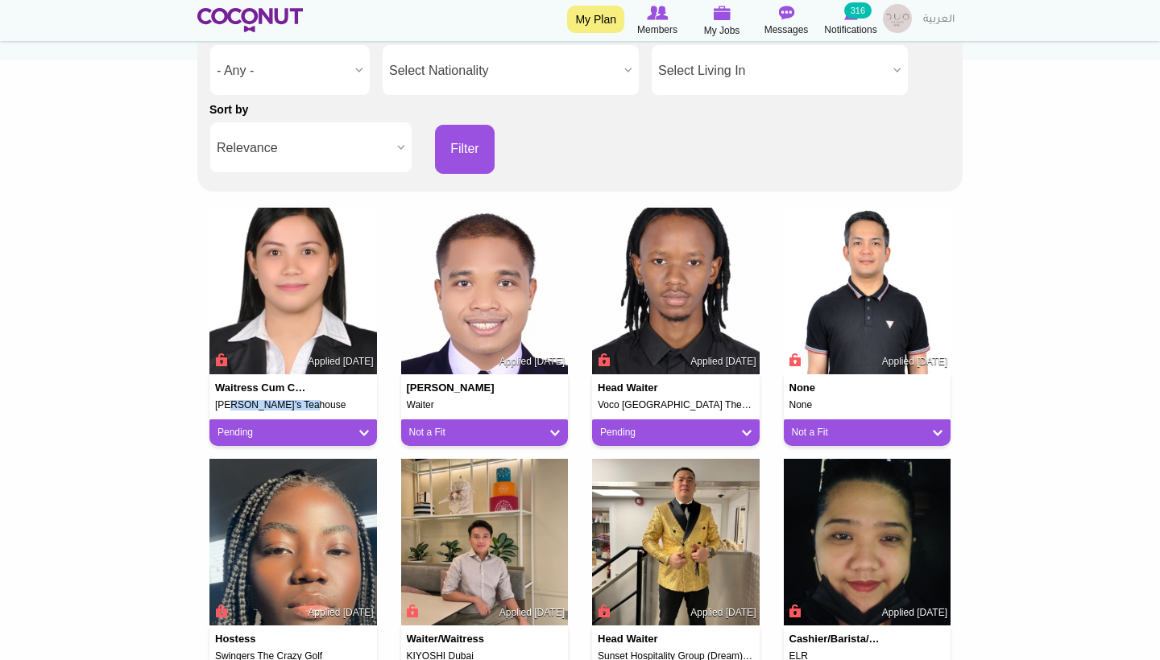
drag, startPoint x: 317, startPoint y: 406, endPoint x: 185, endPoint y: 405, distance: 132.1
copy h5 "Tania’s Teahouse"
click at [354, 426] on link "Pending" at bounding box center [292, 433] width 151 height 14
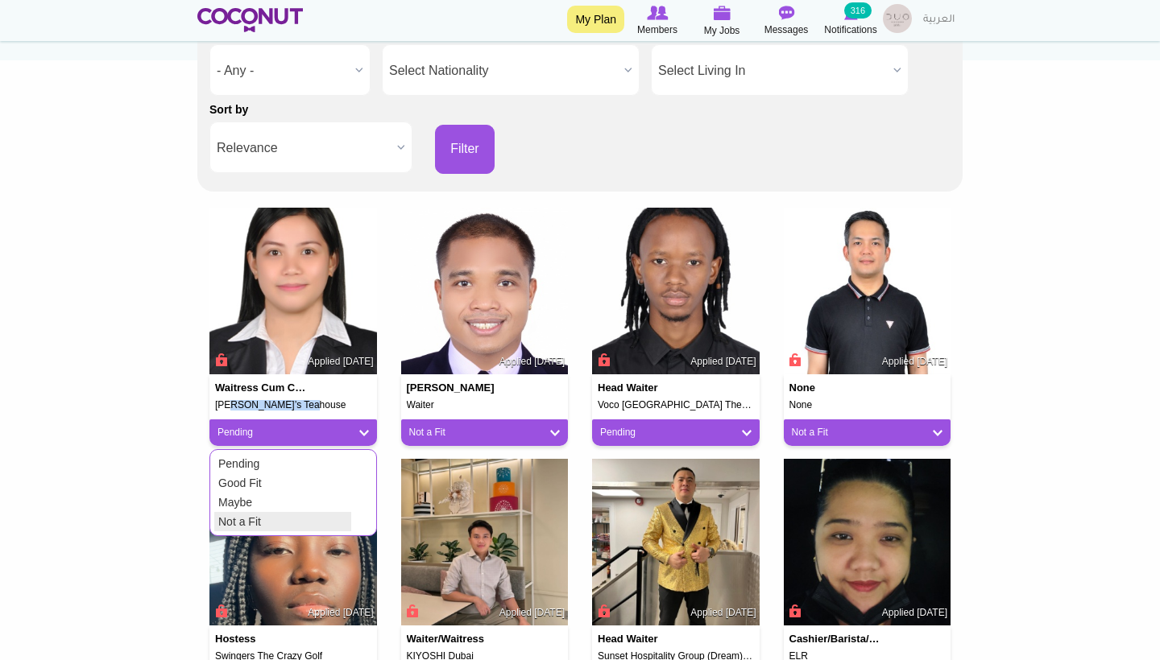
click at [290, 516] on link "Not a Fit" at bounding box center [282, 521] width 137 height 19
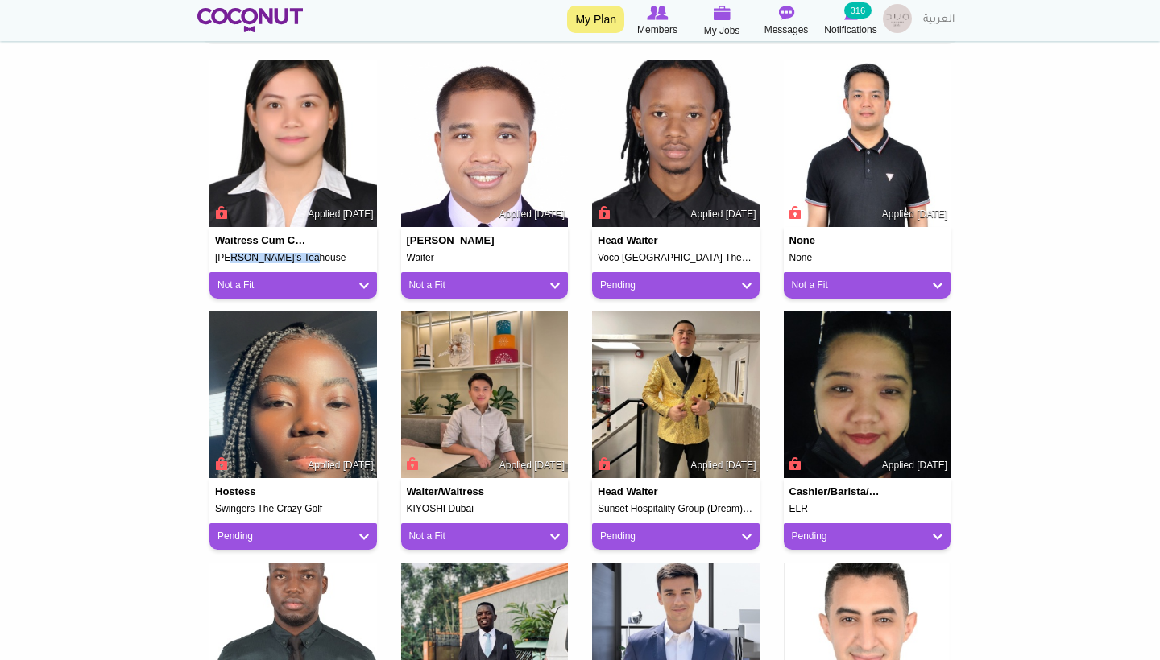
scroll to position [412, 0]
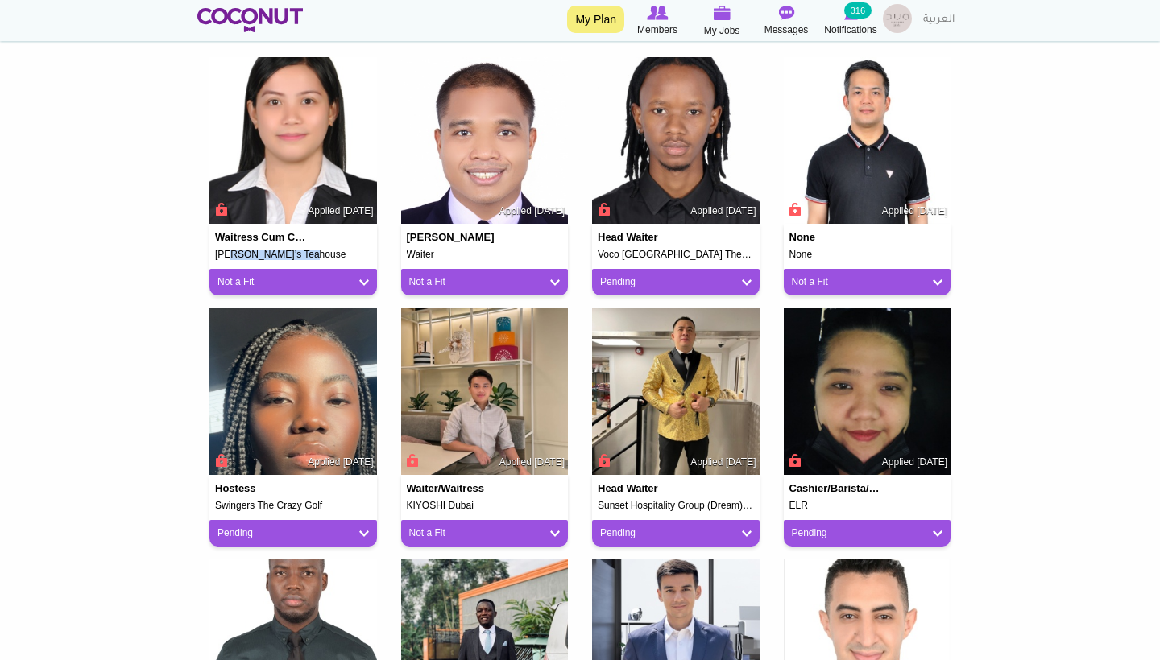
click at [689, 275] on link "Pending" at bounding box center [675, 282] width 151 height 14
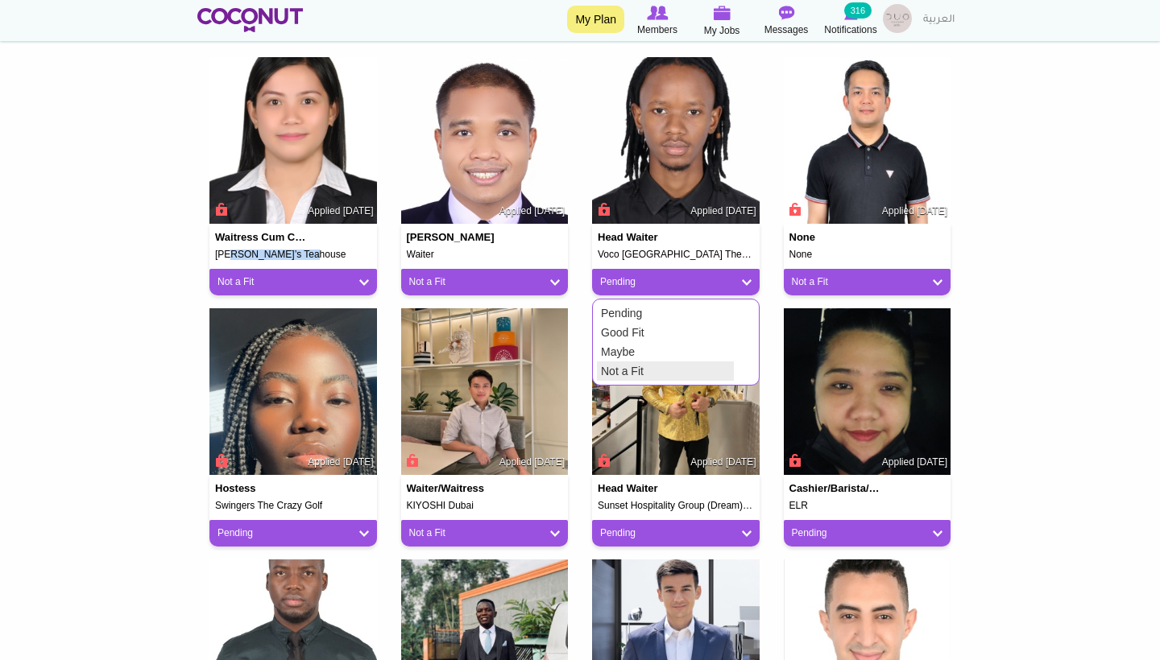
click at [645, 371] on link "Not a Fit" at bounding box center [665, 371] width 137 height 19
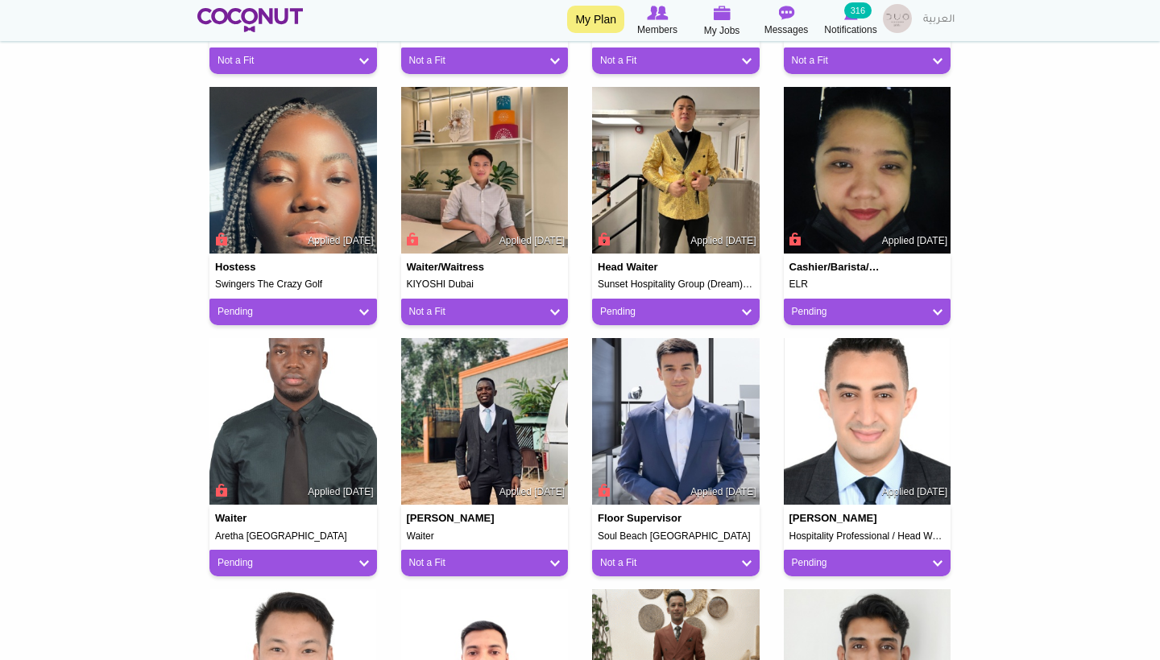
scroll to position [634, 0]
click at [312, 312] on link "Pending" at bounding box center [292, 312] width 151 height 14
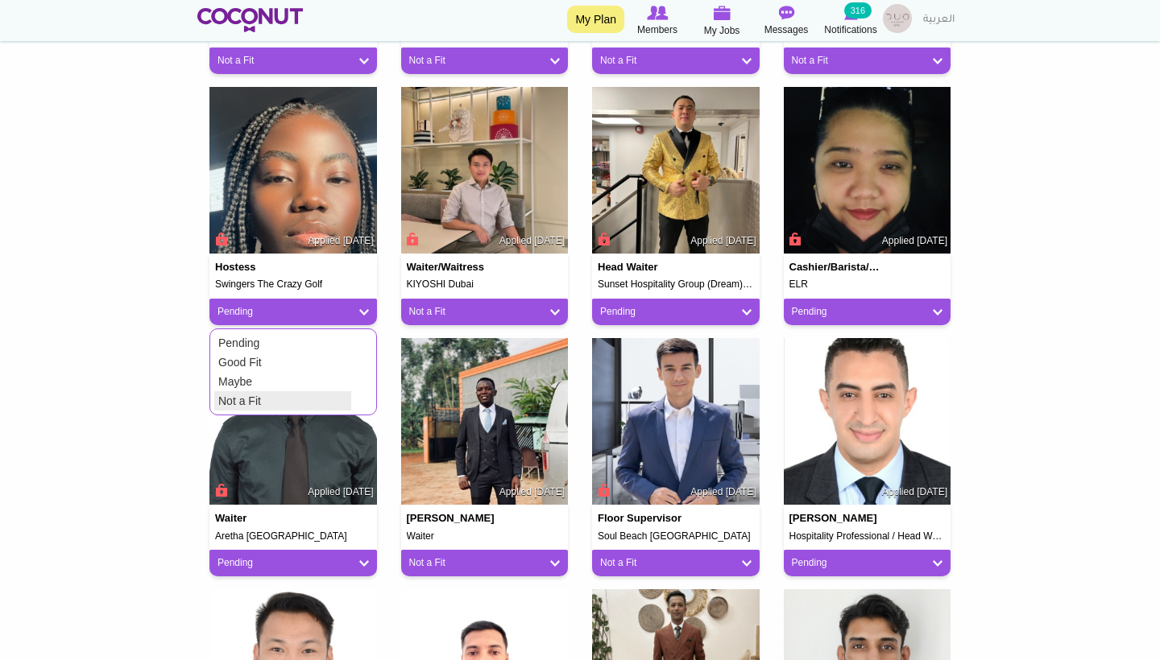
click at [271, 396] on link "Not a Fit" at bounding box center [282, 400] width 137 height 19
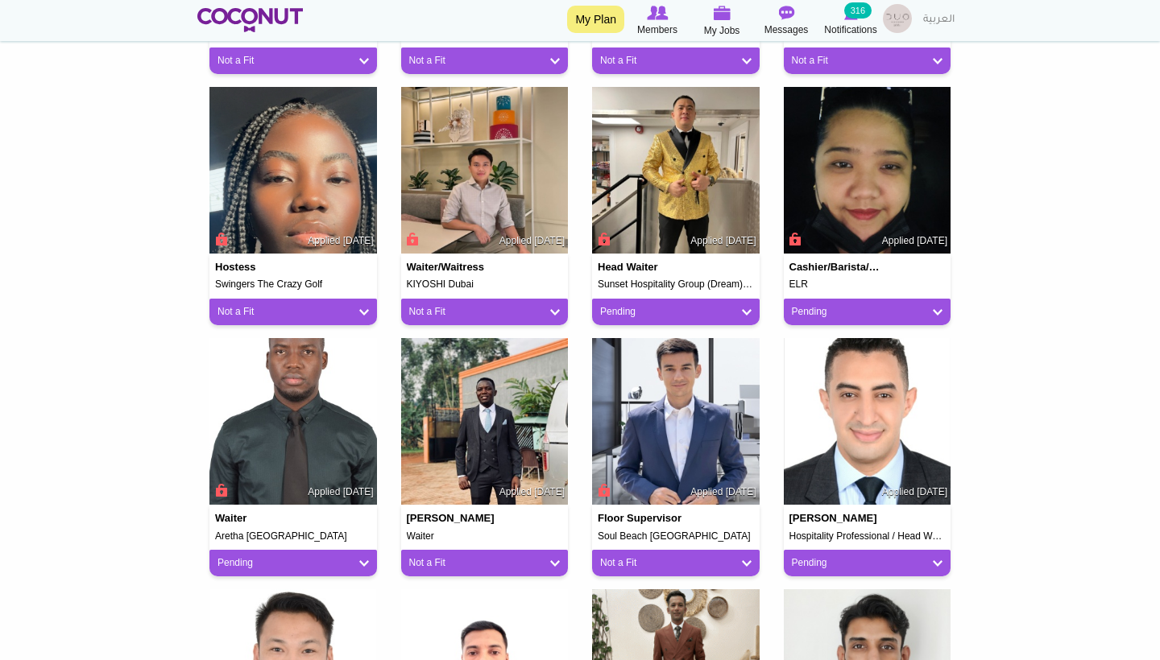
click at [690, 305] on link "Pending" at bounding box center [675, 312] width 151 height 14
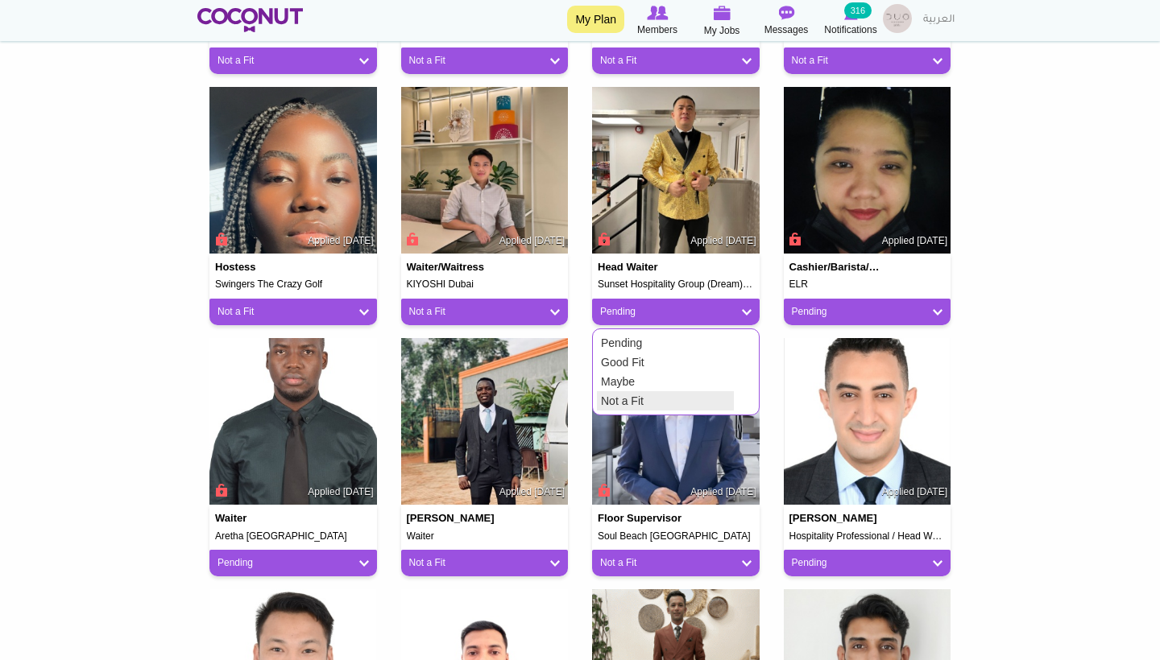
click at [649, 394] on link "Not a Fit" at bounding box center [665, 400] width 137 height 19
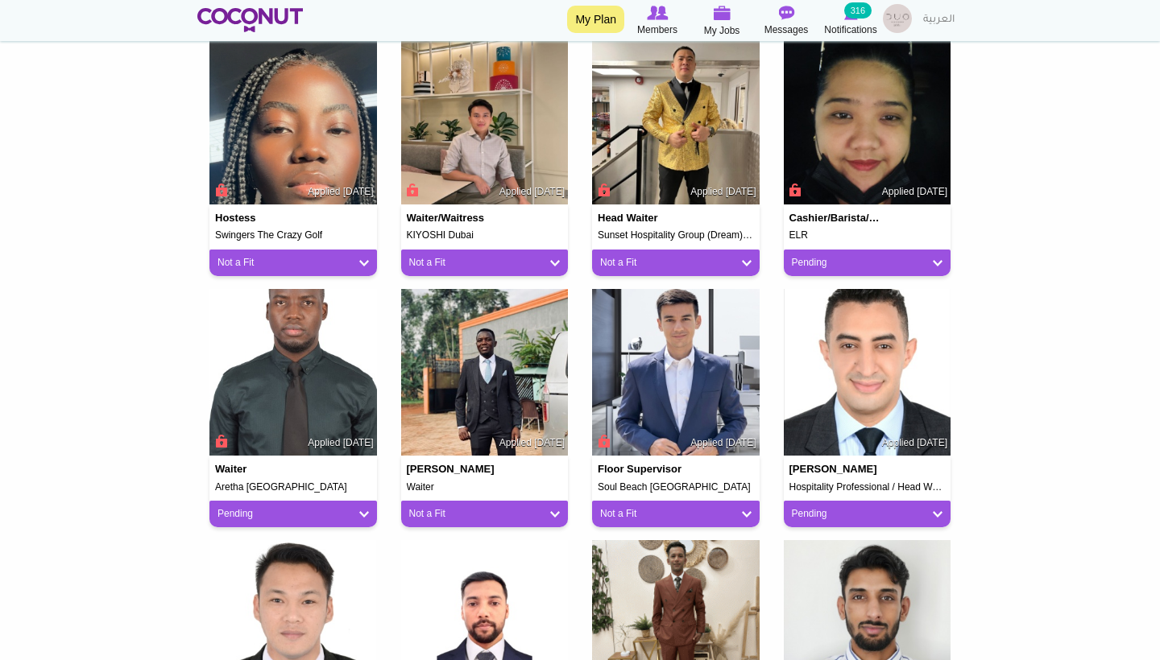
scroll to position [721, 0]
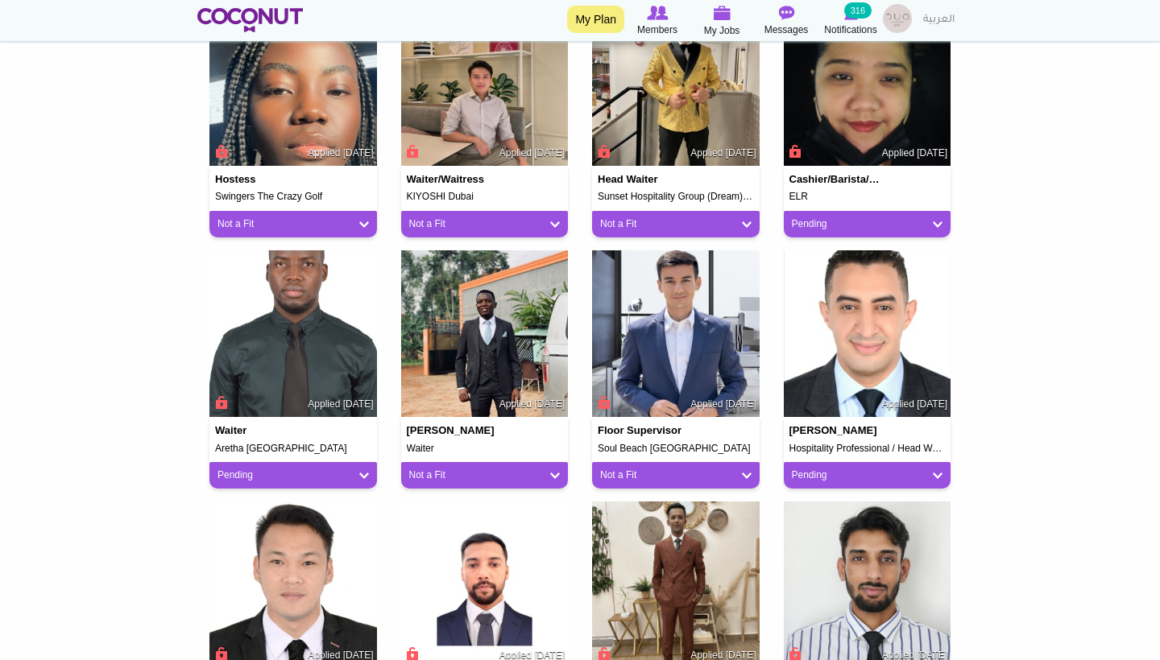
click at [815, 225] on link "Pending" at bounding box center [867, 224] width 151 height 14
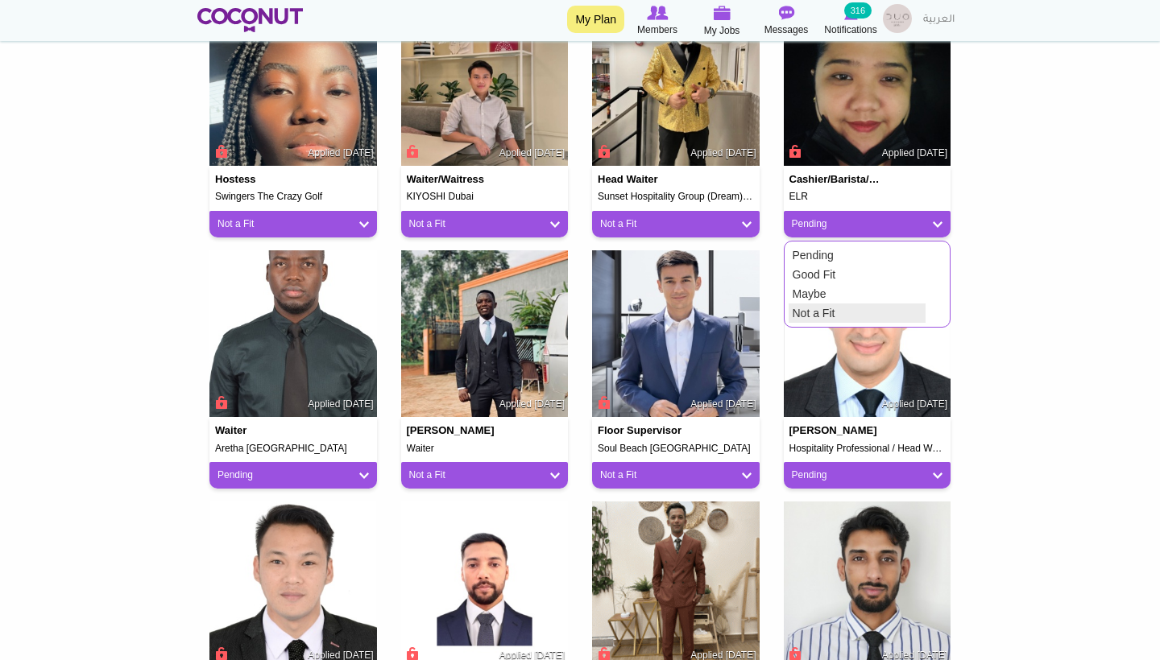
click at [804, 310] on link "Not a Fit" at bounding box center [856, 313] width 137 height 19
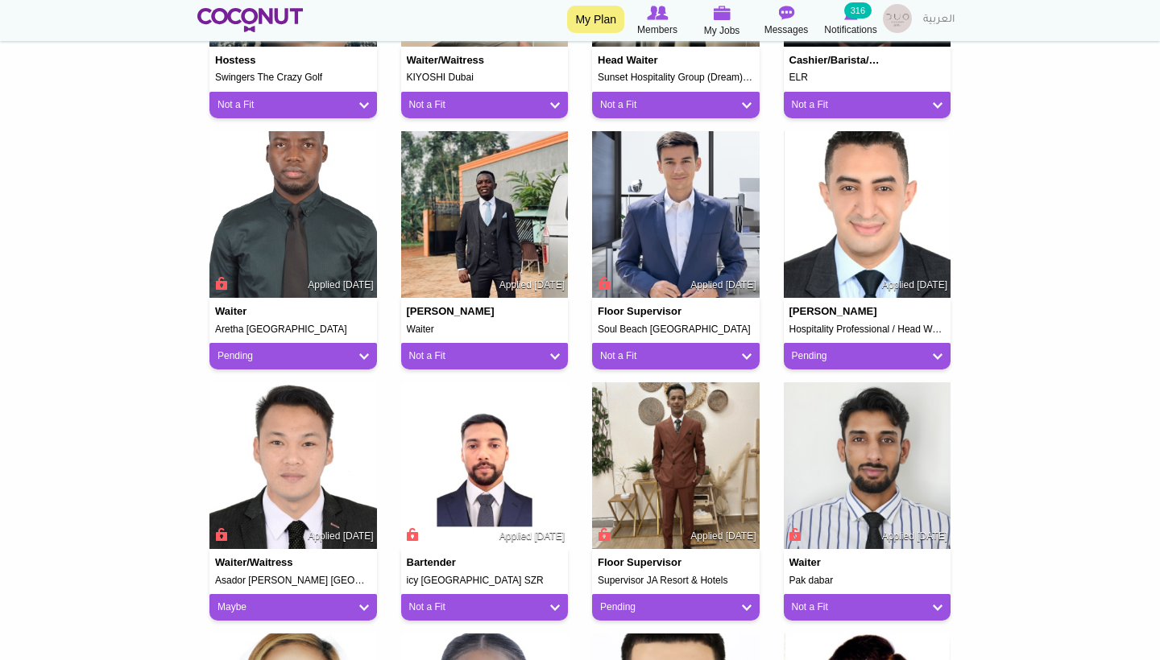
scroll to position [842, 0]
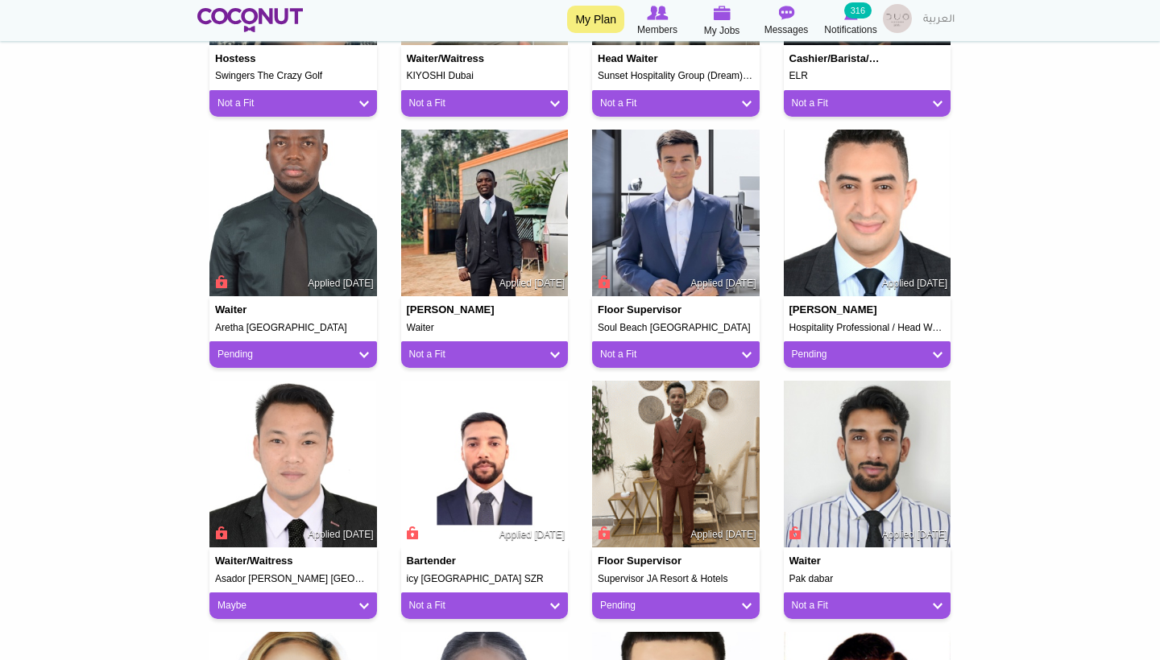
drag, startPoint x: 285, startPoint y: 330, endPoint x: 200, endPoint y: 329, distance: 85.4
click at [200, 329] on div "Waiter Aretha Dubai Applied 1 week ago Pending Pending Good Fit Maybe Not a Fit" at bounding box center [293, 255] width 192 height 251
drag, startPoint x: 299, startPoint y: 325, endPoint x: 180, endPoint y: 324, distance: 118.4
click at [180, 325] on body "Toggle navigation My Plan Members My Jobs Post a Job Messages Notifications 316…" at bounding box center [580, 201] width 1160 height 2086
copy h5 "Aretha Dubai"
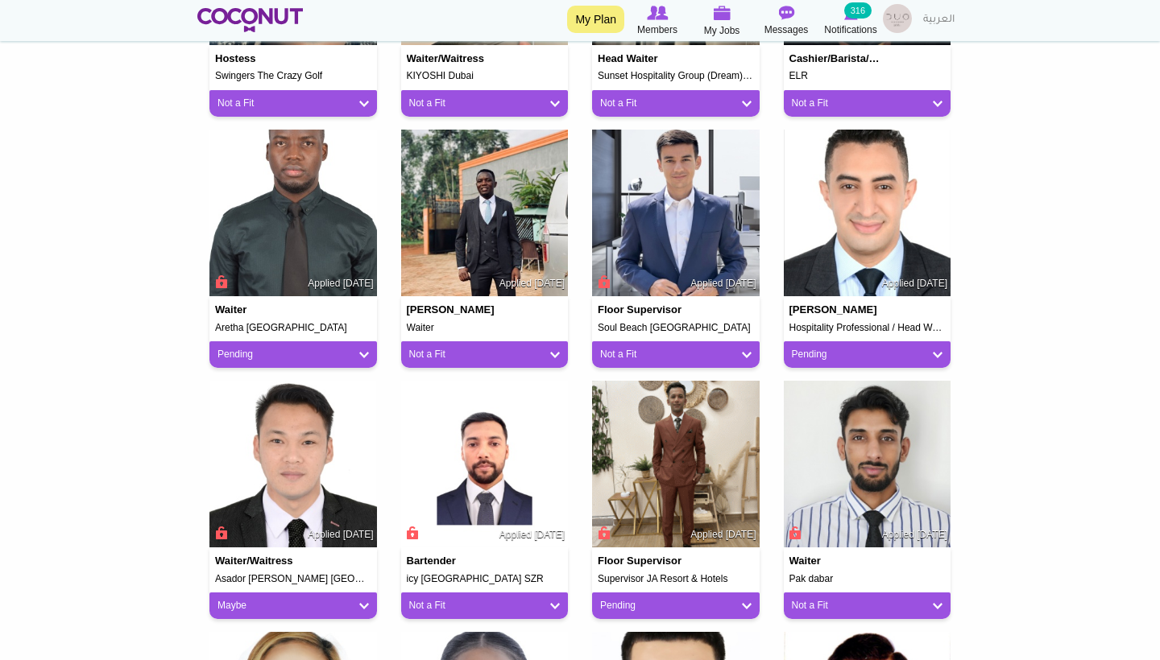
click at [374, 342] on div "Pending" at bounding box center [292, 354] width 167 height 27
click at [366, 352] on link "Pending" at bounding box center [292, 355] width 151 height 14
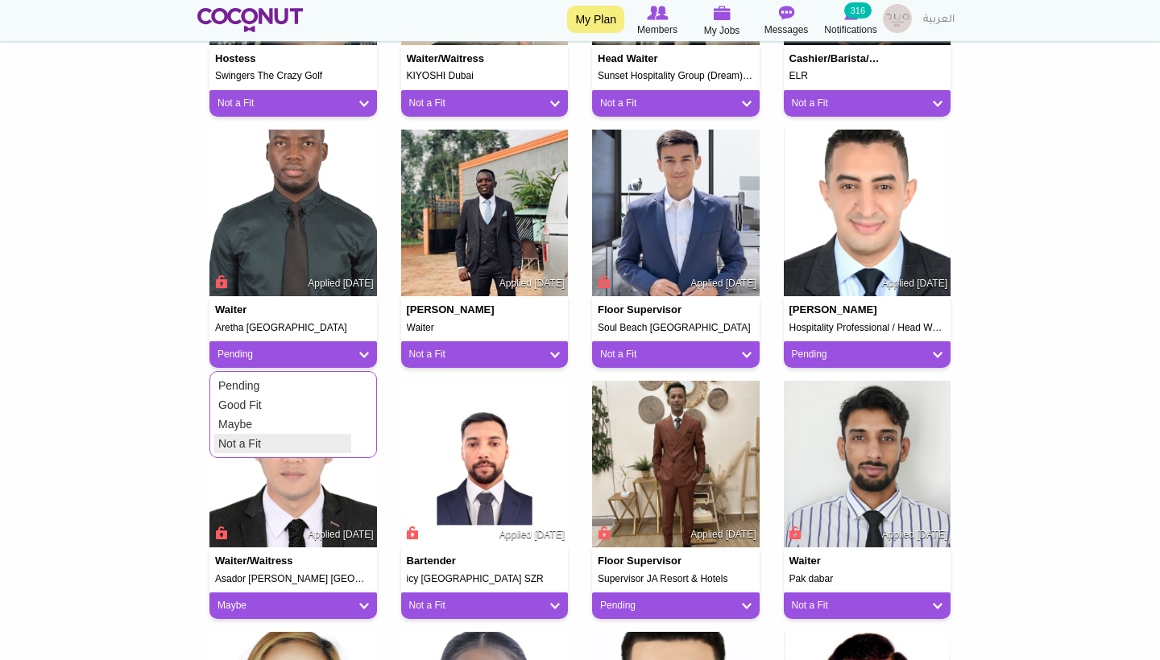
click at [288, 442] on link "Not a Fit" at bounding box center [282, 443] width 137 height 19
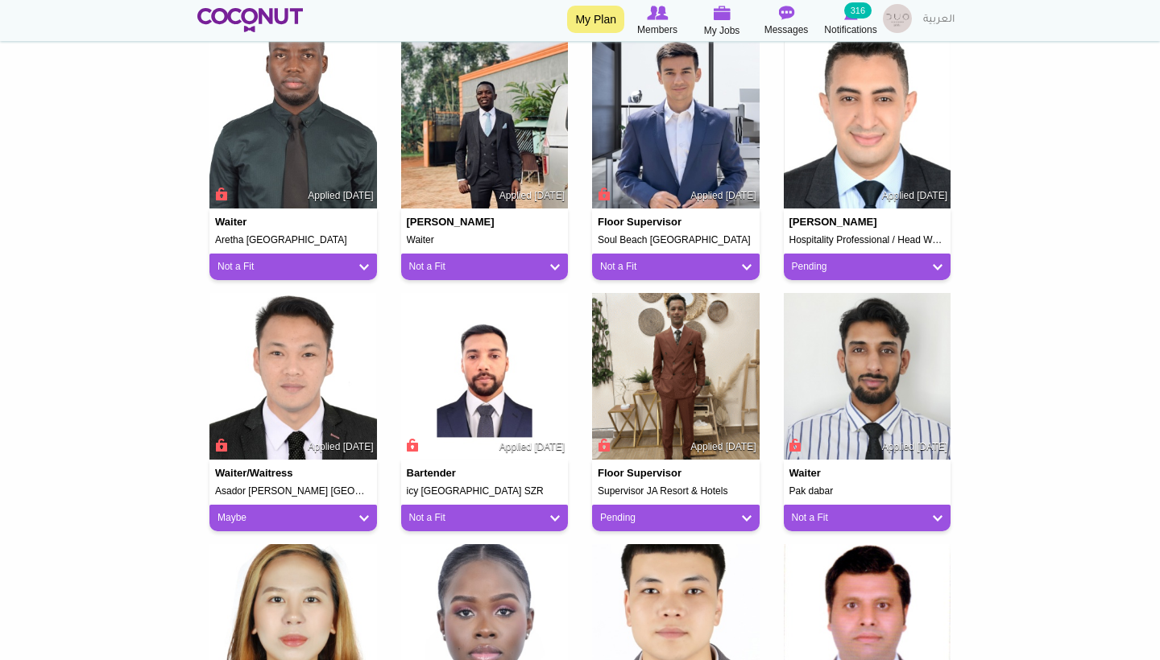
scroll to position [933, 0]
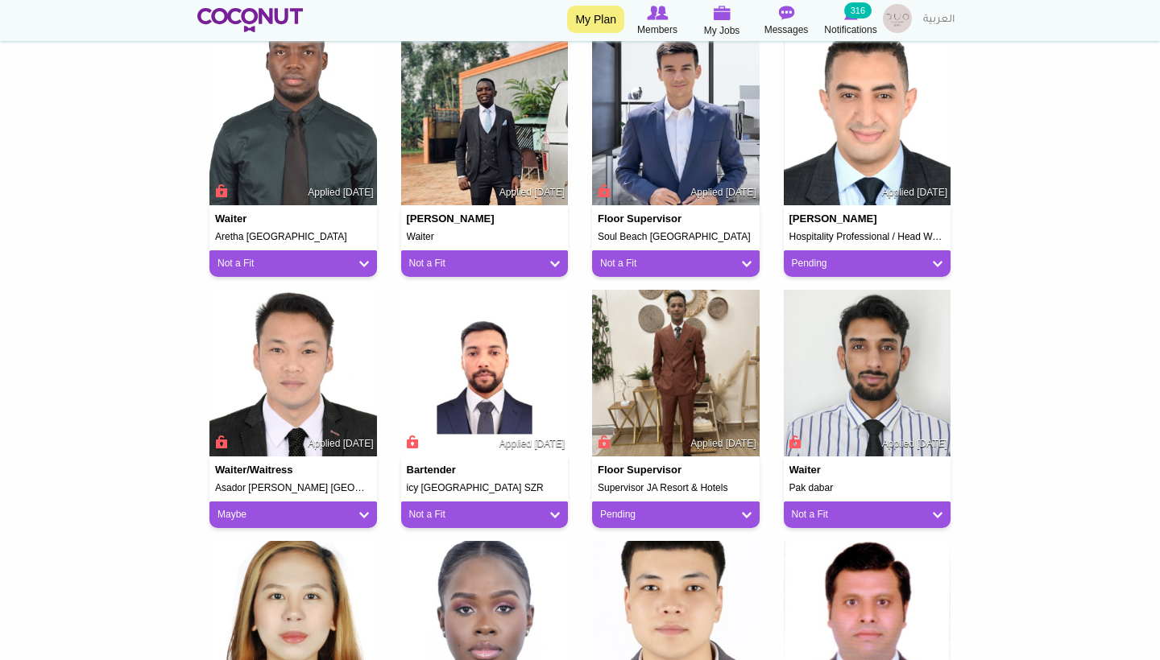
click at [517, 267] on div "Not a Fit" at bounding box center [484, 263] width 167 height 27
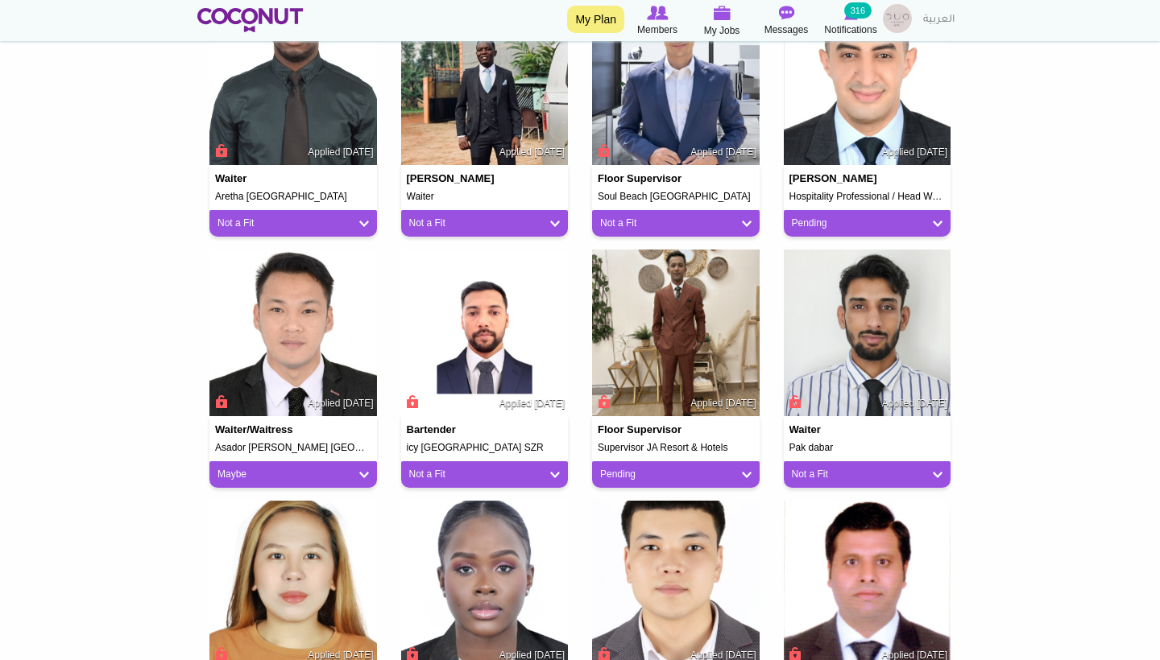
scroll to position [943, 0]
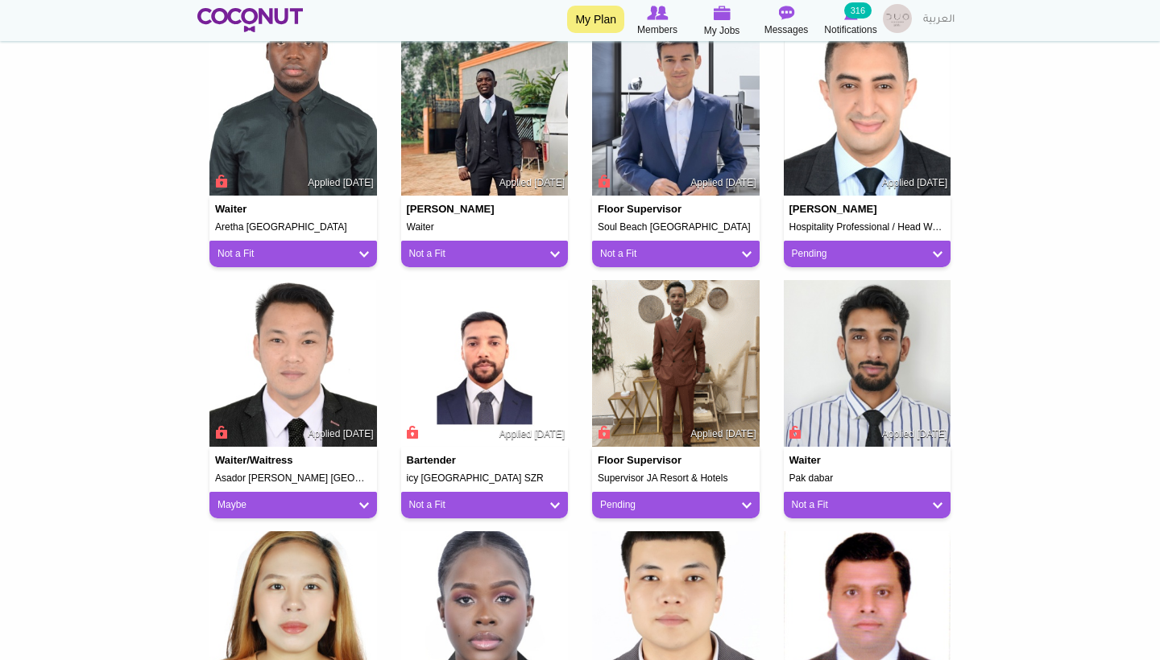
click at [879, 250] on link "Pending" at bounding box center [867, 254] width 151 height 14
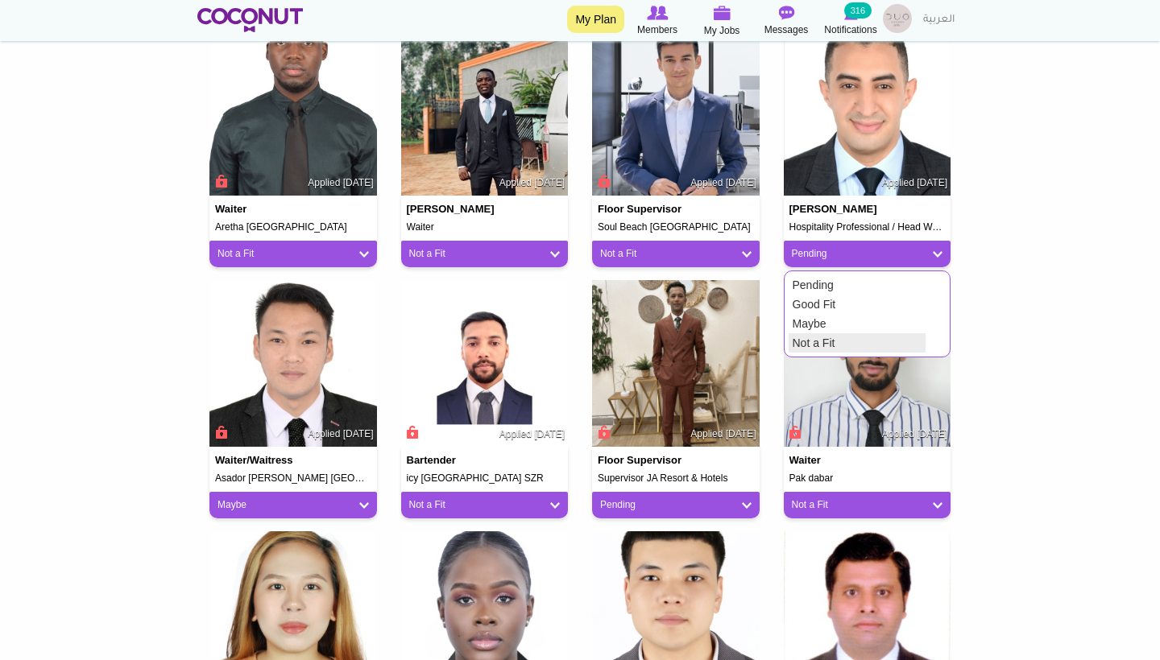
click at [825, 339] on link "Not a Fit" at bounding box center [856, 342] width 137 height 19
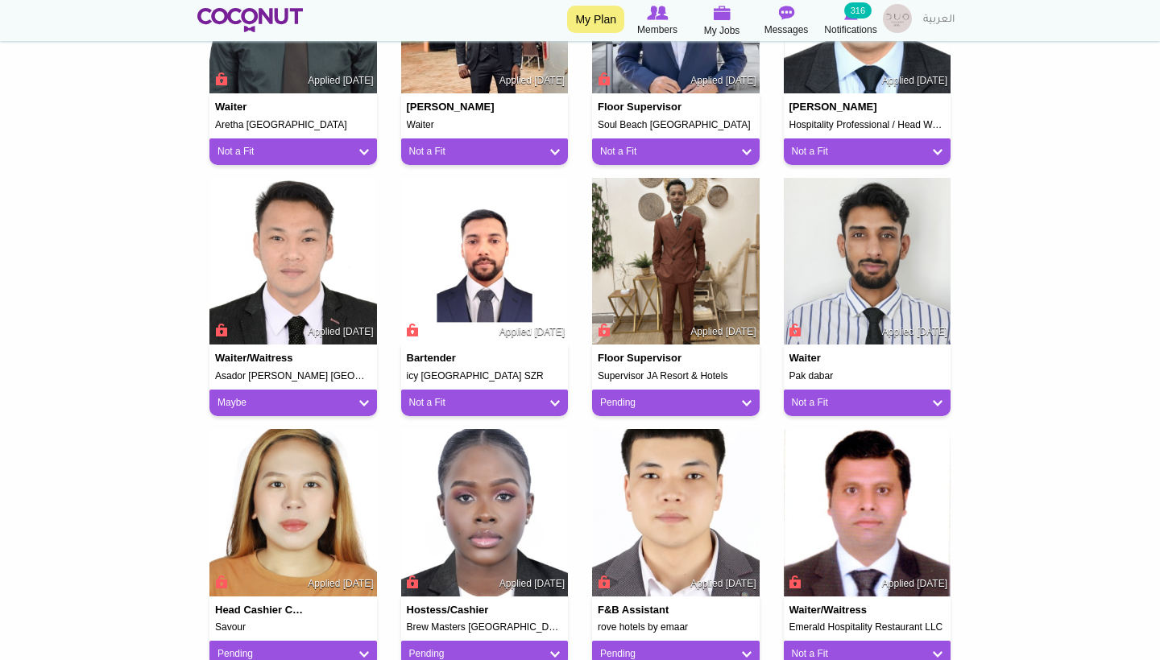
scroll to position [1081, 0]
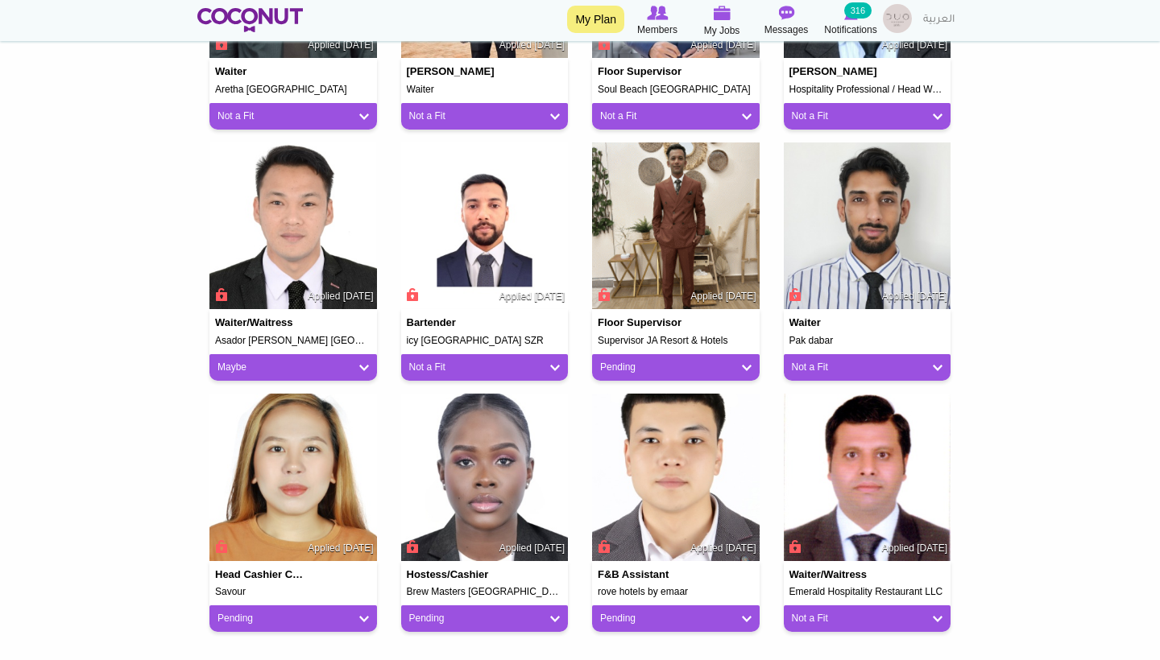
click at [746, 361] on link "Pending" at bounding box center [675, 368] width 151 height 14
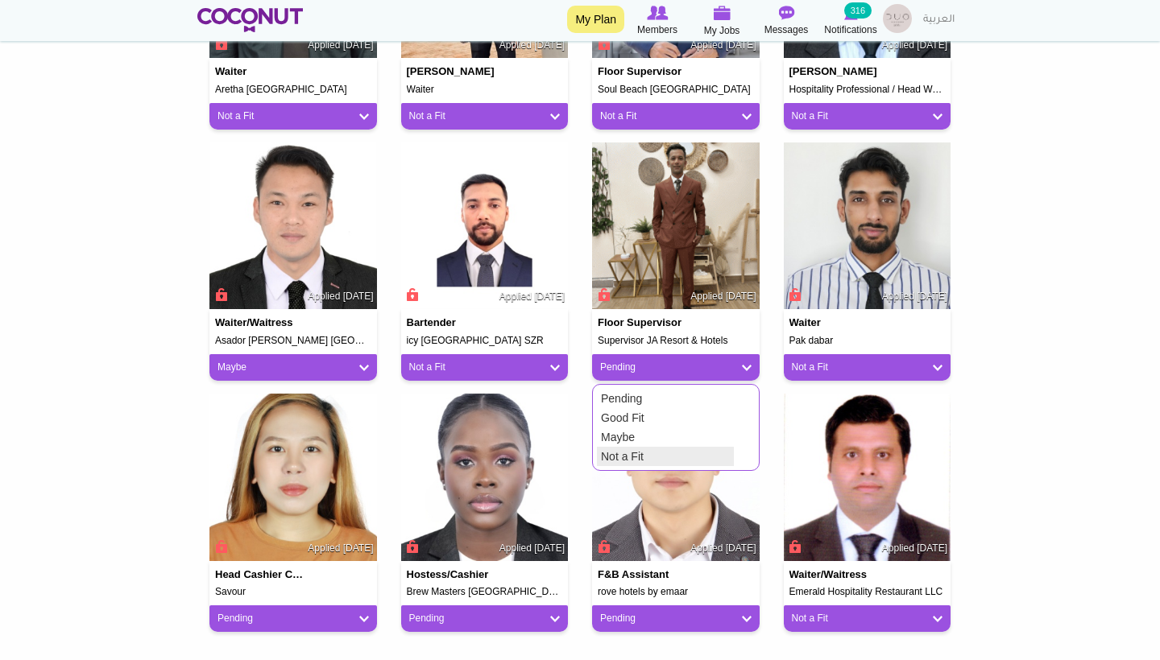
click at [667, 457] on link "Not a Fit" at bounding box center [665, 456] width 137 height 19
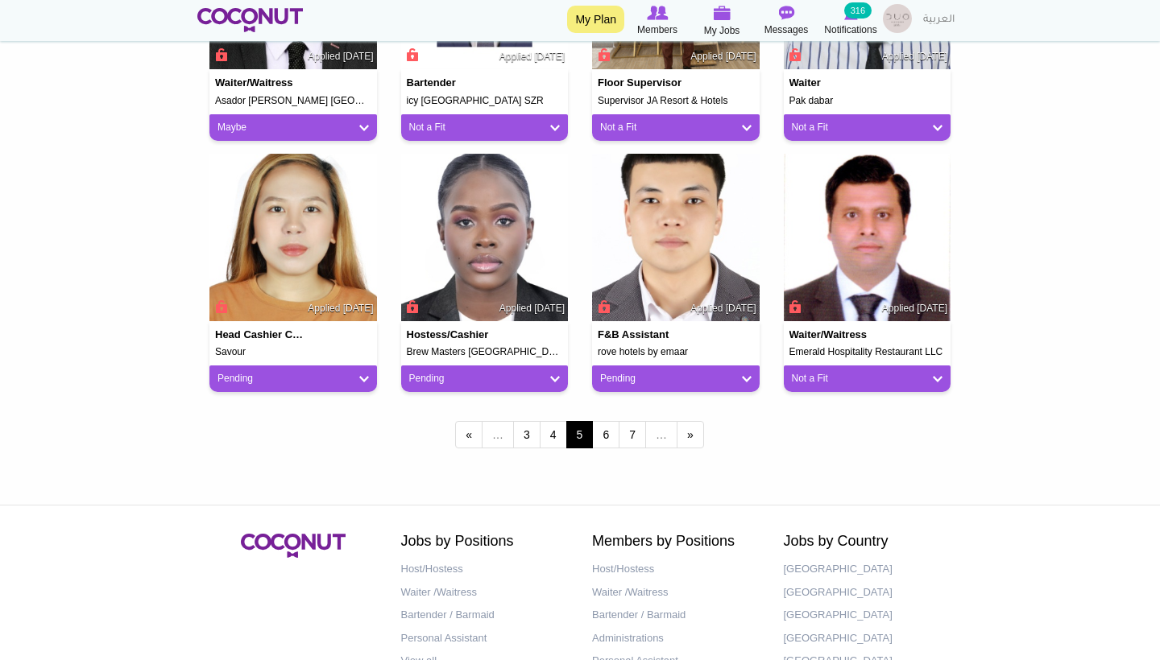
scroll to position [1321, 0]
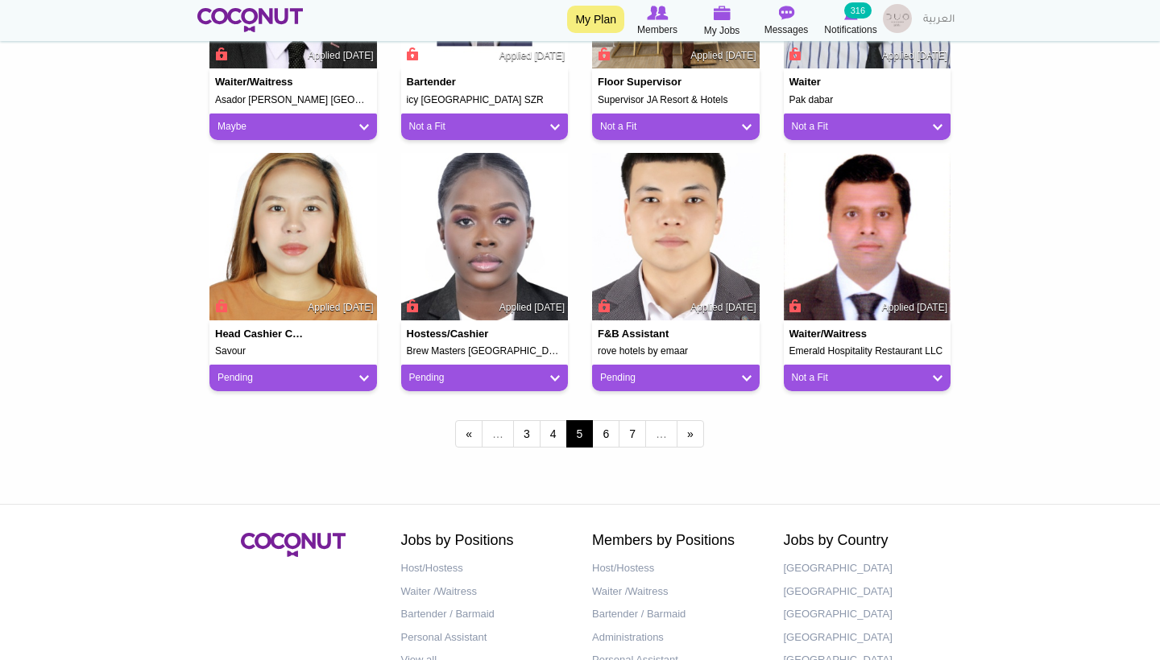
click at [362, 377] on link "Pending" at bounding box center [292, 378] width 151 height 14
click at [327, 464] on link "Not a Fit" at bounding box center [282, 466] width 137 height 19
click at [560, 371] on div "Pending" at bounding box center [484, 378] width 167 height 27
click at [558, 374] on link "Pending" at bounding box center [484, 378] width 151 height 14
click at [482, 468] on link "Not a Fit" at bounding box center [474, 466] width 137 height 19
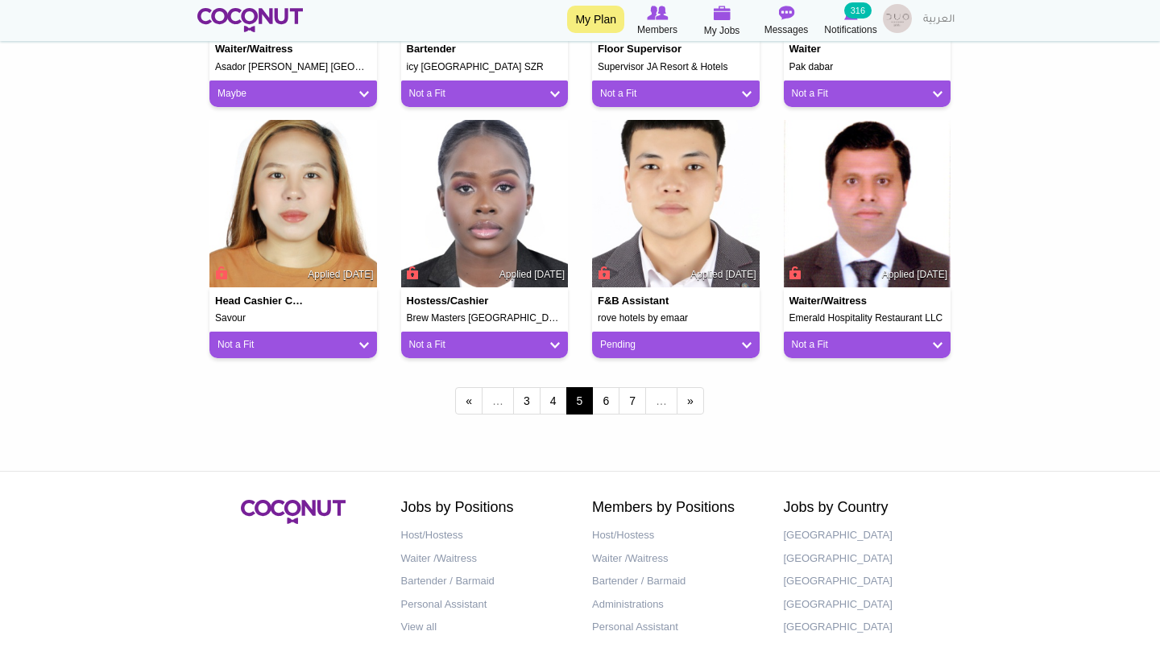
scroll to position [1357, 0]
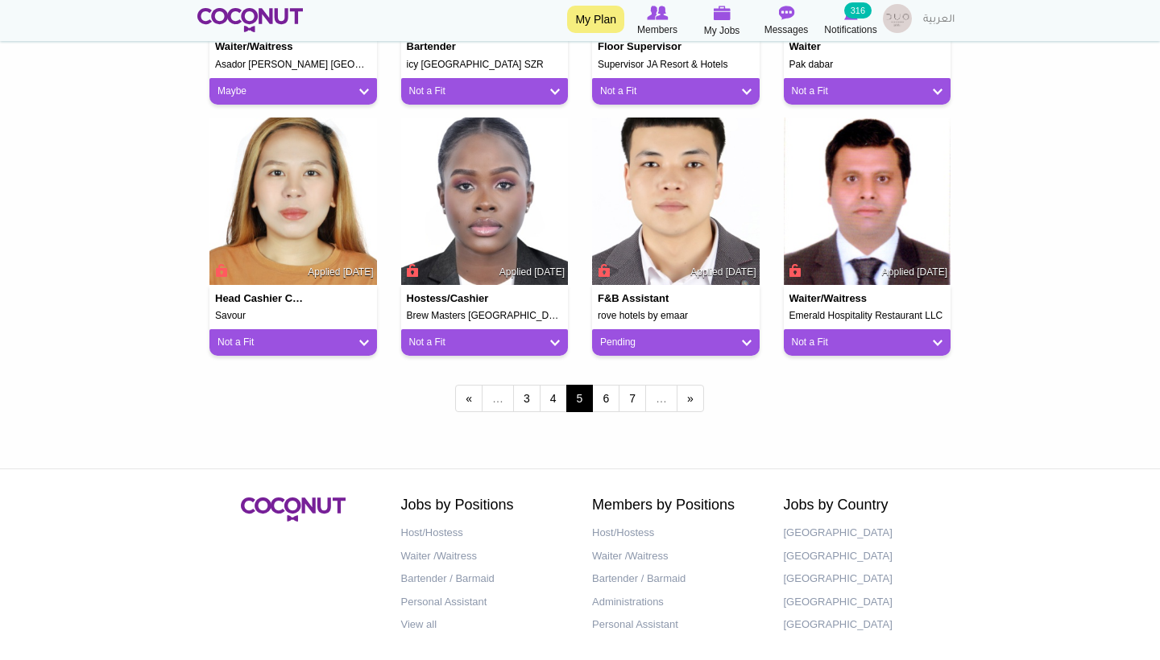
click at [746, 339] on link "Pending" at bounding box center [675, 343] width 151 height 14
click at [618, 428] on link "Not a Fit" at bounding box center [665, 431] width 137 height 19
click at [609, 395] on link "6" at bounding box center [605, 398] width 27 height 27
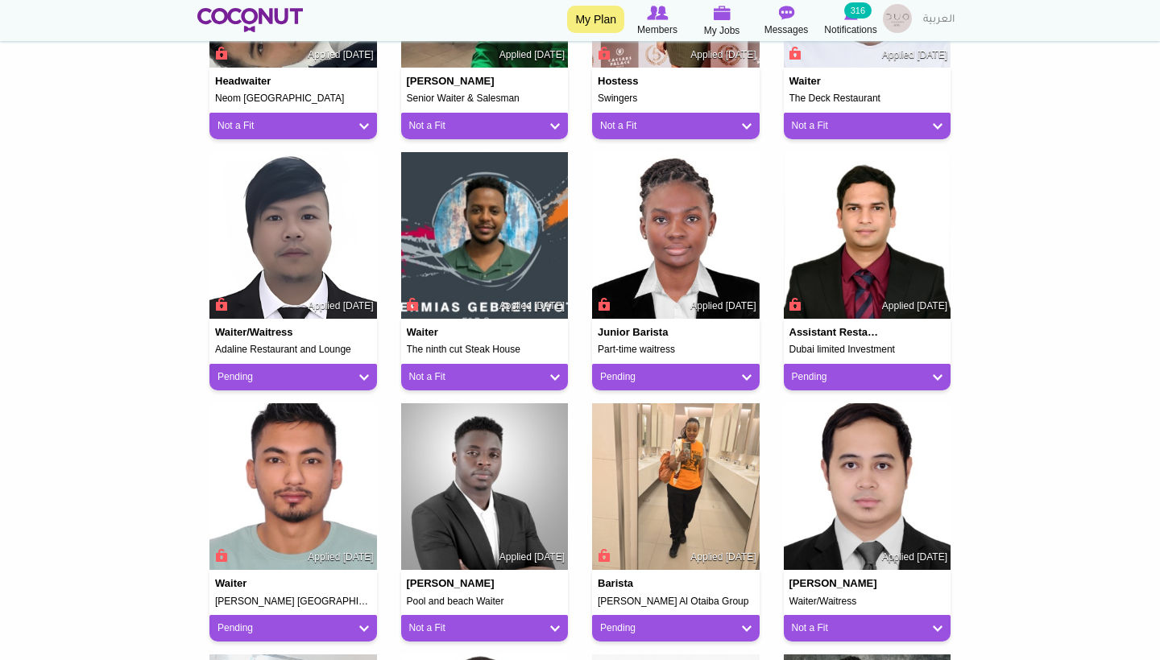
scroll to position [586, 0]
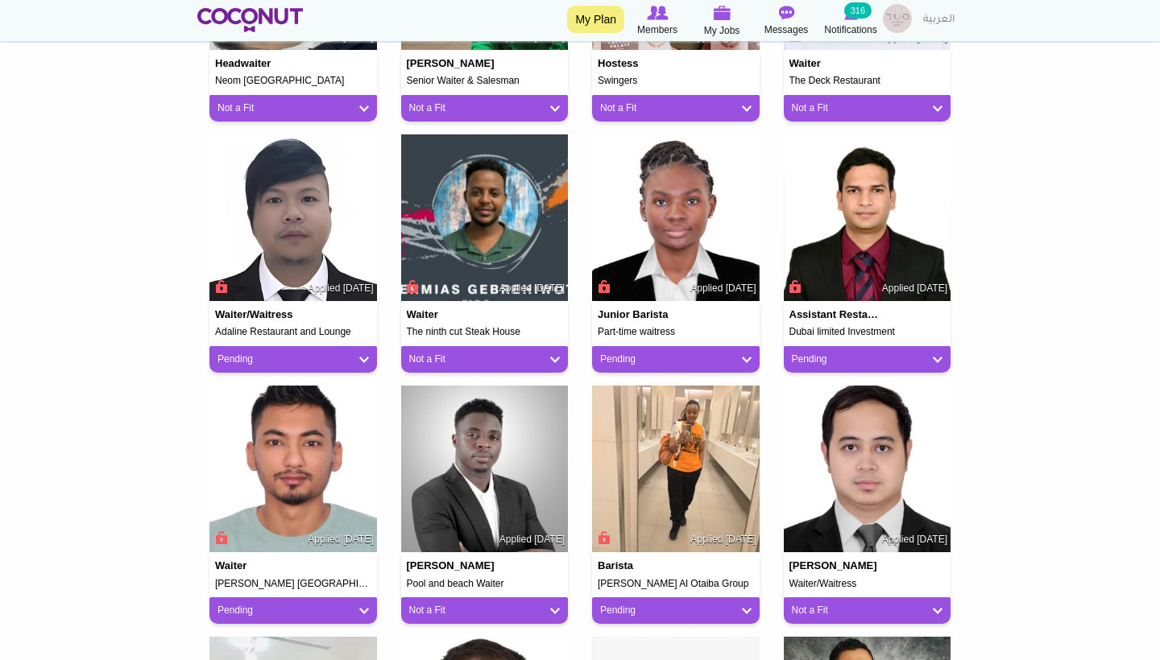
click at [366, 348] on div "Pending" at bounding box center [292, 359] width 167 height 27
click at [366, 354] on link "Pending" at bounding box center [292, 360] width 151 height 14
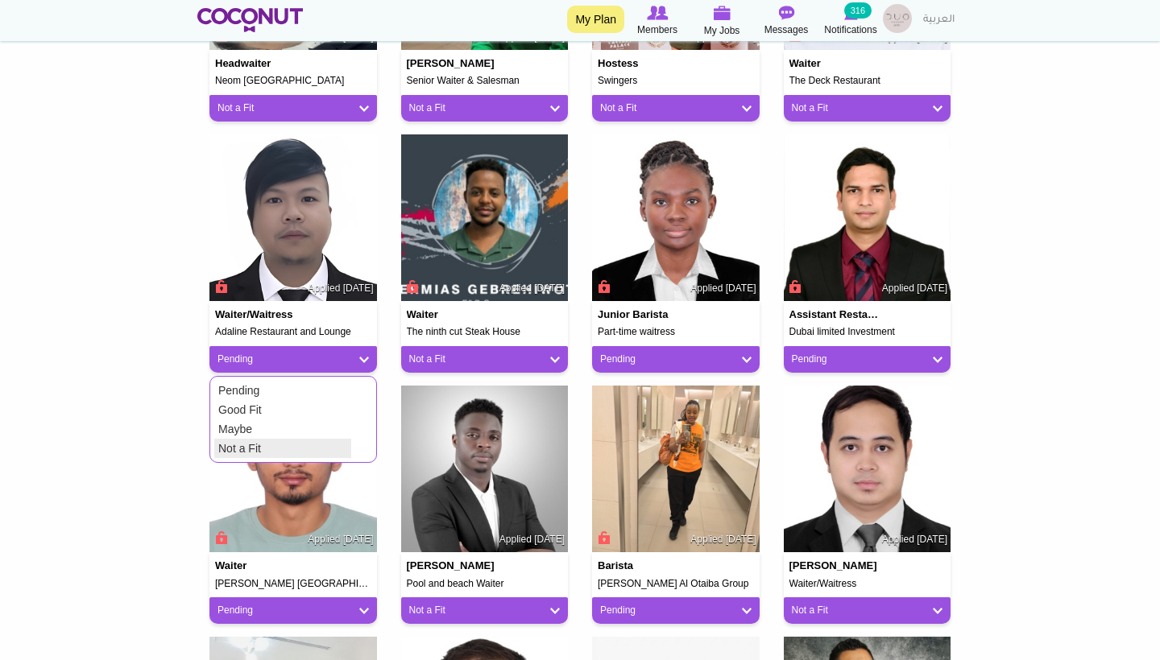
click at [308, 448] on link "Not a Fit" at bounding box center [282, 448] width 137 height 19
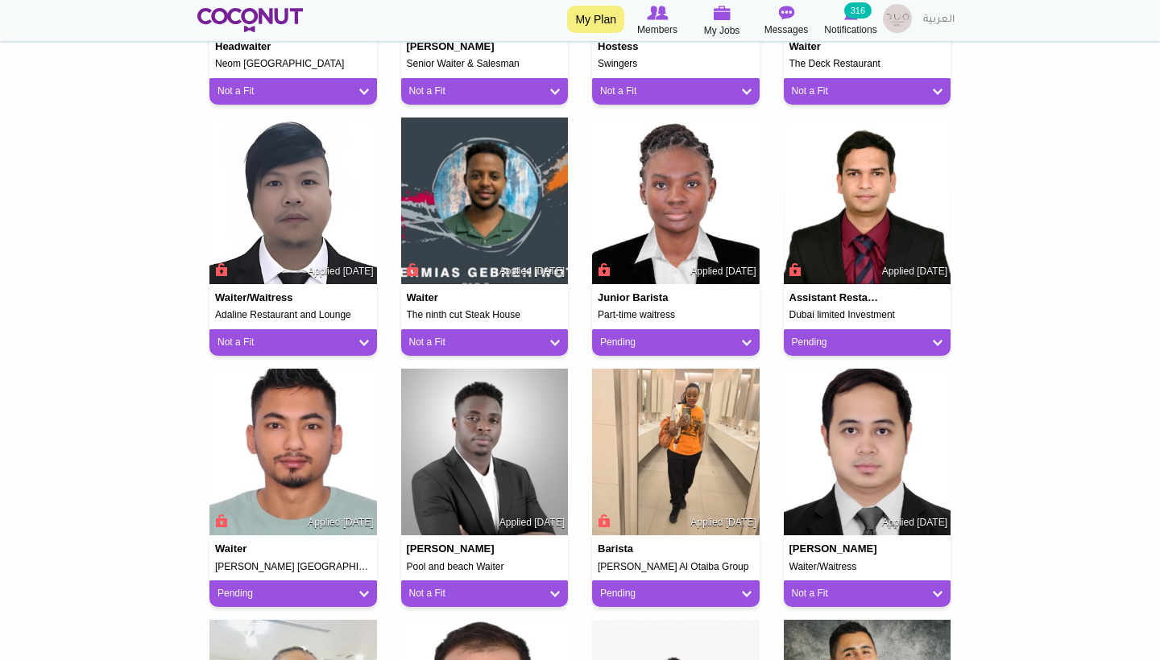
scroll to position [626, 0]
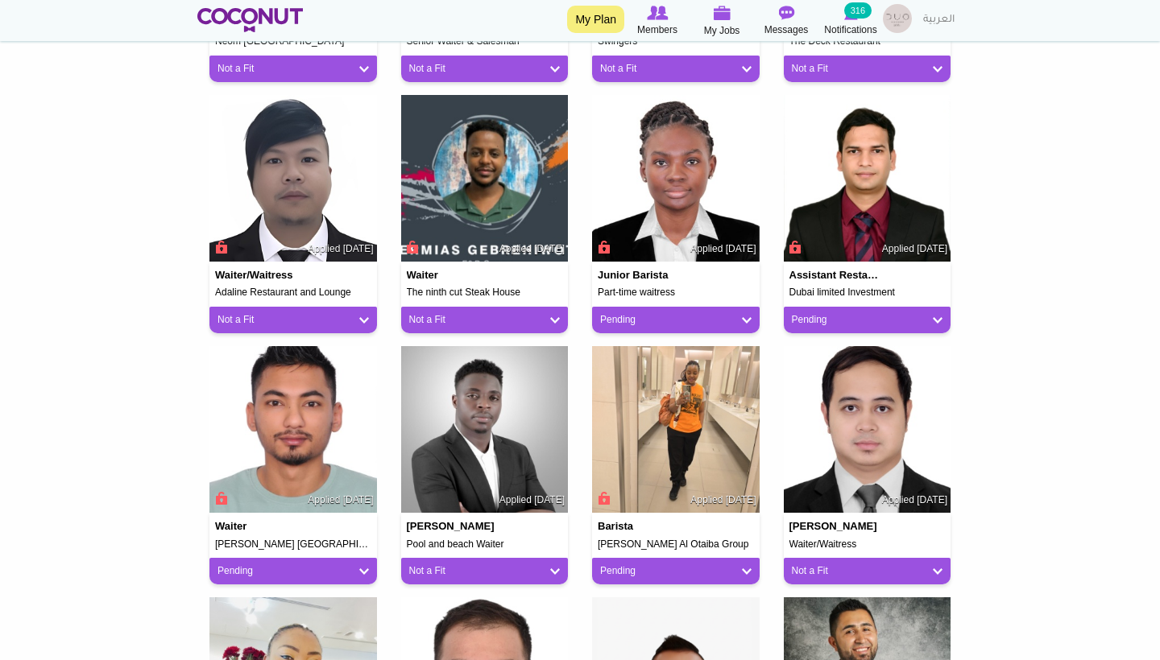
click at [739, 317] on link "Pending" at bounding box center [675, 320] width 151 height 14
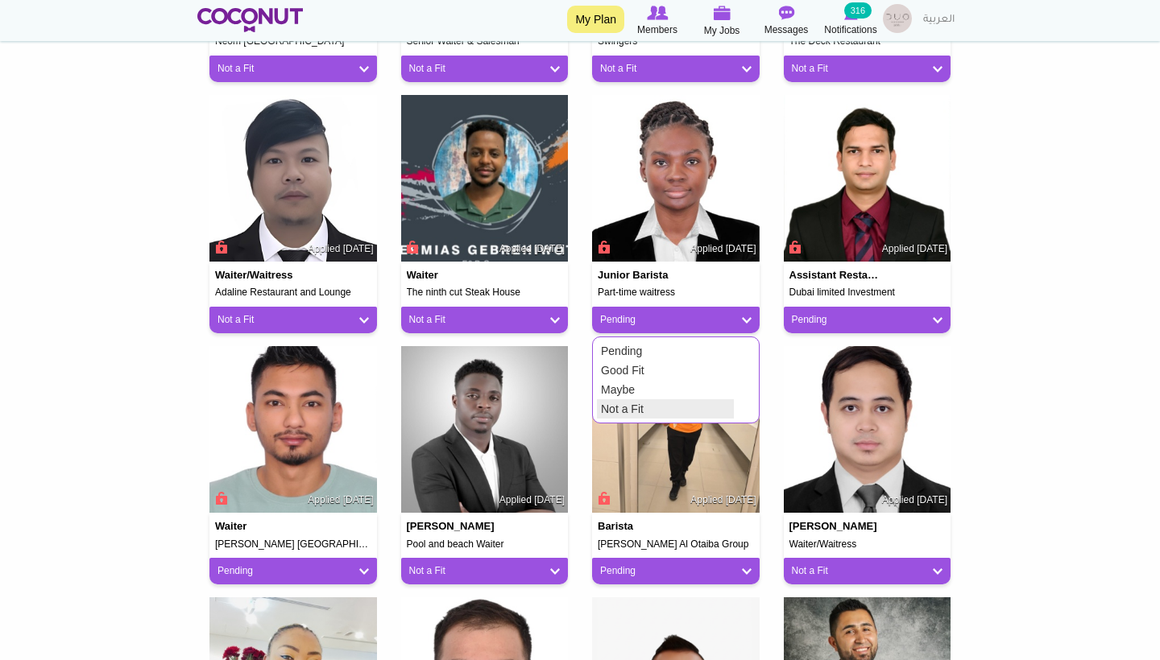
click at [636, 400] on link "Not a Fit" at bounding box center [665, 408] width 137 height 19
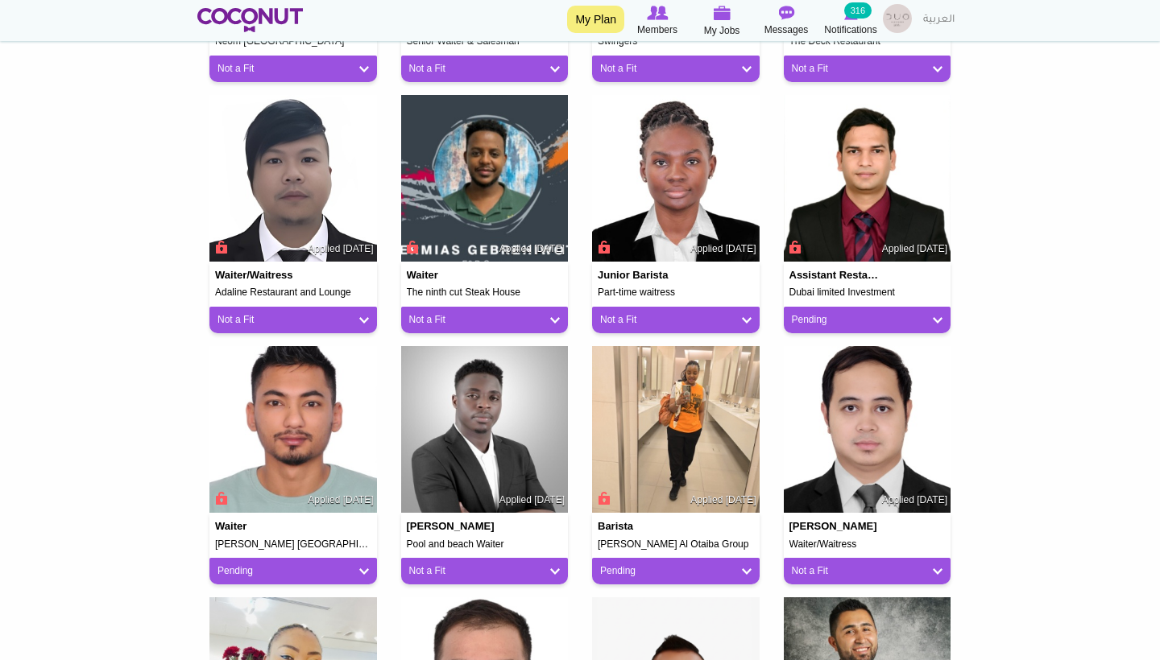
click at [882, 313] on link "Pending" at bounding box center [867, 320] width 151 height 14
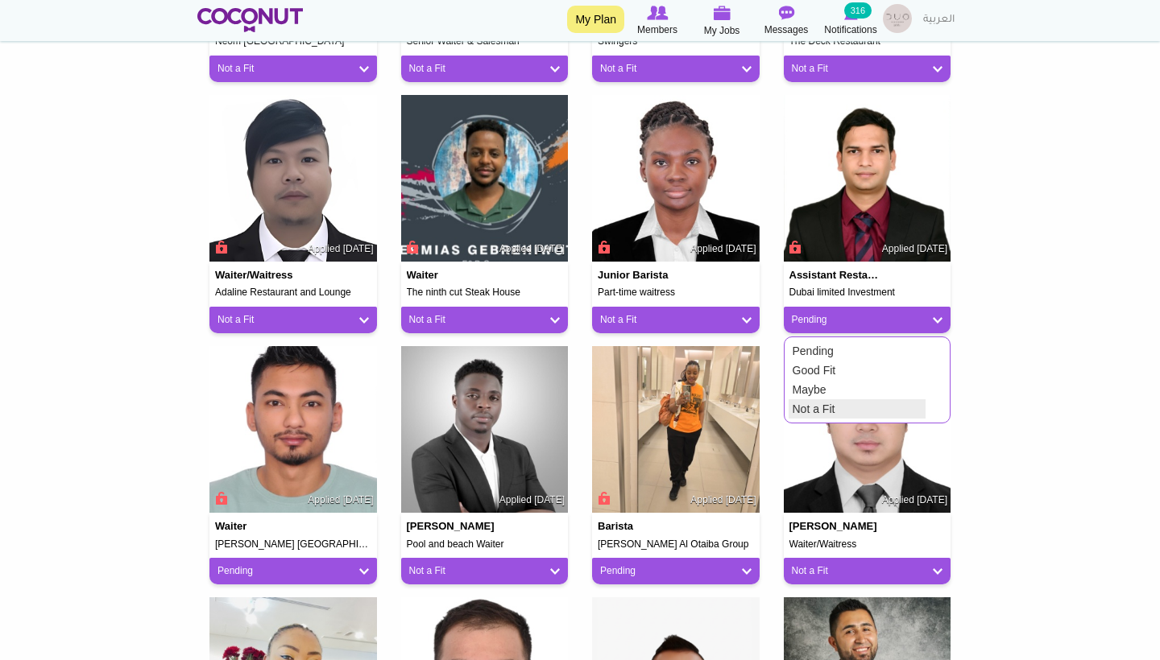
click at [808, 408] on link "Not a Fit" at bounding box center [856, 408] width 137 height 19
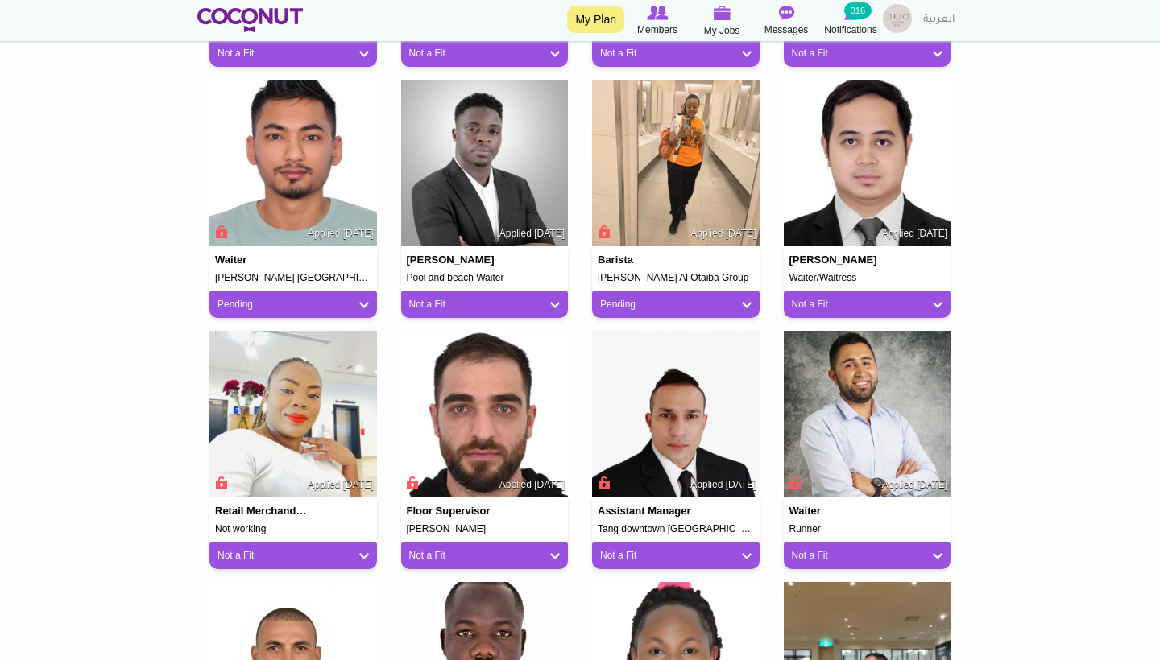
scroll to position [895, 0]
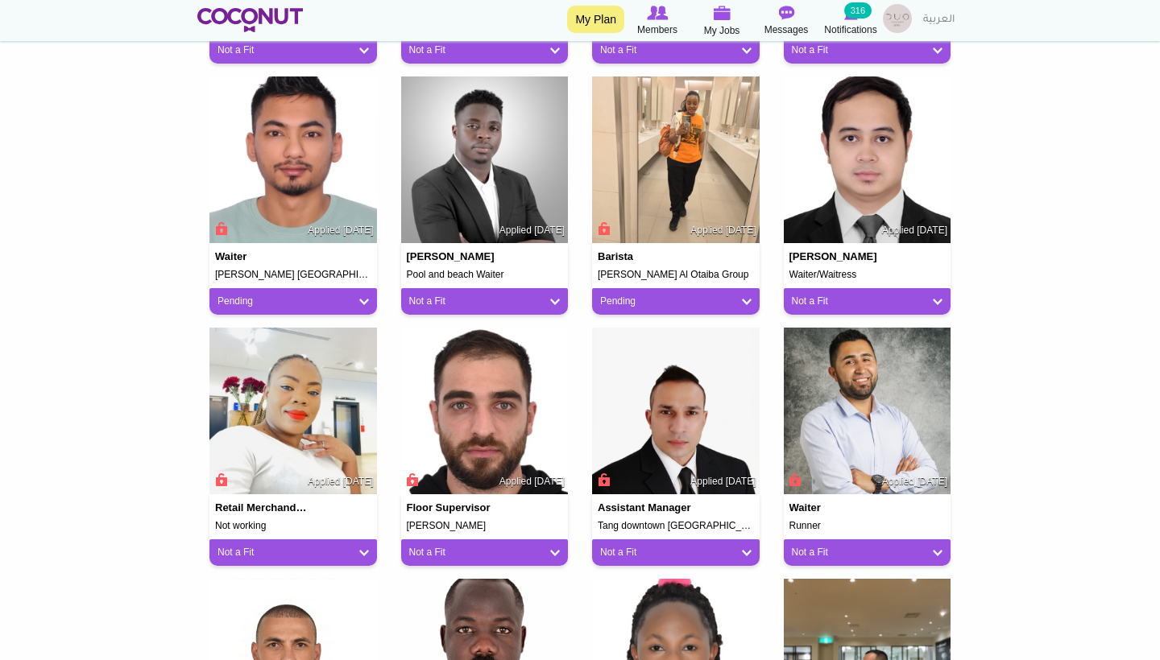
click at [363, 298] on link "Pending" at bounding box center [292, 302] width 151 height 14
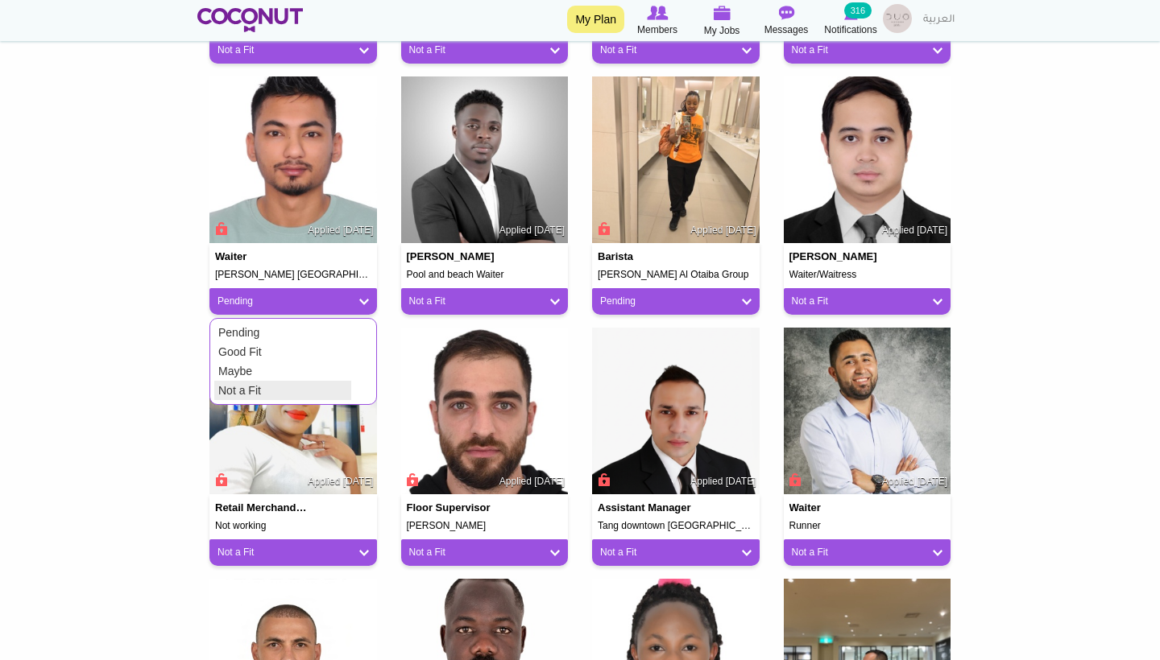
click at [281, 389] on link "Not a Fit" at bounding box center [282, 390] width 137 height 19
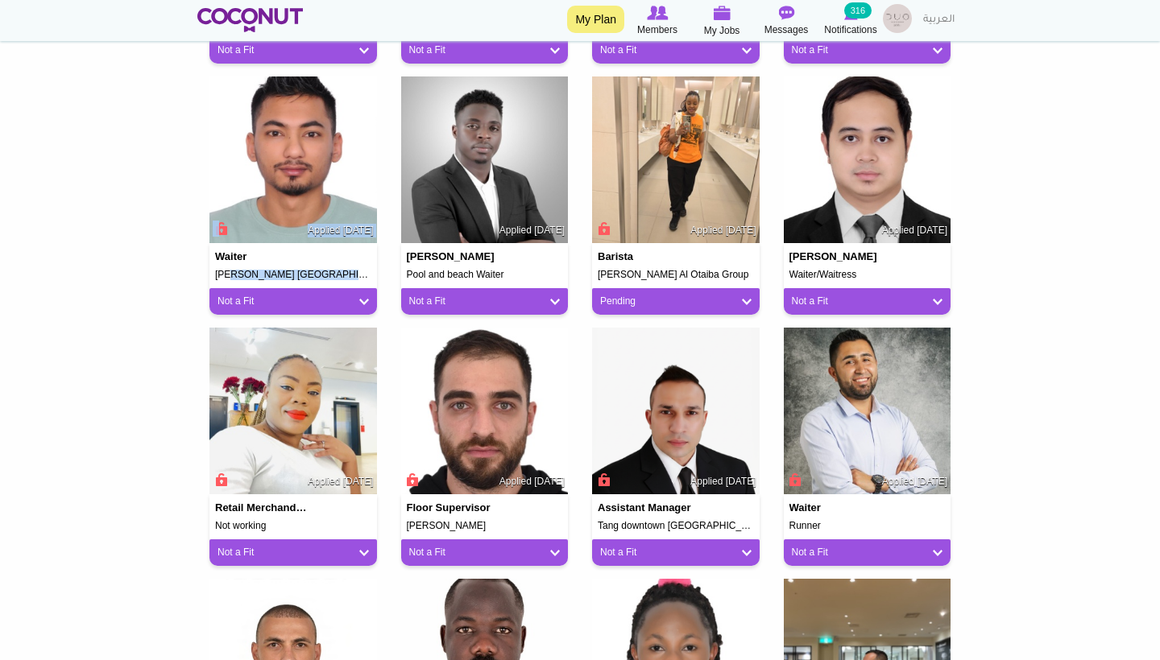
drag, startPoint x: 345, startPoint y: 277, endPoint x: 217, endPoint y: 271, distance: 127.4
click at [217, 271] on div "Waiter Amelia Dubai downtown Applied 6 days ago Not a Fit Pending Good Fit Mayb…" at bounding box center [292, 279] width 167 height 72
click at [245, 271] on h5 "Amelia Dubai downtown" at bounding box center [293, 275] width 156 height 10
drag, startPoint x: 215, startPoint y: 271, endPoint x: 338, endPoint y: 271, distance: 123.2
click at [339, 271] on h5 "Amelia Dubai downtown" at bounding box center [293, 275] width 156 height 10
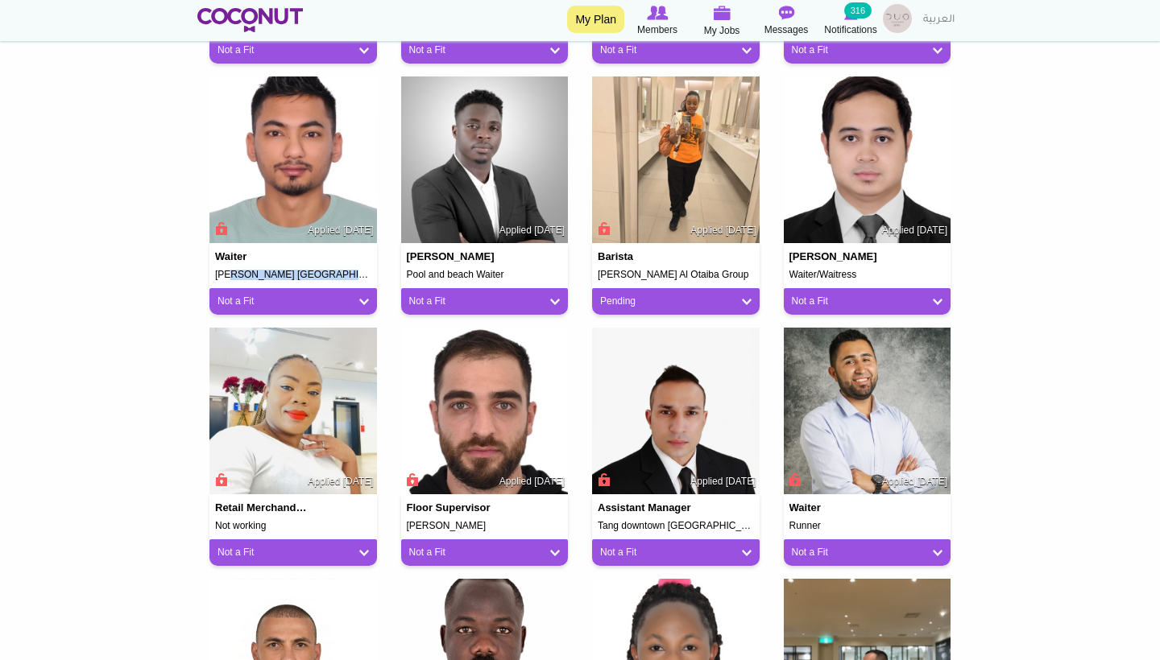
copy h5 "Amelia Dubai downtown"
click at [360, 295] on link "Not a Fit" at bounding box center [292, 302] width 151 height 14
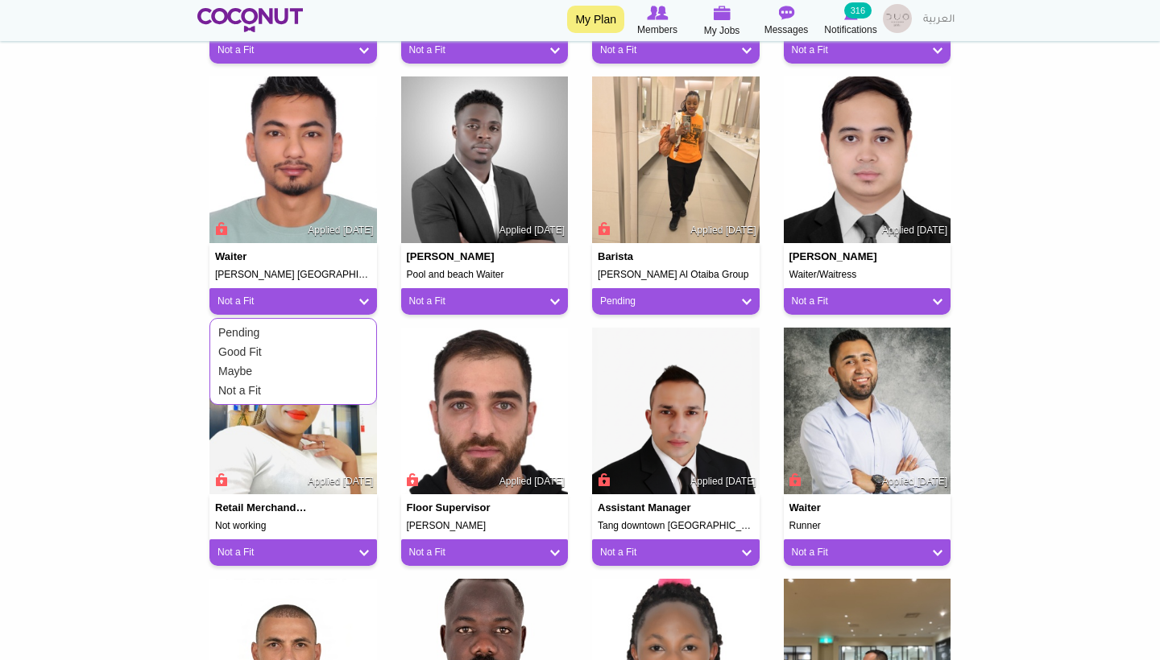
click at [139, 315] on body "Toggle navigation My Plan Members My Jobs Post a Job Messages Notifications 316…" at bounding box center [580, 148] width 1160 height 2086
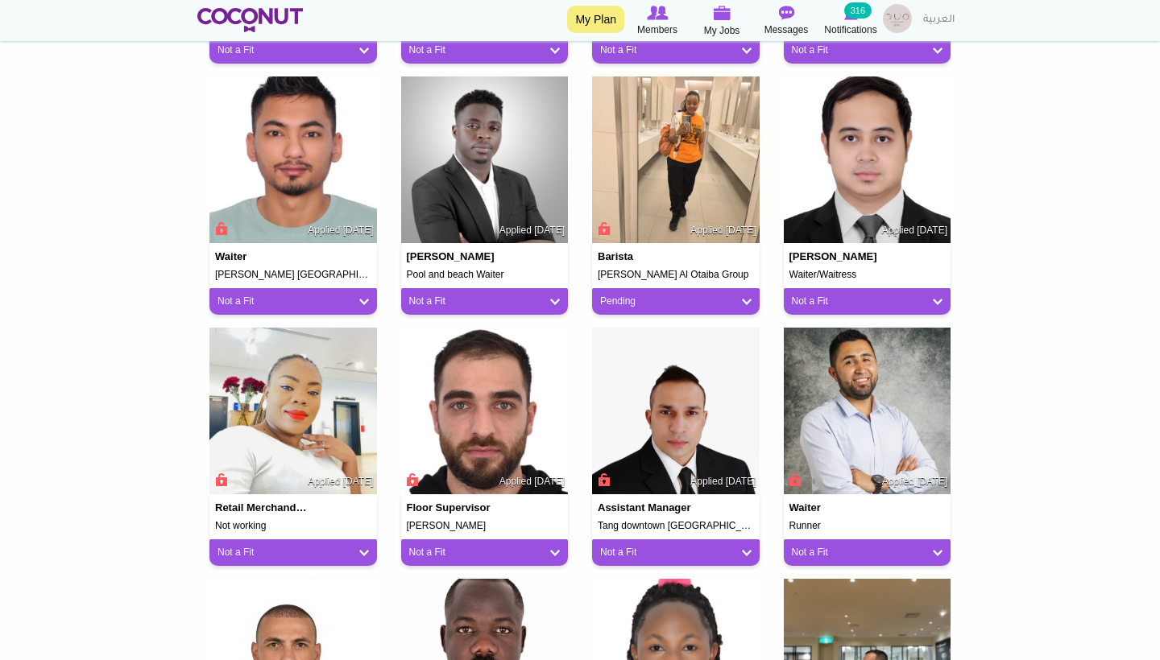
click at [745, 296] on link "Pending" at bounding box center [675, 302] width 151 height 14
click at [655, 381] on link "Not a Fit" at bounding box center [665, 390] width 137 height 19
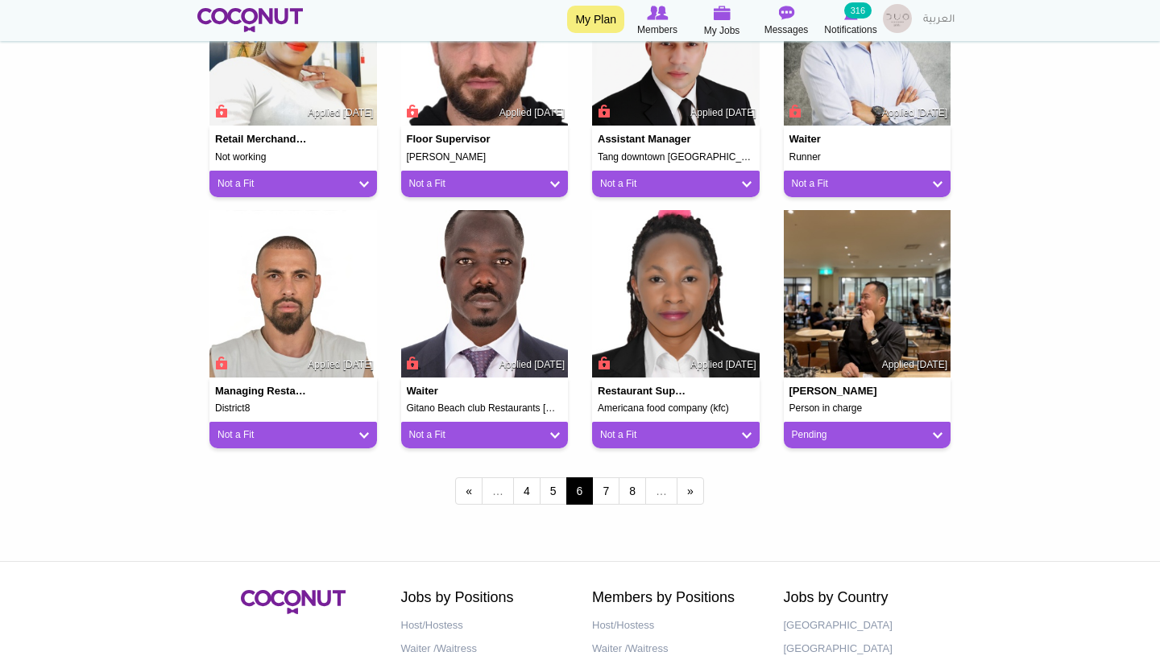
scroll to position [1270, 0]
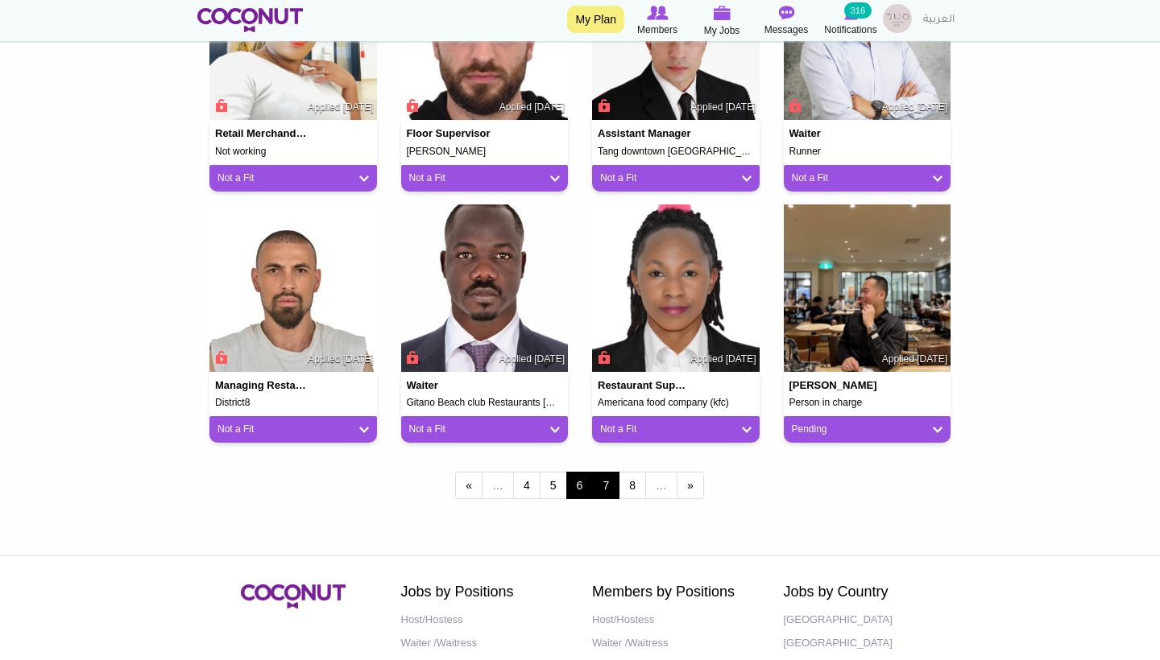
click at [609, 478] on link "7" at bounding box center [605, 485] width 27 height 27
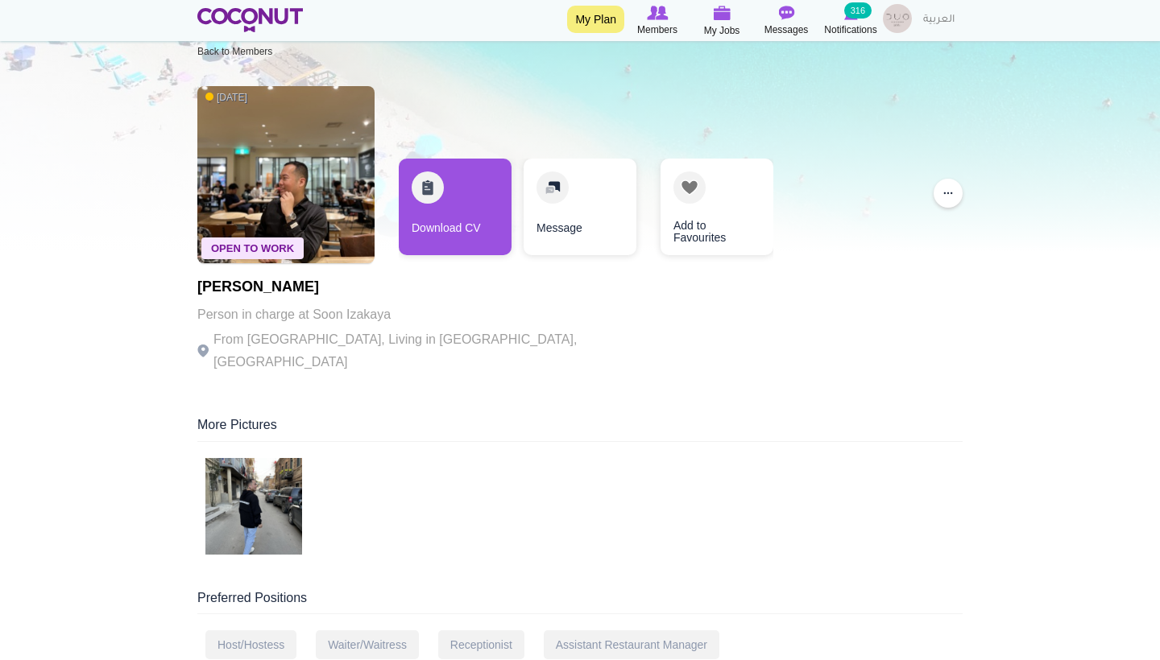
scroll to position [29, 0]
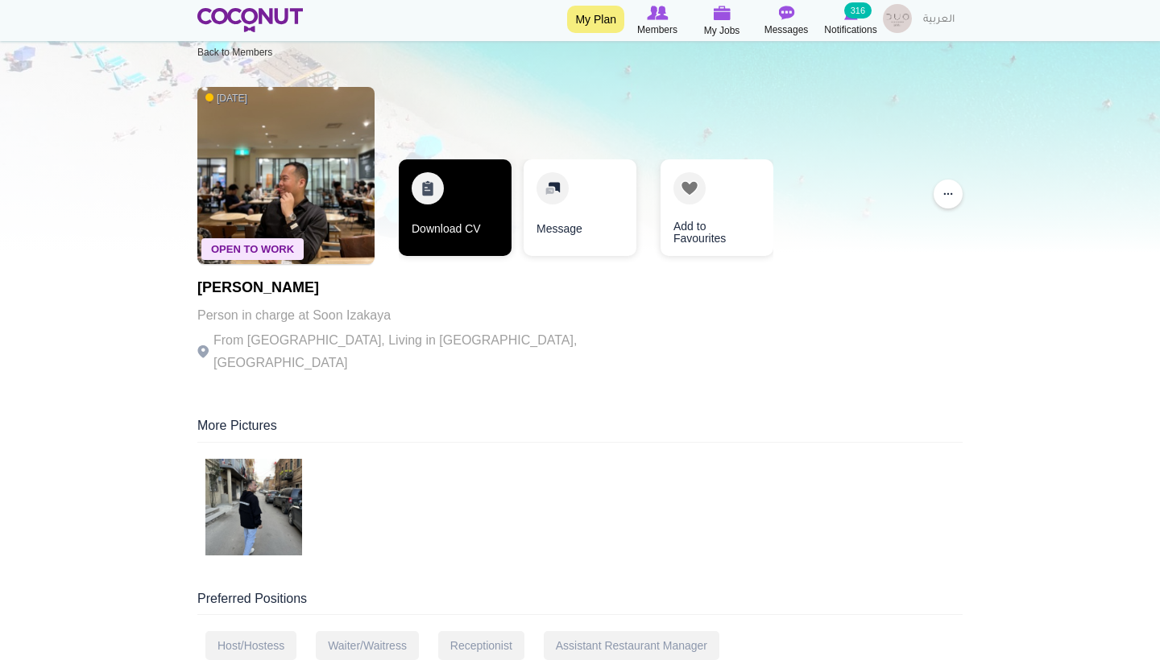
click at [444, 204] on link "Download CV" at bounding box center [455, 207] width 113 height 97
click at [444, 205] on link "Download CV" at bounding box center [455, 207] width 113 height 97
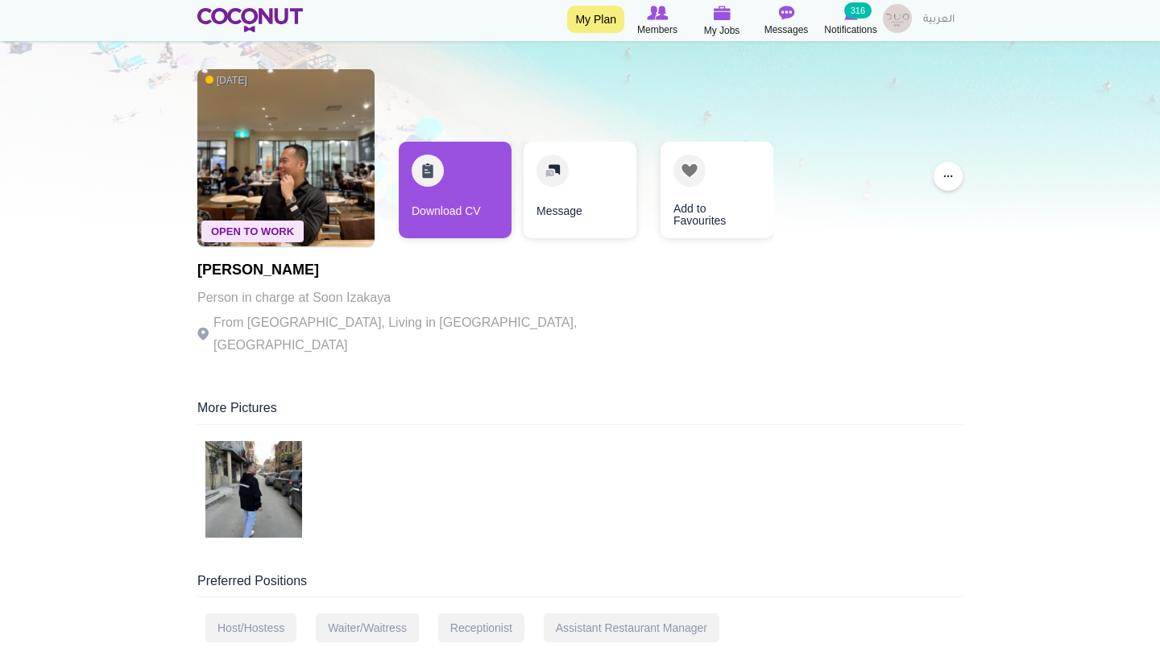
scroll to position [50, 0]
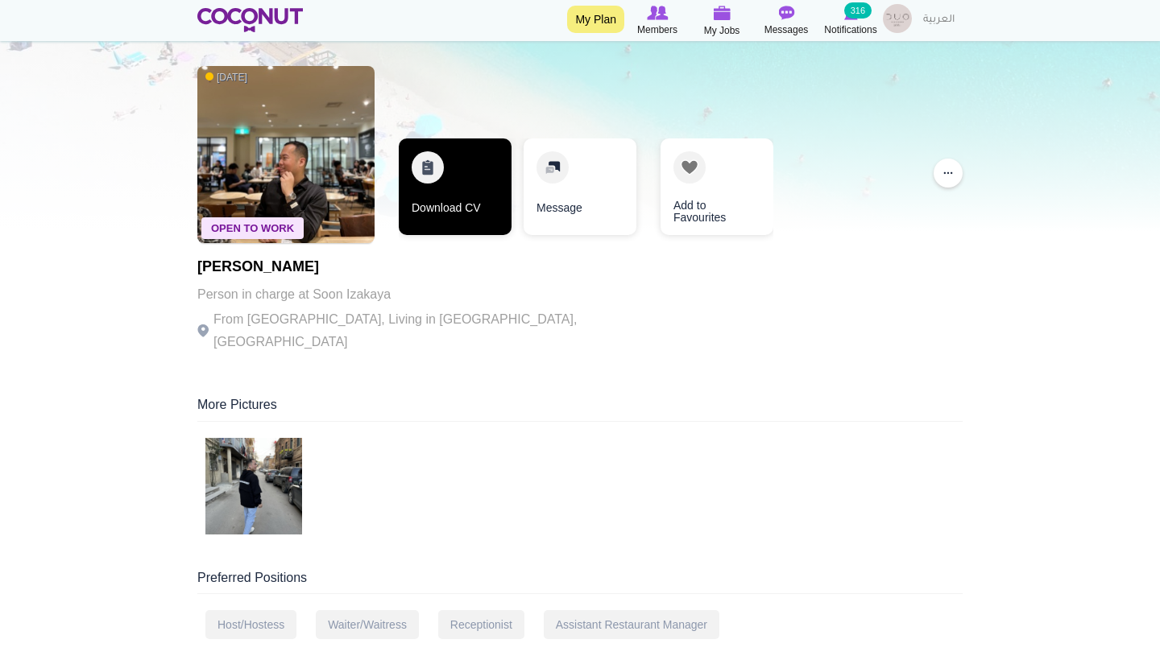
click at [451, 223] on link "Download CV" at bounding box center [455, 186] width 113 height 97
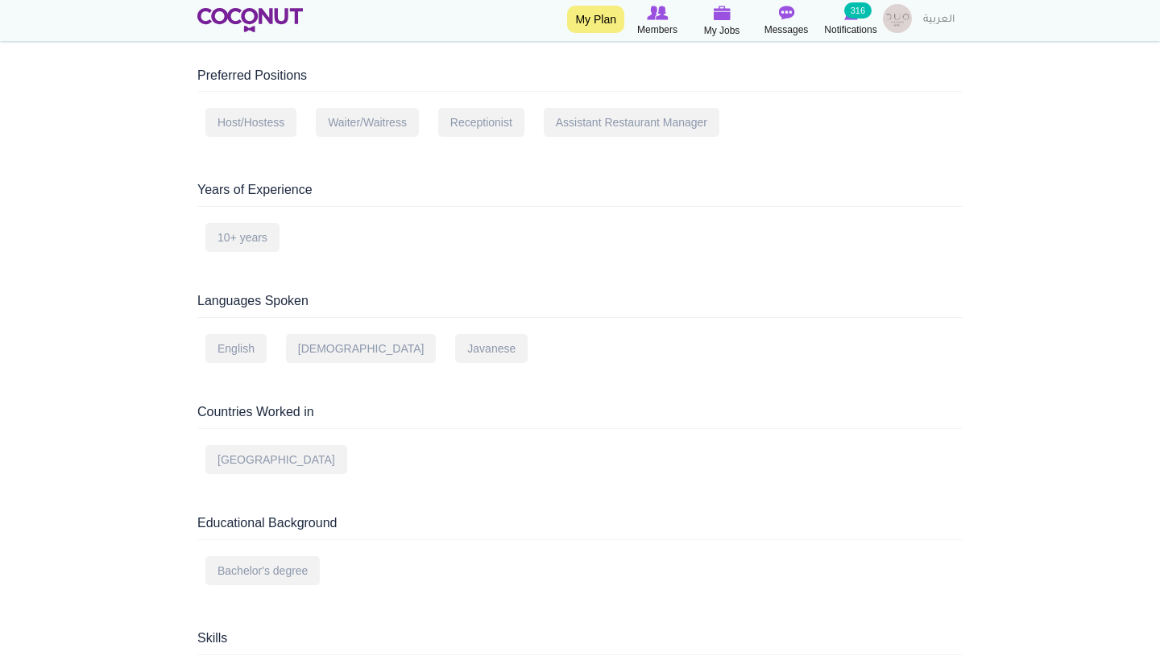
scroll to position [847, 0]
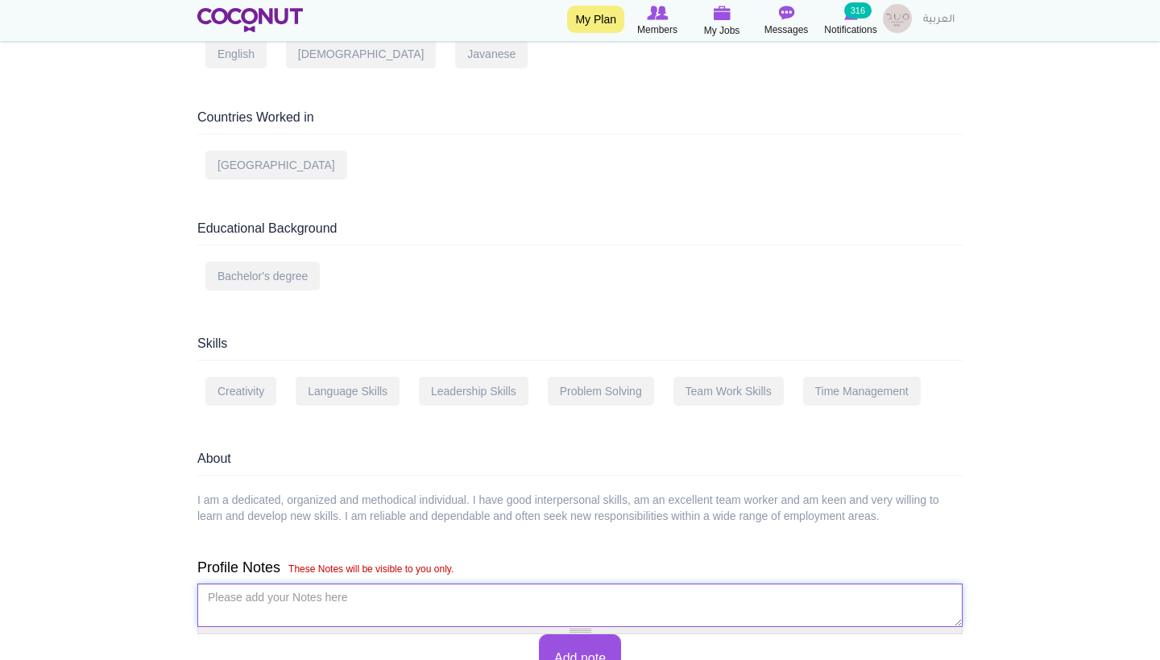
click at [283, 595] on textarea "Please add your Notes here *" at bounding box center [579, 605] width 765 height 43
type textarea "ПОЗВАЛИ НА СОБЕС + ТРАЙЛ"
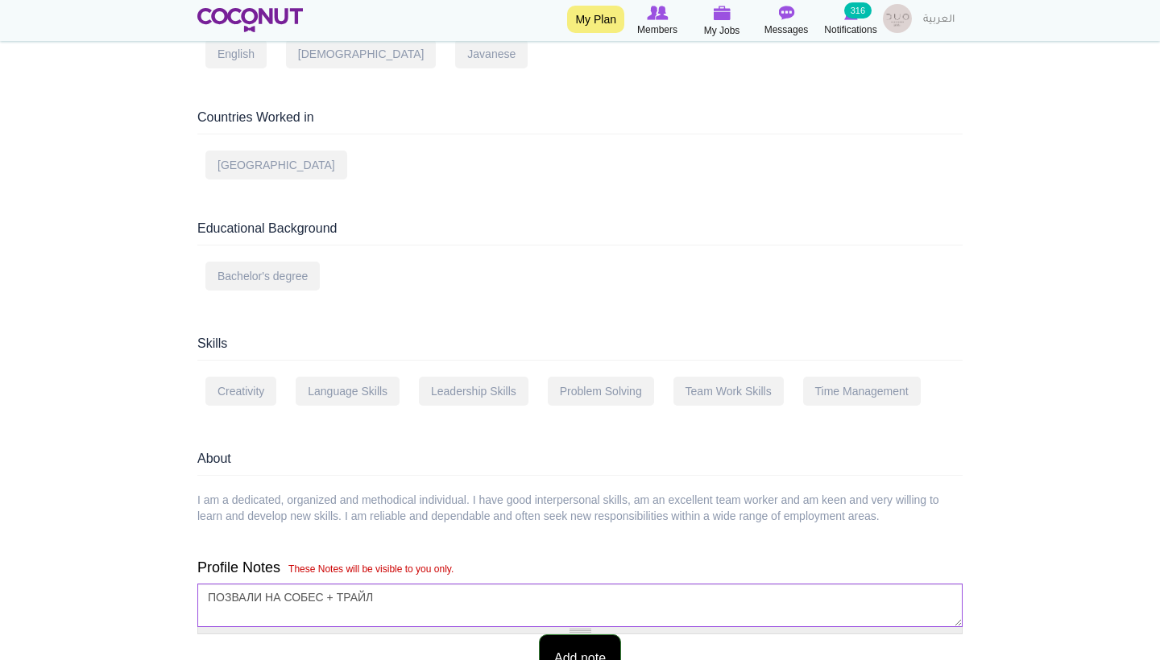
click at [552, 636] on button "Add note" at bounding box center [580, 659] width 82 height 49
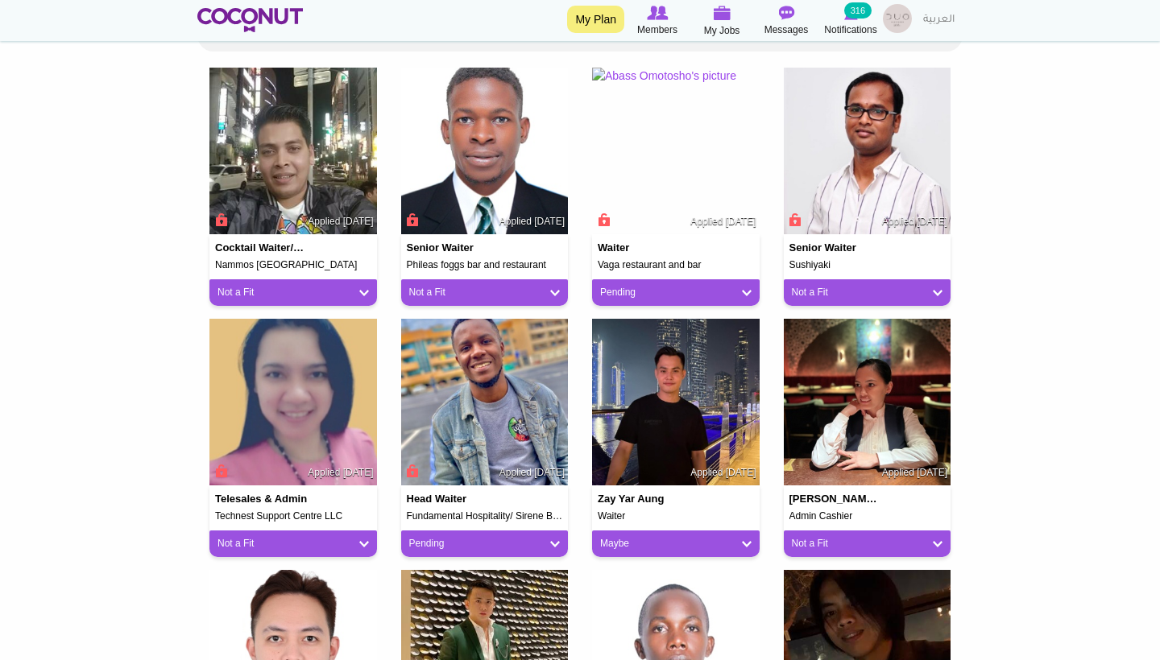
scroll to position [413, 0]
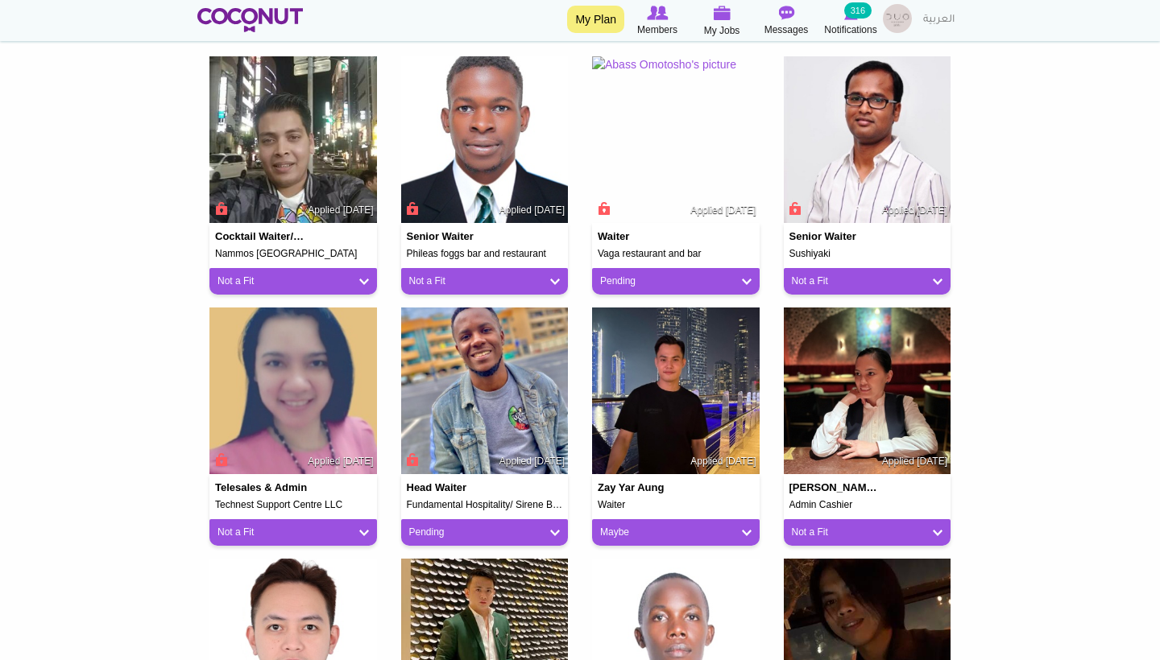
click at [713, 276] on link "Pending" at bounding box center [675, 282] width 151 height 14
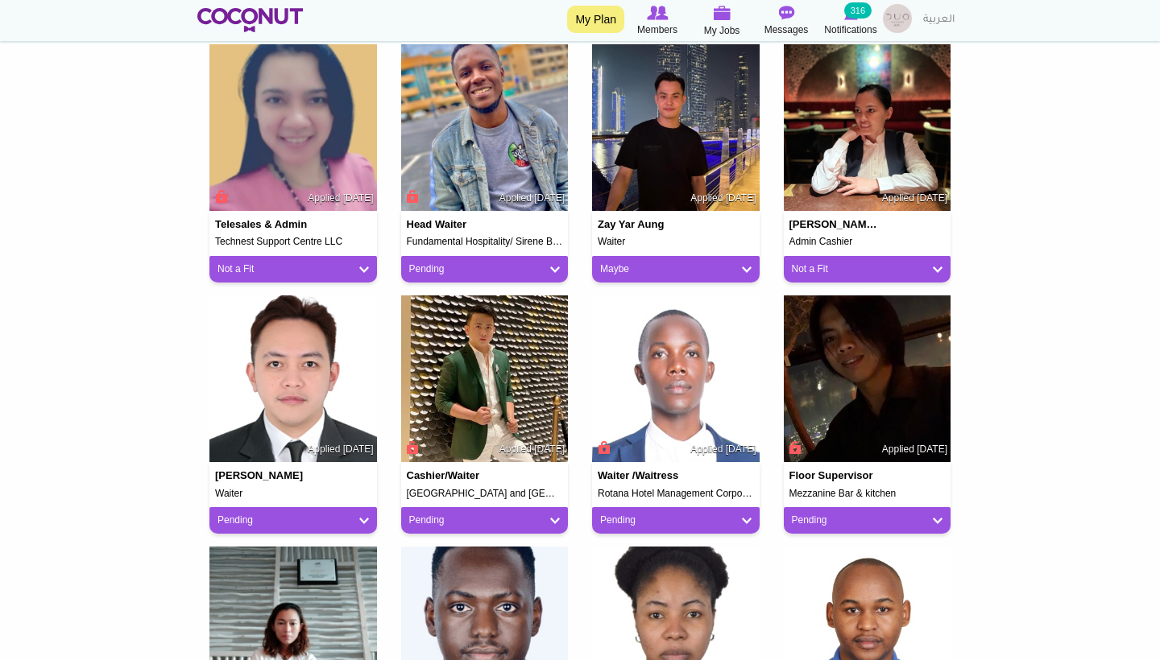
scroll to position [695, 0]
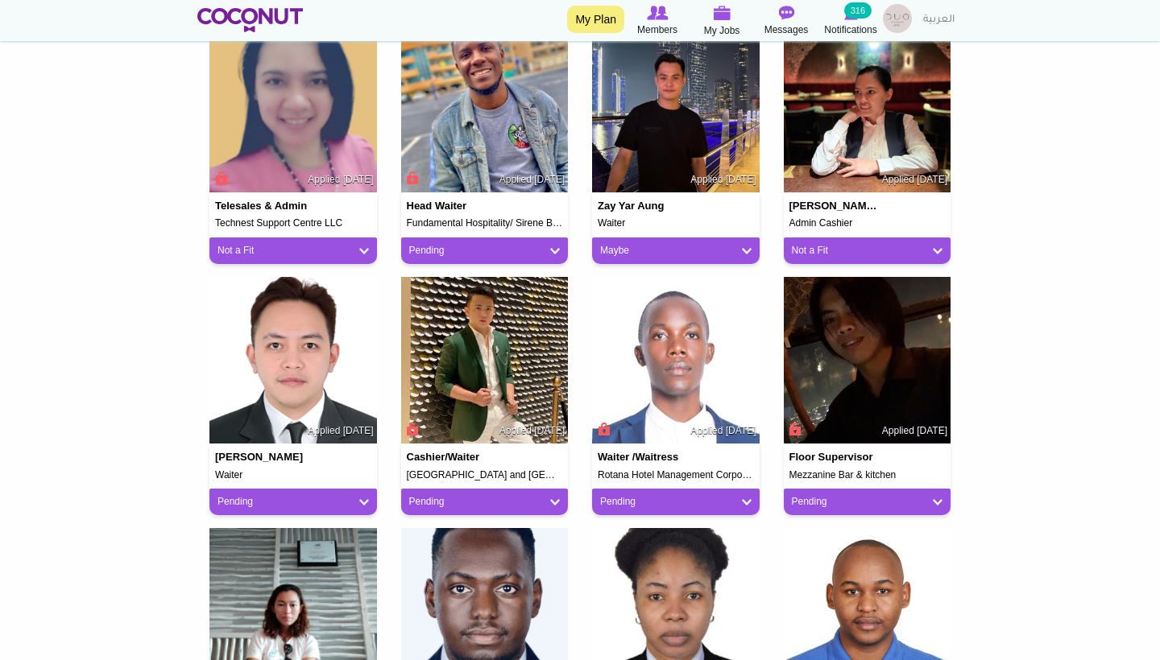
click at [525, 245] on link "Pending" at bounding box center [484, 251] width 151 height 14
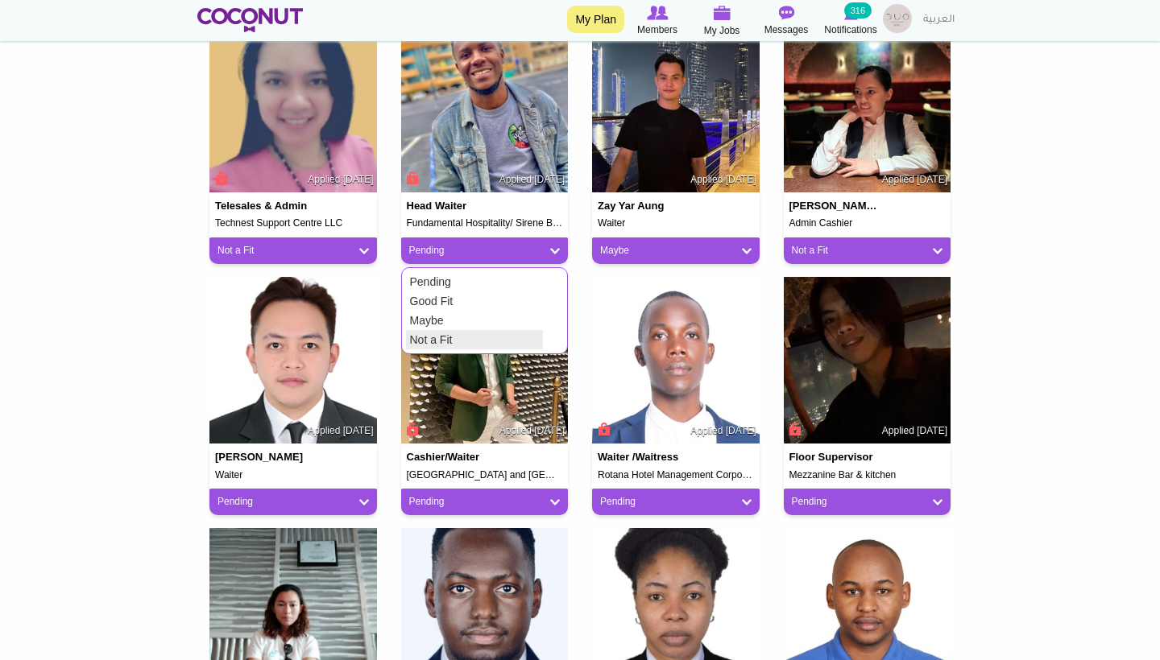
click at [454, 337] on link "Not a Fit" at bounding box center [474, 339] width 137 height 19
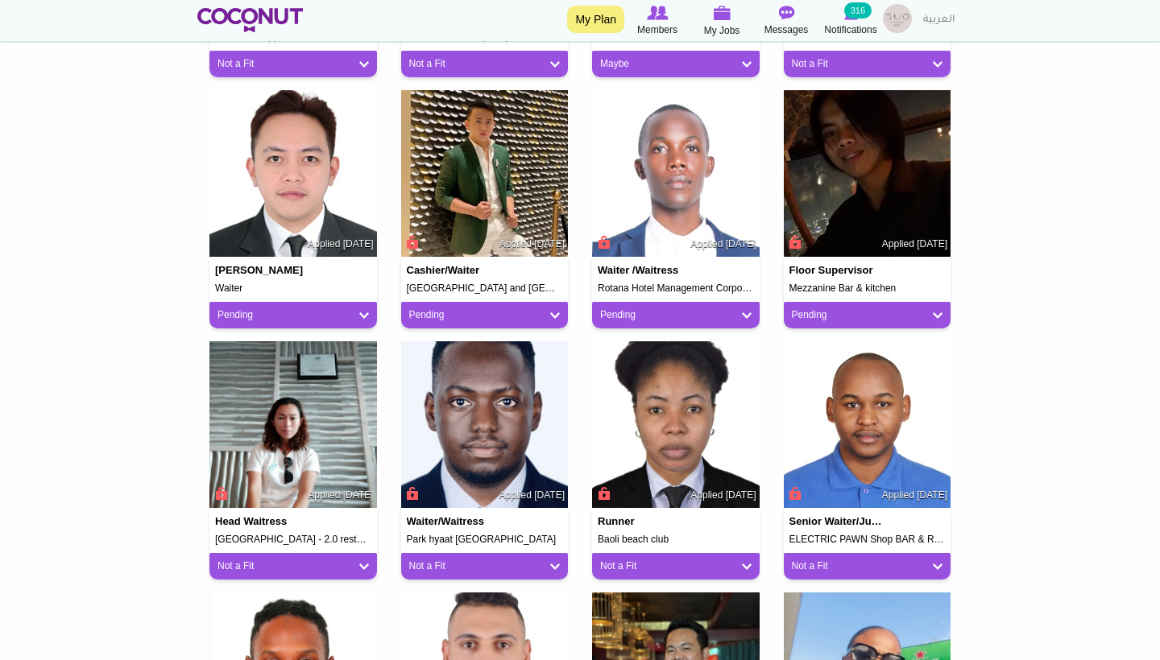
scroll to position [936, 0]
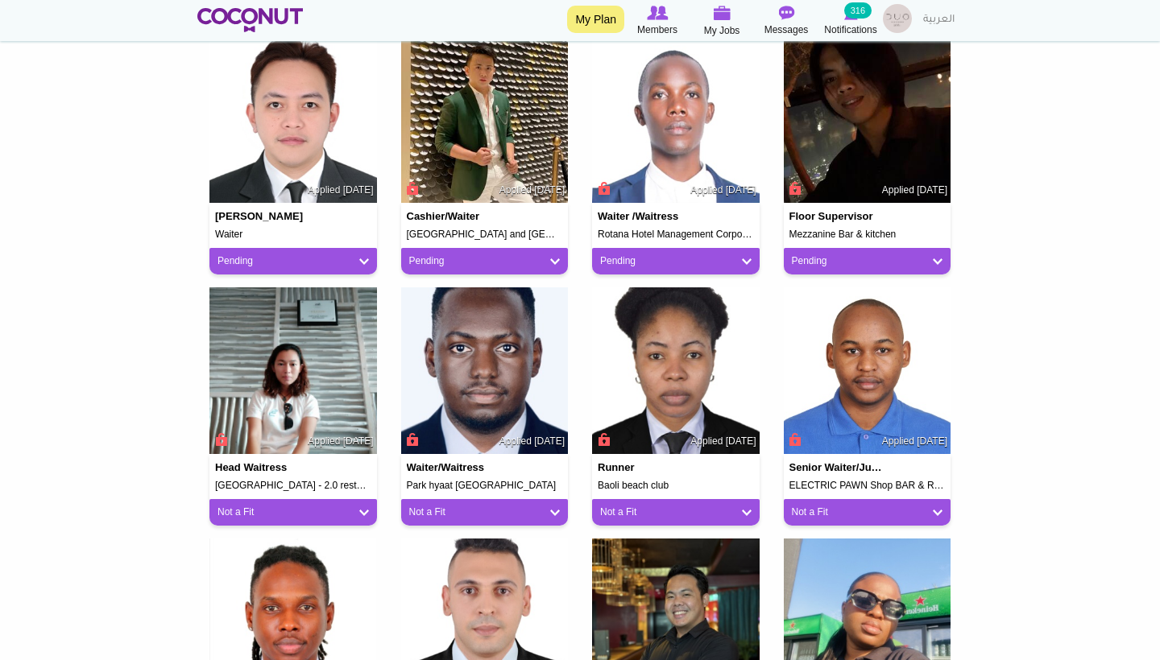
click at [629, 257] on link "Pending" at bounding box center [675, 261] width 151 height 14
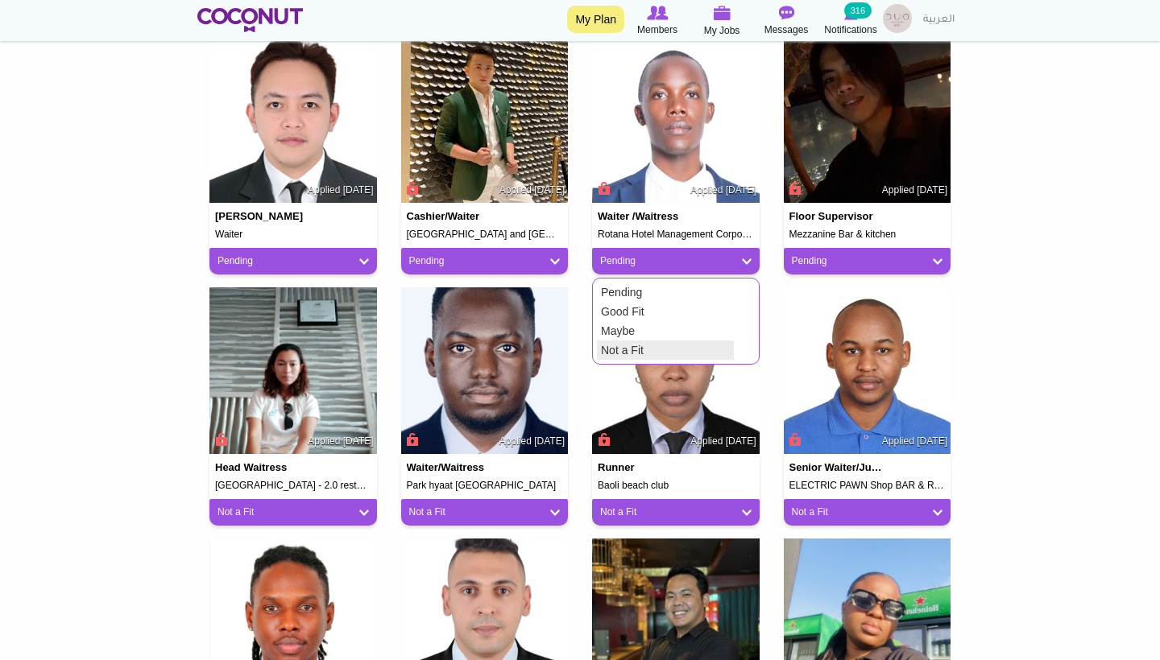
click at [628, 347] on link "Not a Fit" at bounding box center [665, 350] width 137 height 19
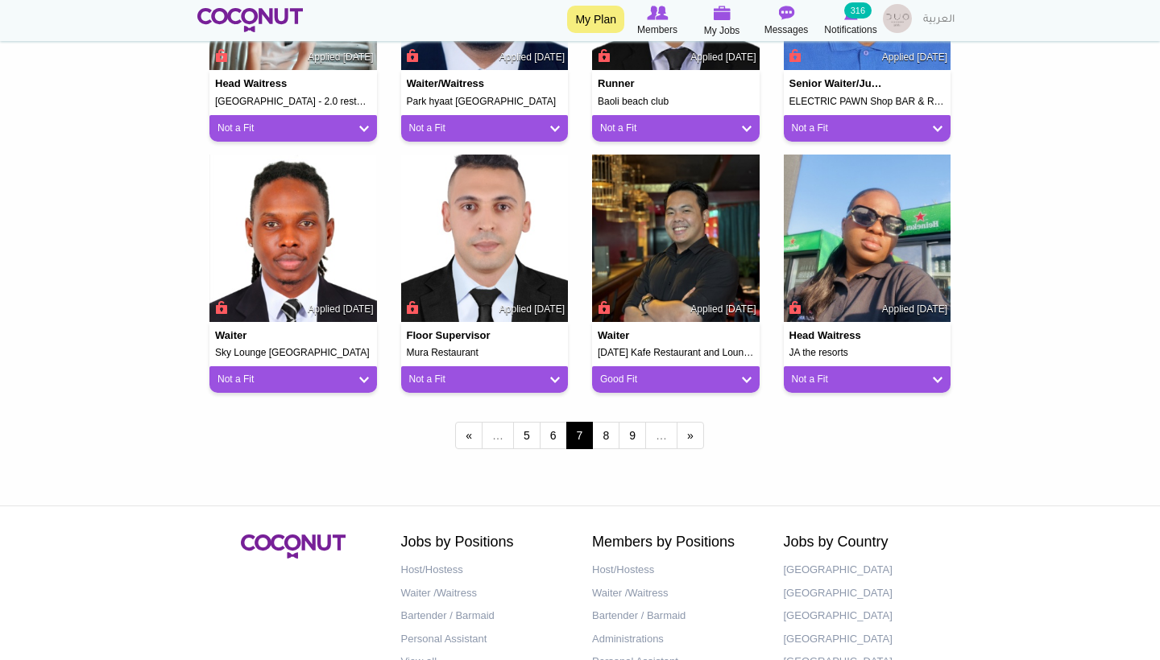
scroll to position [1319, 0]
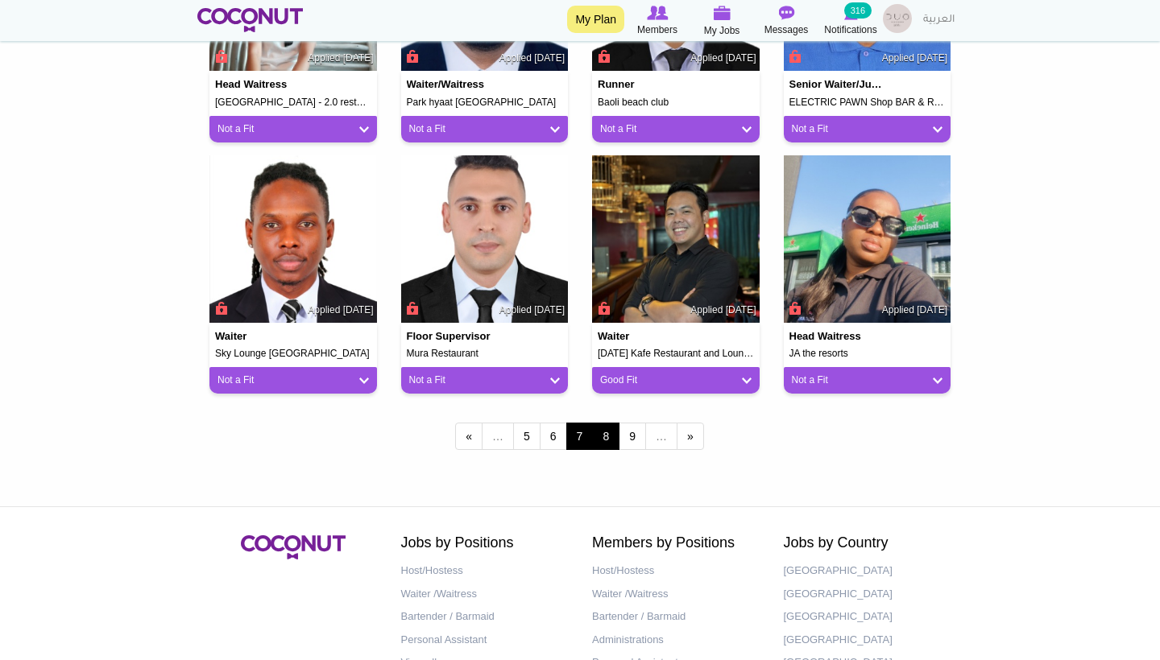
click at [604, 424] on link "8" at bounding box center [605, 436] width 27 height 27
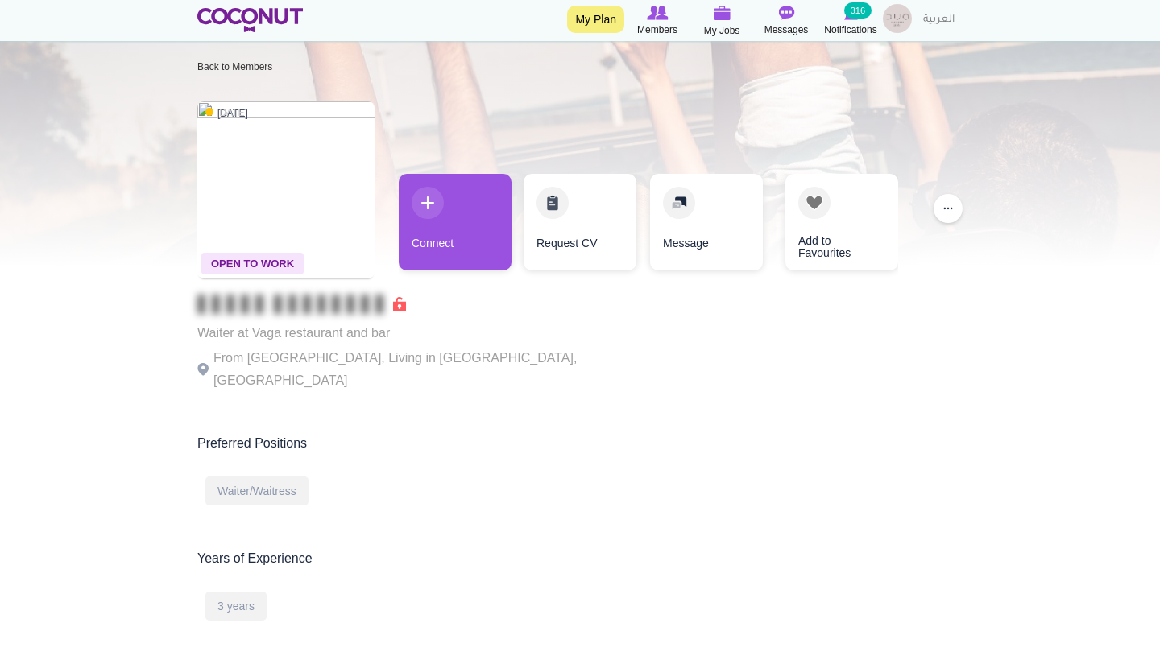
scroll to position [15, 0]
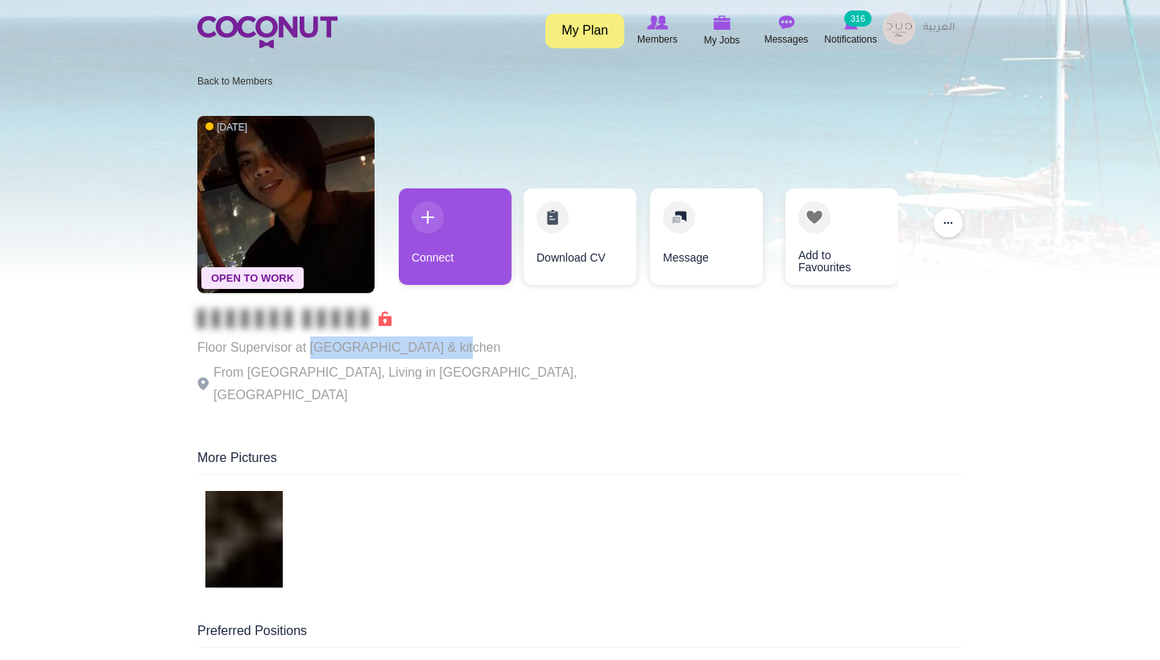
drag, startPoint x: 461, startPoint y: 346, endPoint x: 310, endPoint y: 346, distance: 151.4
click at [310, 346] on p "Floor Supervisor at [GEOGRAPHIC_DATA] & kitchen" at bounding box center [418, 348] width 443 height 23
copy p "Mezzanine Bar & kitchen"
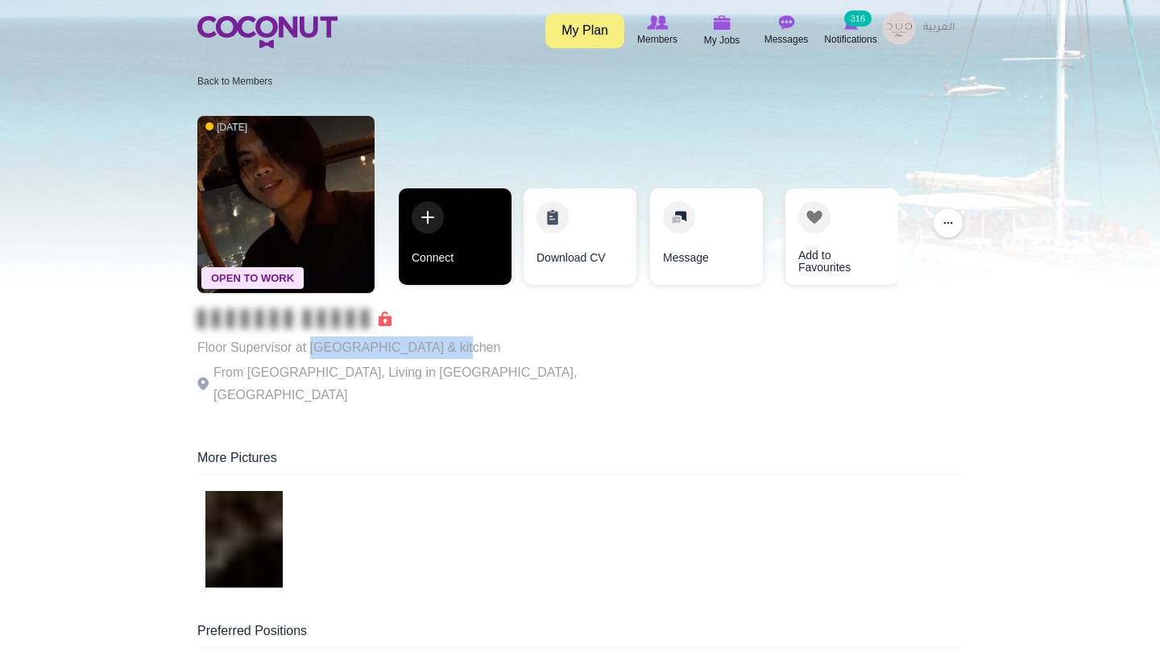
click at [453, 257] on link "Connect" at bounding box center [455, 236] width 113 height 97
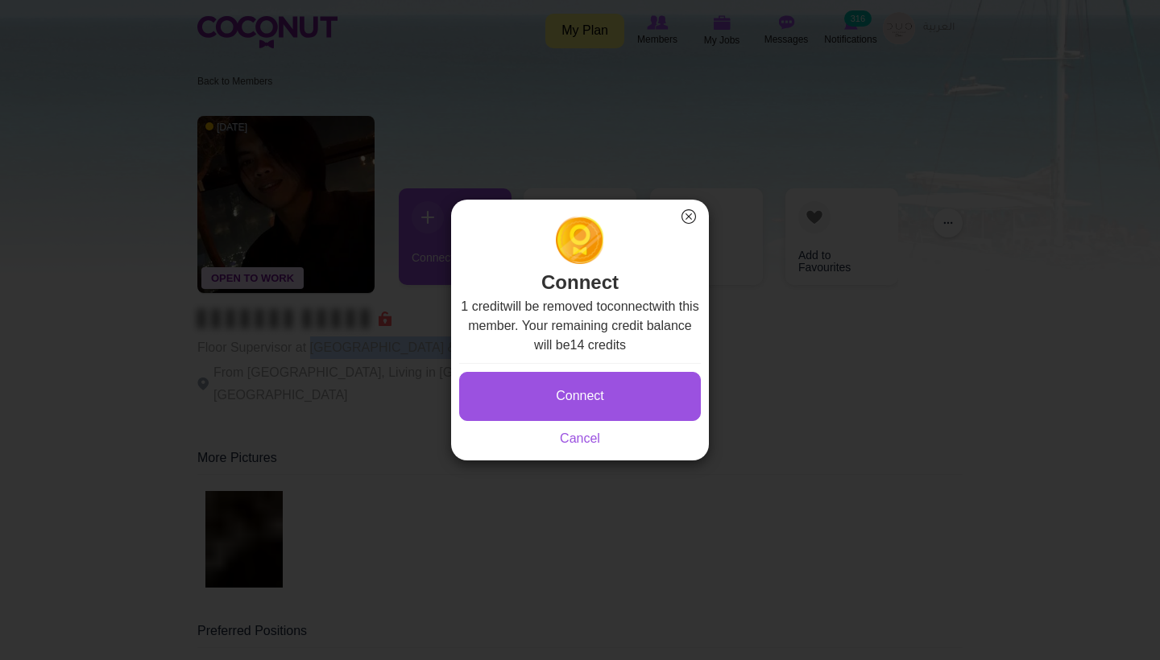
click at [577, 391] on button "Connect" at bounding box center [580, 396] width 242 height 49
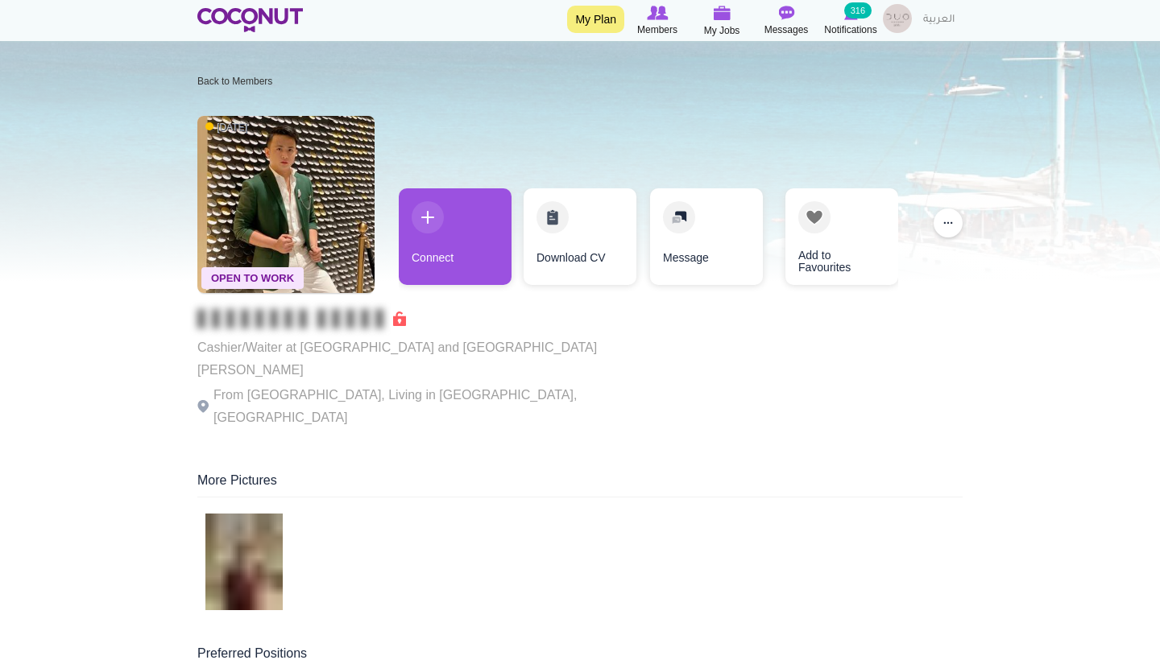
scroll to position [33, 0]
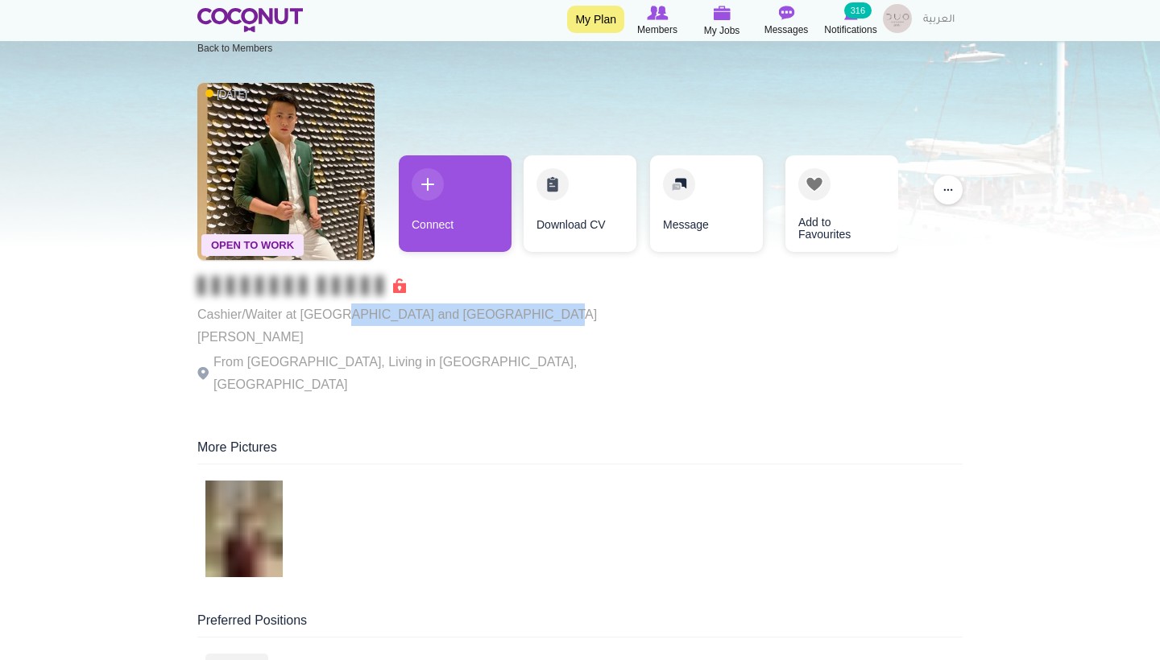
drag, startPoint x: 533, startPoint y: 305, endPoint x: 385, endPoint y: 318, distance: 148.7
click at [344, 314] on p "Cashier/Waiter at Smoky beach and murjan cafe lamer beach" at bounding box center [418, 326] width 443 height 45
drag, startPoint x: 483, startPoint y: 312, endPoint x: 298, endPoint y: 312, distance: 185.2
click at [299, 312] on div "Open To Work 1 week ago Cashier/Waiter at Smoky beach and murjan cafe lamer bea…" at bounding box center [579, 241] width 765 height 332
copy p "Smoky beach and murjan cafe lamer beach"
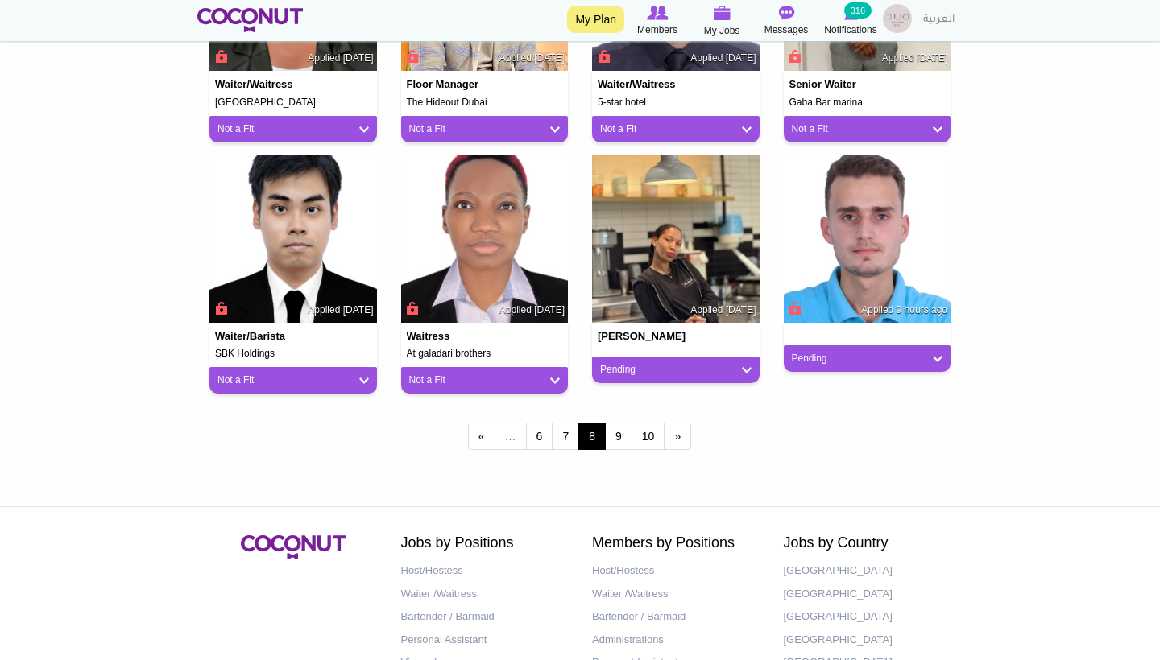
scroll to position [1325, 0]
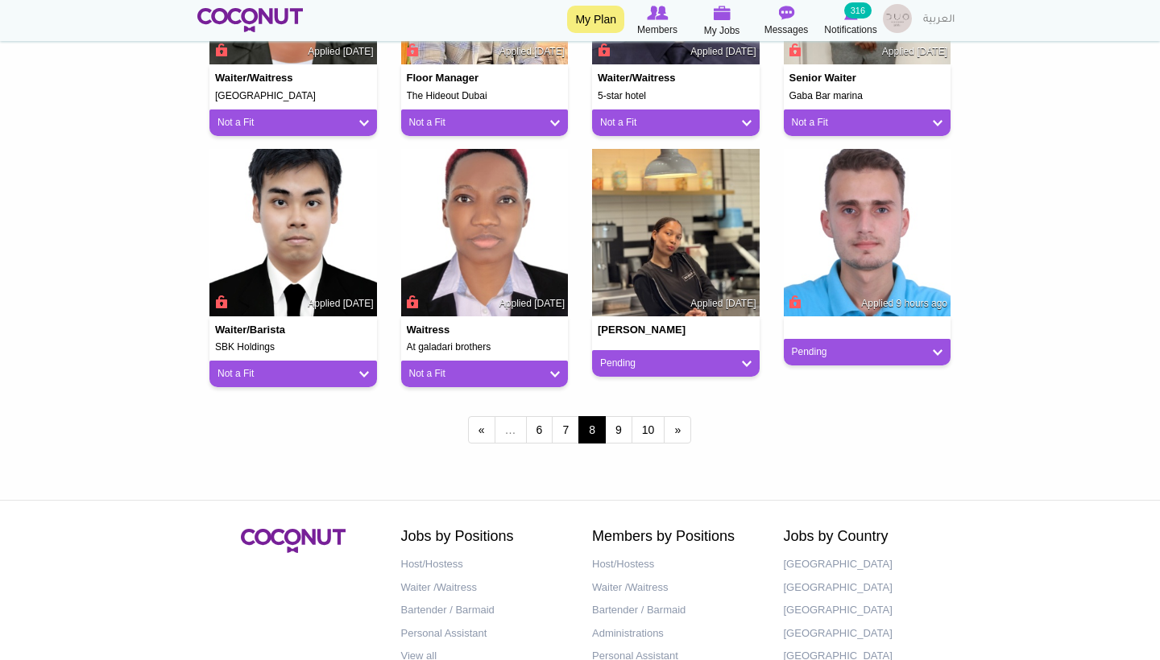
click at [643, 361] on link "Pending" at bounding box center [675, 364] width 151 height 14
click at [632, 443] on link "Not a Fit" at bounding box center [665, 452] width 137 height 19
click at [615, 431] on link "9" at bounding box center [618, 429] width 27 height 27
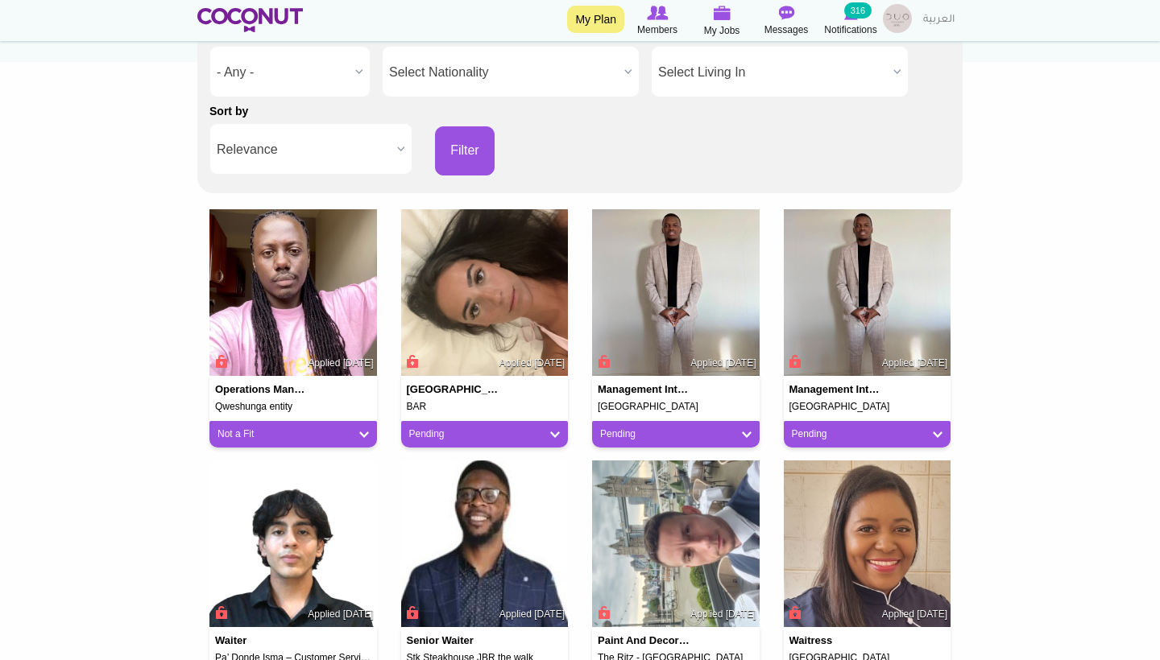
scroll to position [262, 0]
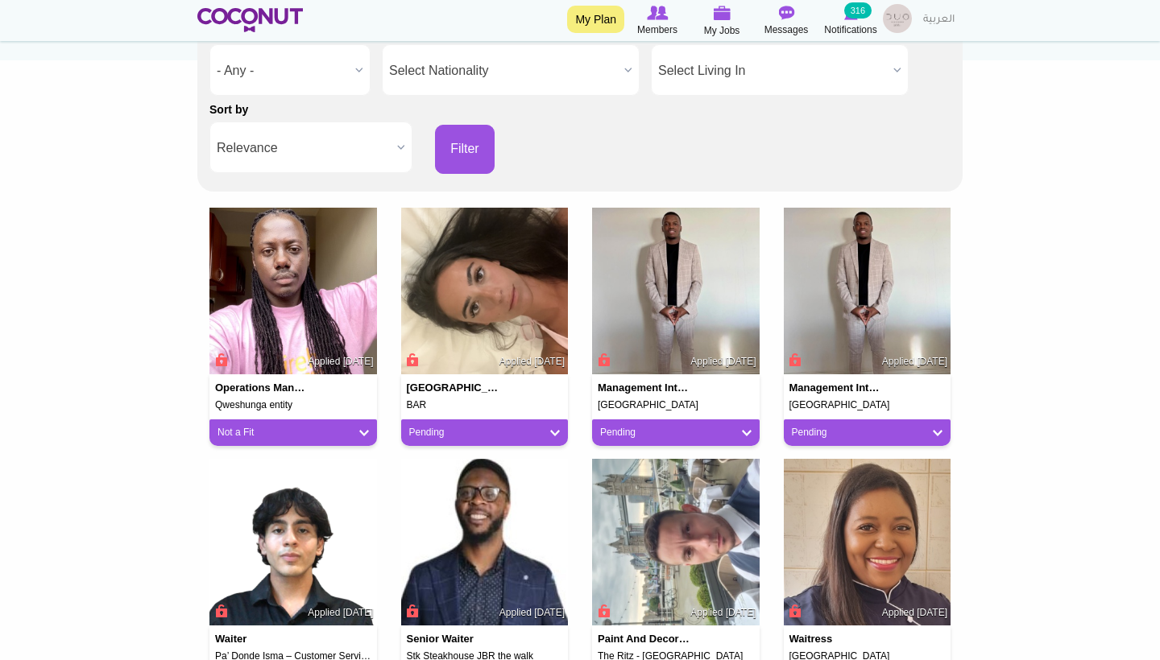
click at [736, 420] on div "Pending" at bounding box center [675, 433] width 167 height 27
click at [742, 432] on link "Pending" at bounding box center [675, 433] width 151 height 14
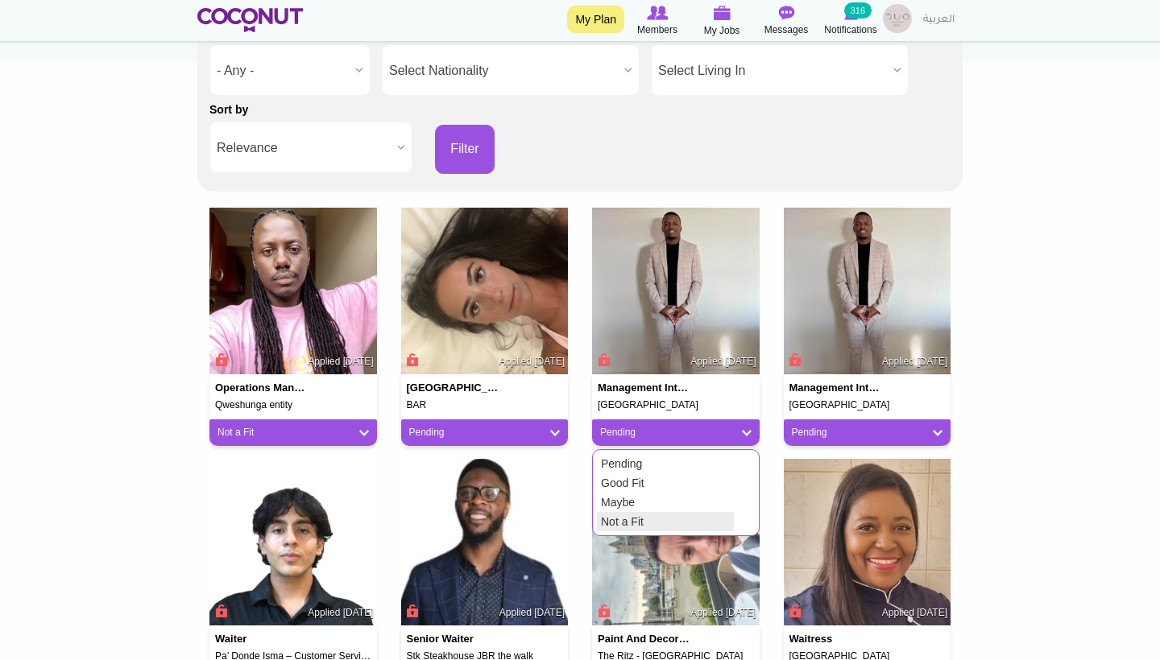
click at [654, 518] on link "Not a Fit" at bounding box center [665, 521] width 137 height 19
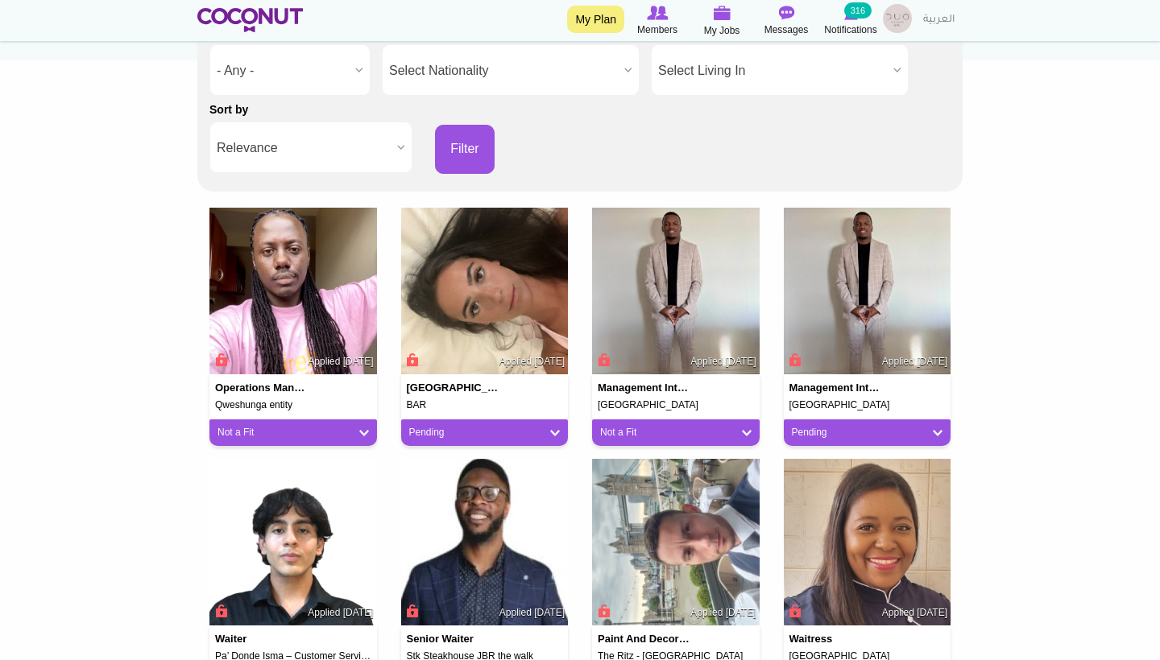
click at [820, 433] on link "Pending" at bounding box center [867, 433] width 151 height 14
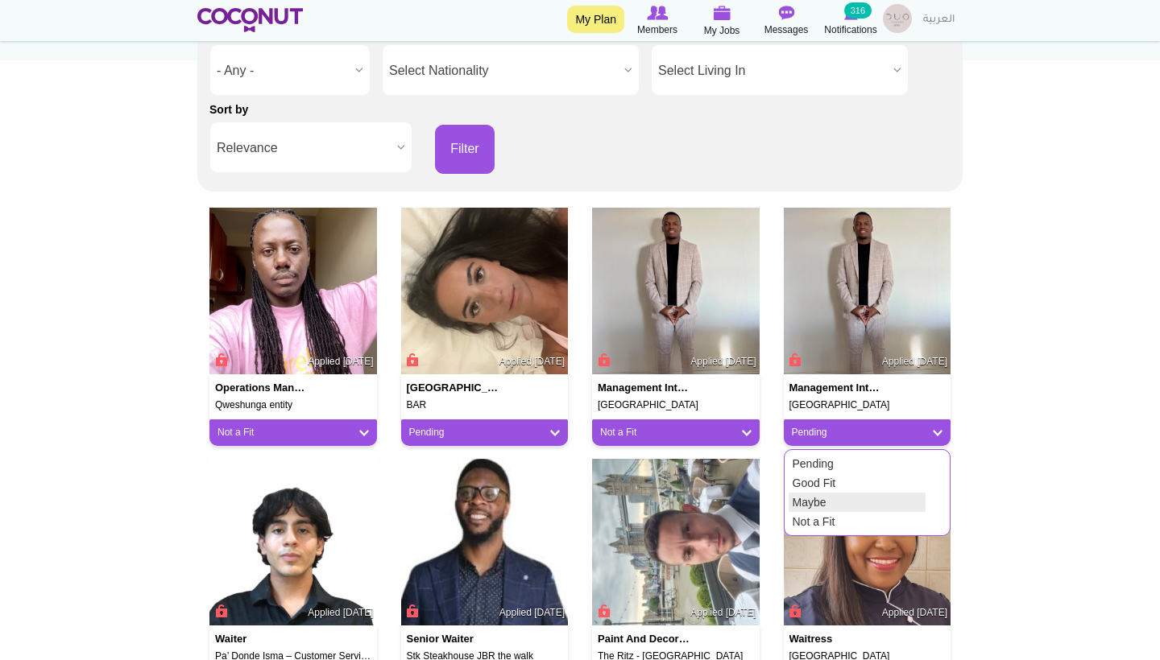
click at [817, 515] on link "Not a Fit" at bounding box center [856, 521] width 137 height 19
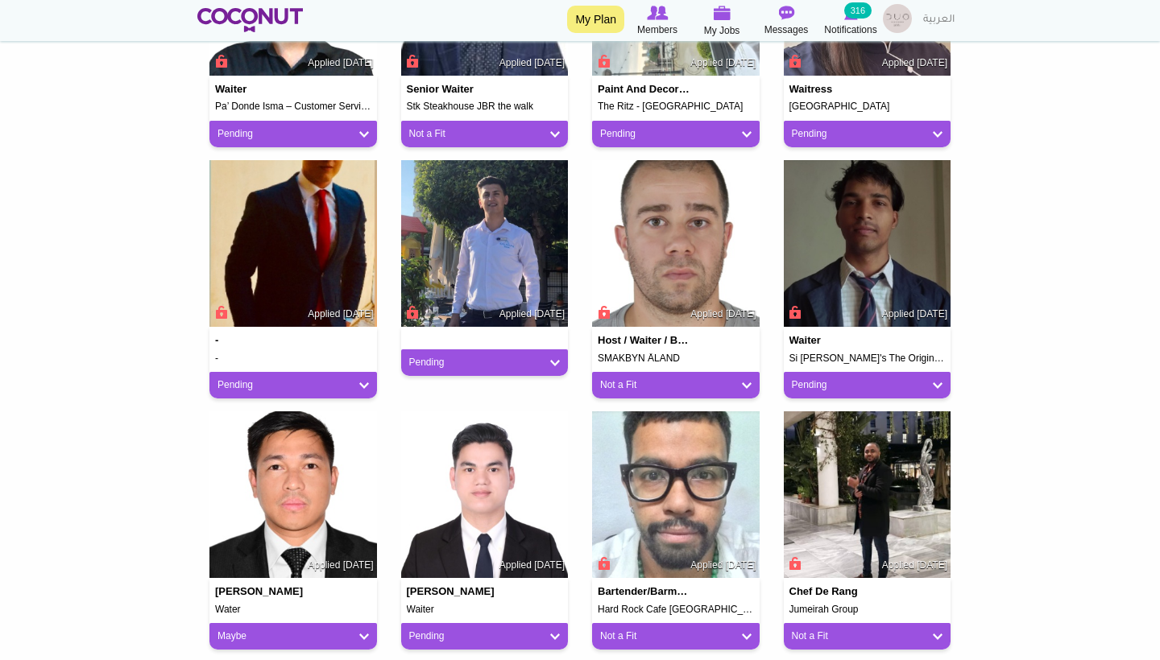
scroll to position [812, 0]
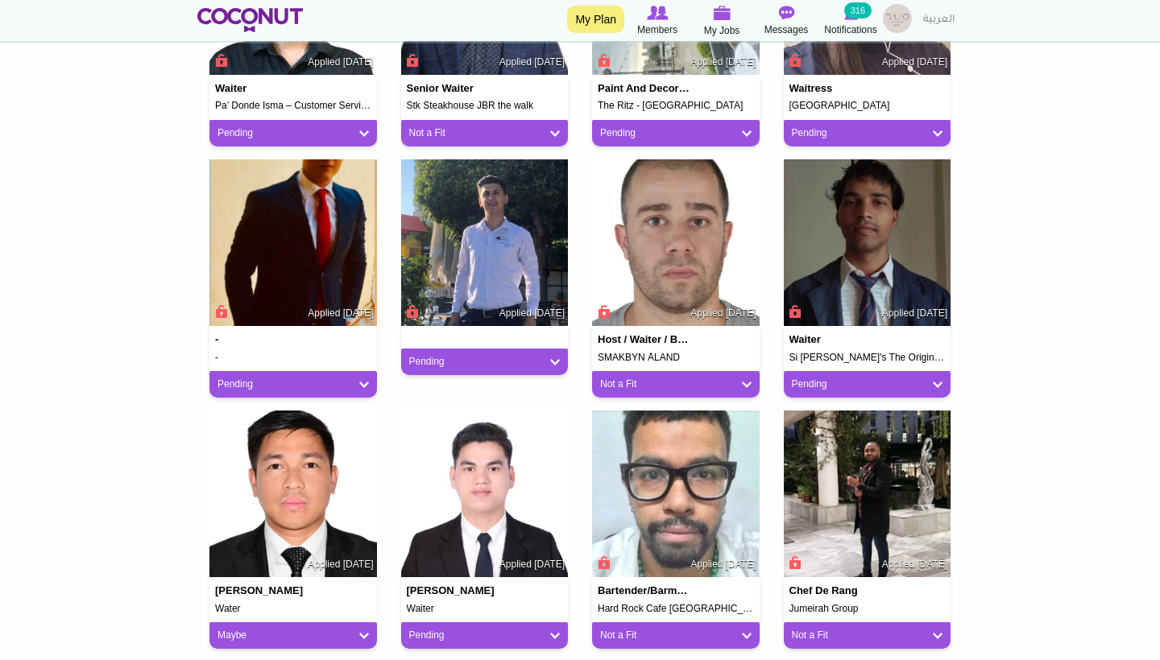
click at [360, 382] on link "Pending" at bounding box center [292, 385] width 151 height 14
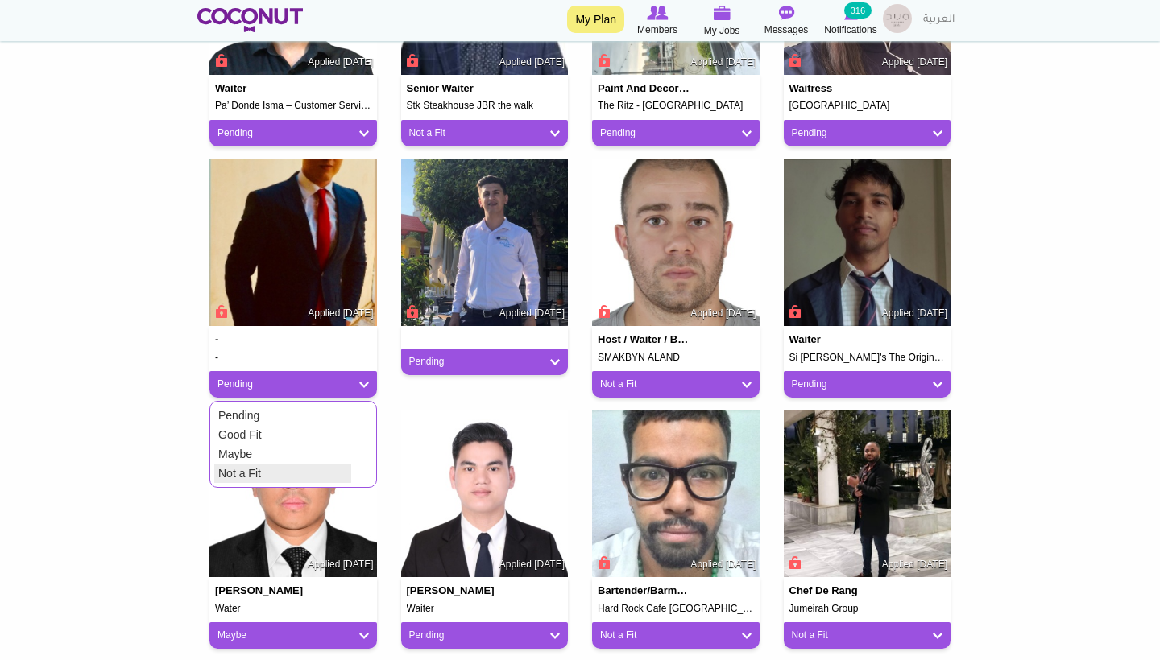
click at [320, 465] on link "Not a Fit" at bounding box center [282, 473] width 137 height 19
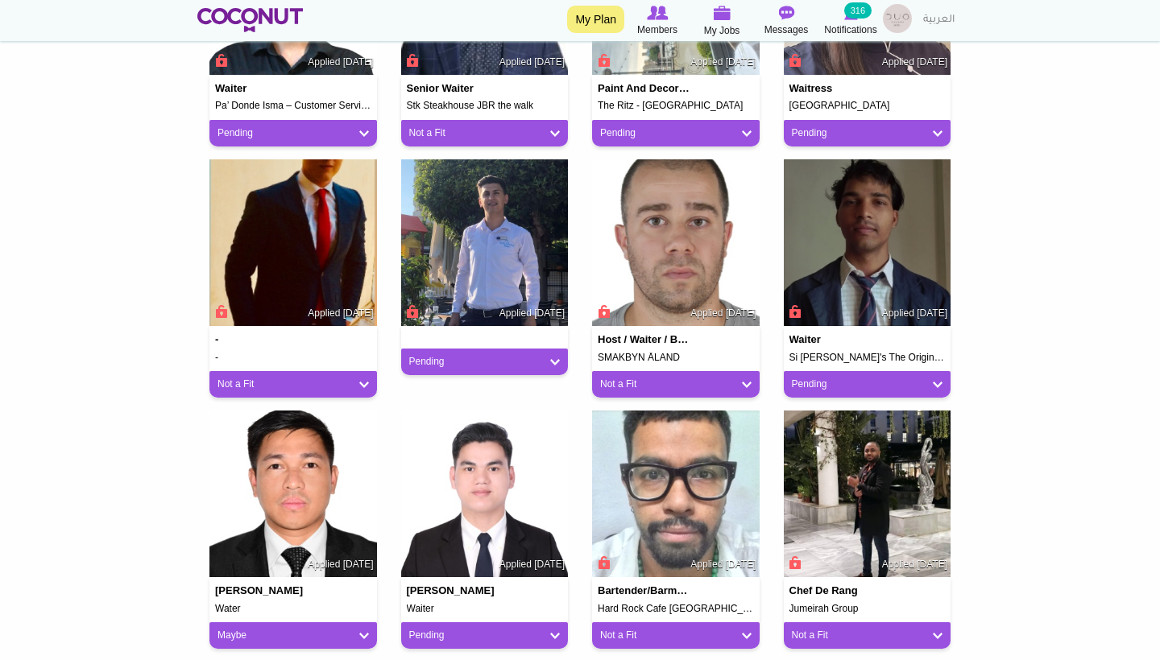
click at [471, 355] on link "Pending" at bounding box center [484, 362] width 151 height 14
click at [472, 445] on link "Not a Fit" at bounding box center [474, 450] width 137 height 19
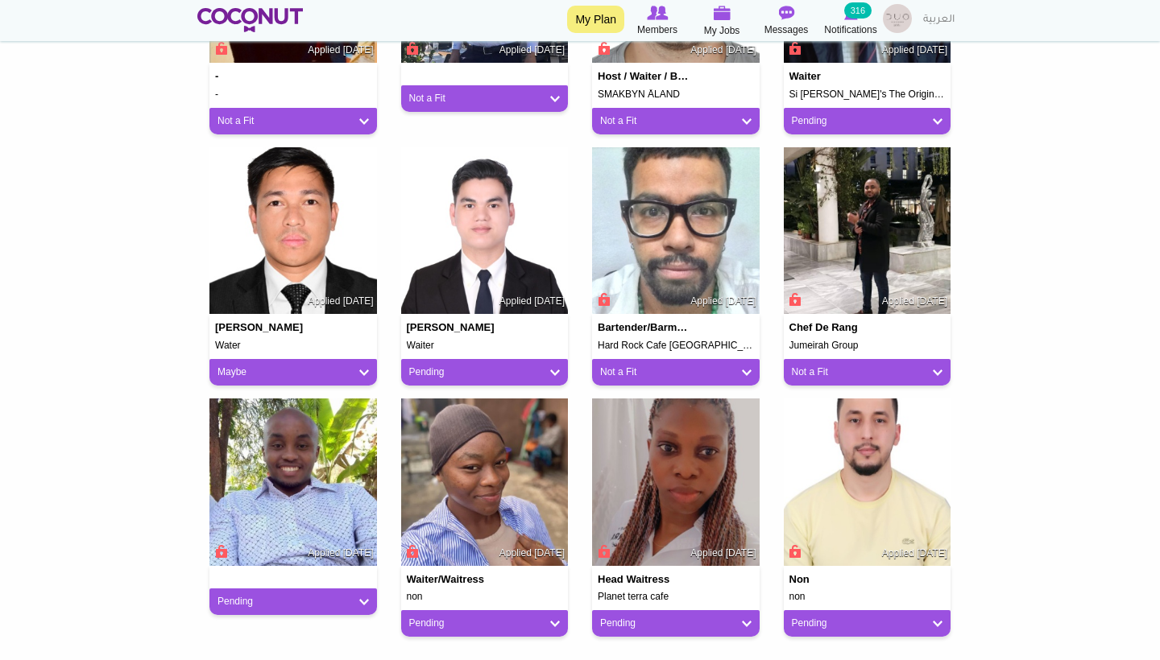
scroll to position [1077, 0]
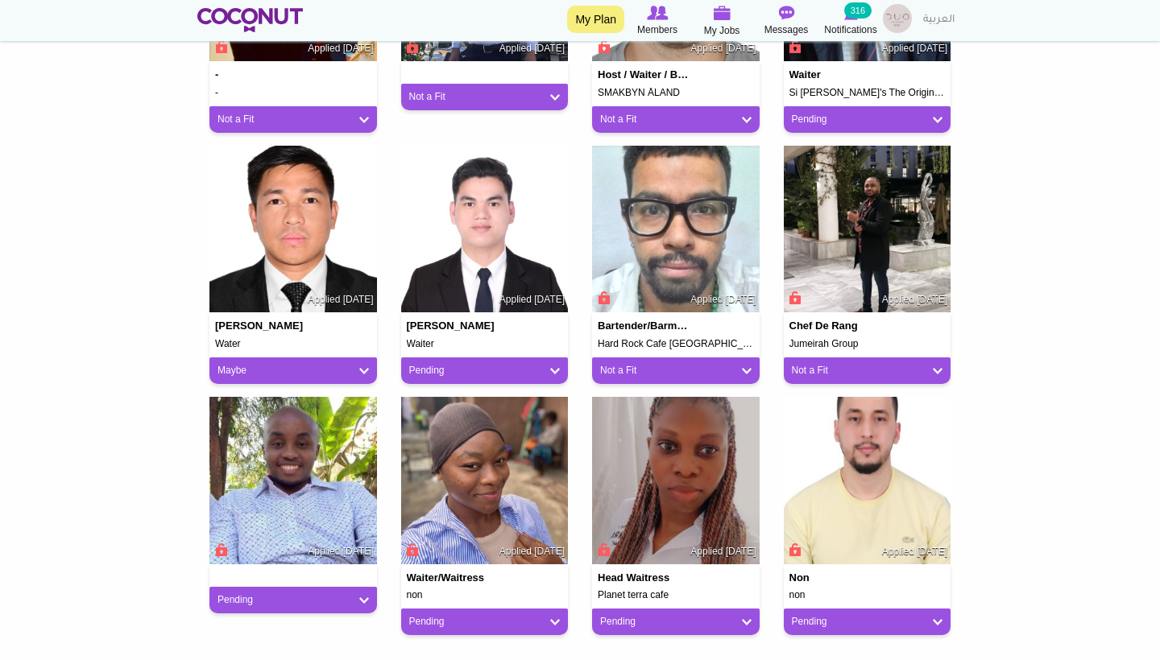
click at [462, 365] on link "Pending" at bounding box center [484, 371] width 151 height 14
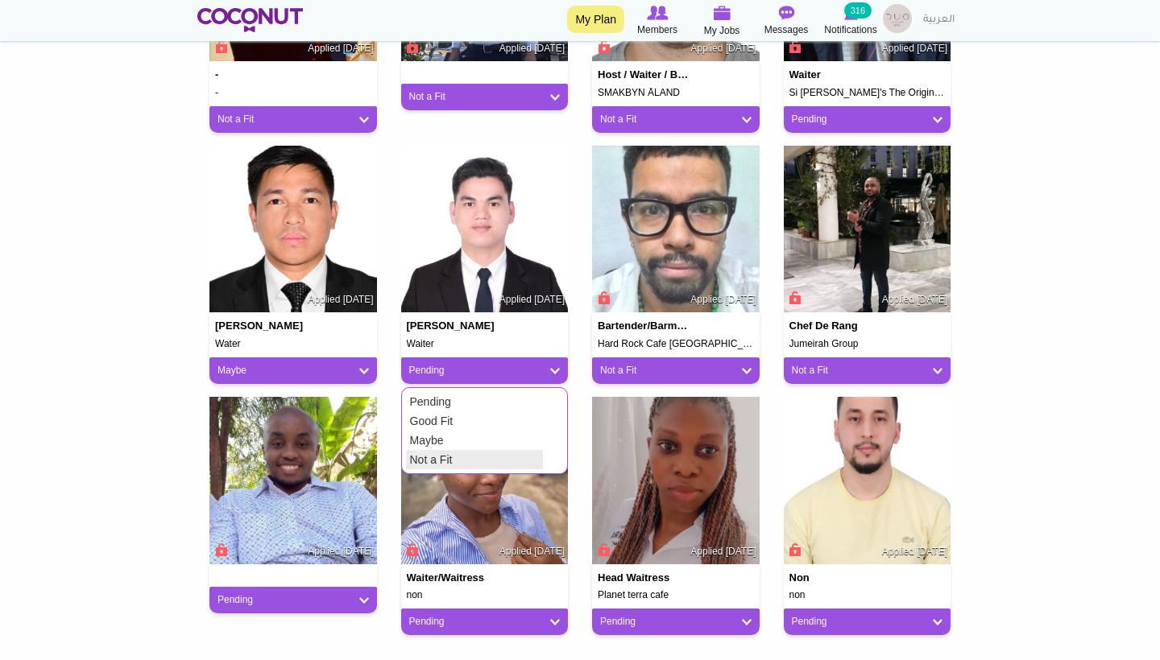
click at [453, 453] on link "Not a Fit" at bounding box center [474, 459] width 137 height 19
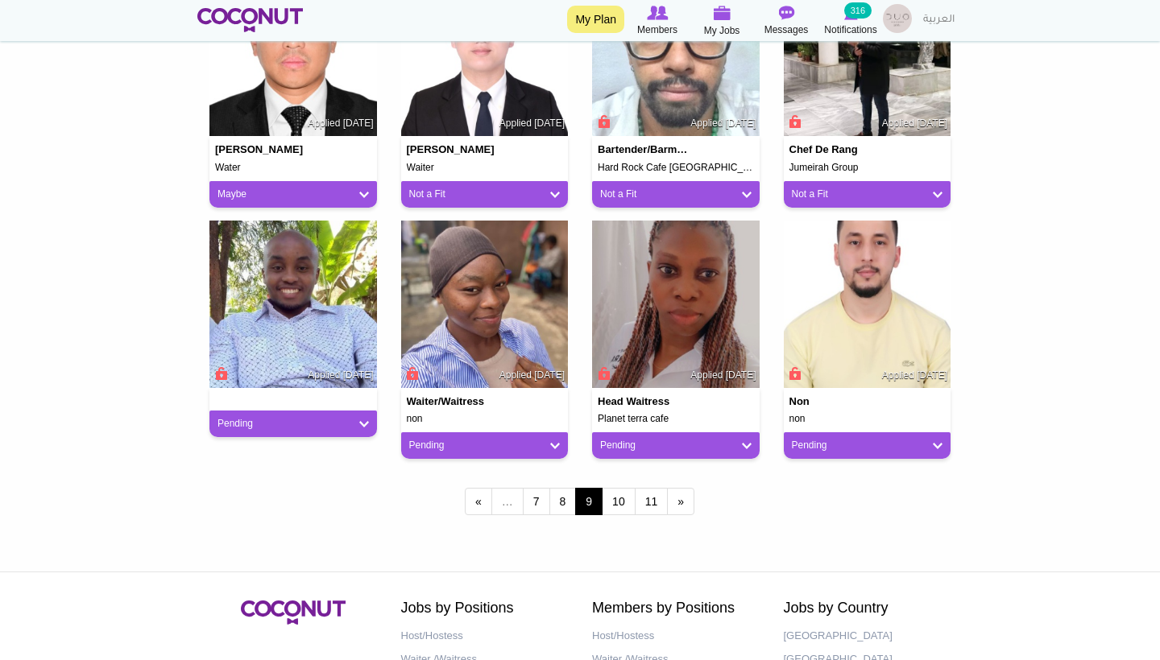
scroll to position [1253, 0]
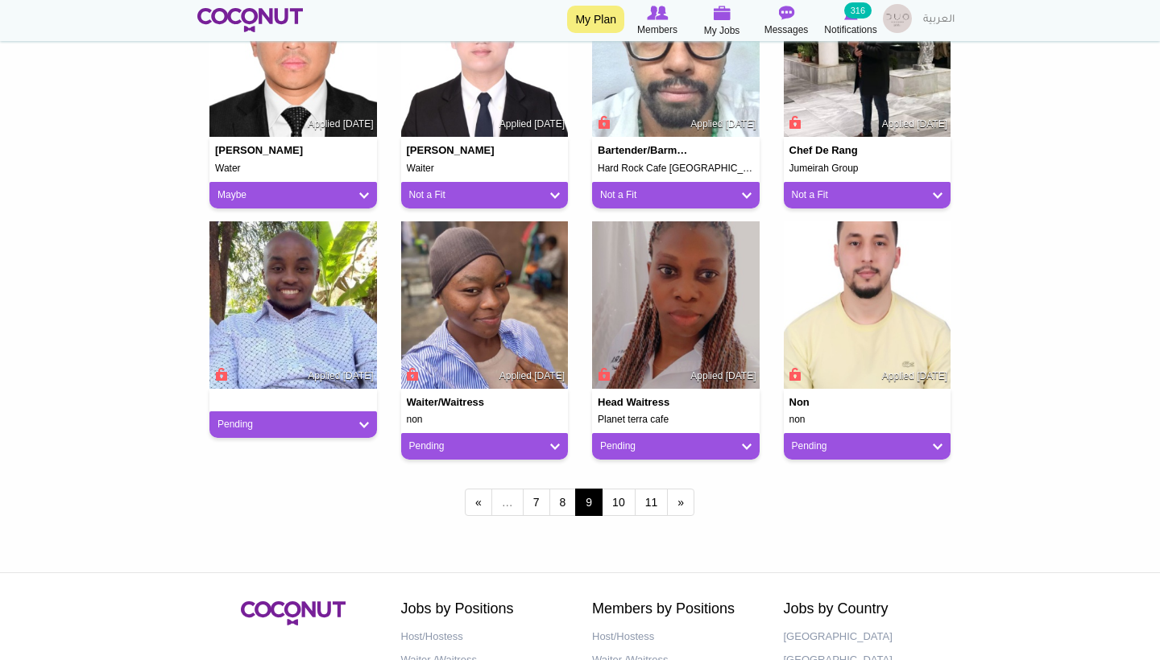
click at [346, 419] on link "Pending" at bounding box center [292, 425] width 151 height 14
click at [309, 506] on link "Not a Fit" at bounding box center [282, 513] width 137 height 19
click at [461, 444] on link "Pending" at bounding box center [484, 447] width 151 height 14
click at [453, 527] on link "Not a Fit" at bounding box center [474, 535] width 137 height 19
click at [613, 444] on link "Pending" at bounding box center [675, 447] width 151 height 14
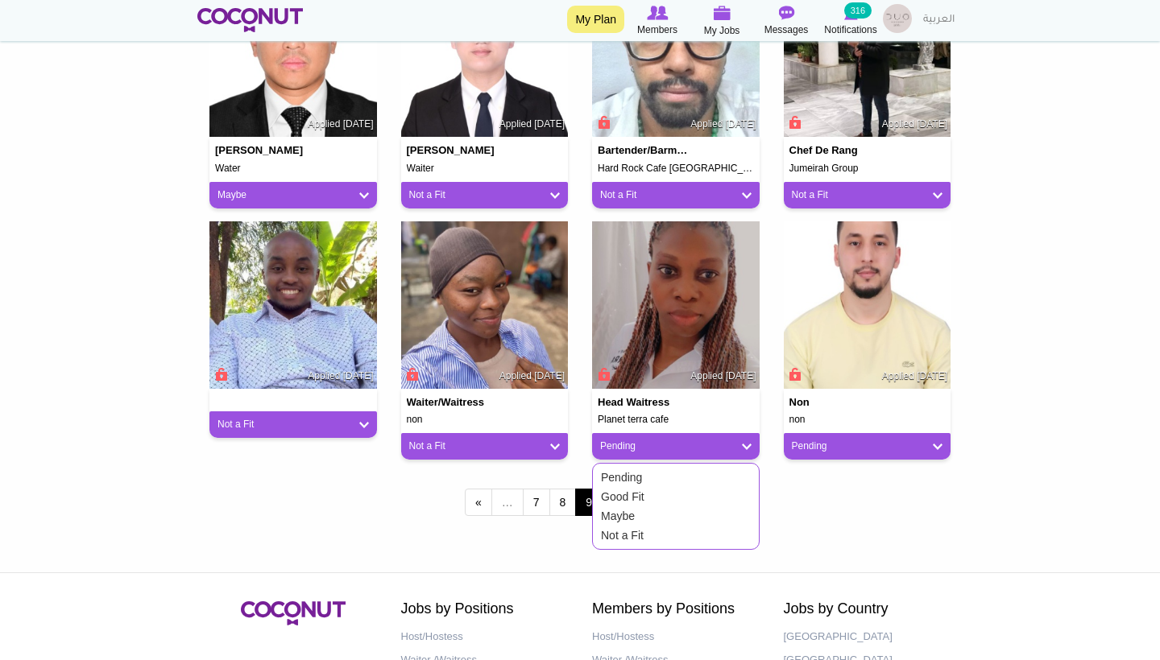
click at [608, 531] on link "Not a Fit" at bounding box center [665, 535] width 137 height 19
click at [804, 440] on link "Pending" at bounding box center [867, 447] width 151 height 14
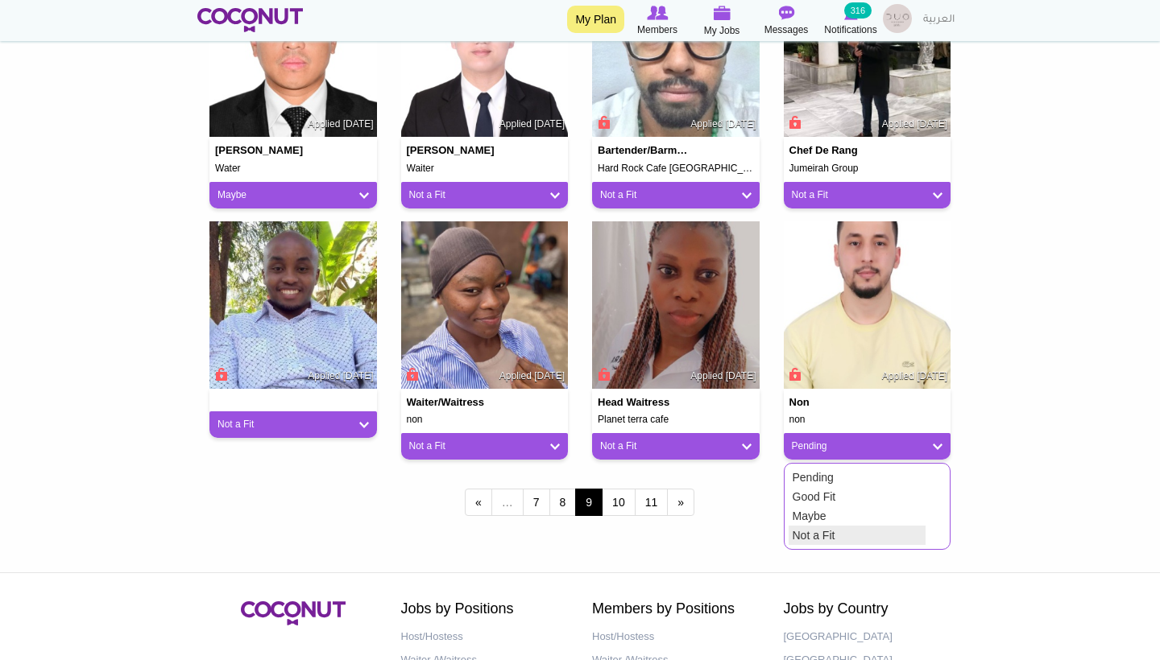
click at [820, 526] on link "Not a Fit" at bounding box center [856, 535] width 137 height 19
click at [620, 502] on link "10" at bounding box center [619, 502] width 34 height 27
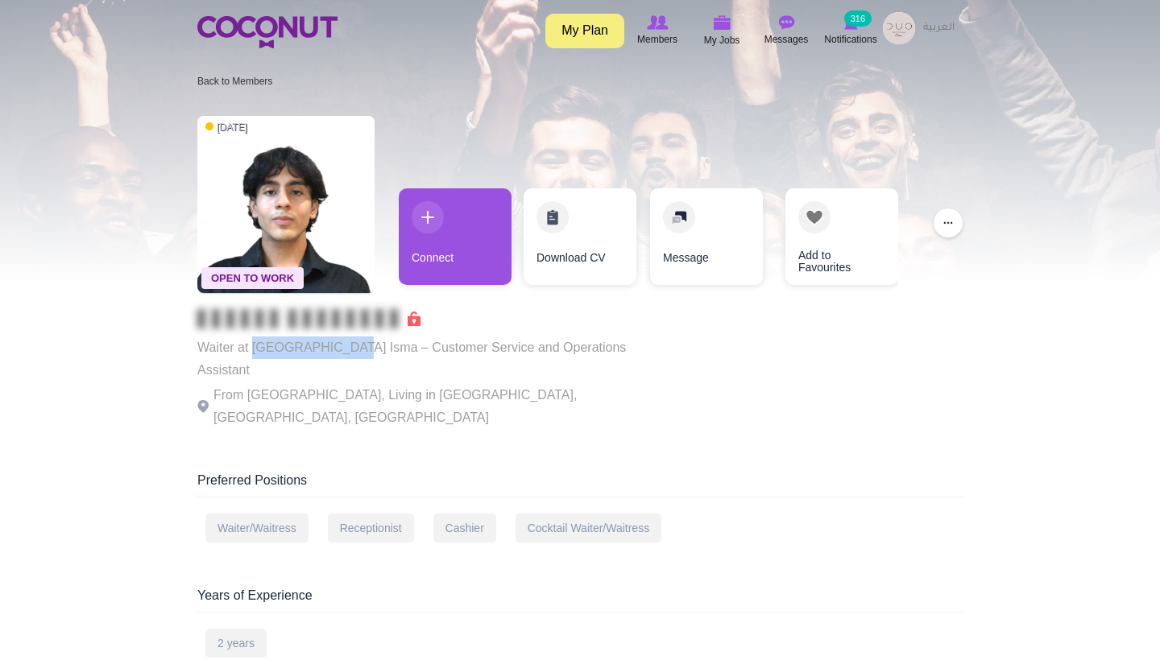
drag, startPoint x: 346, startPoint y: 349, endPoint x: 255, endPoint y: 350, distance: 91.0
click at [255, 350] on p "Waiter at [GEOGRAPHIC_DATA] Isma – Customer Service and Operations Assistant" at bounding box center [418, 359] width 443 height 45
copy p "Pa’ Donde Isma"
click at [590, 384] on p "From [GEOGRAPHIC_DATA], Living in [GEOGRAPHIC_DATA], [GEOGRAPHIC_DATA], [GEOGRA…" at bounding box center [418, 406] width 443 height 45
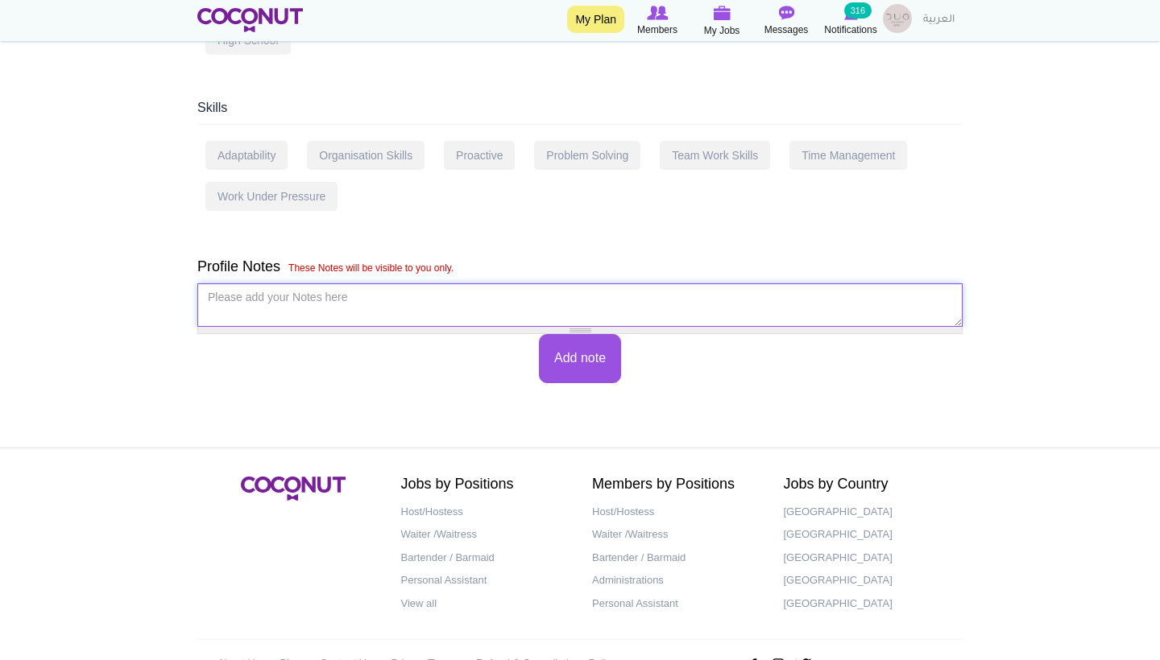
scroll to position [935, 0]
click at [312, 284] on textarea "Please add your Notes here *" at bounding box center [579, 305] width 765 height 43
type textarea "думаю"
click at [582, 335] on button "Add note" at bounding box center [580, 359] width 82 height 49
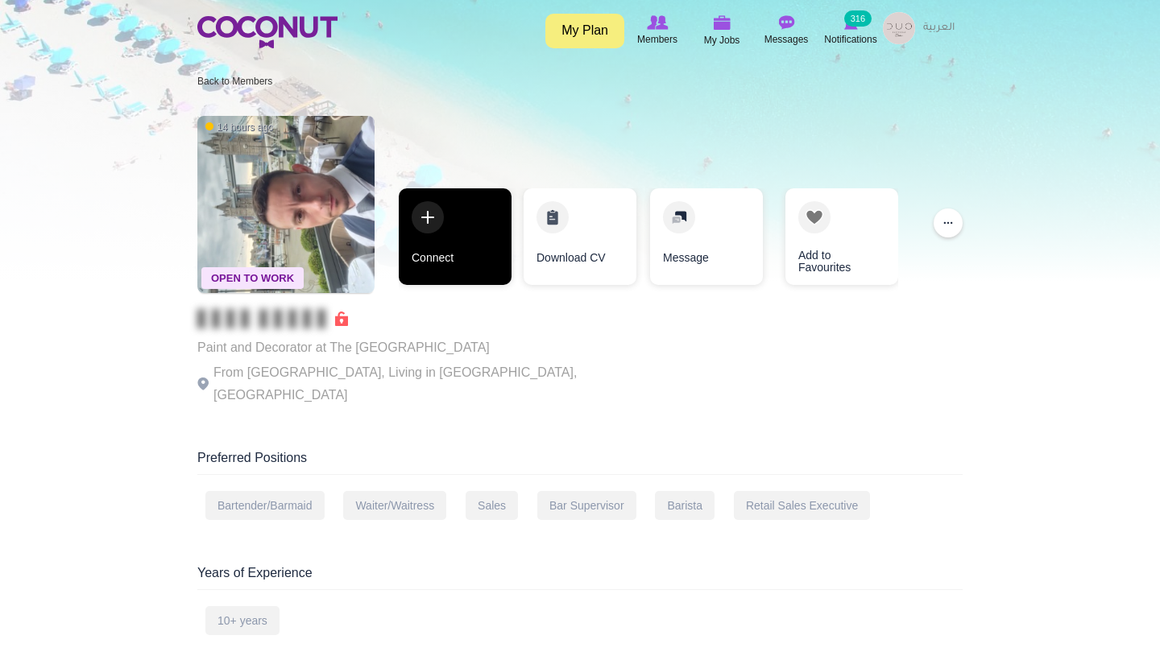
click at [463, 245] on link "Connect" at bounding box center [455, 236] width 113 height 97
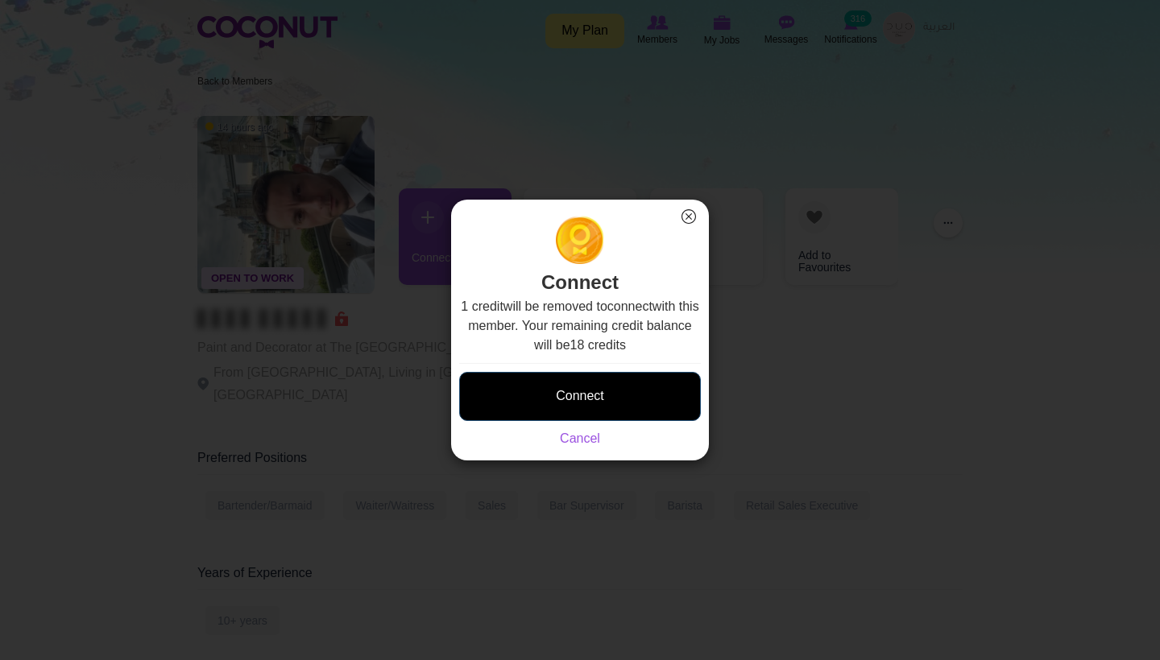
click at [573, 395] on button "Connect" at bounding box center [580, 396] width 242 height 49
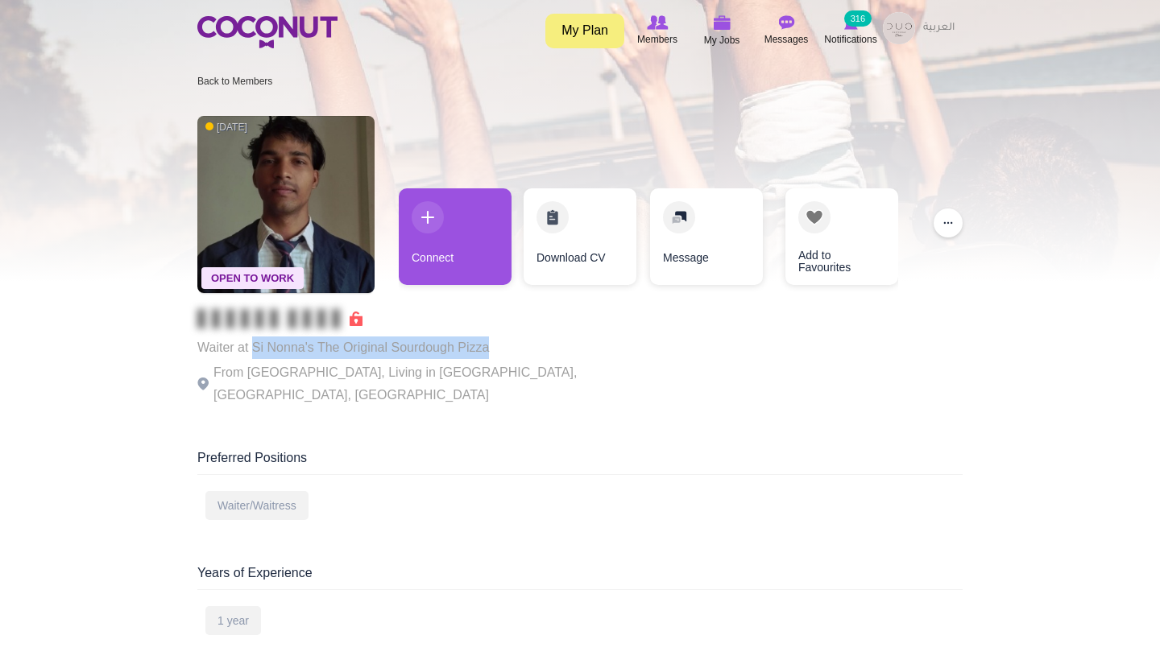
drag, startPoint x: 506, startPoint y: 350, endPoint x: 255, endPoint y: 351, distance: 250.4
click at [255, 351] on div "Open To Work [DATE] Waiter at Si Nonna's The Original Sourdough Pizza From [GEO…" at bounding box center [579, 262] width 765 height 309
copy p "Si [PERSON_NAME]'s The Original Sourdough Pizza"
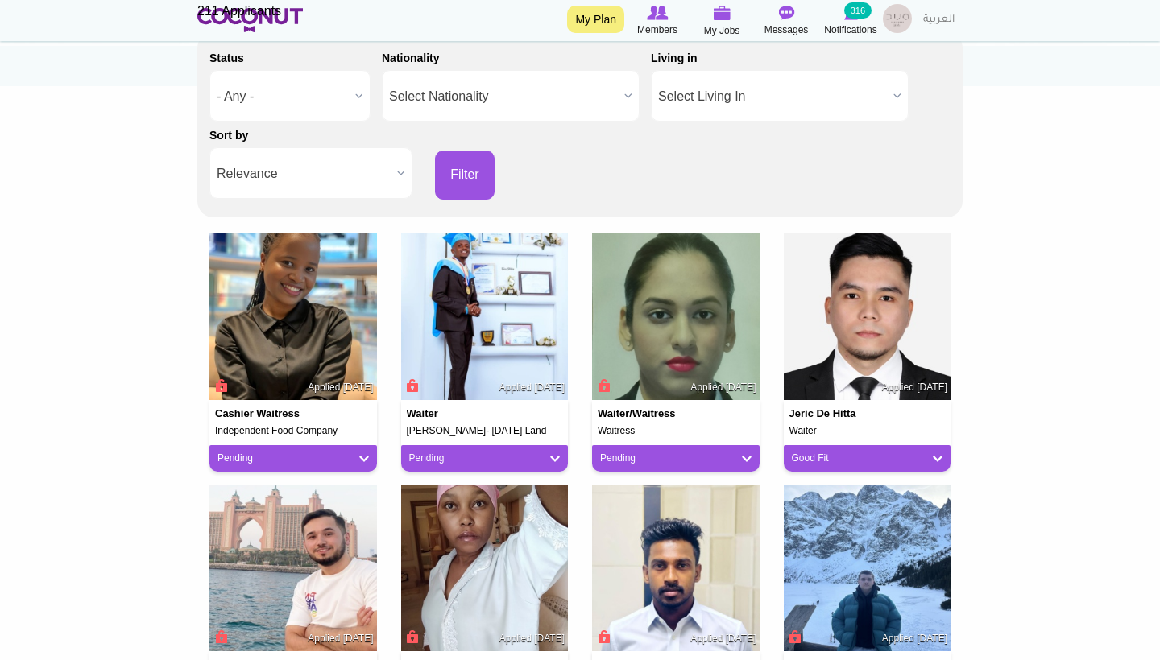
scroll to position [336, 0]
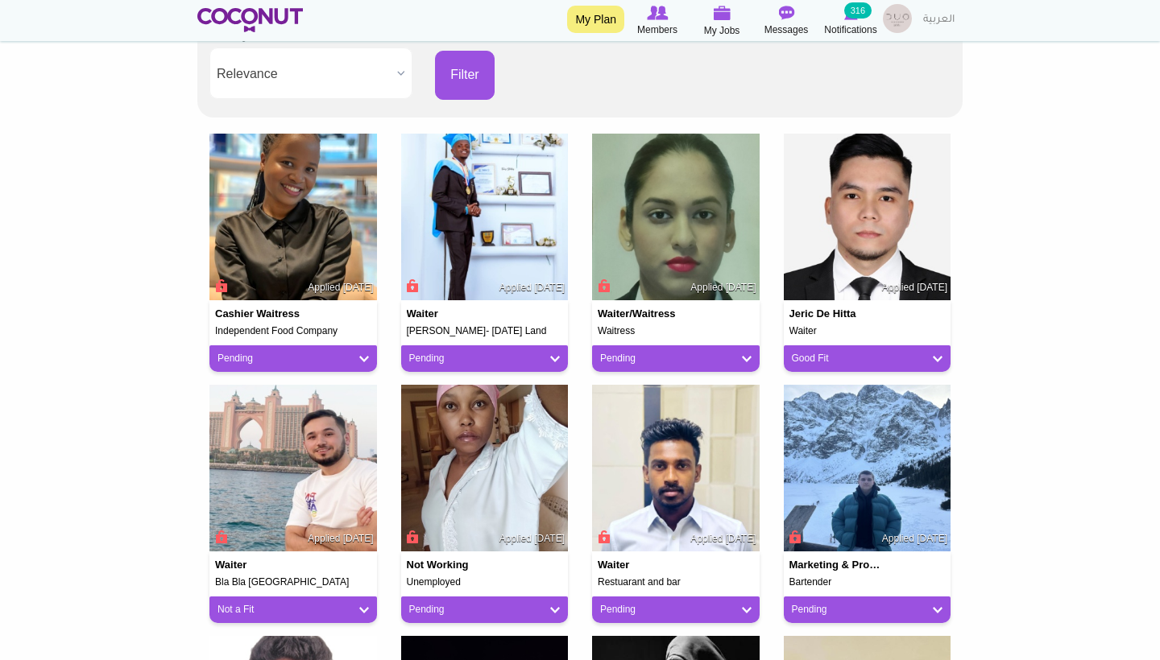
click at [548, 352] on link "Pending" at bounding box center [484, 359] width 151 height 14
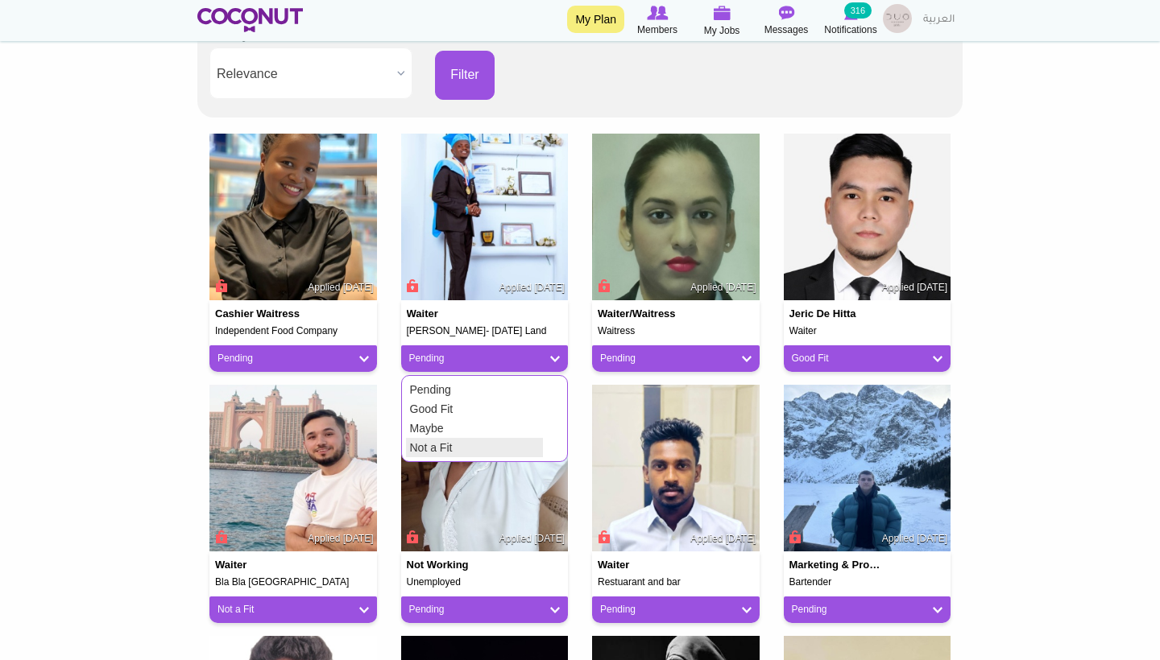
click at [493, 447] on link "Not a Fit" at bounding box center [474, 447] width 137 height 19
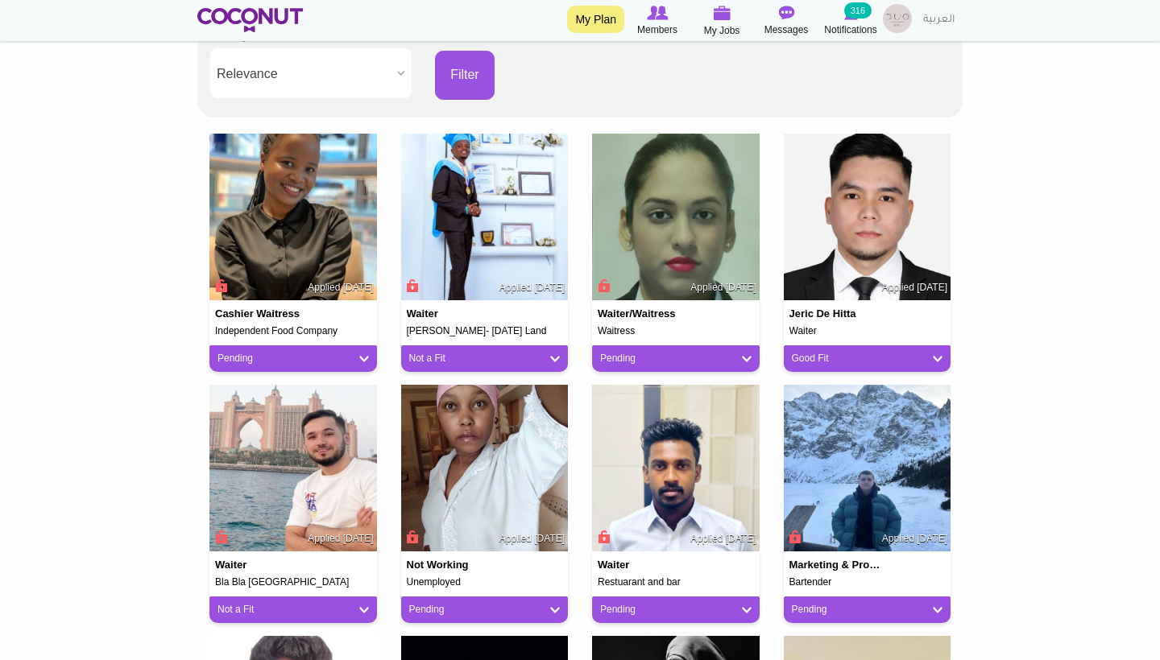
click at [360, 358] on link "Pending" at bounding box center [292, 359] width 151 height 14
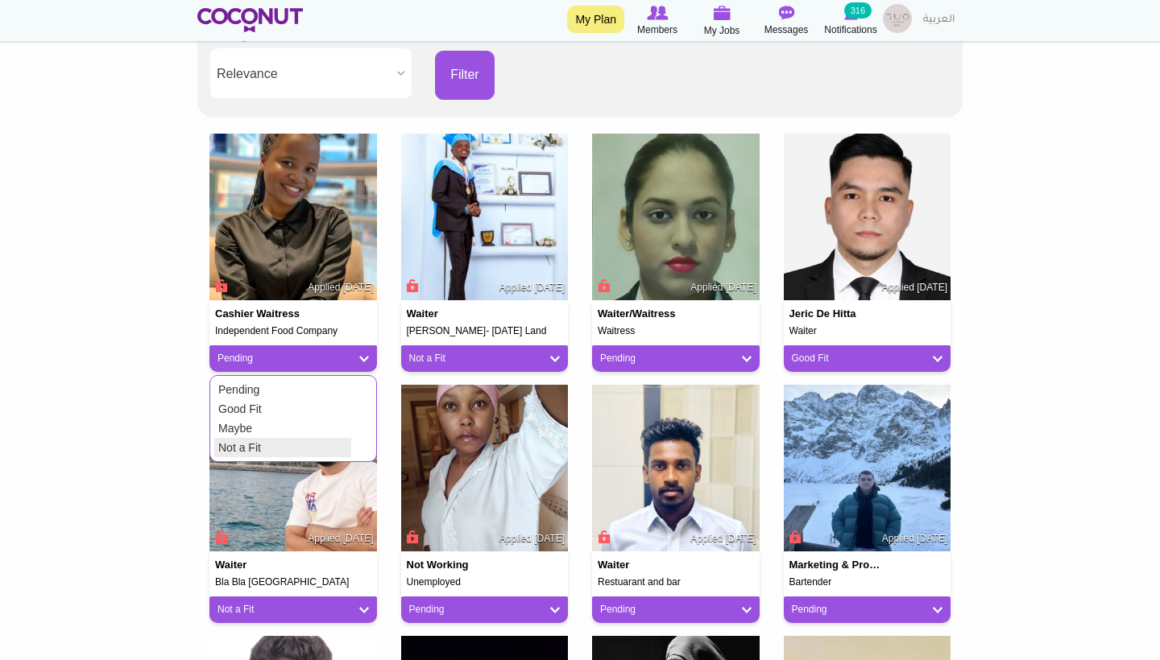
click at [333, 449] on link "Not a Fit" at bounding box center [282, 447] width 137 height 19
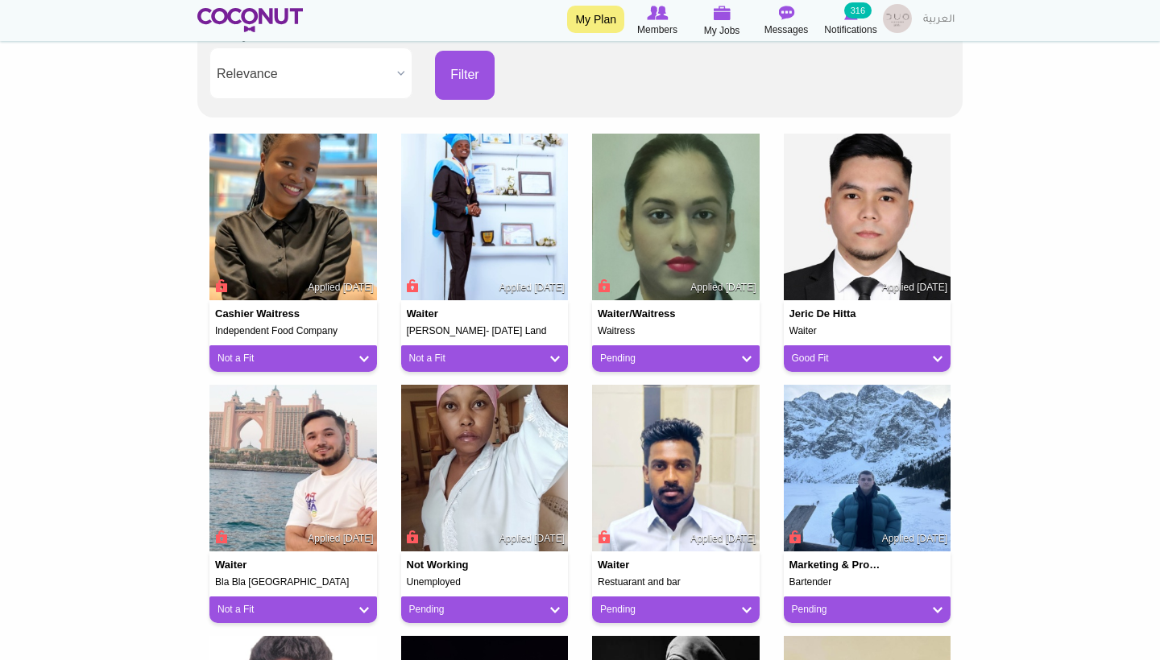
click at [647, 358] on link "Pending" at bounding box center [675, 359] width 151 height 14
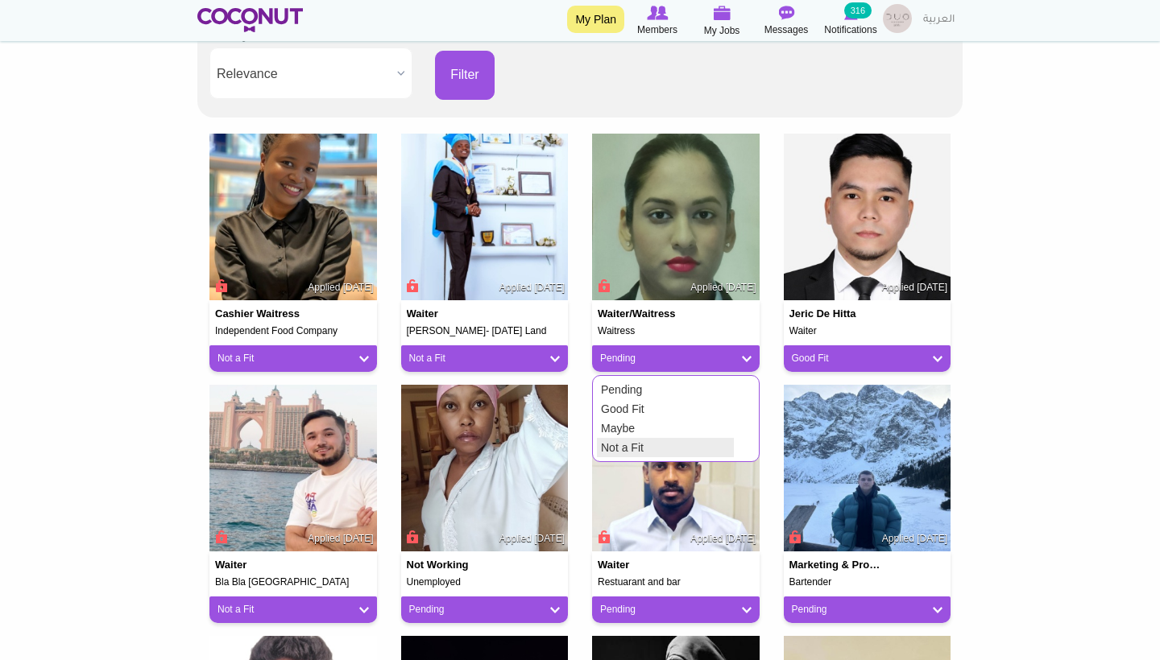
click at [643, 444] on link "Not a Fit" at bounding box center [665, 447] width 137 height 19
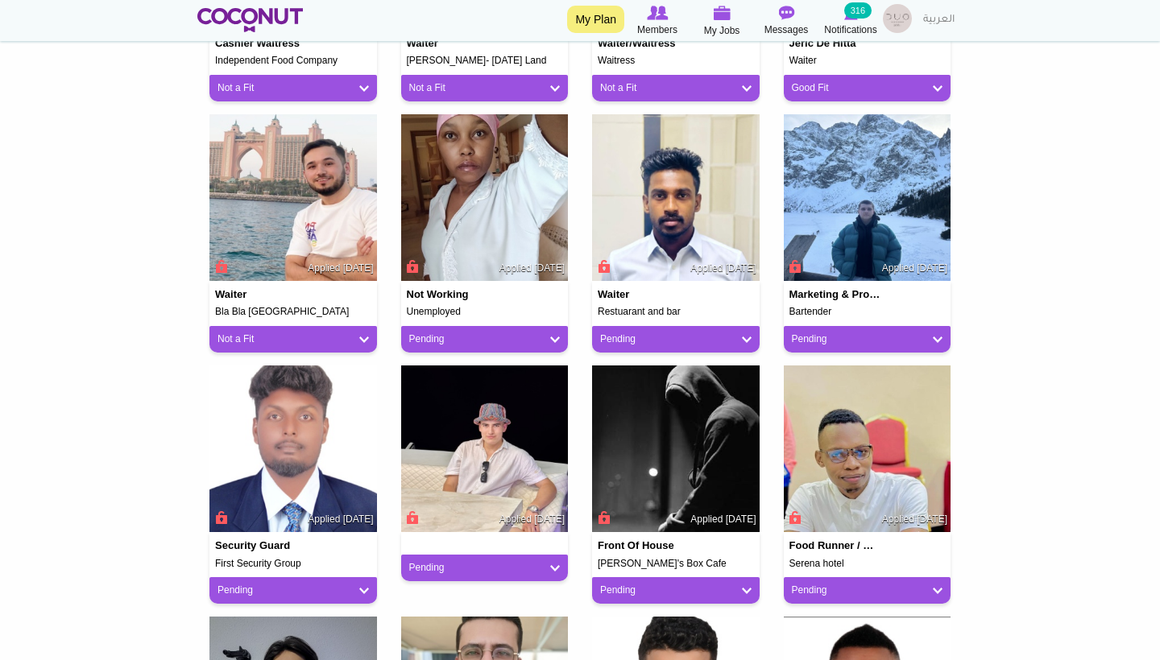
scroll to position [609, 0]
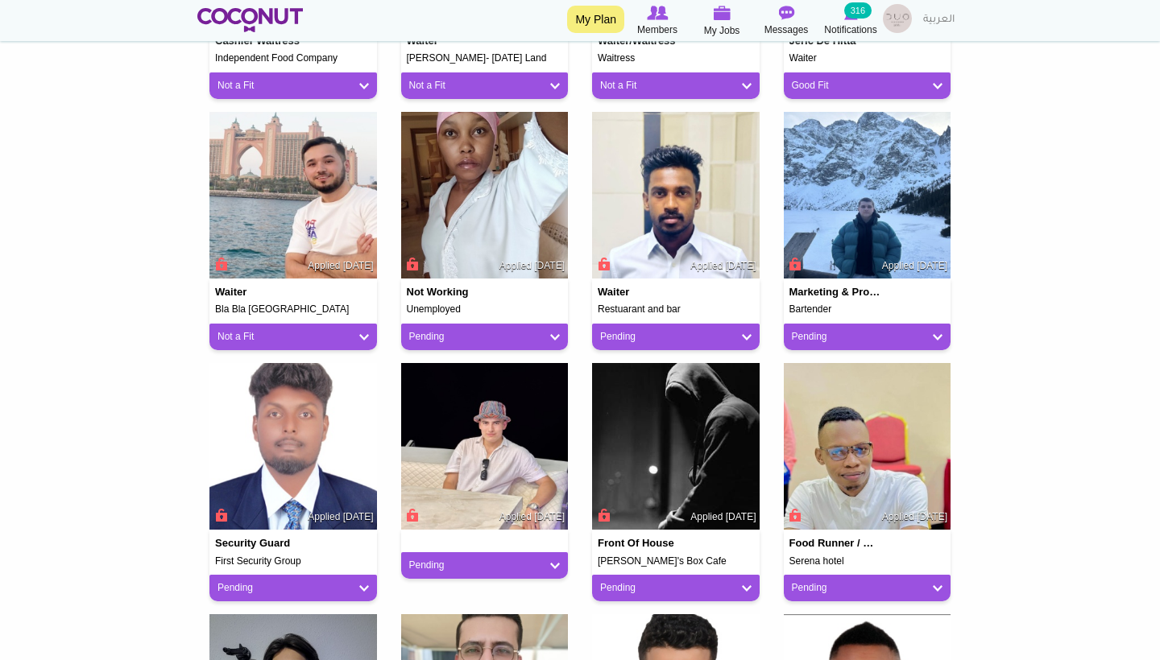
click at [549, 332] on link "Pending" at bounding box center [484, 337] width 151 height 14
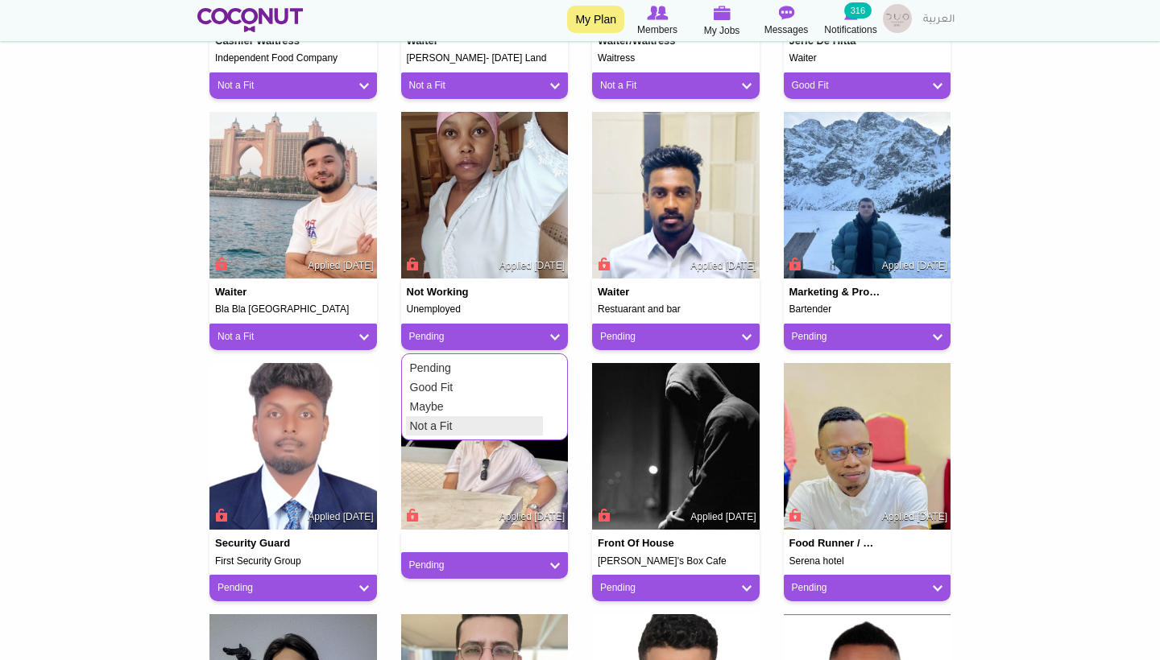
click at [513, 418] on link "Not a Fit" at bounding box center [474, 425] width 137 height 19
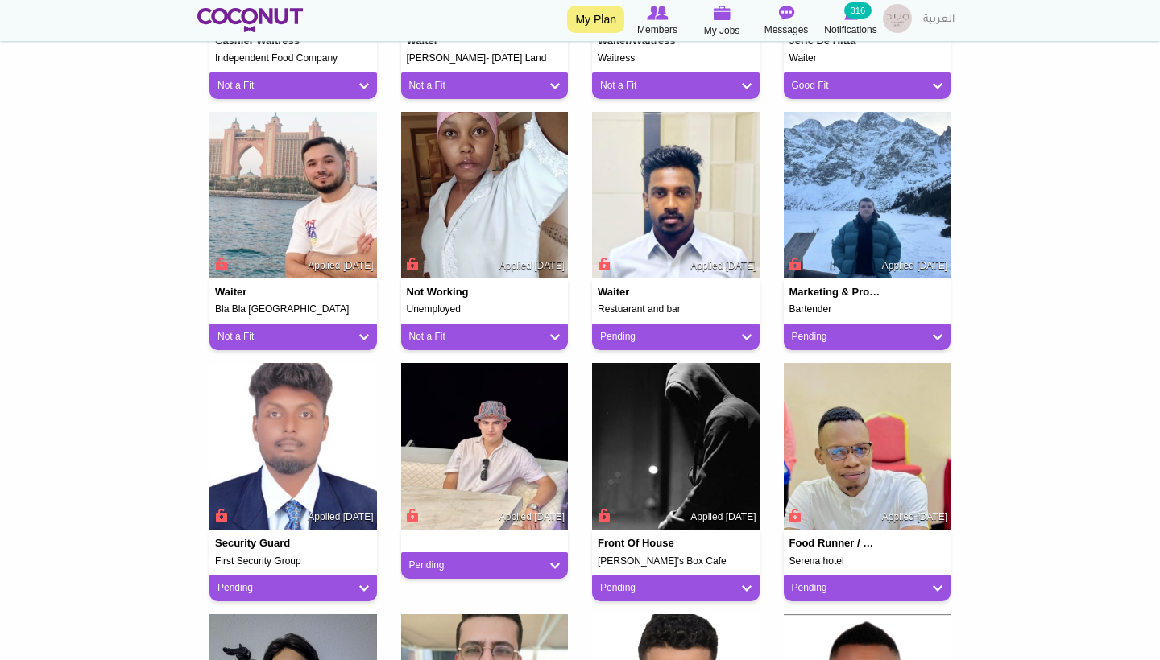
click at [668, 330] on link "Pending" at bounding box center [675, 337] width 151 height 14
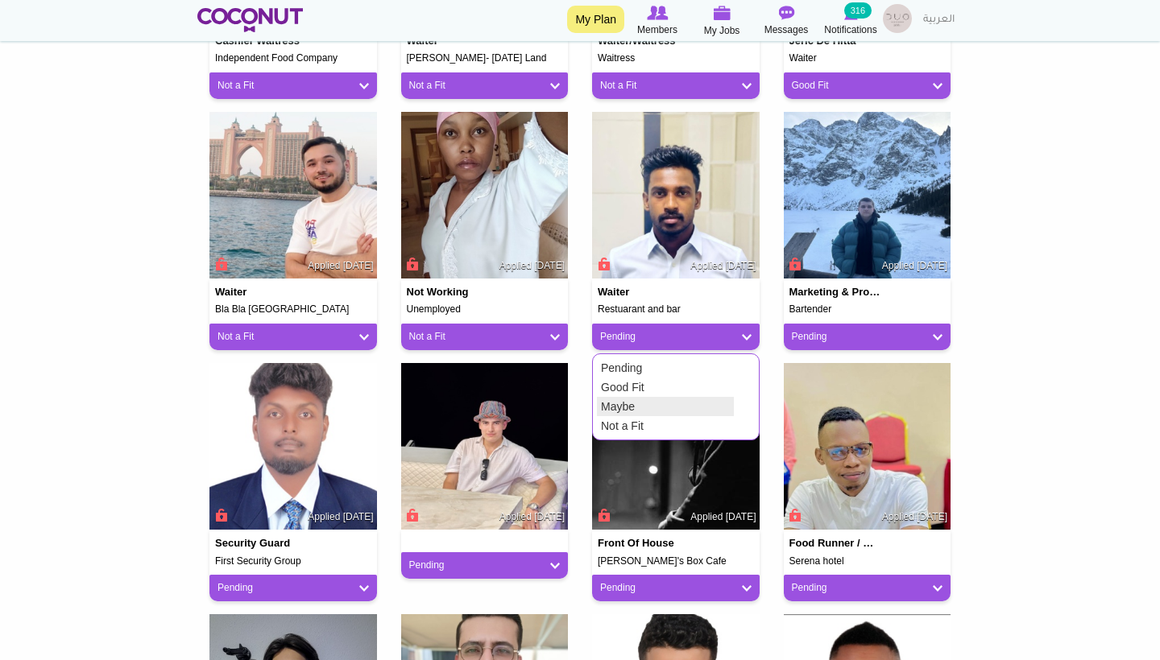
click at [649, 416] on link "Not a Fit" at bounding box center [665, 425] width 137 height 19
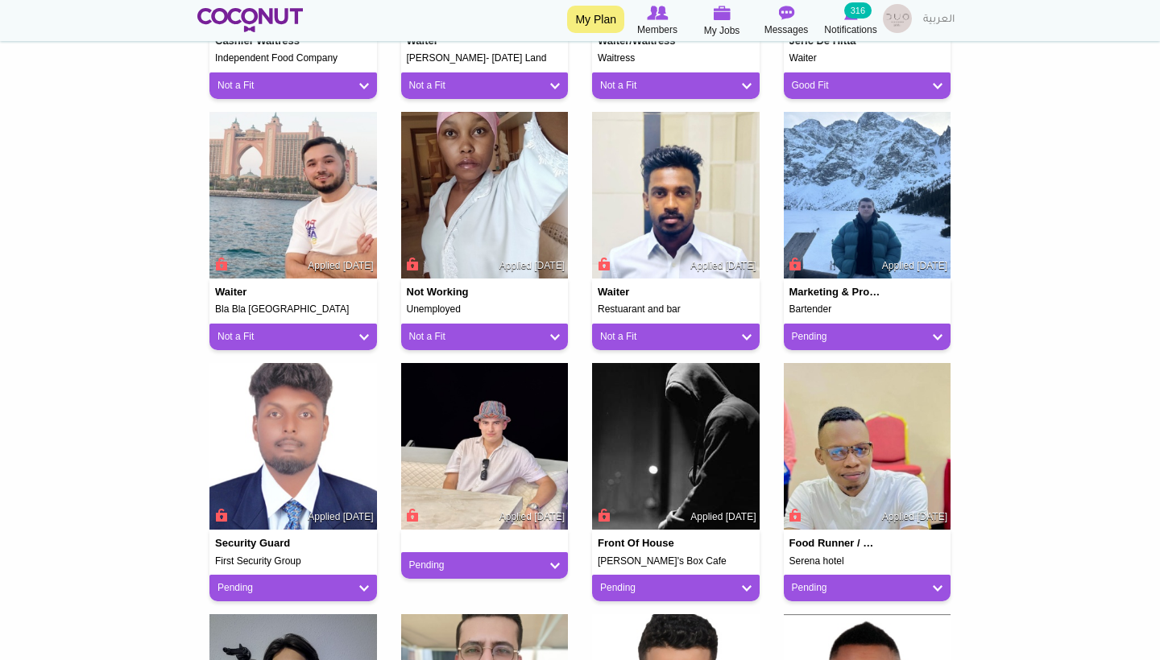
click at [814, 333] on link "Pending" at bounding box center [867, 337] width 151 height 14
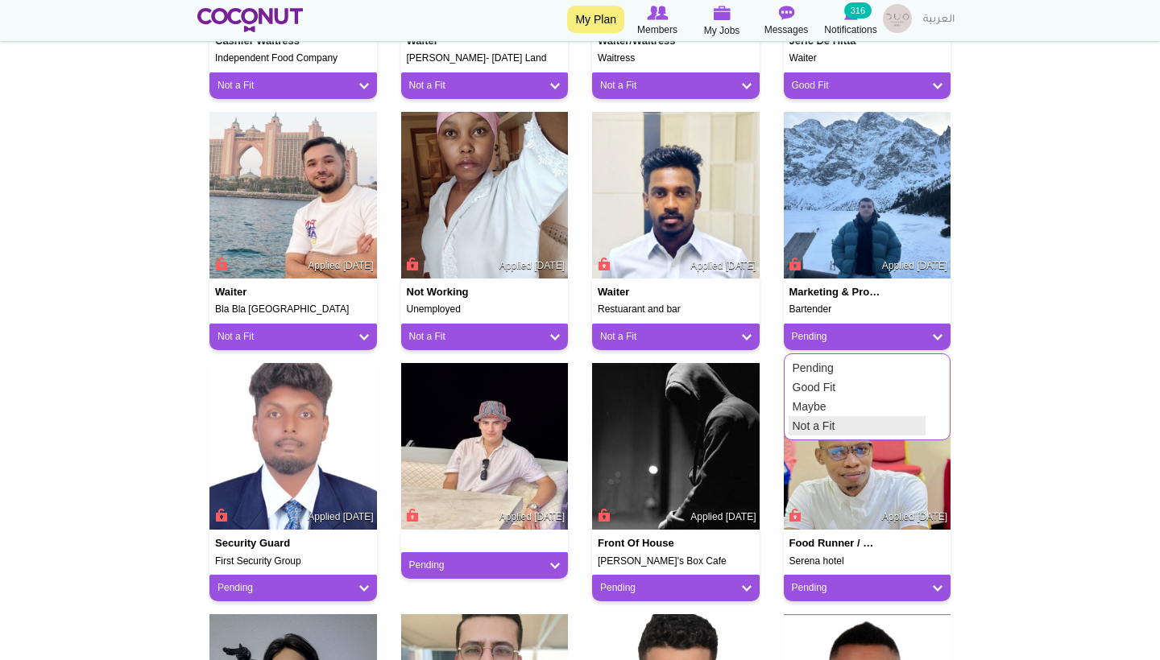
click at [816, 424] on link "Not a Fit" at bounding box center [856, 425] width 137 height 19
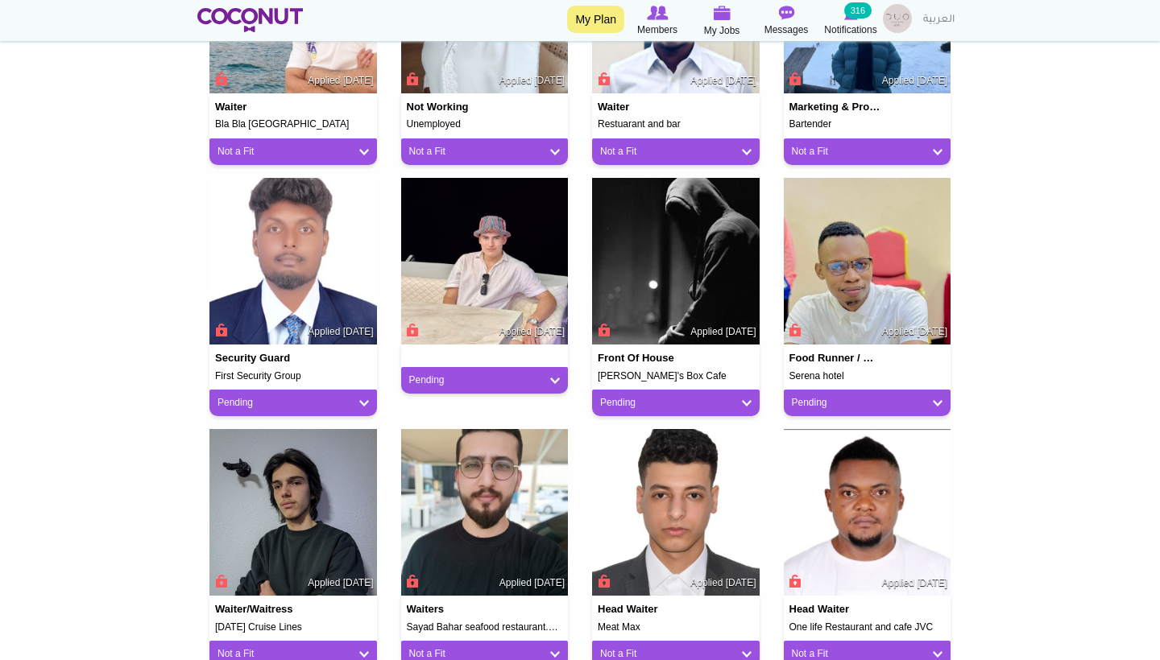
scroll to position [829, 0]
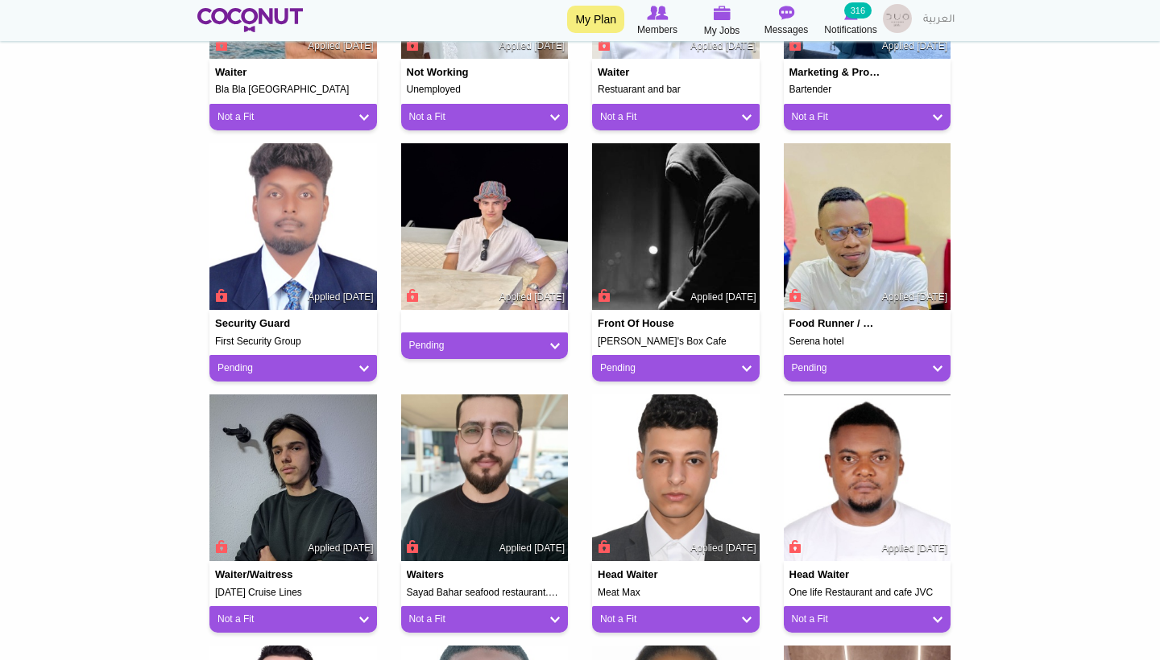
click at [679, 362] on link "Pending" at bounding box center [675, 369] width 151 height 14
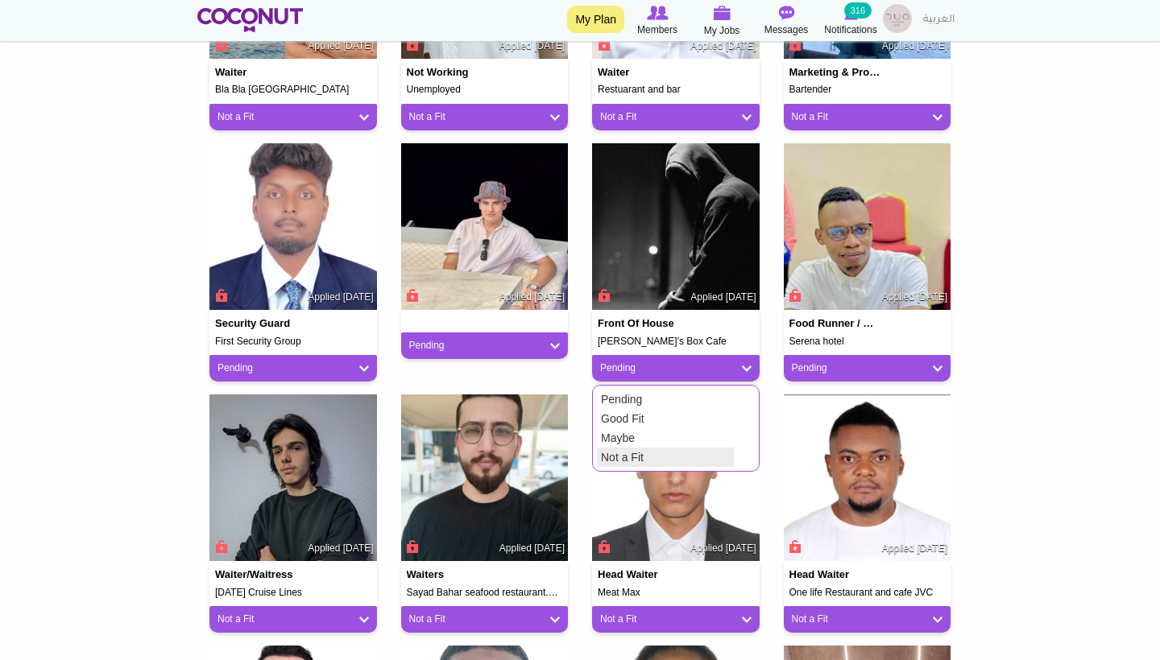
click at [639, 451] on link "Not a Fit" at bounding box center [665, 457] width 137 height 19
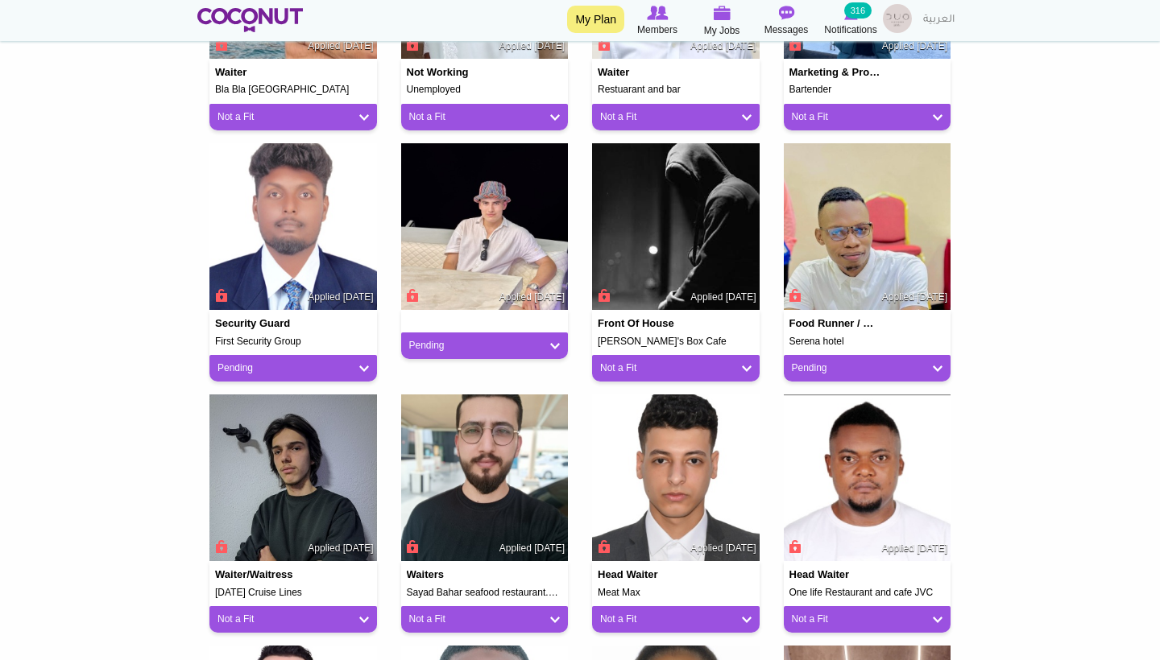
click at [359, 366] on link "Pending" at bounding box center [292, 369] width 151 height 14
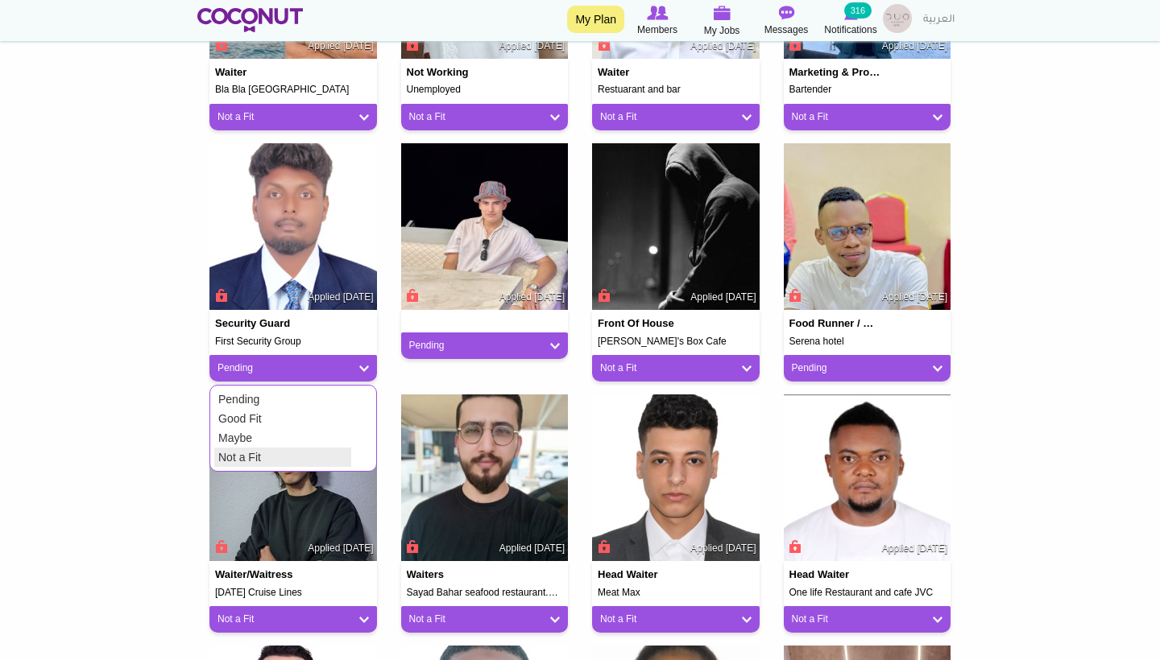
click at [327, 455] on link "Not a Fit" at bounding box center [282, 457] width 137 height 19
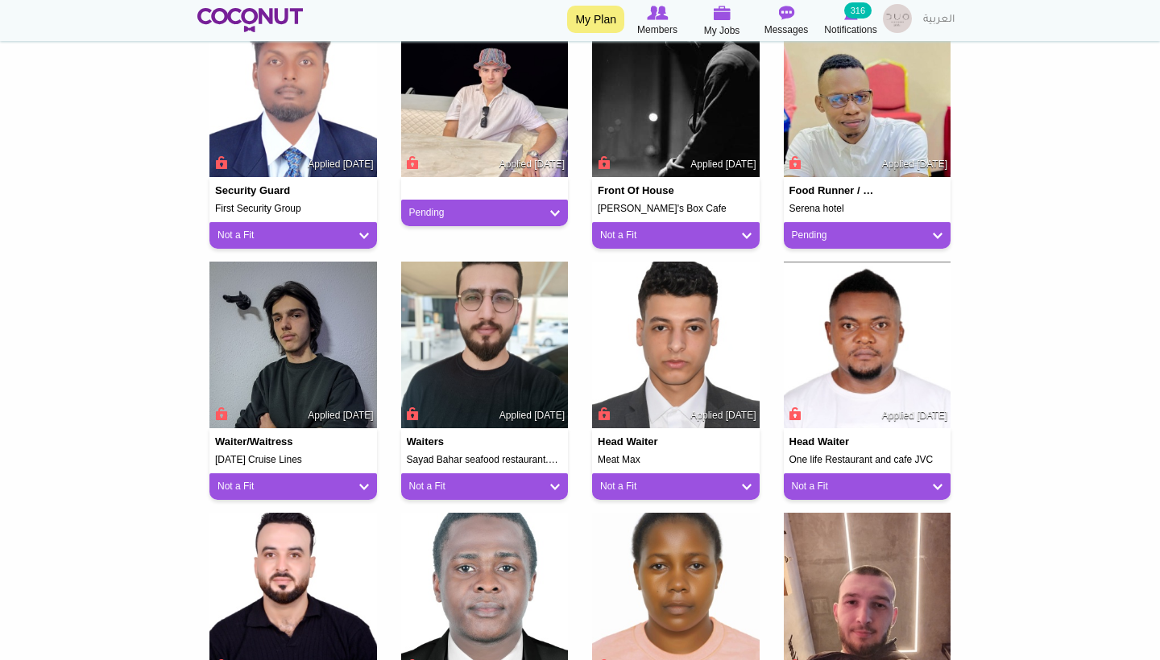
scroll to position [974, 0]
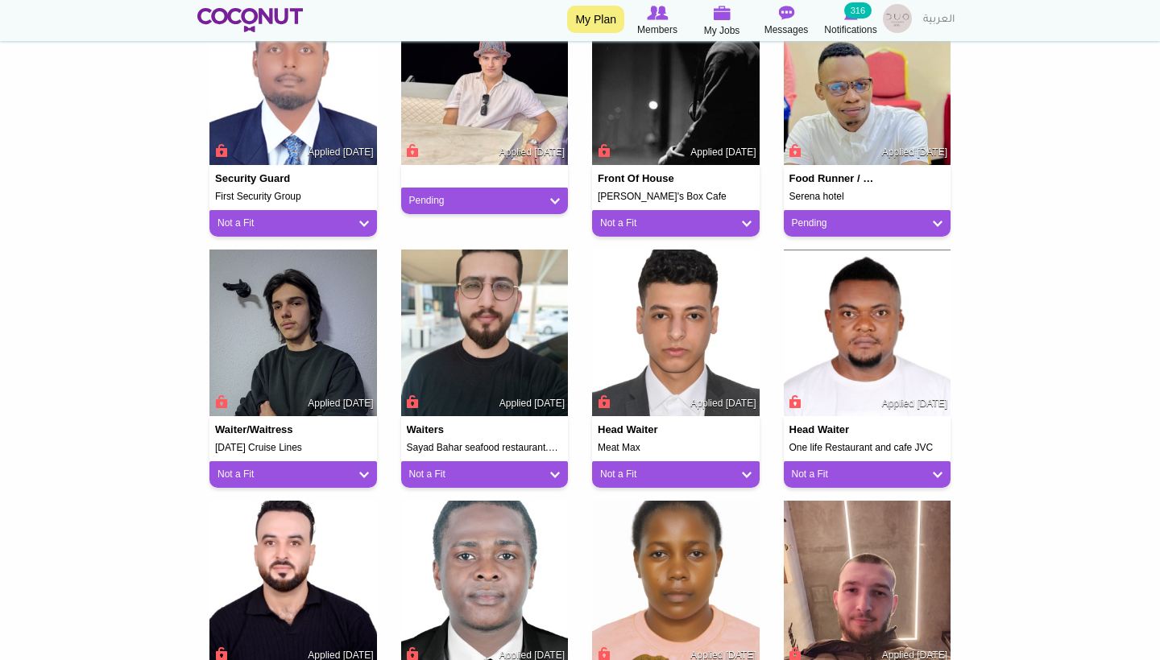
click at [828, 227] on div "Pending" at bounding box center [866, 223] width 167 height 27
click at [942, 223] on div "Pending" at bounding box center [866, 223] width 167 height 27
click at [943, 214] on div "Pending" at bounding box center [866, 223] width 167 height 27
click at [944, 218] on div "Pending" at bounding box center [866, 223] width 167 height 27
click at [940, 221] on link "Pending" at bounding box center [867, 224] width 151 height 14
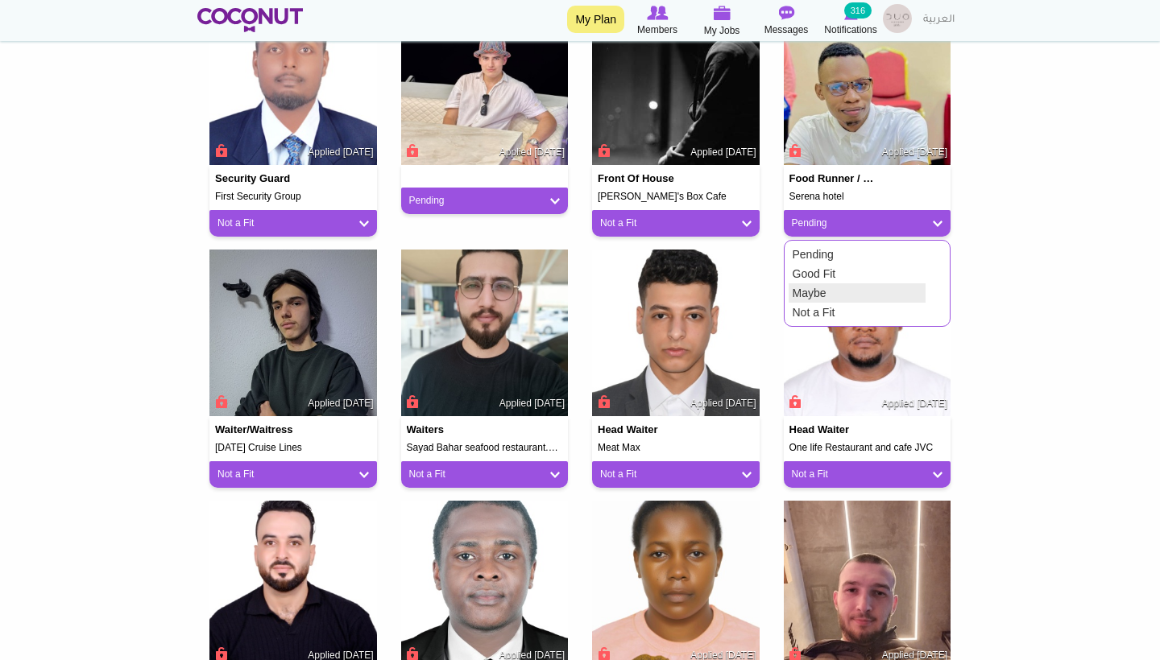
click at [820, 303] on link "Not a Fit" at bounding box center [856, 312] width 137 height 19
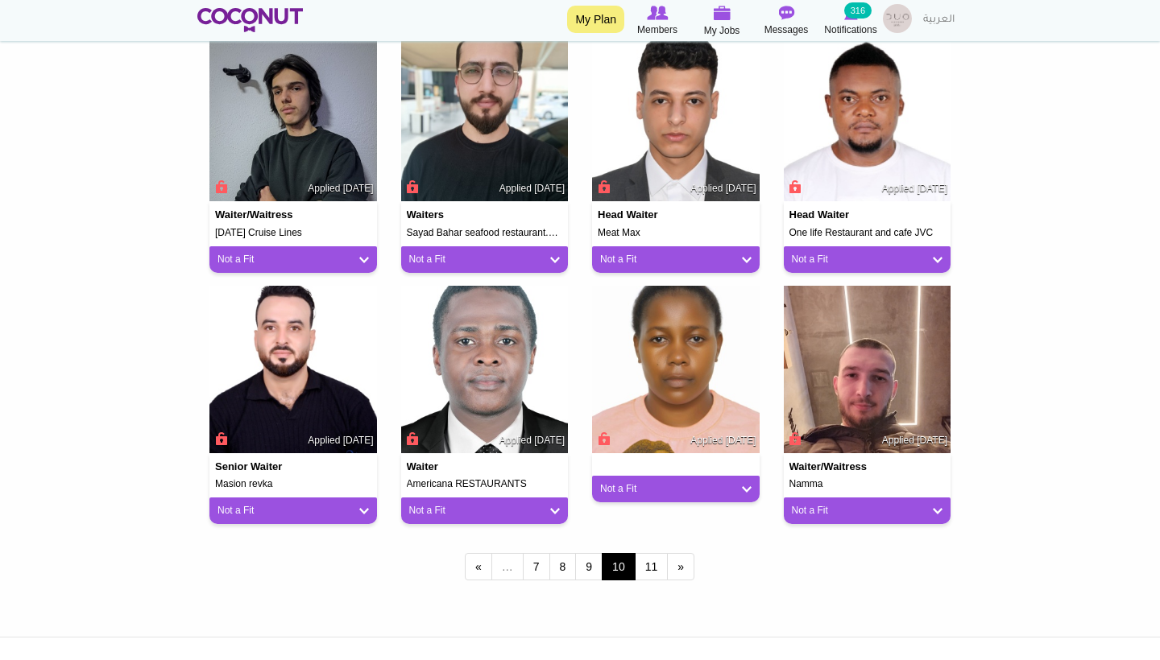
scroll to position [1193, 0]
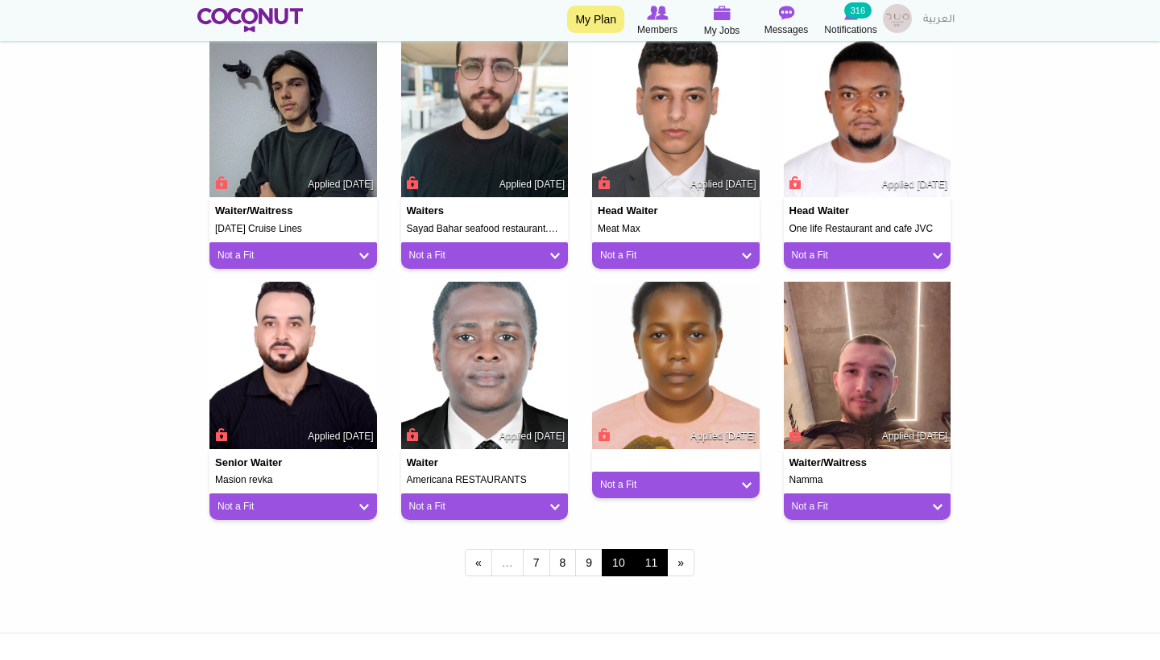
click at [649, 554] on link "11" at bounding box center [652, 562] width 34 height 27
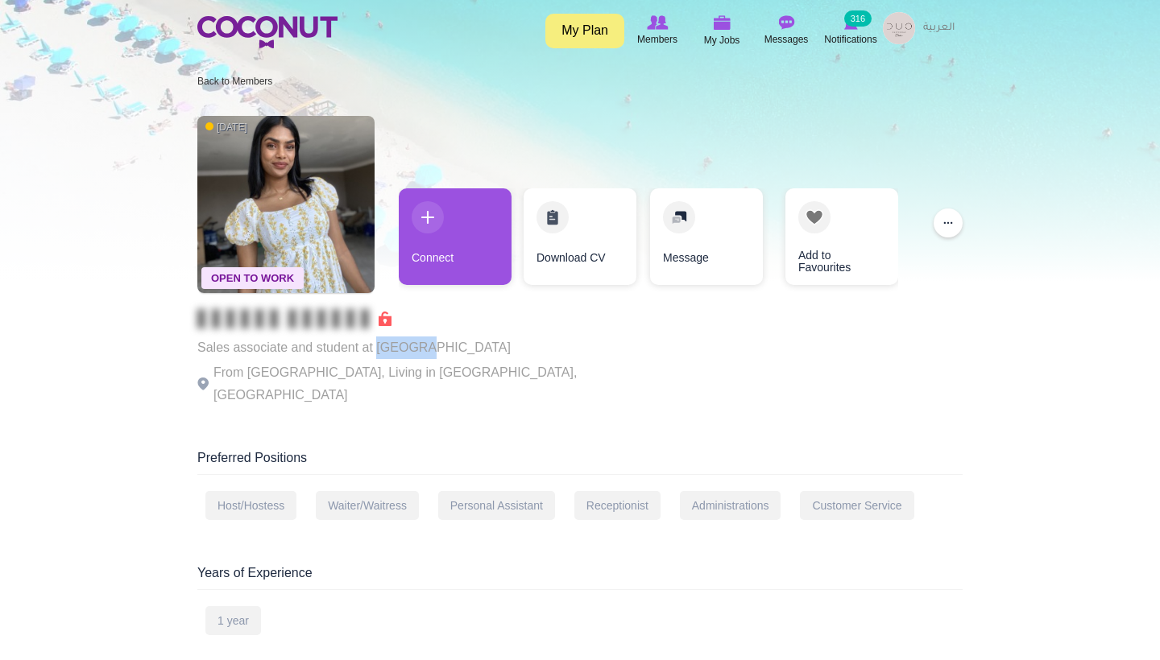
drag, startPoint x: 422, startPoint y: 349, endPoint x: 378, endPoint y: 348, distance: 44.3
click at [378, 348] on p "Sales associate and student at [GEOGRAPHIC_DATA]" at bounding box center [418, 348] width 443 height 23
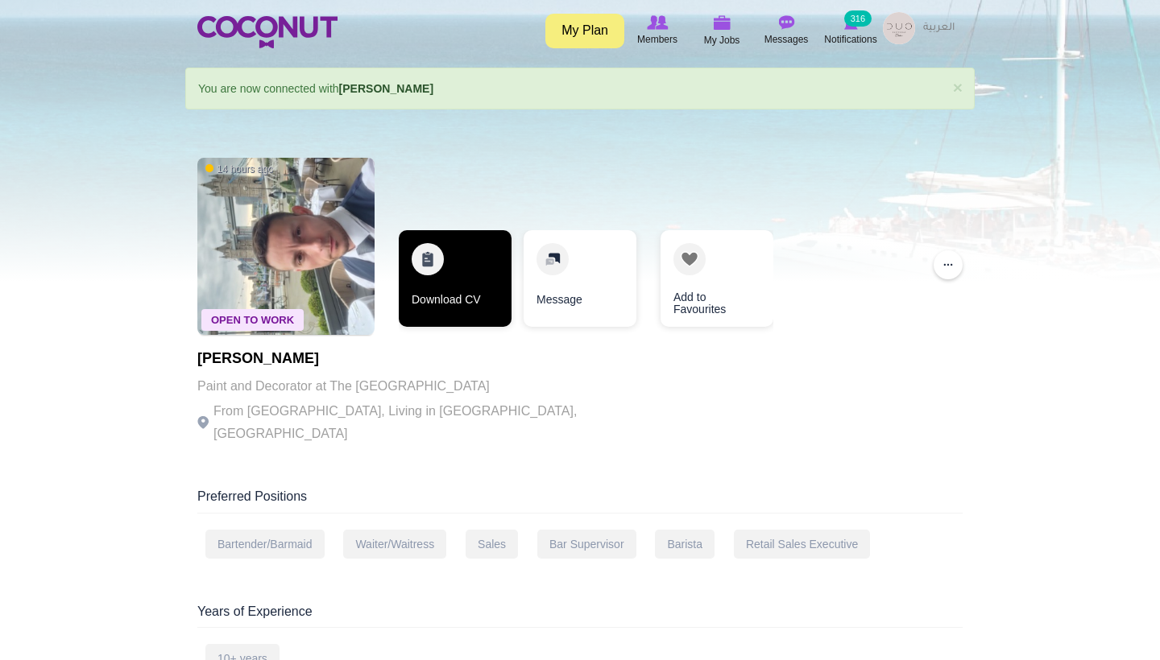
click at [484, 259] on link "Download CV" at bounding box center [455, 278] width 113 height 97
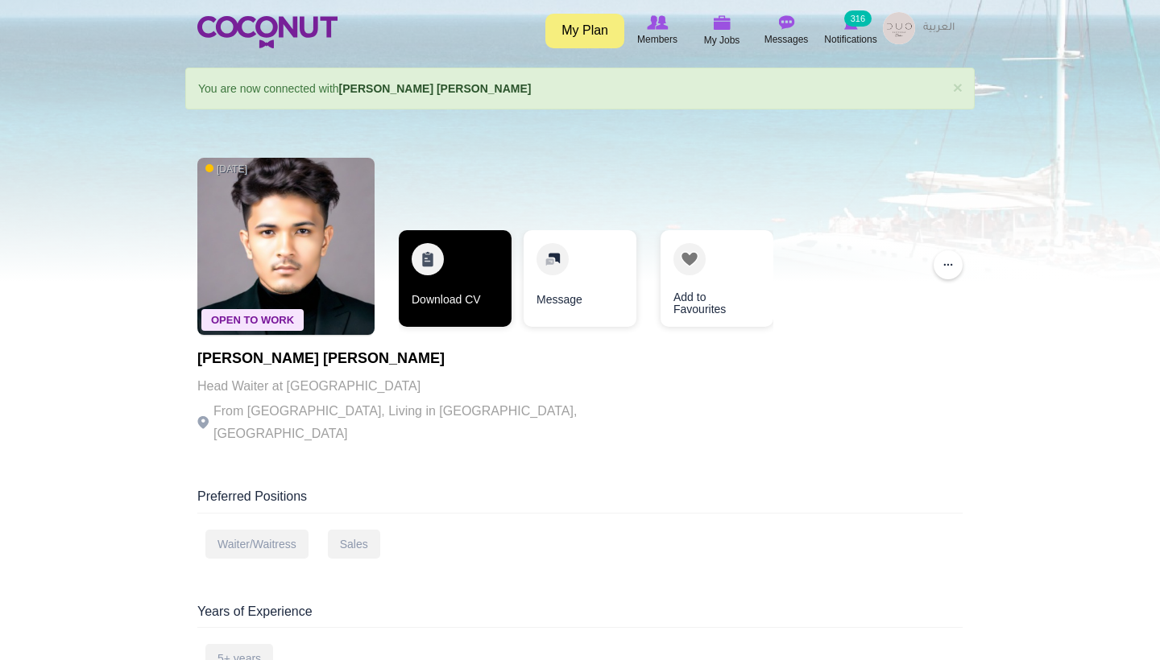
click at [462, 296] on link "Download CV" at bounding box center [455, 278] width 113 height 97
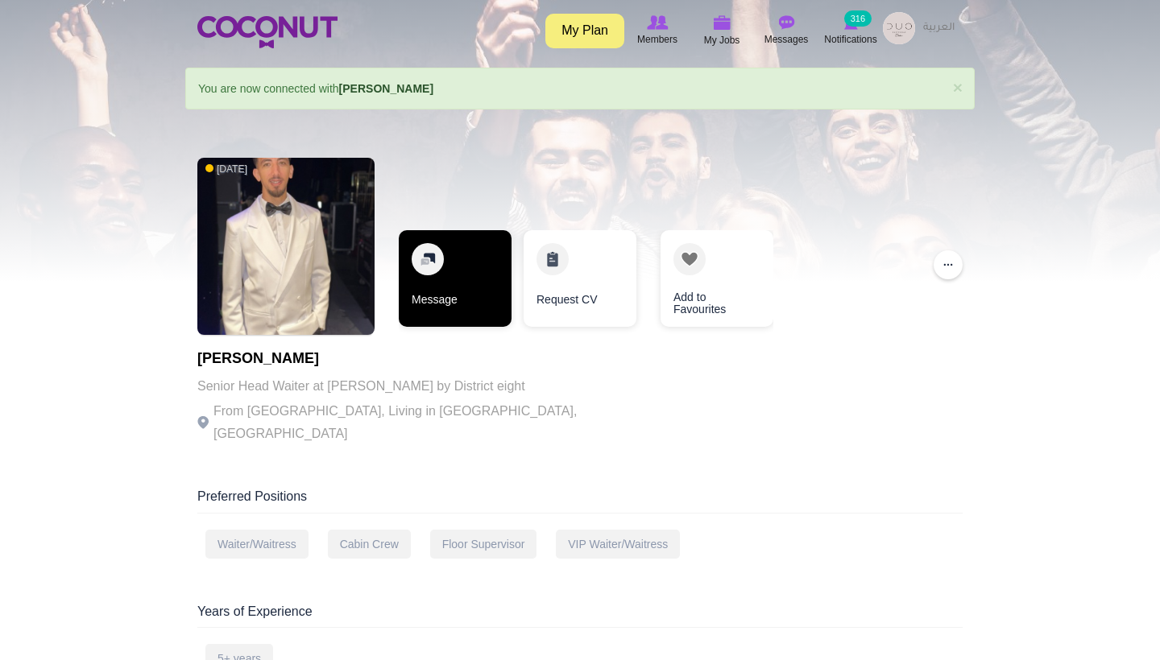
click at [433, 282] on link "Message" at bounding box center [455, 278] width 113 height 97
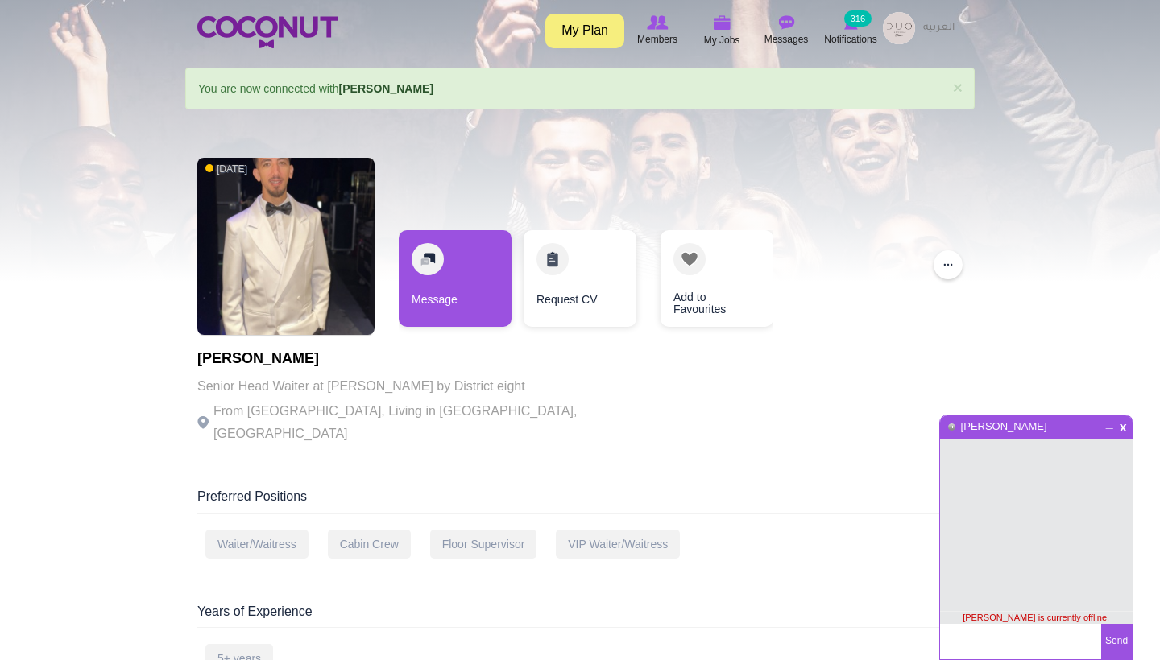
click at [1123, 425] on span "x" at bounding box center [1123, 426] width 14 height 12
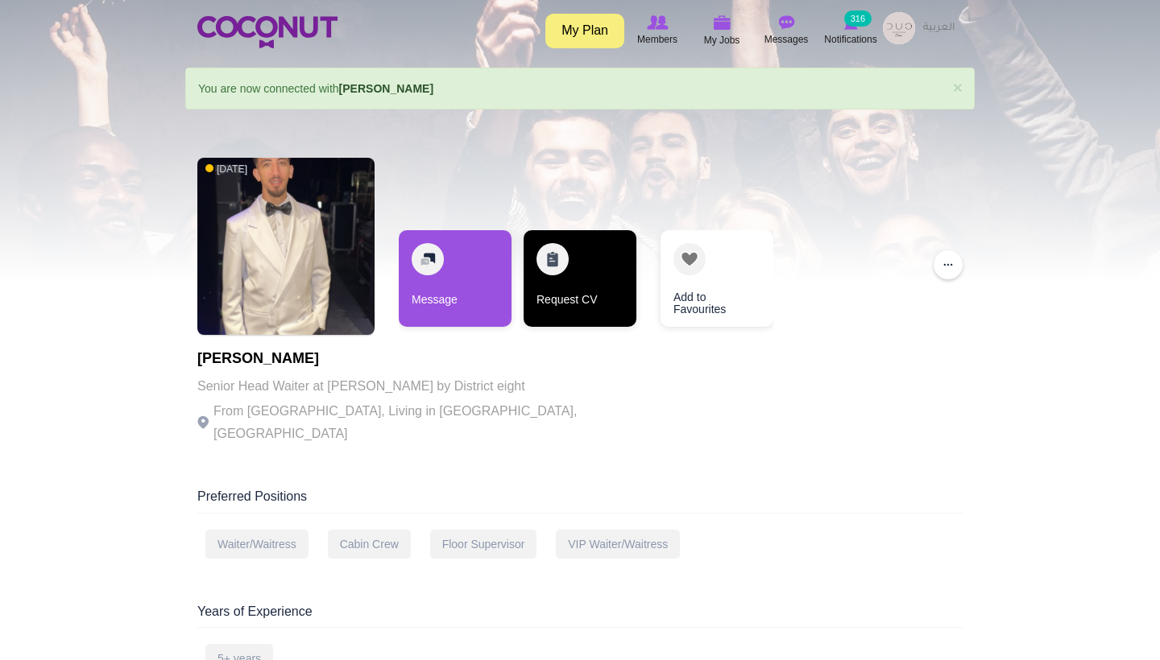
click at [620, 287] on link "Request CV" at bounding box center [579, 278] width 113 height 97
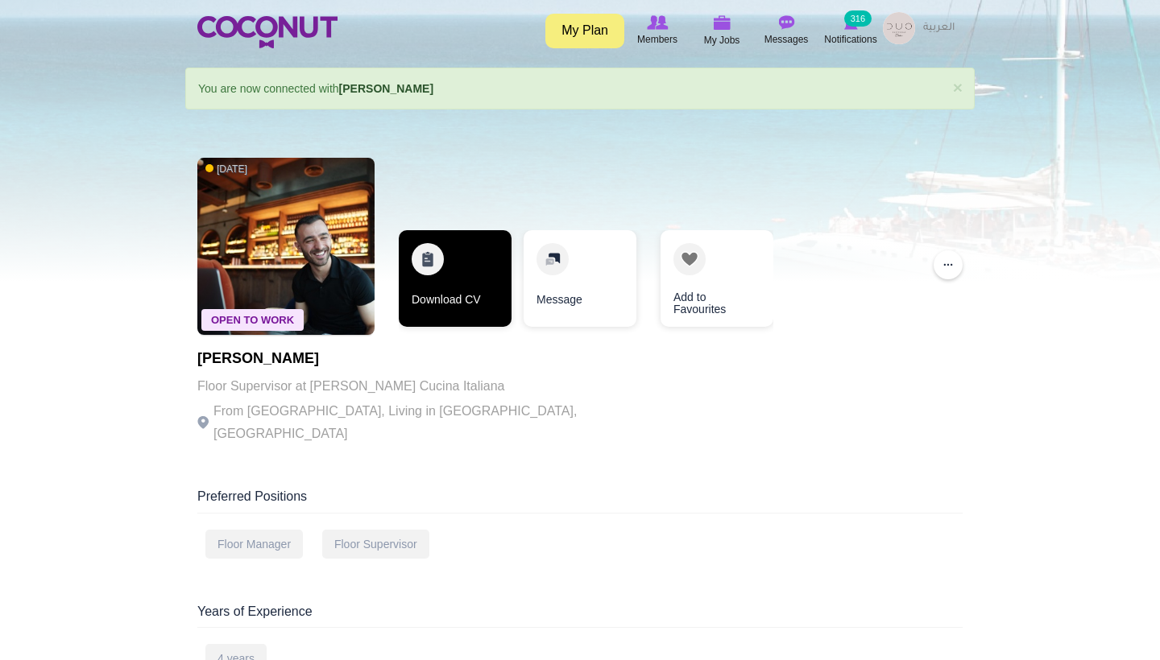
click at [452, 283] on link "Download CV" at bounding box center [455, 278] width 113 height 97
click at [499, 285] on link "Download CV" at bounding box center [455, 278] width 113 height 97
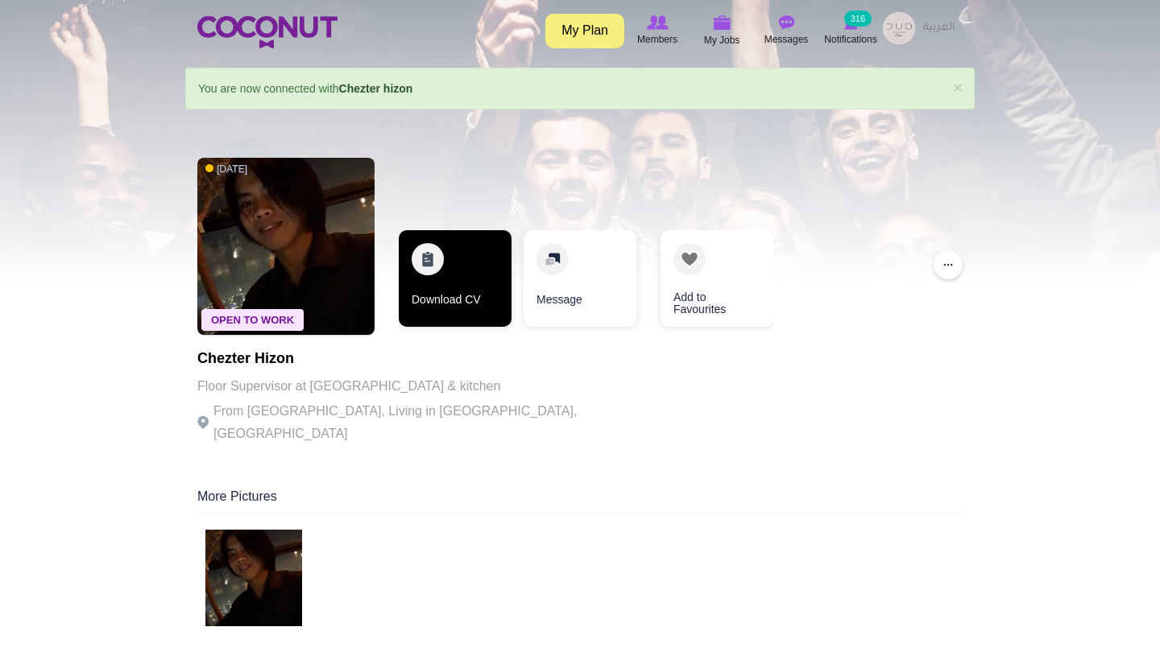
click at [418, 296] on link "Download CV" at bounding box center [455, 278] width 113 height 97
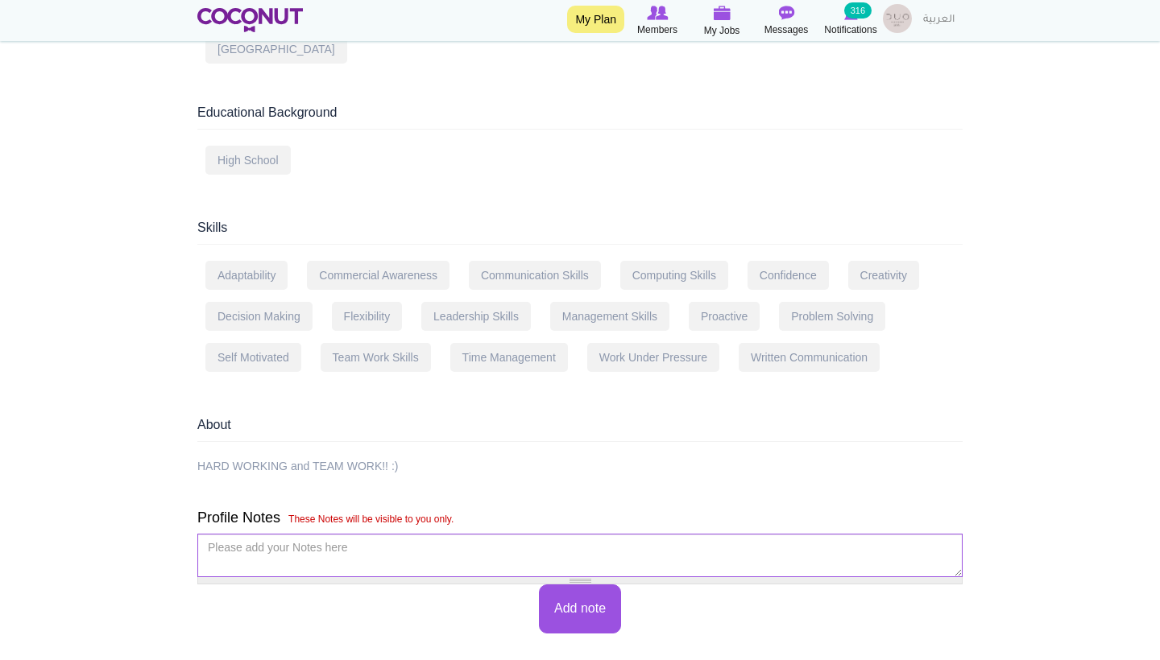
scroll to position [1011, 0]
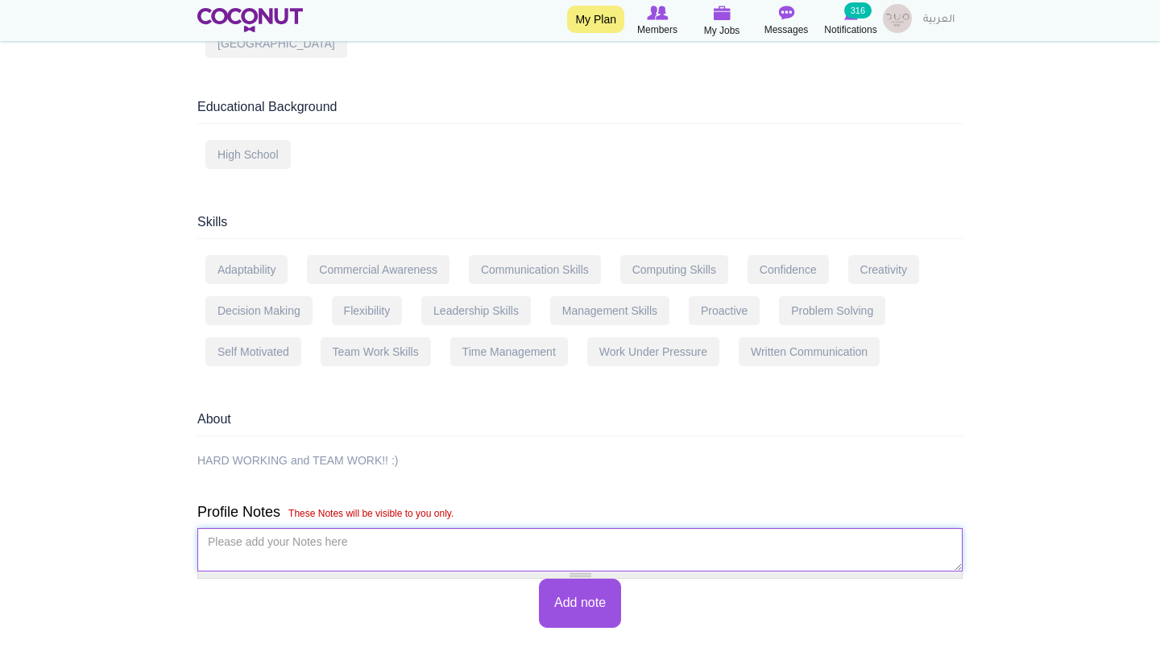
click at [378, 528] on textarea "Please add your Notes here *" at bounding box center [579, 549] width 765 height 43
type textarea "l"
type textarea "думаю"
click at [558, 602] on button "Add note" at bounding box center [580, 603] width 82 height 49
